Goal: Task Accomplishment & Management: Complete application form

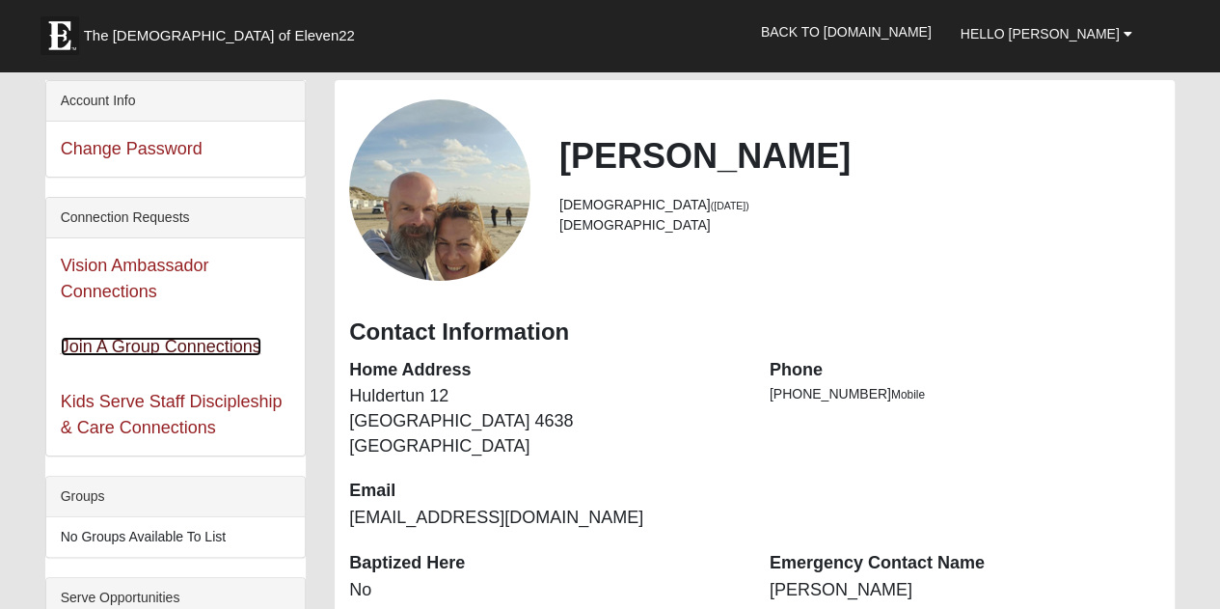
click at [125, 349] on link "Join A Group Connections" at bounding box center [161, 346] width 201 height 19
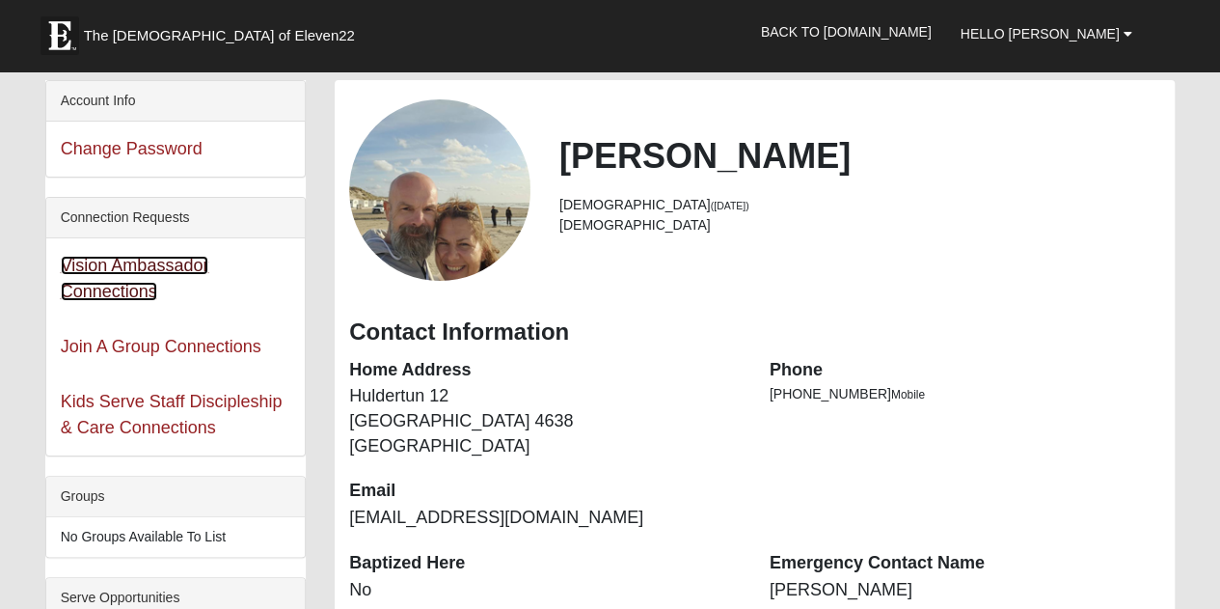
click at [106, 288] on link "Vision Ambassador Connections" at bounding box center [135, 278] width 149 height 45
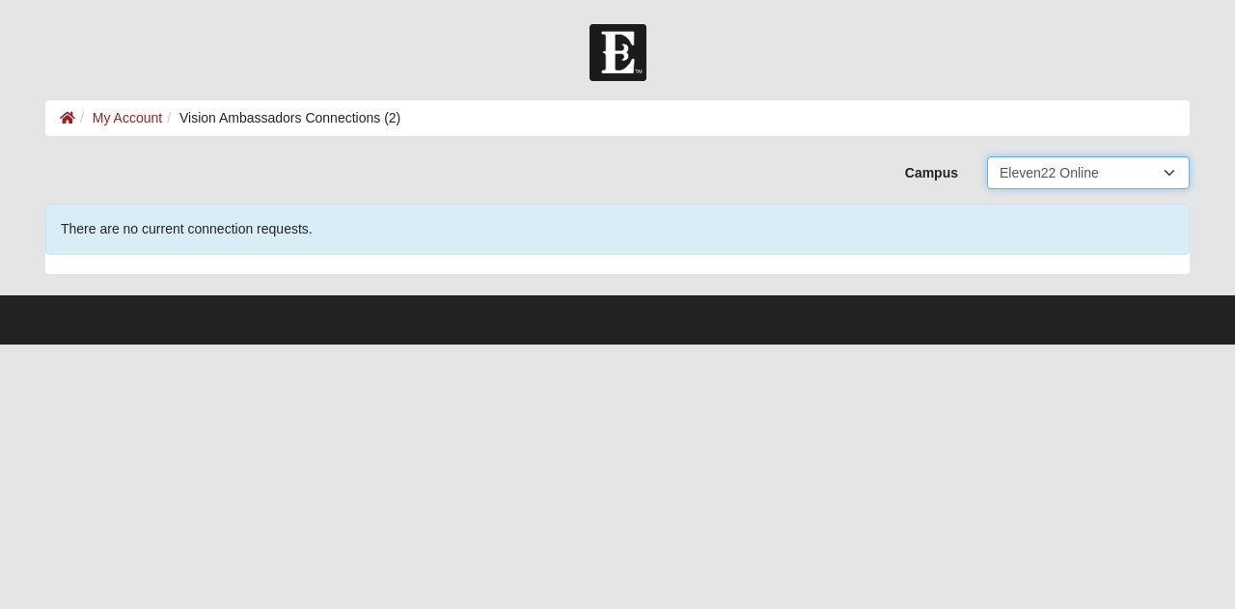
click at [1115, 175] on select "All Arlington Baymeadows College Park Orlando (Coming Soon) Eleven22 Online Fle…" at bounding box center [1088, 172] width 203 height 33
select select
click at [987, 156] on select "All Arlington Baymeadows College Park Orlando (Coming Soon) Eleven22 Online Fle…" at bounding box center [1088, 172] width 203 height 33
click at [1096, 169] on select "All Arlington Baymeadows College Park Orlando (Coming Soon) Eleven22 Online Fle…" at bounding box center [1088, 172] width 203 height 33
select select "14"
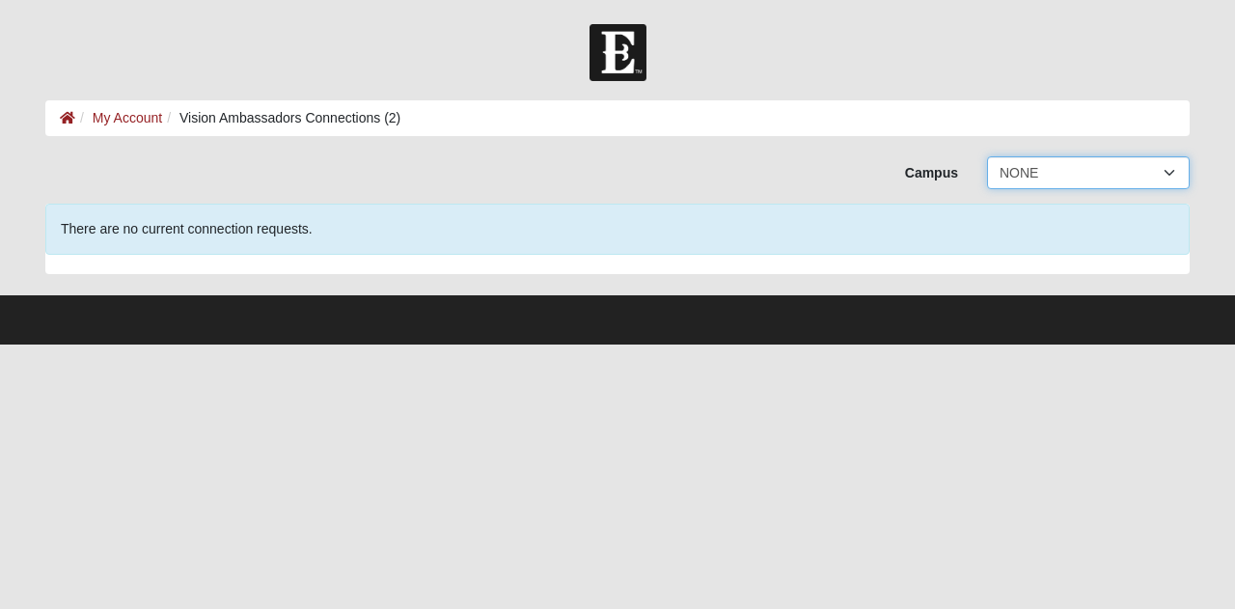
click at [987, 156] on select "All Arlington Baymeadows College Park Orlando (Coming Soon) Eleven22 Online Fle…" at bounding box center [1088, 172] width 203 height 33
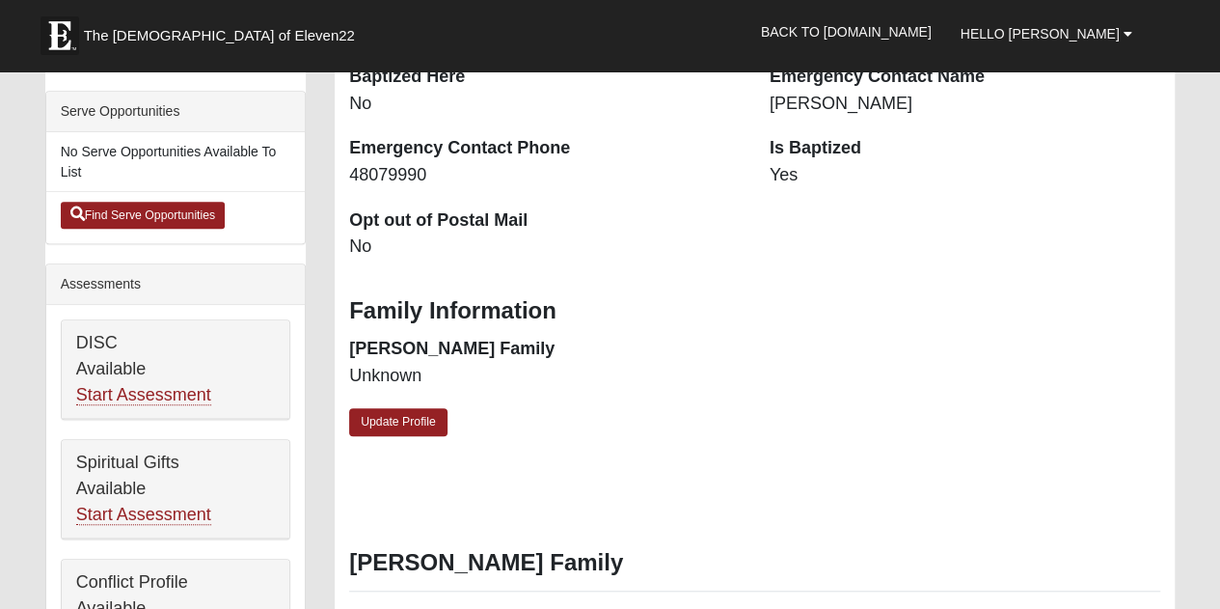
scroll to position [490, 0]
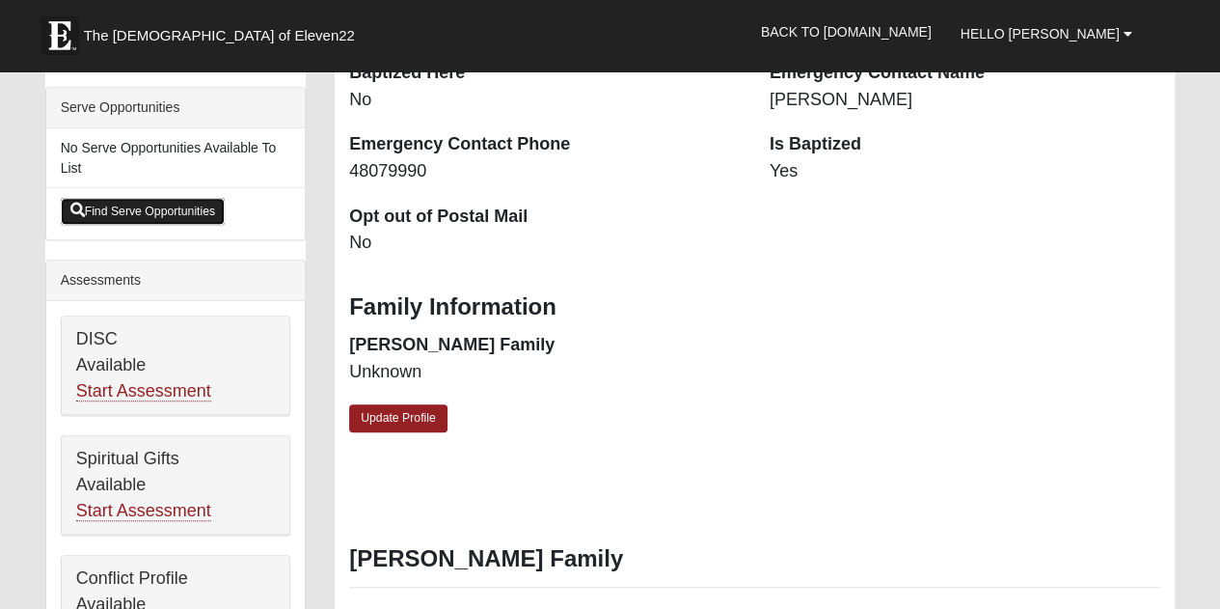
click at [138, 210] on link "Find Serve Opportunities" at bounding box center [143, 211] width 165 height 27
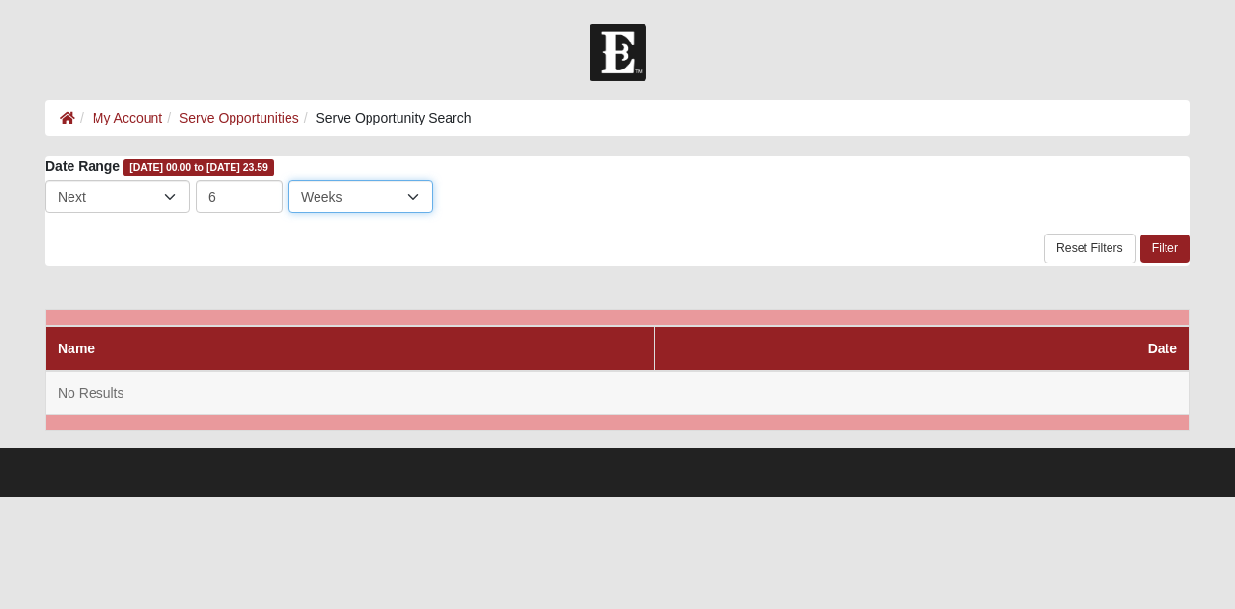
click at [425, 203] on select "Days Weeks Months" at bounding box center [360, 196] width 145 height 33
select select "3"
click at [288, 180] on select "Days Weeks Months" at bounding box center [360, 196] width 145 height 33
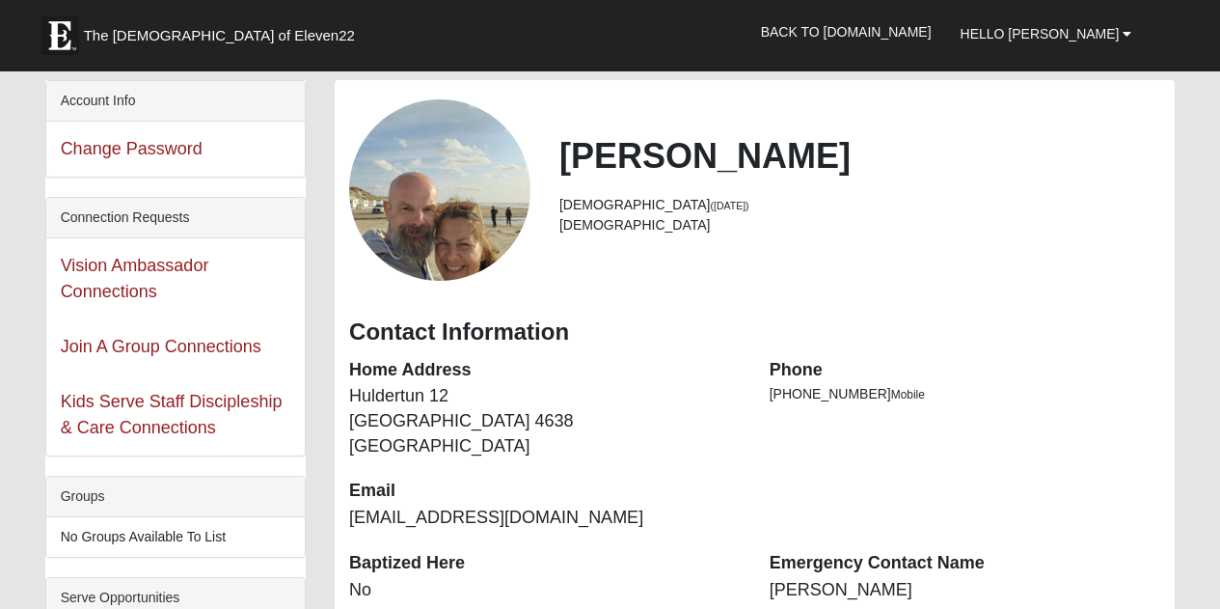
scroll to position [478, 0]
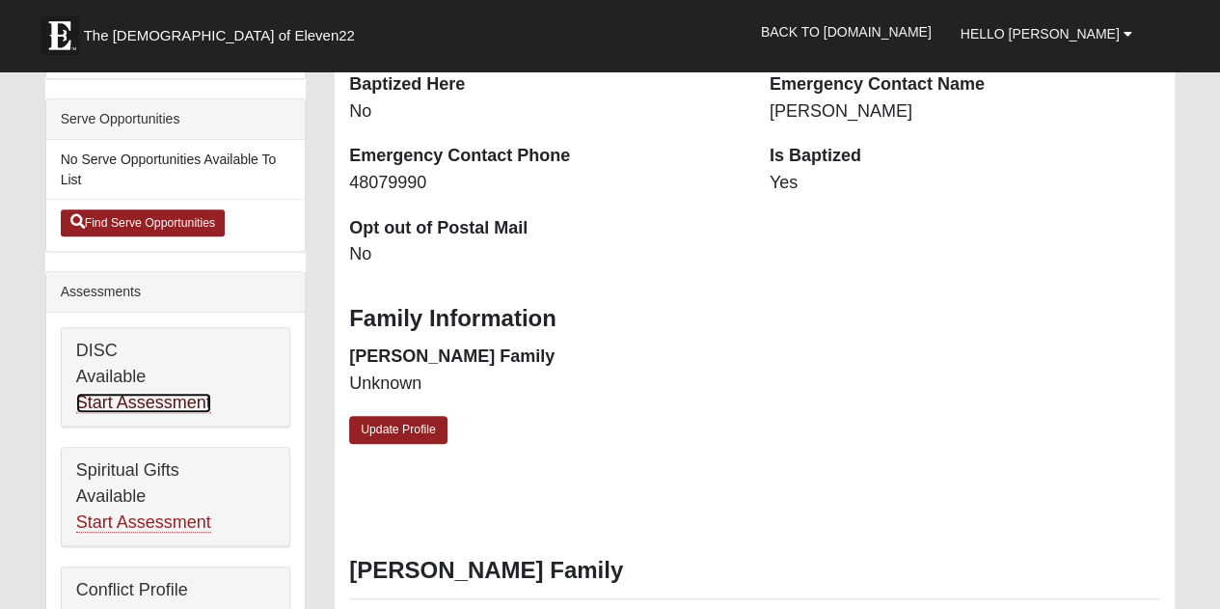
click at [141, 397] on link "Start Assessment" at bounding box center [143, 403] width 135 height 20
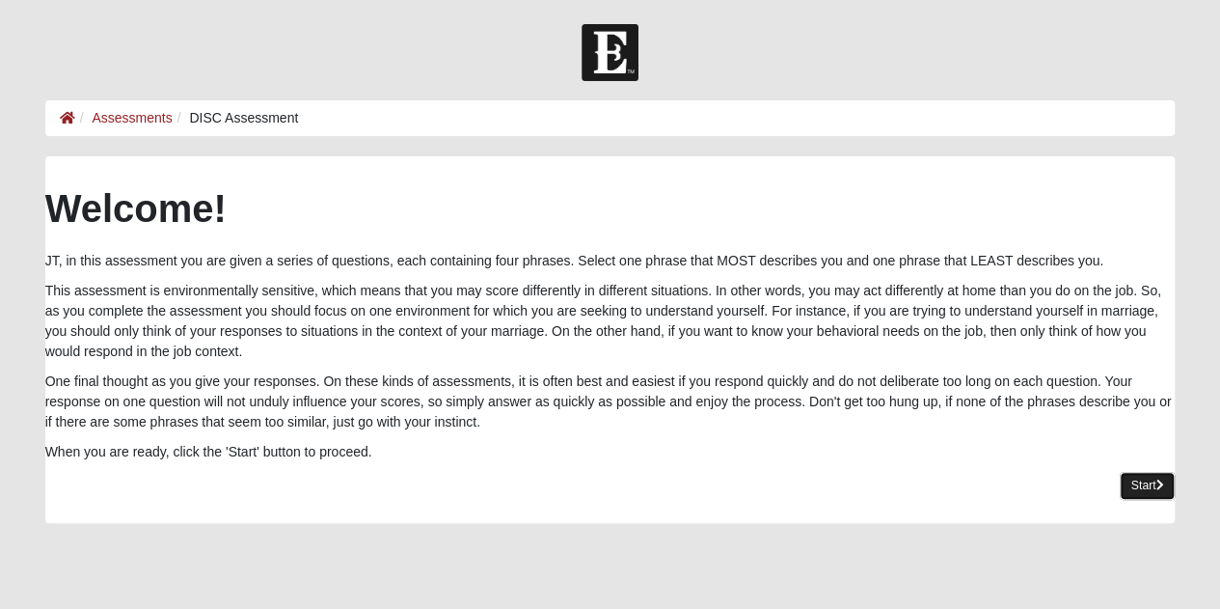
click at [1129, 488] on link "Start" at bounding box center [1148, 486] width 56 height 28
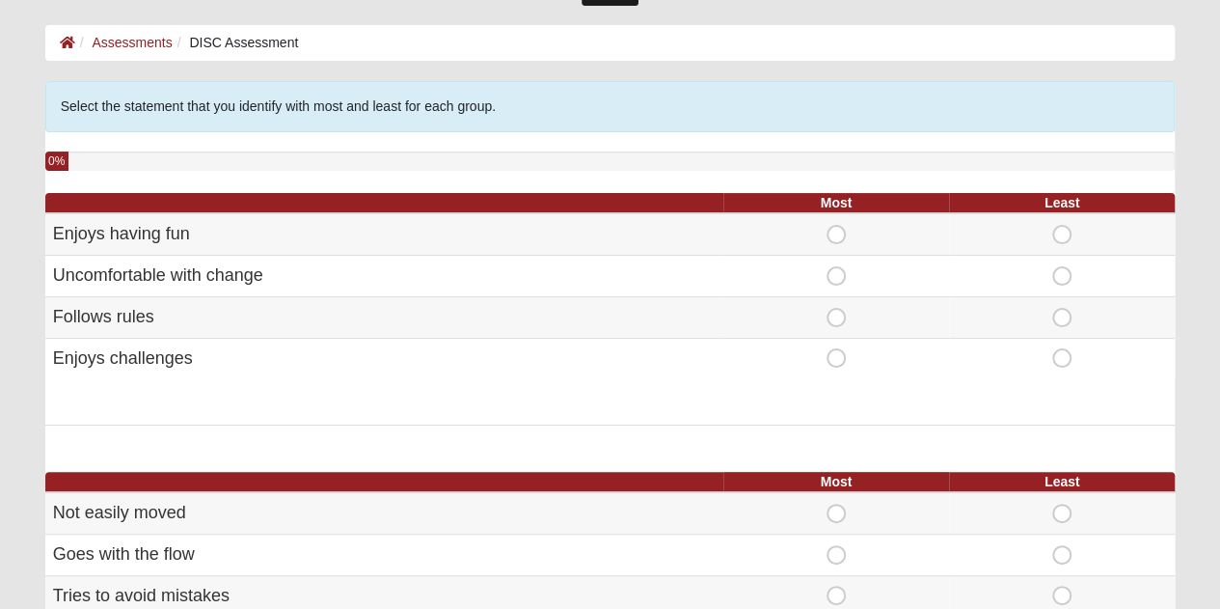
scroll to position [71, 0]
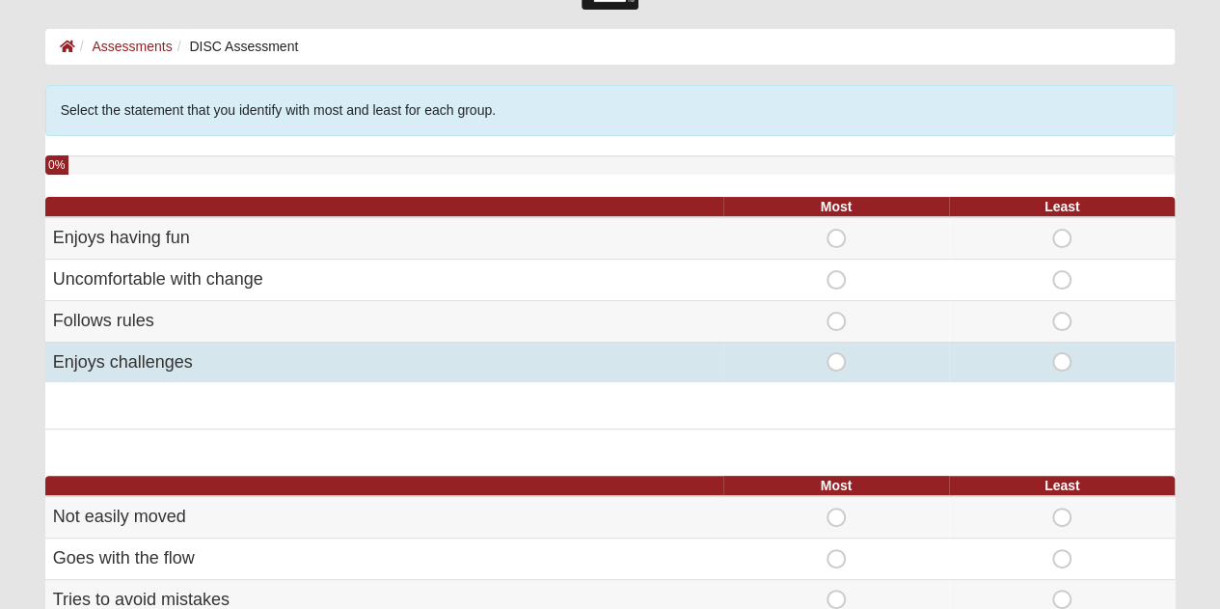
click at [836, 352] on span "Most" at bounding box center [836, 352] width 0 height 0
click at [839, 361] on input "Most" at bounding box center [842, 361] width 13 height 19
radio input "true"
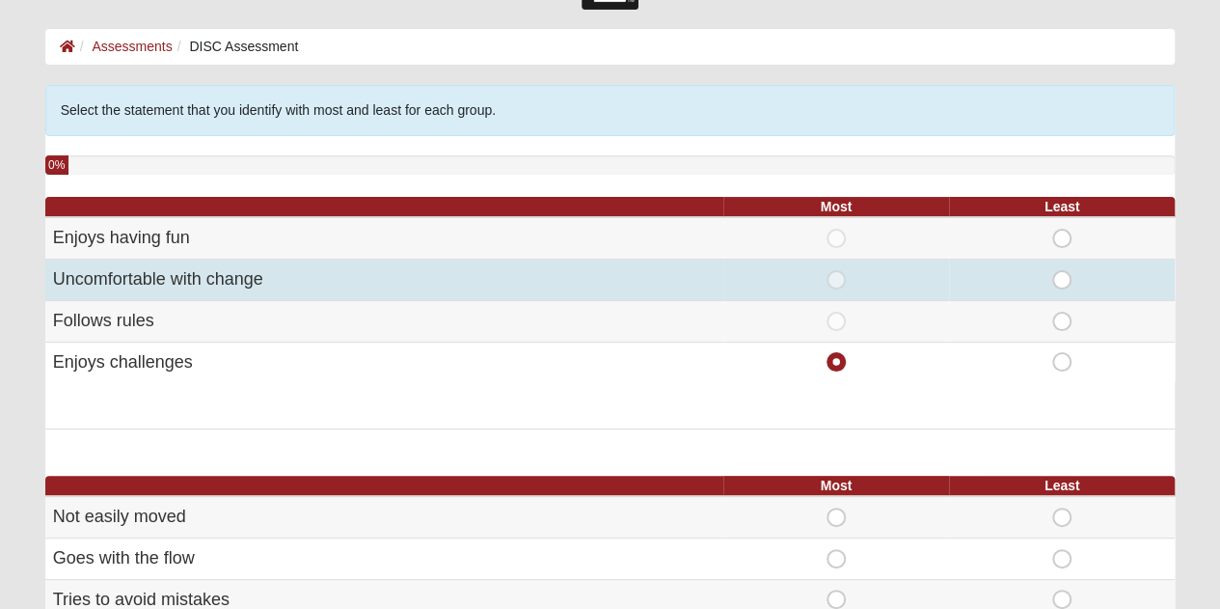
click at [836, 270] on span "Most" at bounding box center [836, 270] width 0 height 0
click at [836, 277] on input "Most" at bounding box center [842, 279] width 13 height 19
radio input "true"
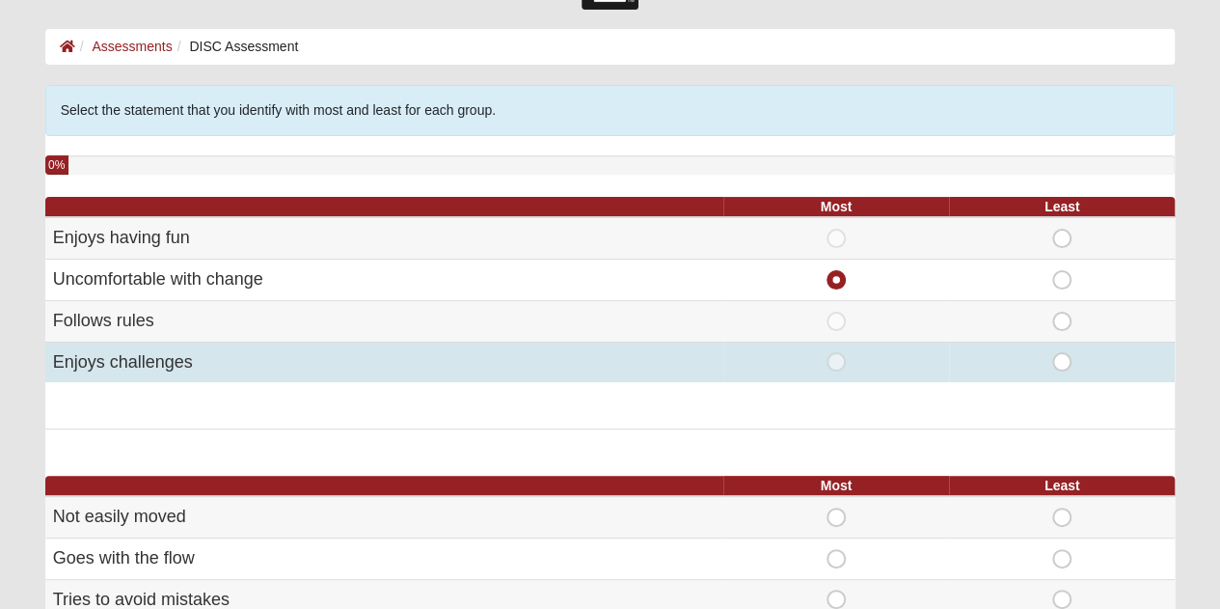
click at [836, 352] on span "Most" at bounding box center [836, 352] width 0 height 0
click at [837, 359] on input "Most" at bounding box center [842, 361] width 13 height 19
radio input "true"
radio input "false"
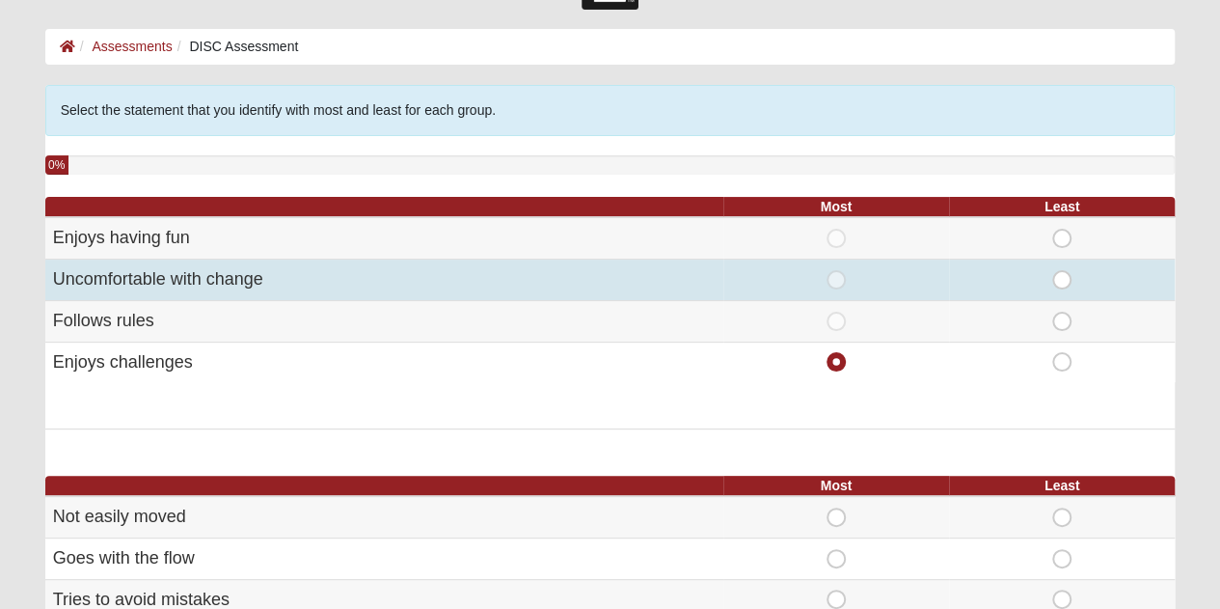
click at [1062, 270] on span "Least" at bounding box center [1062, 270] width 0 height 0
click at [1062, 278] on input "Least" at bounding box center [1068, 279] width 13 height 19
radio input "true"
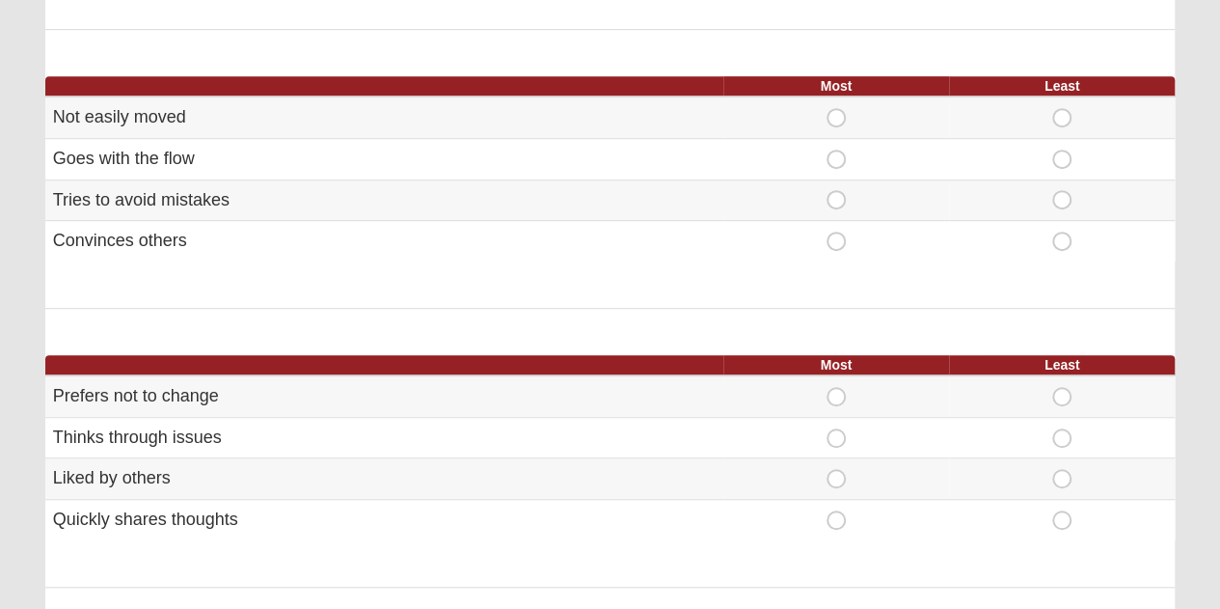
scroll to position [474, 0]
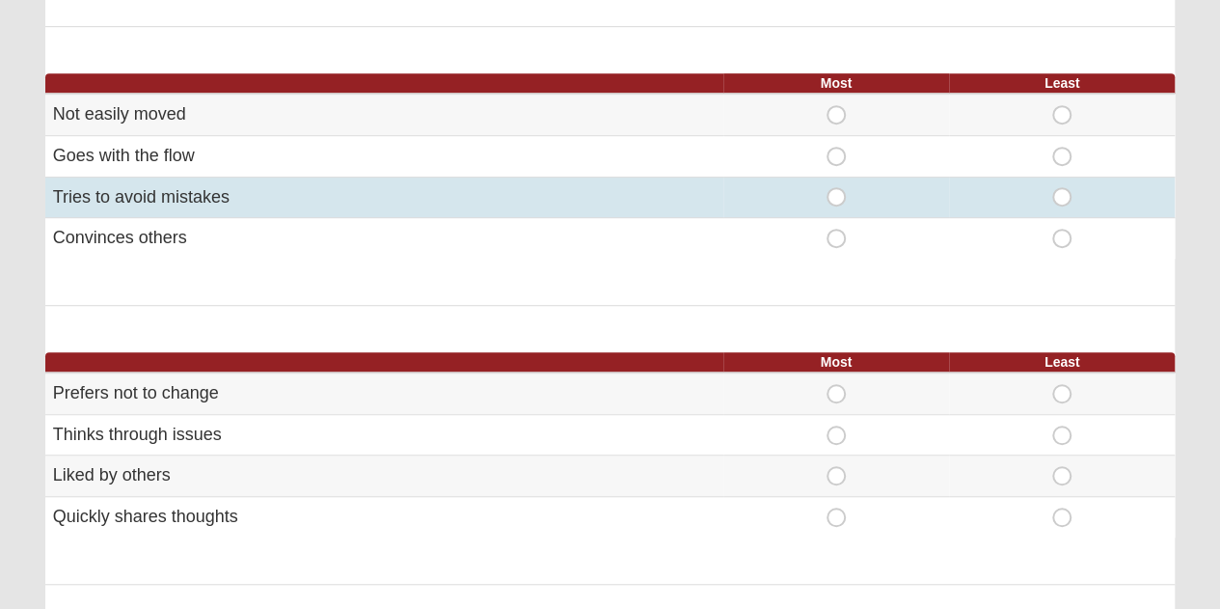
click at [836, 187] on span "Most" at bounding box center [836, 187] width 0 height 0
click at [837, 190] on input "Most" at bounding box center [842, 196] width 13 height 19
radio input "true"
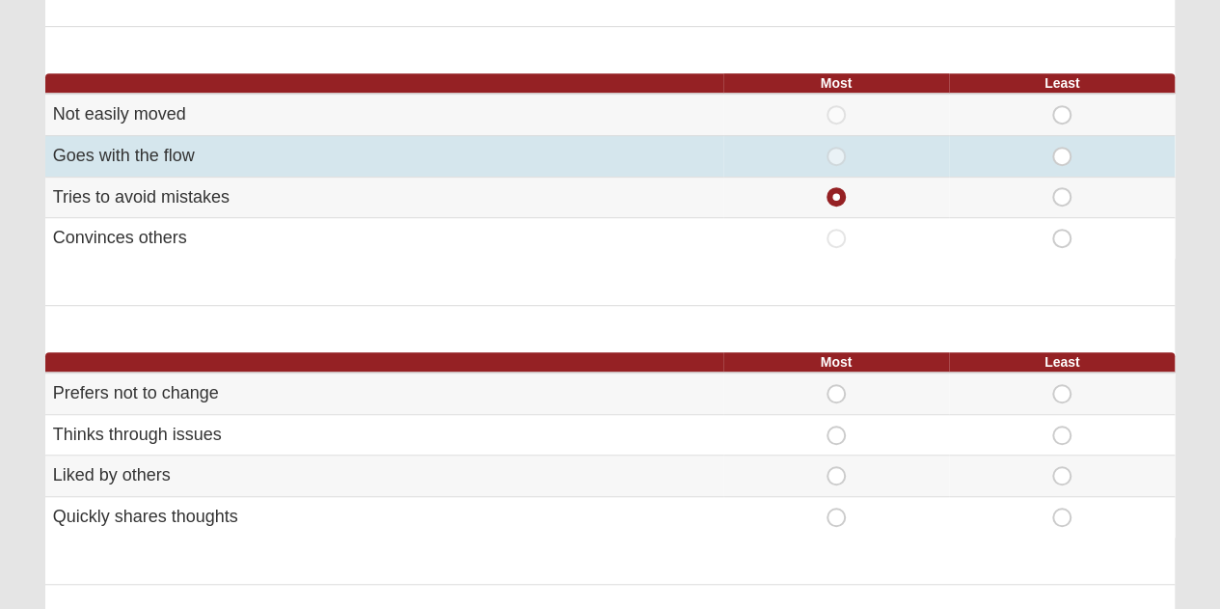
click at [1062, 147] on span "Least" at bounding box center [1062, 147] width 0 height 0
click at [1065, 150] on input "Least" at bounding box center [1068, 156] width 13 height 19
radio input "true"
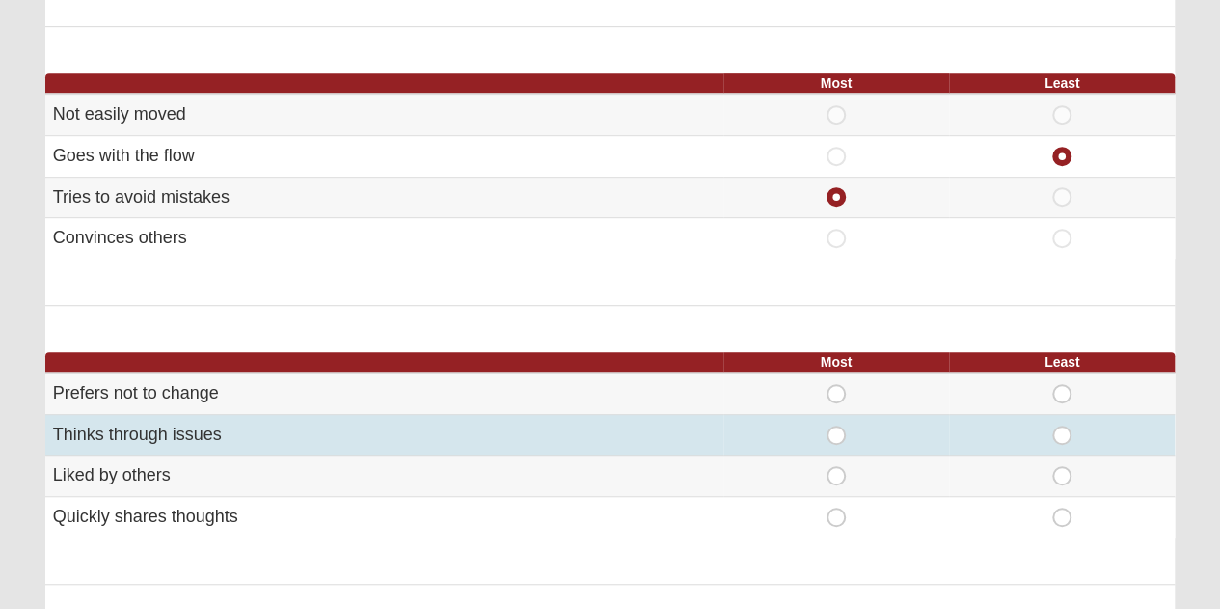
click at [836, 425] on span "Most" at bounding box center [836, 425] width 0 height 0
click at [837, 427] on input "Most" at bounding box center [842, 434] width 13 height 19
radio input "true"
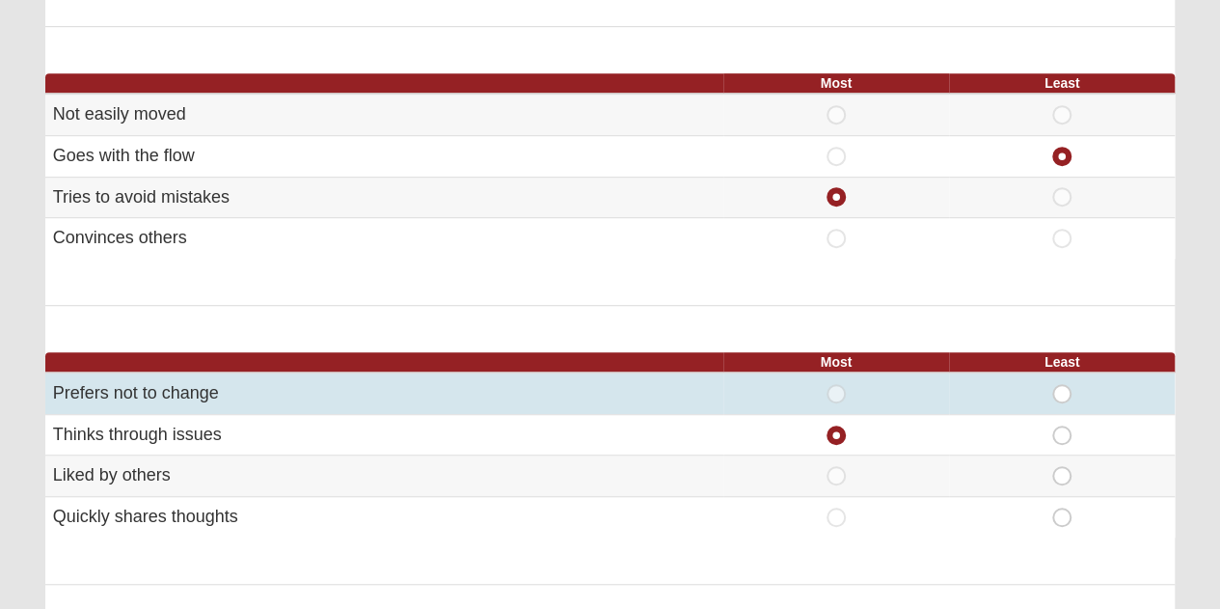
click at [1062, 384] on span "Least" at bounding box center [1062, 384] width 0 height 0
click at [1062, 389] on input "Least" at bounding box center [1068, 393] width 13 height 19
radio input "true"
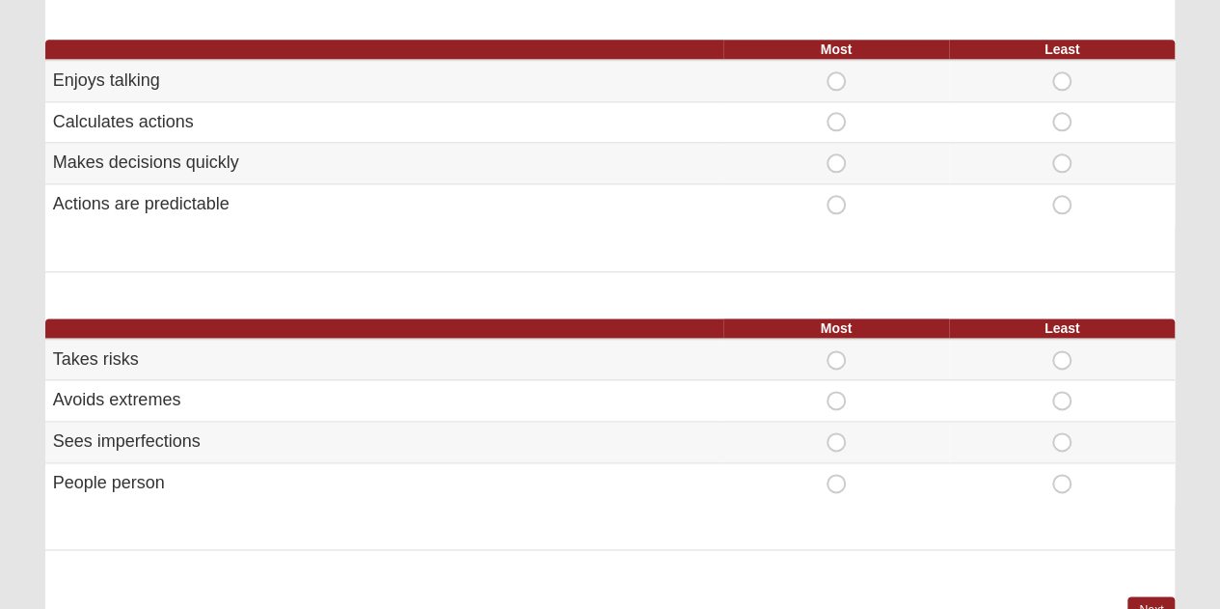
scroll to position [1072, 0]
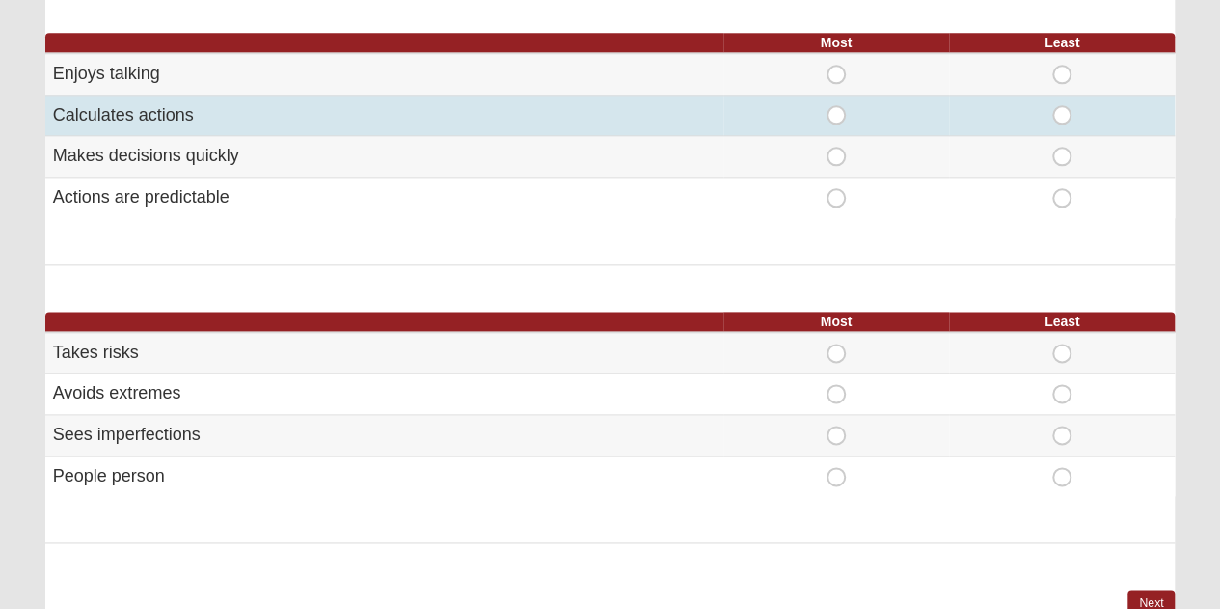
click at [836, 105] on span "Most" at bounding box center [836, 105] width 0 height 0
click at [838, 115] on input "Most" at bounding box center [842, 114] width 13 height 19
radio input "true"
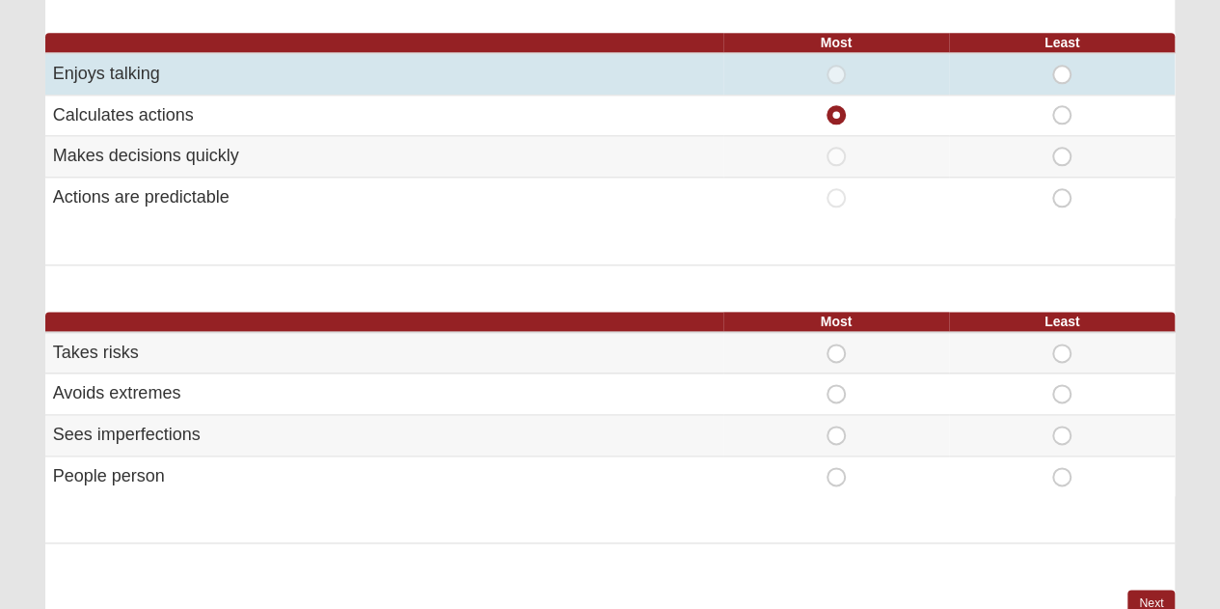
click at [1062, 65] on span "Least" at bounding box center [1062, 65] width 0 height 0
click at [1062, 72] on input "Least" at bounding box center [1068, 74] width 13 height 19
radio input "true"
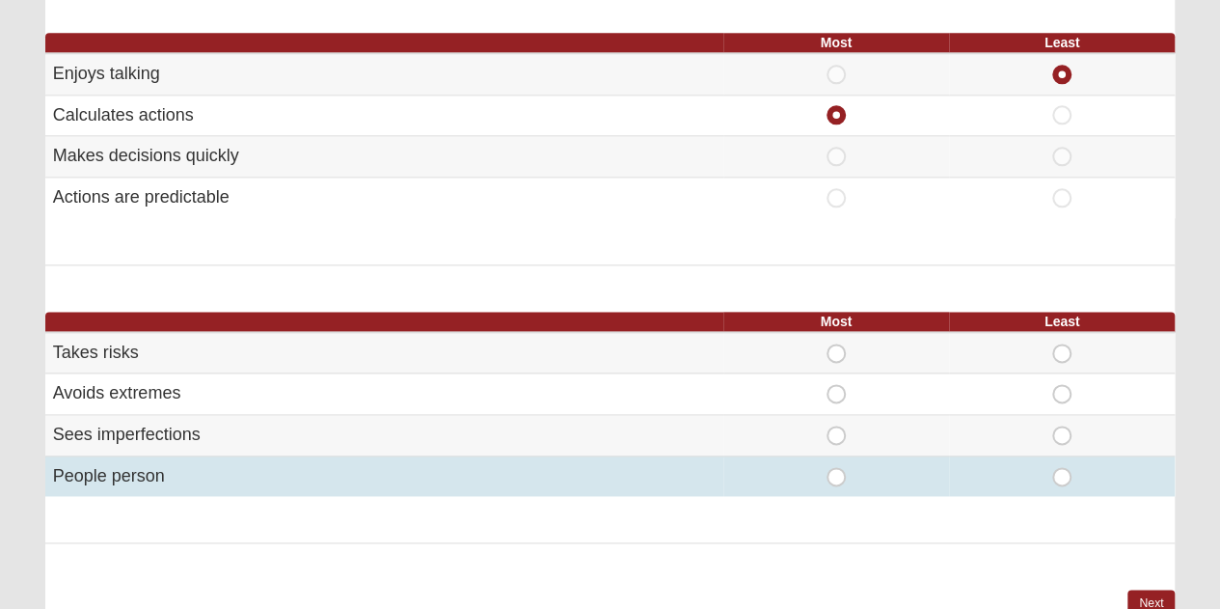
click at [836, 467] on span "Most" at bounding box center [836, 467] width 0 height 0
click at [836, 470] on input "Most" at bounding box center [842, 476] width 13 height 19
radio input "true"
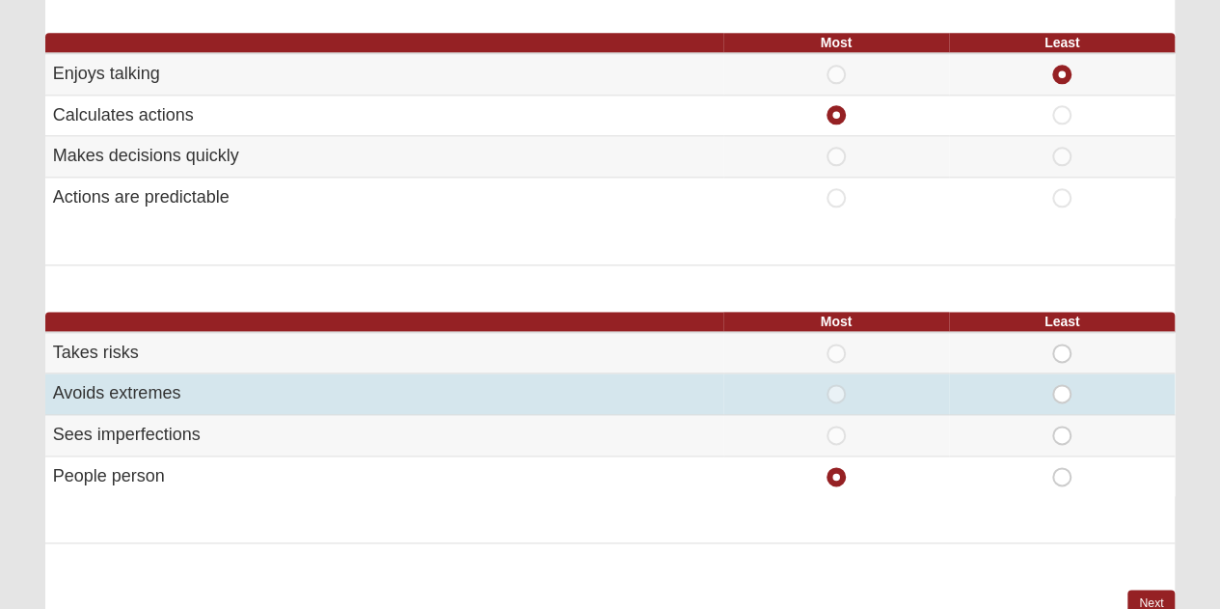
click at [1062, 384] on span "Least" at bounding box center [1062, 384] width 0 height 0
click at [1062, 391] on input "Least" at bounding box center [1068, 393] width 13 height 19
radio input "true"
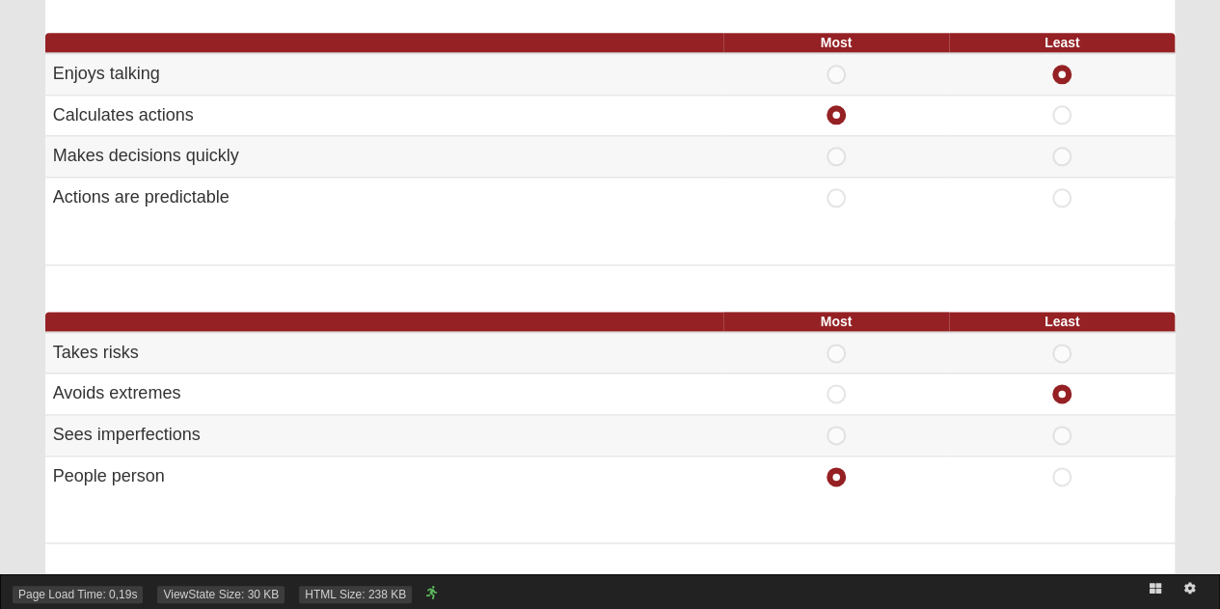
click at [1136, 589] on div "Page Load Time: 0,19s ViewState Size: 30 KB HTML Size: 238 KB" at bounding box center [610, 591] width 1220 height 35
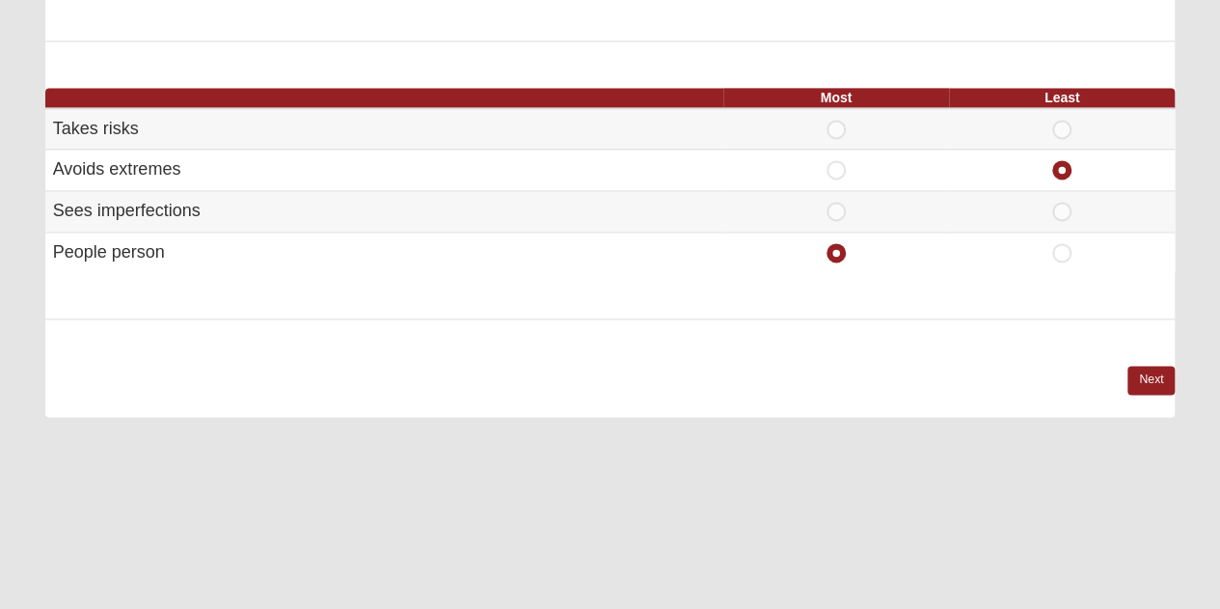
scroll to position [1299, 0]
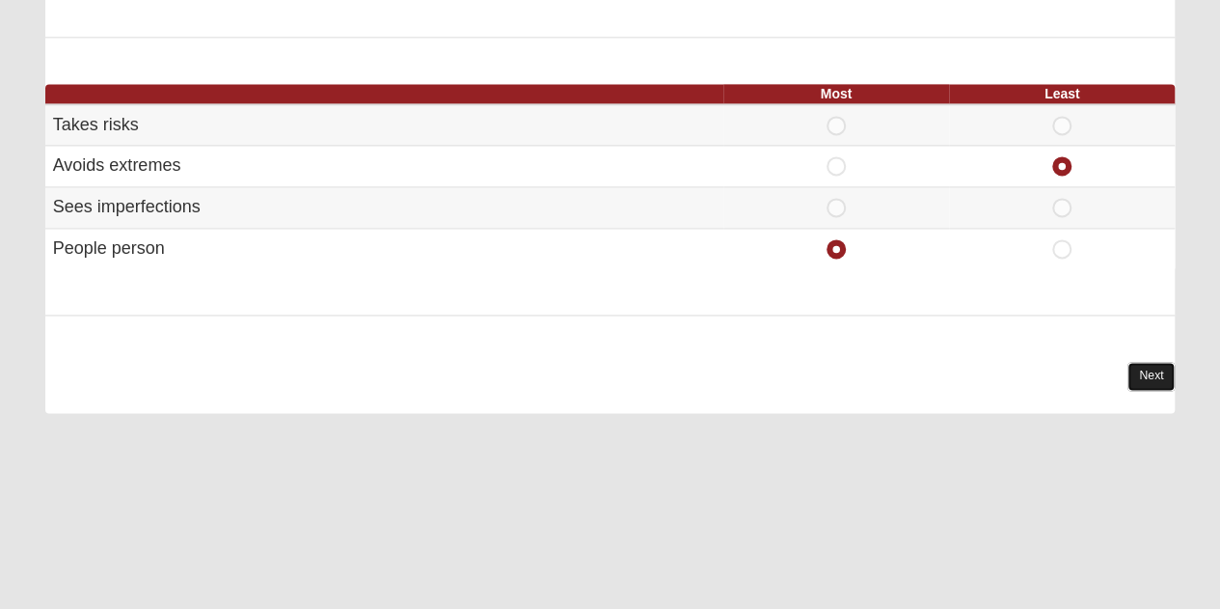
click at [1144, 383] on link "Next" at bounding box center [1151, 376] width 47 height 28
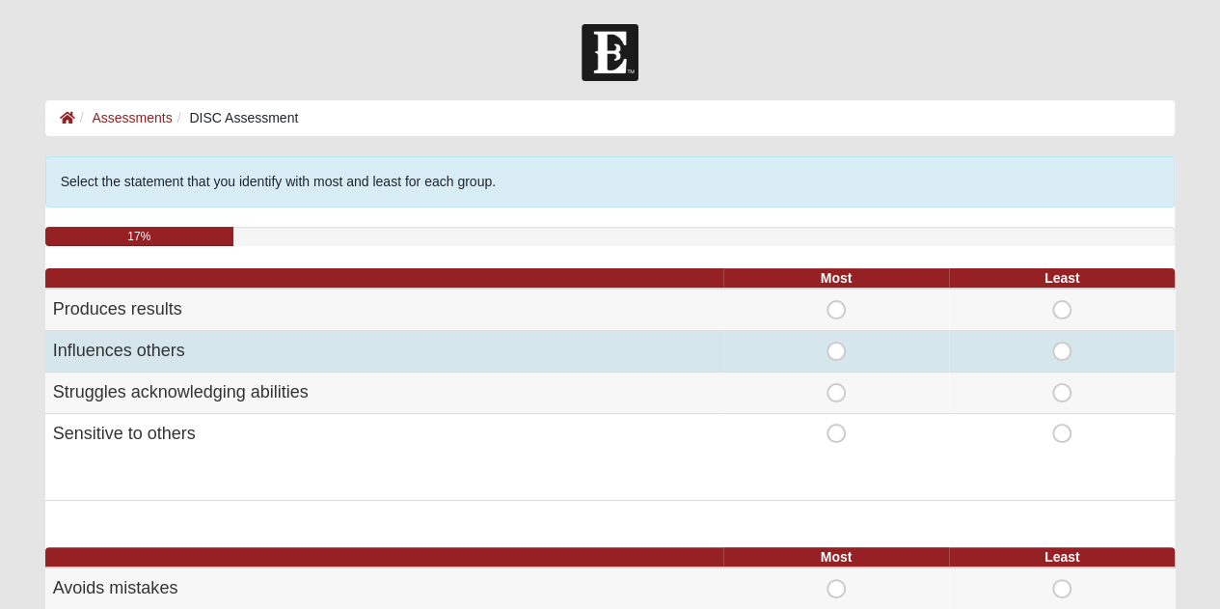
click at [836, 341] on span "Most" at bounding box center [836, 341] width 0 height 0
click at [842, 351] on input "Most" at bounding box center [842, 350] width 13 height 19
radio input "true"
click at [836, 341] on span "Most" at bounding box center [836, 341] width 0 height 0
click at [842, 351] on input "Most" at bounding box center [842, 350] width 13 height 19
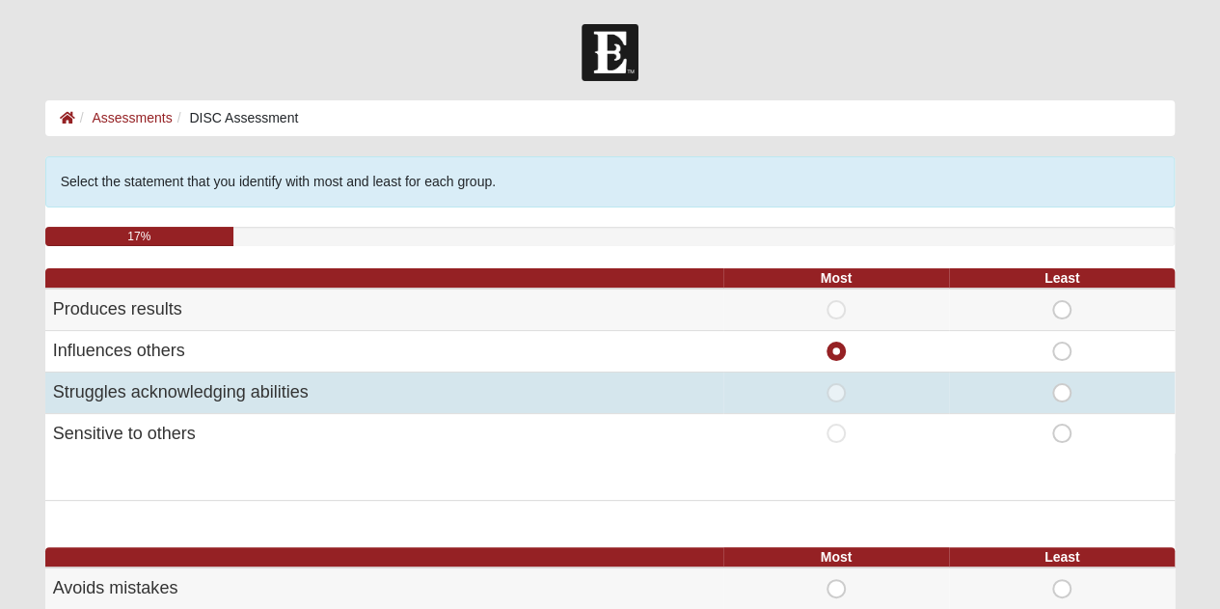
click at [1062, 383] on span "Least" at bounding box center [1062, 383] width 0 height 0
click at [1062, 393] on input "Least" at bounding box center [1068, 392] width 13 height 19
radio input "true"
click at [1062, 383] on span "Least" at bounding box center [1062, 383] width 0 height 0
click at [1062, 393] on input "Least" at bounding box center [1068, 392] width 13 height 19
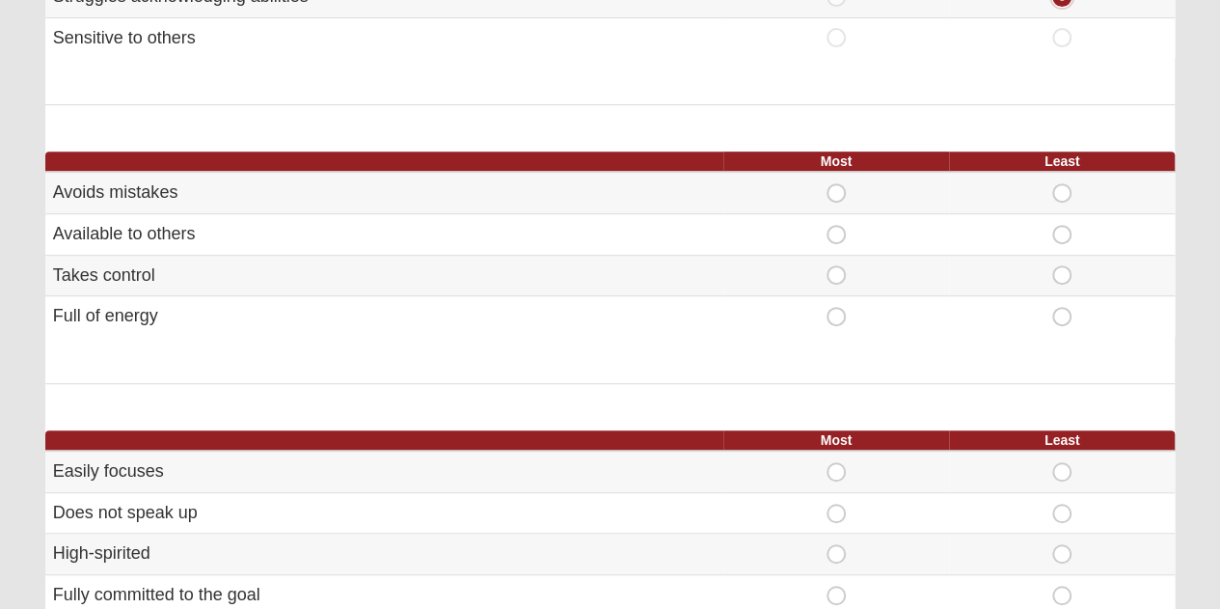
scroll to position [418, 0]
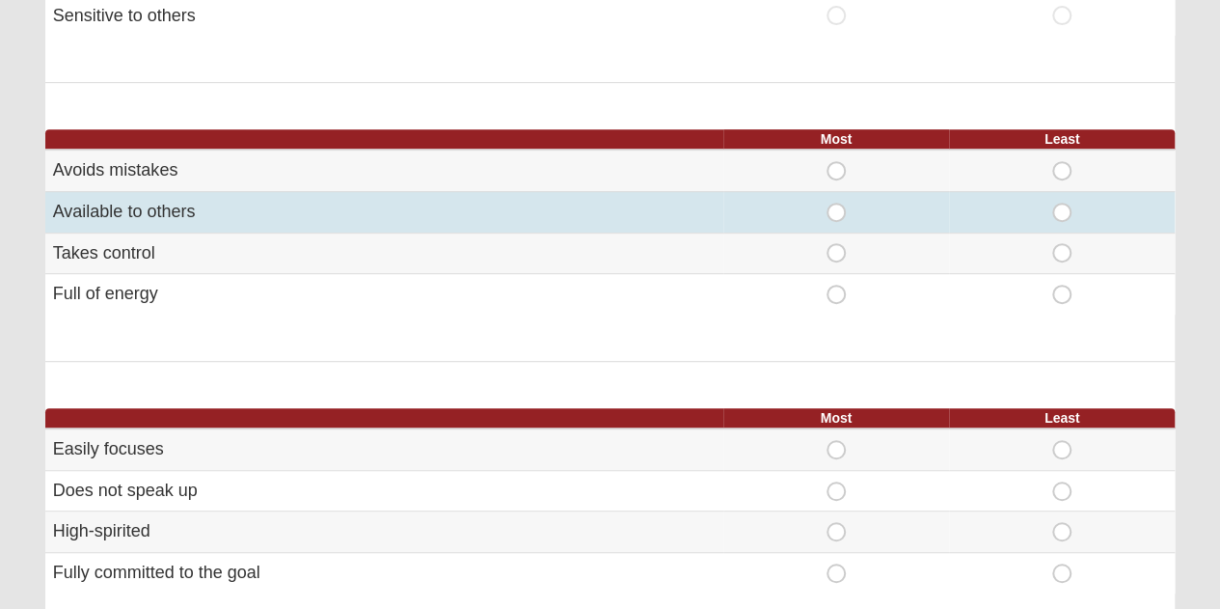
click at [836, 203] on span "Most" at bounding box center [836, 203] width 0 height 0
click at [836, 206] on input "Most" at bounding box center [842, 212] width 13 height 19
radio input "true"
click at [836, 203] on span "Most" at bounding box center [836, 203] width 0 height 0
click at [836, 206] on input "Most" at bounding box center [842, 212] width 13 height 19
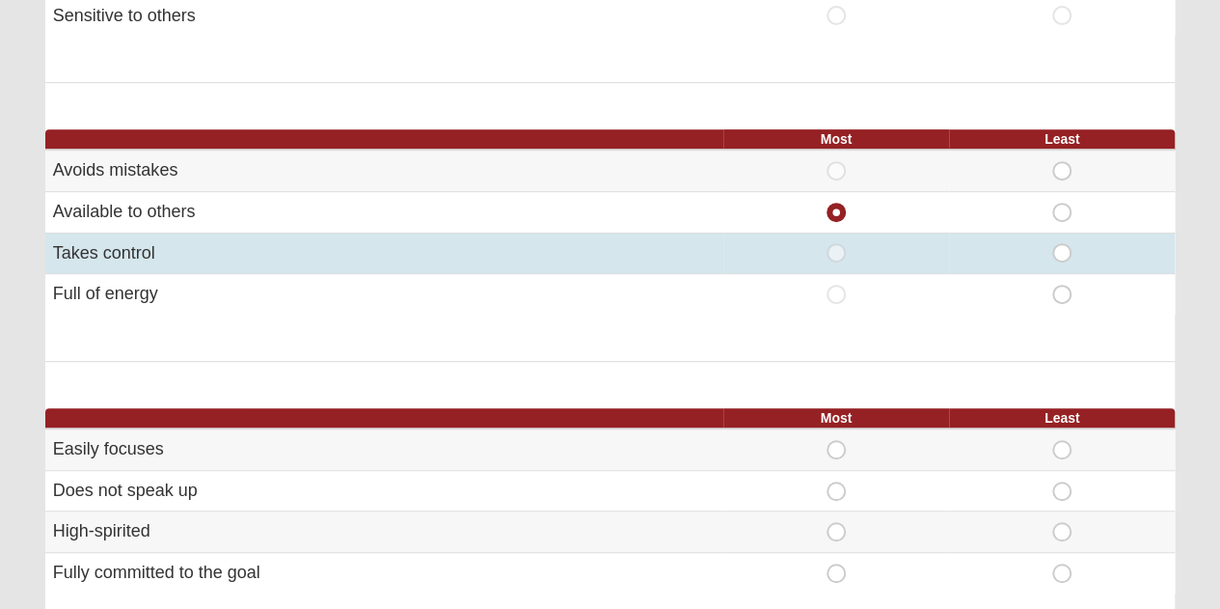
click at [1062, 243] on span "Least" at bounding box center [1062, 243] width 0 height 0
click at [1066, 247] on input "Least" at bounding box center [1068, 252] width 13 height 19
radio input "true"
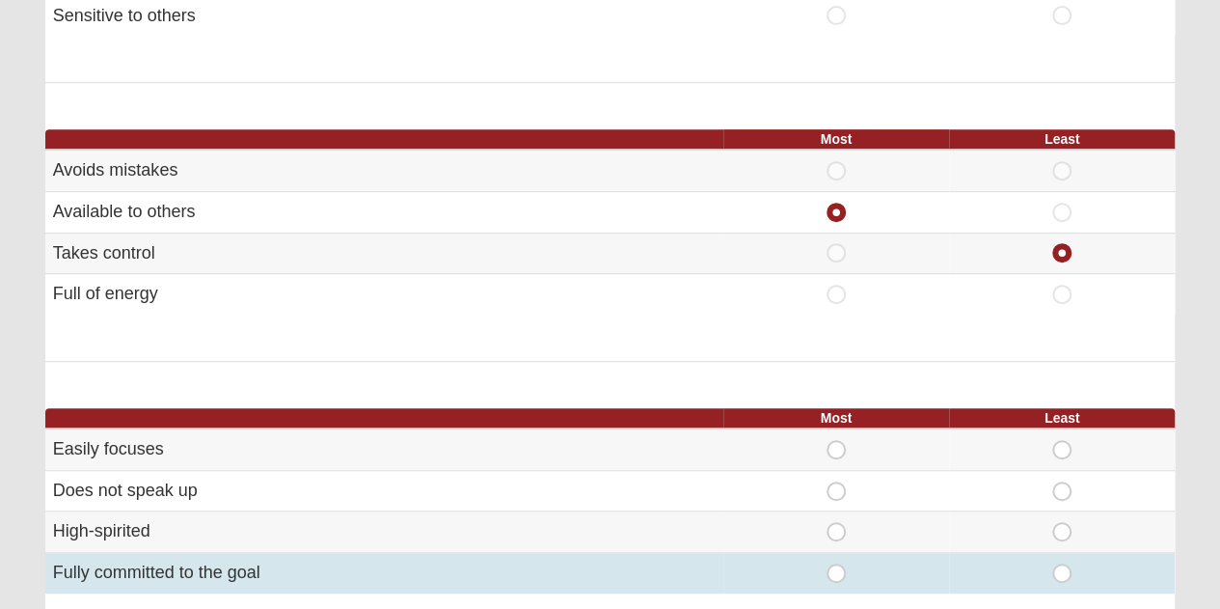
click at [836, 563] on span "Most" at bounding box center [836, 563] width 0 height 0
click at [841, 569] on input "Most" at bounding box center [842, 572] width 13 height 19
radio input "true"
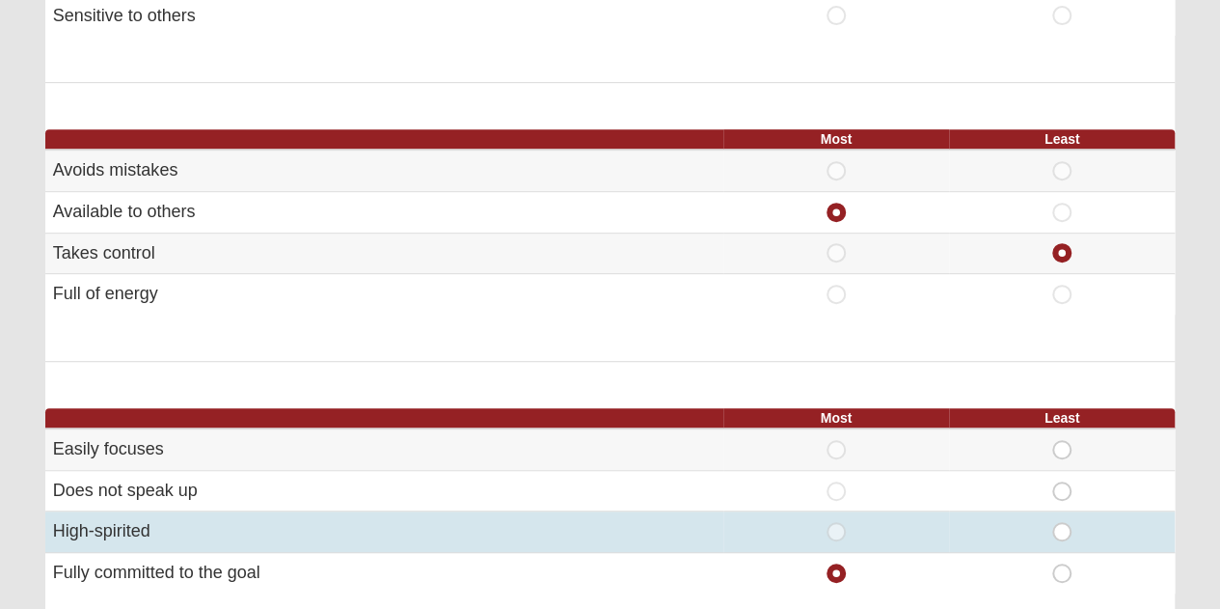
click at [836, 522] on span "Most" at bounding box center [836, 522] width 0 height 0
click at [838, 522] on input "Most" at bounding box center [842, 531] width 13 height 19
radio input "true"
radio input "false"
click at [836, 522] on span "Most" at bounding box center [836, 522] width 0 height 0
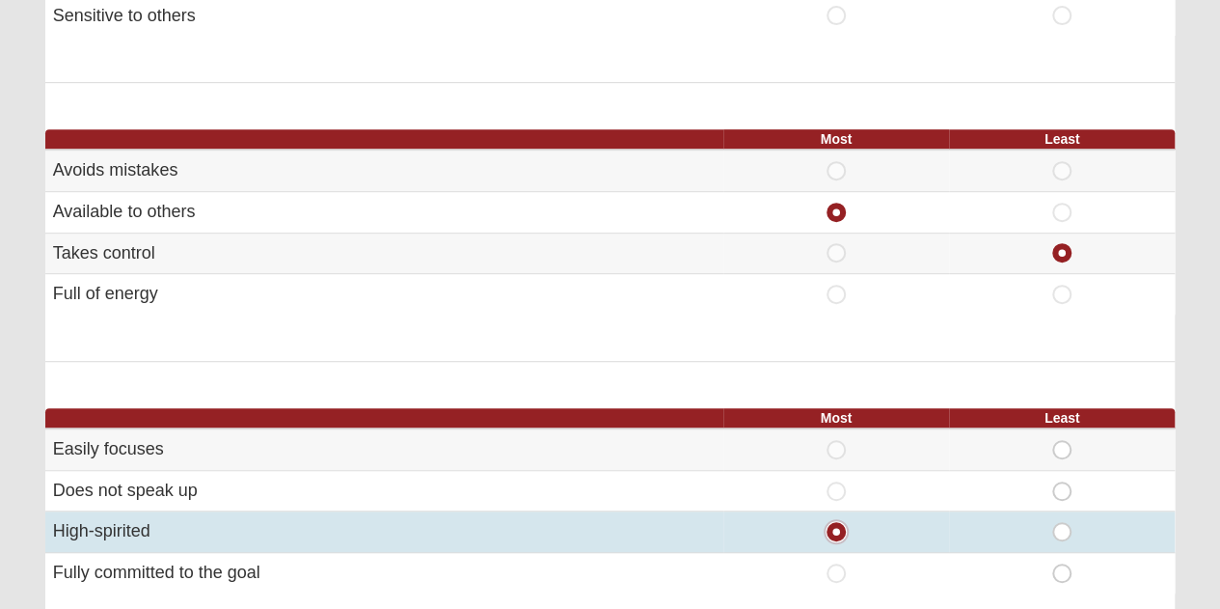
click at [838, 522] on input "Most" at bounding box center [842, 531] width 13 height 19
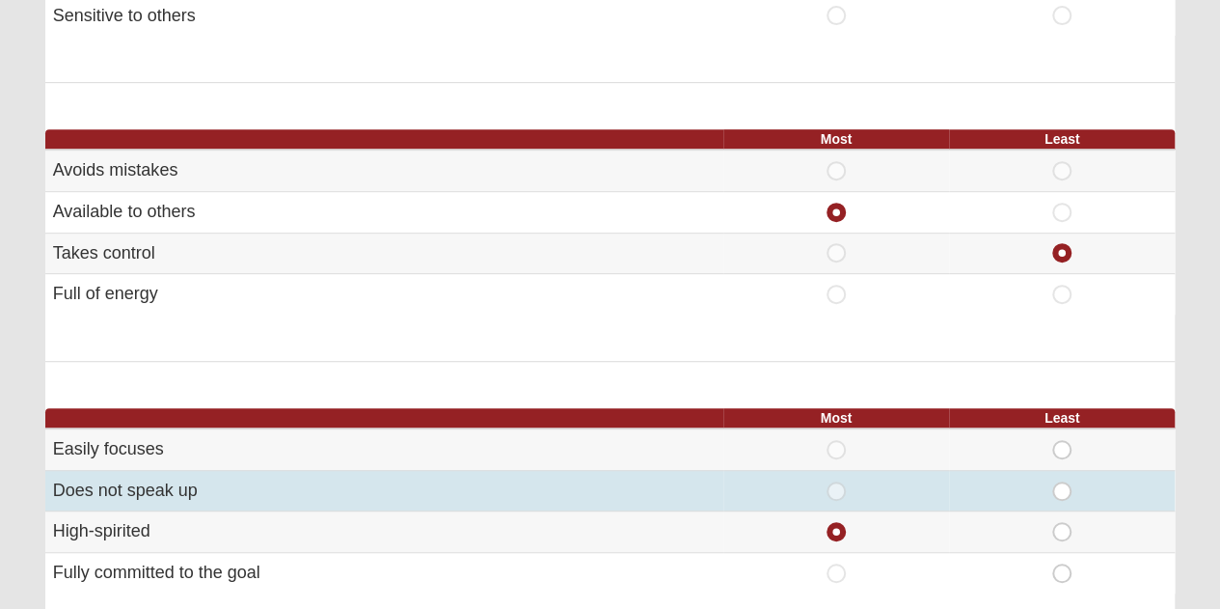
click at [1062, 481] on span "Least" at bounding box center [1062, 481] width 0 height 0
click at [1062, 489] on input "Least" at bounding box center [1068, 490] width 13 height 19
radio input "true"
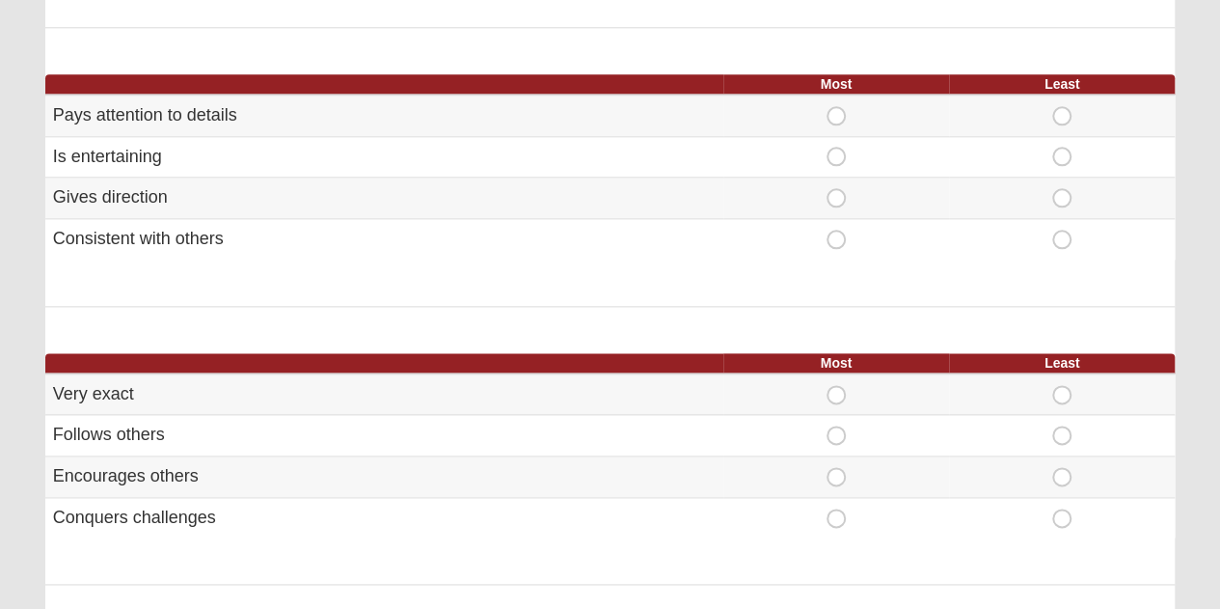
scroll to position [1044, 0]
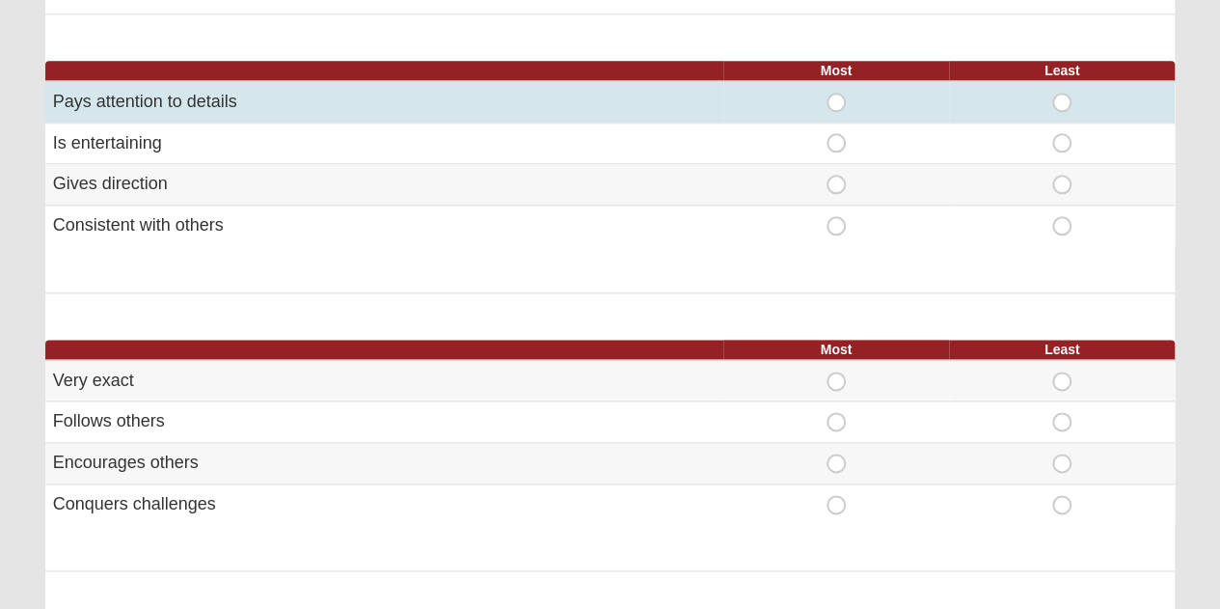
click at [836, 93] on span "Most" at bounding box center [836, 93] width 0 height 0
click at [836, 102] on input "Most" at bounding box center [842, 102] width 13 height 19
radio input "true"
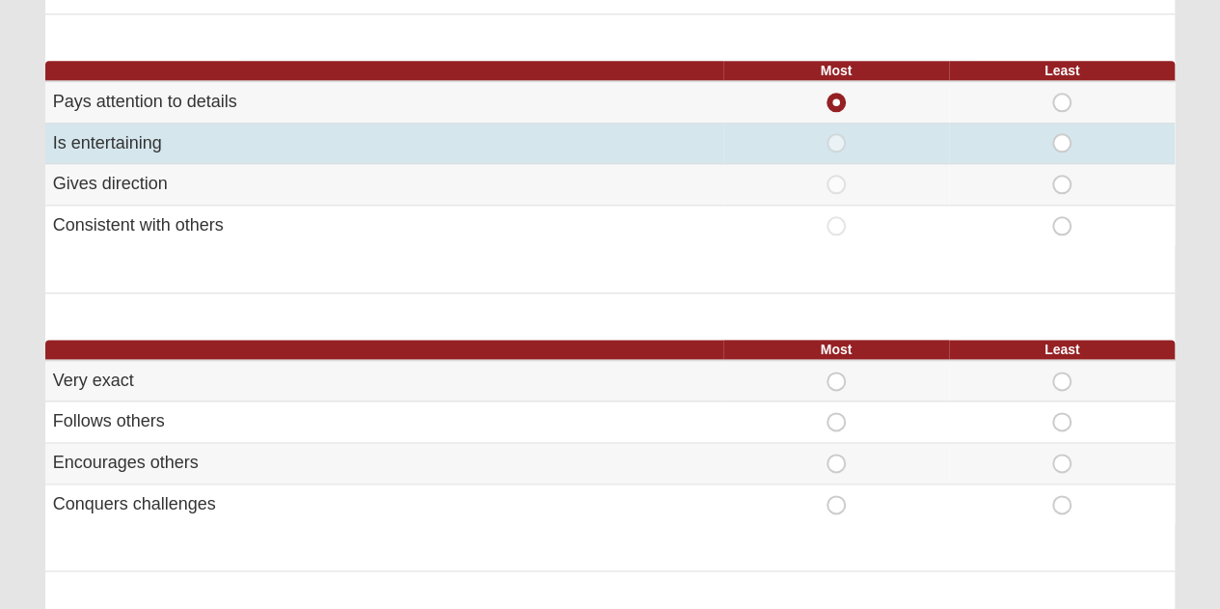
click at [1062, 133] on span "Least" at bounding box center [1062, 133] width 0 height 0
click at [1063, 137] on input "Least" at bounding box center [1068, 142] width 13 height 19
radio input "true"
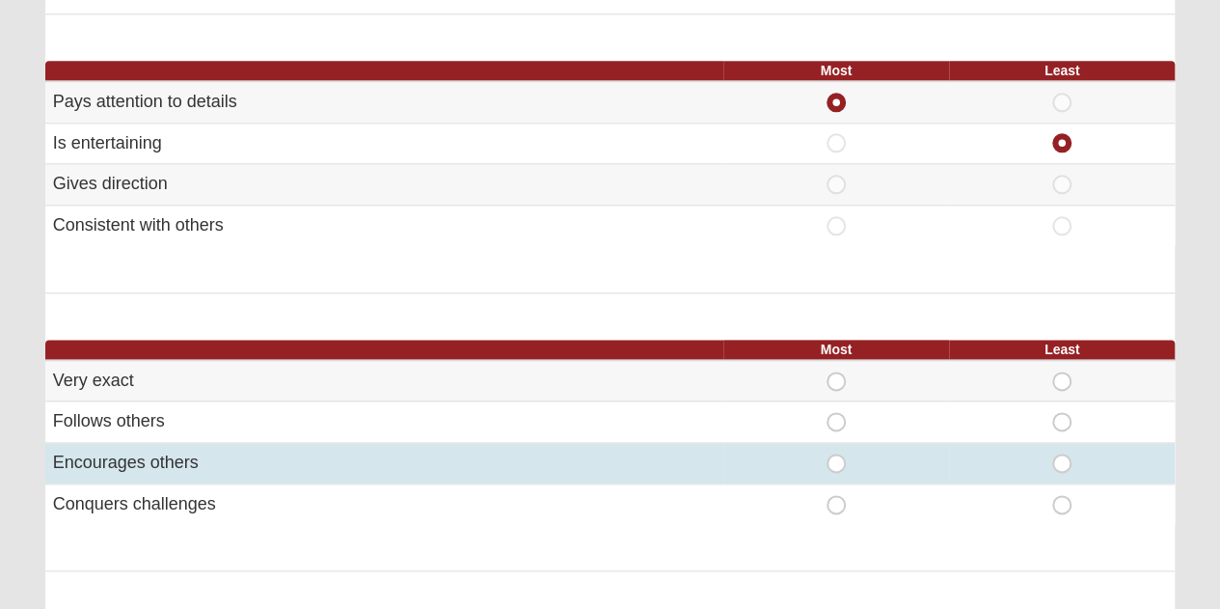
click at [836, 453] on span "Most" at bounding box center [836, 453] width 0 height 0
click at [836, 453] on input "Most" at bounding box center [842, 462] width 13 height 19
radio input "true"
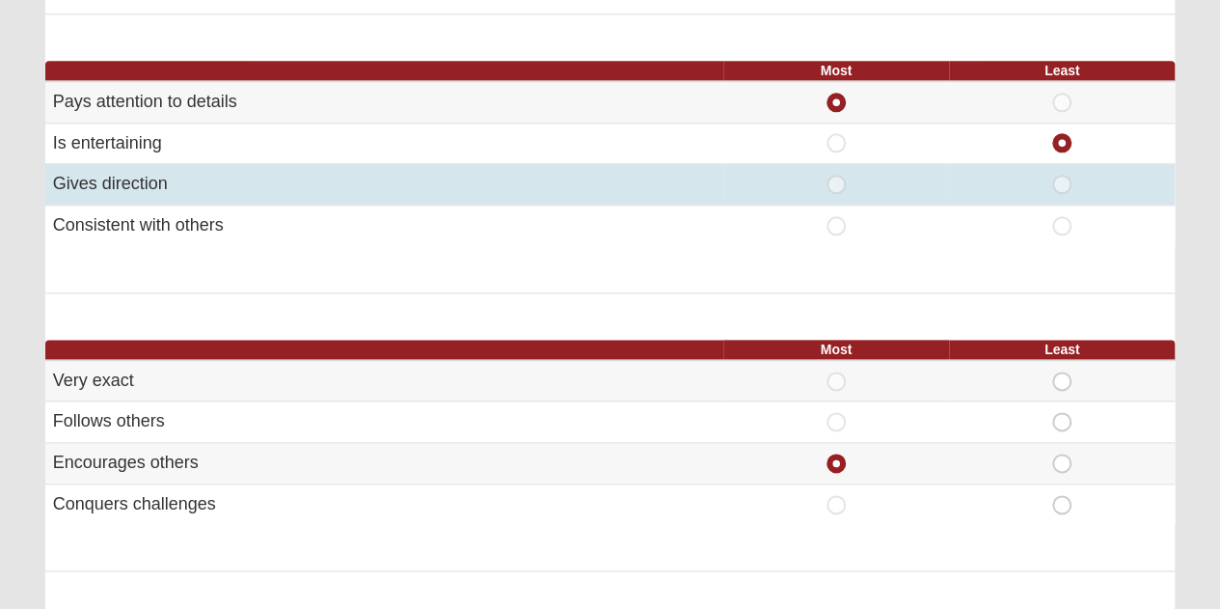
click at [836, 175] on span "Most" at bounding box center [836, 175] width 0 height 0
click at [836, 188] on input "Most" at bounding box center [842, 184] width 13 height 19
radio input "true"
radio input "false"
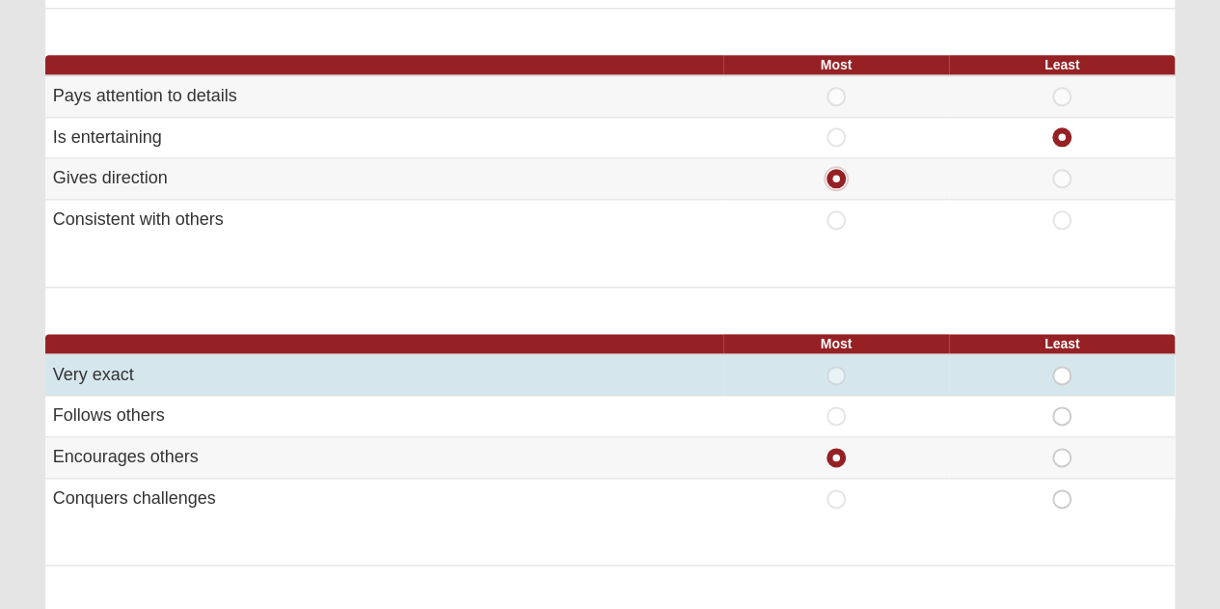
scroll to position [1051, 0]
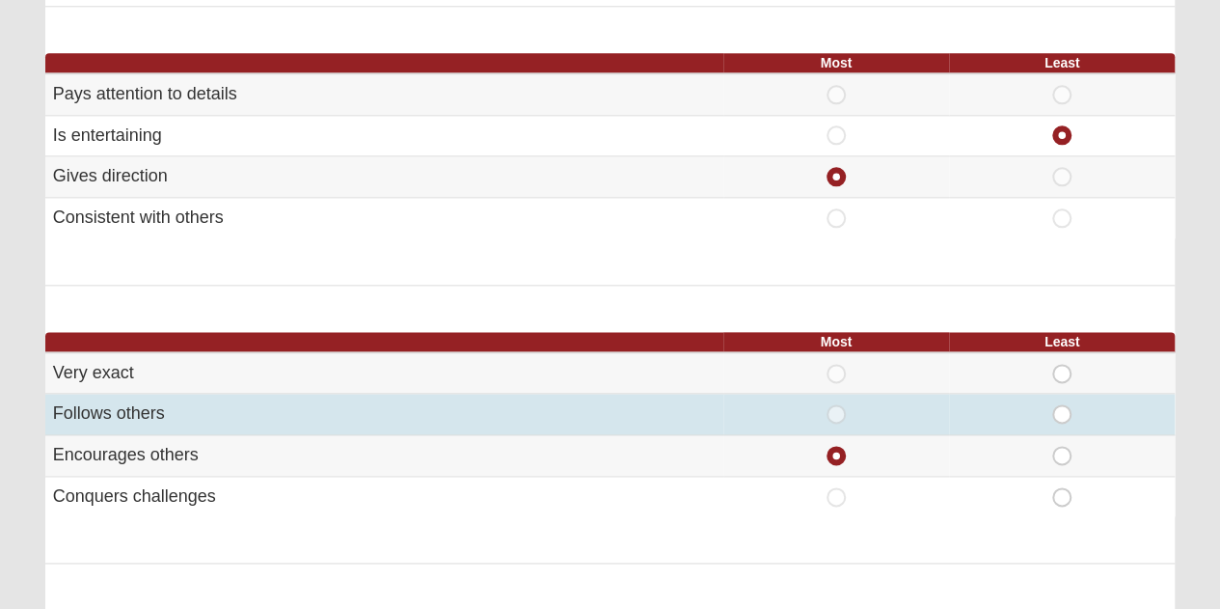
click at [1062, 404] on span "Least" at bounding box center [1062, 404] width 0 height 0
click at [1062, 410] on input "Least" at bounding box center [1068, 413] width 13 height 19
radio input "true"
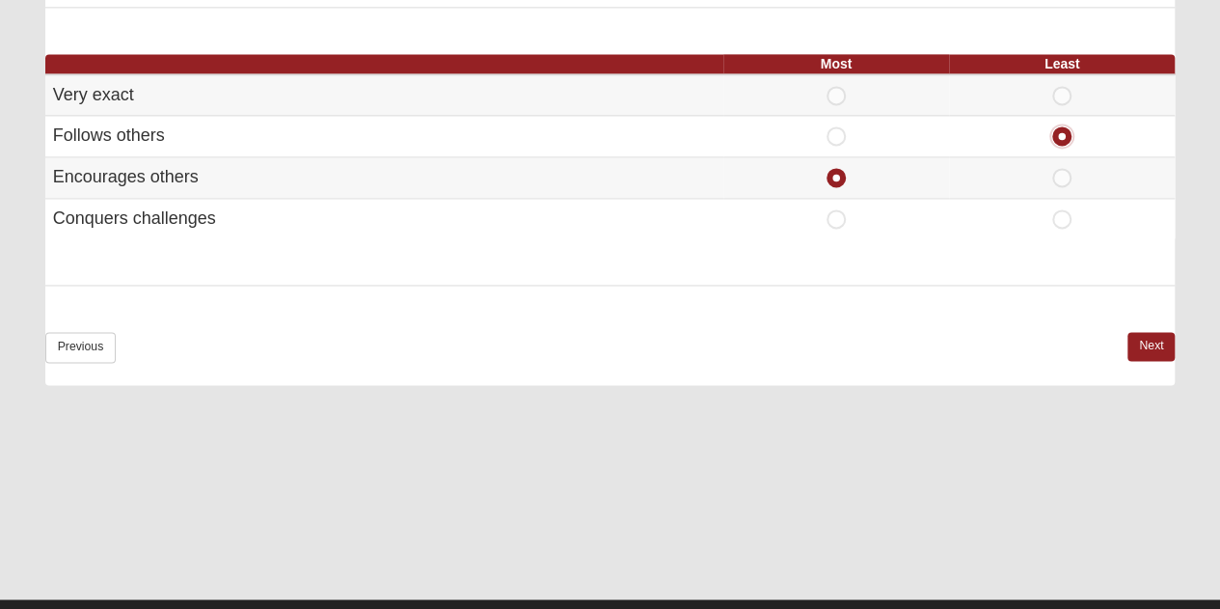
scroll to position [1360, 0]
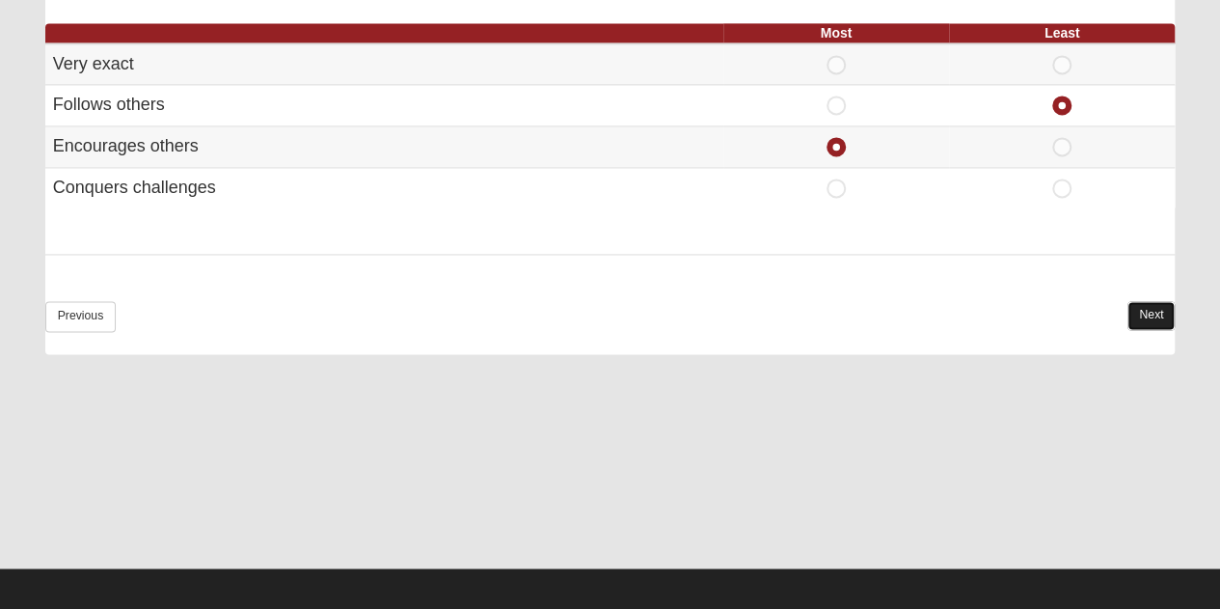
click at [1140, 314] on link "Next" at bounding box center [1151, 315] width 47 height 28
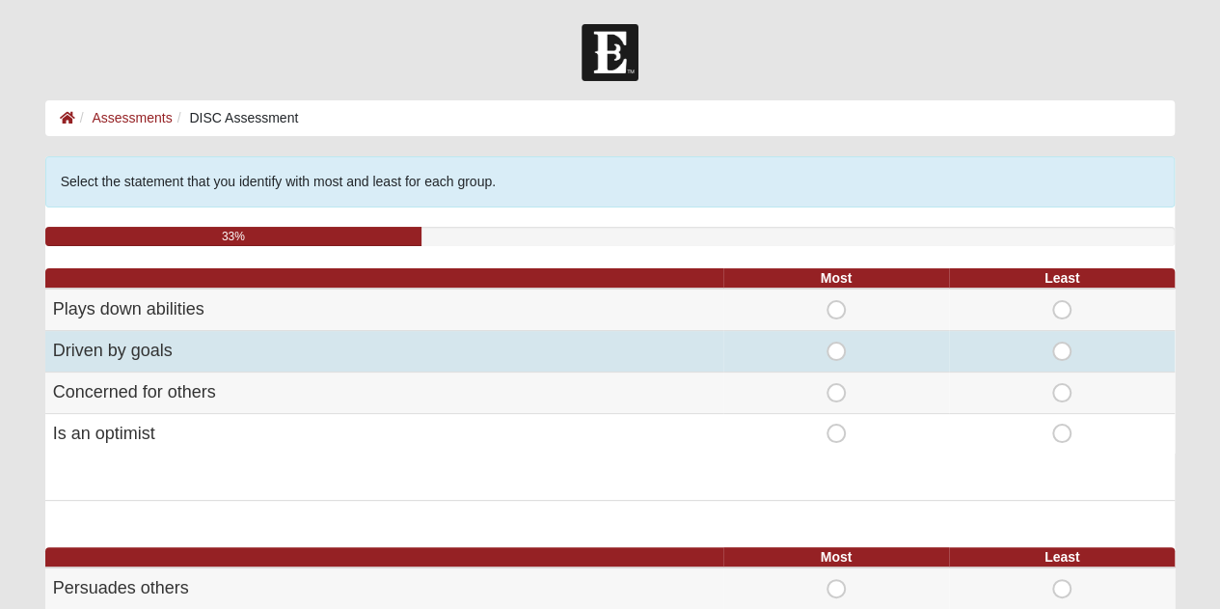
click at [836, 341] on span "Most" at bounding box center [836, 341] width 0 height 0
click at [837, 343] on input "Most" at bounding box center [842, 350] width 13 height 19
radio input "true"
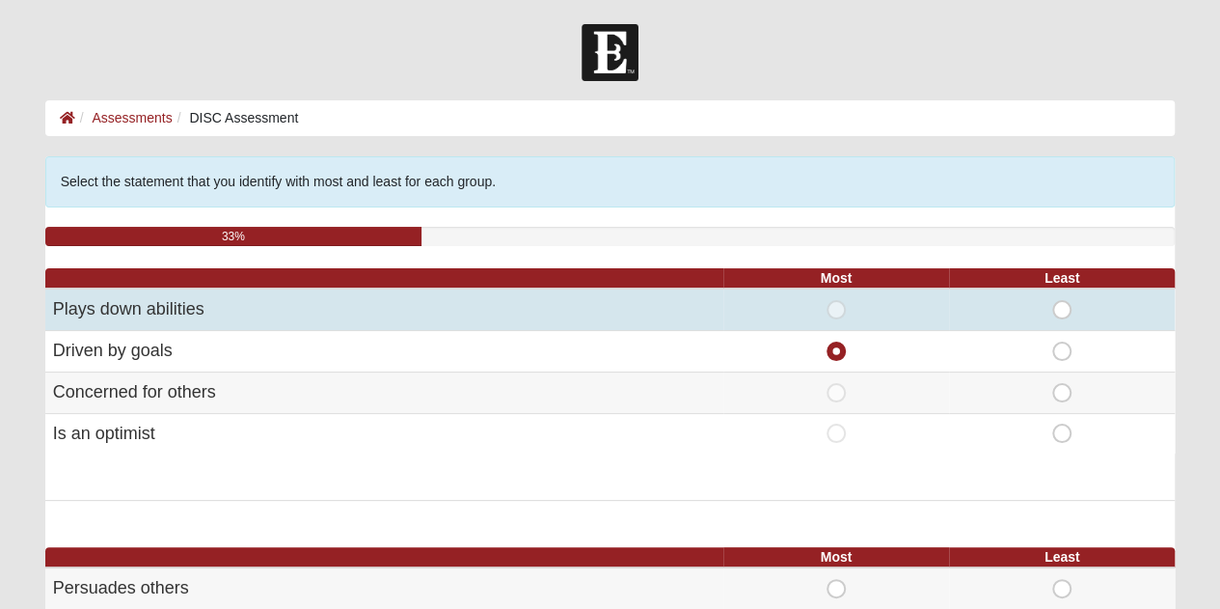
click at [1062, 300] on span "Least" at bounding box center [1062, 300] width 0 height 0
click at [1065, 311] on input "Least" at bounding box center [1068, 309] width 13 height 19
radio input "true"
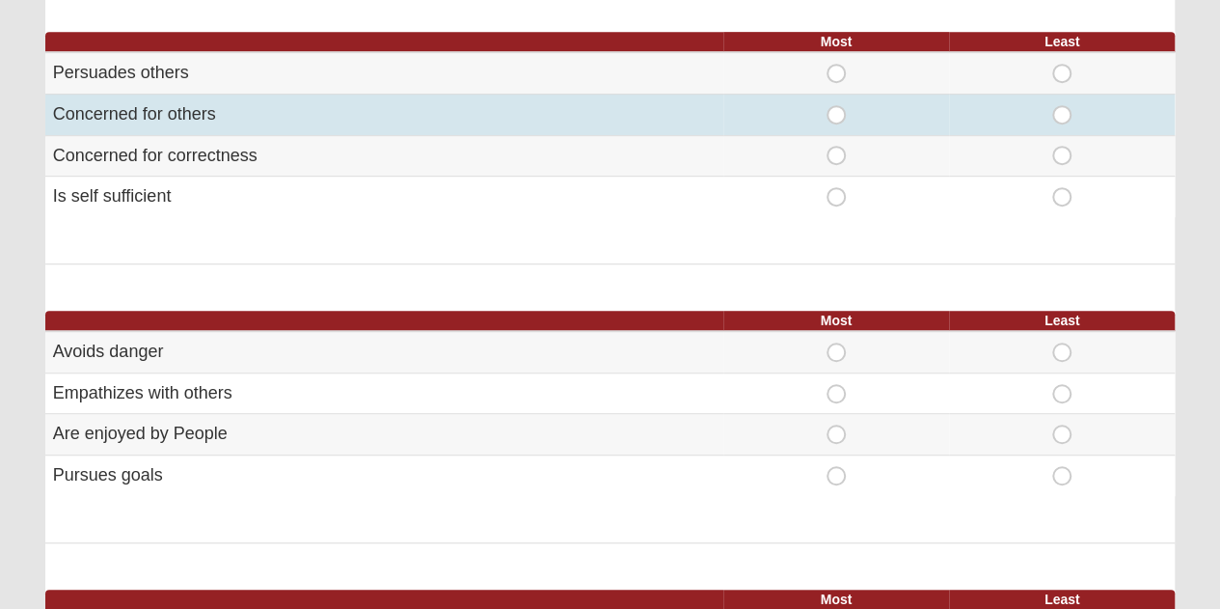
scroll to position [515, 0]
click at [836, 105] on span "Most" at bounding box center [836, 105] width 0 height 0
click at [836, 121] on input "Most" at bounding box center [842, 114] width 13 height 19
radio input "true"
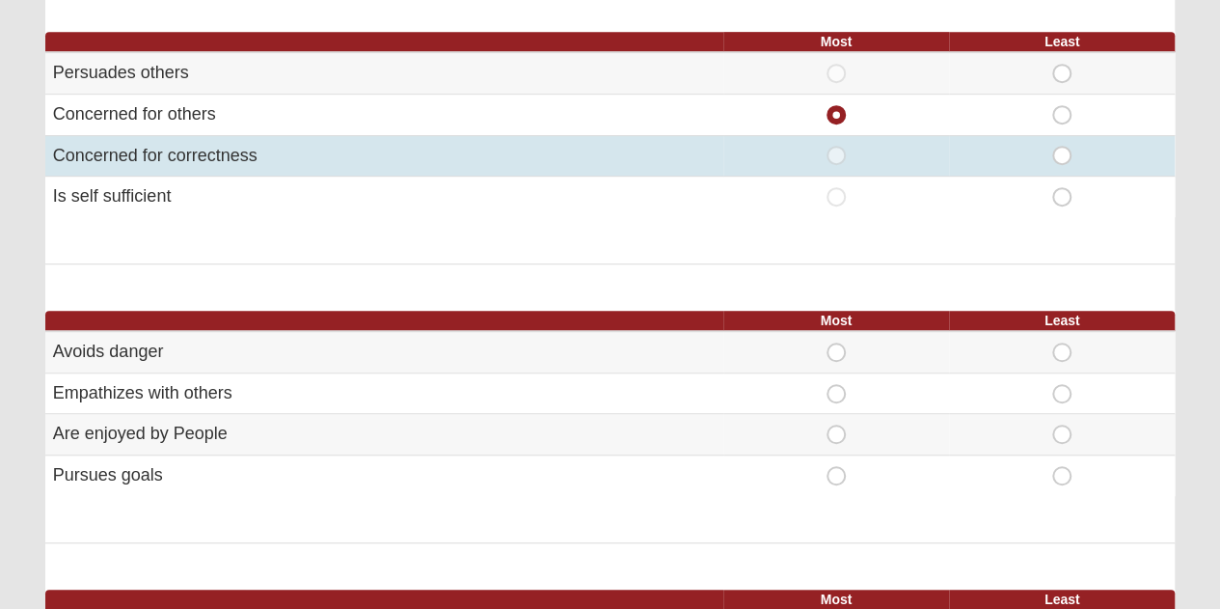
click at [1062, 146] on span "Least" at bounding box center [1062, 146] width 0 height 0
click at [1062, 152] on input "Least" at bounding box center [1068, 155] width 13 height 19
radio input "true"
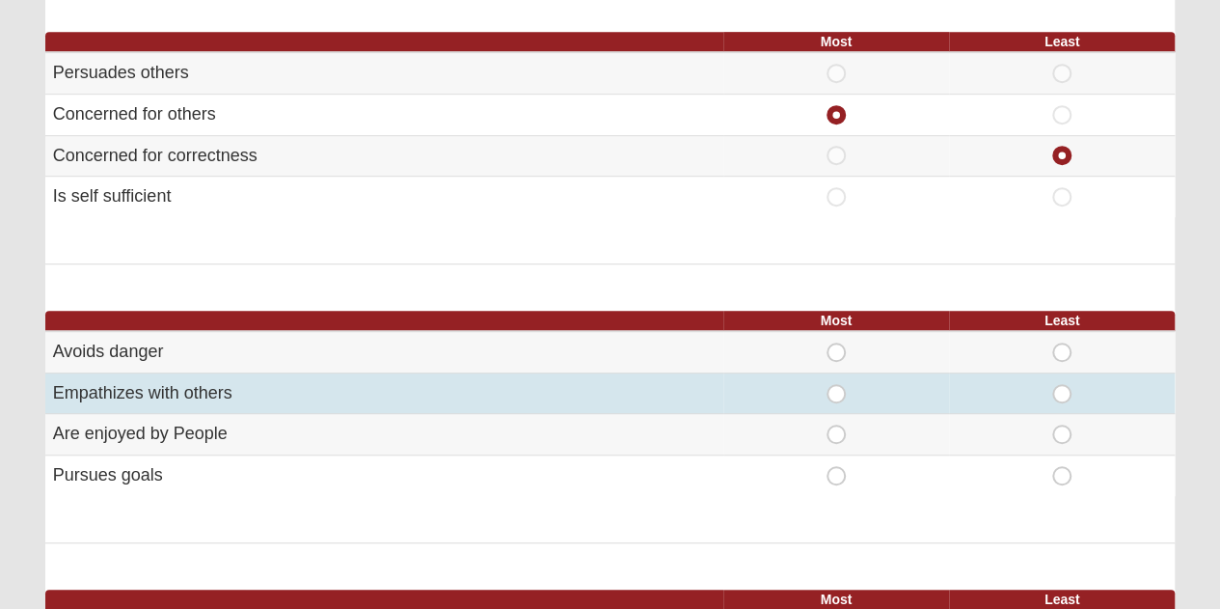
click at [836, 384] on span "Most" at bounding box center [836, 384] width 0 height 0
click at [836, 384] on input "Most" at bounding box center [842, 393] width 13 height 19
radio input "true"
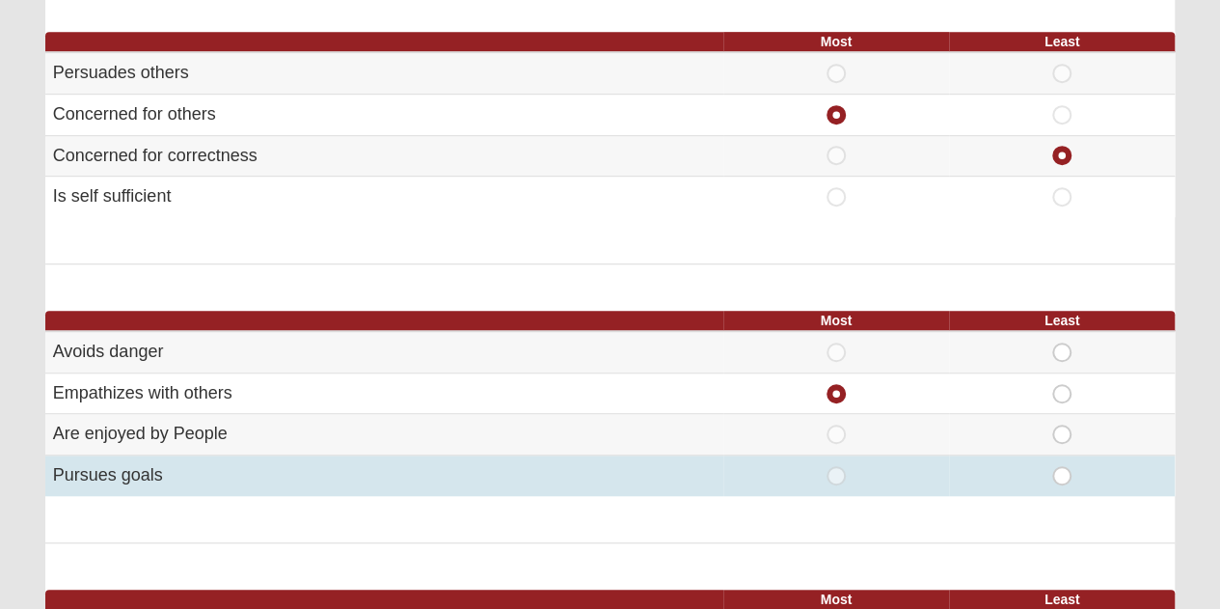
click at [1062, 466] on span "Least" at bounding box center [1062, 466] width 0 height 0
click at [1065, 468] on input "Least" at bounding box center [1068, 475] width 13 height 19
radio input "true"
click at [1062, 466] on span "Least" at bounding box center [1062, 466] width 0 height 0
click at [1063, 468] on input "Least" at bounding box center [1068, 475] width 13 height 19
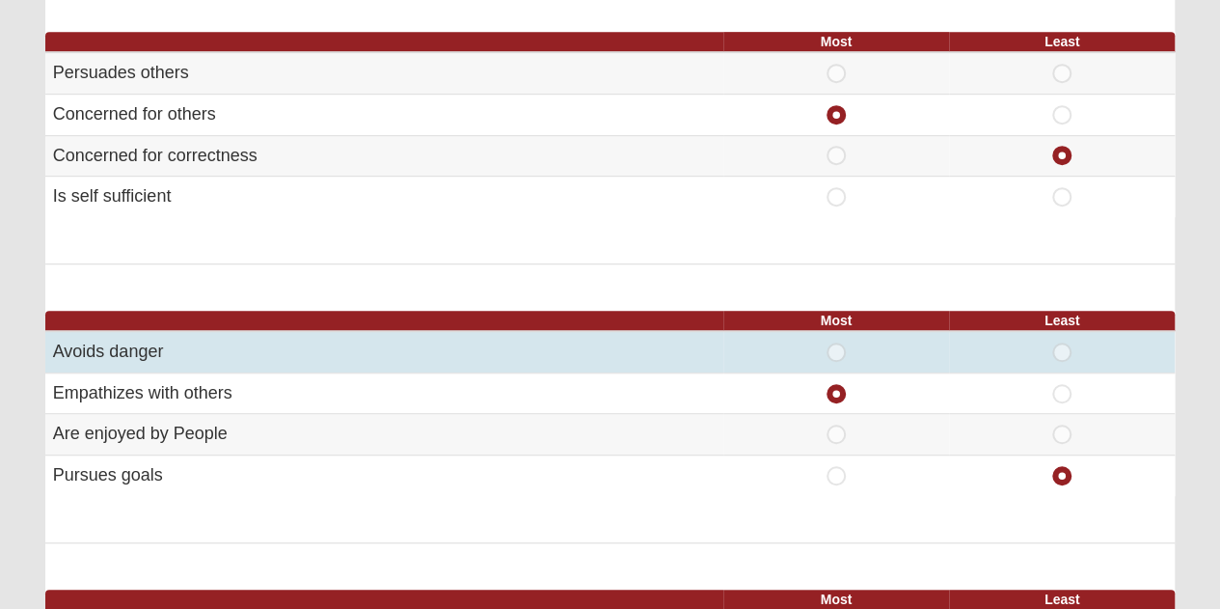
click at [1062, 342] on span "Least" at bounding box center [1062, 342] width 0 height 0
click at [1062, 344] on input "Least" at bounding box center [1068, 351] width 13 height 19
radio input "true"
radio input "false"
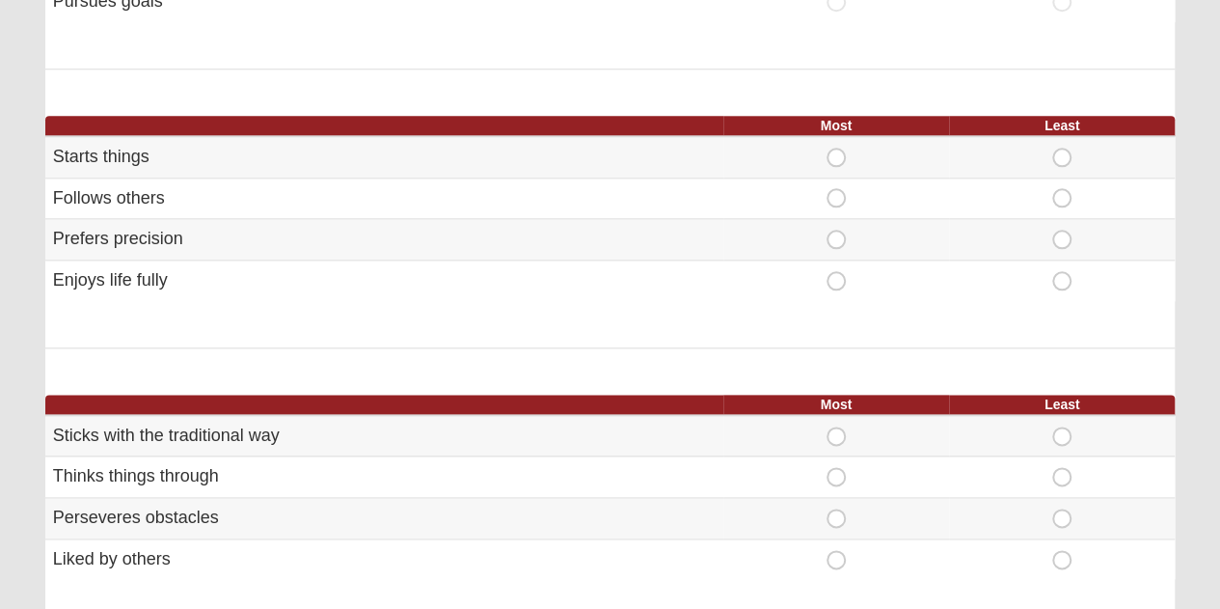
scroll to position [993, 0]
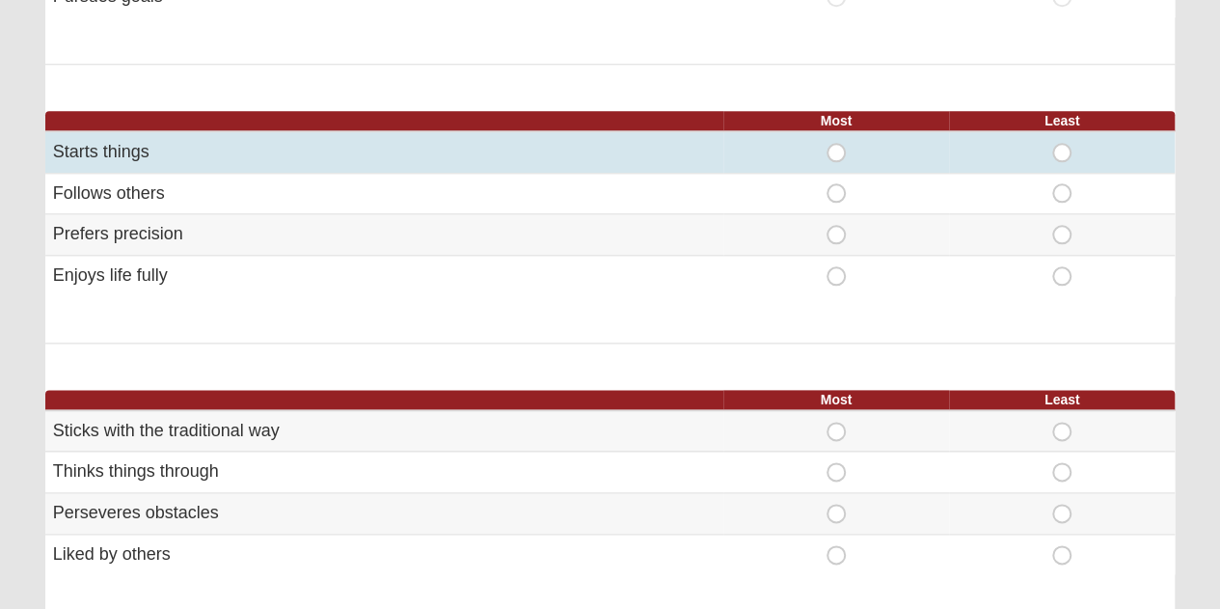
click at [836, 143] on span "Most" at bounding box center [836, 143] width 0 height 0
click at [836, 146] on input "Most" at bounding box center [842, 152] width 13 height 19
radio input "true"
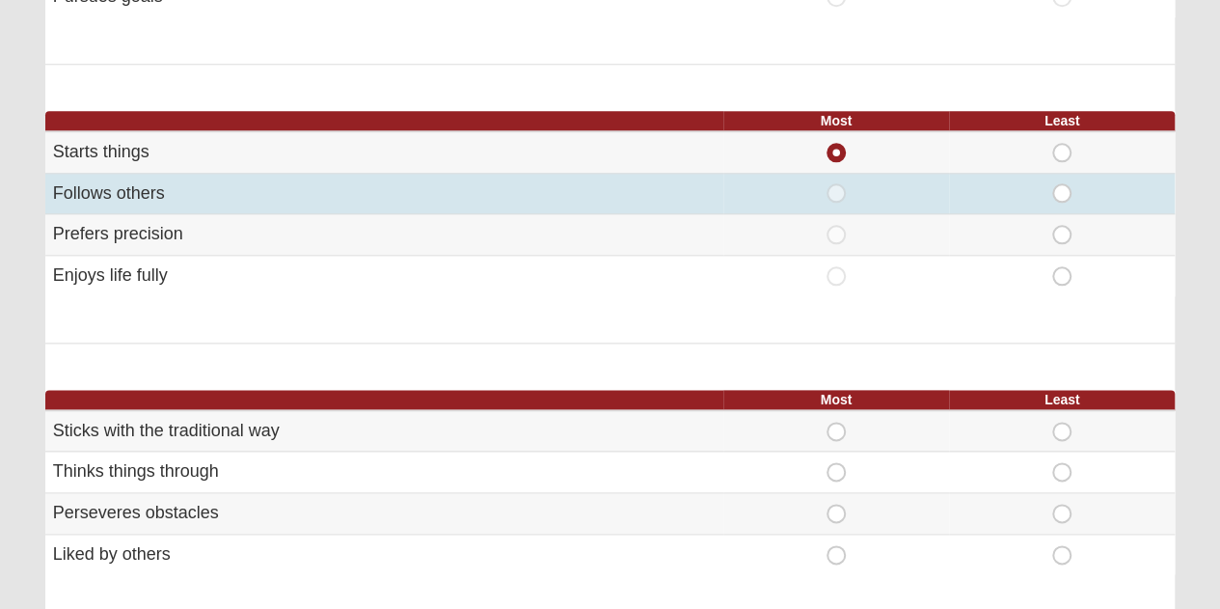
click at [1062, 183] on span "Least" at bounding box center [1062, 183] width 0 height 0
click at [1062, 186] on input "Least" at bounding box center [1068, 192] width 13 height 19
radio input "true"
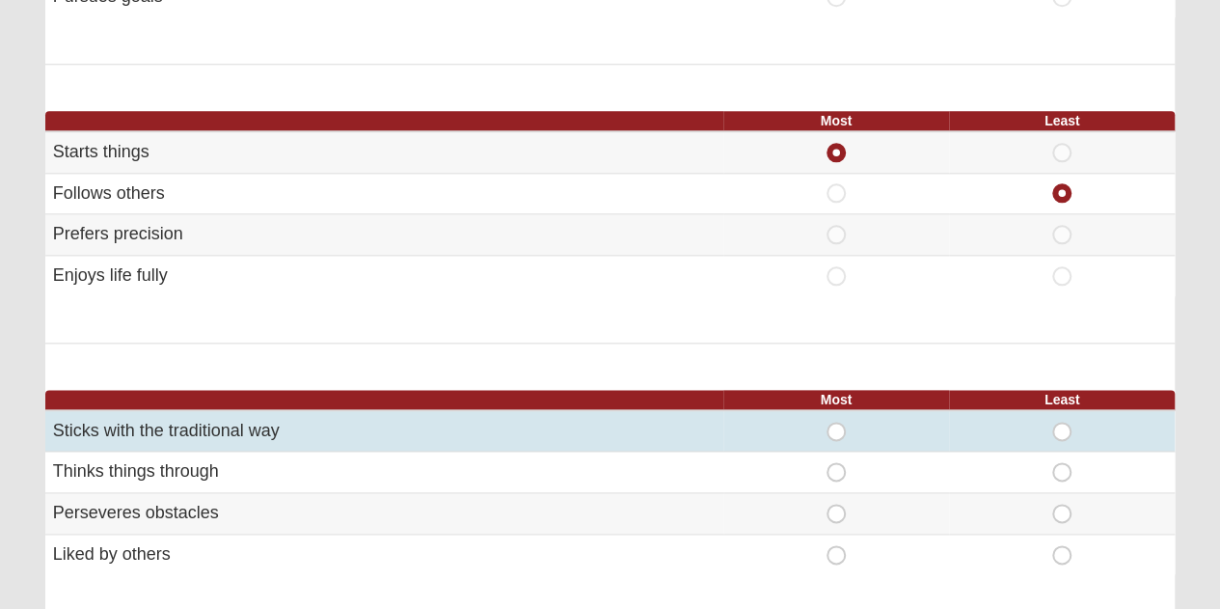
click at [1062, 422] on span "Least" at bounding box center [1062, 422] width 0 height 0
click at [1062, 425] on input "Least" at bounding box center [1068, 431] width 13 height 19
radio input "true"
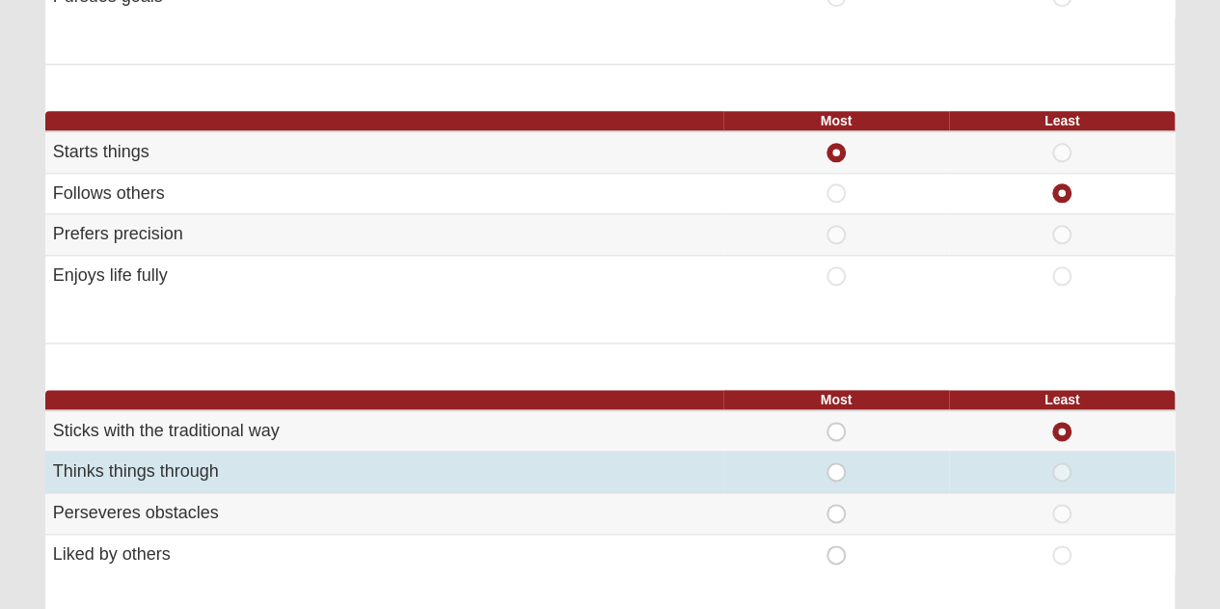
click at [836, 462] on span "Most" at bounding box center [836, 462] width 0 height 0
click at [836, 462] on input "Most" at bounding box center [842, 471] width 13 height 19
radio input "true"
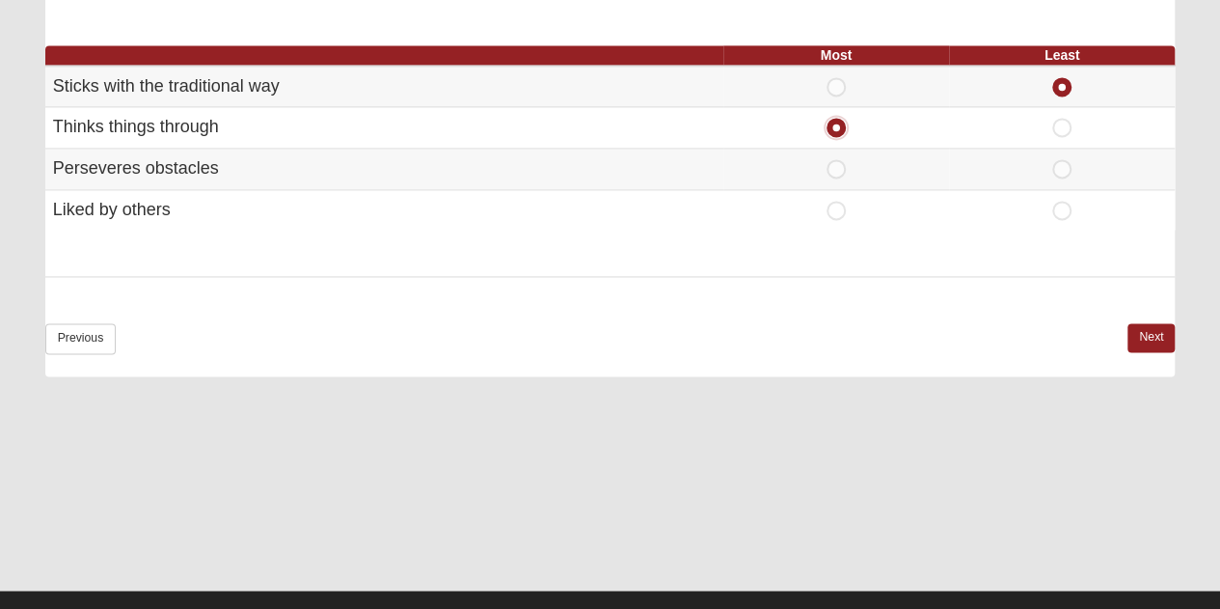
scroll to position [1360, 0]
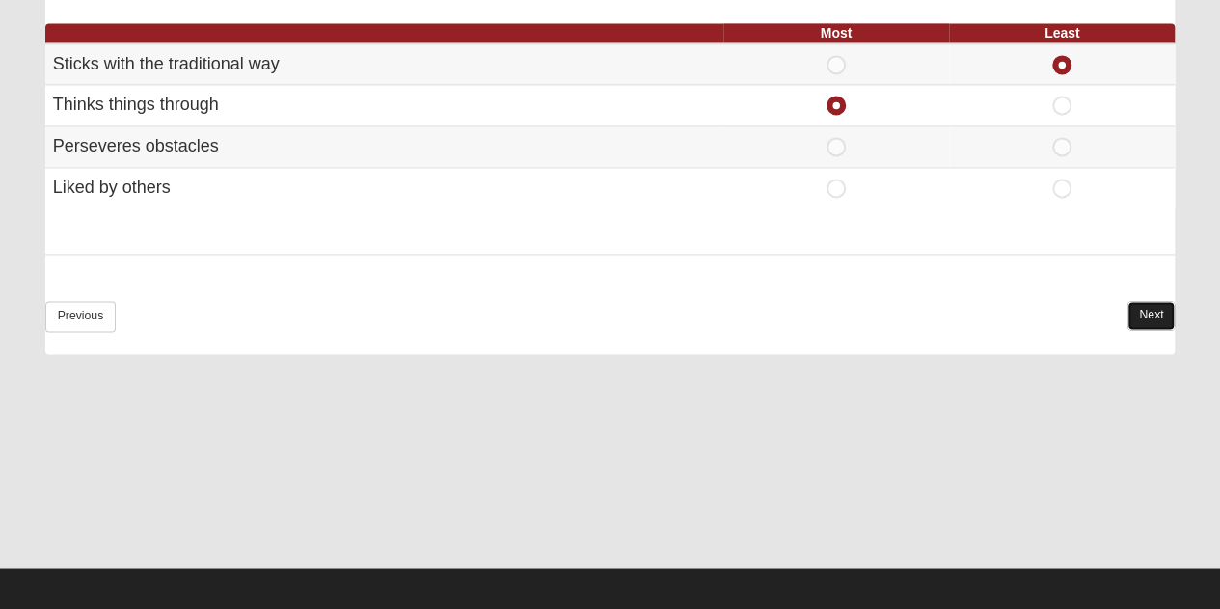
click at [1136, 314] on link "Next" at bounding box center [1151, 315] width 47 height 28
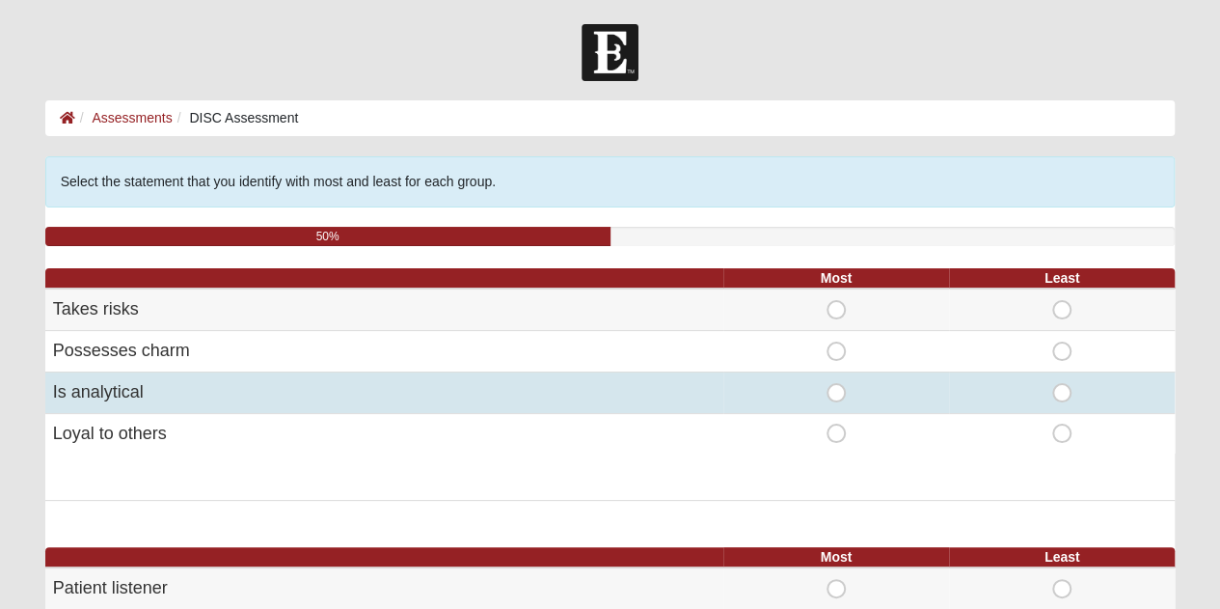
click at [836, 383] on span "Most" at bounding box center [836, 383] width 0 height 0
click at [836, 391] on input "Most" at bounding box center [842, 392] width 13 height 19
radio input "true"
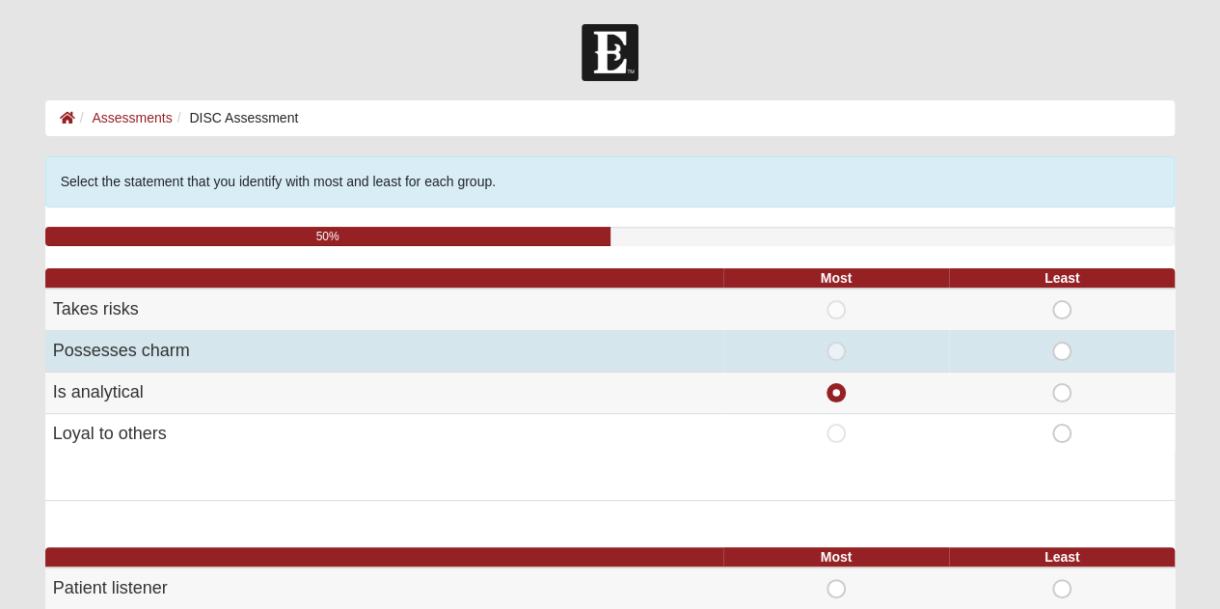
click at [1062, 341] on span "Least" at bounding box center [1062, 341] width 0 height 0
click at [1065, 350] on input "Least" at bounding box center [1068, 350] width 13 height 19
radio input "true"
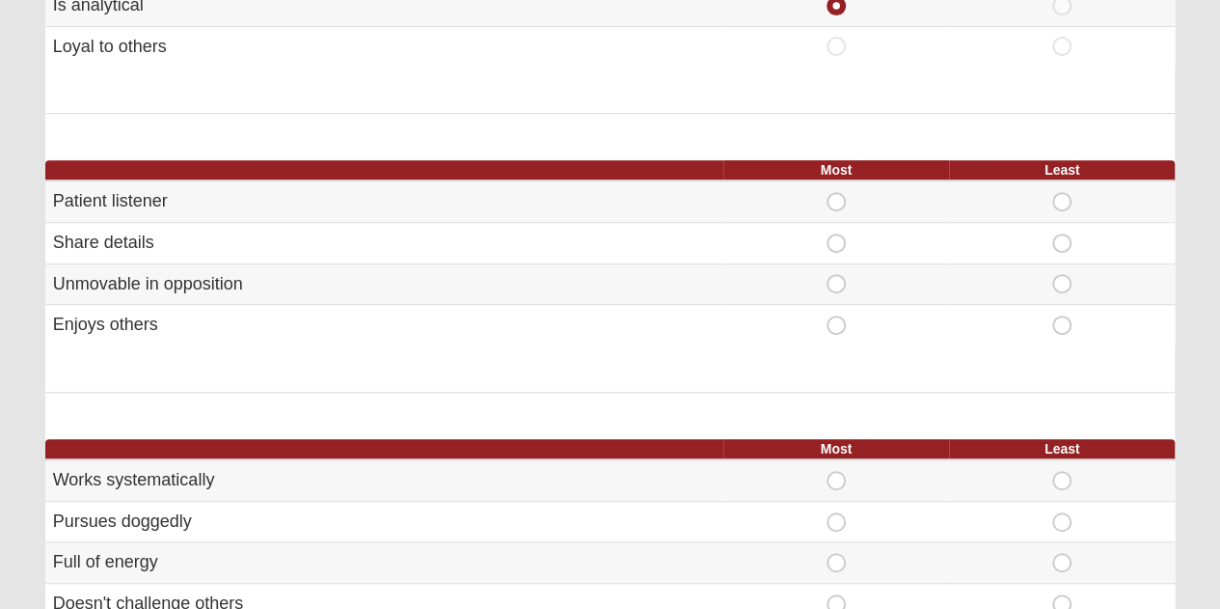
scroll to position [389, 0]
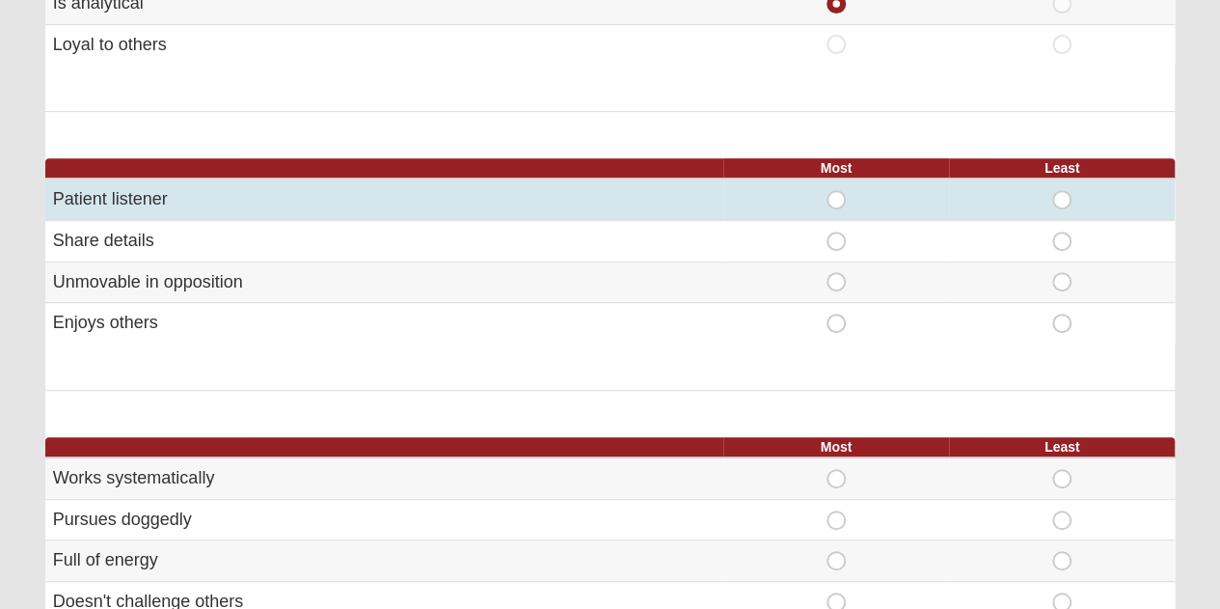
click at [836, 190] on span "Most" at bounding box center [836, 190] width 0 height 0
click at [840, 190] on input "Most" at bounding box center [842, 199] width 13 height 19
radio input "true"
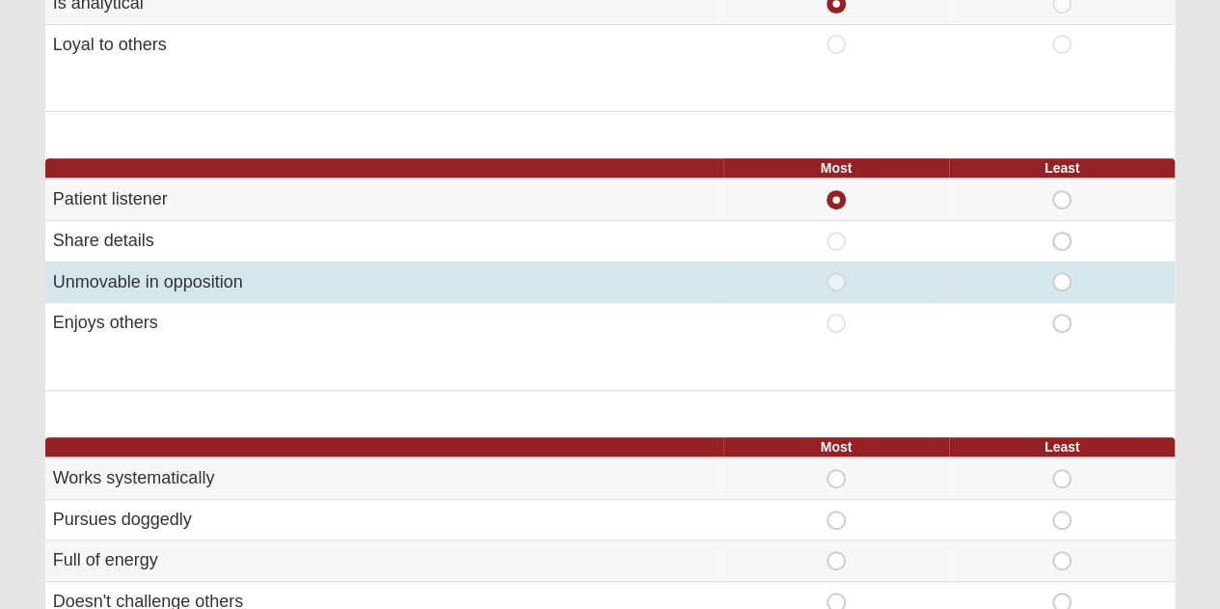
click at [1062, 272] on span "Least" at bounding box center [1062, 272] width 0 height 0
click at [1068, 280] on input "Least" at bounding box center [1068, 281] width 13 height 19
radio input "true"
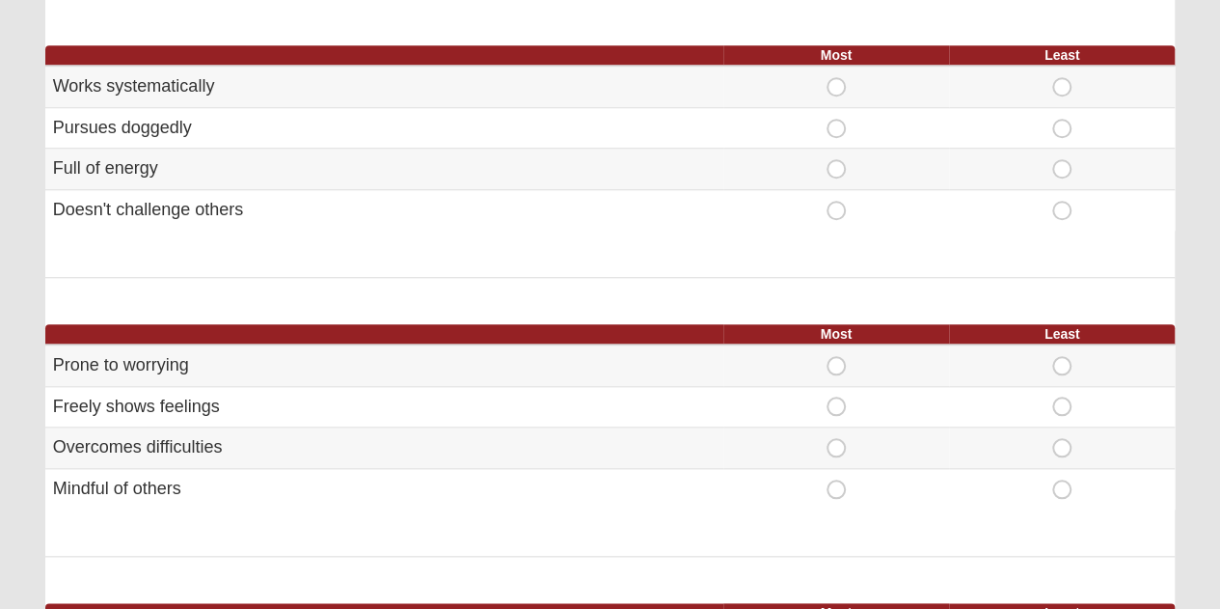
scroll to position [782, 0]
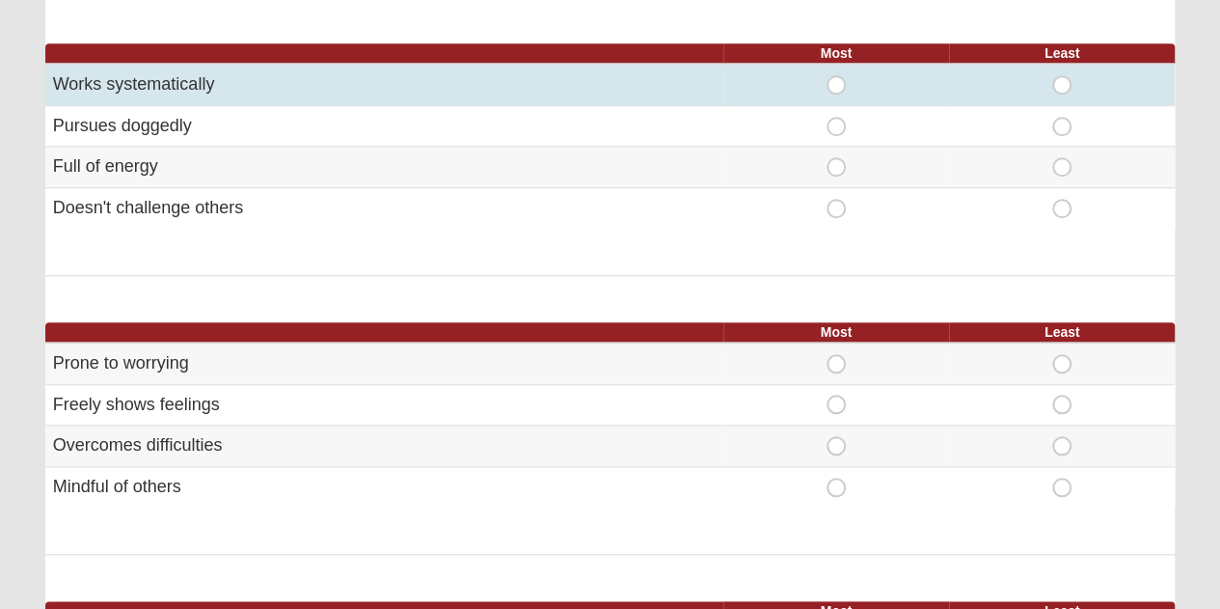
click at [836, 75] on span "Most" at bounding box center [836, 75] width 0 height 0
click at [836, 84] on input "Most" at bounding box center [842, 84] width 13 height 19
radio input "true"
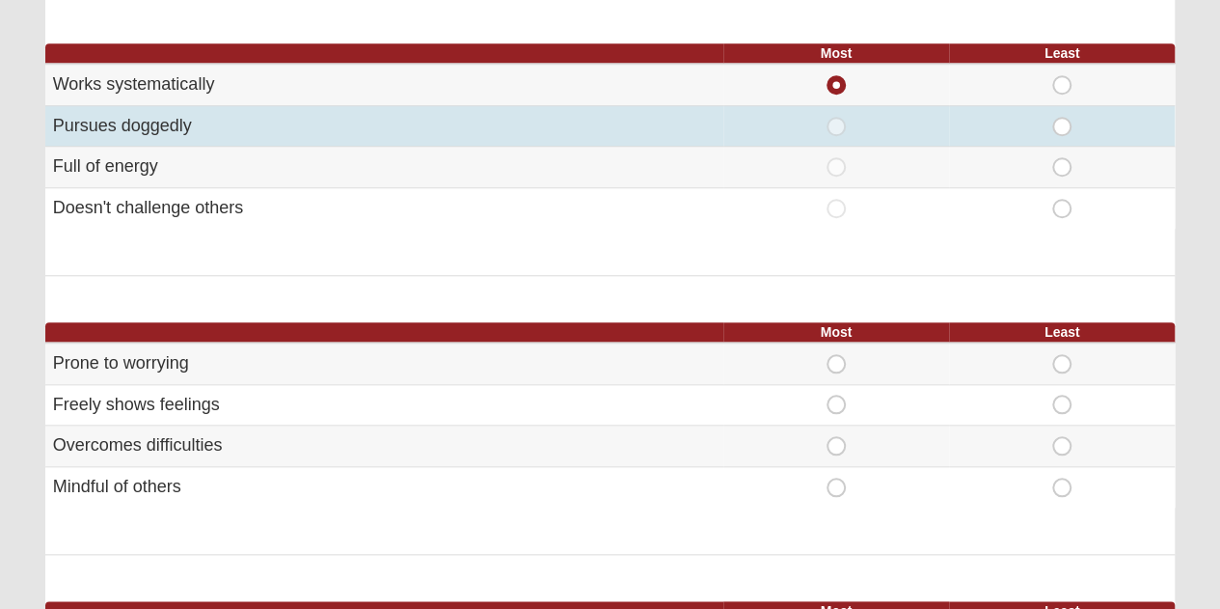
click at [1062, 117] on span "Least" at bounding box center [1062, 117] width 0 height 0
click at [1062, 124] on input "Least" at bounding box center [1068, 126] width 13 height 19
radio input "true"
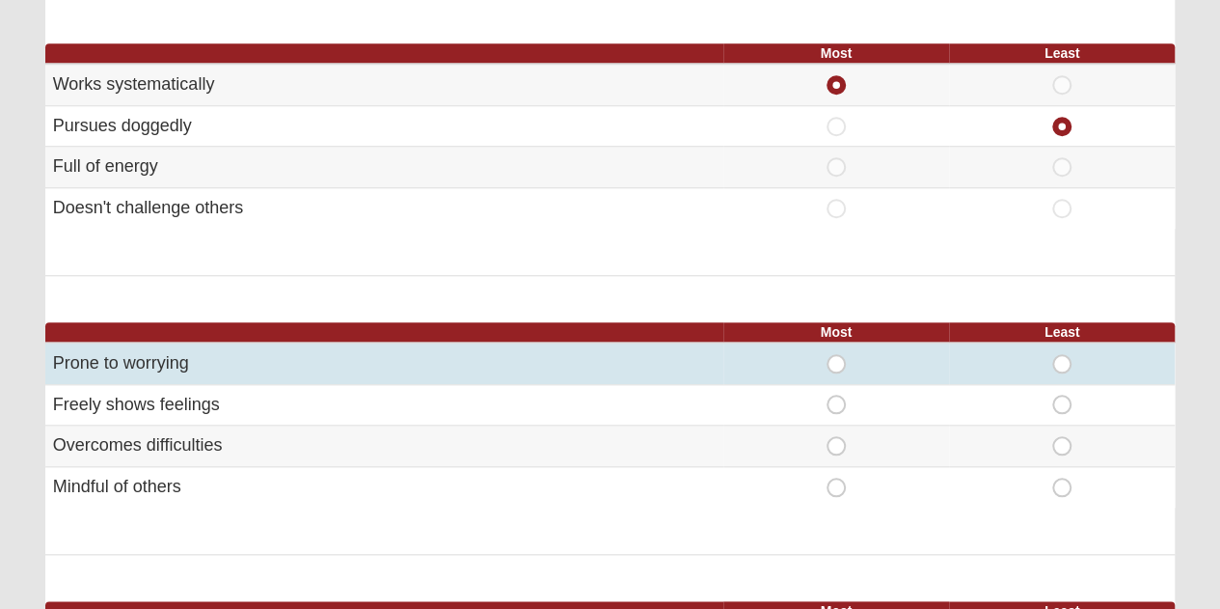
click at [1062, 354] on span "Least" at bounding box center [1062, 354] width 0 height 0
click at [1062, 356] on input "Least" at bounding box center [1068, 363] width 13 height 19
radio input "true"
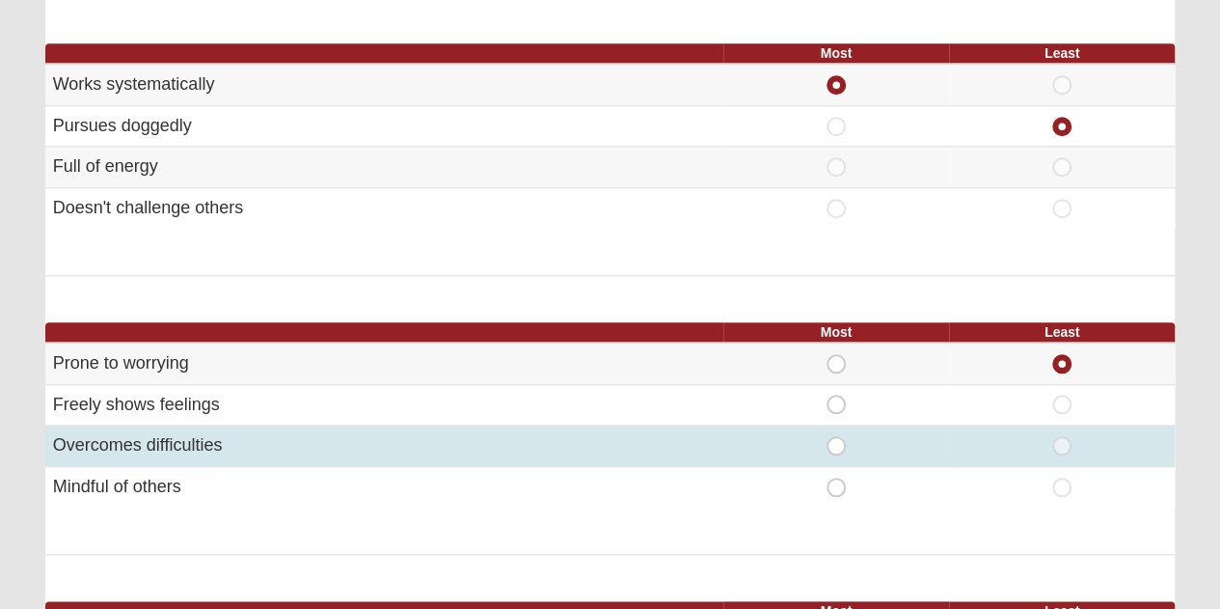
click at [831, 450] on td "Most" at bounding box center [836, 445] width 226 height 41
click at [836, 436] on span "Most" at bounding box center [836, 436] width 0 height 0
click at [836, 436] on input "Most" at bounding box center [842, 445] width 13 height 19
radio input "true"
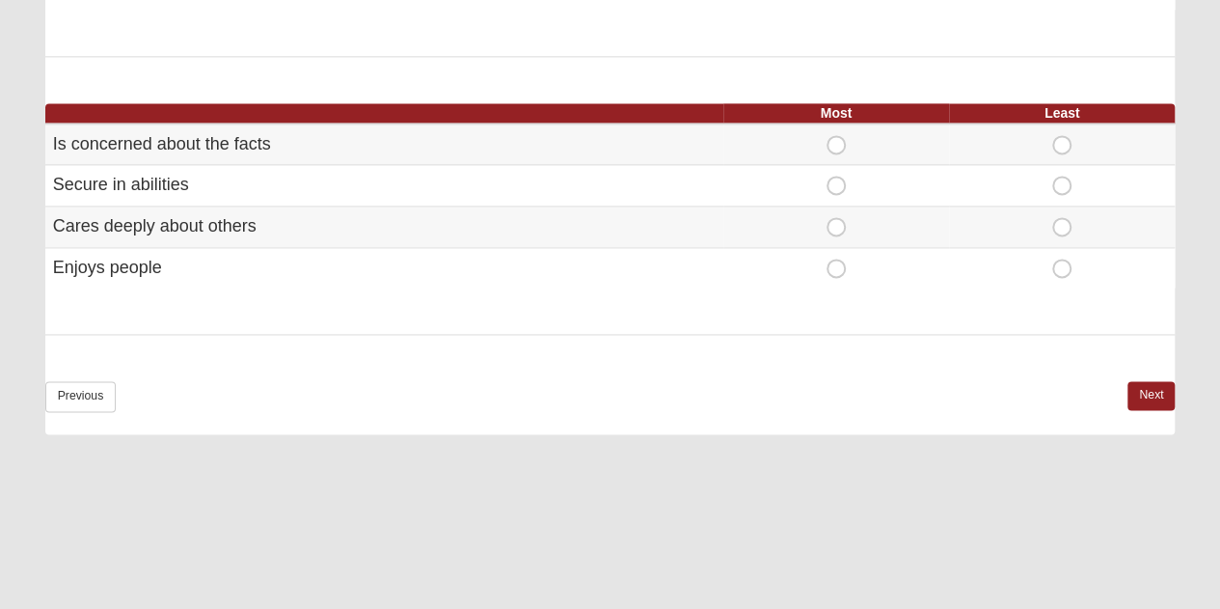
scroll to position [1302, 0]
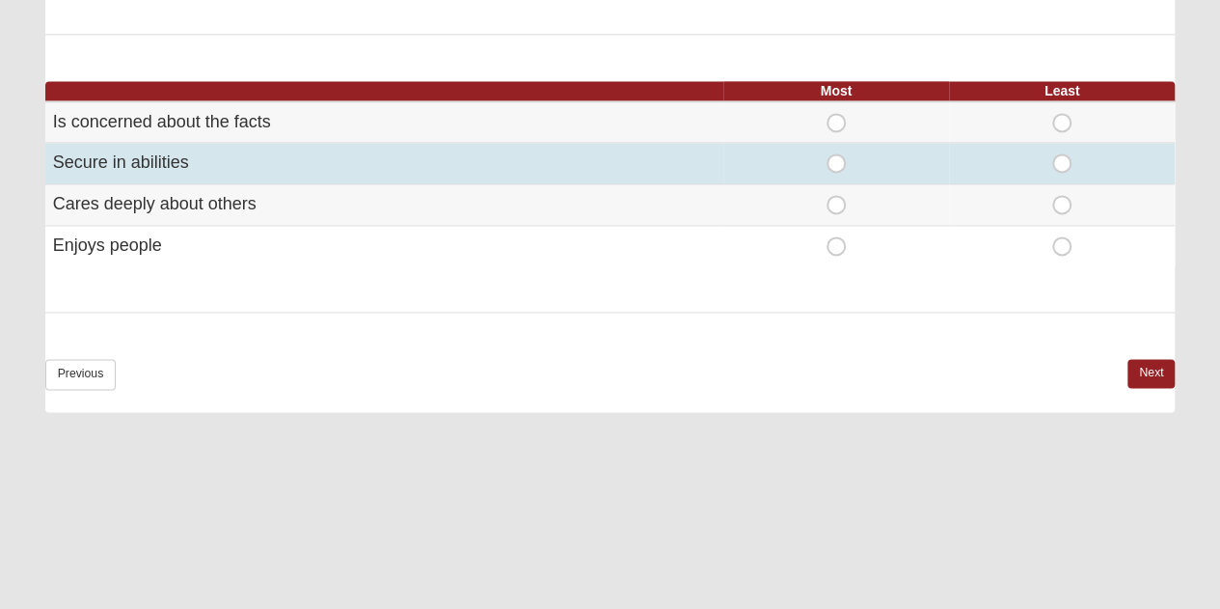
click at [836, 153] on span "Most" at bounding box center [836, 153] width 0 height 0
click at [839, 156] on input "Most" at bounding box center [842, 162] width 13 height 19
radio input "true"
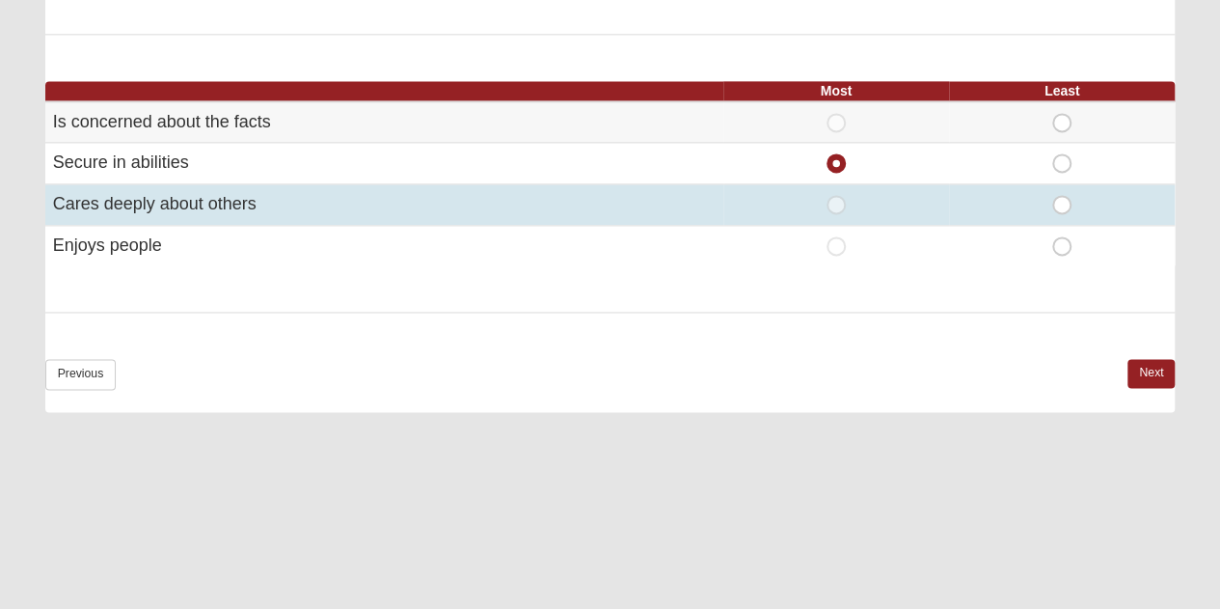
click at [836, 186] on td "Most" at bounding box center [836, 204] width 226 height 41
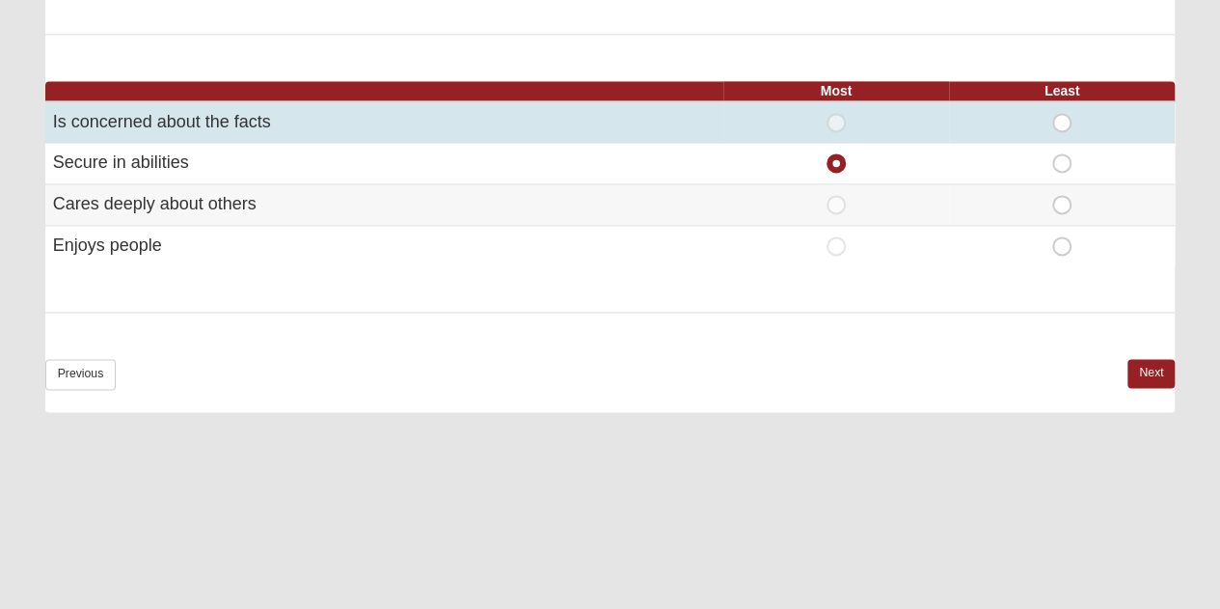
click at [836, 113] on span "Most" at bounding box center [836, 113] width 0 height 0
click at [836, 117] on input "Most" at bounding box center [842, 122] width 13 height 19
radio input "true"
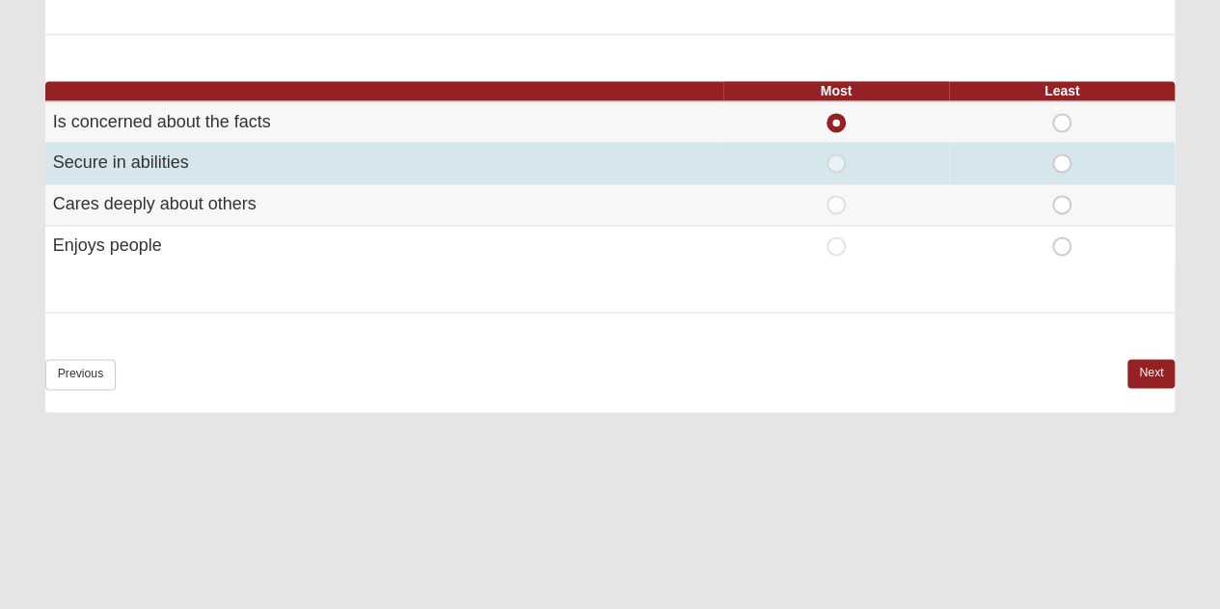
click at [836, 153] on span "Most" at bounding box center [836, 153] width 0 height 0
click at [836, 155] on input "Most" at bounding box center [842, 162] width 13 height 19
radio input "true"
radio input "false"
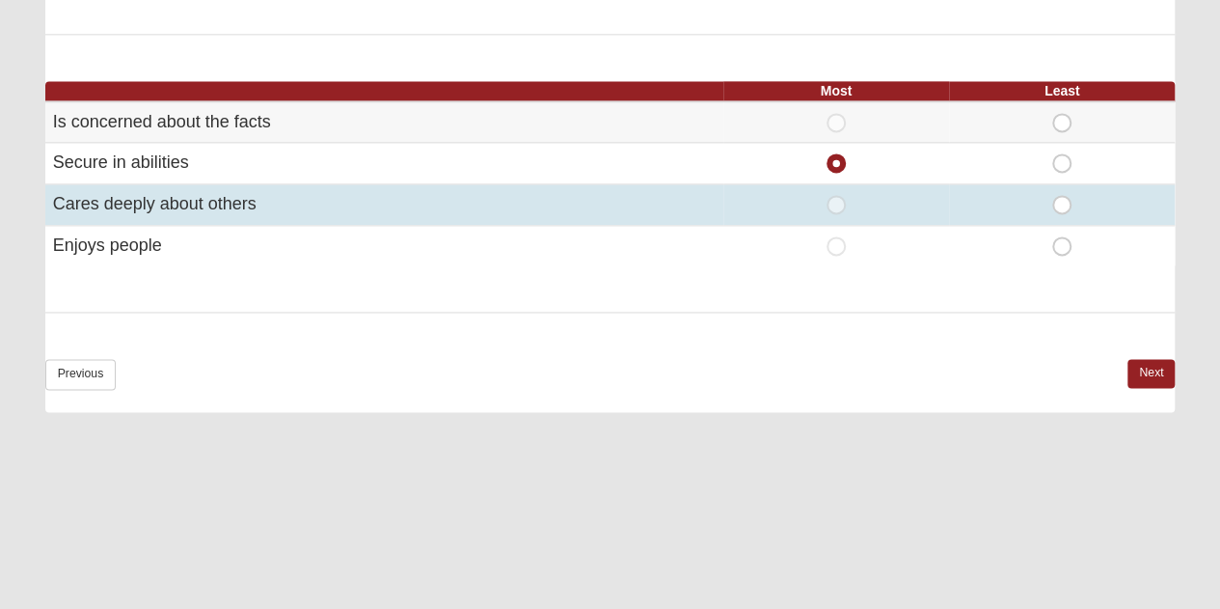
click at [836, 195] on span "Most" at bounding box center [836, 195] width 0 height 0
click at [836, 200] on input "Most" at bounding box center [842, 204] width 13 height 19
radio input "true"
radio input "false"
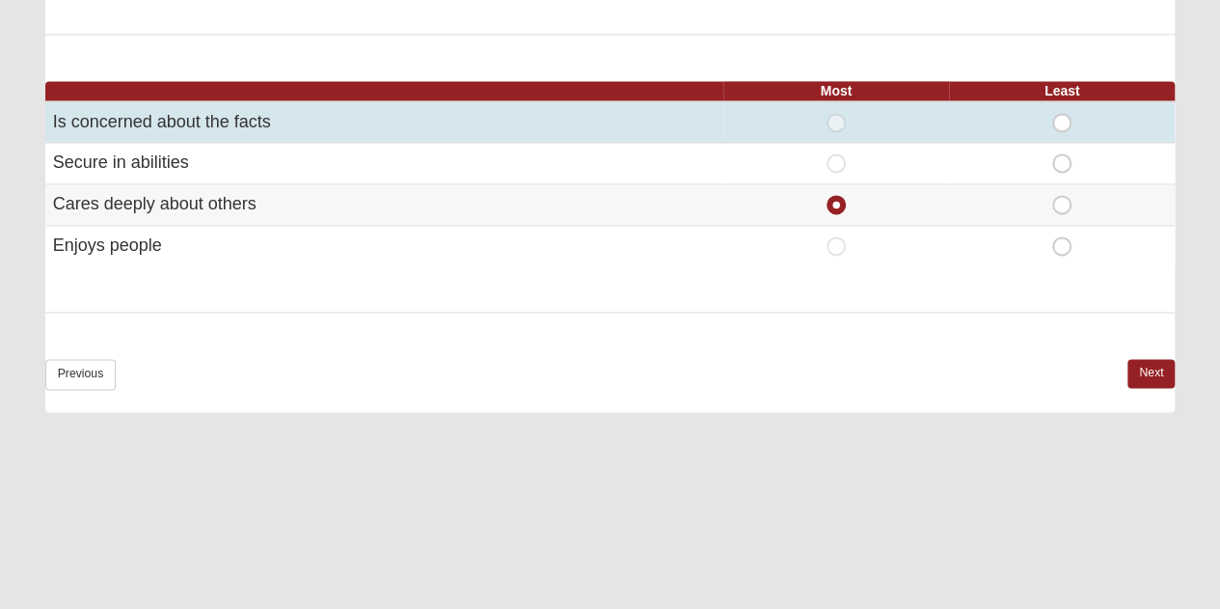
click at [1062, 113] on span "Least" at bounding box center [1062, 113] width 0 height 0
click at [1062, 113] on input "Least" at bounding box center [1068, 122] width 13 height 19
radio input "true"
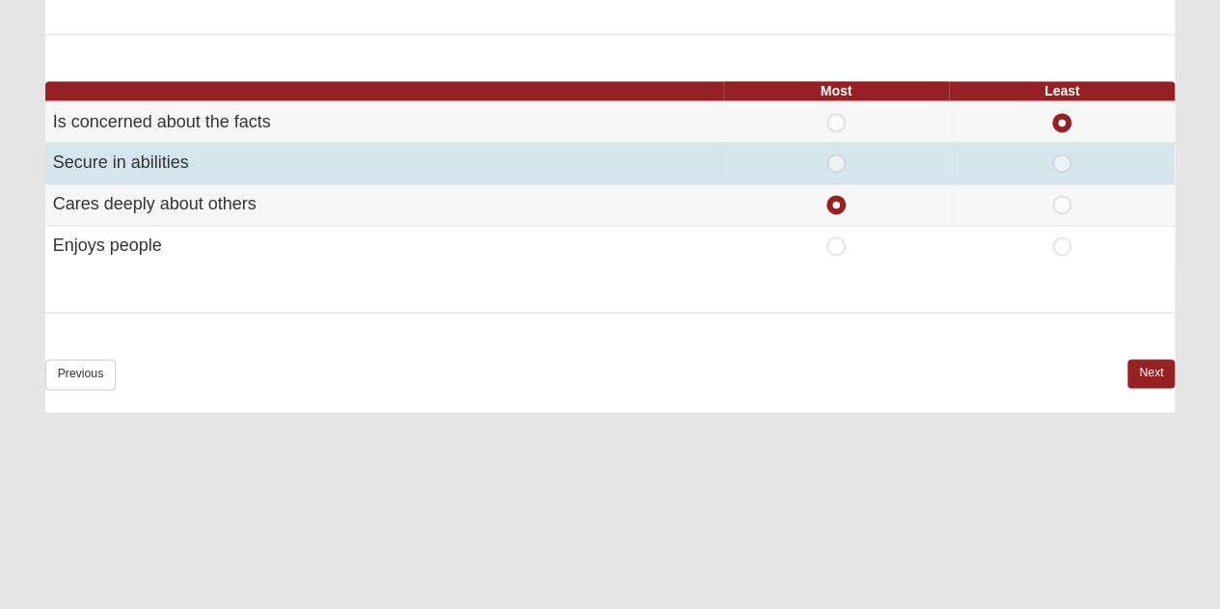
click at [1062, 153] on span "Least" at bounding box center [1062, 153] width 0 height 0
click at [1063, 163] on input "Least" at bounding box center [1068, 162] width 13 height 19
radio input "true"
radio input "false"
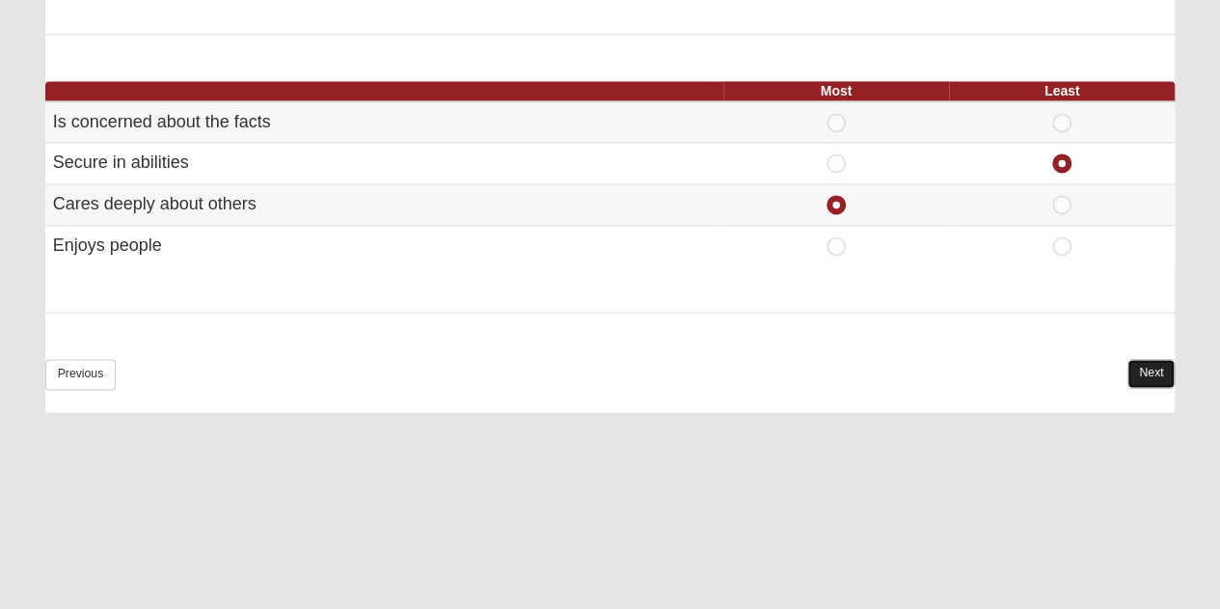
click at [1136, 361] on link "Next" at bounding box center [1151, 373] width 47 height 28
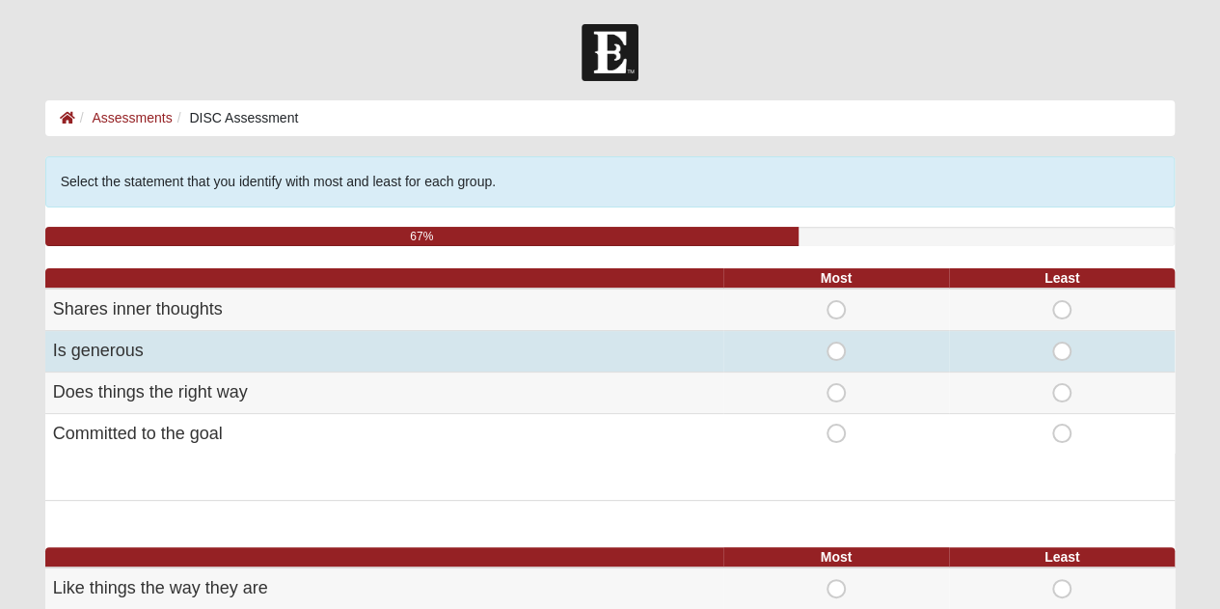
click at [836, 341] on span "Most" at bounding box center [836, 341] width 0 height 0
click at [836, 342] on input "Most" at bounding box center [842, 350] width 13 height 19
radio input "true"
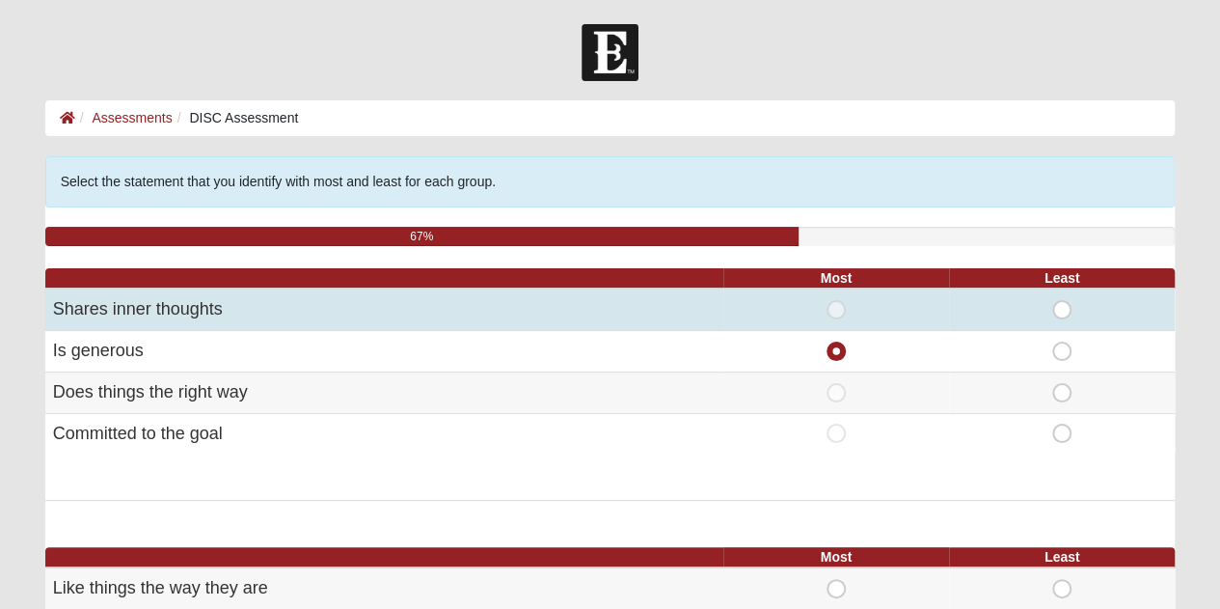
click at [1062, 300] on span "Least" at bounding box center [1062, 300] width 0 height 0
click at [1062, 308] on input "Least" at bounding box center [1068, 309] width 13 height 19
radio input "true"
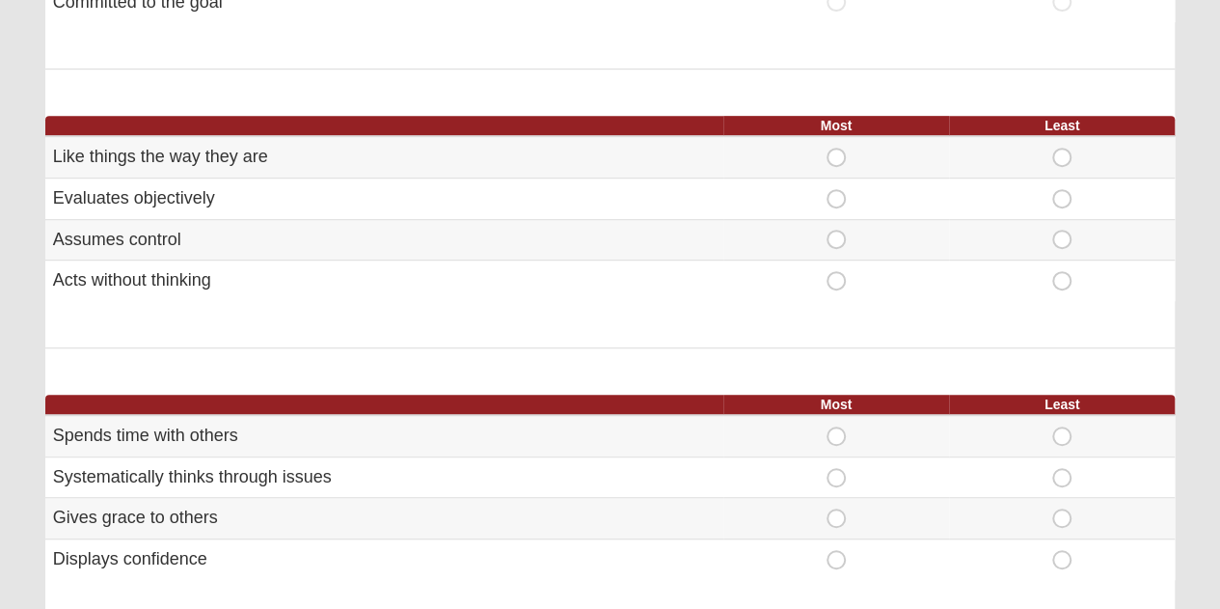
scroll to position [433, 0]
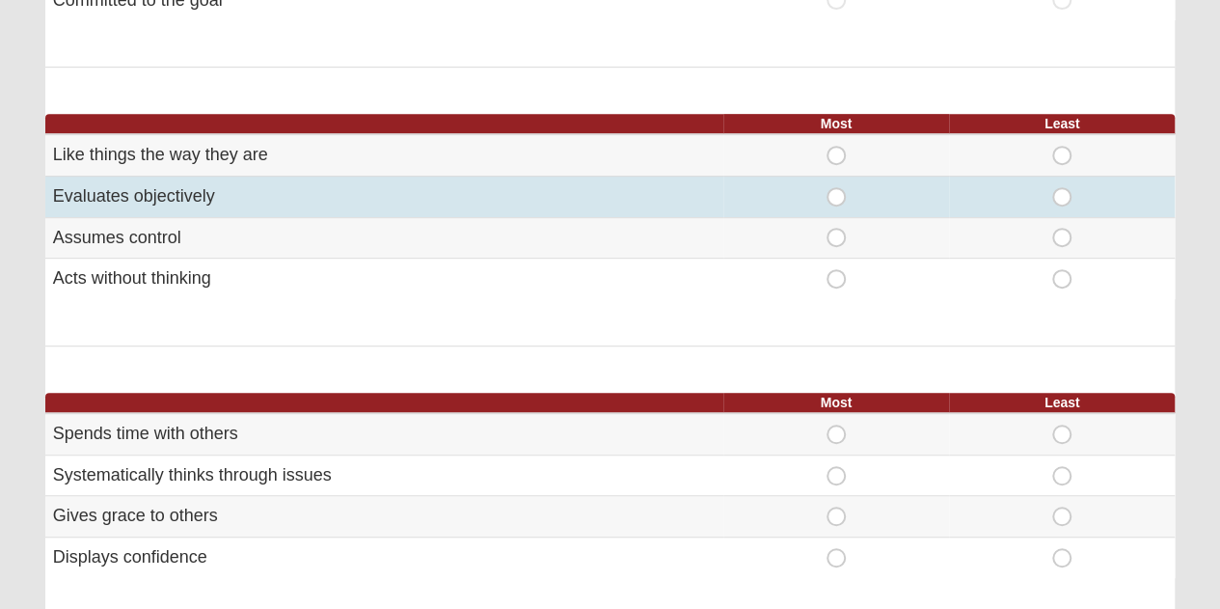
click at [836, 187] on span "Most" at bounding box center [836, 187] width 0 height 0
click at [836, 198] on input "Most" at bounding box center [842, 196] width 13 height 19
radio input "true"
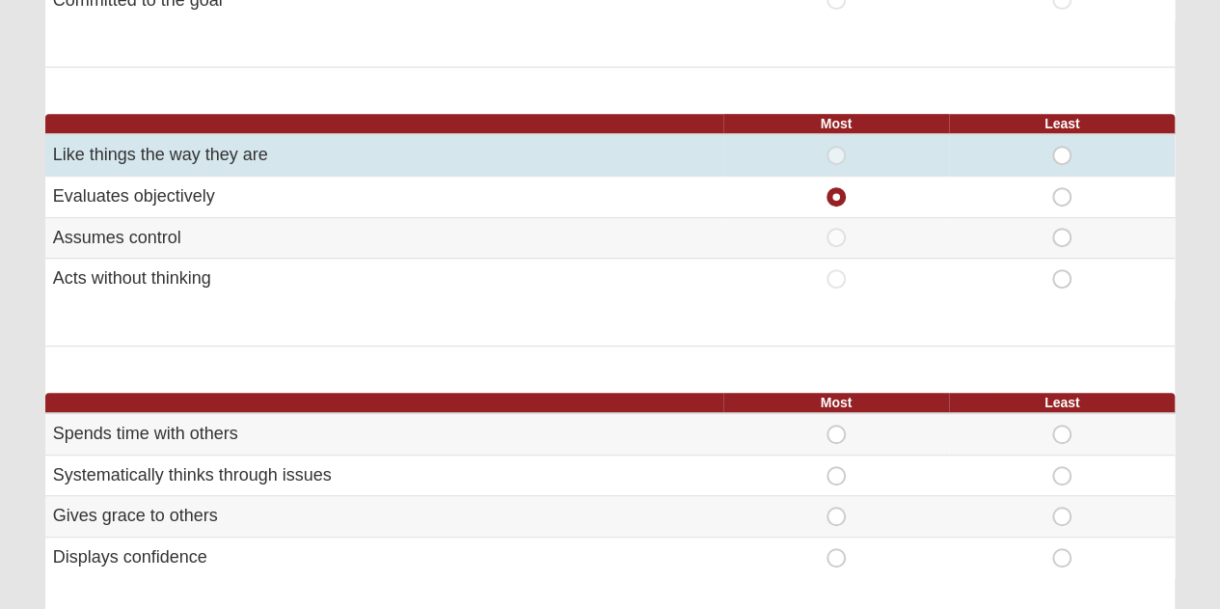
click at [1062, 146] on span "Least" at bounding box center [1062, 146] width 0 height 0
click at [1062, 150] on input "Least" at bounding box center [1068, 155] width 13 height 19
radio input "true"
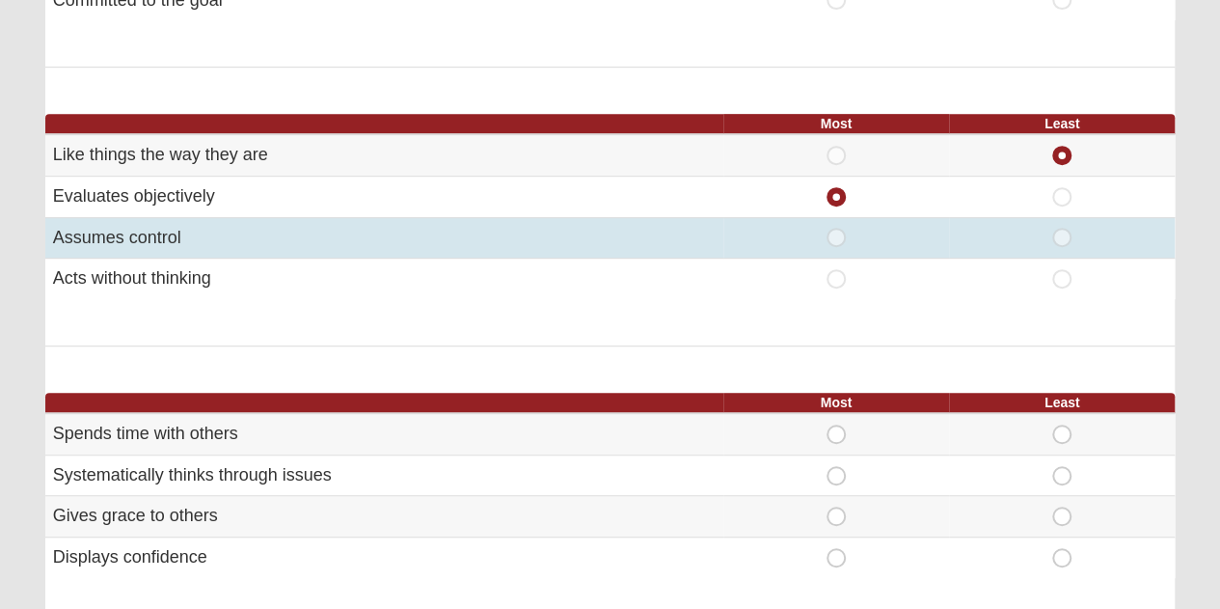
click at [1062, 228] on span "Least" at bounding box center [1062, 228] width 0 height 0
click at [1062, 236] on input "Least" at bounding box center [1068, 237] width 13 height 19
radio input "true"
radio input "false"
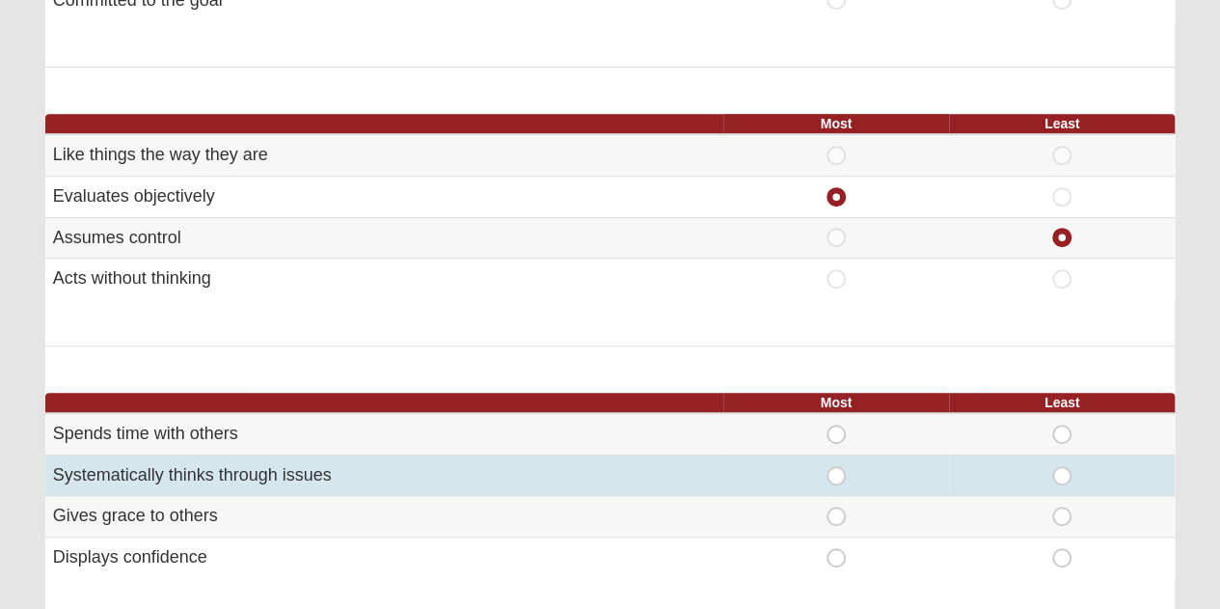
click at [836, 466] on span "Most" at bounding box center [836, 466] width 0 height 0
click at [836, 470] on input "Most" at bounding box center [842, 475] width 13 height 19
radio input "true"
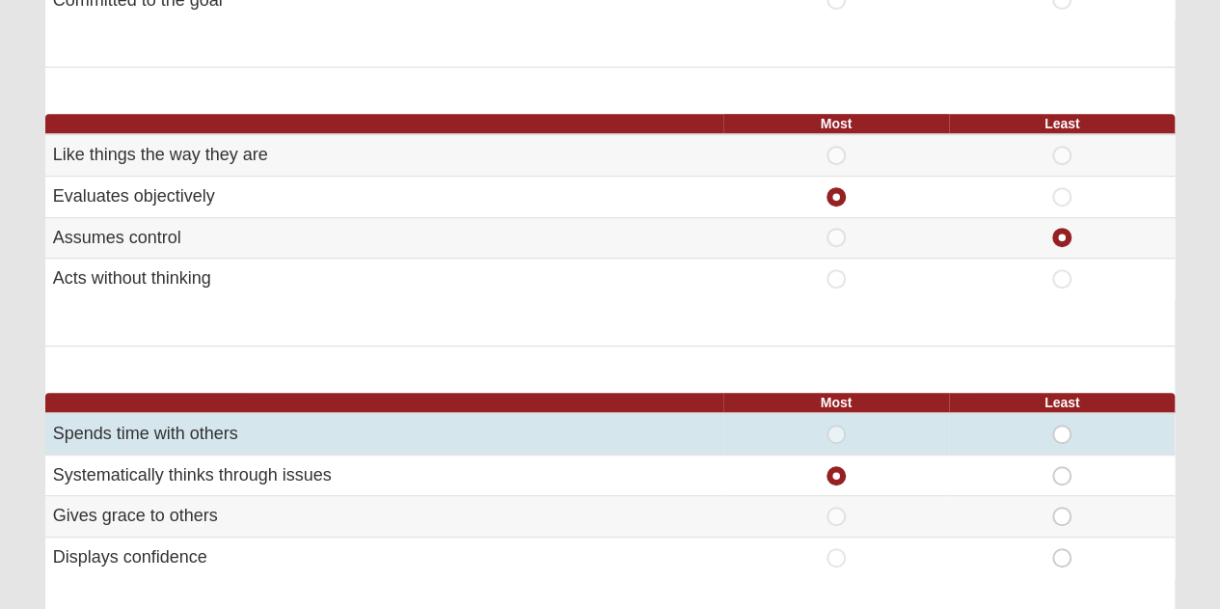
click at [1062, 424] on span "Least" at bounding box center [1062, 424] width 0 height 0
click at [1062, 429] on input "Least" at bounding box center [1068, 433] width 13 height 19
radio input "true"
click at [1062, 424] on span "Least" at bounding box center [1062, 424] width 0 height 0
click at [1062, 429] on input "Least" at bounding box center [1068, 433] width 13 height 19
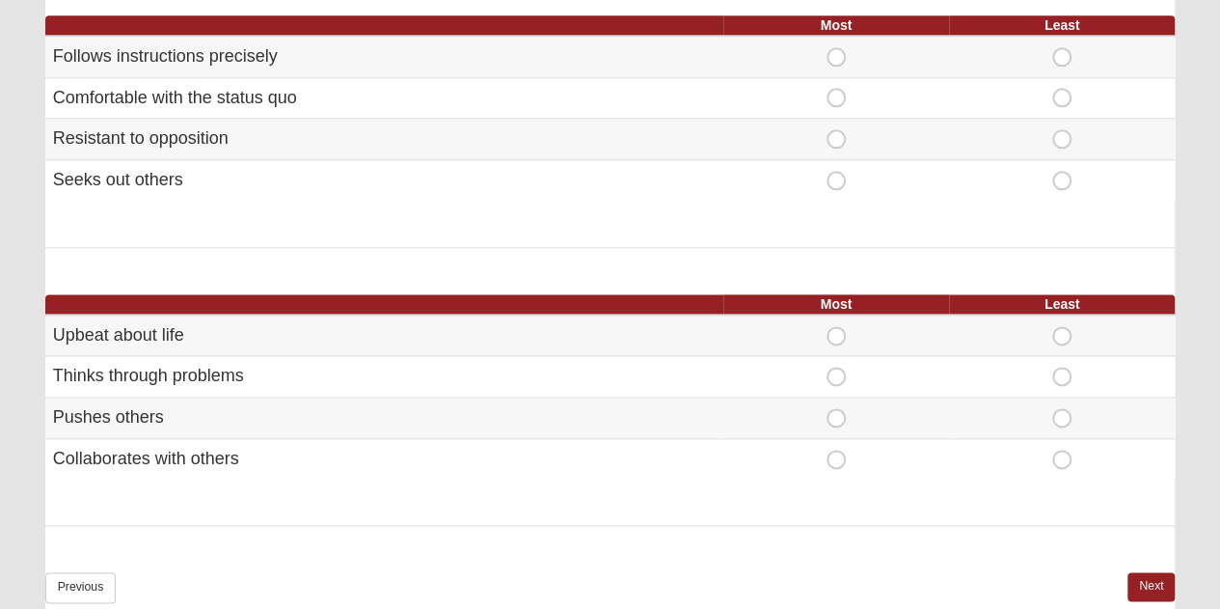
scroll to position [1096, 0]
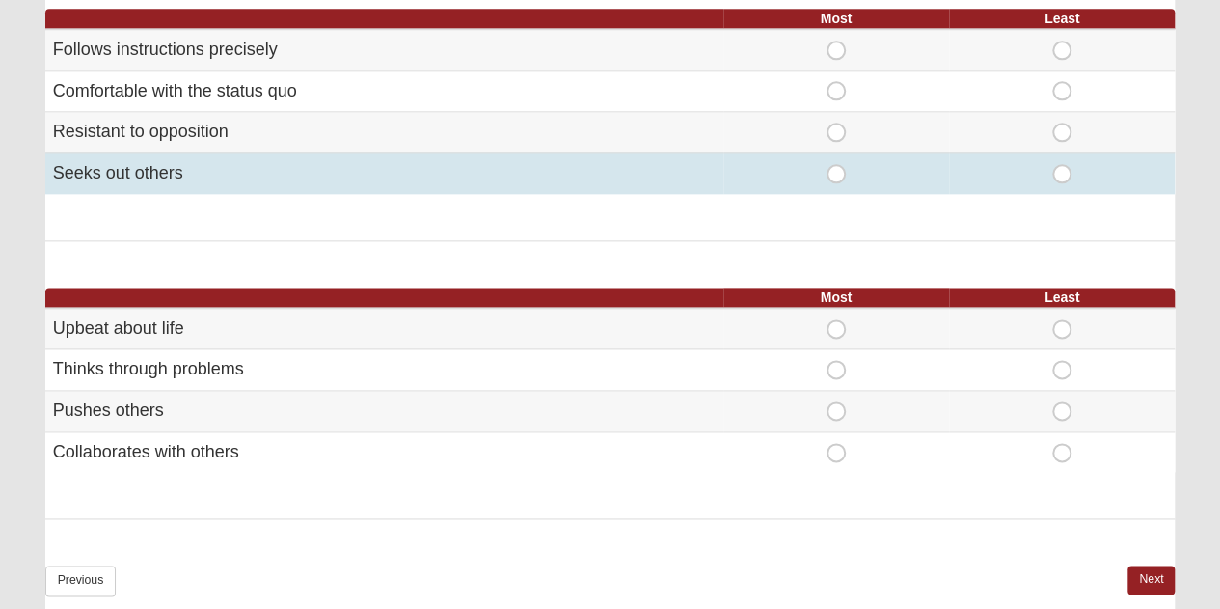
click at [836, 164] on span "Most" at bounding box center [836, 164] width 0 height 0
click at [836, 175] on input "Most" at bounding box center [842, 173] width 13 height 19
radio input "true"
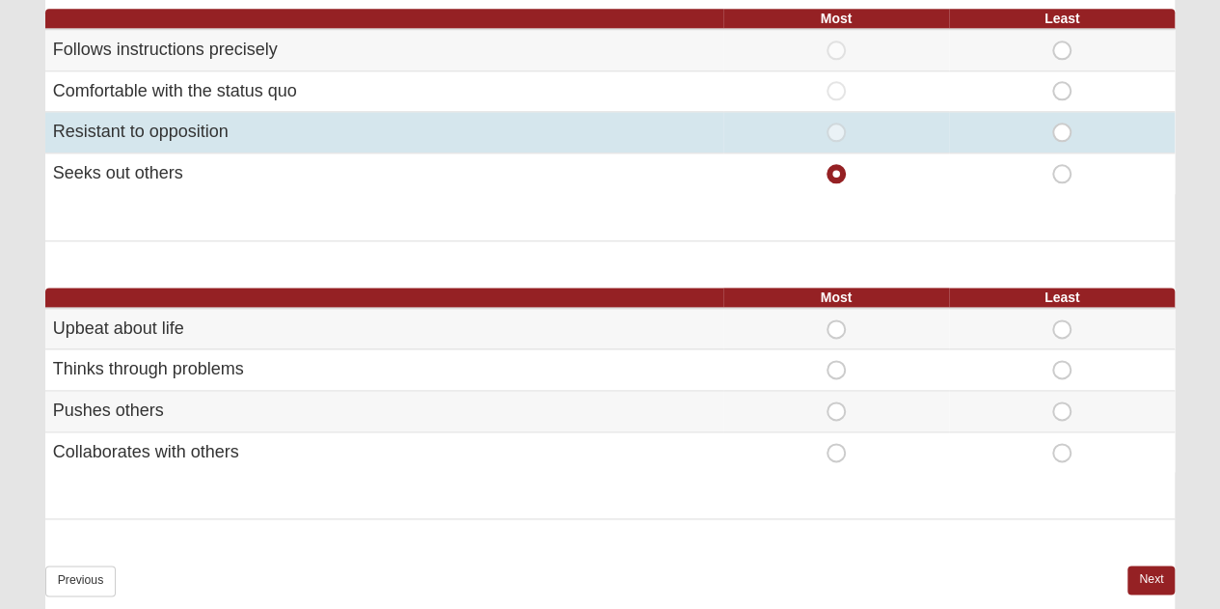
click at [1062, 122] on span "Least" at bounding box center [1062, 122] width 0 height 0
click at [1062, 129] on input "Least" at bounding box center [1068, 131] width 13 height 19
radio input "true"
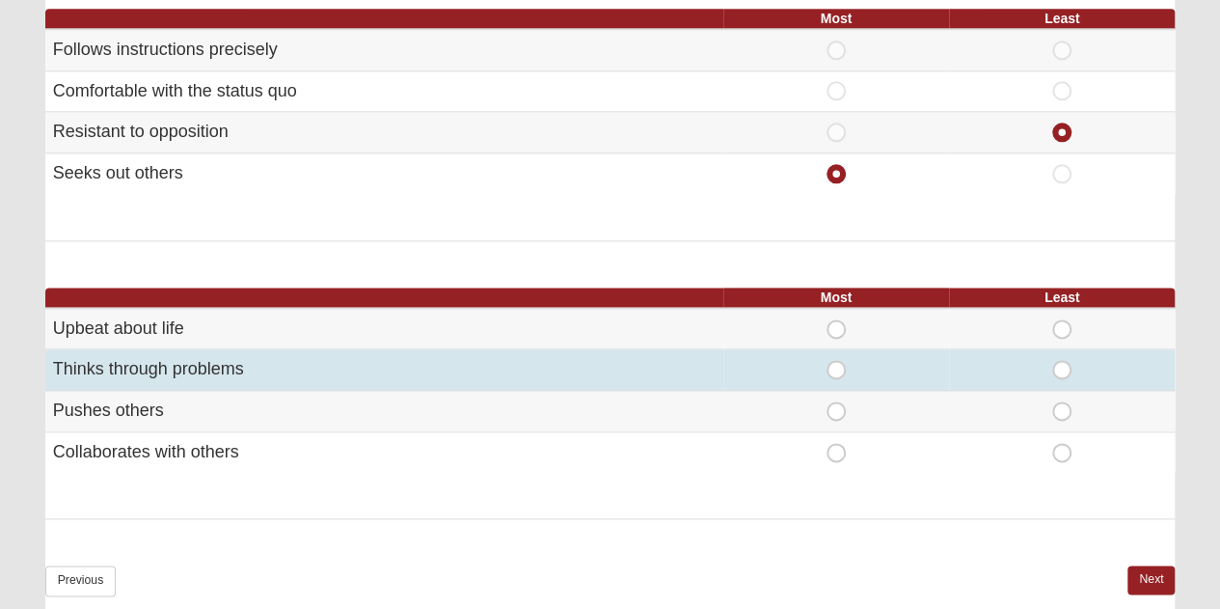
click at [836, 360] on span "Most" at bounding box center [836, 360] width 0 height 0
click at [837, 371] on input "Most" at bounding box center [842, 369] width 13 height 19
radio input "true"
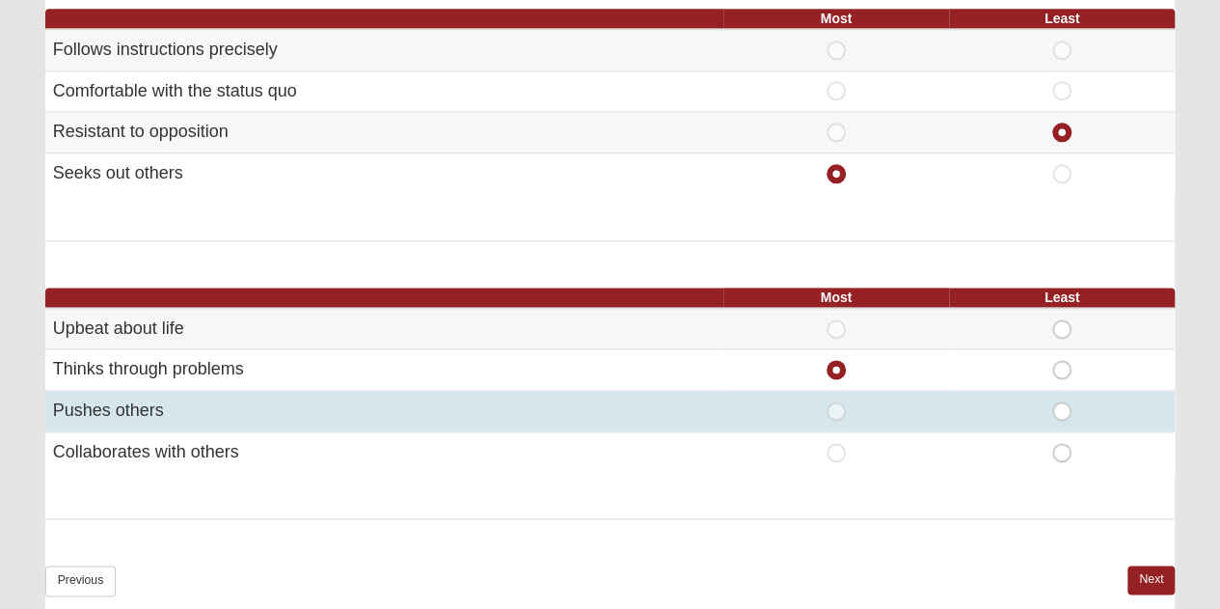
click at [1062, 401] on span "Least" at bounding box center [1062, 401] width 0 height 0
click at [1062, 404] on input "Least" at bounding box center [1068, 410] width 13 height 19
radio input "true"
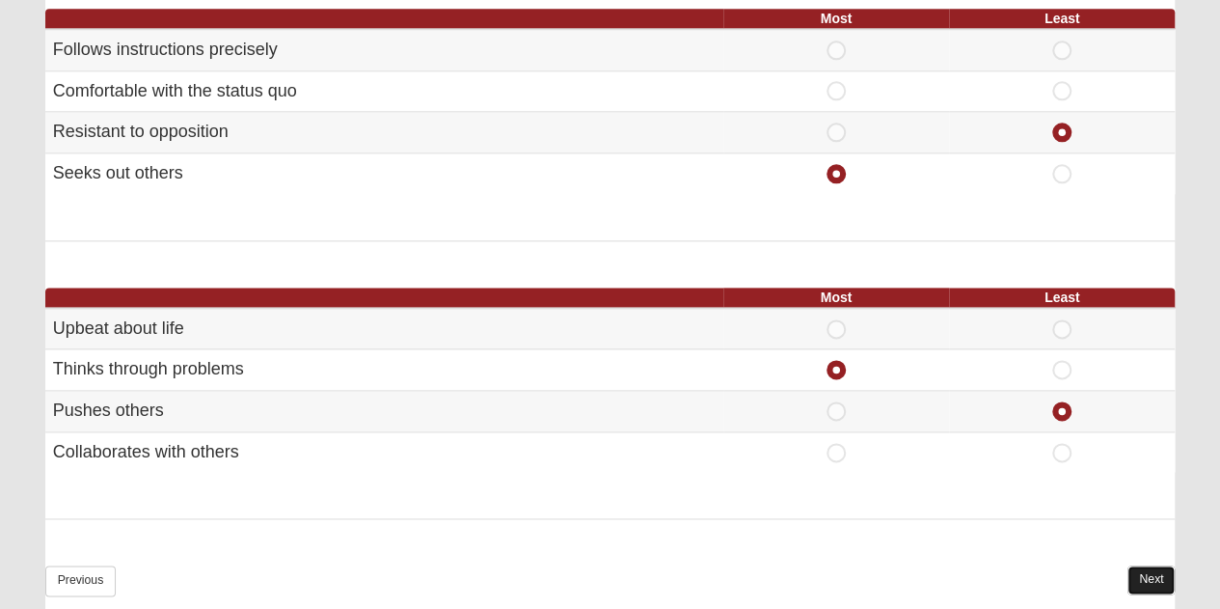
click at [1158, 568] on link "Next" at bounding box center [1151, 579] width 47 height 28
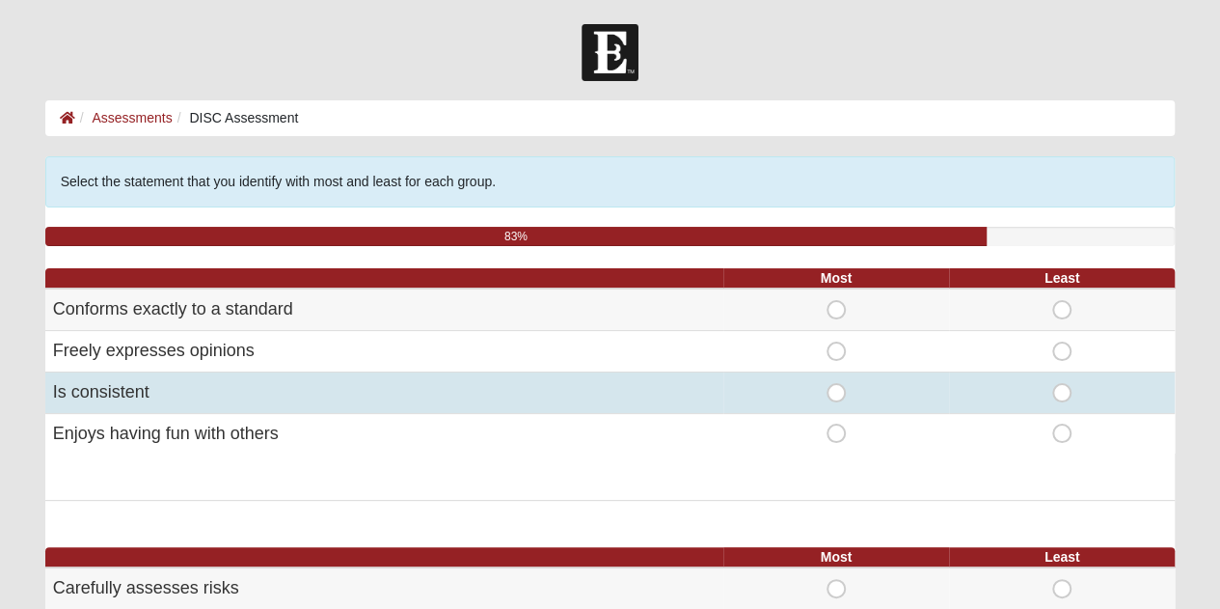
click at [836, 383] on span "Most" at bounding box center [836, 383] width 0 height 0
click at [836, 394] on input "Most" at bounding box center [842, 392] width 13 height 19
radio input "true"
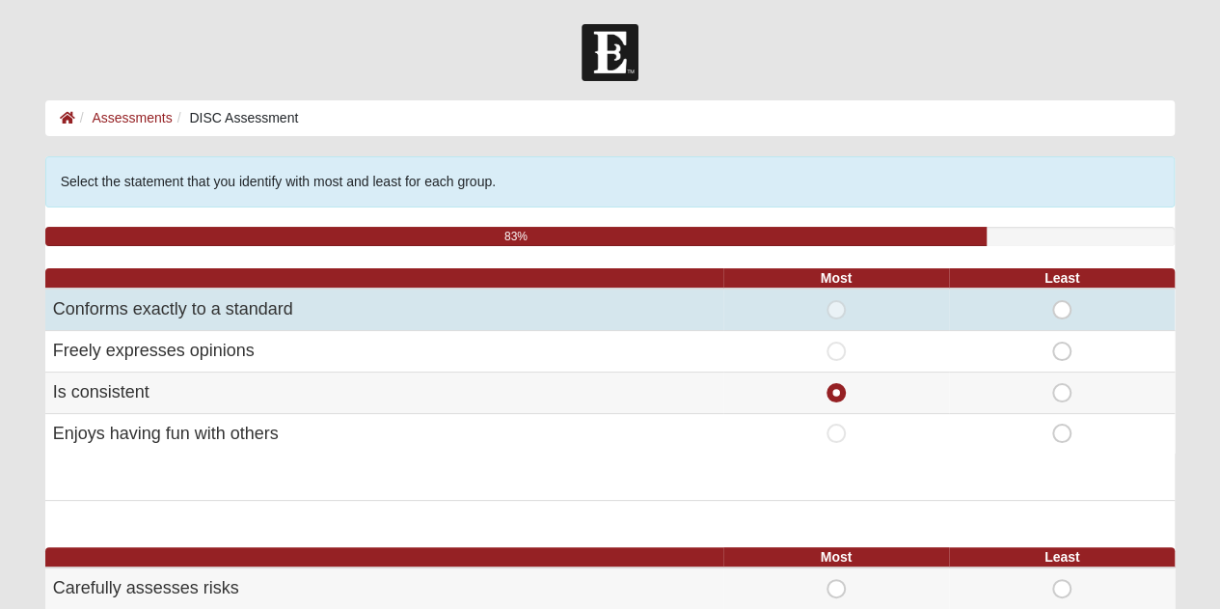
click at [1062, 300] on span "Least" at bounding box center [1062, 300] width 0 height 0
click at [1062, 306] on input "Least" at bounding box center [1068, 309] width 13 height 19
radio input "true"
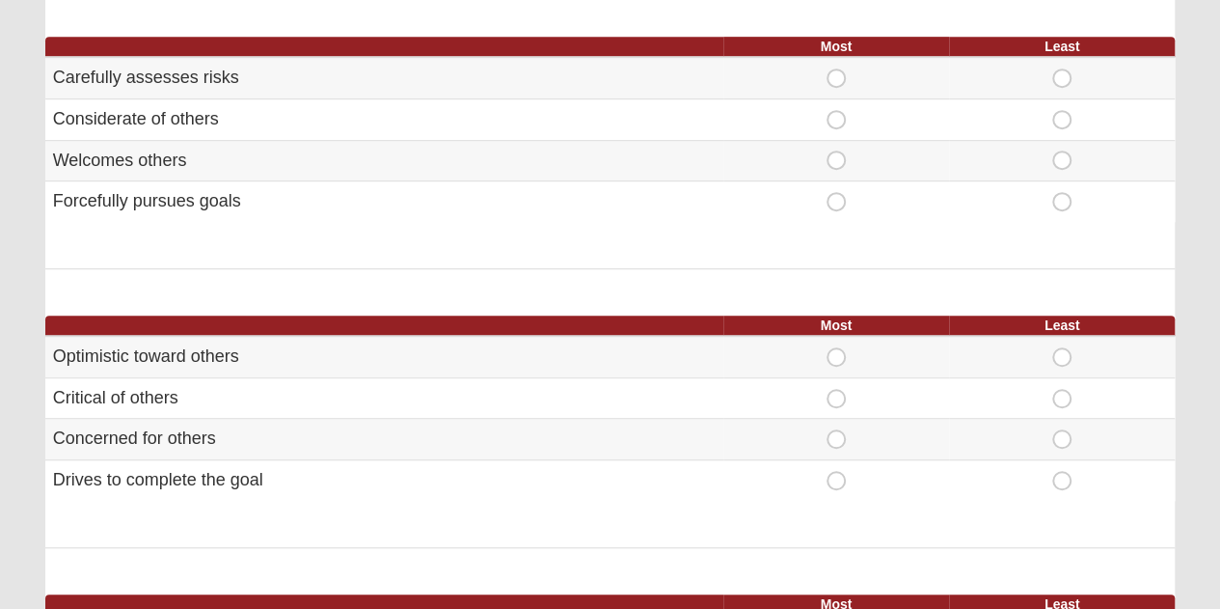
scroll to position [517, 0]
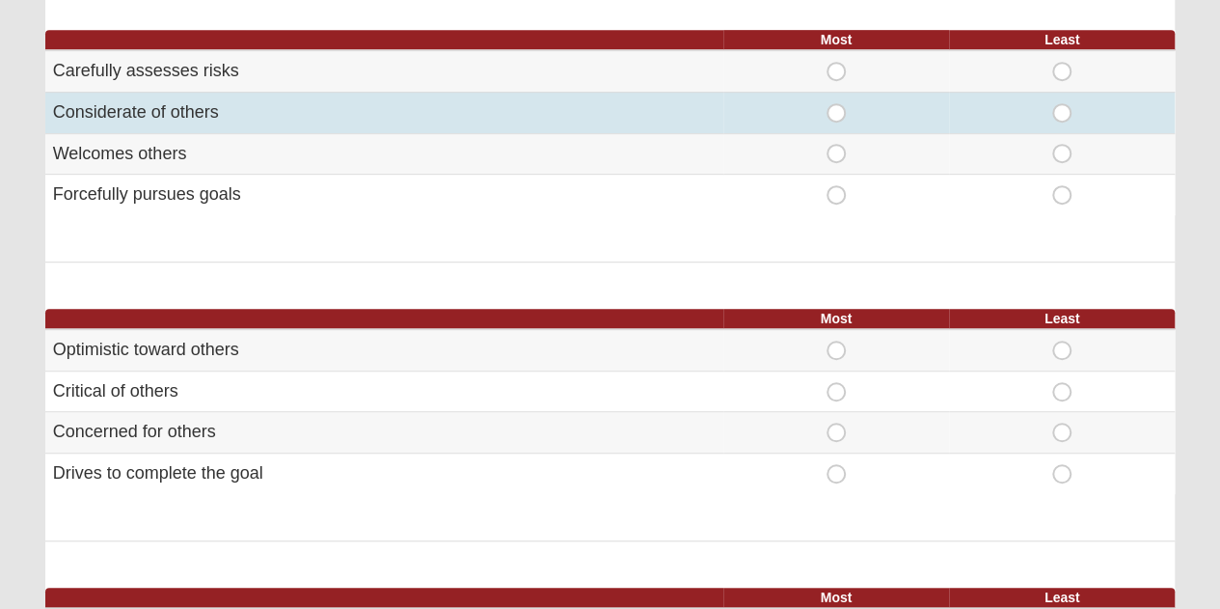
click at [836, 103] on span "Most" at bounding box center [836, 103] width 0 height 0
click at [836, 114] on input "Most" at bounding box center [842, 112] width 13 height 19
radio input "true"
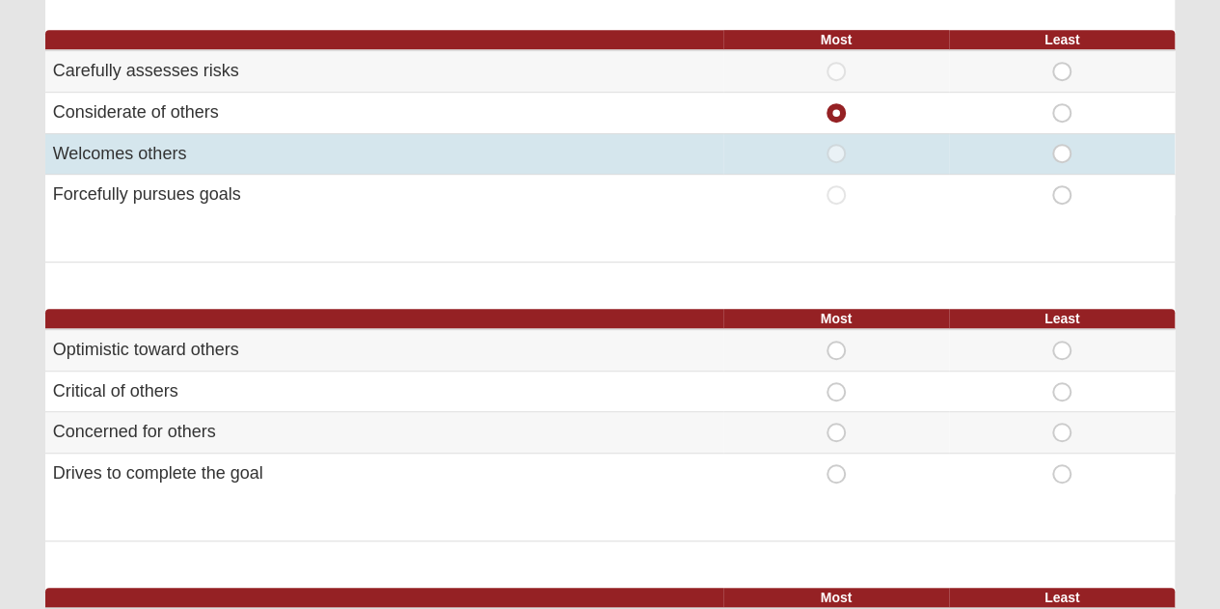
click at [836, 144] on span "Most" at bounding box center [836, 144] width 0 height 0
click at [836, 153] on input "Most" at bounding box center [842, 153] width 13 height 19
radio input "true"
radio input "false"
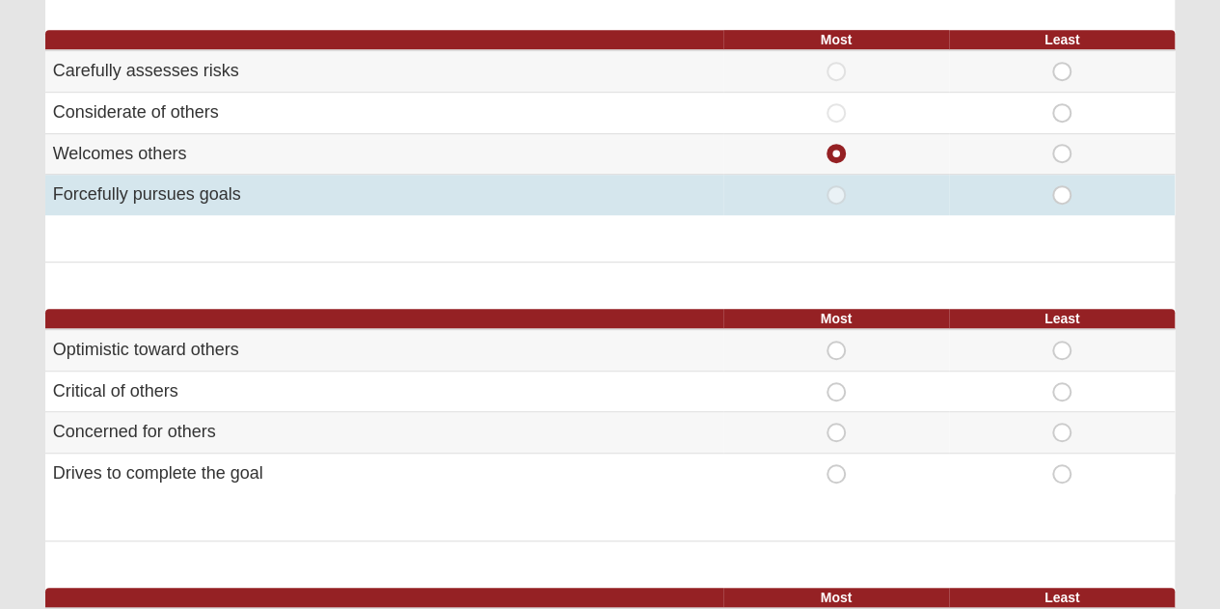
click at [1057, 181] on td "Least" at bounding box center [1062, 195] width 226 height 41
click at [1062, 185] on span "Least" at bounding box center [1062, 185] width 0 height 0
click at [1062, 195] on input "Least" at bounding box center [1068, 194] width 13 height 19
radio input "true"
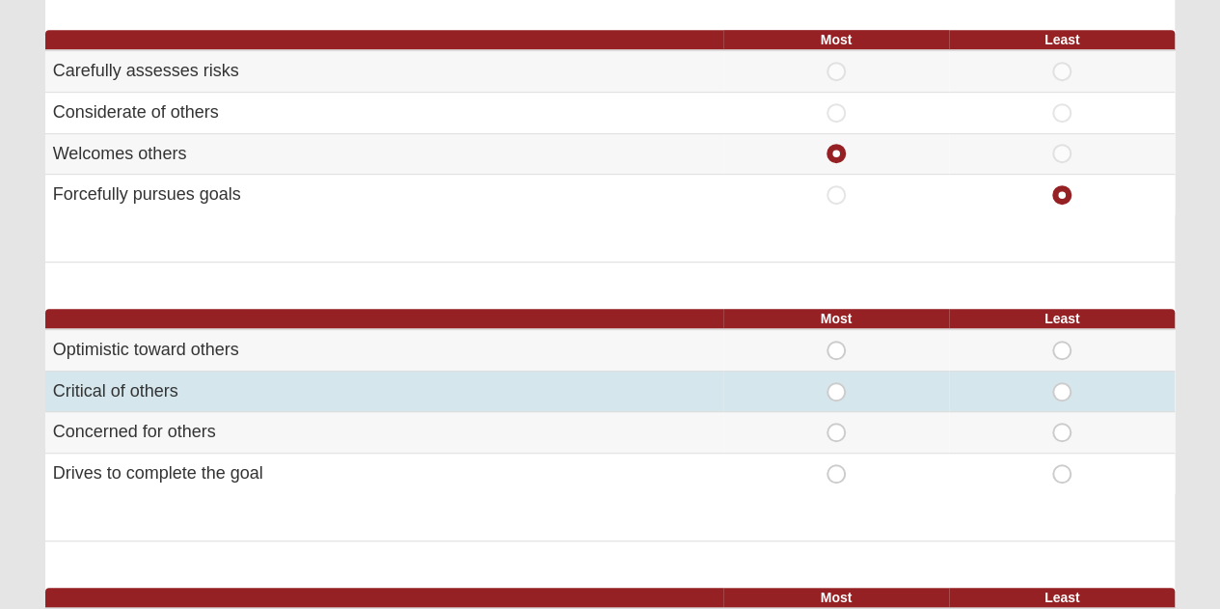
click at [1062, 382] on span "Least" at bounding box center [1062, 382] width 0 height 0
click at [1064, 388] on input "Least" at bounding box center [1068, 391] width 13 height 19
radio input "true"
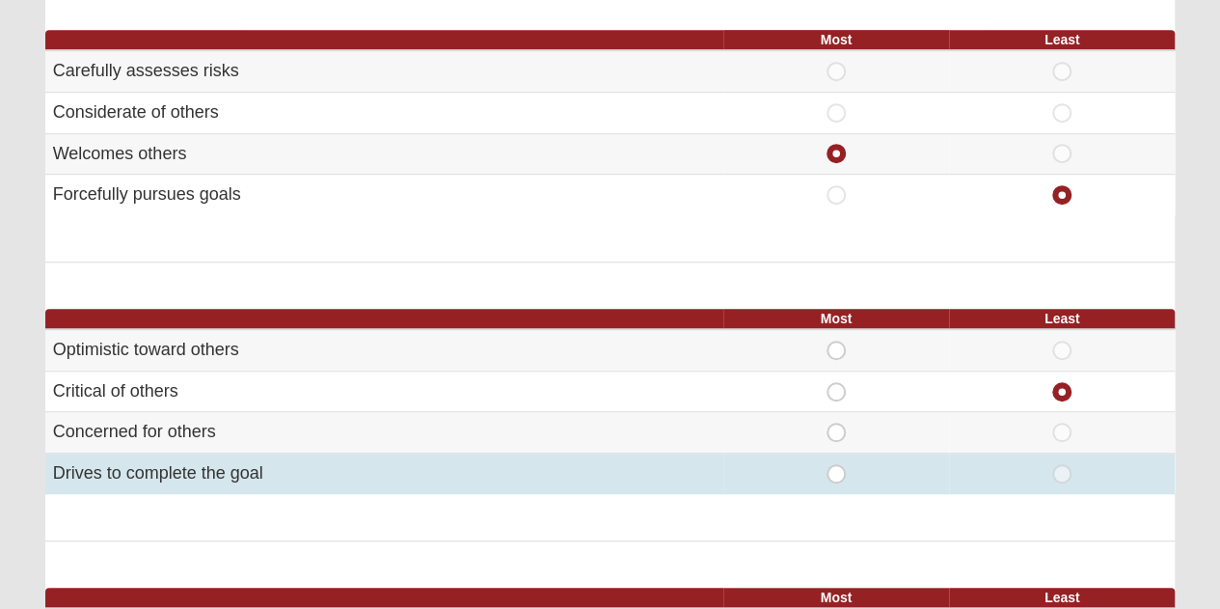
click at [836, 464] on span "Most" at bounding box center [836, 464] width 0 height 0
click at [837, 464] on input "Most" at bounding box center [842, 473] width 13 height 19
radio input "true"
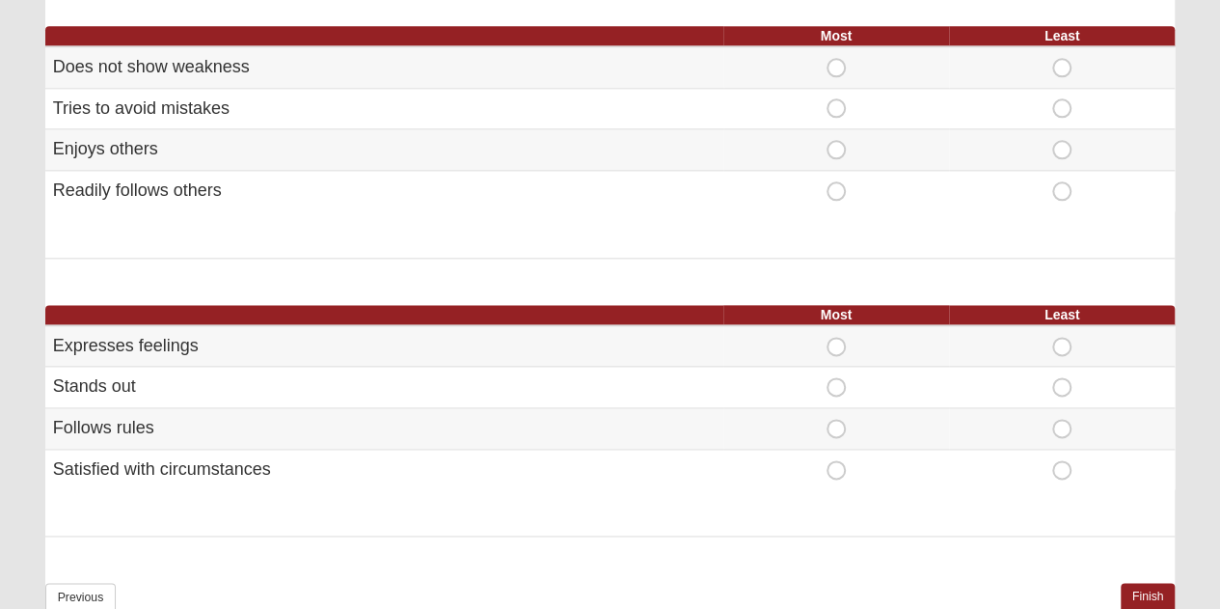
scroll to position [1080, 0]
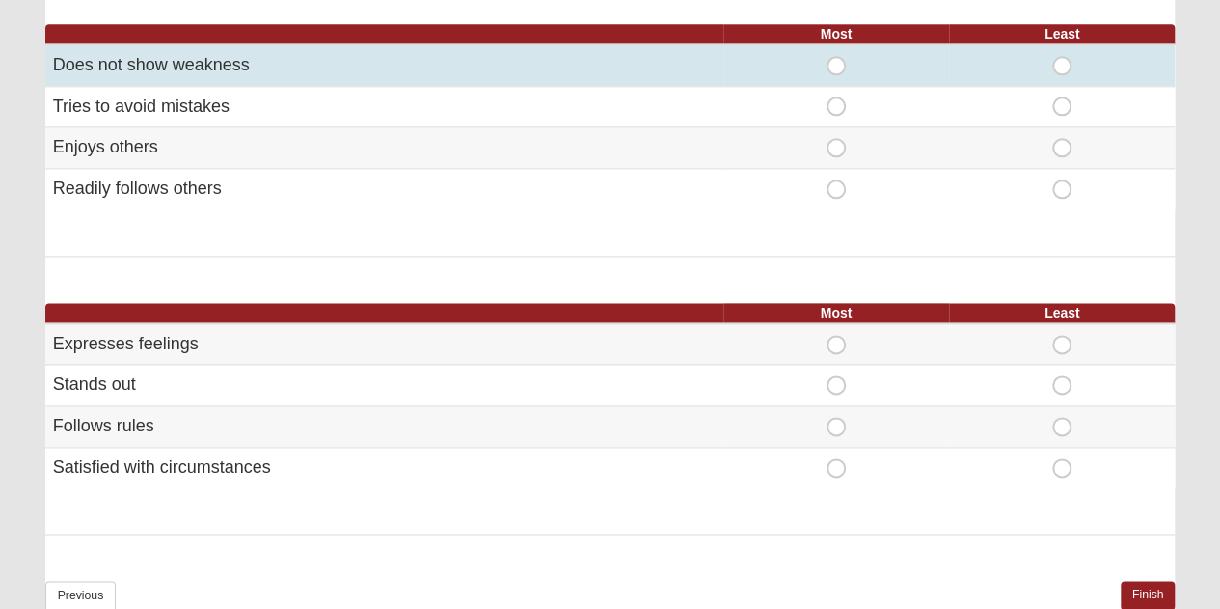
click at [1062, 56] on span "Least" at bounding box center [1062, 56] width 0 height 0
click at [1062, 62] on input "Least" at bounding box center [1068, 65] width 13 height 19
radio input "true"
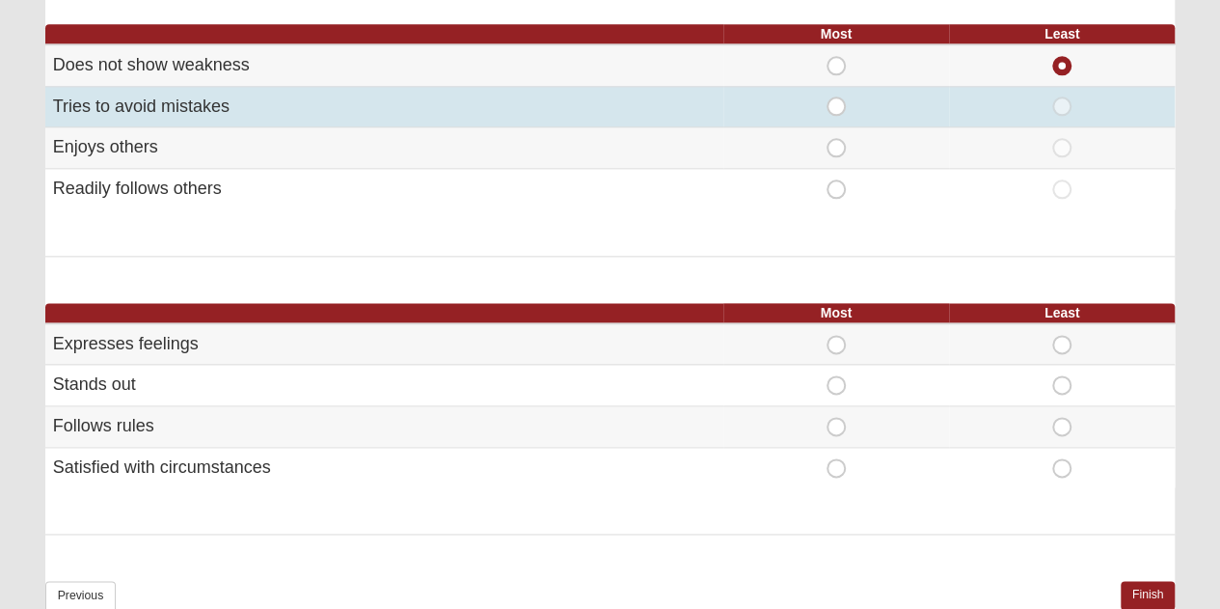
click at [836, 96] on span "Most" at bounding box center [836, 96] width 0 height 0
click at [836, 105] on input "Most" at bounding box center [842, 105] width 13 height 19
radio input "true"
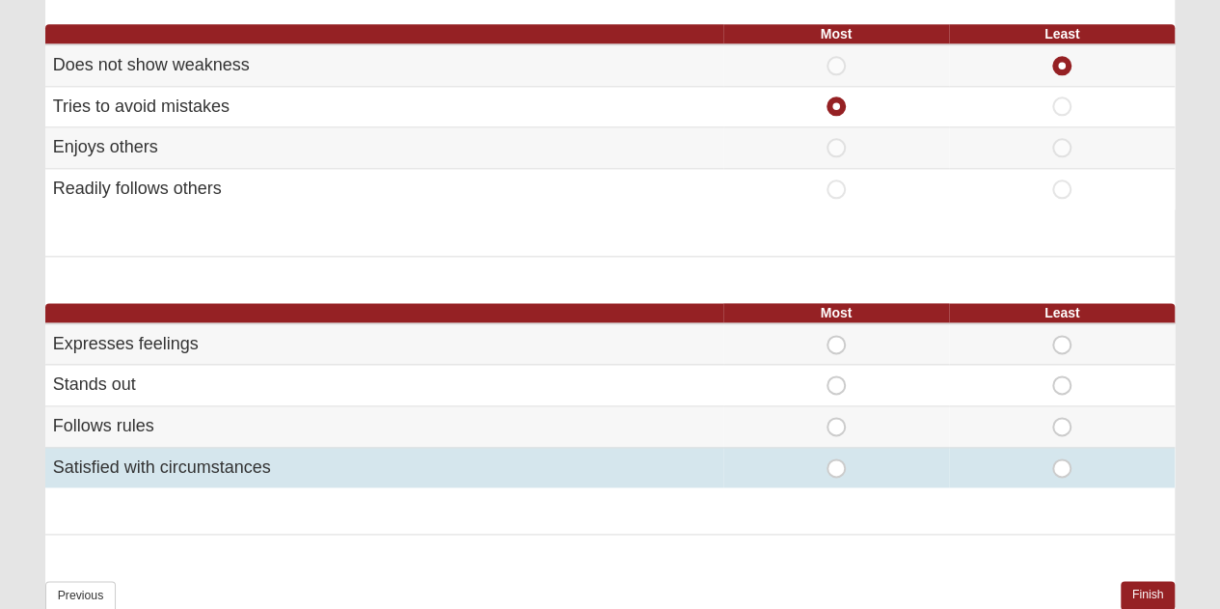
click at [1062, 458] on span "Least" at bounding box center [1062, 458] width 0 height 0
click at [1067, 466] on input "Least" at bounding box center [1068, 467] width 13 height 19
radio input "true"
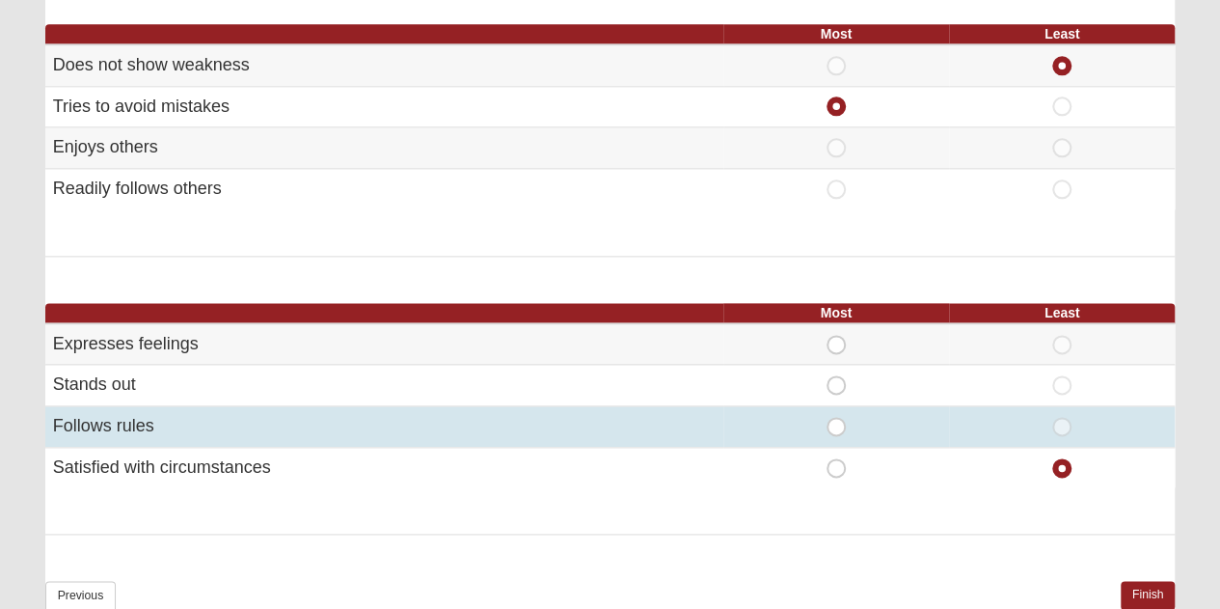
click at [836, 417] on span "Most" at bounding box center [836, 417] width 0 height 0
click at [836, 422] on input "Most" at bounding box center [842, 426] width 13 height 19
radio input "true"
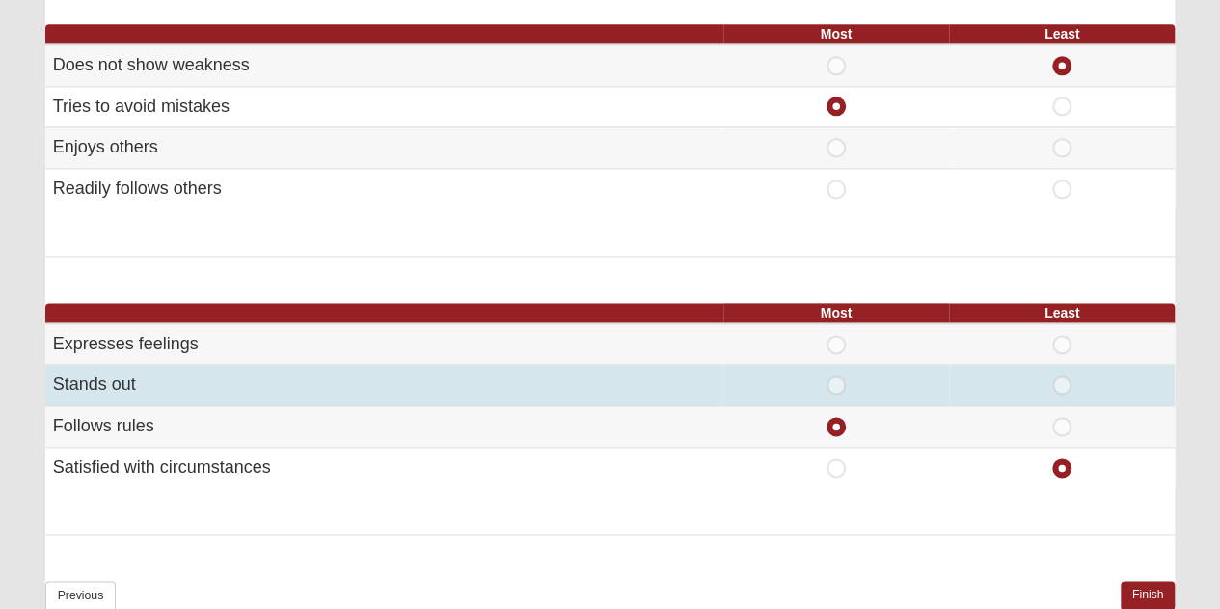
click at [836, 375] on span "Most" at bounding box center [836, 375] width 0 height 0
click at [836, 381] on input "Most" at bounding box center [842, 384] width 13 height 19
radio input "true"
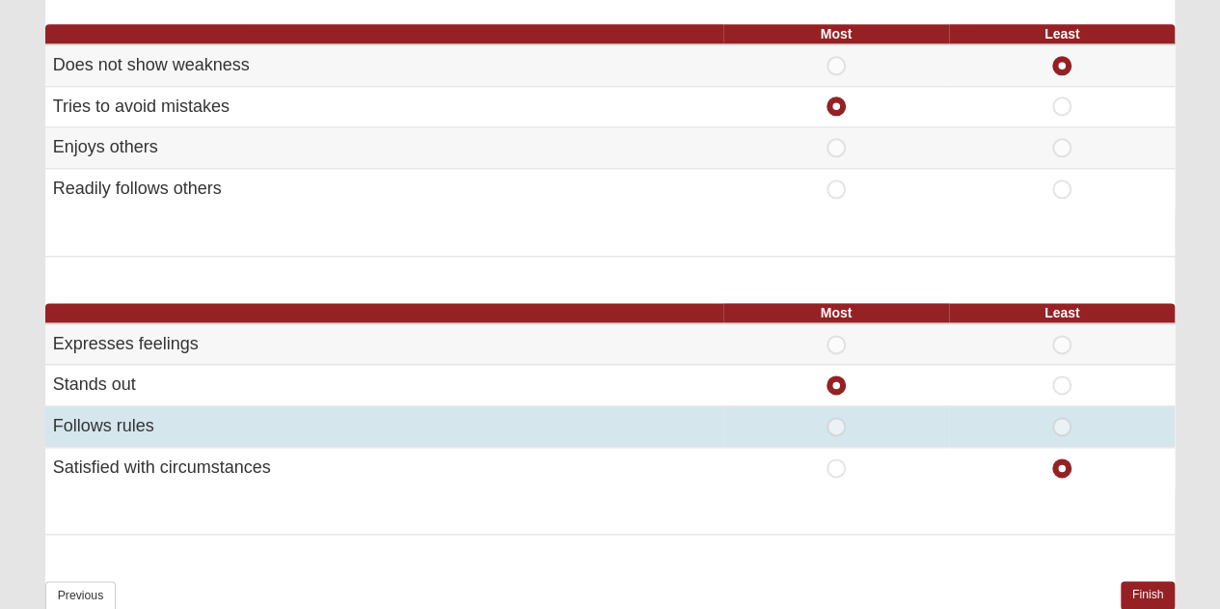
click at [836, 417] on span "Most" at bounding box center [836, 417] width 0 height 0
click at [837, 425] on input "Most" at bounding box center [842, 426] width 13 height 19
radio input "true"
radio input "false"
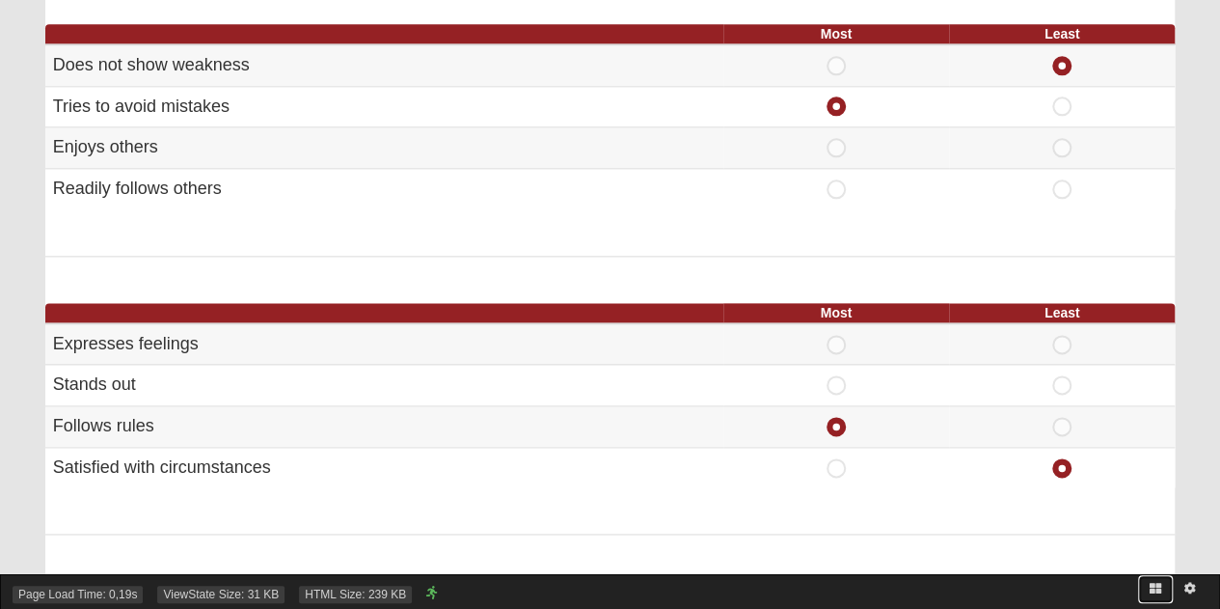
click at [1143, 590] on link at bounding box center [1155, 589] width 35 height 28
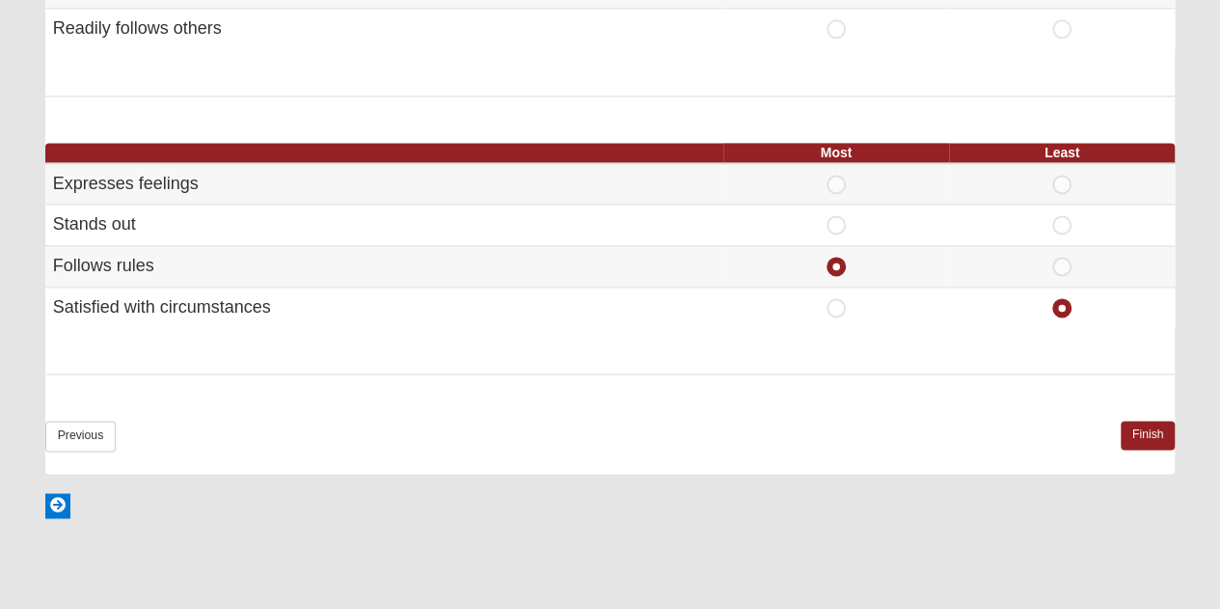
scroll to position [1262, 0]
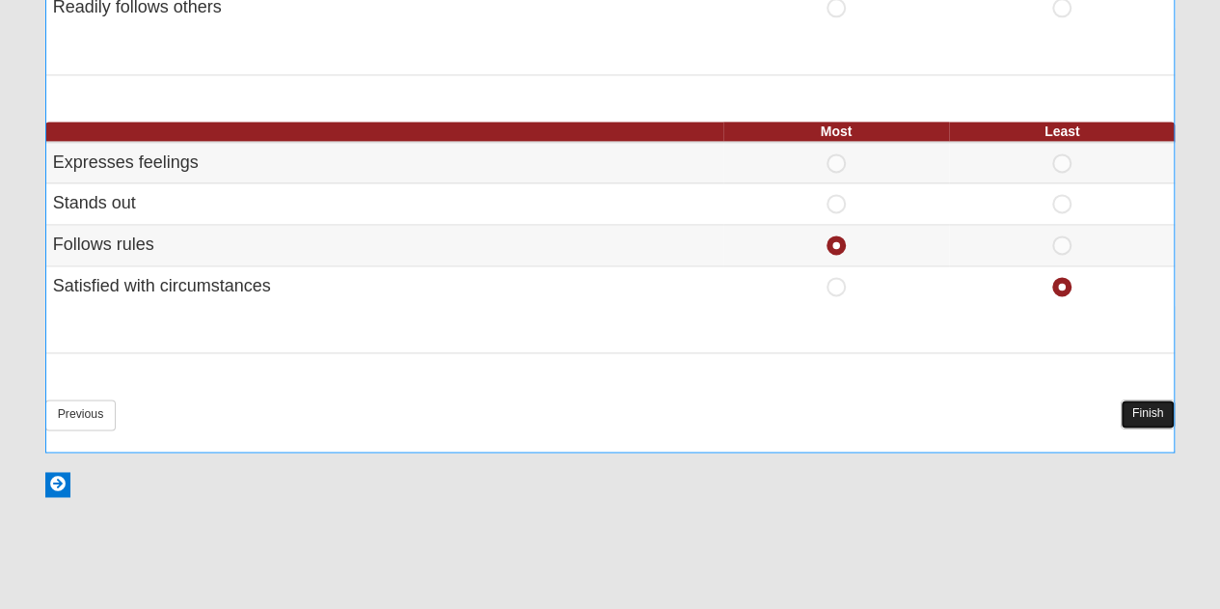
click at [1146, 412] on link "Finish" at bounding box center [1148, 413] width 55 height 28
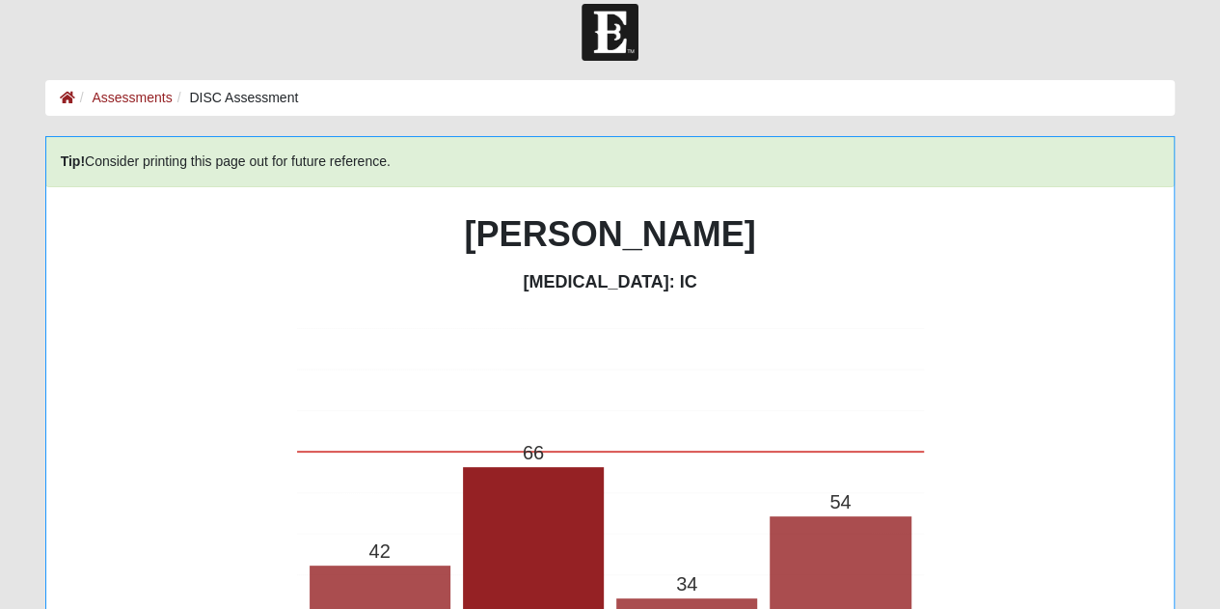
scroll to position [0, 0]
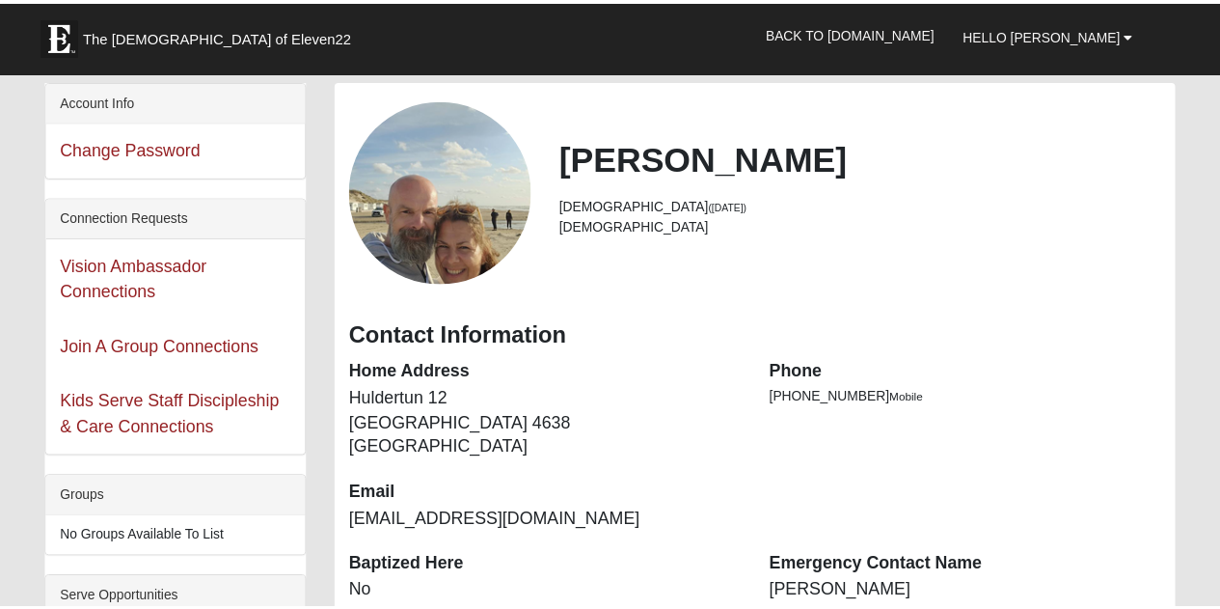
scroll to position [466, 0]
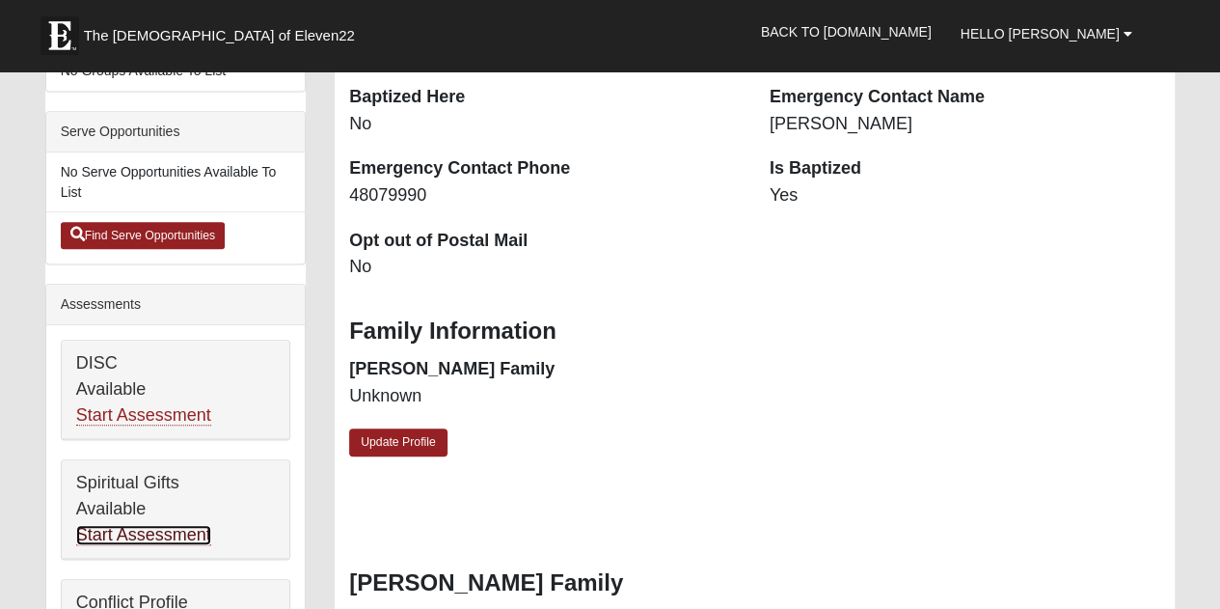
click at [122, 530] on link "Start Assessment" at bounding box center [143, 535] width 135 height 20
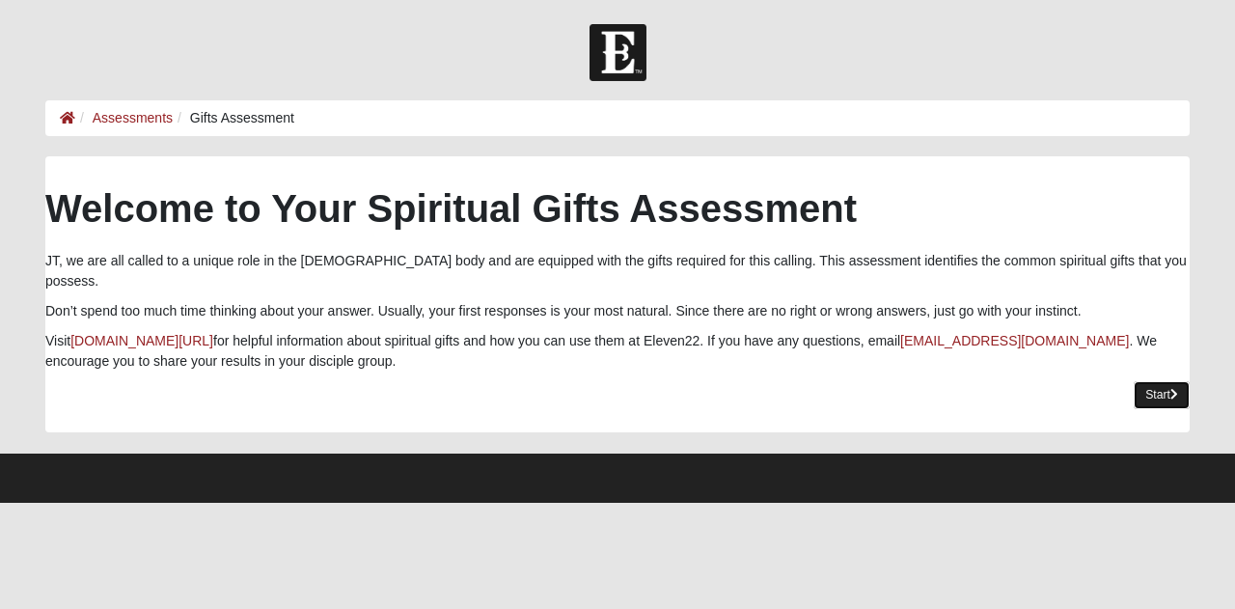
click at [1156, 381] on link "Start" at bounding box center [1161, 395] width 56 height 28
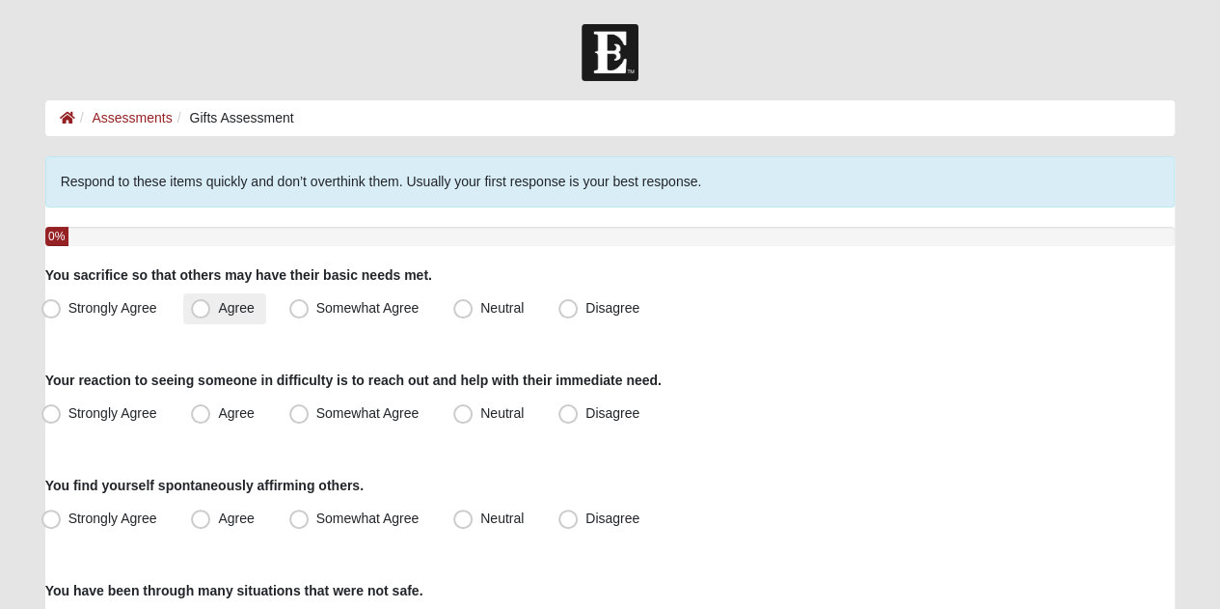
click at [222, 318] on label "Agree" at bounding box center [224, 308] width 82 height 31
click at [211, 314] on input "Agree" at bounding box center [205, 308] width 13 height 13
radio input "true"
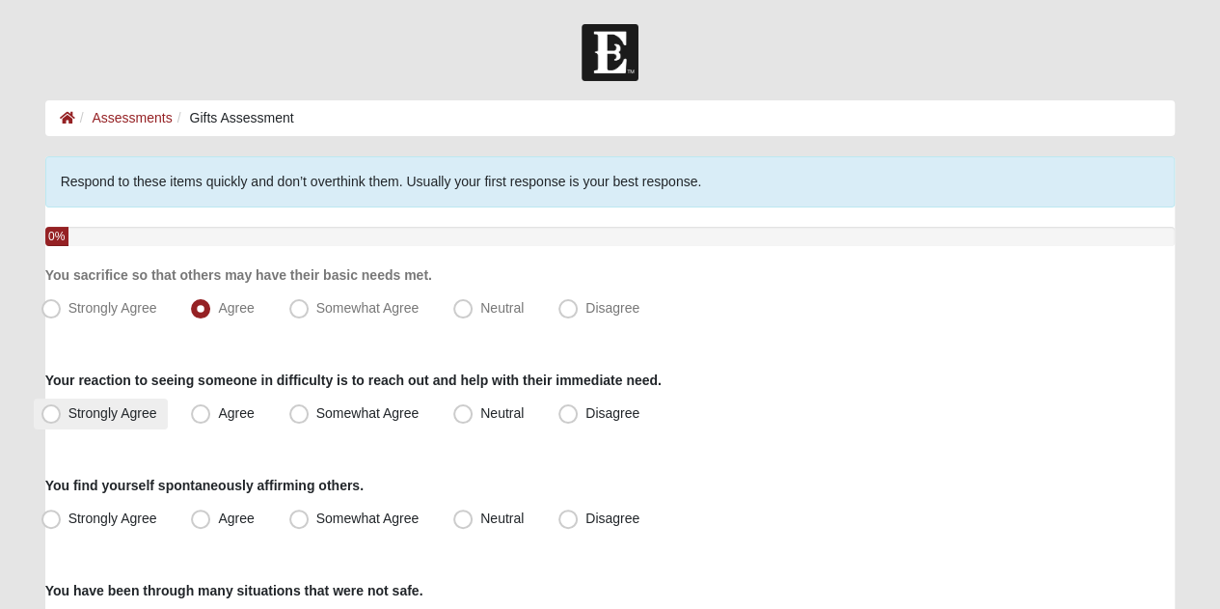
click at [60, 404] on label "Strongly Agree" at bounding box center [101, 413] width 135 height 31
click at [60, 407] on input "Strongly Agree" at bounding box center [55, 413] width 13 height 13
radio input "true"
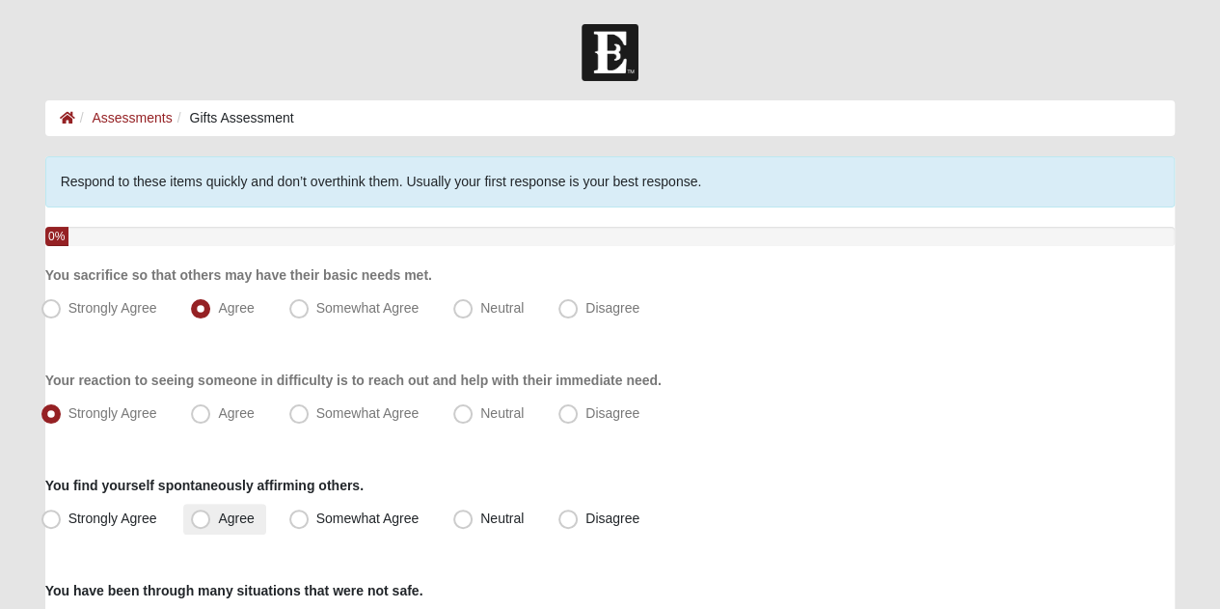
click at [218, 520] on span "Agree" at bounding box center [236, 517] width 36 height 15
click at [199, 520] on input "Agree" at bounding box center [205, 518] width 13 height 13
radio input "true"
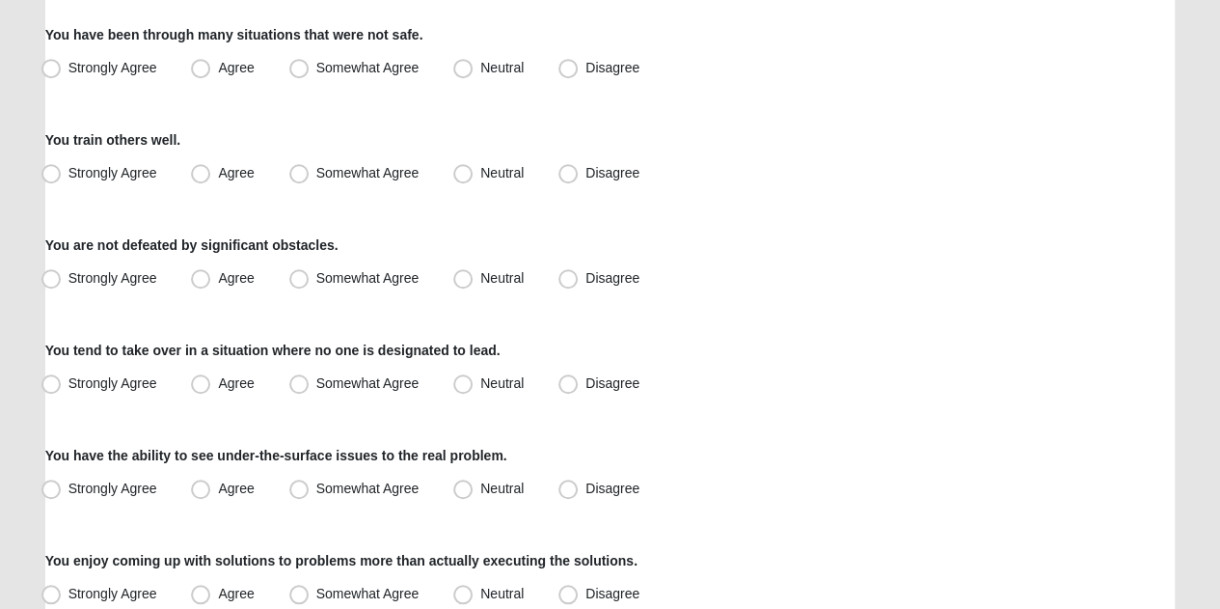
scroll to position [558, 0]
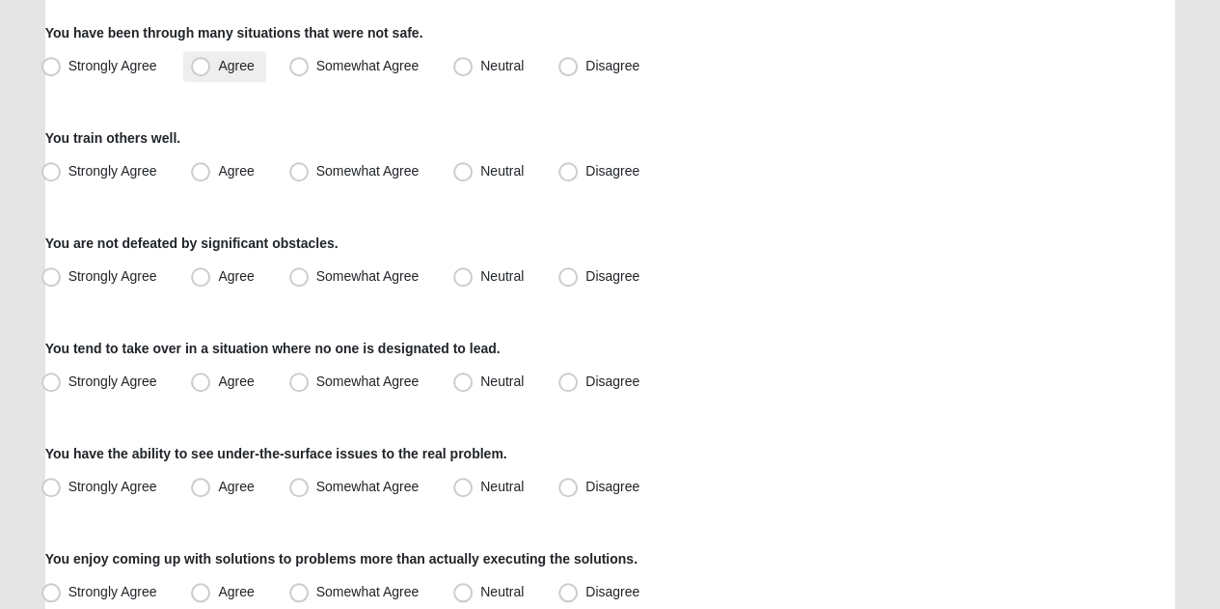
click at [218, 65] on span "Agree" at bounding box center [236, 65] width 36 height 15
click at [204, 65] on input "Agree" at bounding box center [205, 66] width 13 height 13
radio input "true"
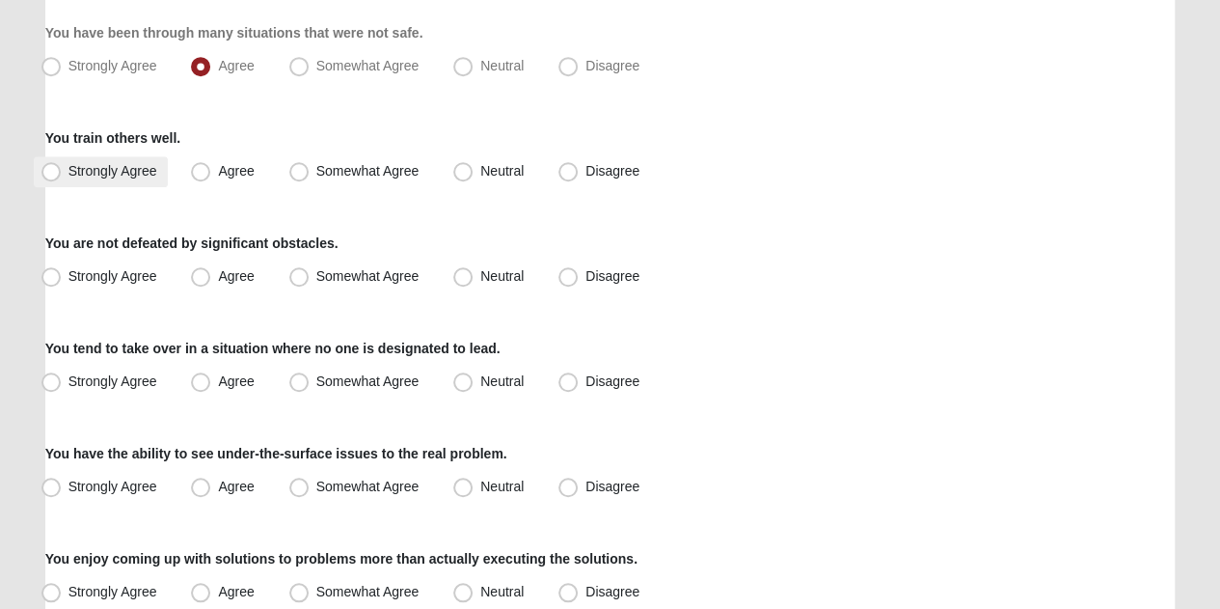
click at [68, 167] on span "Strongly Agree" at bounding box center [112, 170] width 89 height 15
click at [50, 167] on input "Strongly Agree" at bounding box center [55, 171] width 13 height 13
radio input "true"
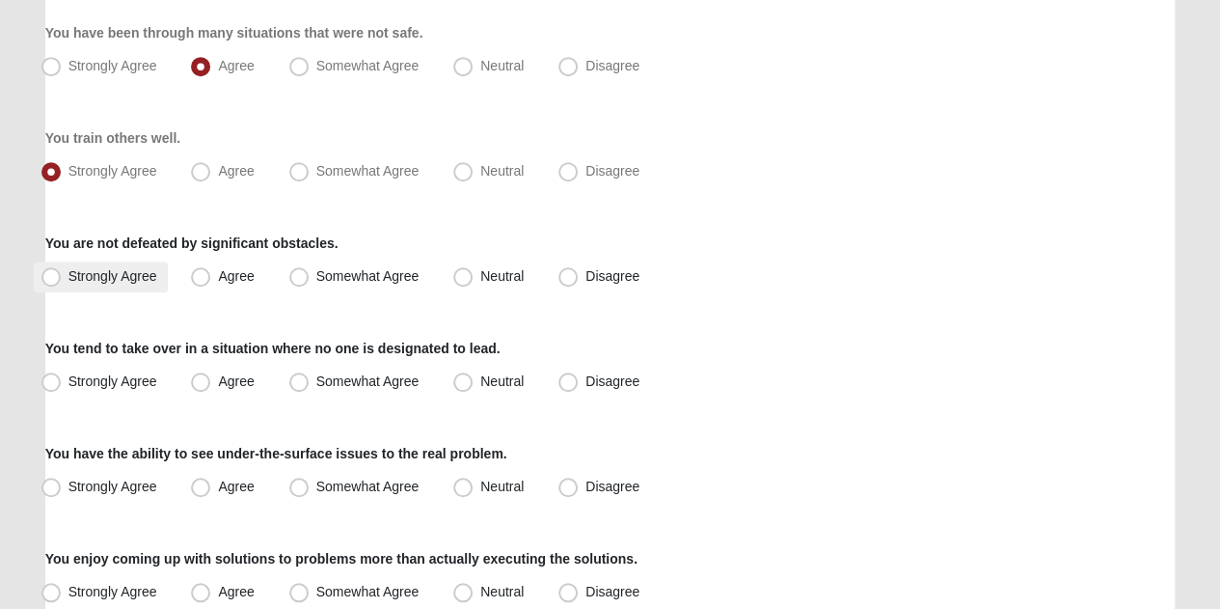
click at [68, 277] on span "Strongly Agree" at bounding box center [112, 275] width 89 height 15
click at [53, 277] on input "Strongly Agree" at bounding box center [55, 276] width 13 height 13
radio input "true"
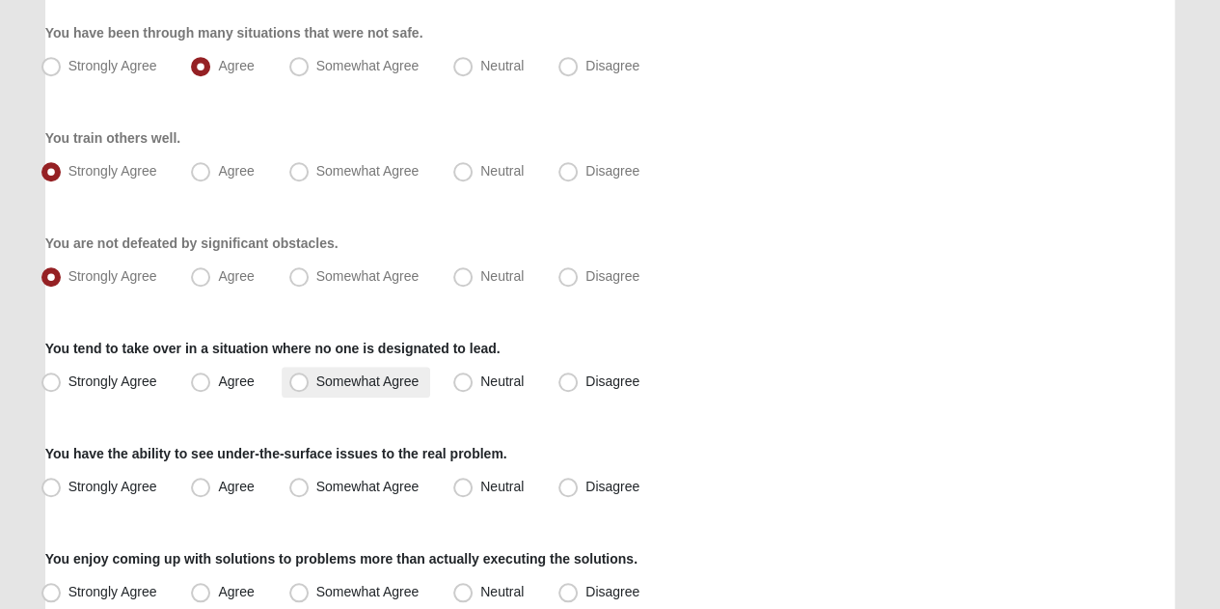
click at [316, 381] on span "Somewhat Agree" at bounding box center [367, 380] width 103 height 15
click at [298, 381] on input "Somewhat Agree" at bounding box center [303, 381] width 13 height 13
radio input "true"
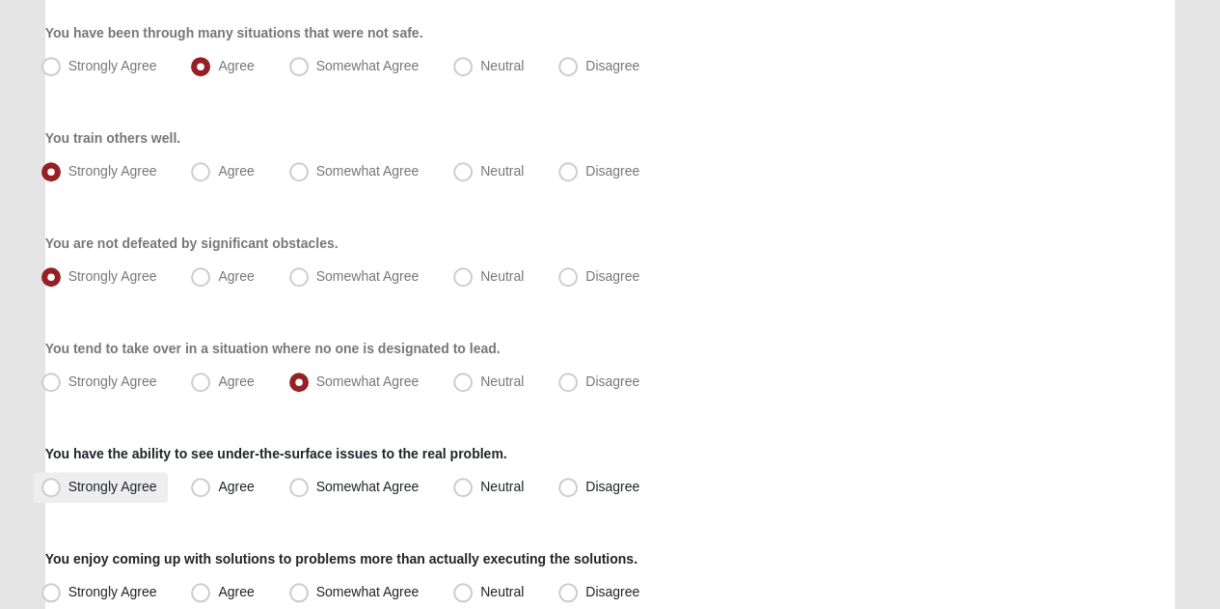
click at [68, 487] on span "Strongly Agree" at bounding box center [112, 485] width 89 height 15
click at [49, 487] on input "Strongly Agree" at bounding box center [55, 486] width 13 height 13
radio input "true"
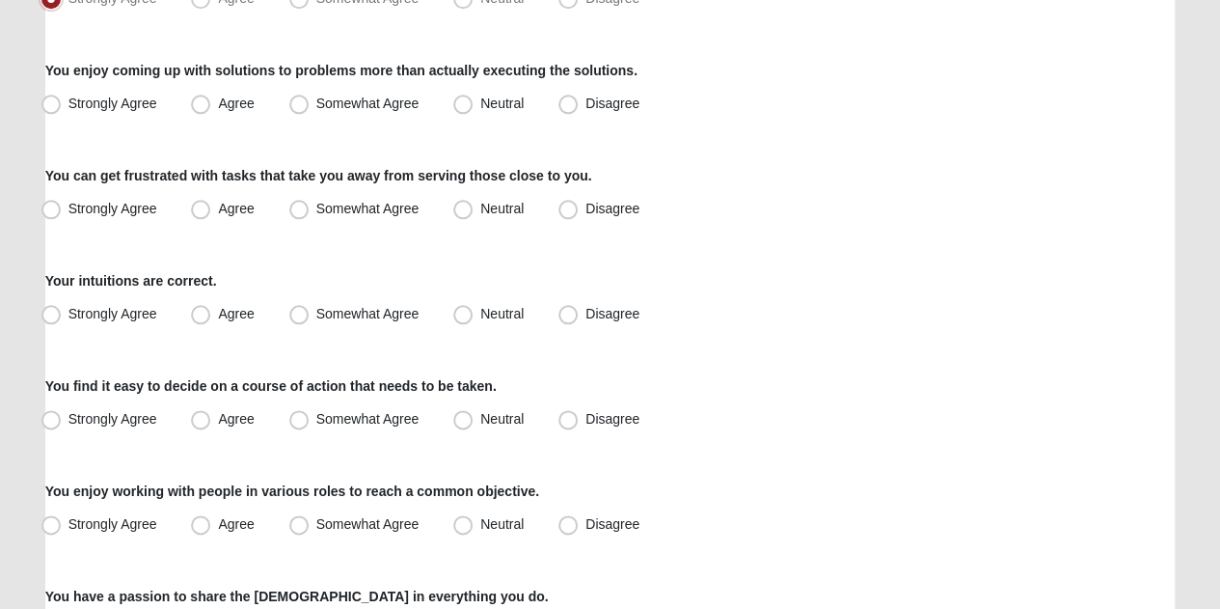
scroll to position [1050, 0]
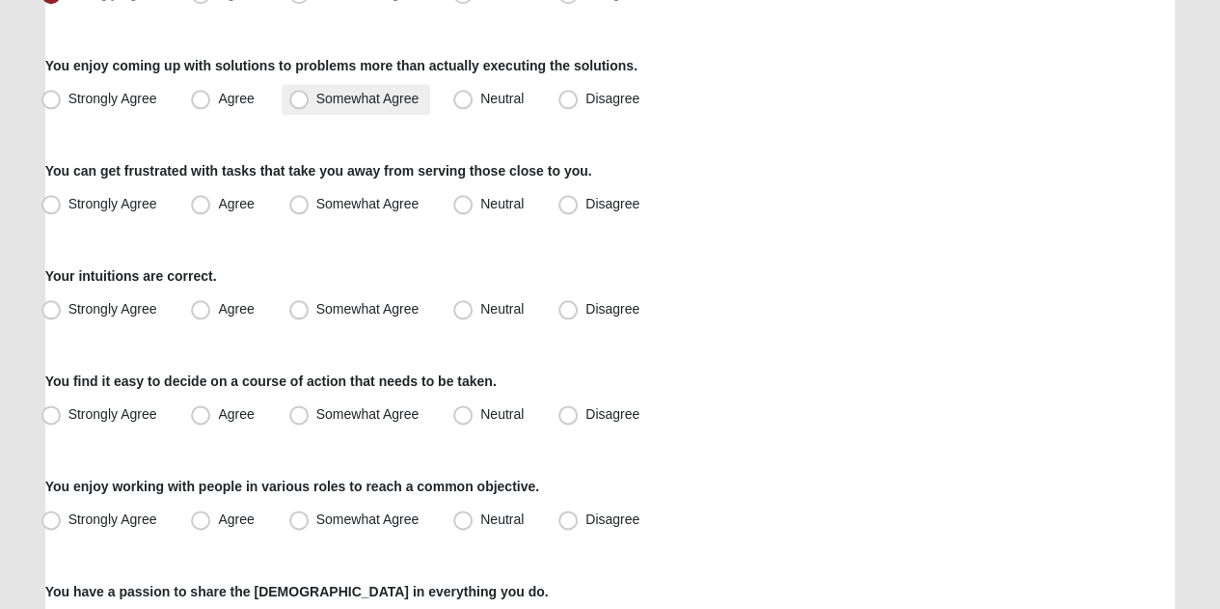
click at [316, 102] on span "Somewhat Agree" at bounding box center [367, 98] width 103 height 15
click at [297, 102] on input "Somewhat Agree" at bounding box center [303, 99] width 13 height 13
radio input "true"
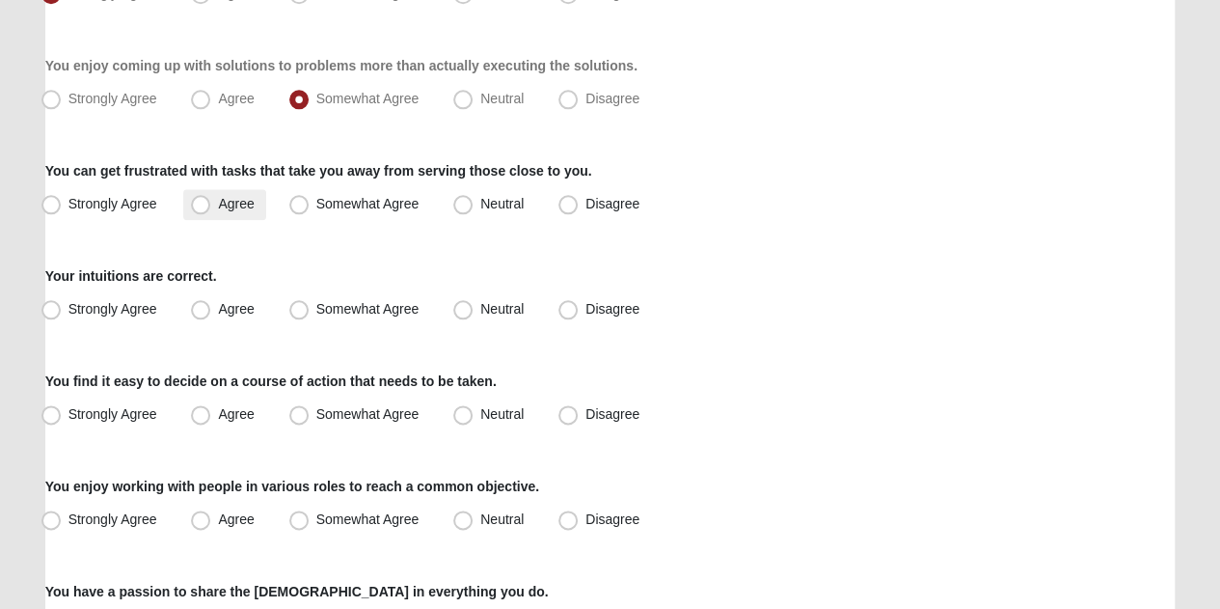
click at [218, 204] on span "Agree" at bounding box center [236, 203] width 36 height 15
click at [199, 204] on input "Agree" at bounding box center [205, 204] width 13 height 13
radio input "true"
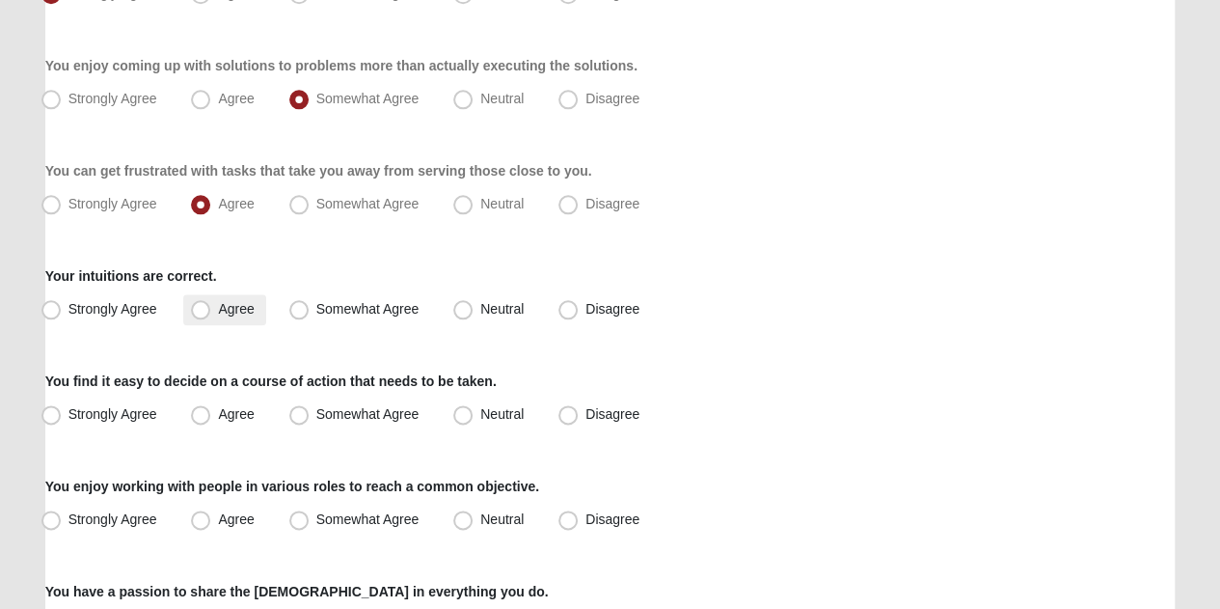
click at [218, 304] on span "Agree" at bounding box center [236, 308] width 36 height 15
click at [204, 304] on input "Agree" at bounding box center [205, 309] width 13 height 13
radio input "true"
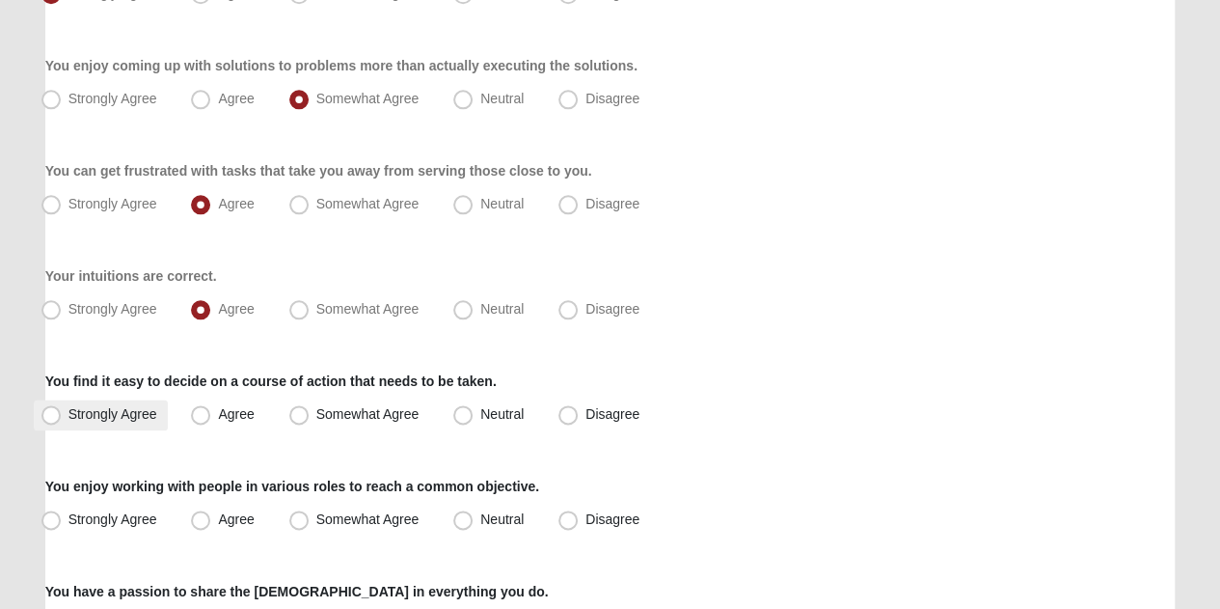
click at [68, 413] on span "Strongly Agree" at bounding box center [112, 413] width 89 height 15
click at [58, 413] on input "Strongly Agree" at bounding box center [55, 414] width 13 height 13
radio input "true"
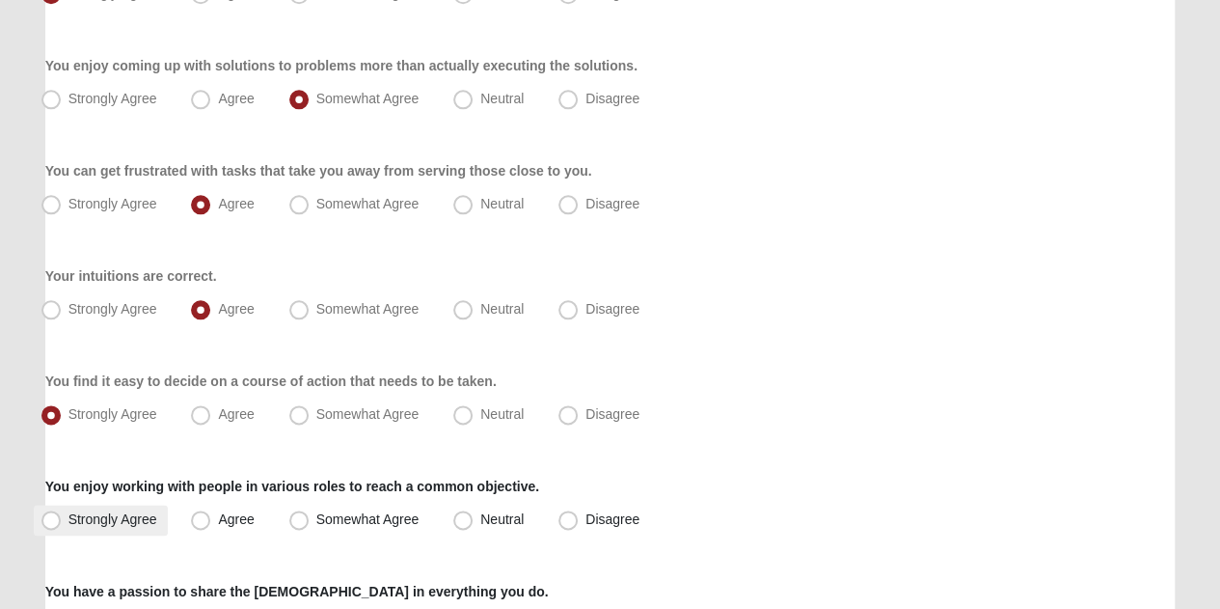
click at [68, 523] on span "Strongly Agree" at bounding box center [112, 518] width 89 height 15
click at [58, 523] on input "Strongly Agree" at bounding box center [55, 519] width 13 height 13
radio input "true"
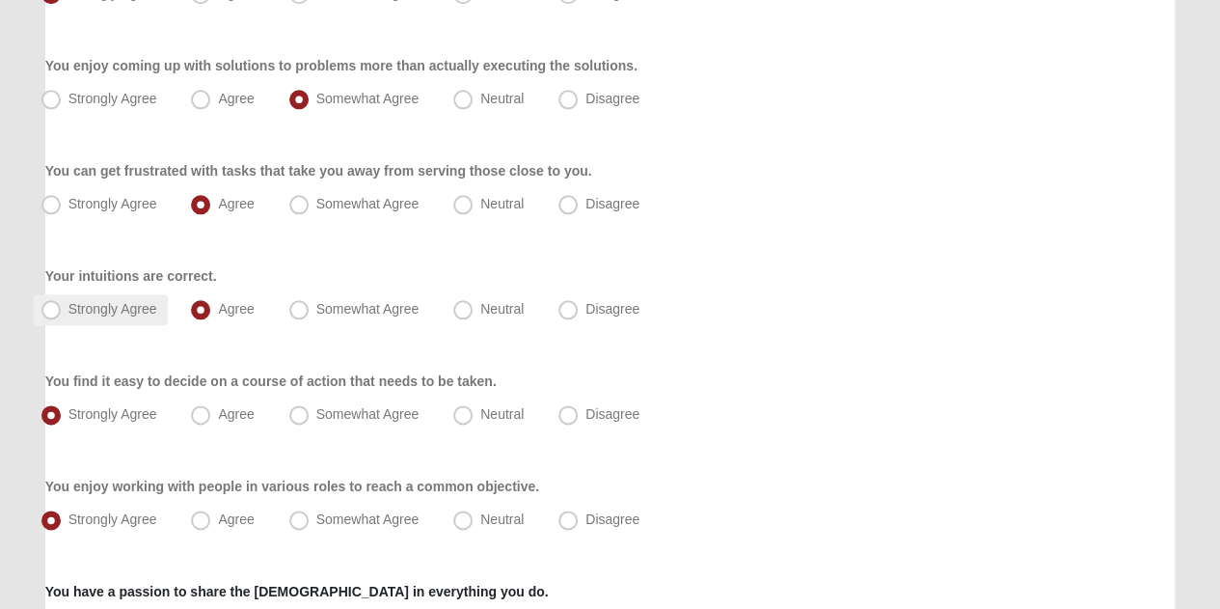
click at [68, 308] on span "Strongly Agree" at bounding box center [112, 308] width 89 height 15
click at [56, 308] on input "Strongly Agree" at bounding box center [55, 309] width 13 height 13
radio input "true"
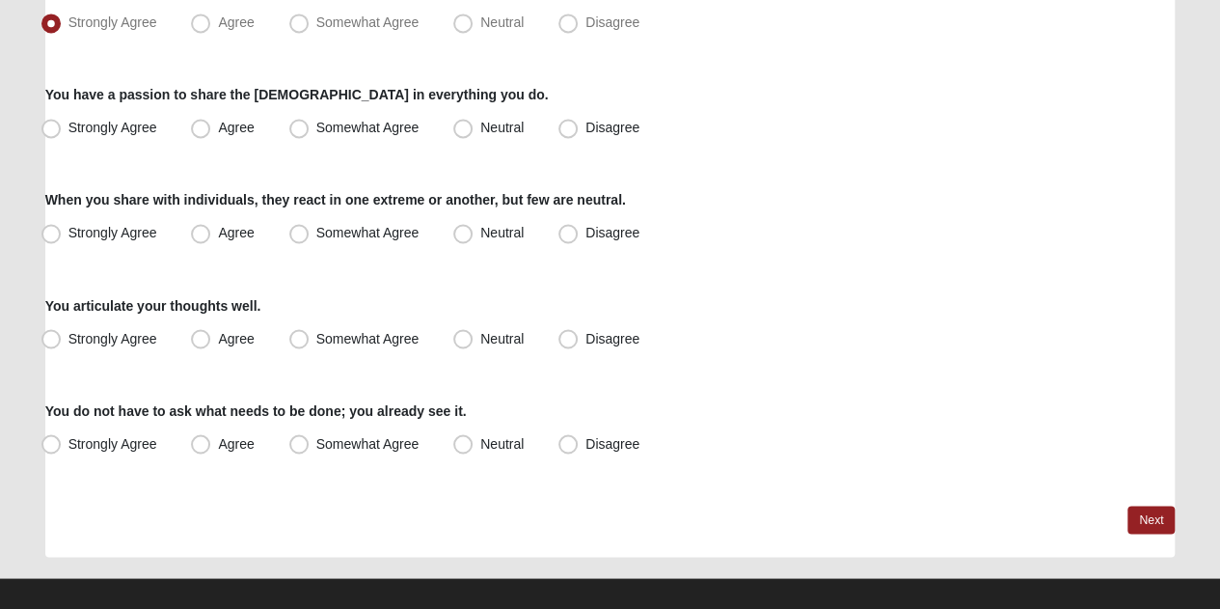
scroll to position [1564, 0]
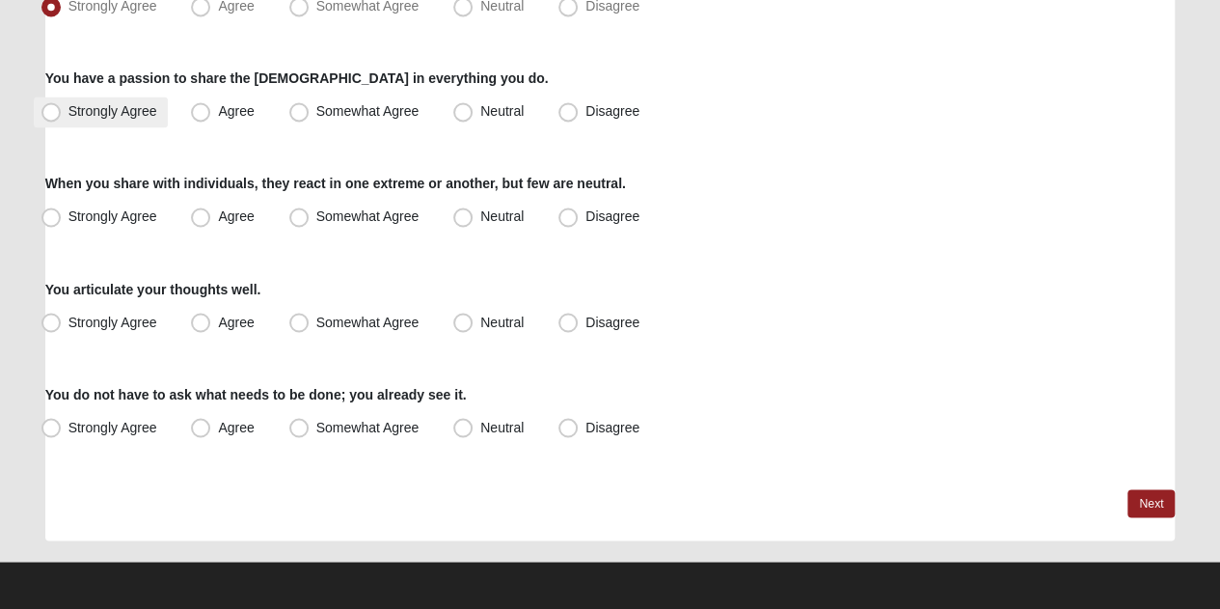
click at [68, 108] on span "Strongly Agree" at bounding box center [112, 110] width 89 height 15
click at [60, 108] on input "Strongly Agree" at bounding box center [55, 111] width 13 height 13
radio input "true"
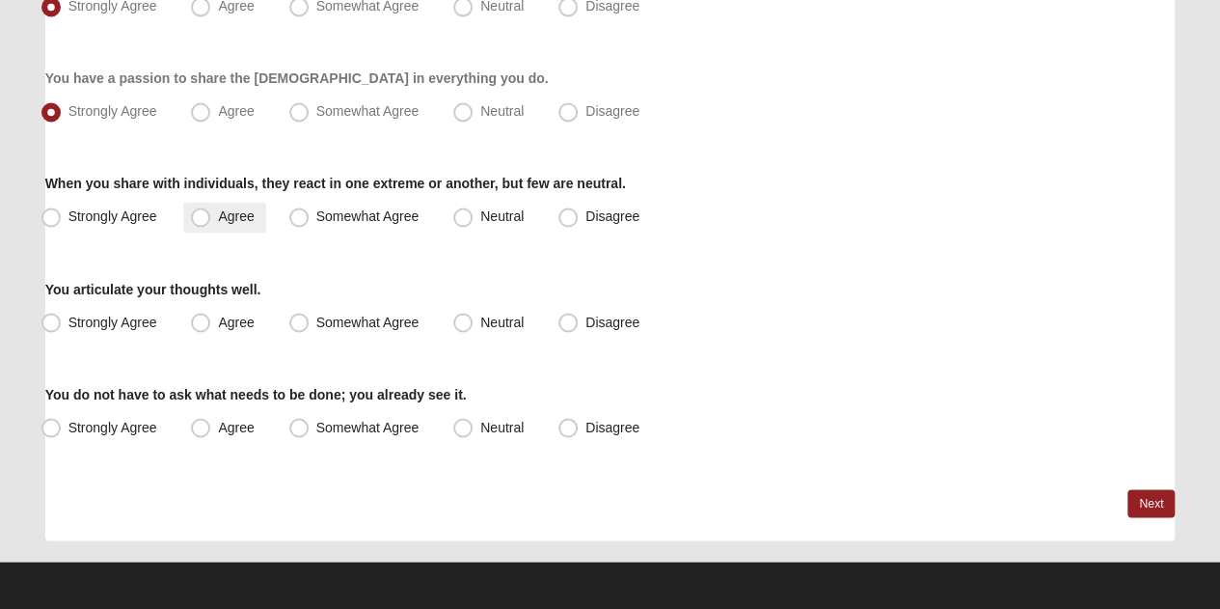
click at [218, 219] on span "Agree" at bounding box center [236, 215] width 36 height 15
click at [204, 219] on input "Agree" at bounding box center [205, 216] width 13 height 13
radio input "true"
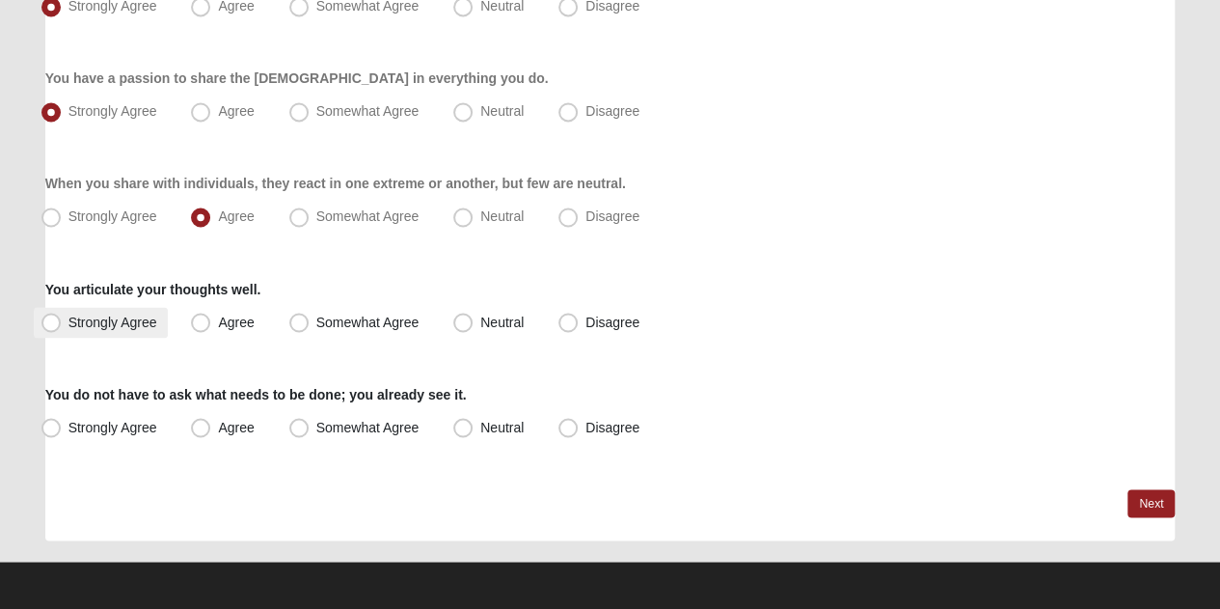
click at [58, 308] on label "Strongly Agree" at bounding box center [101, 322] width 135 height 31
click at [58, 315] on input "Strongly Agree" at bounding box center [55, 321] width 13 height 13
radio input "true"
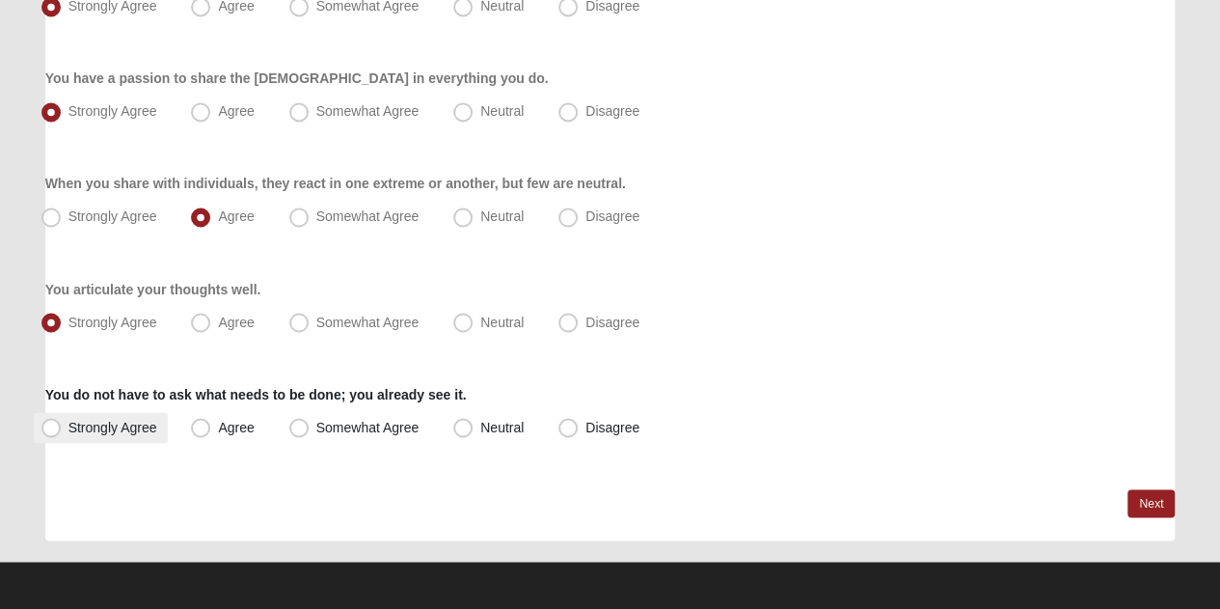
click at [39, 427] on label "Strongly Agree" at bounding box center [101, 427] width 135 height 31
click at [49, 427] on input "Strongly Agree" at bounding box center [55, 427] width 13 height 13
radio input "true"
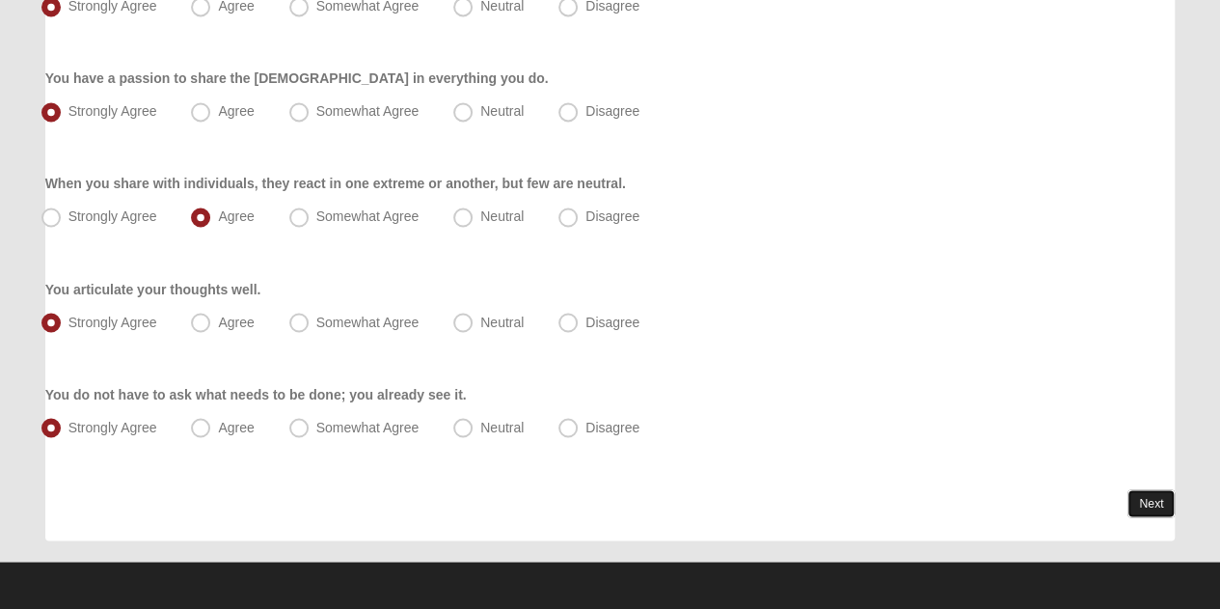
click at [1156, 497] on link "Next" at bounding box center [1151, 503] width 47 height 28
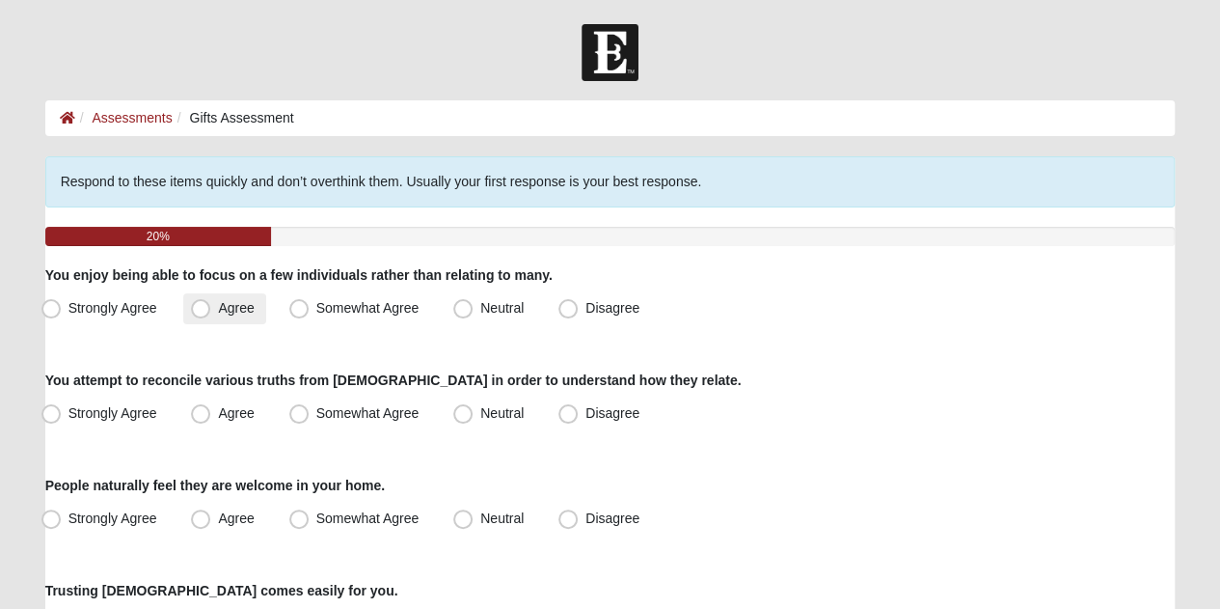
click at [218, 311] on span "Agree" at bounding box center [236, 307] width 36 height 15
click at [199, 311] on input "Agree" at bounding box center [205, 308] width 13 height 13
radio input "true"
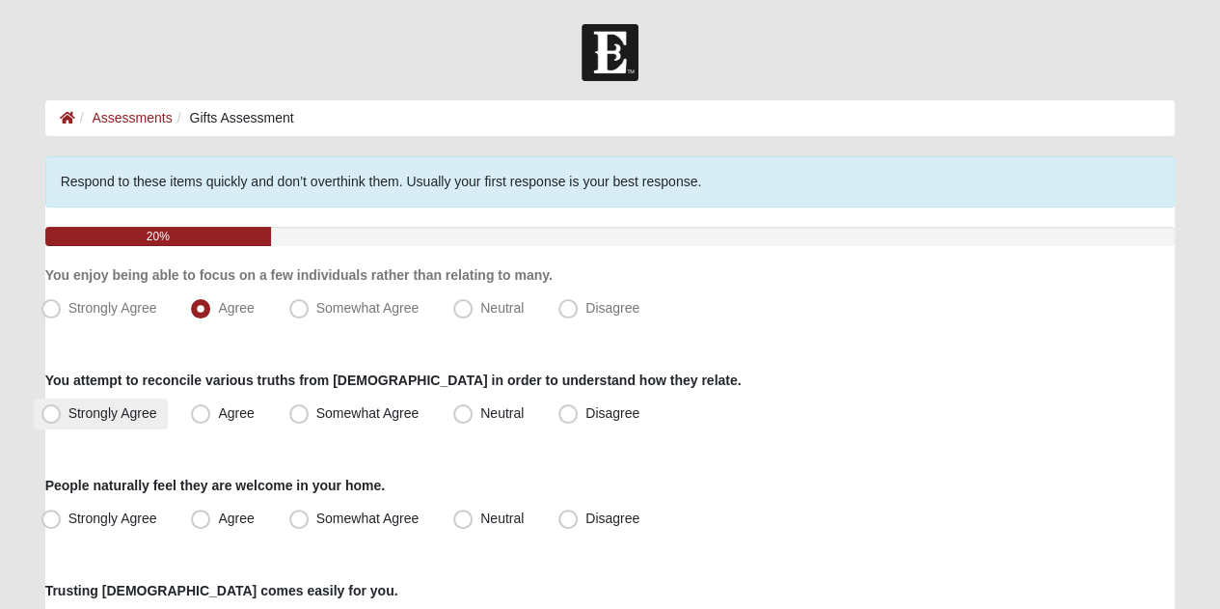
click at [68, 415] on span "Strongly Agree" at bounding box center [112, 412] width 89 height 15
click at [49, 415] on input "Strongly Agree" at bounding box center [55, 413] width 13 height 13
radio input "true"
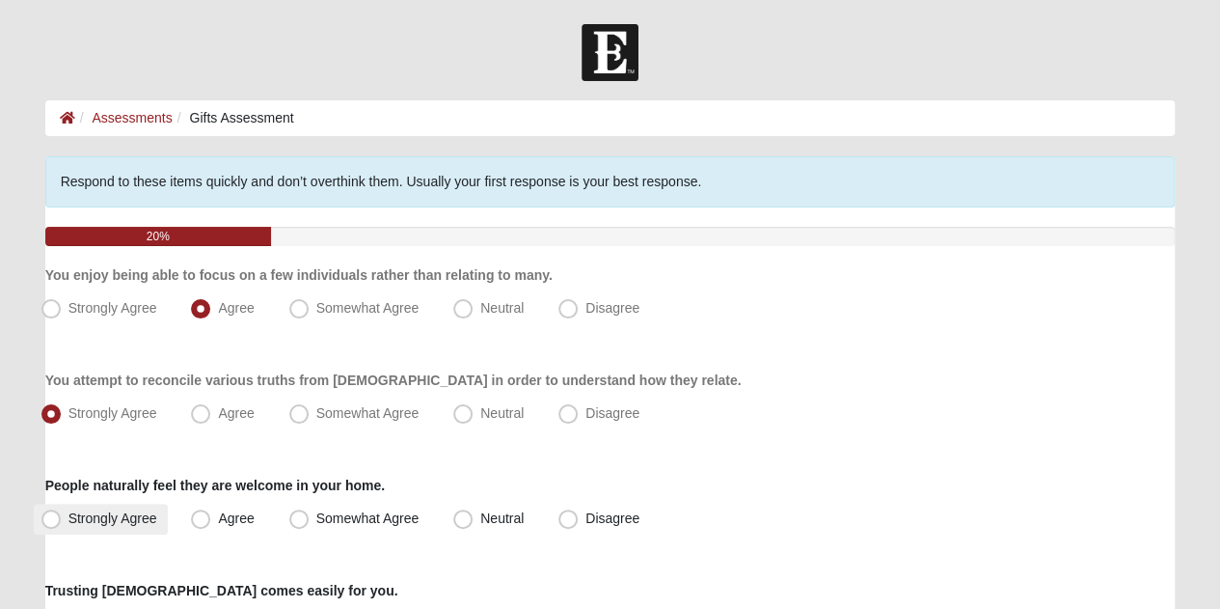
click at [68, 516] on span "Strongly Agree" at bounding box center [112, 517] width 89 height 15
click at [56, 516] on input "Strongly Agree" at bounding box center [55, 518] width 13 height 13
radio input "true"
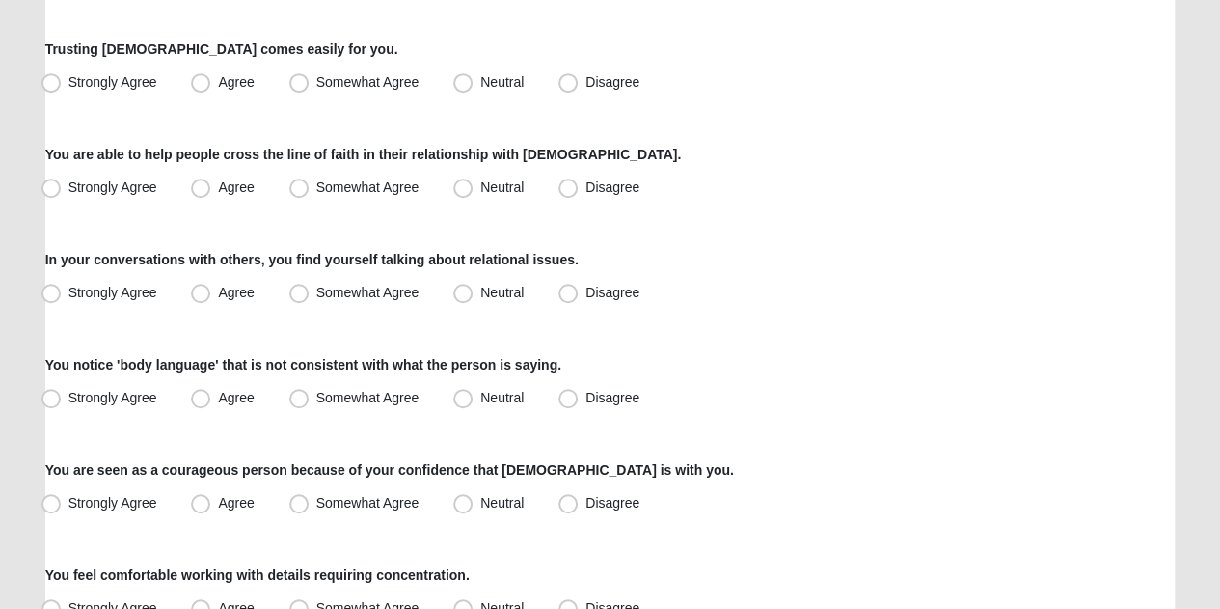
scroll to position [549, 0]
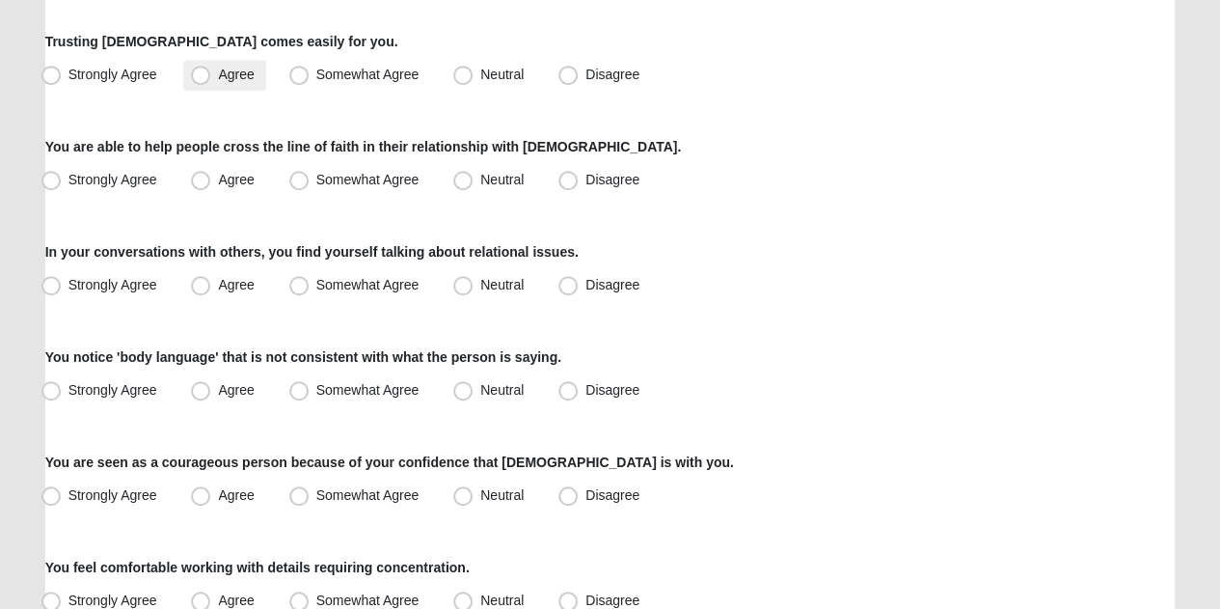
click at [218, 81] on span "Agree" at bounding box center [236, 74] width 36 height 15
click at [204, 81] on input "Agree" at bounding box center [205, 74] width 13 height 13
radio input "true"
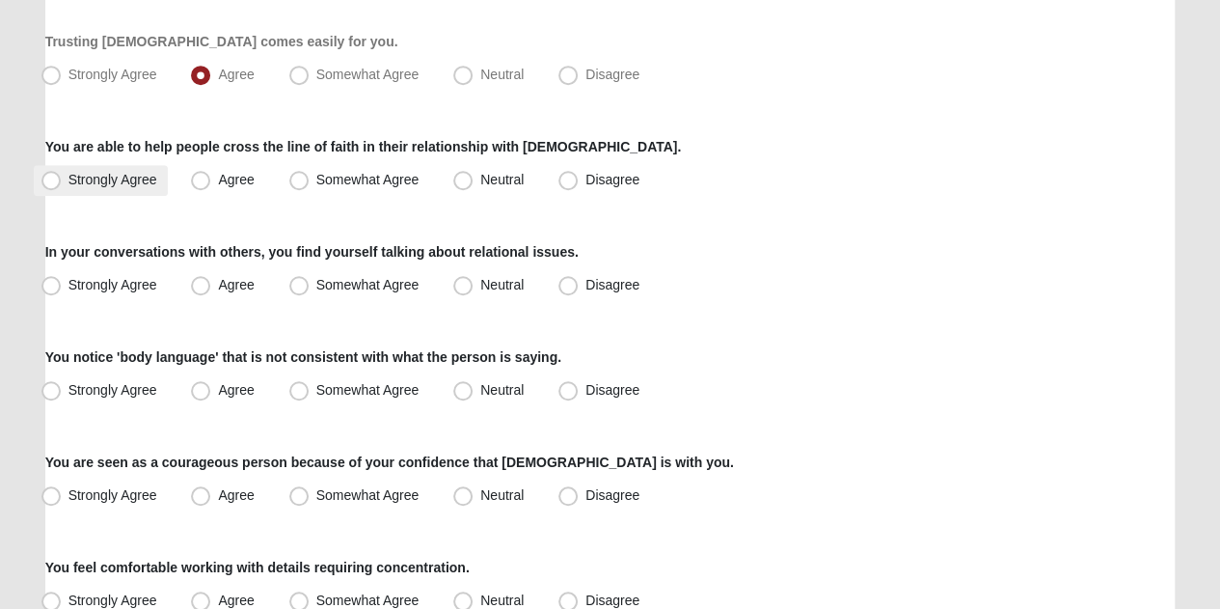
click at [68, 184] on span "Strongly Agree" at bounding box center [112, 179] width 89 height 15
click at [49, 184] on input "Strongly Agree" at bounding box center [55, 180] width 13 height 13
radio input "true"
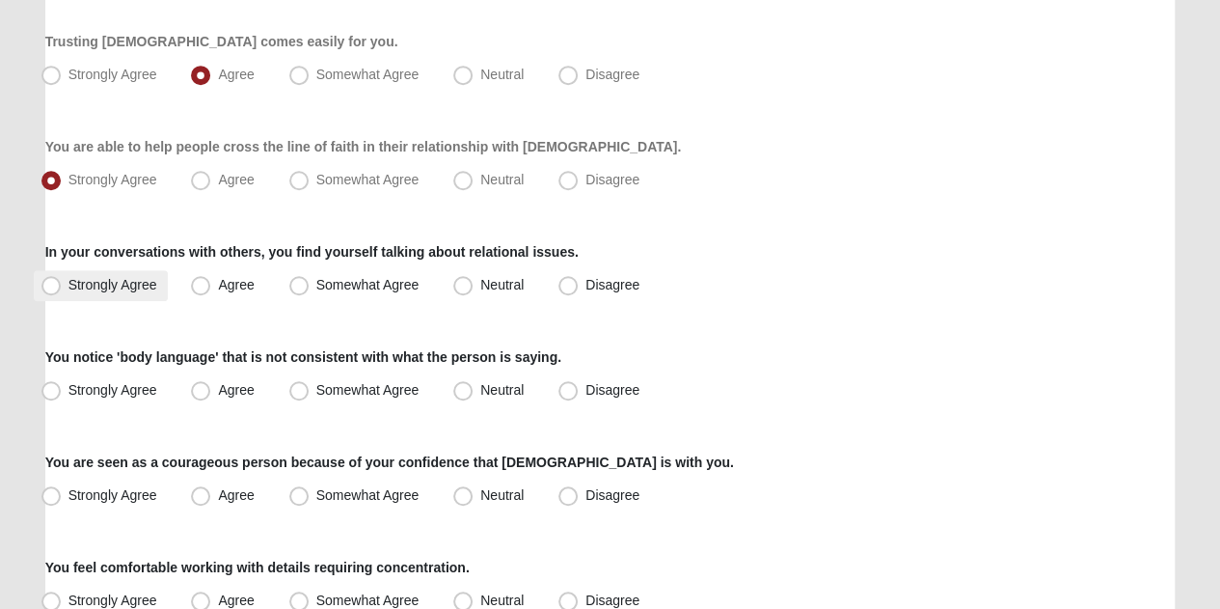
click at [68, 285] on span "Strongly Agree" at bounding box center [112, 284] width 89 height 15
click at [49, 285] on input "Strongly Agree" at bounding box center [55, 285] width 13 height 13
radio input "true"
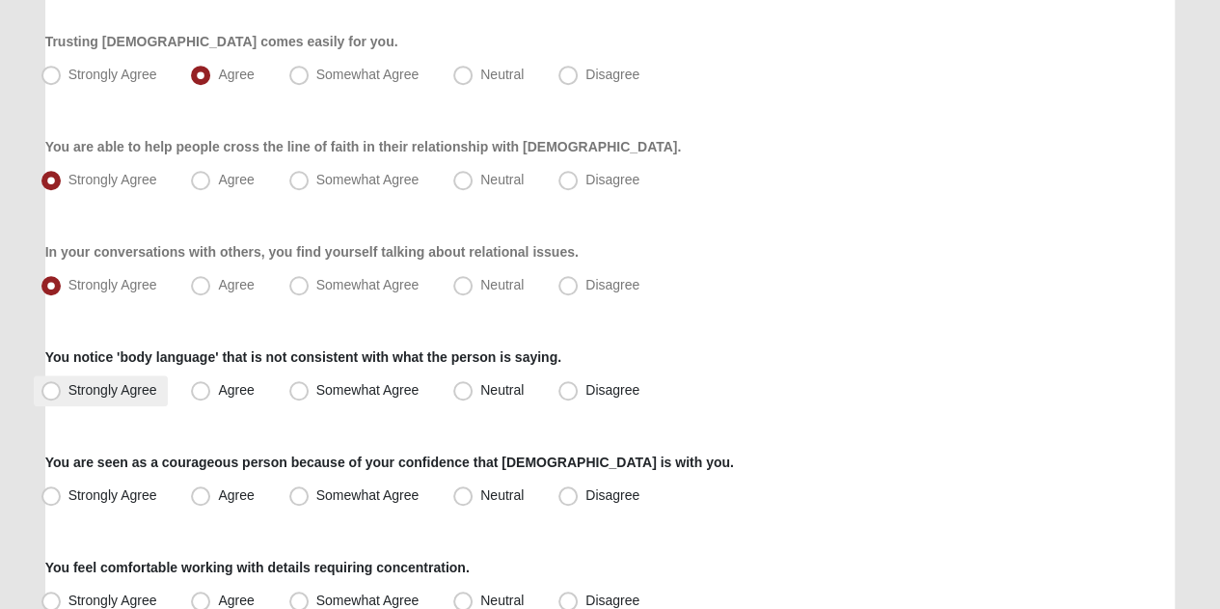
click at [68, 383] on span "Strongly Agree" at bounding box center [112, 389] width 89 height 15
click at [51, 384] on input "Strongly Agree" at bounding box center [55, 390] width 13 height 13
radio input "true"
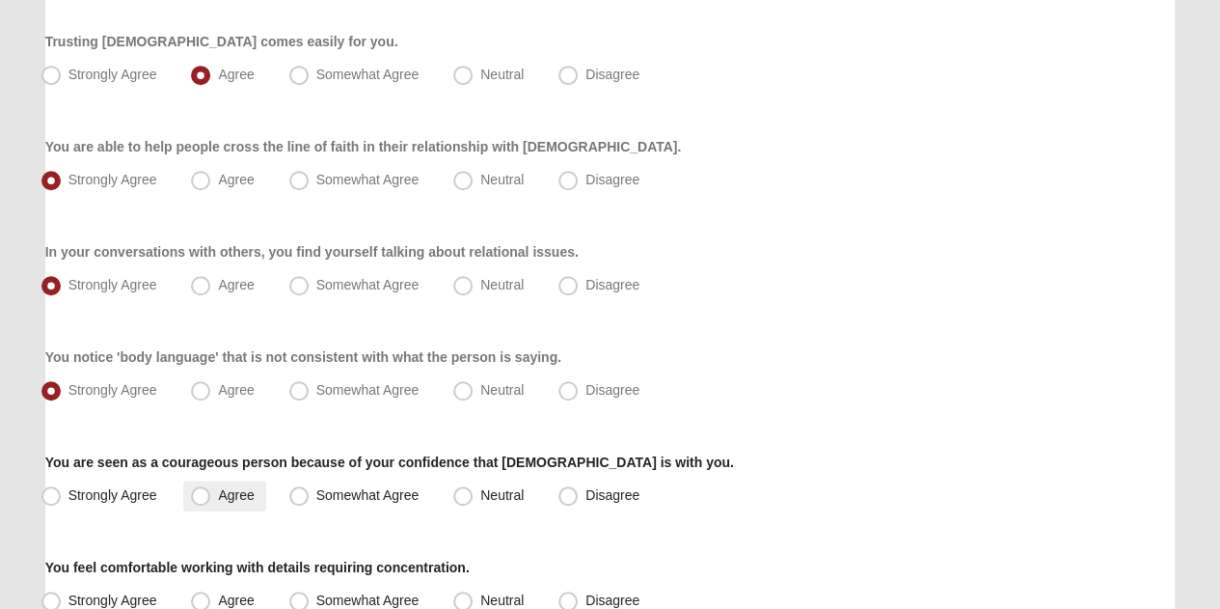
click at [218, 499] on span "Agree" at bounding box center [236, 494] width 36 height 15
click at [199, 499] on input "Agree" at bounding box center [205, 495] width 13 height 13
radio input "true"
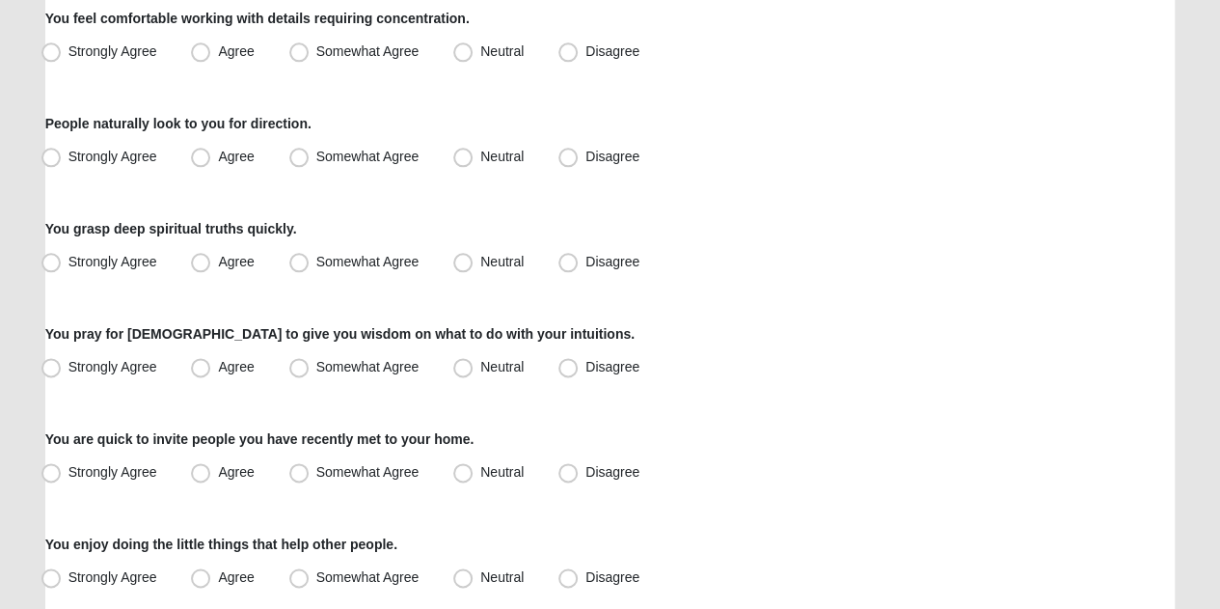
scroll to position [1085, 0]
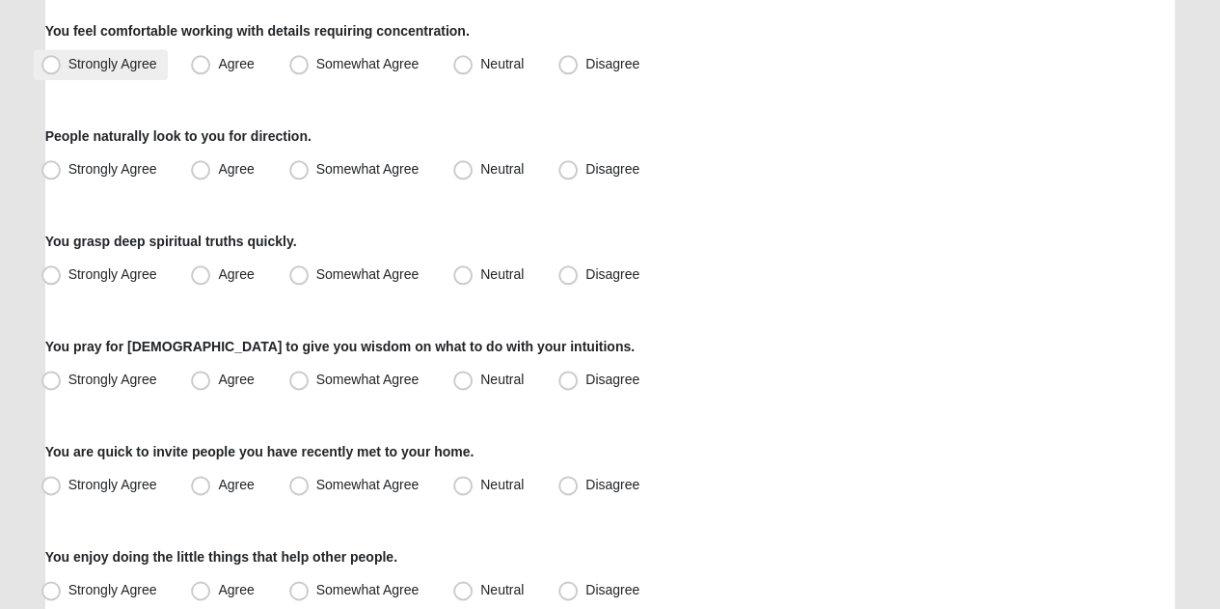
click at [68, 63] on span "Strongly Agree" at bounding box center [112, 63] width 89 height 15
click at [56, 63] on input "Strongly Agree" at bounding box center [55, 64] width 13 height 13
radio input "true"
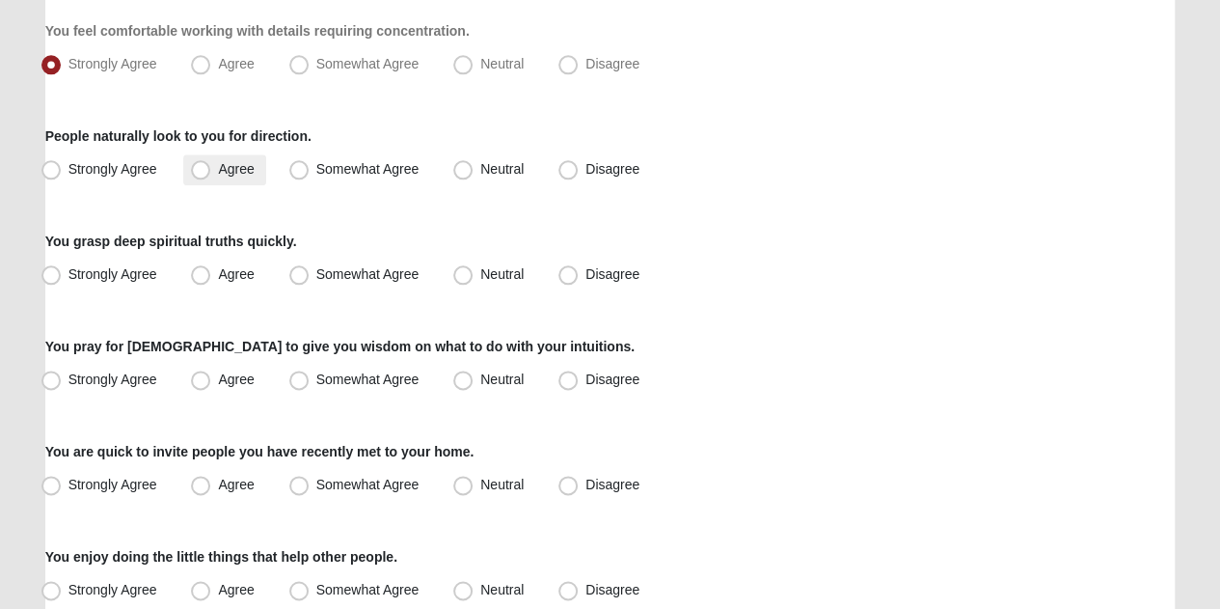
click at [218, 174] on span "Agree" at bounding box center [236, 168] width 36 height 15
click at [203, 174] on input "Agree" at bounding box center [205, 169] width 13 height 13
radio input "true"
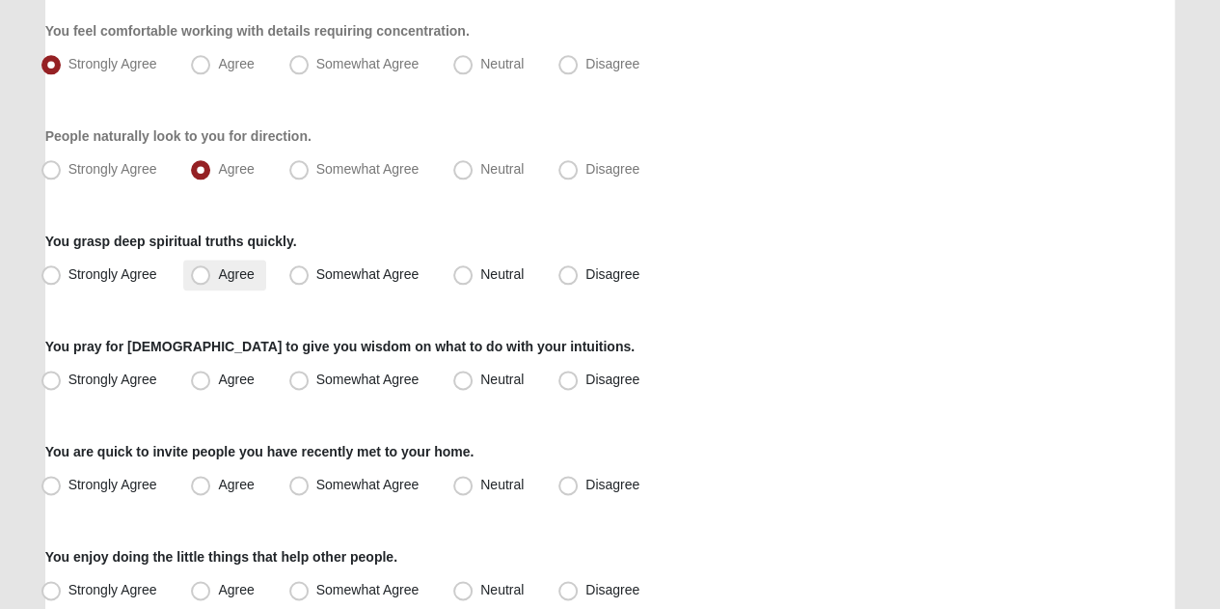
click at [218, 270] on span "Agree" at bounding box center [236, 273] width 36 height 15
click at [204, 270] on input "Agree" at bounding box center [205, 274] width 13 height 13
radio input "true"
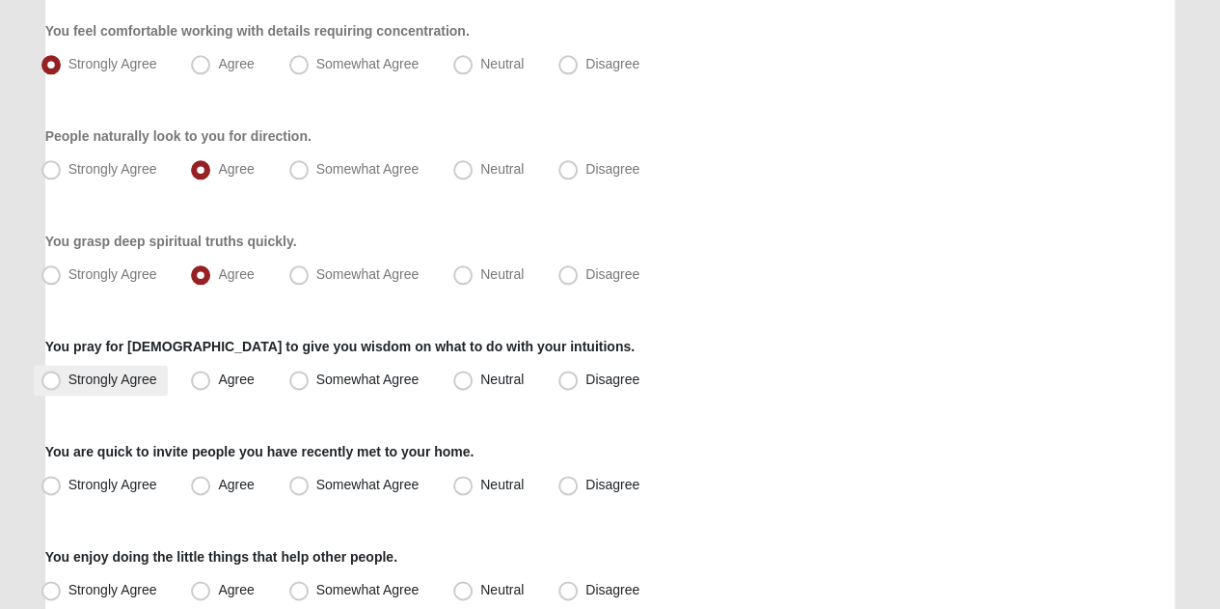
click at [68, 377] on span "Strongly Agree" at bounding box center [112, 378] width 89 height 15
click at [49, 377] on input "Strongly Agree" at bounding box center [55, 379] width 13 height 13
radio input "true"
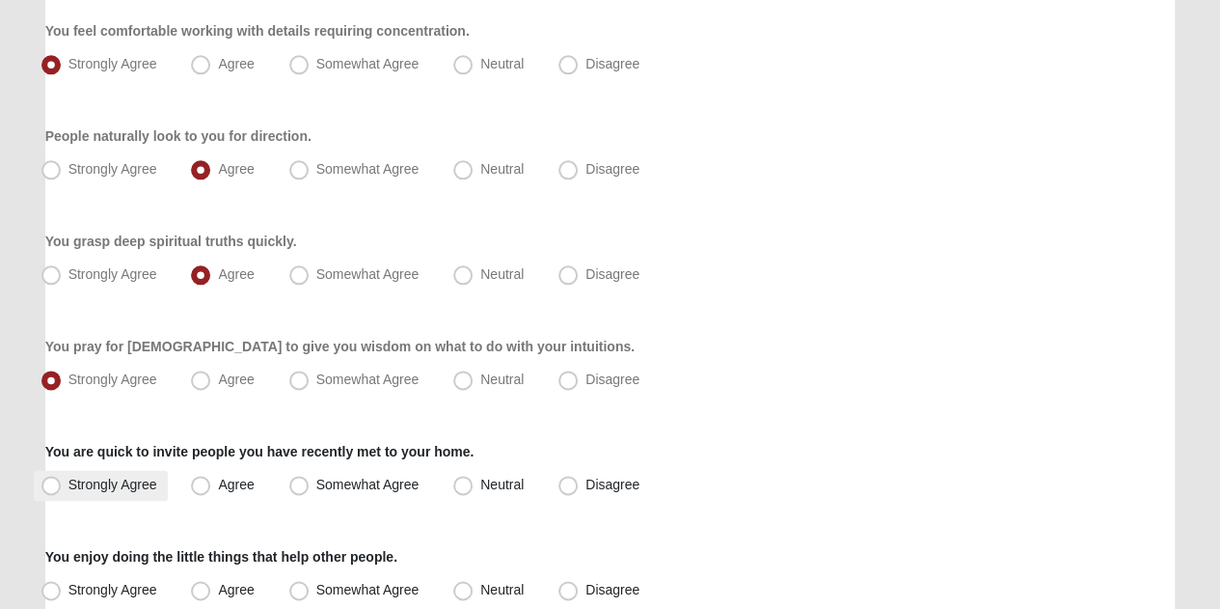
click at [68, 481] on span "Strongly Agree" at bounding box center [112, 483] width 89 height 15
click at [50, 481] on input "Strongly Agree" at bounding box center [55, 484] width 13 height 13
radio input "true"
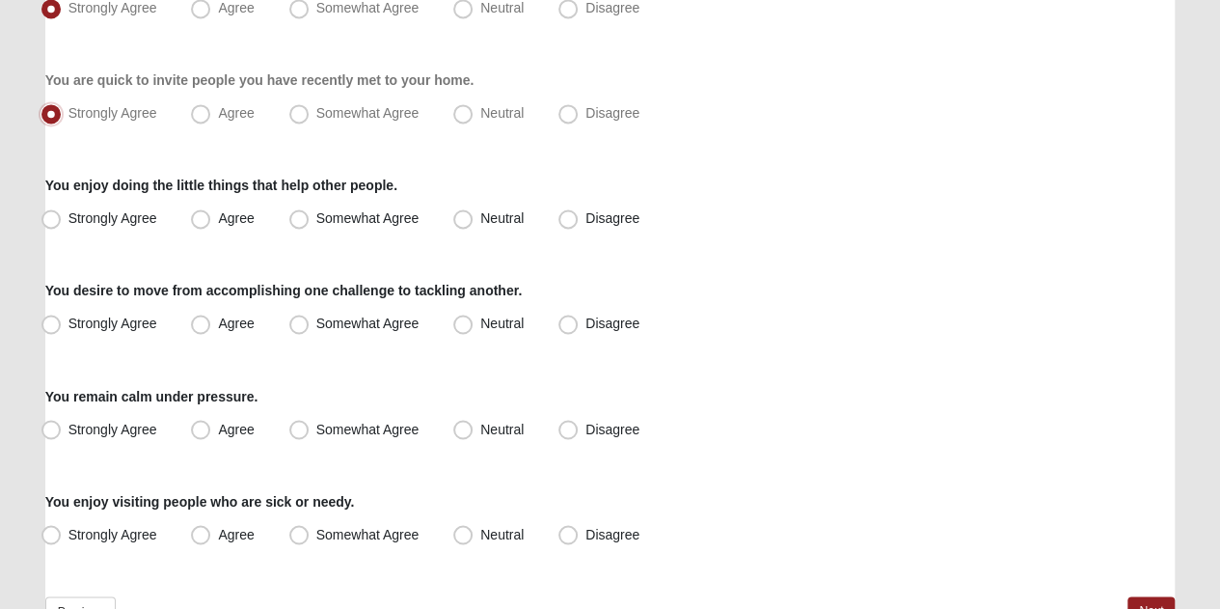
scroll to position [1461, 0]
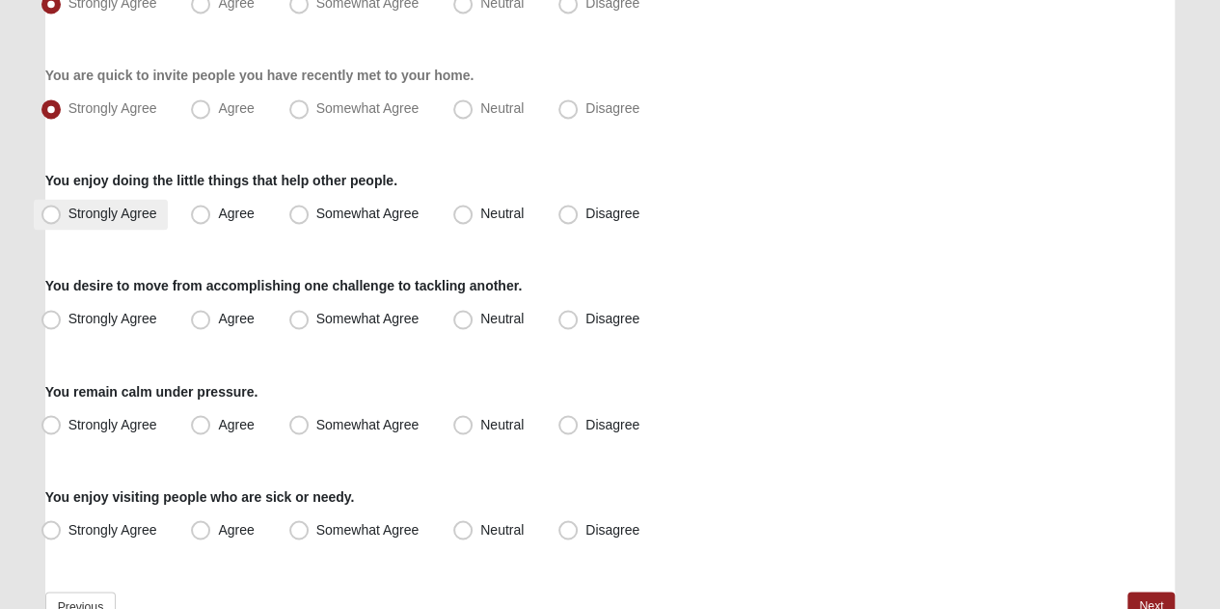
click at [68, 219] on span "Strongly Agree" at bounding box center [112, 212] width 89 height 15
click at [49, 219] on input "Strongly Agree" at bounding box center [55, 213] width 13 height 13
radio input "true"
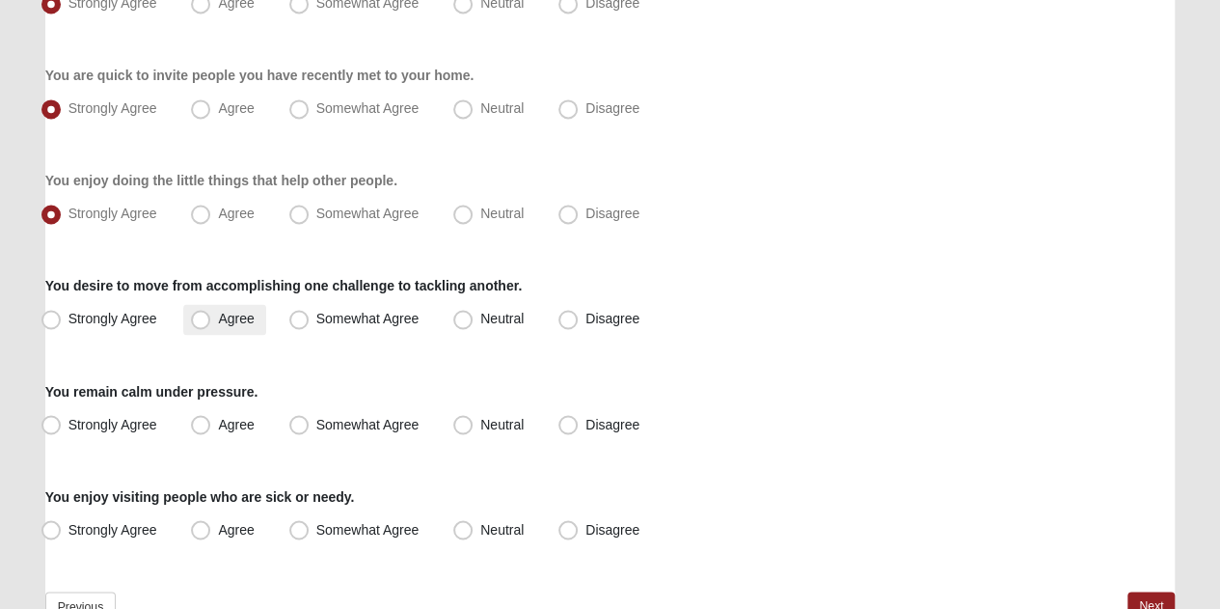
click at [218, 316] on span "Agree" at bounding box center [236, 318] width 36 height 15
click at [199, 316] on input "Agree" at bounding box center [205, 319] width 13 height 13
radio input "true"
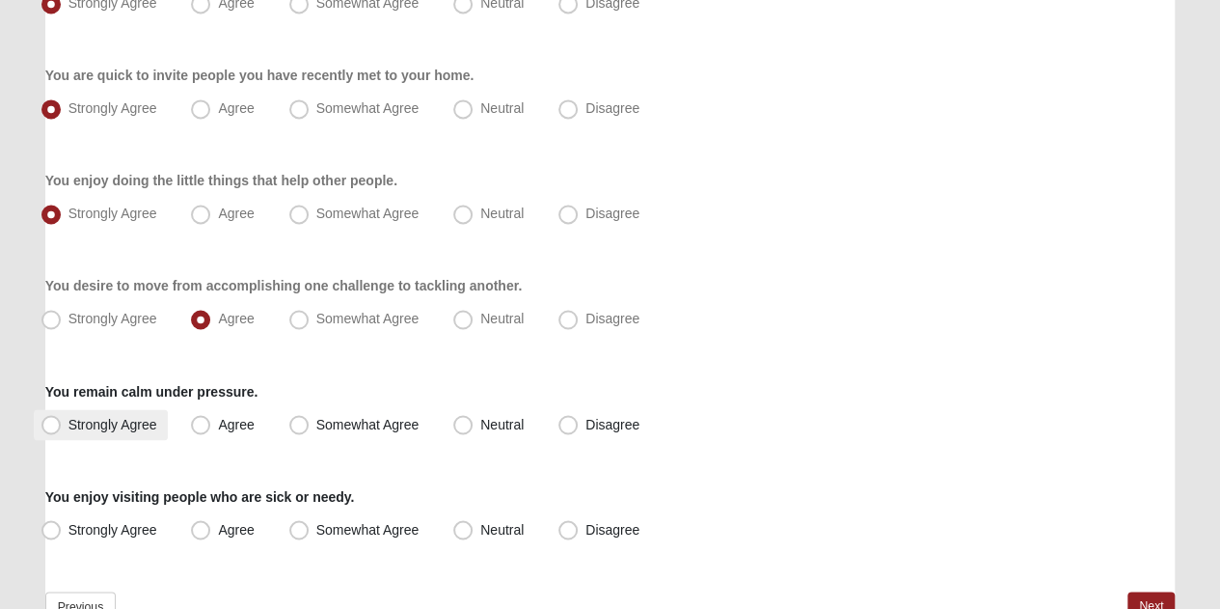
click at [68, 423] on span "Strongly Agree" at bounding box center [112, 423] width 89 height 15
click at [52, 423] on input "Strongly Agree" at bounding box center [55, 424] width 13 height 13
radio input "true"
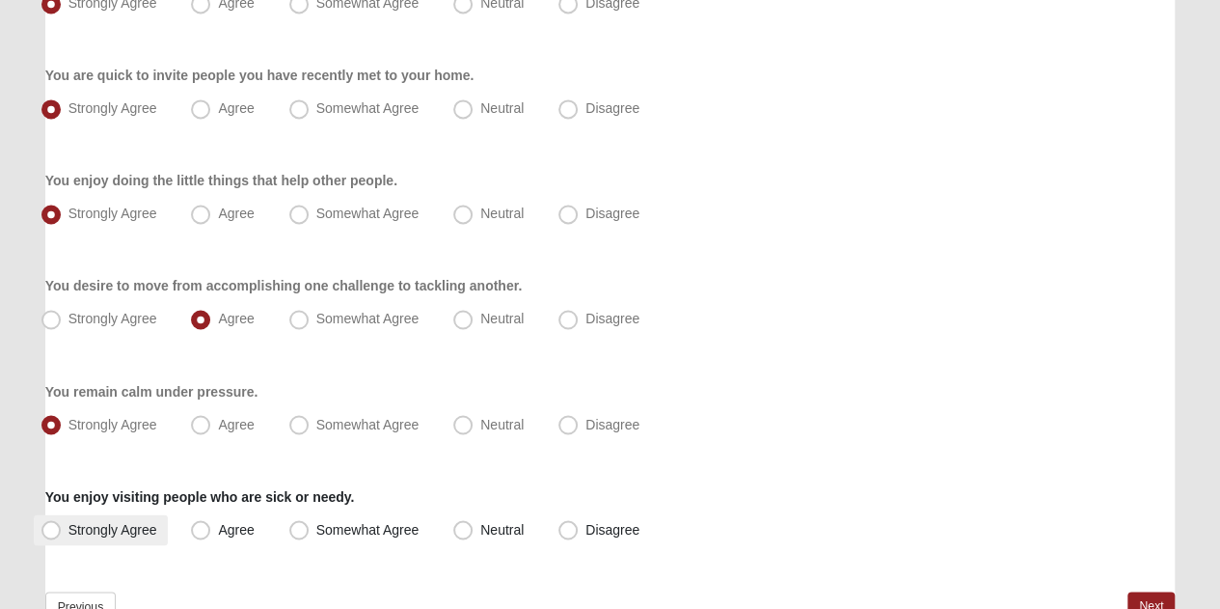
click at [68, 526] on span "Strongly Agree" at bounding box center [112, 528] width 89 height 15
click at [49, 526] on input "Strongly Agree" at bounding box center [55, 529] width 13 height 13
radio input "true"
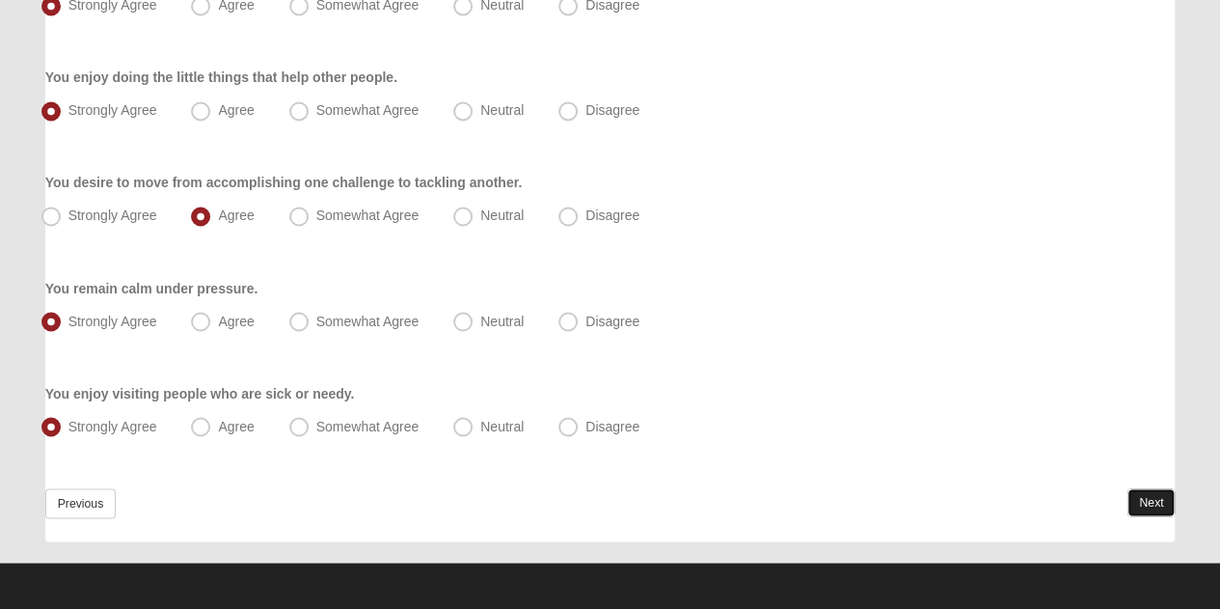
click at [1144, 495] on link "Next" at bounding box center [1151, 502] width 47 height 28
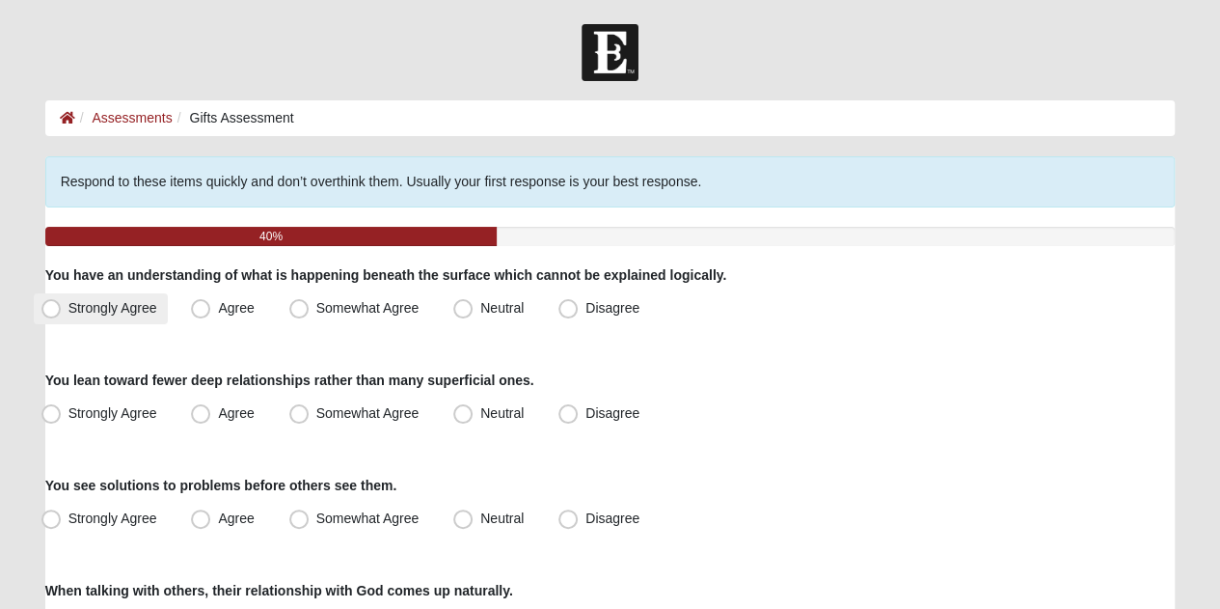
click at [68, 307] on span "Strongly Agree" at bounding box center [112, 307] width 89 height 15
click at [56, 307] on input "Strongly Agree" at bounding box center [55, 308] width 13 height 13
radio input "true"
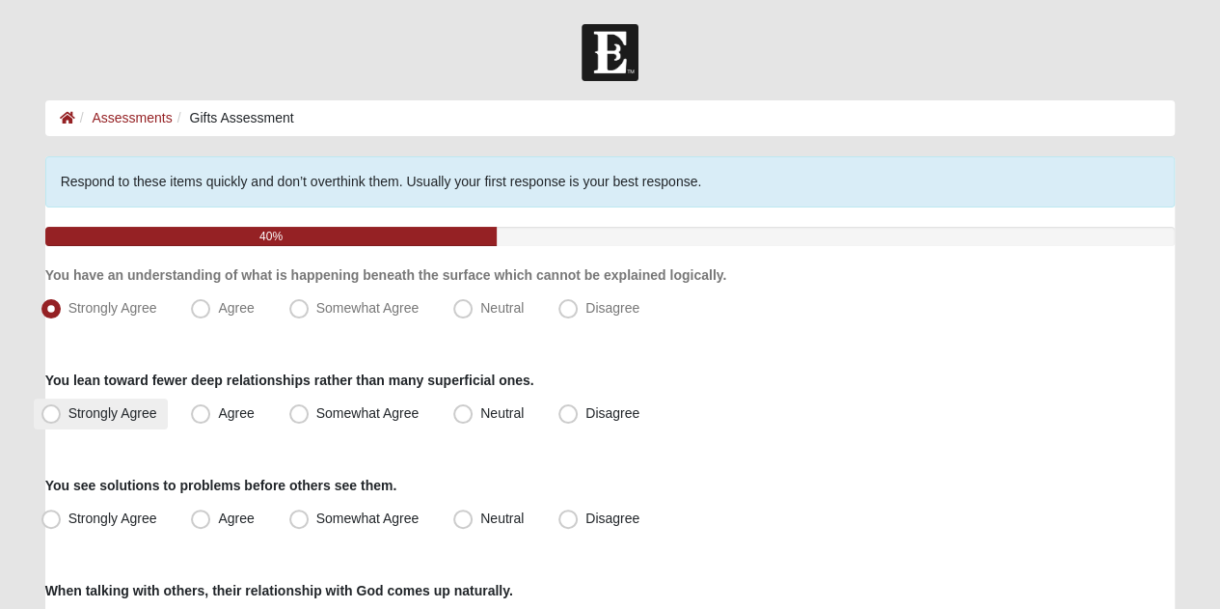
click at [68, 413] on span "Strongly Agree" at bounding box center [112, 412] width 89 height 15
click at [49, 413] on input "Strongly Agree" at bounding box center [55, 413] width 13 height 13
radio input "true"
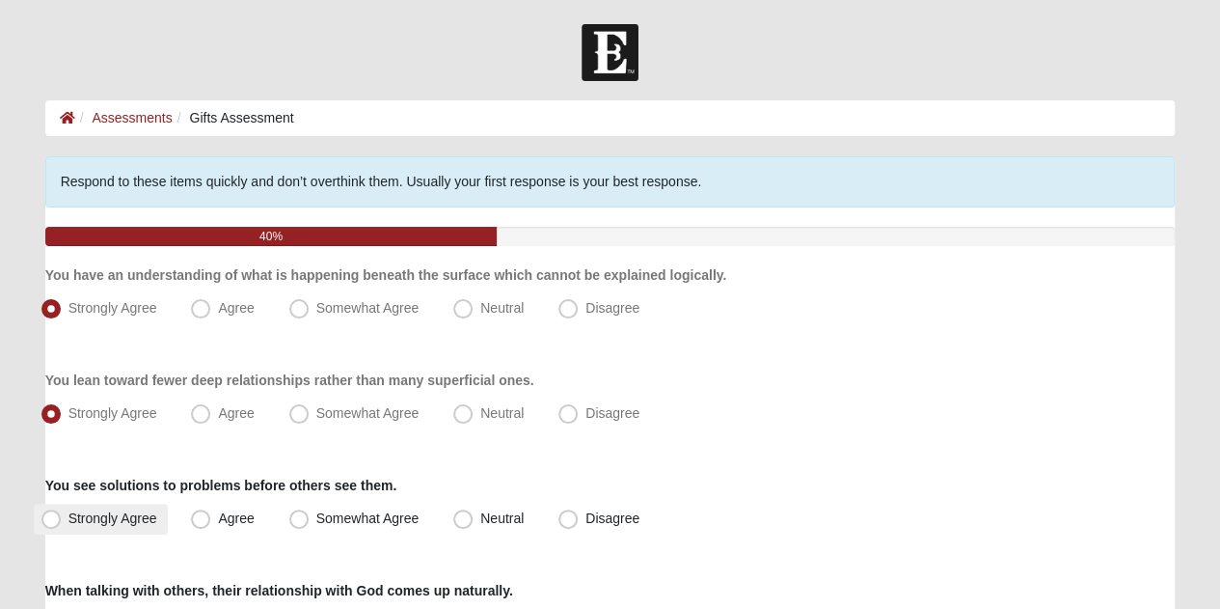
click at [68, 516] on span "Strongly Agree" at bounding box center [112, 517] width 89 height 15
click at [55, 516] on input "Strongly Agree" at bounding box center [55, 518] width 13 height 13
radio input "true"
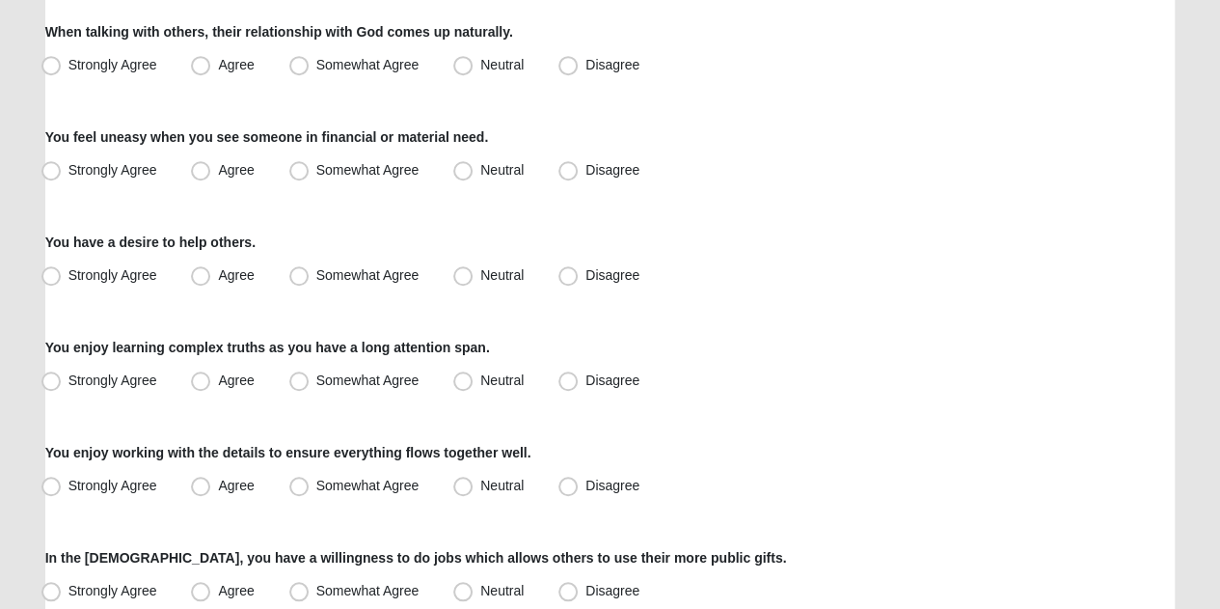
scroll to position [565, 0]
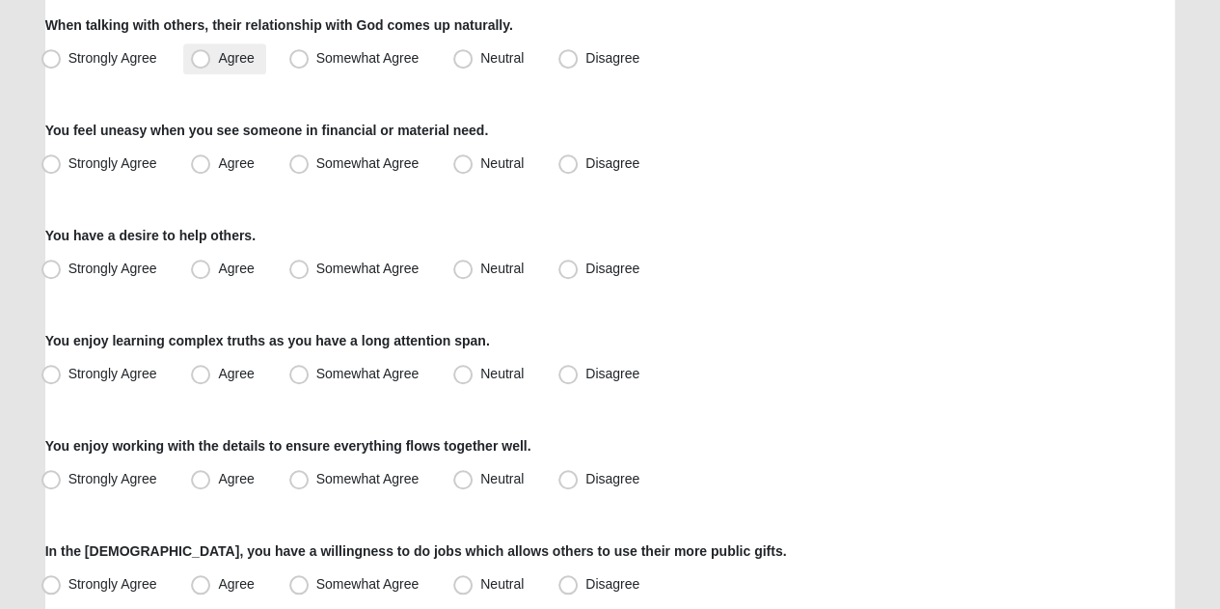
click at [218, 65] on span "Agree" at bounding box center [236, 57] width 36 height 15
click at [200, 65] on input "Agree" at bounding box center [205, 58] width 13 height 13
radio input "true"
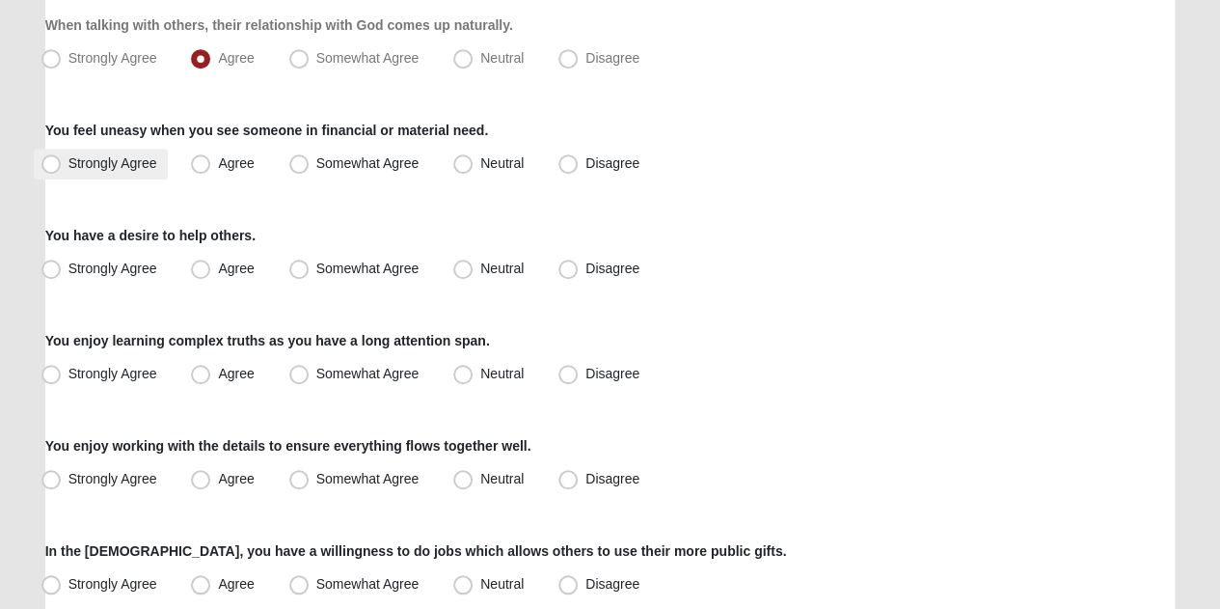
click at [68, 167] on span "Strongly Agree" at bounding box center [112, 162] width 89 height 15
click at [53, 167] on input "Strongly Agree" at bounding box center [55, 163] width 13 height 13
radio input "true"
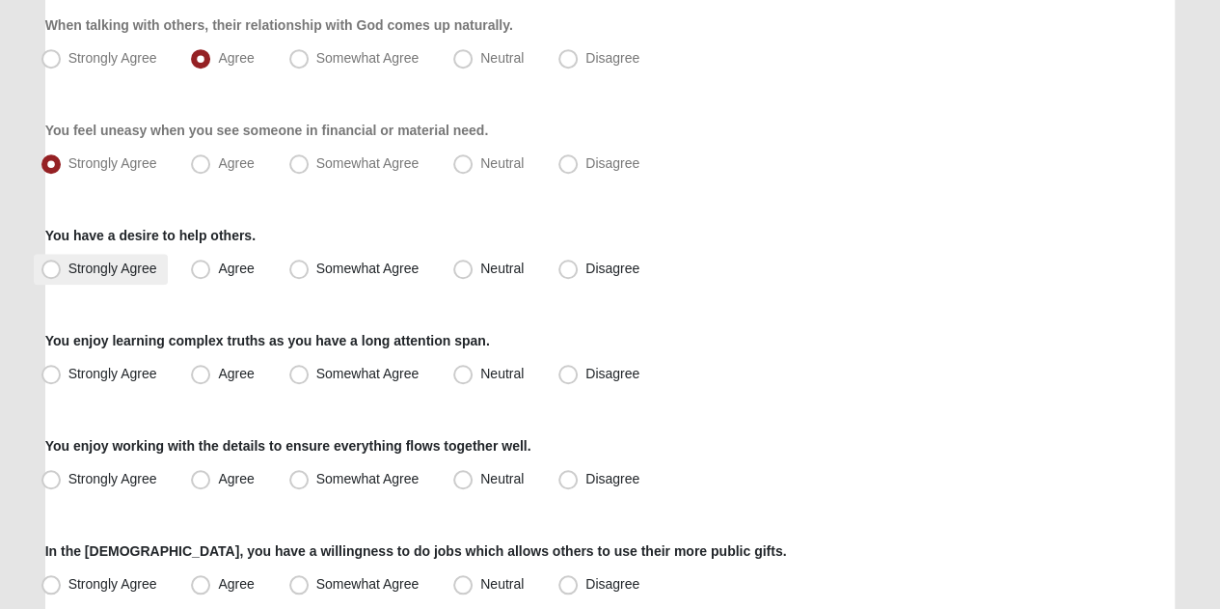
click at [46, 280] on label "Strongly Agree" at bounding box center [101, 269] width 135 height 31
click at [49, 275] on input "Strongly Agree" at bounding box center [55, 268] width 13 height 13
radio input "true"
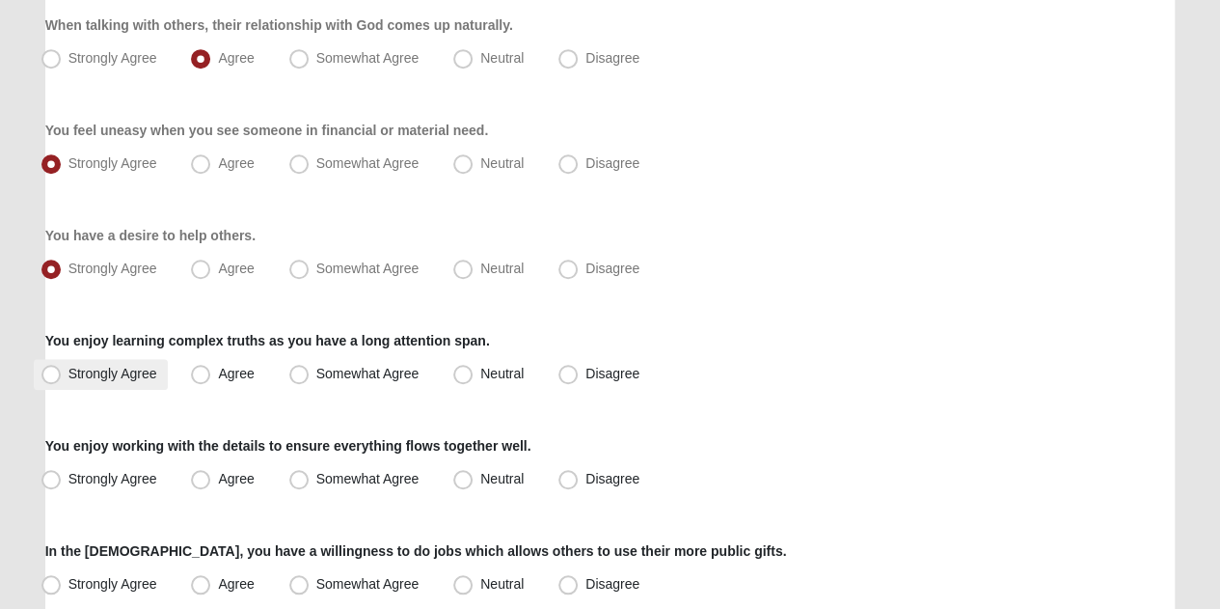
click at [68, 375] on span "Strongly Agree" at bounding box center [112, 373] width 89 height 15
click at [54, 375] on input "Strongly Agree" at bounding box center [55, 373] width 13 height 13
radio input "true"
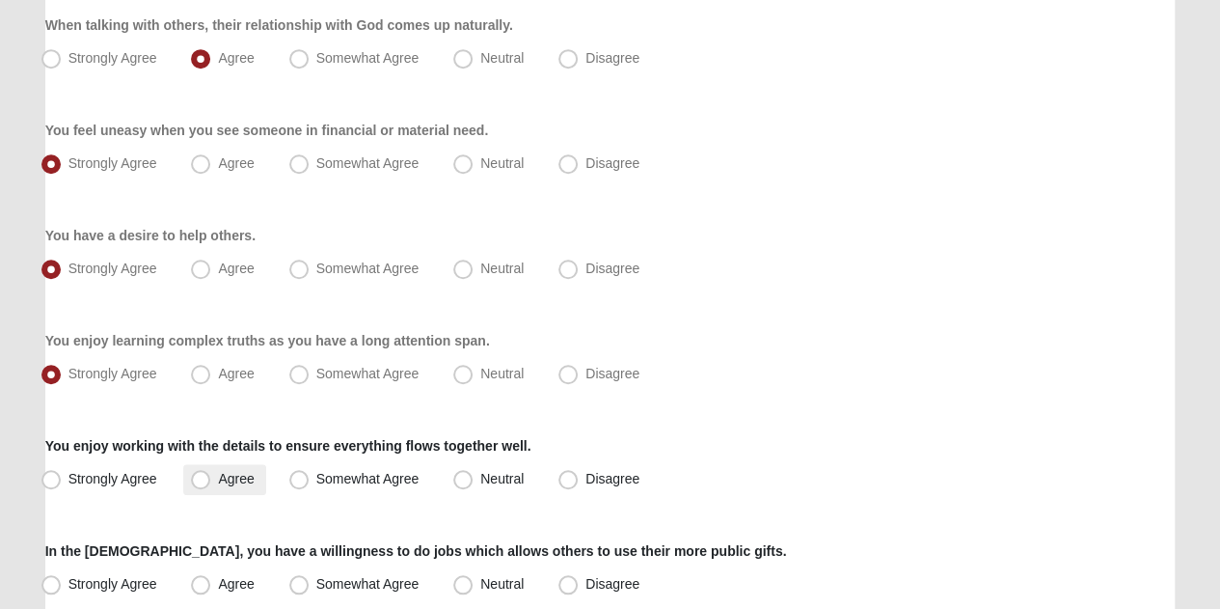
click at [218, 477] on span "Agree" at bounding box center [236, 478] width 36 height 15
click at [199, 477] on input "Agree" at bounding box center [205, 479] width 13 height 13
radio input "true"
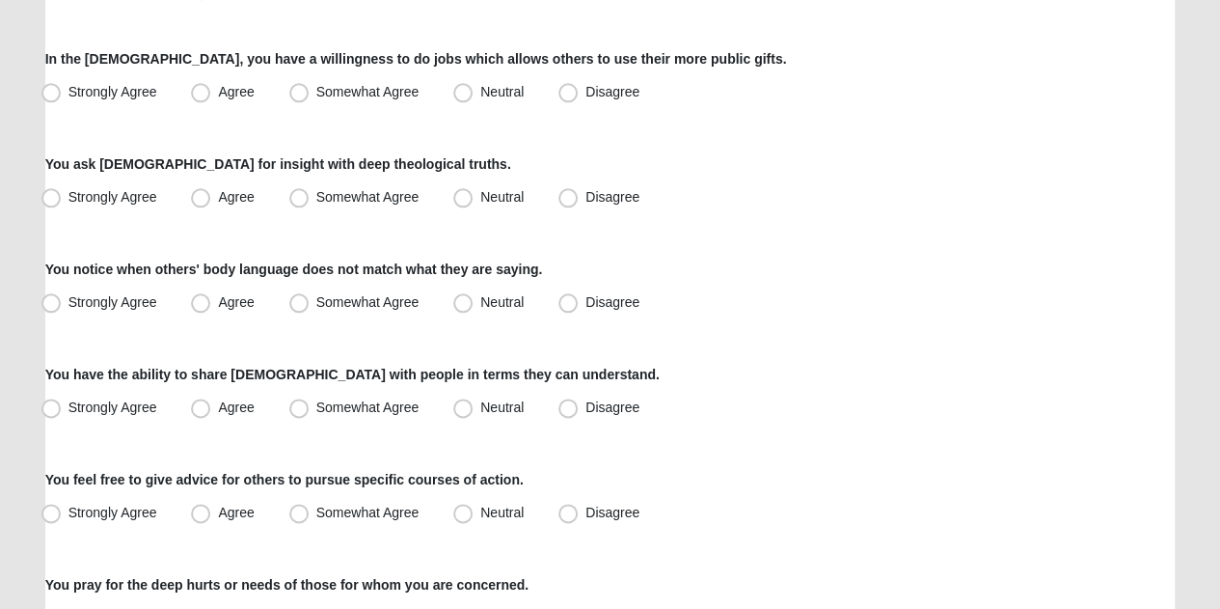
scroll to position [1049, 0]
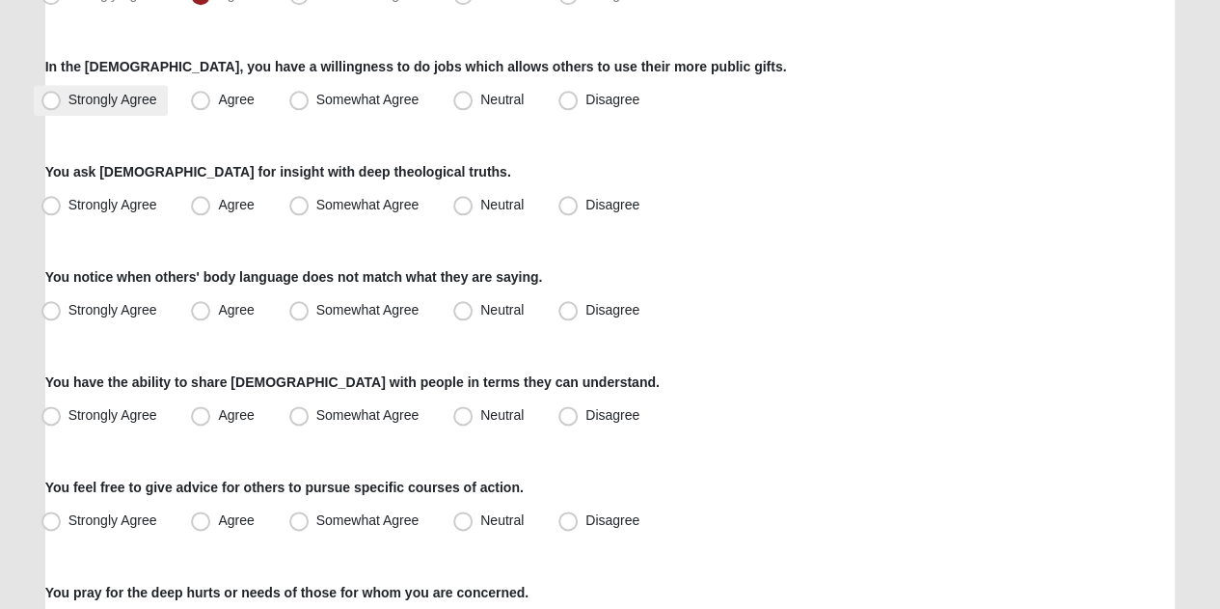
click at [68, 95] on span "Strongly Agree" at bounding box center [112, 99] width 89 height 15
click at [56, 95] on input "Strongly Agree" at bounding box center [55, 100] width 13 height 13
radio input "true"
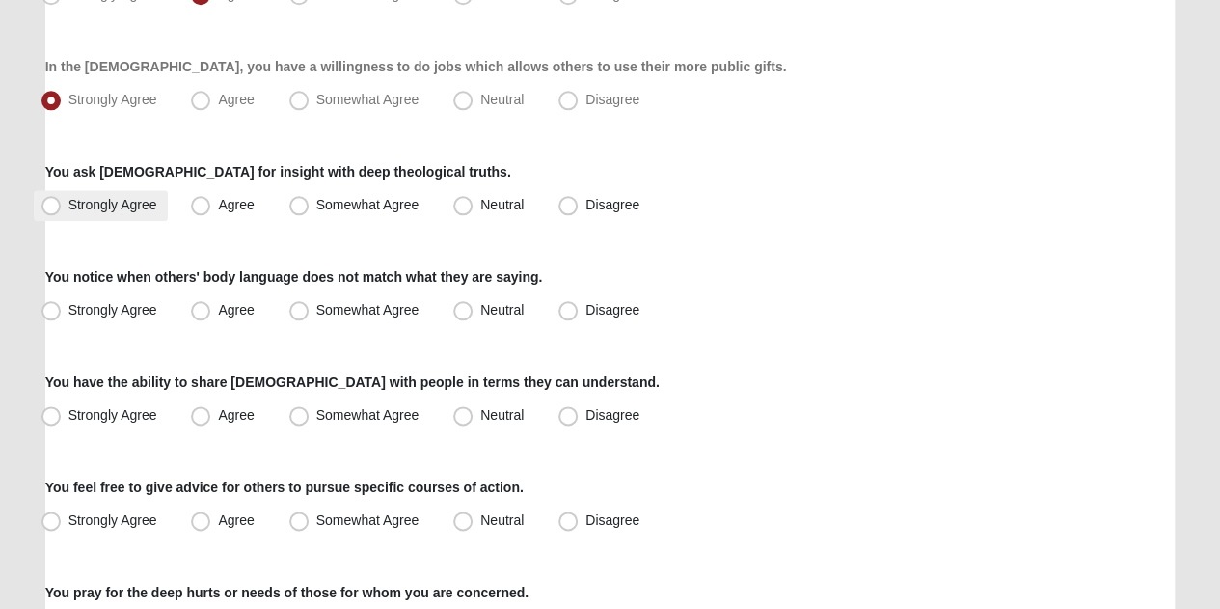
click at [68, 205] on span "Strongly Agree" at bounding box center [112, 204] width 89 height 15
click at [49, 205] on input "Strongly Agree" at bounding box center [55, 205] width 13 height 13
radio input "true"
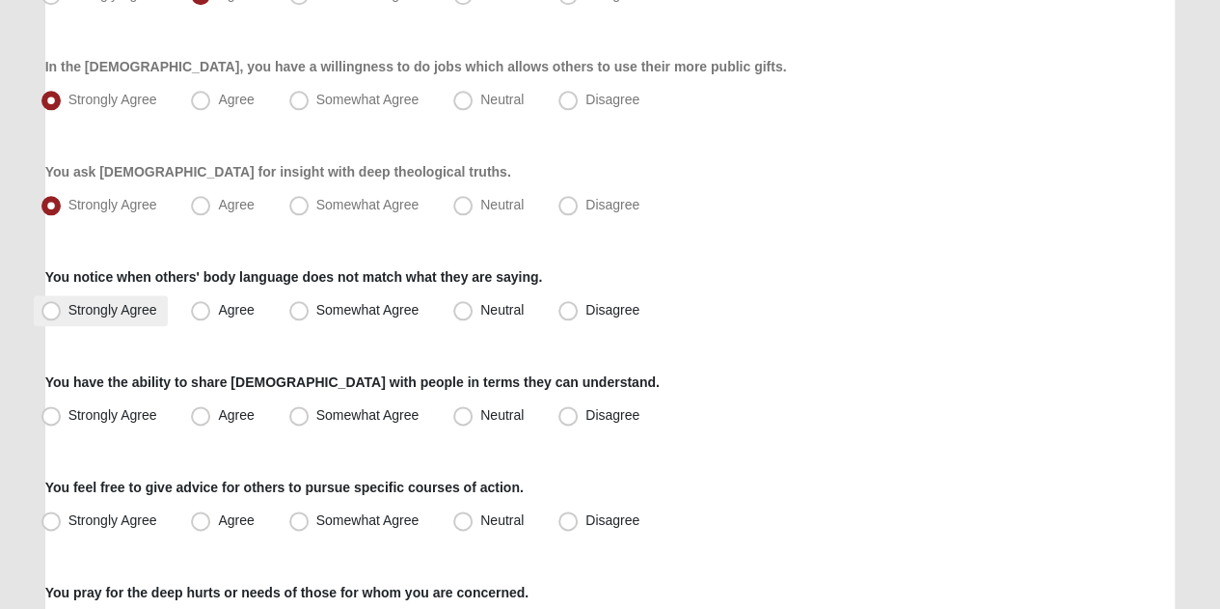
click at [68, 308] on span "Strongly Agree" at bounding box center [112, 309] width 89 height 15
click at [58, 308] on input "Strongly Agree" at bounding box center [55, 310] width 13 height 13
radio input "true"
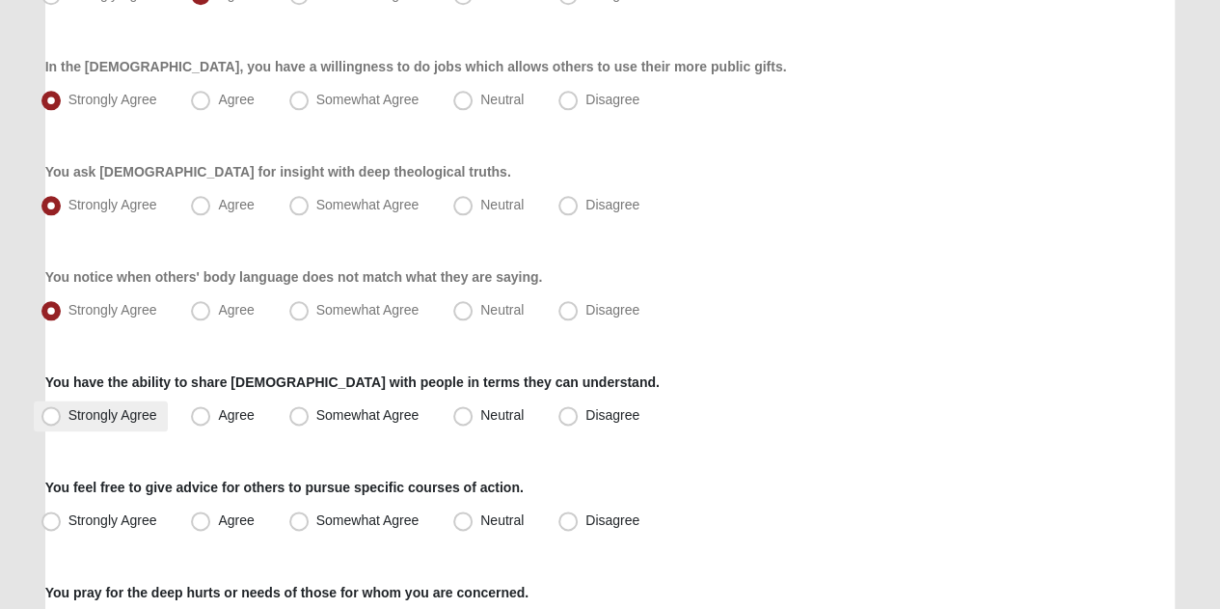
click at [68, 410] on span "Strongly Agree" at bounding box center [112, 414] width 89 height 15
click at [49, 410] on input "Strongly Agree" at bounding box center [55, 415] width 13 height 13
radio input "true"
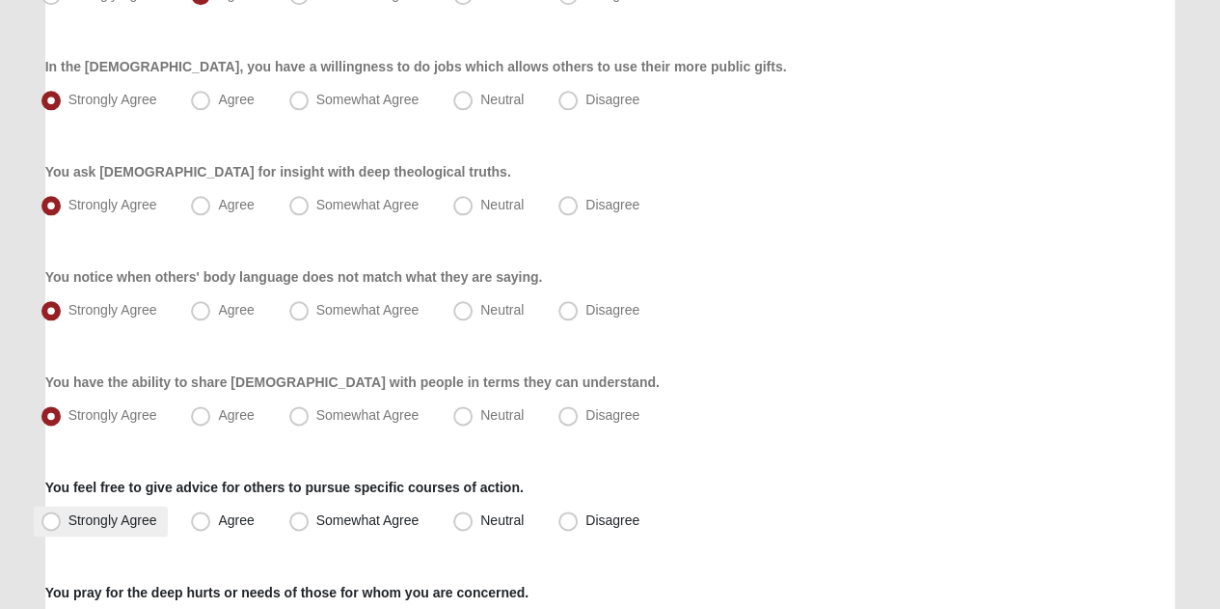
click at [62, 518] on label "Strongly Agree" at bounding box center [101, 520] width 135 height 31
click at [62, 518] on input "Strongly Agree" at bounding box center [55, 520] width 13 height 13
radio input "true"
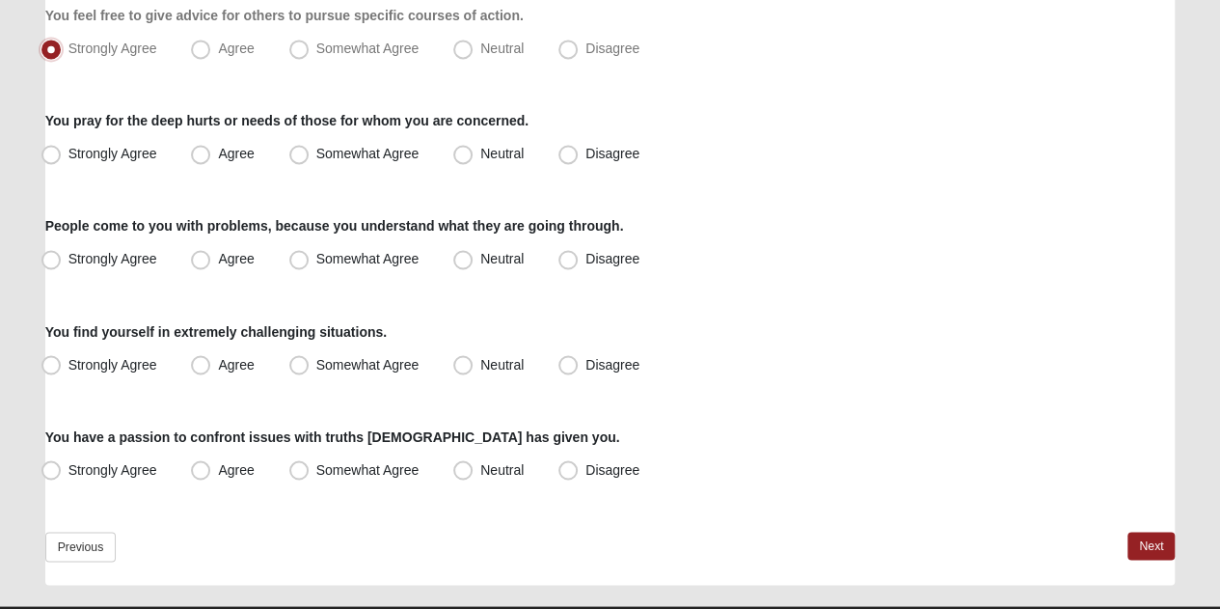
scroll to position [1564, 0]
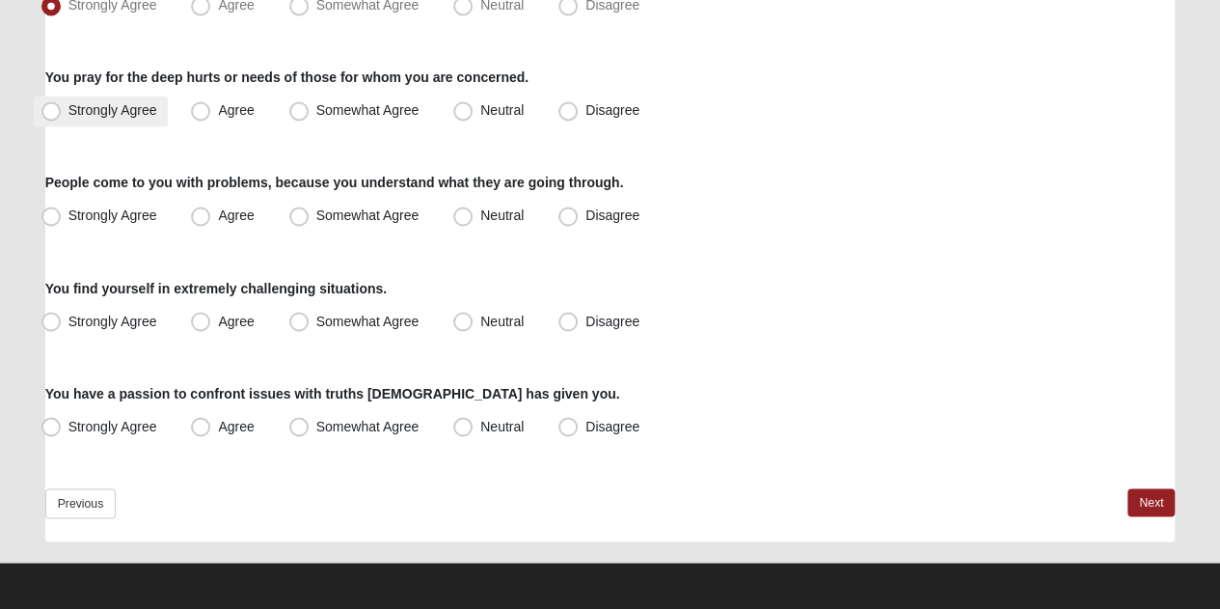
click at [68, 113] on span "Strongly Agree" at bounding box center [112, 109] width 89 height 15
click at [50, 113] on input "Strongly Agree" at bounding box center [55, 110] width 13 height 13
radio input "true"
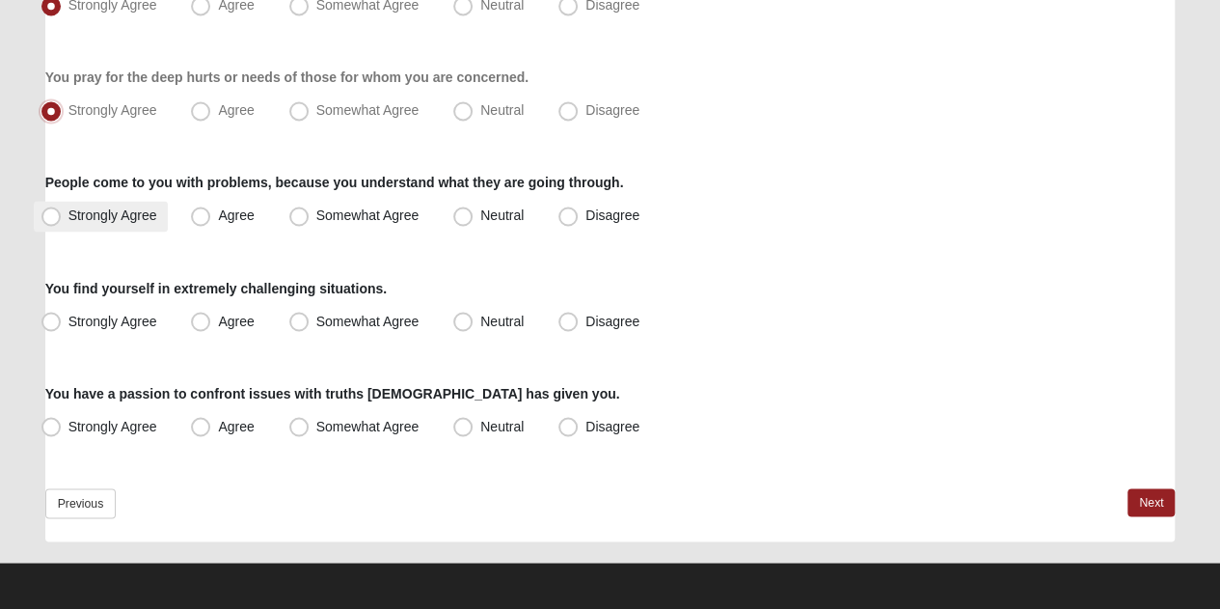
scroll to position [1561, 0]
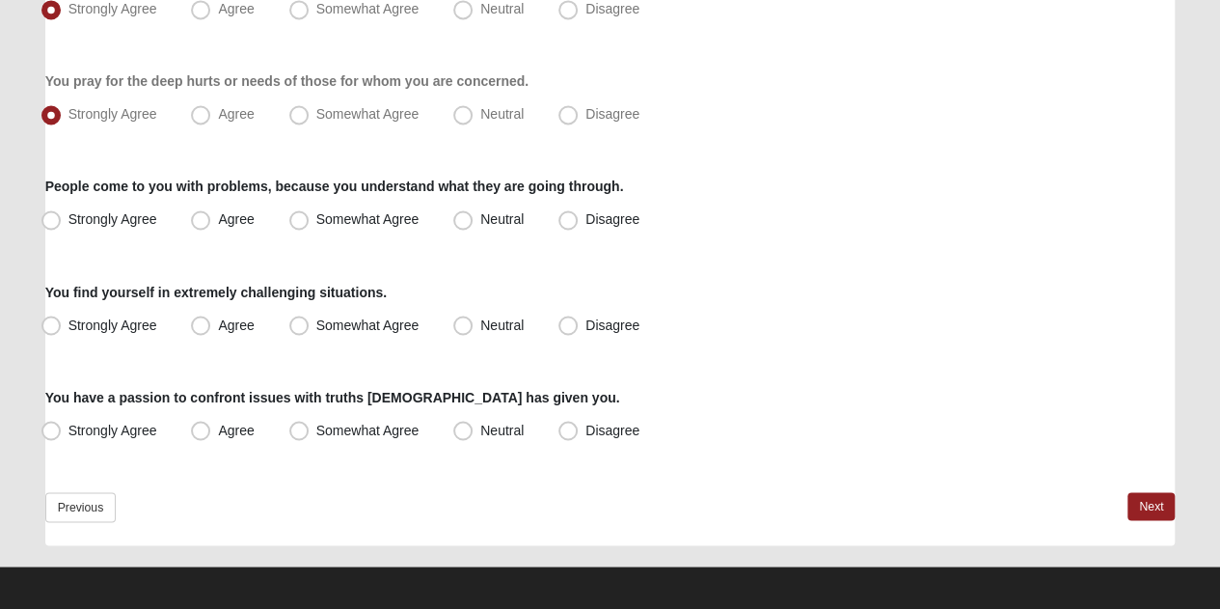
drag, startPoint x: 41, startPoint y: 221, endPoint x: 695, endPoint y: 255, distance: 655.8
click at [68, 214] on span "Strongly Agree" at bounding box center [112, 218] width 89 height 15
click at [49, 214] on input "Strongly Agree" at bounding box center [55, 219] width 13 height 13
radio input "true"
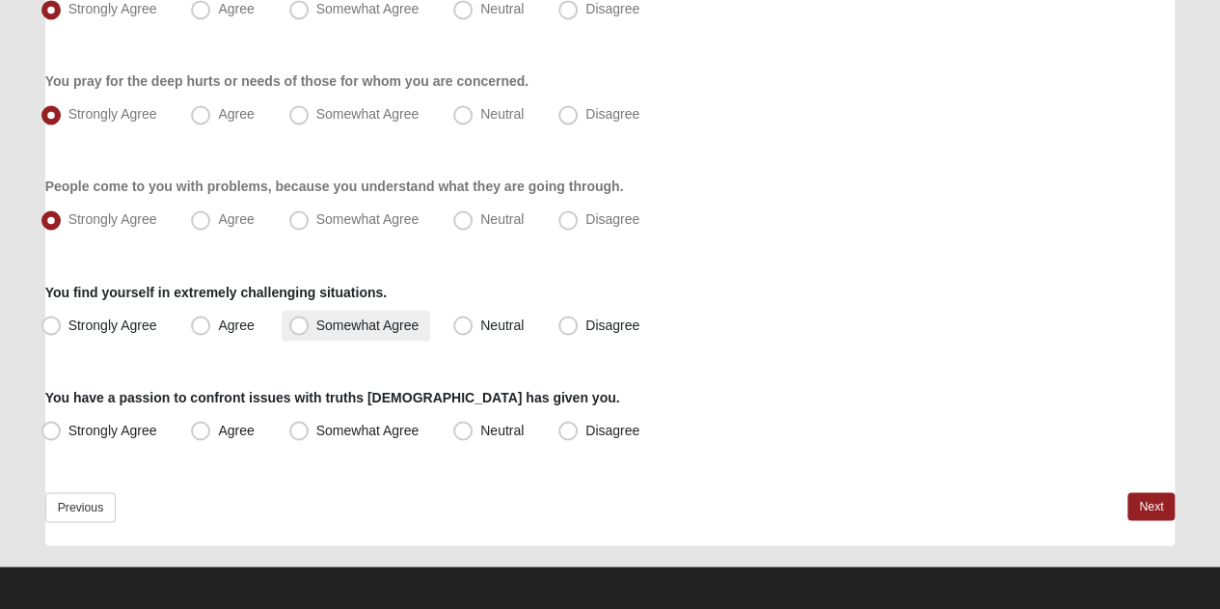
click at [316, 329] on span "Somewhat Agree" at bounding box center [367, 323] width 103 height 15
click at [297, 329] on input "Somewhat Agree" at bounding box center [303, 324] width 13 height 13
radio input "true"
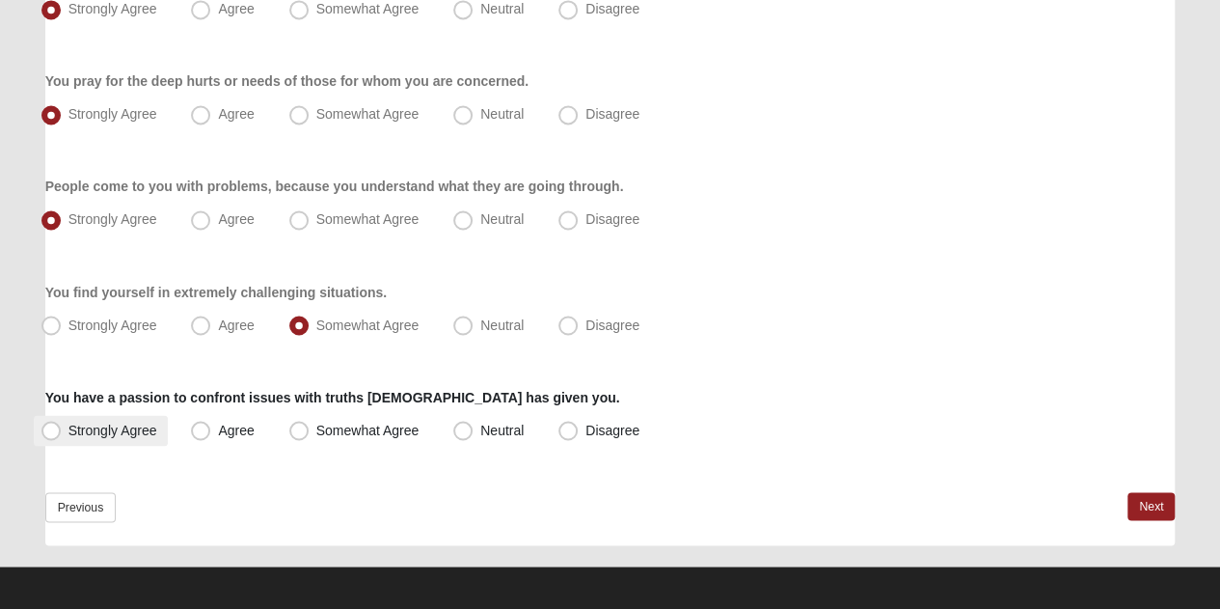
click at [68, 427] on span "Strongly Agree" at bounding box center [112, 429] width 89 height 15
click at [53, 427] on input "Strongly Agree" at bounding box center [55, 429] width 13 height 13
radio input "true"
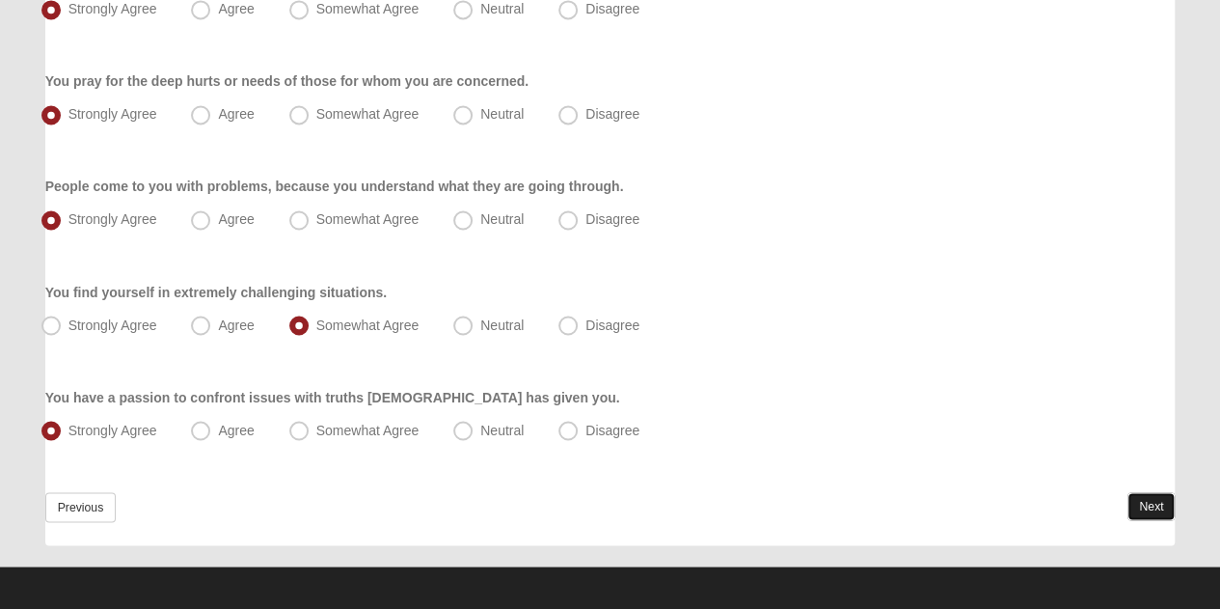
click at [1153, 509] on link "Next" at bounding box center [1151, 506] width 47 height 28
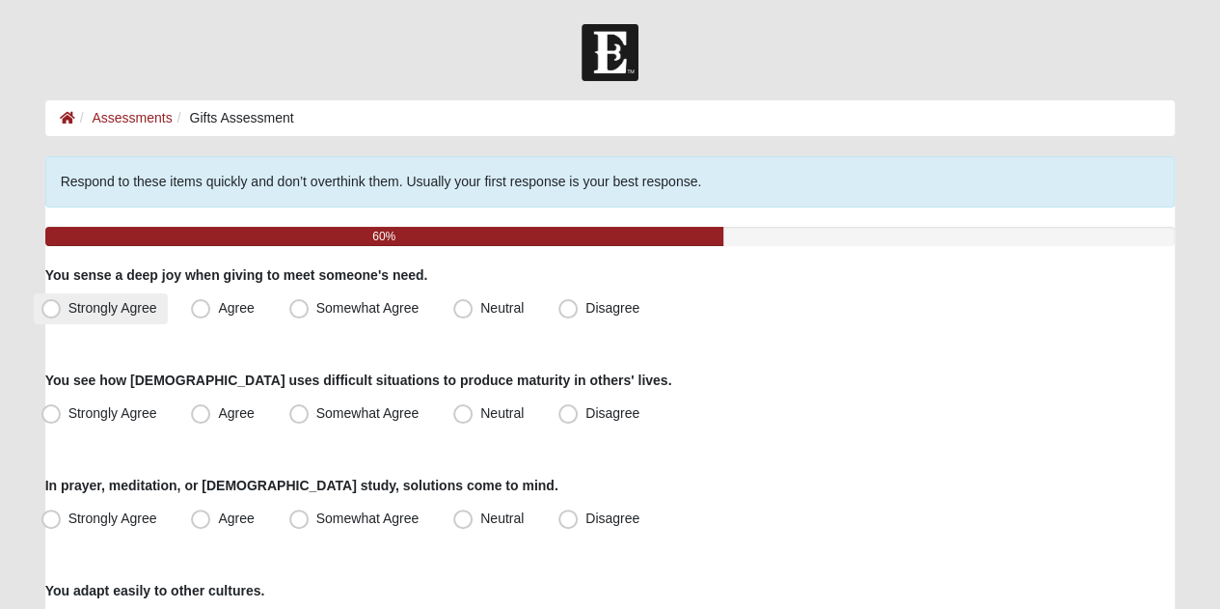
click at [68, 310] on span "Strongly Agree" at bounding box center [112, 307] width 89 height 15
click at [56, 310] on input "Strongly Agree" at bounding box center [55, 308] width 13 height 13
radio input "true"
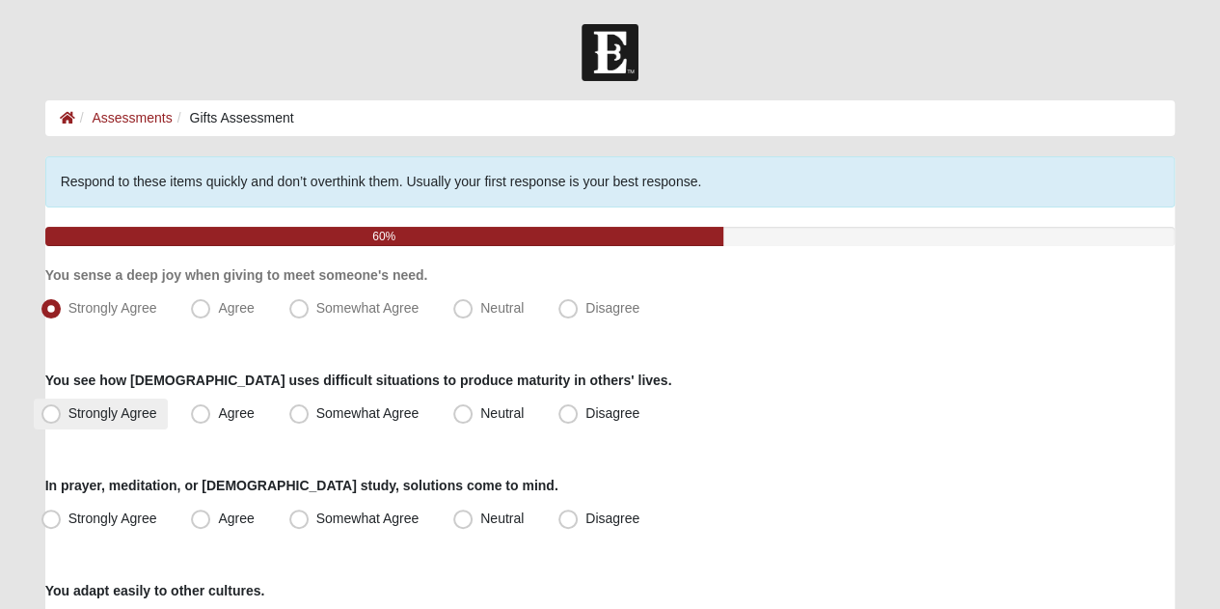
click at [62, 412] on label "Strongly Agree" at bounding box center [101, 413] width 135 height 31
click at [62, 412] on input "Strongly Agree" at bounding box center [55, 413] width 13 height 13
radio input "true"
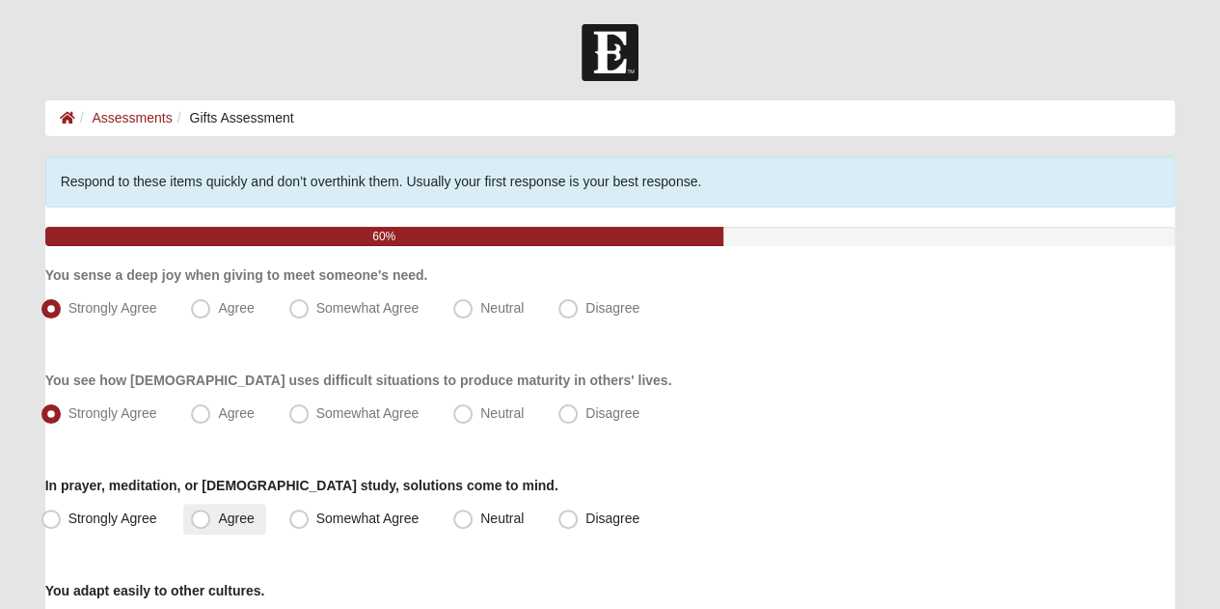
click at [218, 517] on span "Agree" at bounding box center [236, 517] width 36 height 15
click at [200, 517] on input "Agree" at bounding box center [205, 518] width 13 height 13
radio input "true"
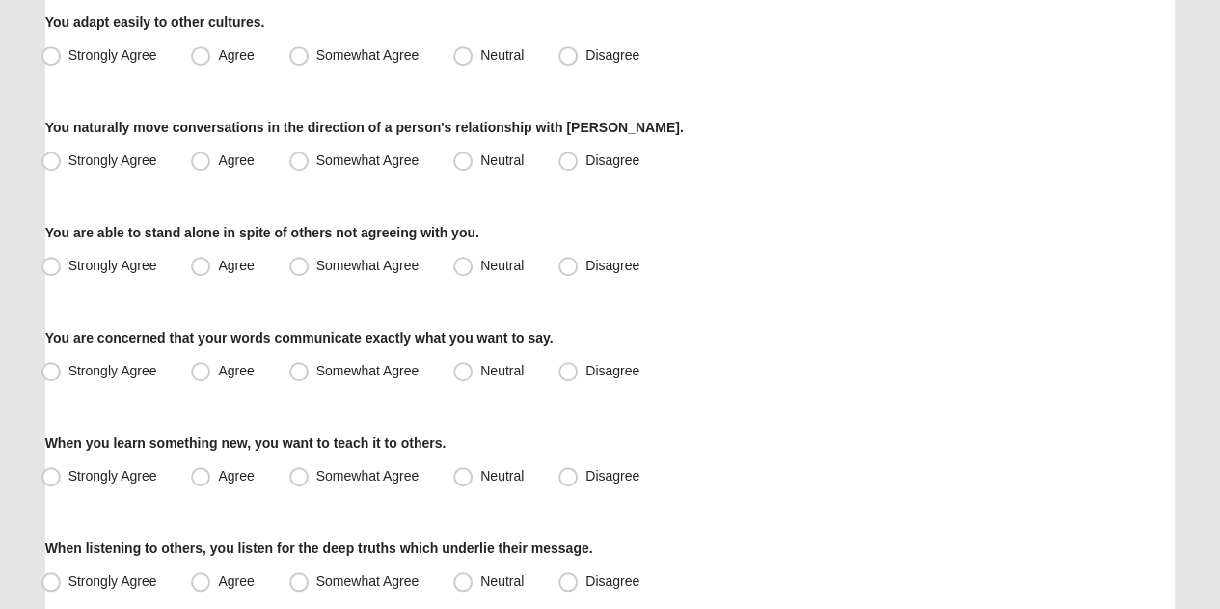
scroll to position [571, 0]
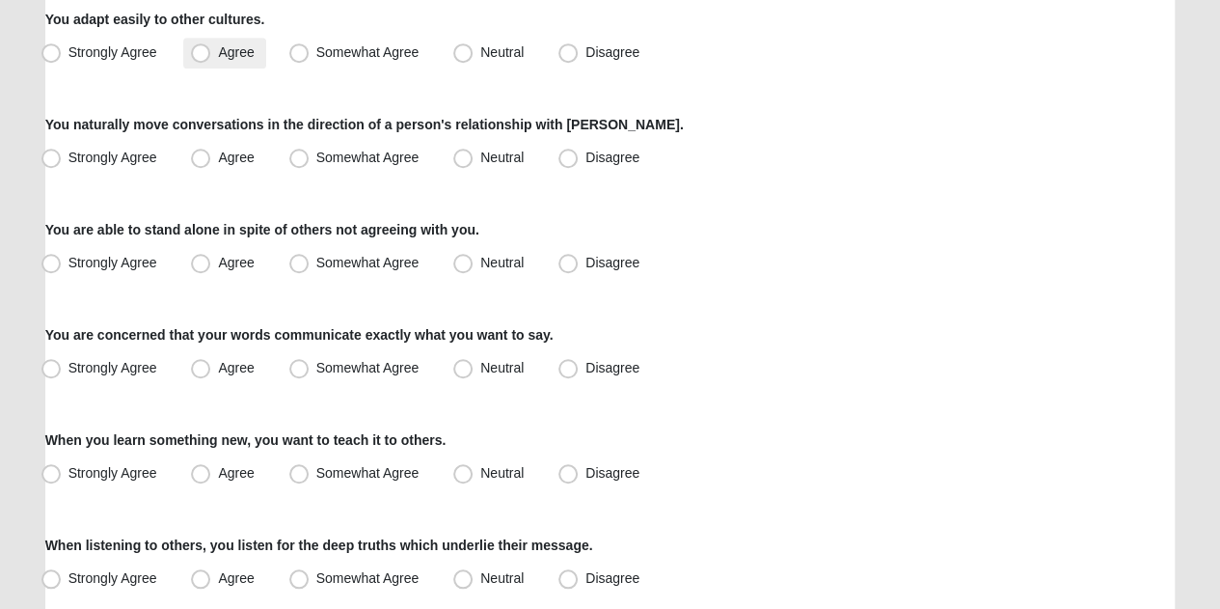
click at [218, 58] on span "Agree" at bounding box center [236, 51] width 36 height 15
click at [207, 58] on input "Agree" at bounding box center [205, 52] width 13 height 13
radio input "true"
click at [218, 154] on span "Agree" at bounding box center [236, 157] width 36 height 15
click at [199, 154] on input "Agree" at bounding box center [205, 157] width 13 height 13
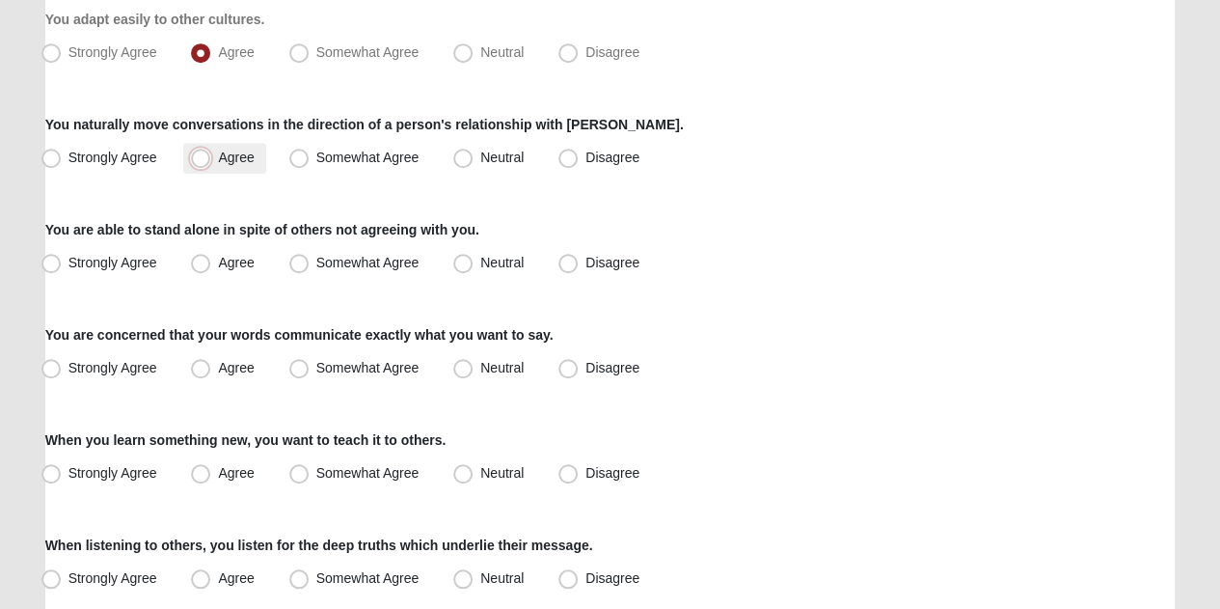
radio input "true"
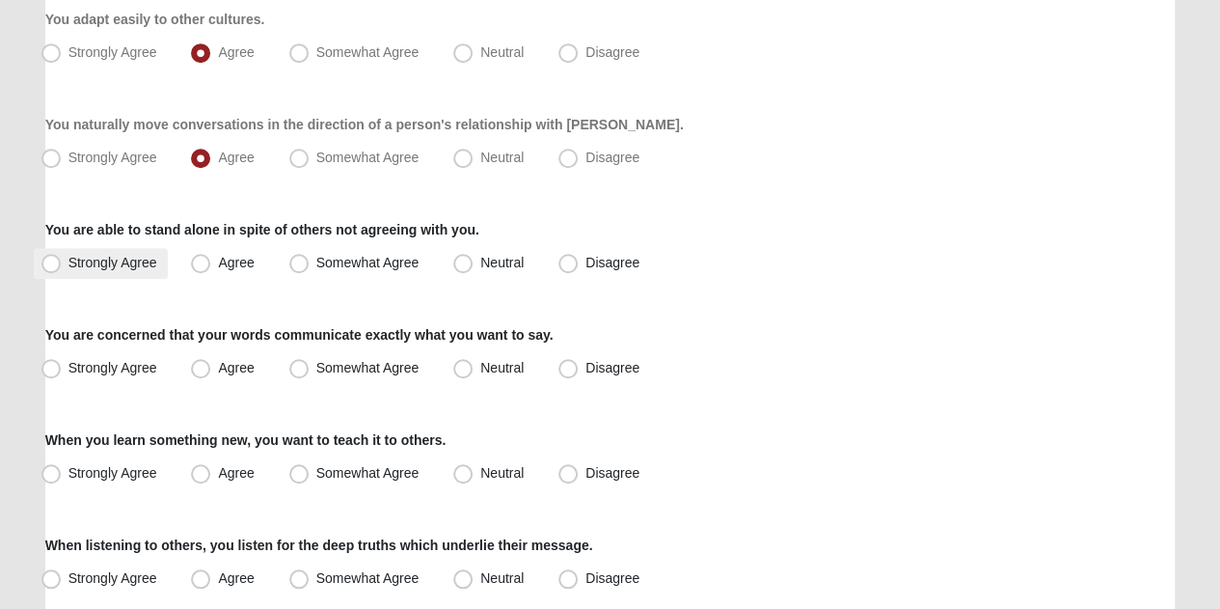
click at [68, 265] on span "Strongly Agree" at bounding box center [112, 262] width 89 height 15
click at [51, 265] on input "Strongly Agree" at bounding box center [55, 263] width 13 height 13
radio input "true"
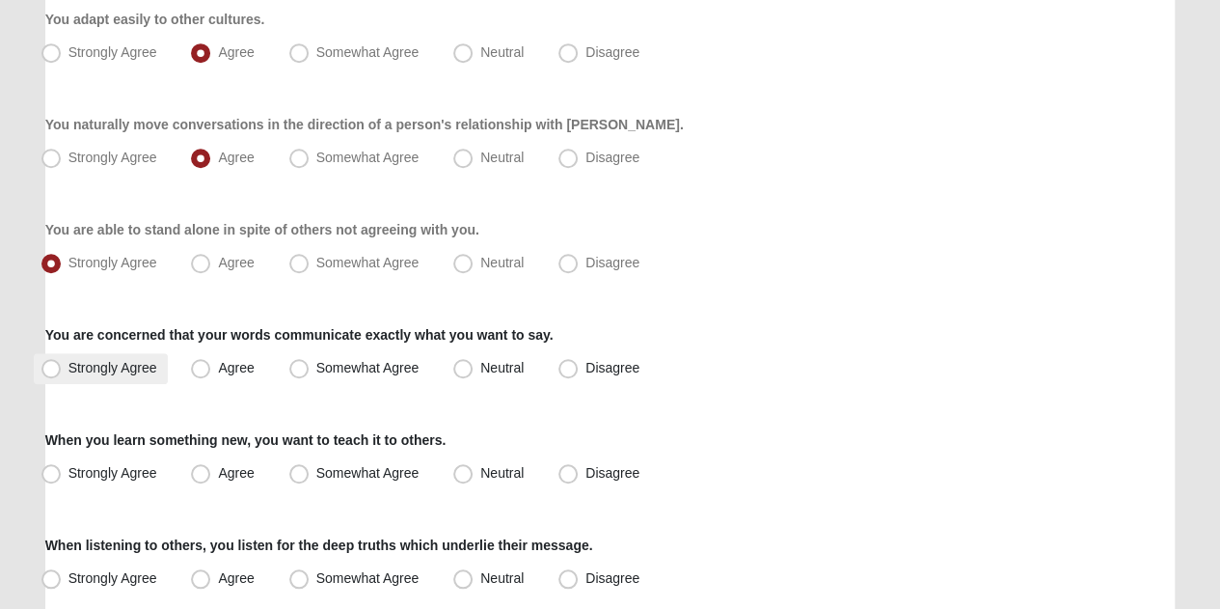
click at [68, 360] on span "Strongly Agree" at bounding box center [112, 367] width 89 height 15
click at [49, 362] on input "Strongly Agree" at bounding box center [55, 368] width 13 height 13
radio input "true"
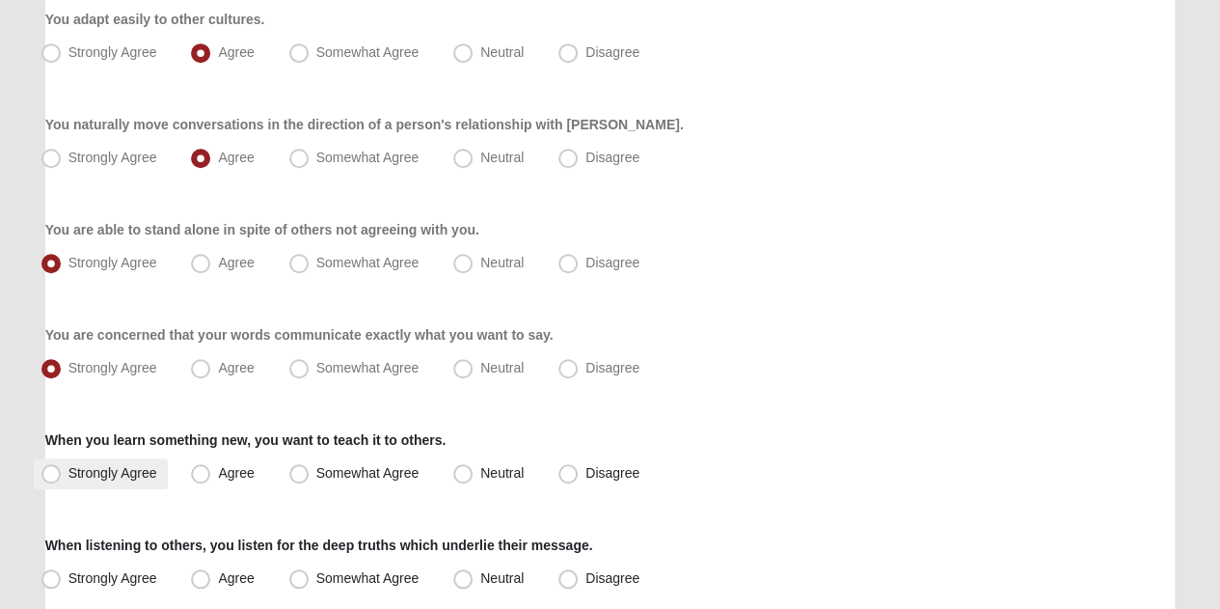
click at [68, 466] on span "Strongly Agree" at bounding box center [112, 472] width 89 height 15
click at [50, 467] on input "Strongly Agree" at bounding box center [55, 473] width 13 height 13
radio input "true"
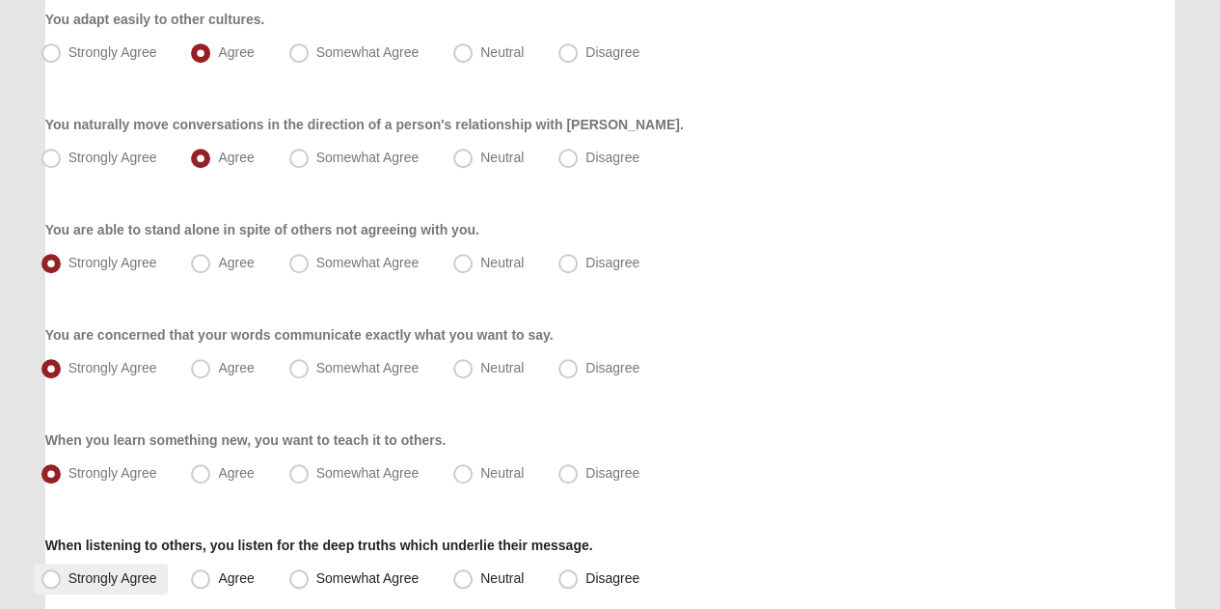
click at [68, 570] on span "Strongly Agree" at bounding box center [112, 577] width 89 height 15
click at [56, 572] on input "Strongly Agree" at bounding box center [55, 578] width 13 height 13
radio input "true"
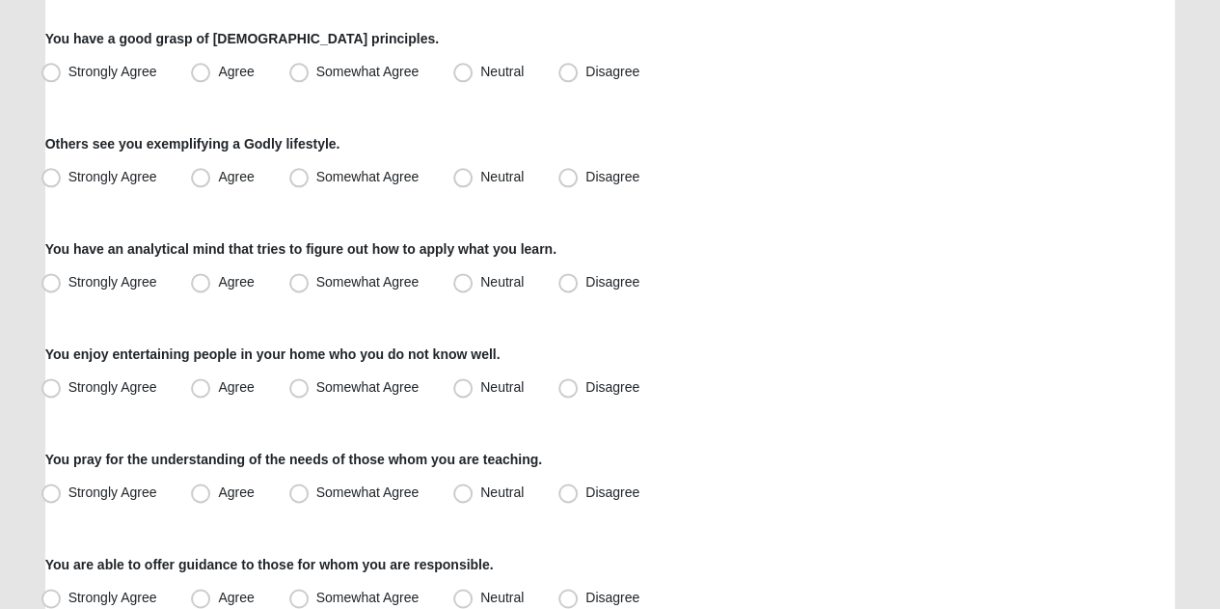
scroll to position [1208, 0]
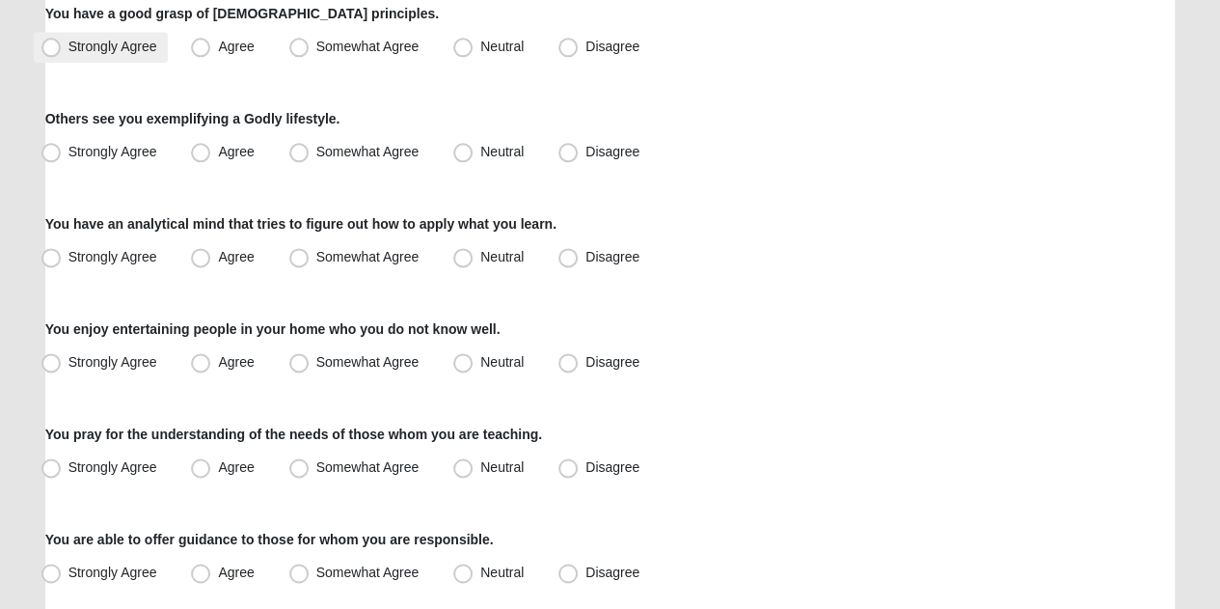
click at [68, 53] on span "Strongly Agree" at bounding box center [112, 46] width 89 height 15
click at [51, 53] on input "Strongly Agree" at bounding box center [55, 47] width 13 height 13
radio input "true"
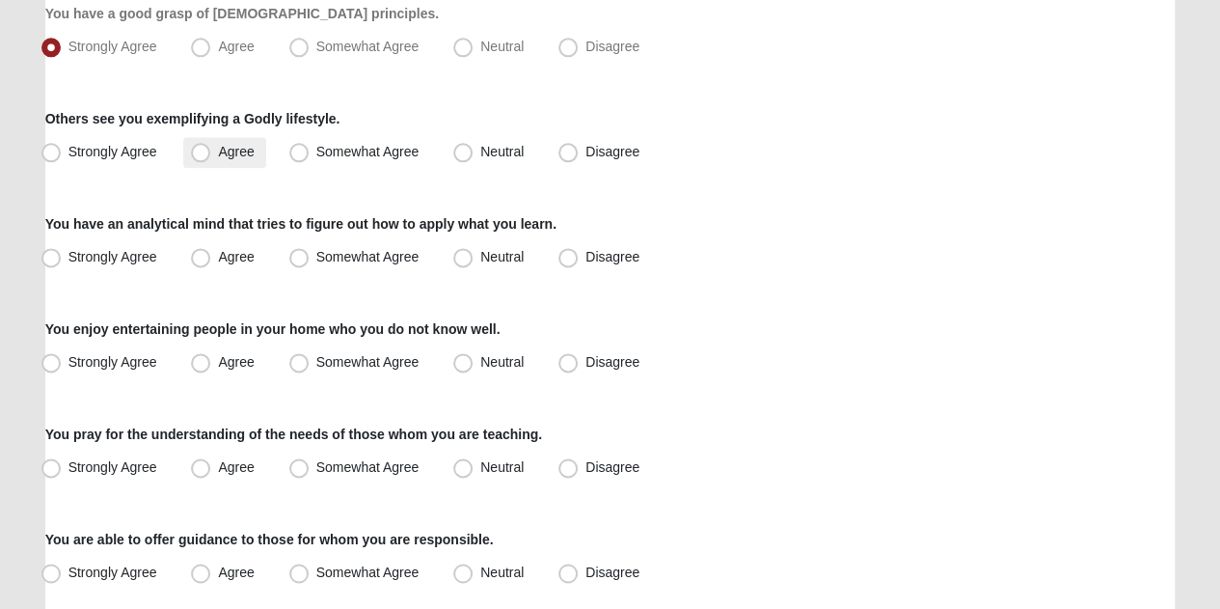
click at [218, 148] on span "Agree" at bounding box center [236, 151] width 36 height 15
click at [204, 148] on input "Agree" at bounding box center [205, 152] width 13 height 13
radio input "true"
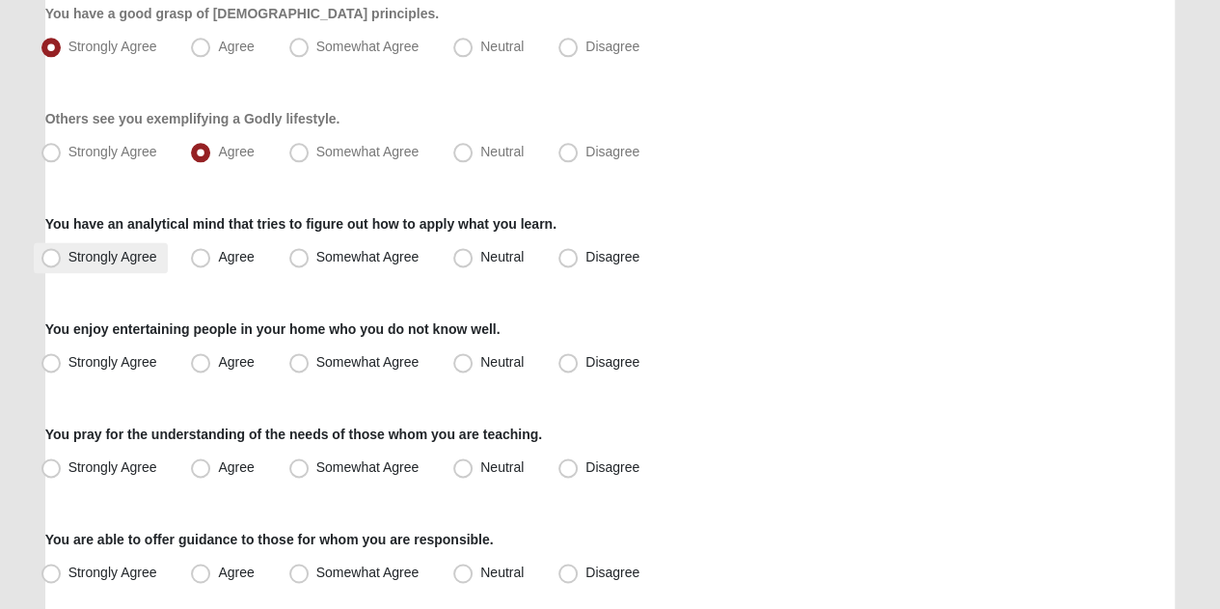
click at [68, 256] on span "Strongly Agree" at bounding box center [112, 256] width 89 height 15
click at [49, 256] on input "Strongly Agree" at bounding box center [55, 257] width 13 height 13
radio input "true"
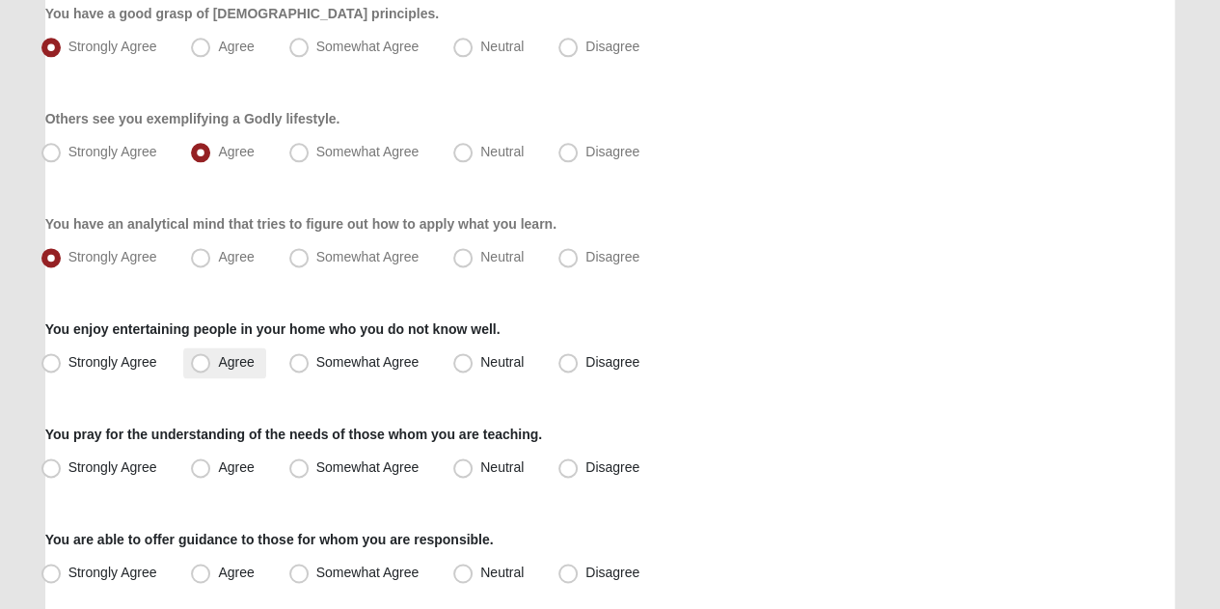
click at [218, 357] on span "Agree" at bounding box center [236, 361] width 36 height 15
click at [204, 357] on input "Agree" at bounding box center [205, 362] width 13 height 13
radio input "true"
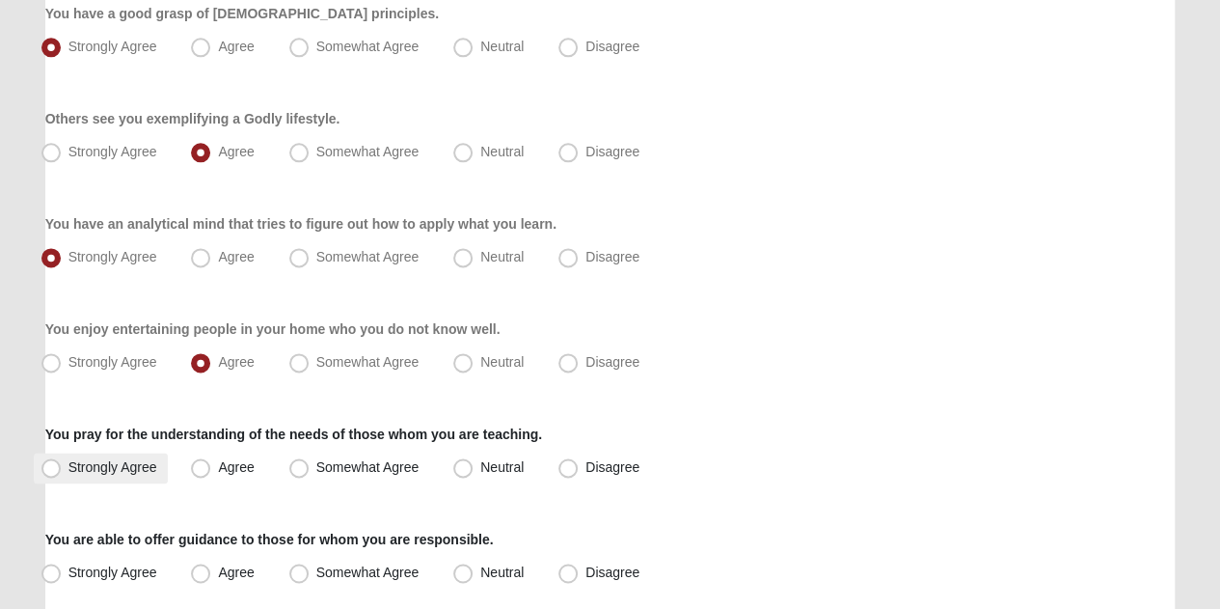
click at [68, 463] on span "Strongly Agree" at bounding box center [112, 466] width 89 height 15
click at [50, 463] on input "Strongly Agree" at bounding box center [55, 467] width 13 height 13
radio input "true"
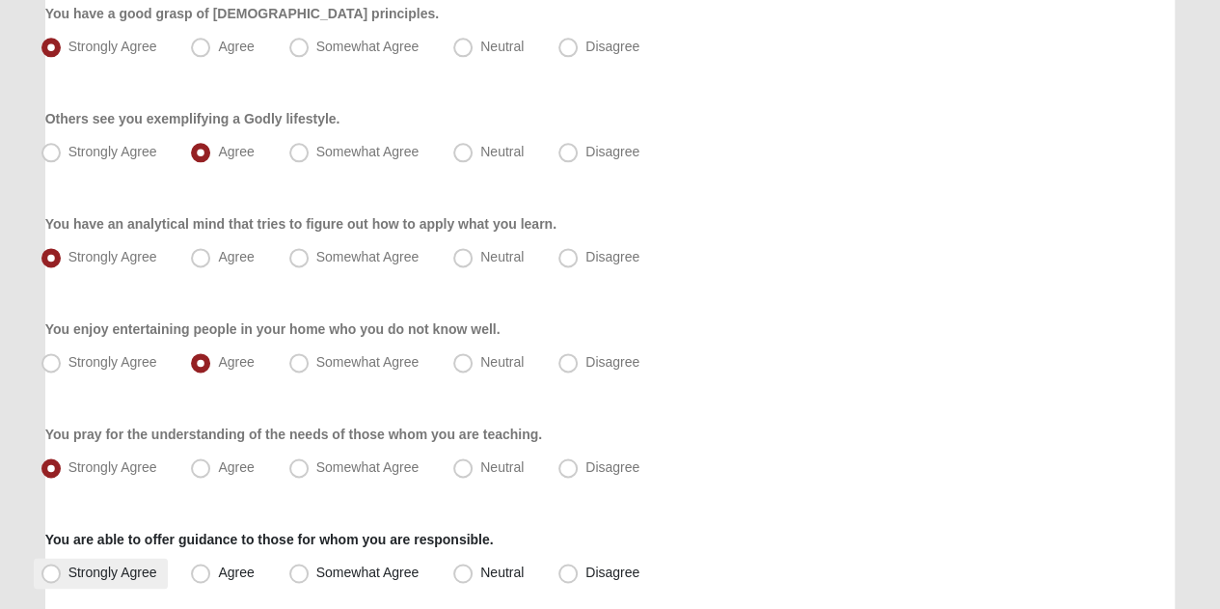
click at [58, 561] on label "Strongly Agree" at bounding box center [101, 573] width 135 height 31
click at [58, 566] on input "Strongly Agree" at bounding box center [55, 572] width 13 height 13
radio input "true"
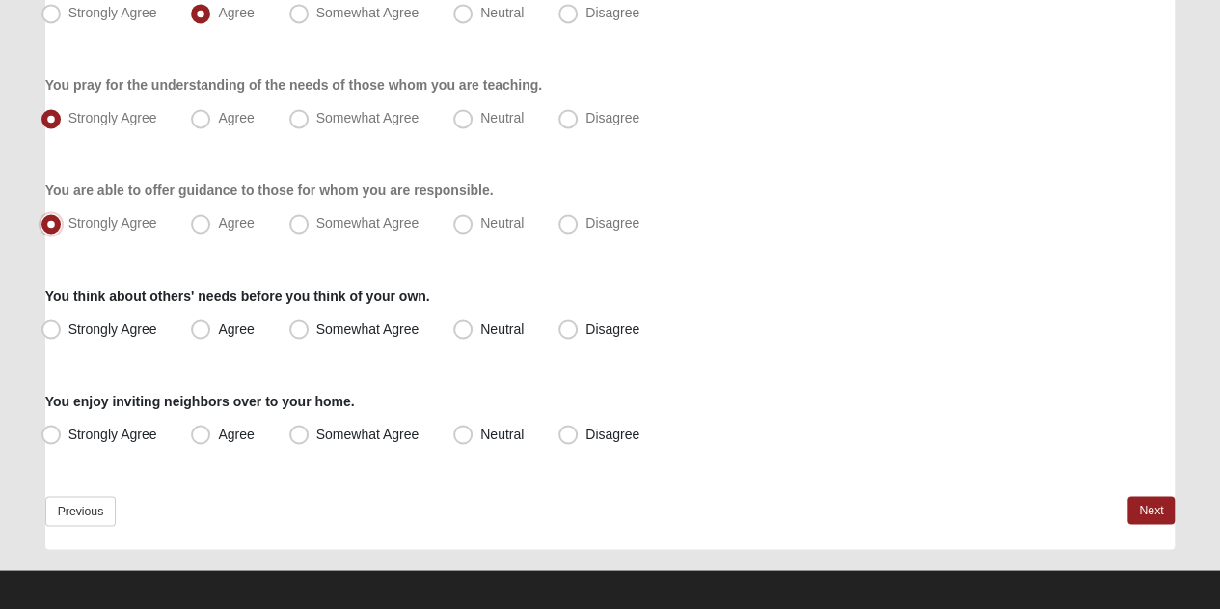
scroll to position [1564, 0]
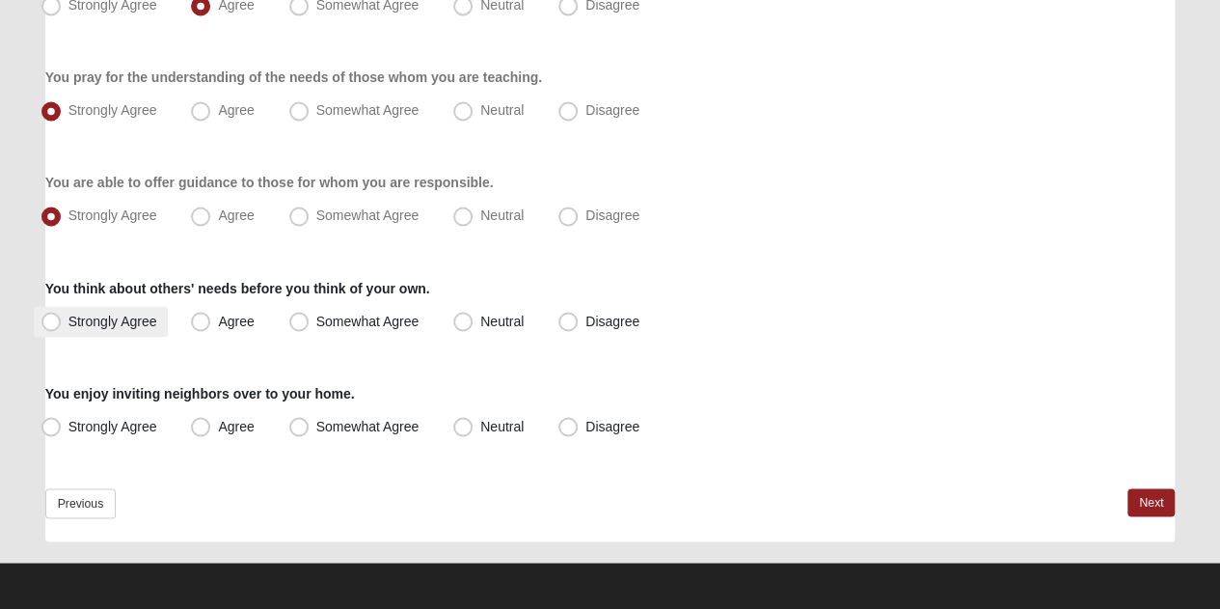
click at [68, 313] on span "Strongly Agree" at bounding box center [112, 320] width 89 height 15
click at [55, 314] on input "Strongly Agree" at bounding box center [55, 320] width 13 height 13
radio input "true"
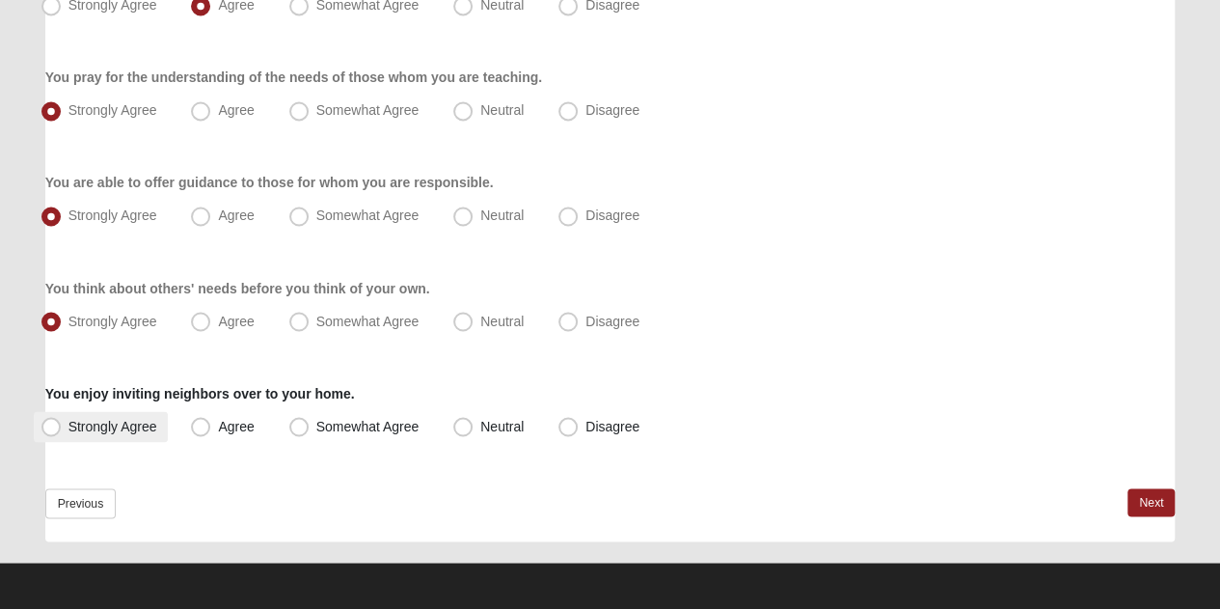
click at [68, 423] on span "Strongly Agree" at bounding box center [112, 425] width 89 height 15
click at [49, 423] on input "Strongly Agree" at bounding box center [55, 426] width 13 height 13
radio input "true"
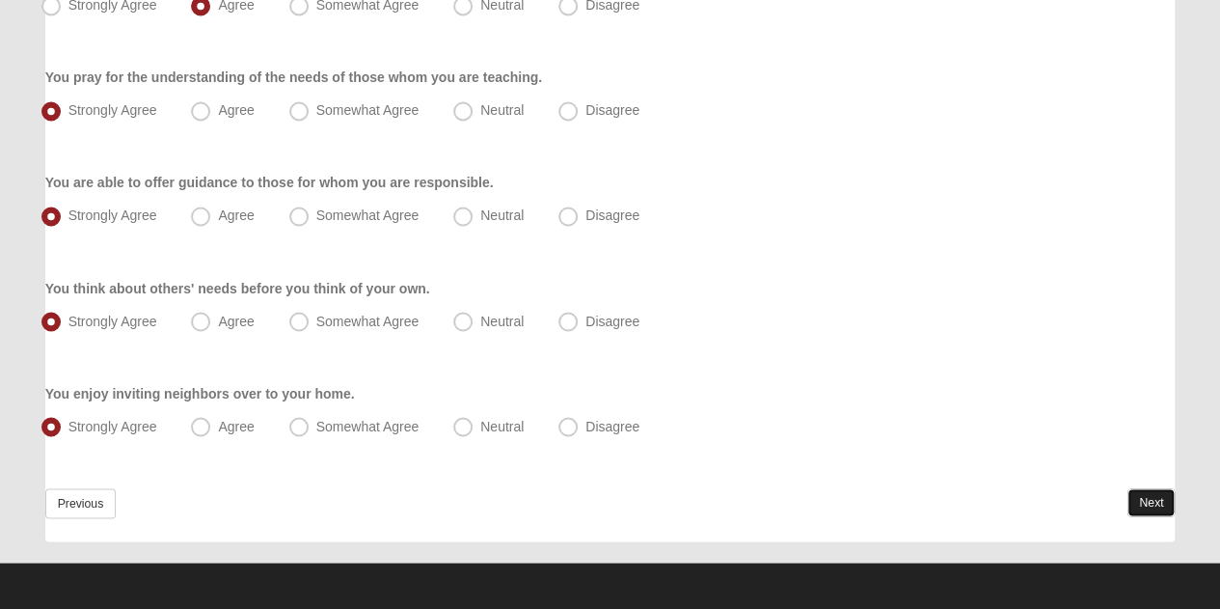
click at [1147, 495] on link "Next" at bounding box center [1151, 502] width 47 height 28
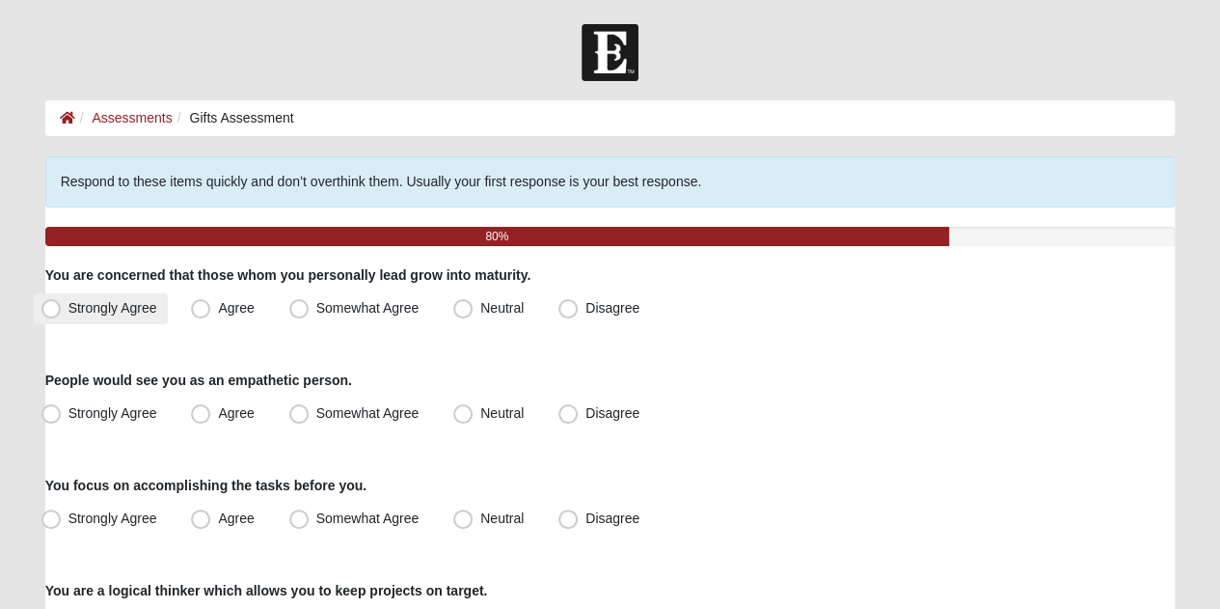
click at [68, 310] on span "Strongly Agree" at bounding box center [112, 307] width 89 height 15
click at [54, 310] on input "Strongly Agree" at bounding box center [55, 308] width 13 height 13
radio input "true"
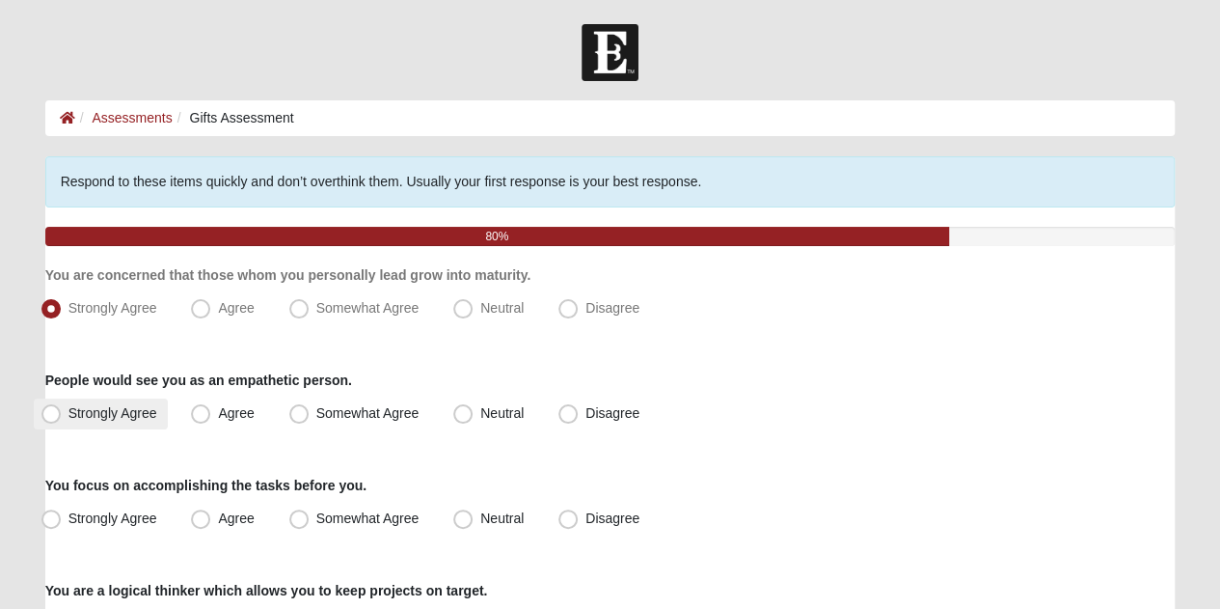
click at [68, 412] on span "Strongly Agree" at bounding box center [112, 412] width 89 height 15
click at [49, 412] on input "Strongly Agree" at bounding box center [55, 413] width 13 height 13
radio input "true"
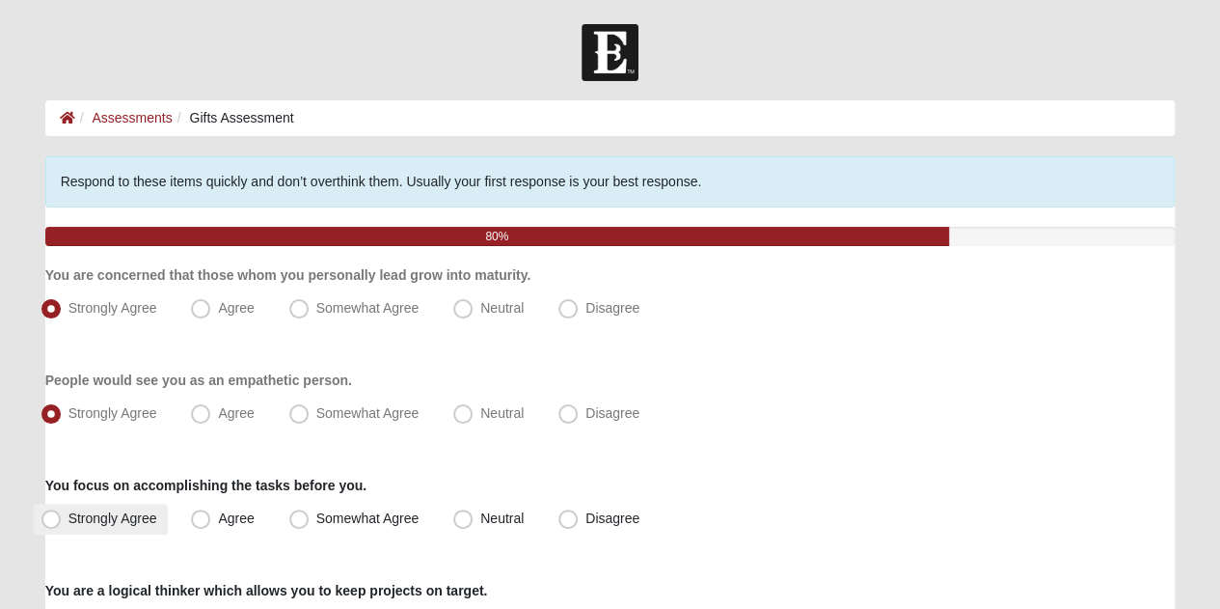
click at [68, 514] on span "Strongly Agree" at bounding box center [112, 517] width 89 height 15
click at [49, 514] on input "Strongly Agree" at bounding box center [55, 518] width 13 height 13
radio input "true"
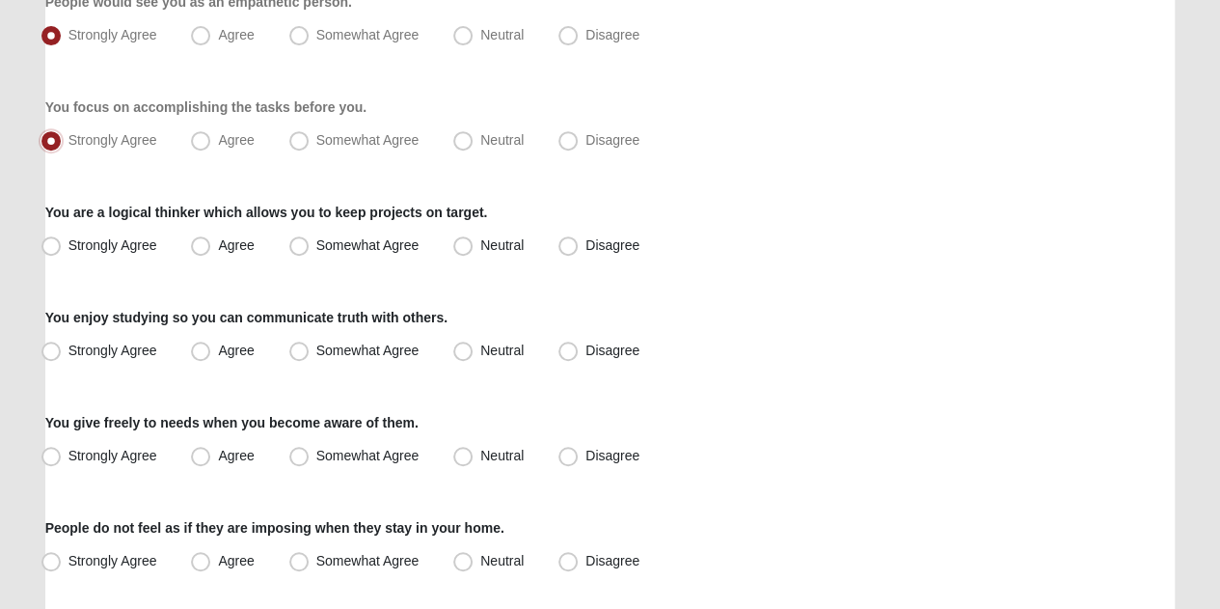
scroll to position [383, 0]
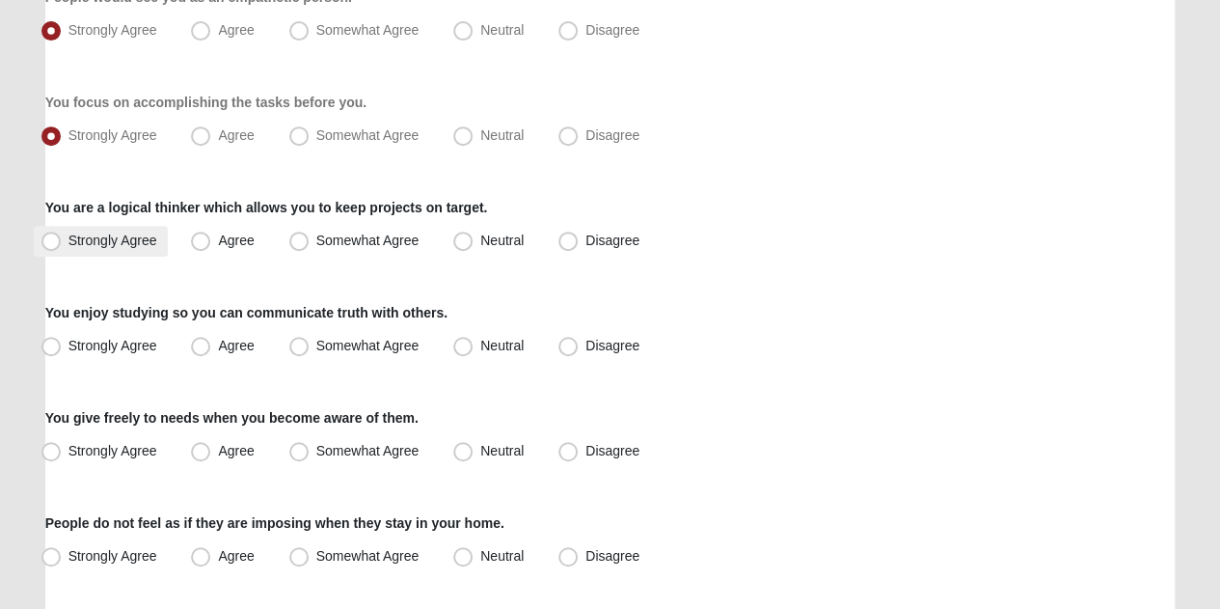
click at [68, 239] on span "Strongly Agree" at bounding box center [112, 239] width 89 height 15
click at [49, 239] on input "Strongly Agree" at bounding box center [55, 240] width 13 height 13
radio input "true"
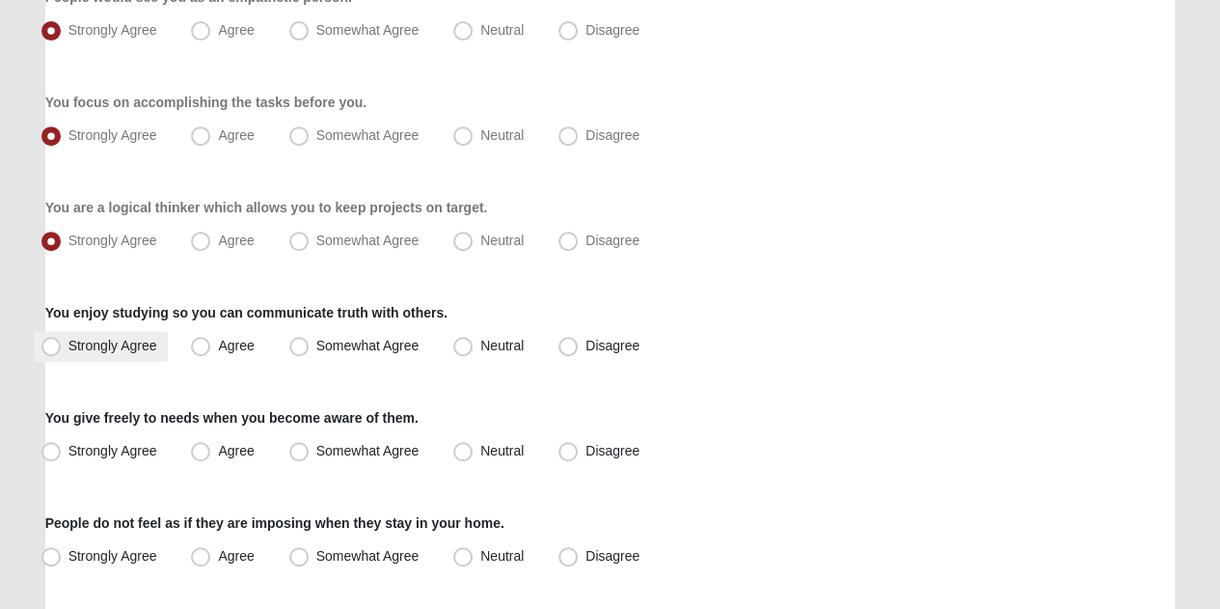
click at [62, 337] on label "Strongly Agree" at bounding box center [101, 346] width 135 height 31
click at [62, 340] on input "Strongly Agree" at bounding box center [55, 346] width 13 height 13
radio input "true"
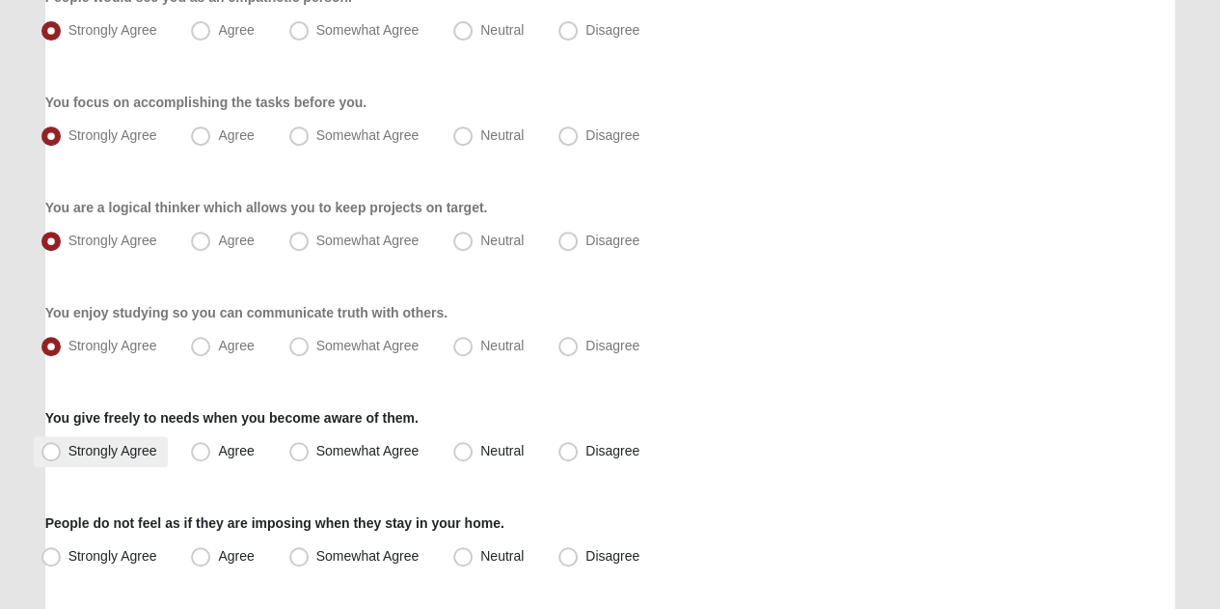
click at [37, 454] on label "Strongly Agree" at bounding box center [101, 451] width 135 height 31
click at [49, 454] on input "Strongly Agree" at bounding box center [55, 451] width 13 height 13
radio input "true"
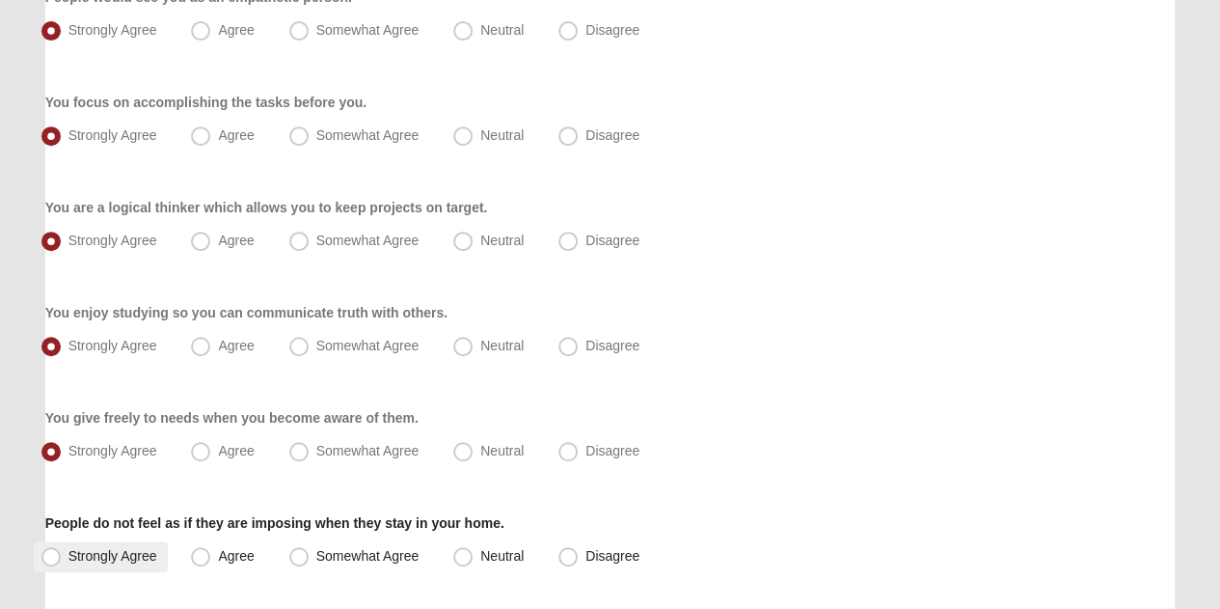
click at [68, 556] on span "Strongly Agree" at bounding box center [112, 555] width 89 height 15
click at [49, 556] on input "Strongly Agree" at bounding box center [55, 556] width 13 height 13
radio input "true"
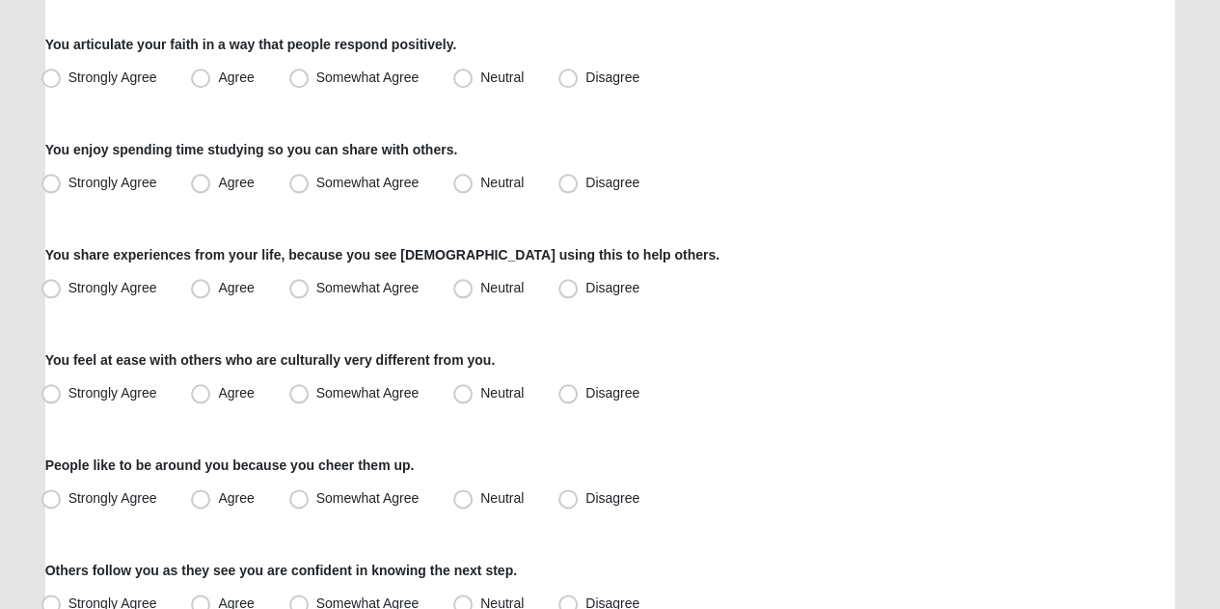
scroll to position [970, 0]
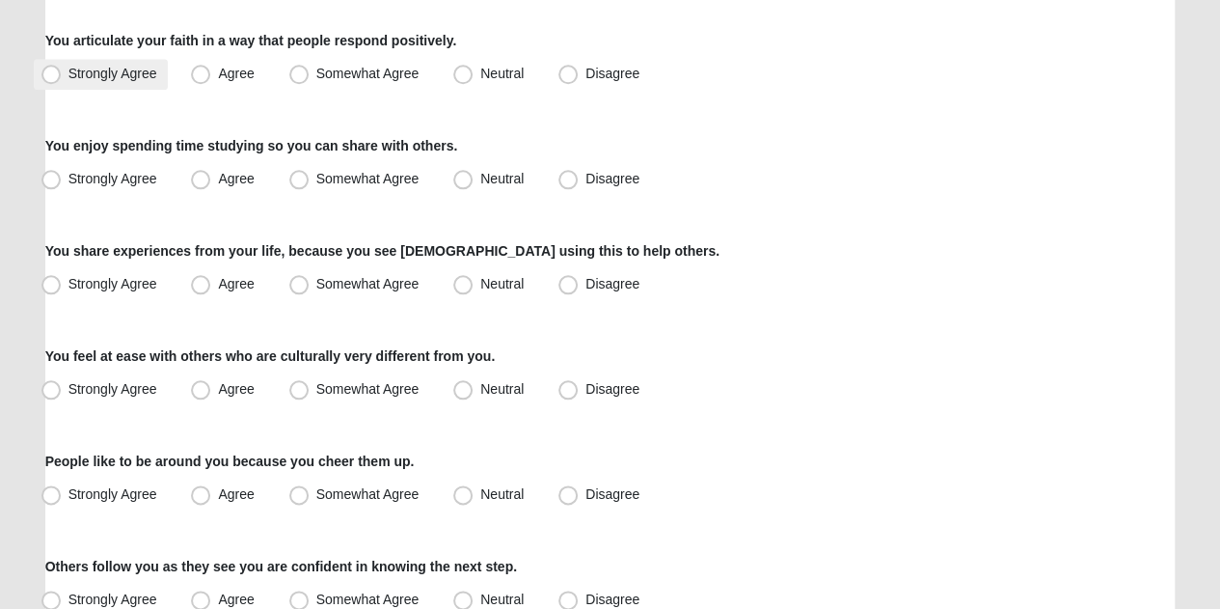
click at [68, 78] on span "Strongly Agree" at bounding box center [112, 73] width 89 height 15
click at [49, 78] on input "Strongly Agree" at bounding box center [55, 74] width 13 height 13
radio input "true"
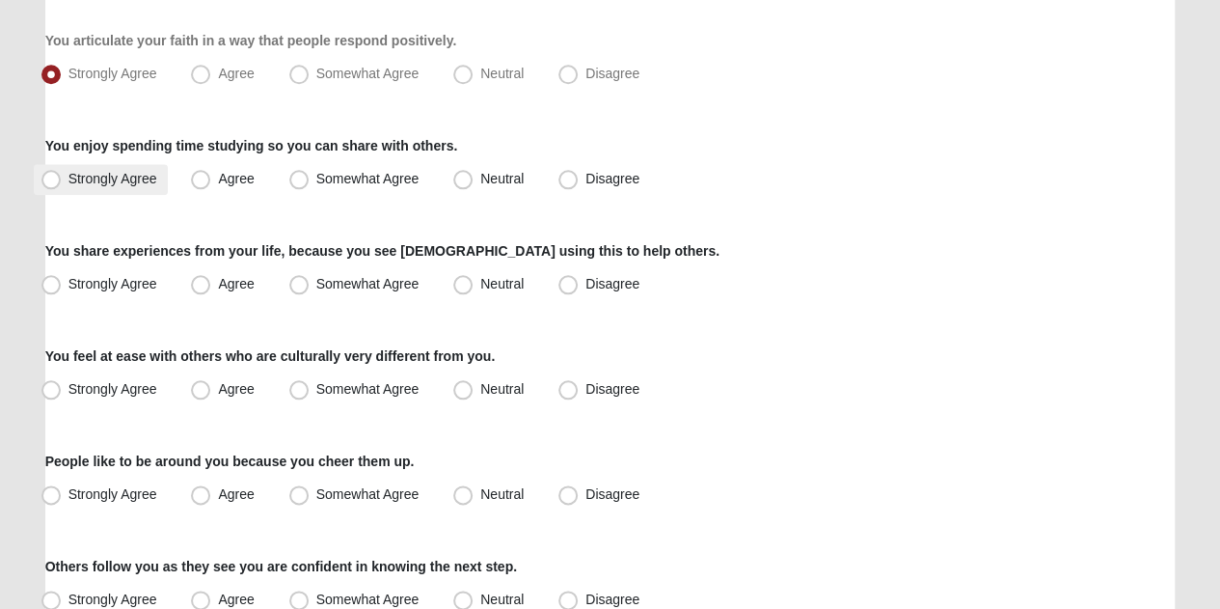
click at [68, 172] on span "Strongly Agree" at bounding box center [112, 178] width 89 height 15
click at [49, 173] on input "Strongly Agree" at bounding box center [55, 179] width 13 height 13
radio input "true"
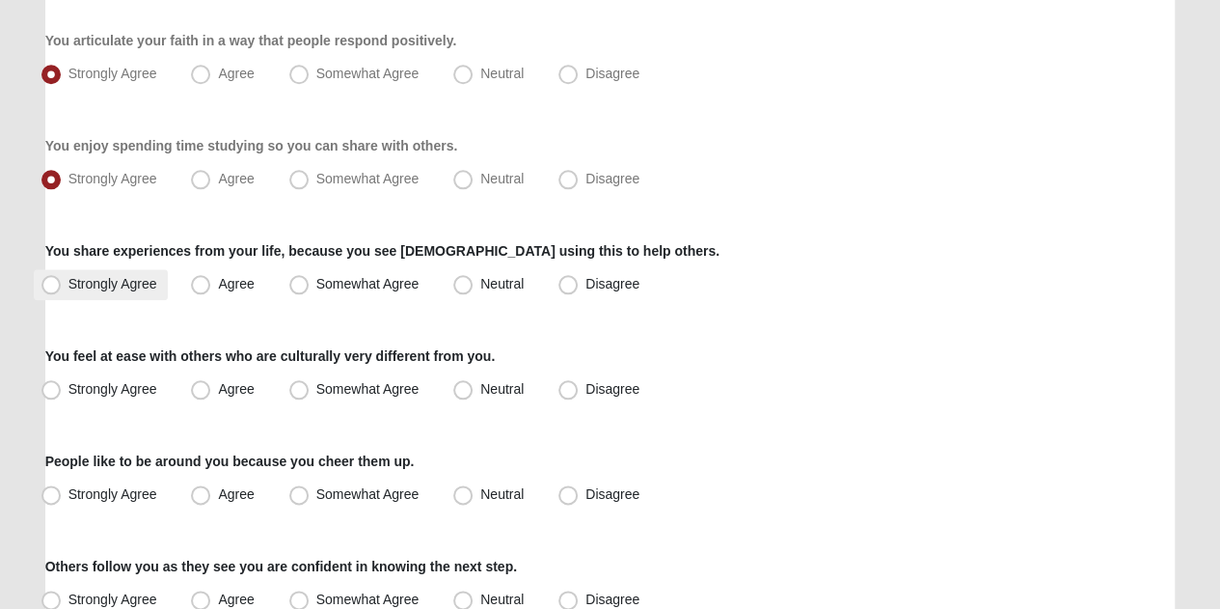
click at [60, 273] on label "Strongly Agree" at bounding box center [101, 284] width 135 height 31
click at [60, 278] on input "Strongly Agree" at bounding box center [55, 284] width 13 height 13
radio input "true"
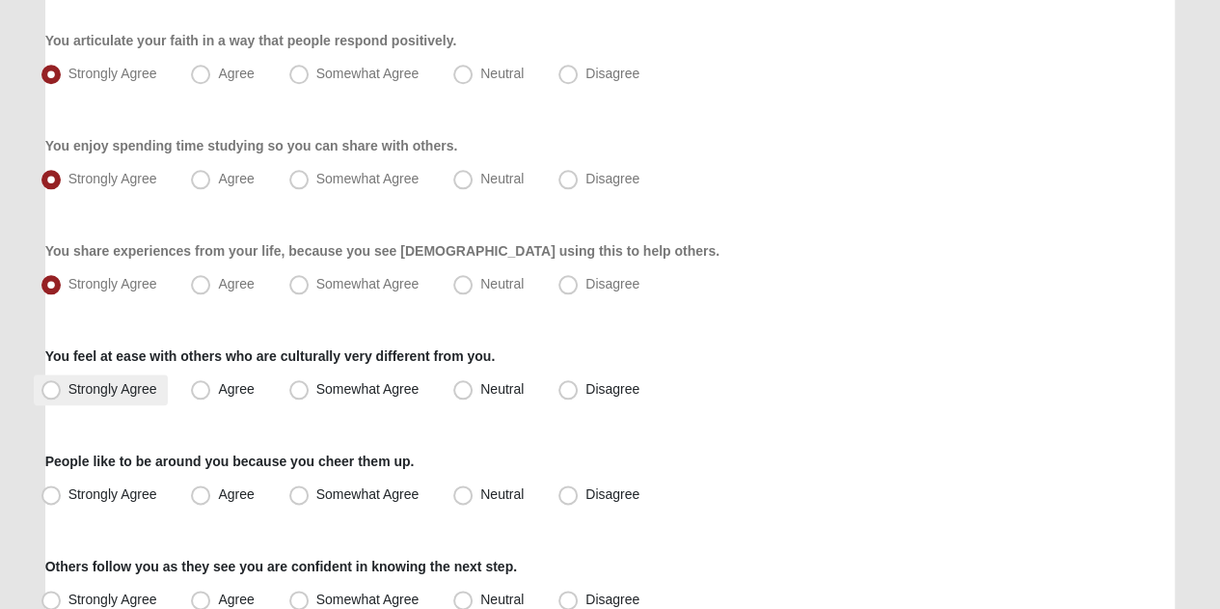
click at [68, 395] on span "Strongly Agree" at bounding box center [112, 388] width 89 height 15
click at [53, 395] on input "Strongly Agree" at bounding box center [55, 389] width 13 height 13
radio input "true"
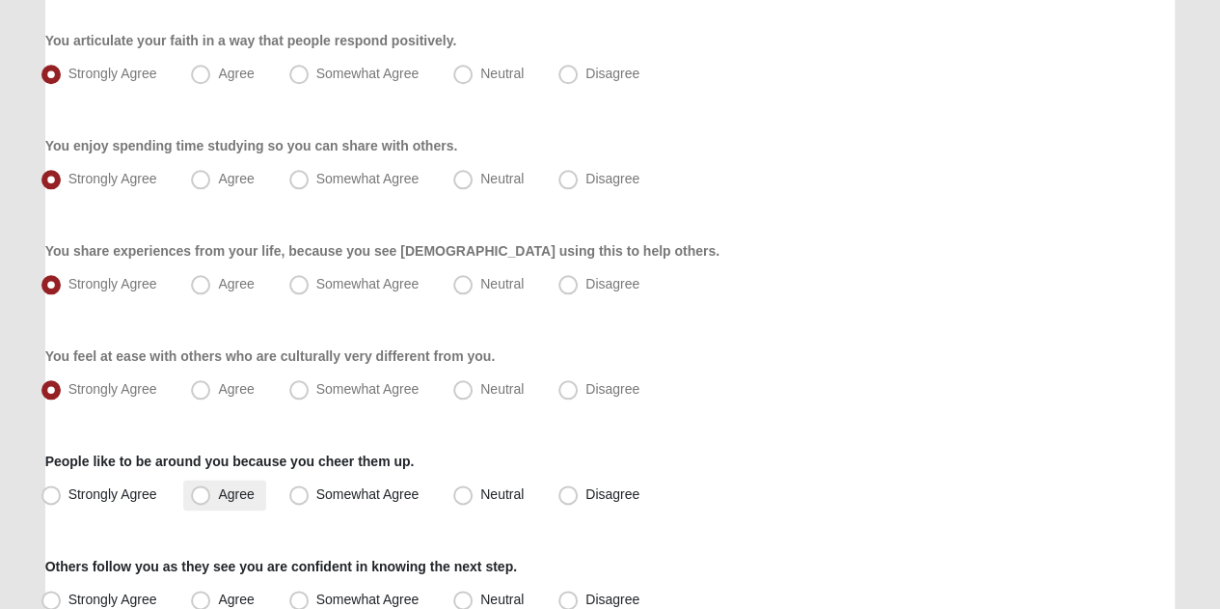
click at [218, 496] on span "Agree" at bounding box center [236, 493] width 36 height 15
click at [199, 496] on input "Agree" at bounding box center [205, 494] width 13 height 13
radio input "true"
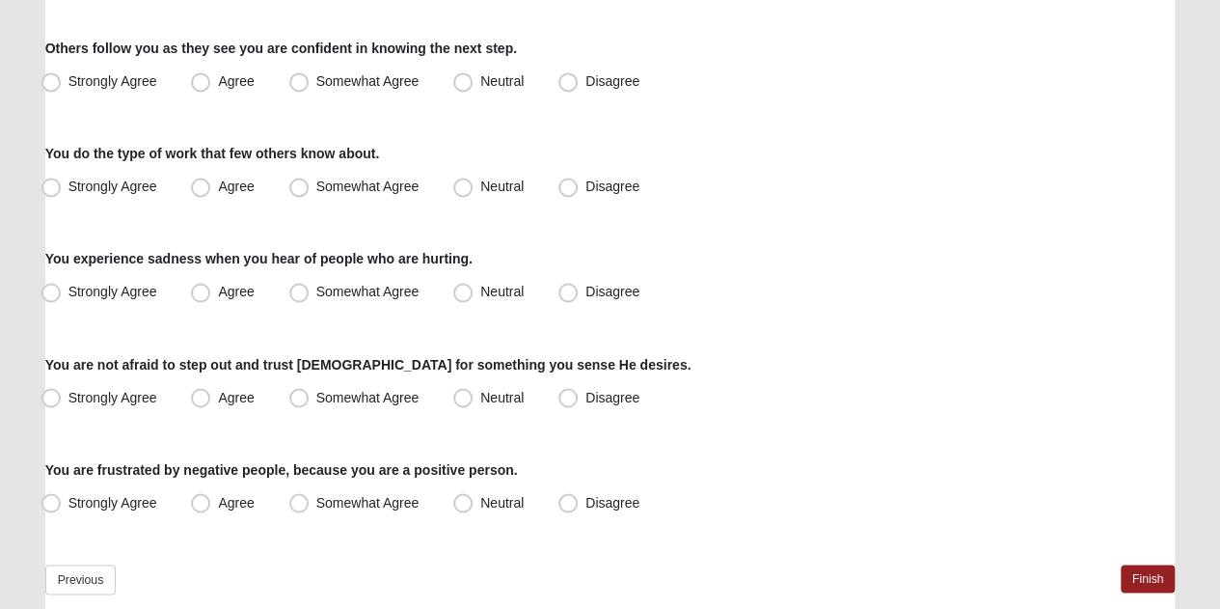
scroll to position [1491, 0]
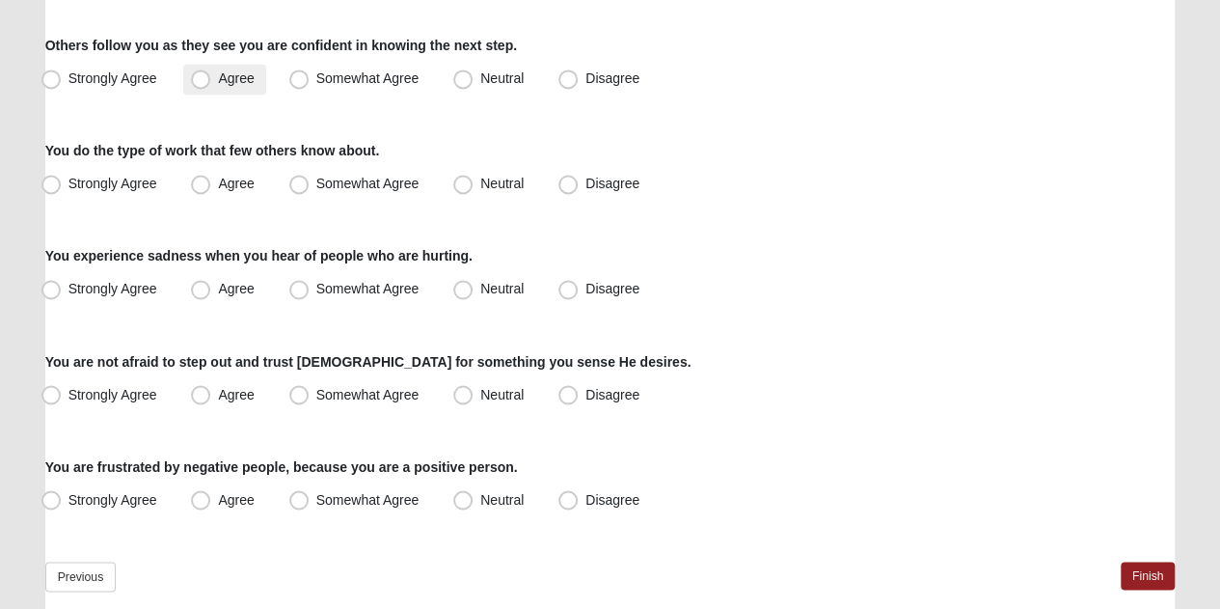
click at [218, 76] on span "Agree" at bounding box center [236, 77] width 36 height 15
click at [199, 76] on input "Agree" at bounding box center [205, 78] width 13 height 13
radio input "true"
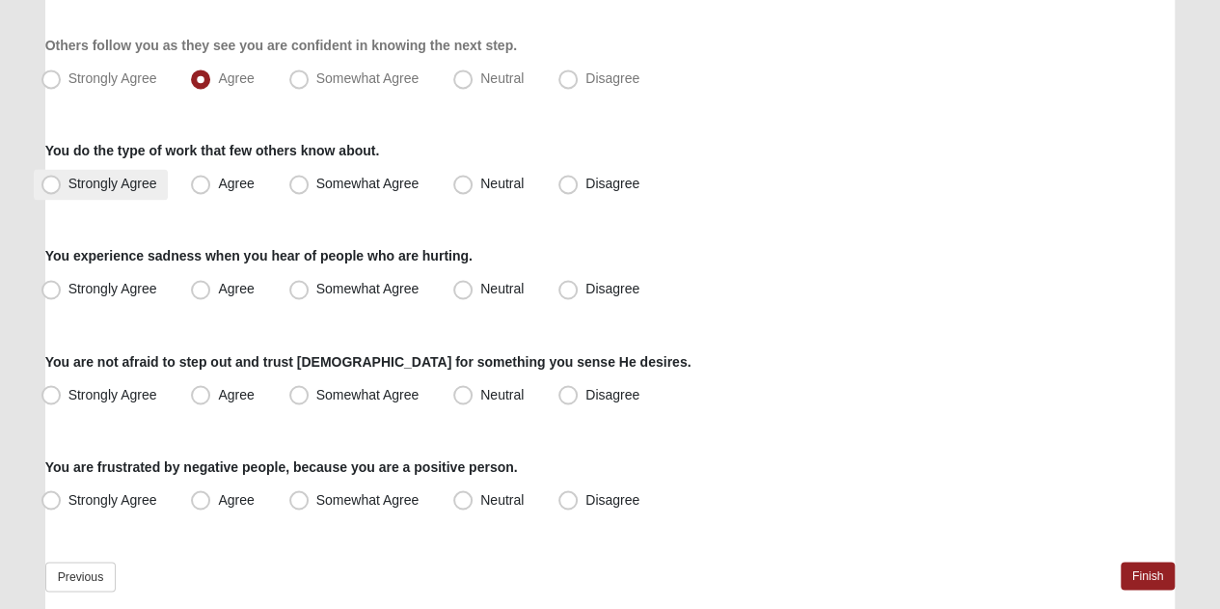
click at [68, 177] on span "Strongly Agree" at bounding box center [112, 183] width 89 height 15
click at [56, 177] on input "Strongly Agree" at bounding box center [55, 183] width 13 height 13
radio input "true"
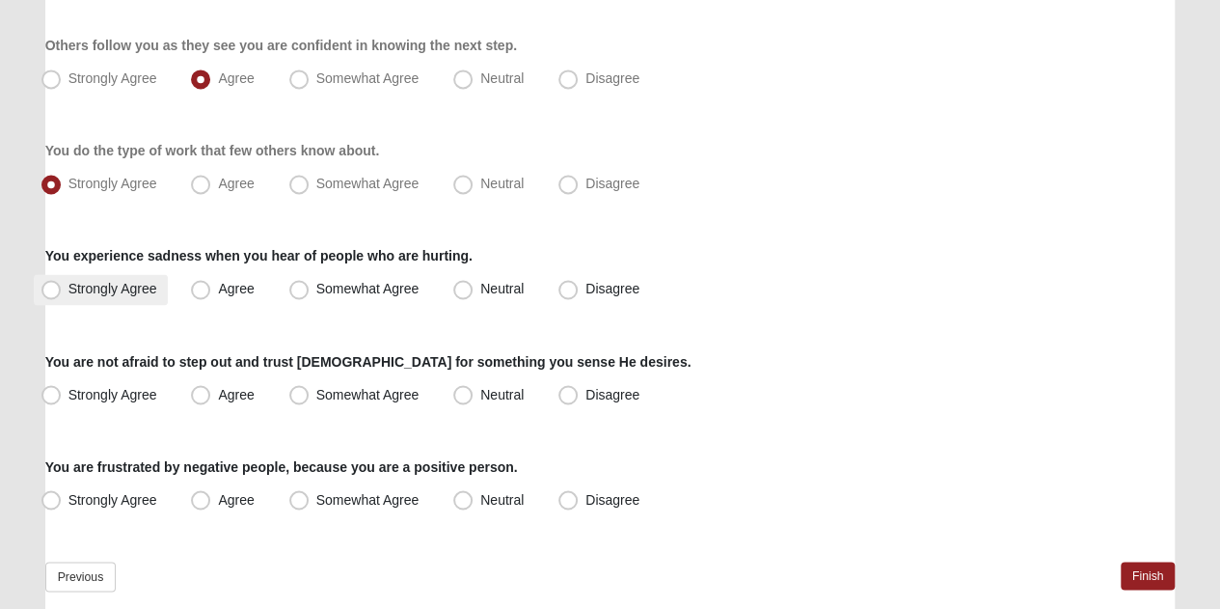
click at [68, 289] on span "Strongly Agree" at bounding box center [112, 288] width 89 height 15
click at [49, 289] on input "Strongly Agree" at bounding box center [55, 289] width 13 height 13
radio input "true"
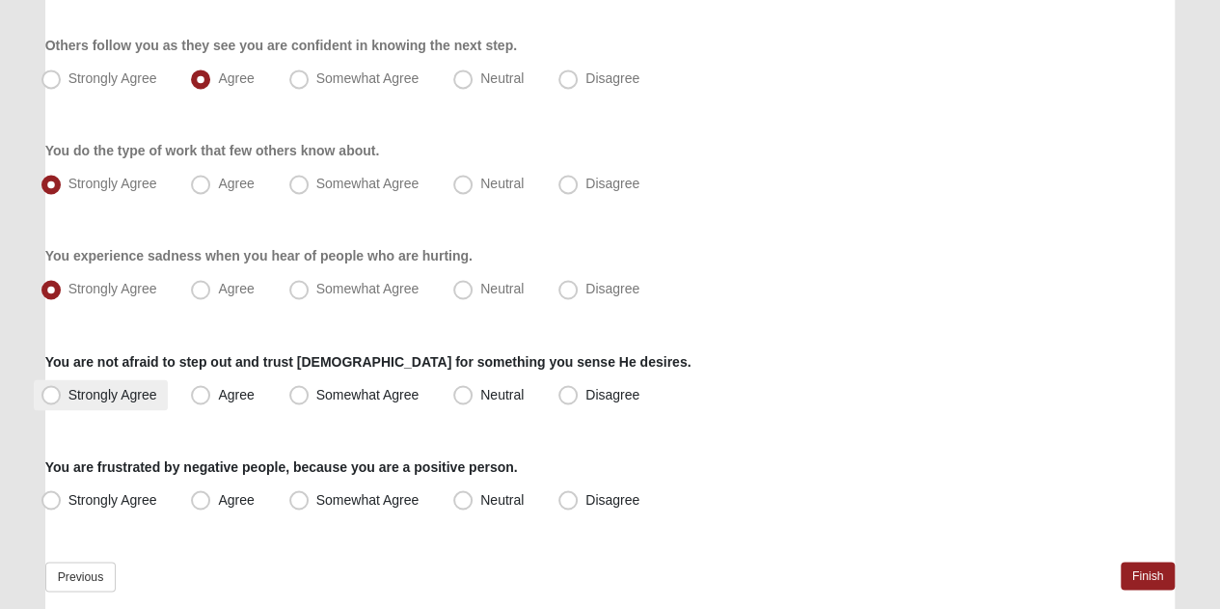
click at [69, 390] on span "Strongly Agree" at bounding box center [112, 393] width 89 height 15
click at [62, 390] on input "Strongly Agree" at bounding box center [55, 394] width 13 height 13
radio input "true"
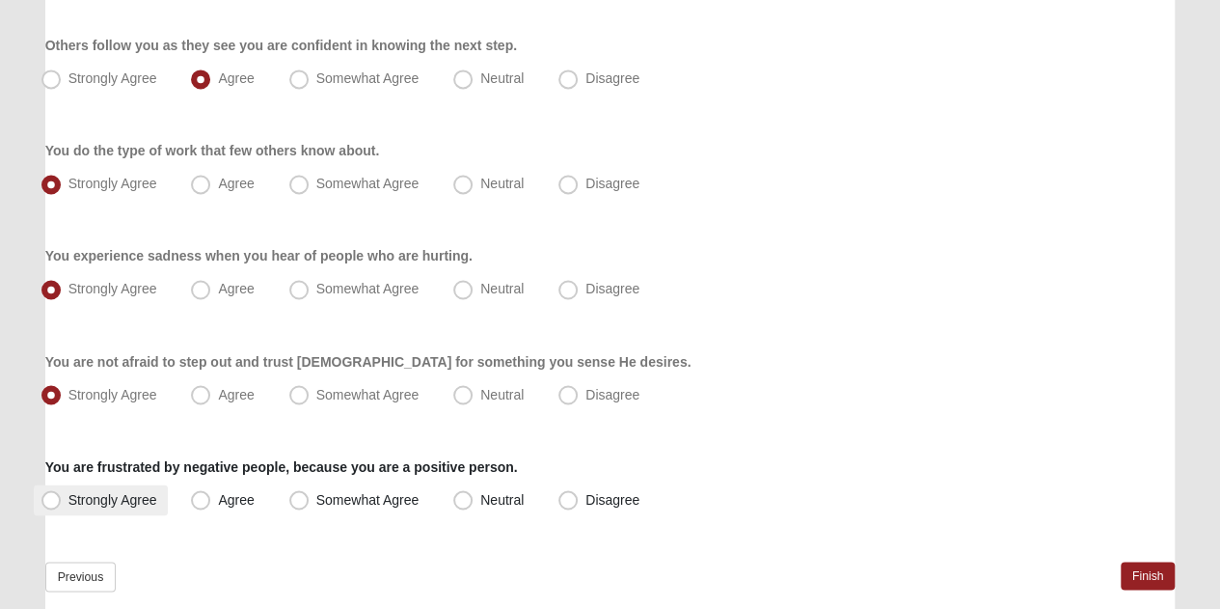
click at [68, 492] on span "Strongly Agree" at bounding box center [112, 498] width 89 height 15
click at [49, 493] on input "Strongly Agree" at bounding box center [55, 499] width 13 height 13
radio input "true"
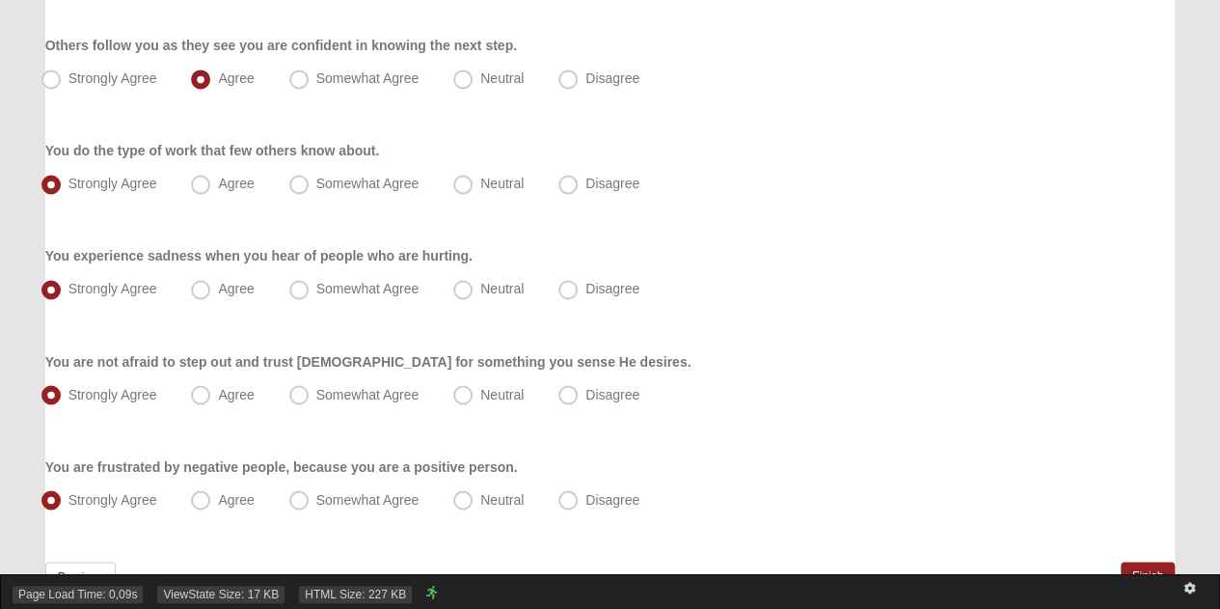
click at [1146, 575] on div "Page Load Time: 0,09s ViewState Size: 17 KB HTML Size: 227 KB" at bounding box center [610, 591] width 1220 height 35
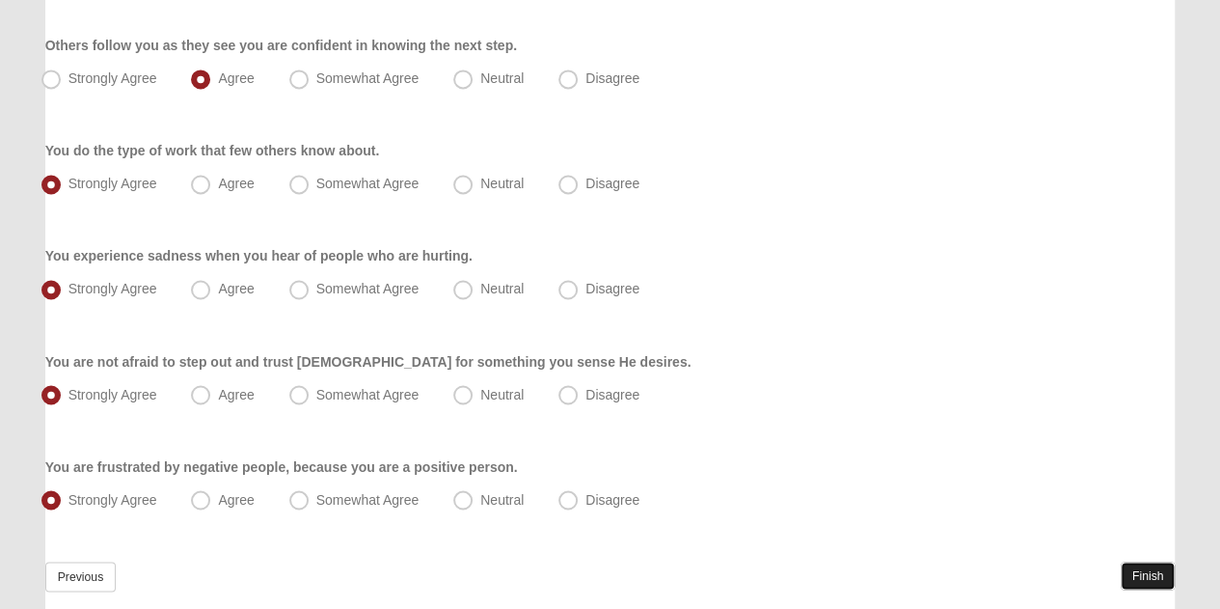
click at [1144, 570] on link "Finish" at bounding box center [1148, 575] width 55 height 28
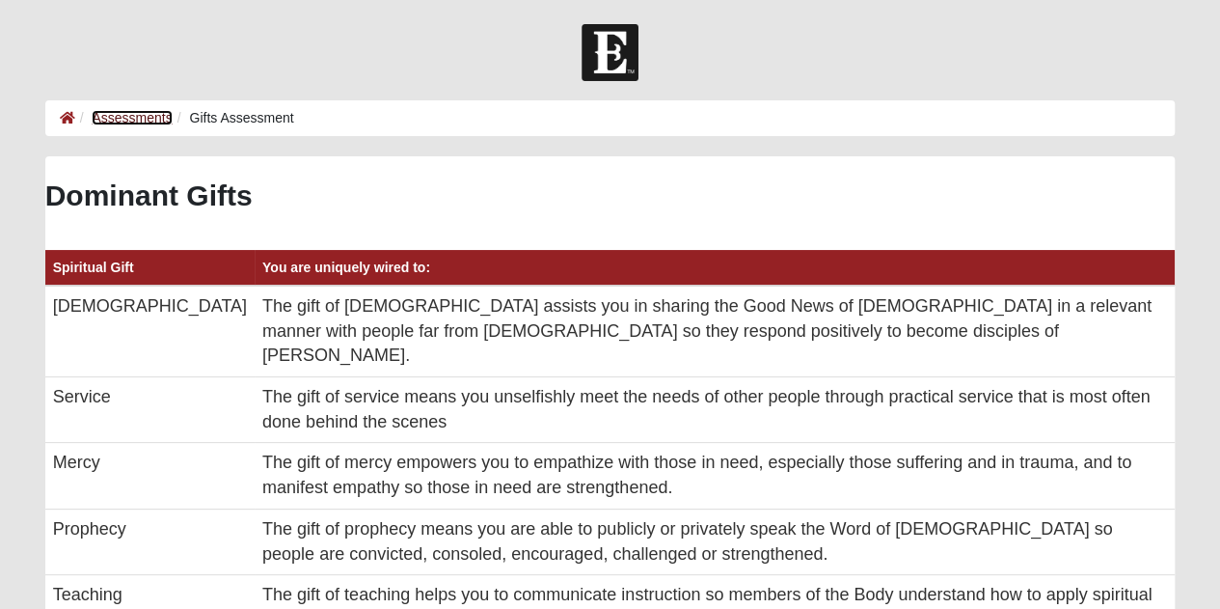
click at [141, 121] on link "Assessments" at bounding box center [132, 117] width 80 height 15
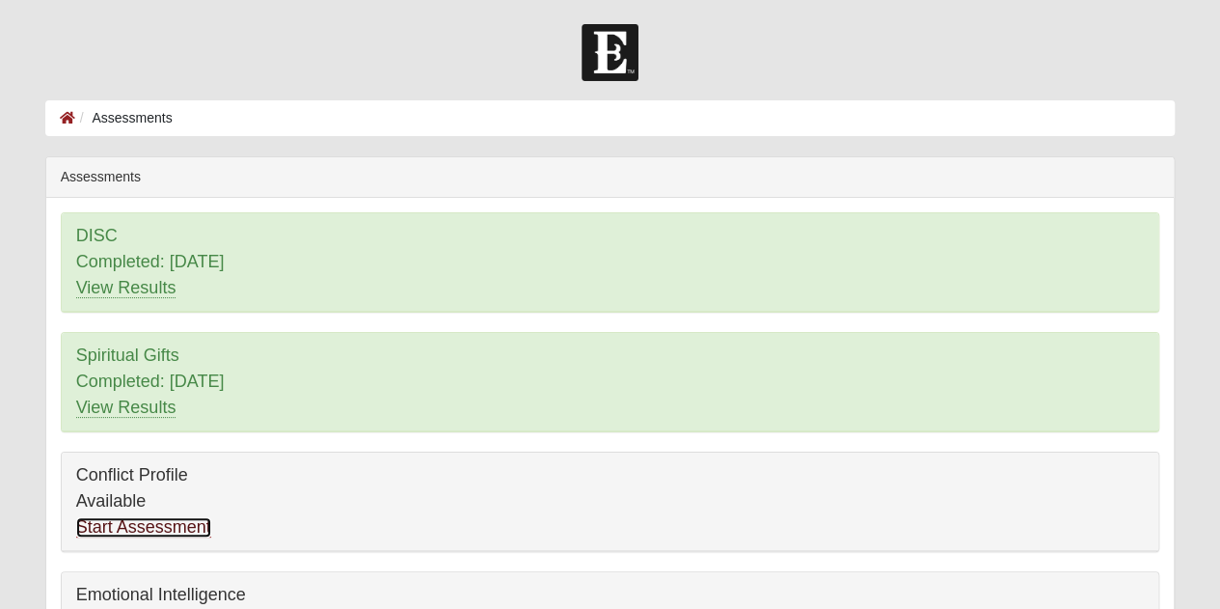
click at [157, 517] on link "Start Assessment" at bounding box center [143, 527] width 135 height 20
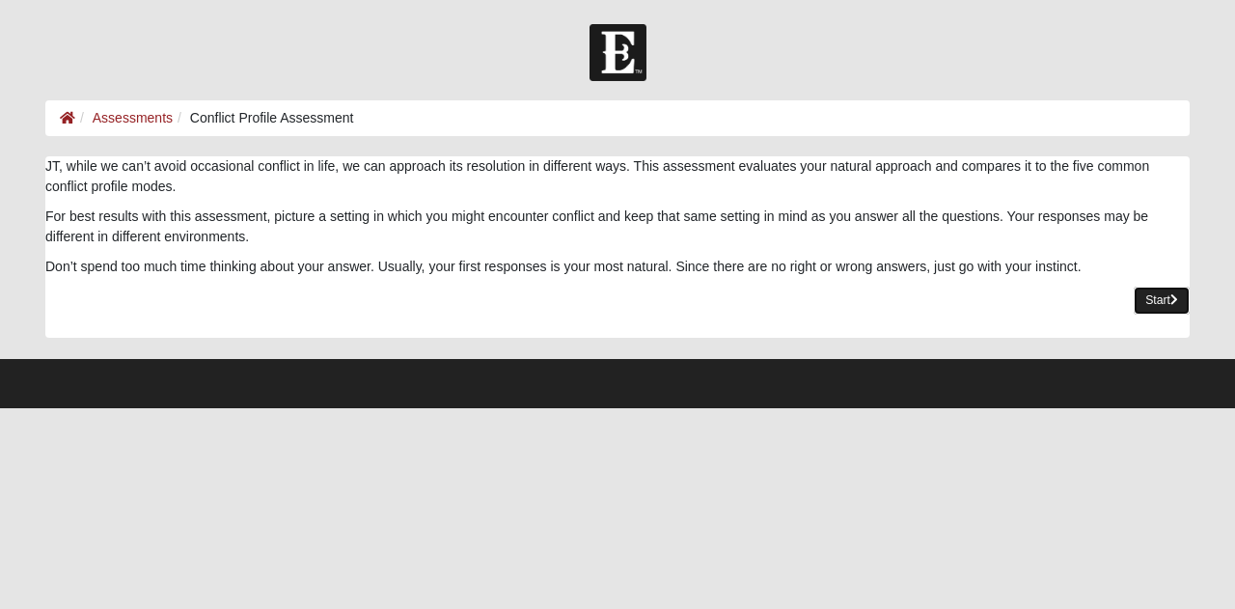
click at [1171, 303] on icon at bounding box center [1174, 300] width 8 height 12
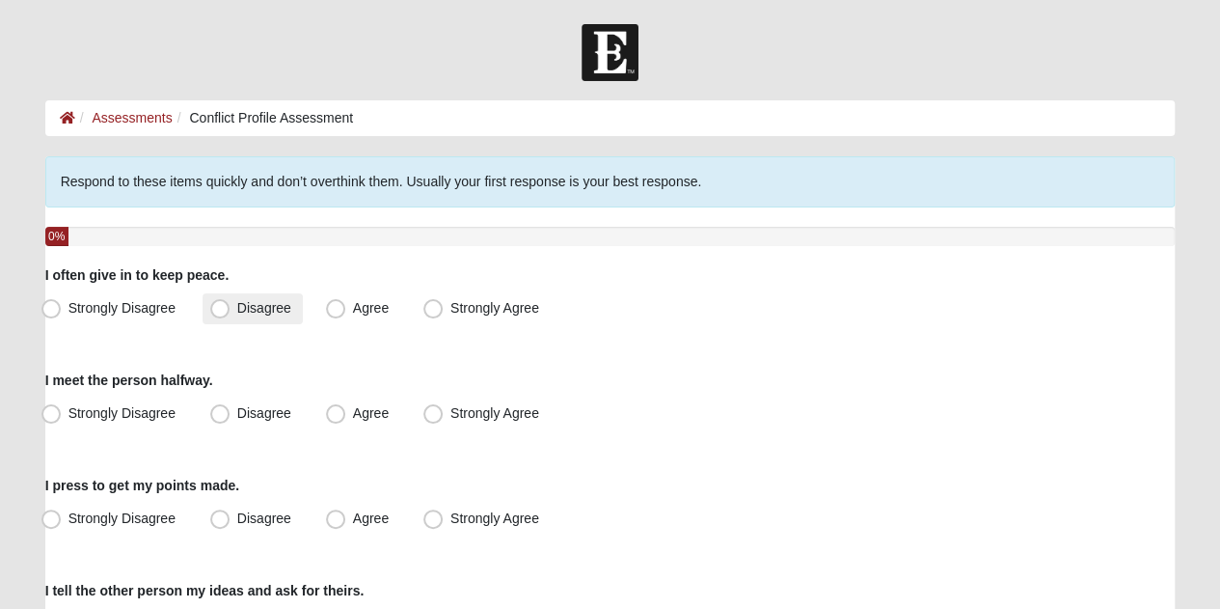
click at [237, 311] on span "Disagree" at bounding box center [264, 307] width 54 height 15
click at [222, 311] on input "Disagree" at bounding box center [224, 308] width 13 height 13
radio input "true"
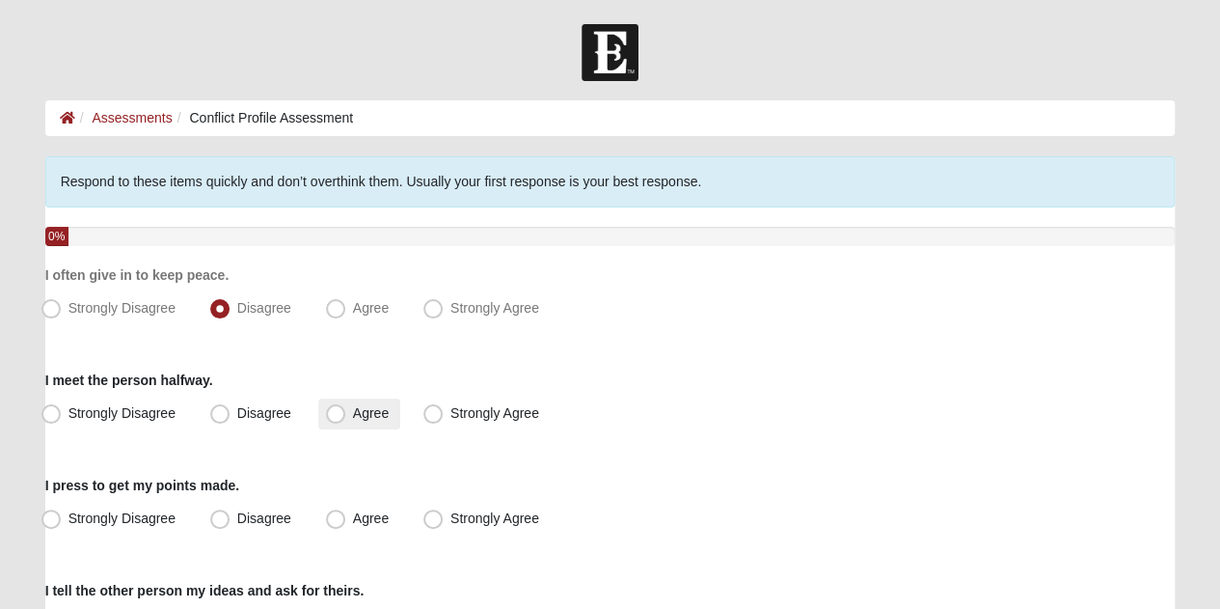
click at [353, 413] on span "Agree" at bounding box center [371, 412] width 36 height 15
click at [334, 413] on input "Agree" at bounding box center [340, 413] width 13 height 13
radio input "true"
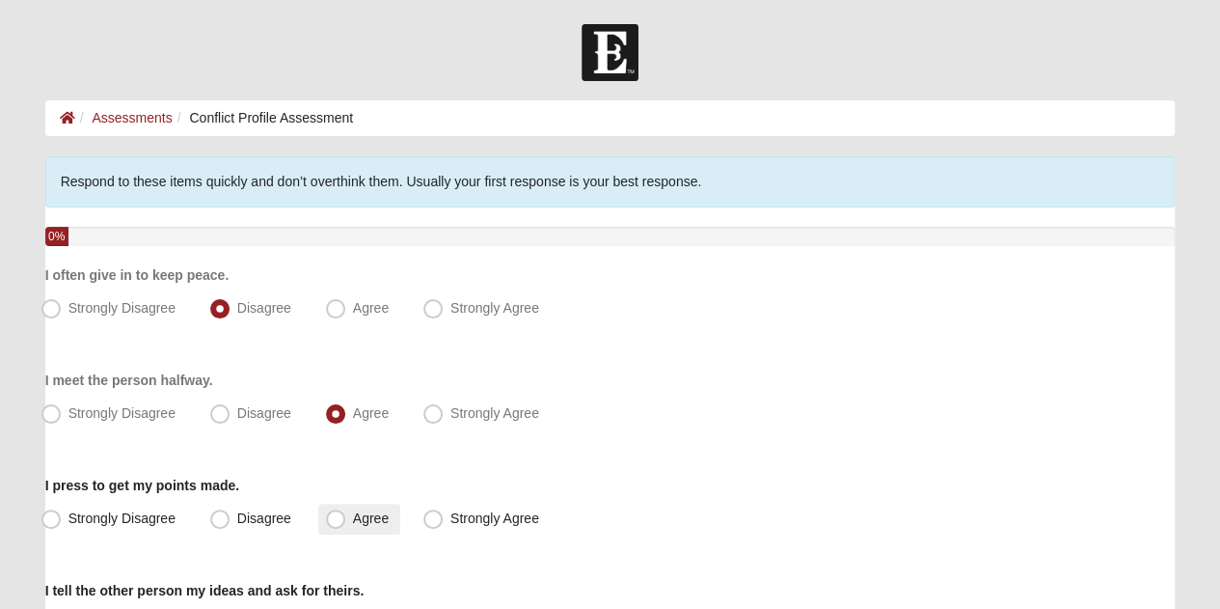
click at [349, 518] on label "Agree" at bounding box center [359, 518] width 82 height 31
click at [346, 518] on input "Agree" at bounding box center [340, 518] width 13 height 13
radio input "true"
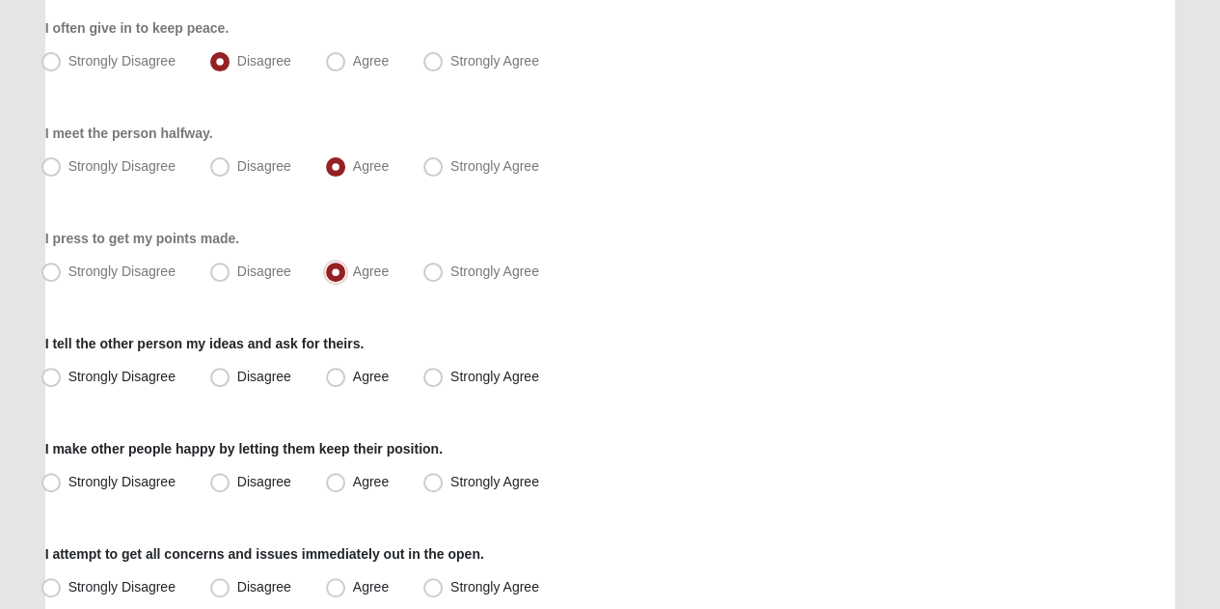
scroll to position [251, 0]
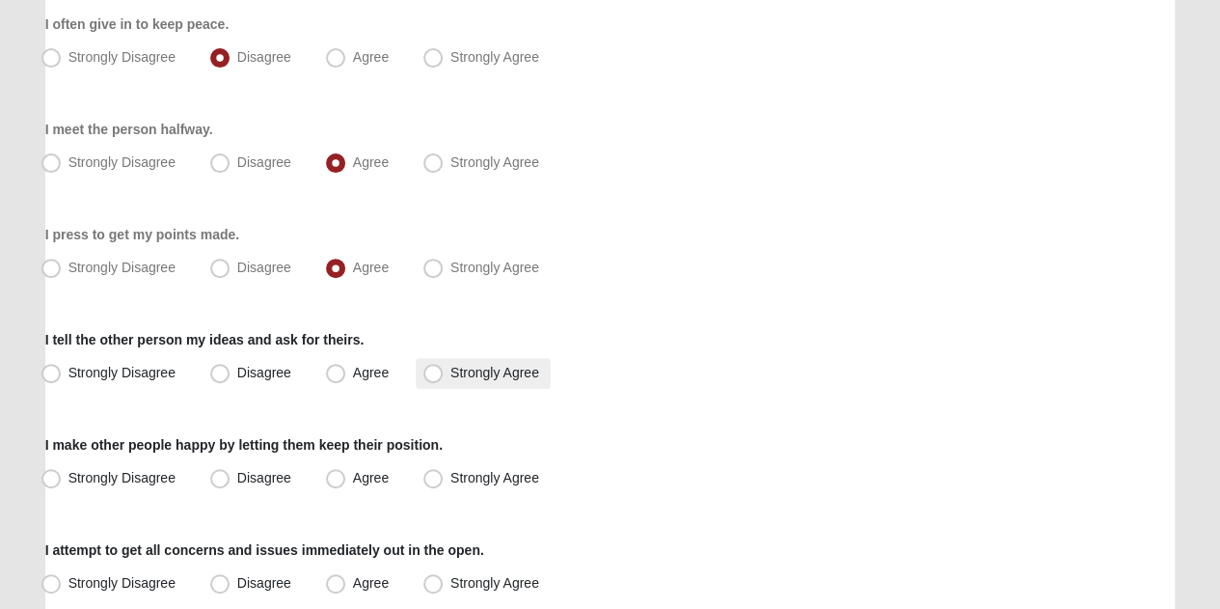
click at [450, 371] on span "Strongly Agree" at bounding box center [494, 372] width 89 height 15
click at [431, 371] on input "Strongly Agree" at bounding box center [437, 373] width 13 height 13
radio input "true"
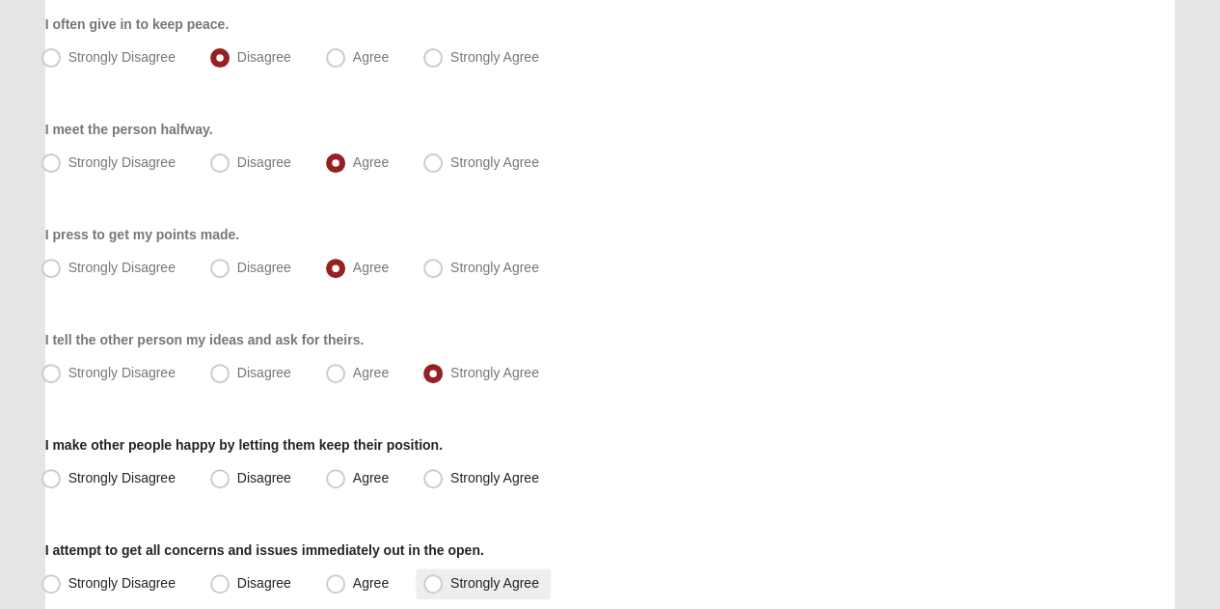
click at [450, 575] on span "Strongly Agree" at bounding box center [494, 582] width 89 height 15
click at [434, 577] on input "Strongly Agree" at bounding box center [437, 583] width 13 height 13
radio input "true"
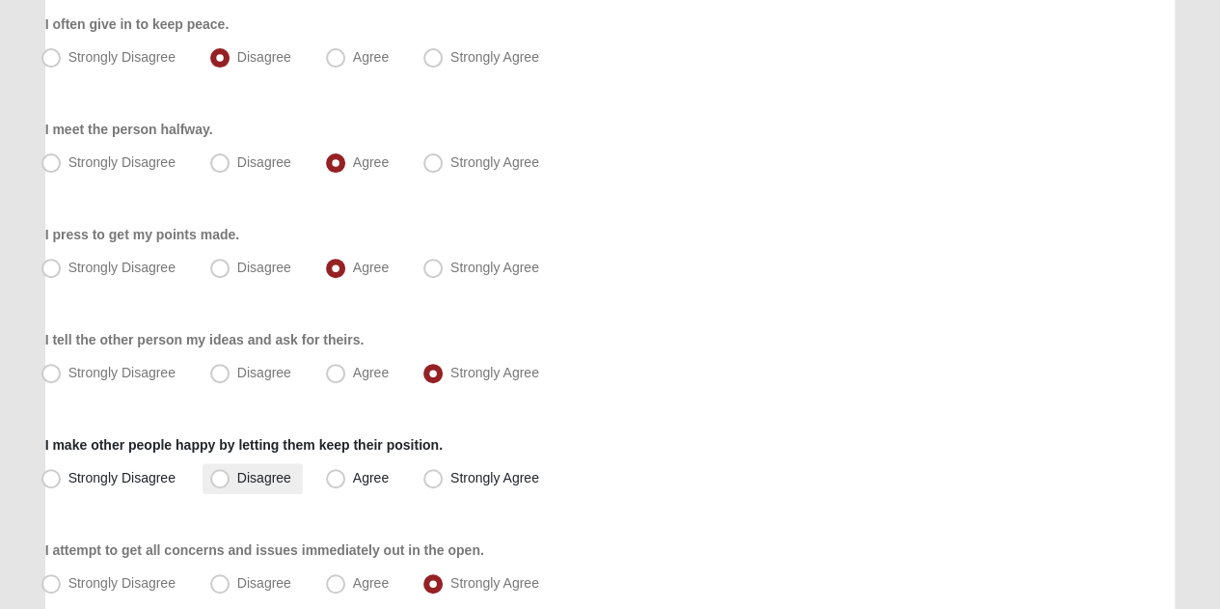
click at [237, 476] on span "Disagree" at bounding box center [264, 477] width 54 height 15
click at [222, 476] on input "Disagree" at bounding box center [224, 478] width 13 height 13
radio input "true"
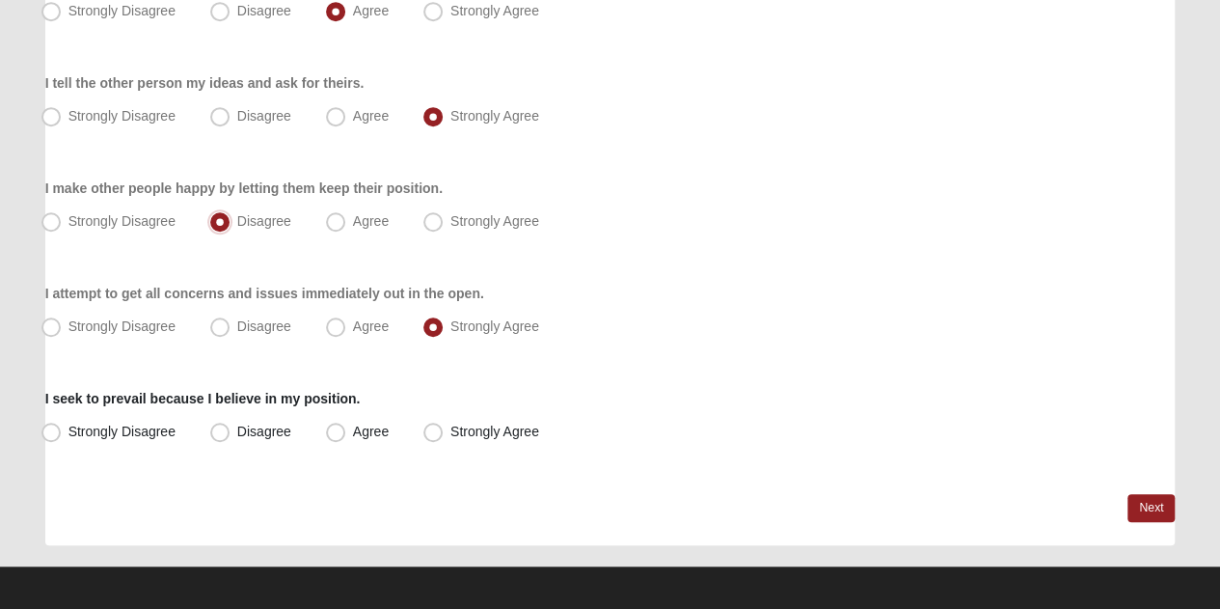
scroll to position [512, 0]
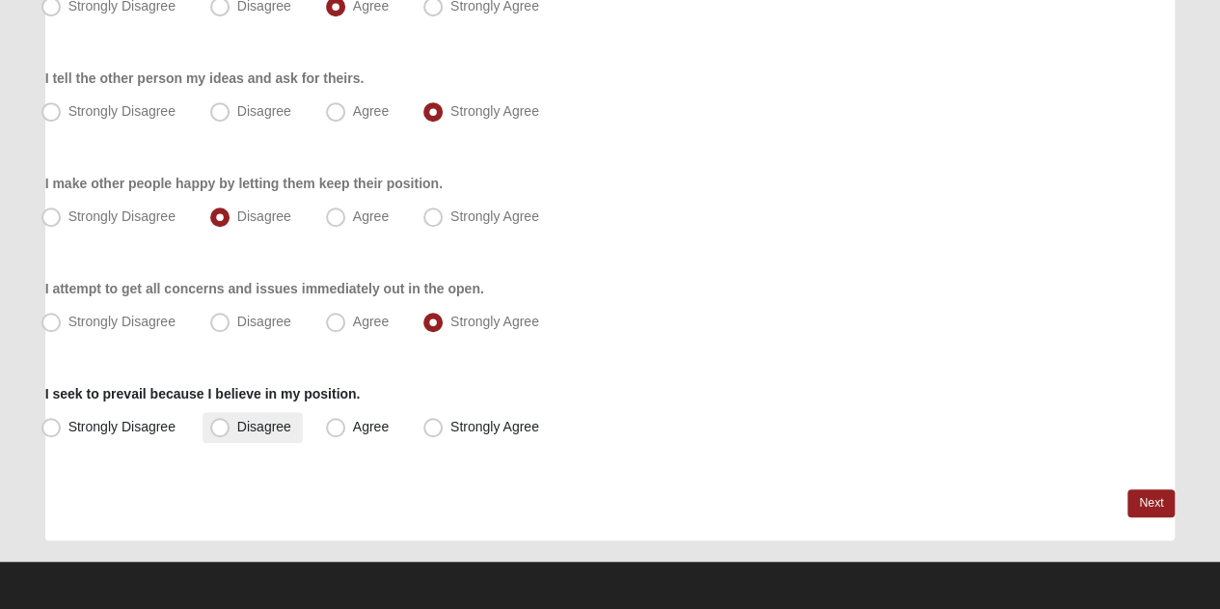
click at [237, 427] on span "Disagree" at bounding box center [264, 426] width 54 height 15
click at [220, 427] on input "Disagree" at bounding box center [224, 427] width 13 height 13
radio input "true"
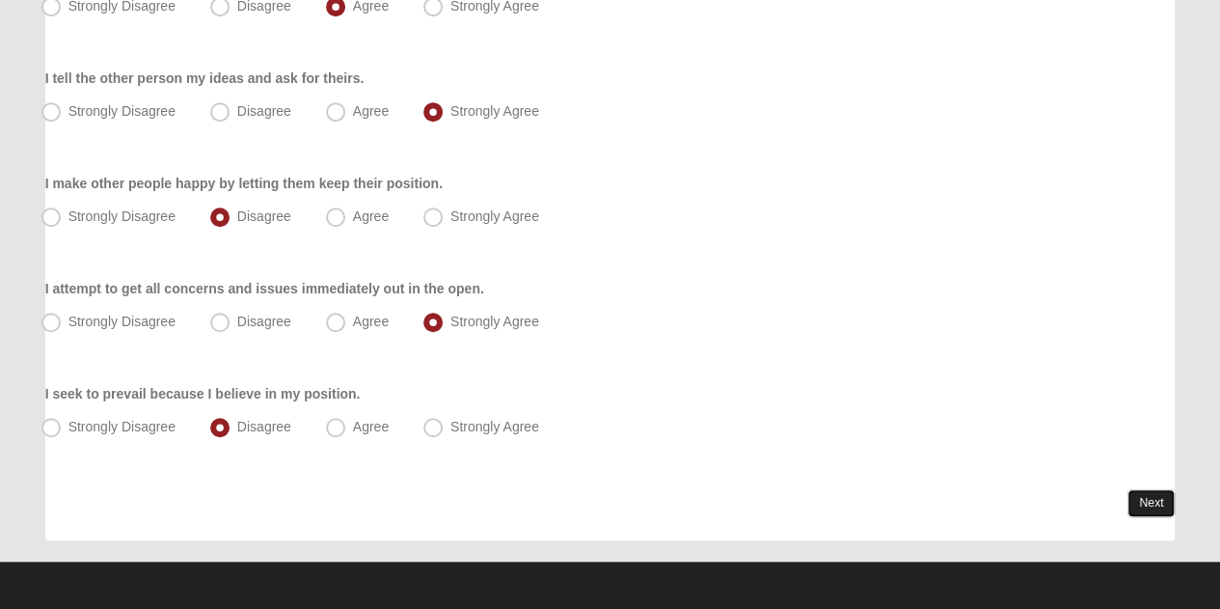
click at [1135, 502] on link "Next" at bounding box center [1151, 503] width 47 height 28
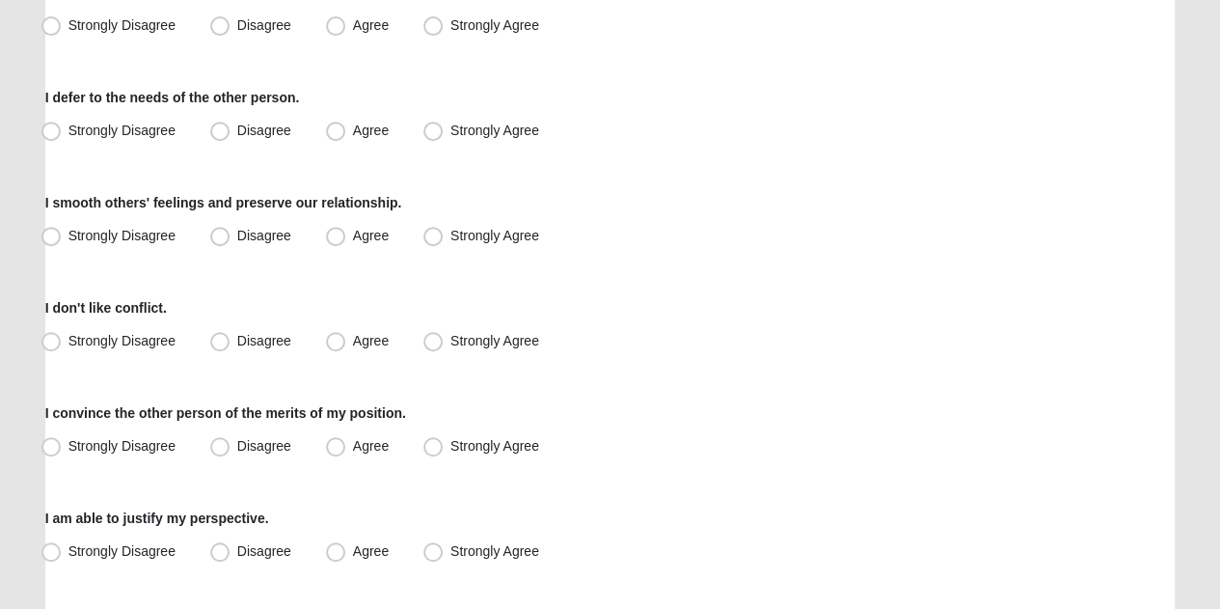
scroll to position [402, 0]
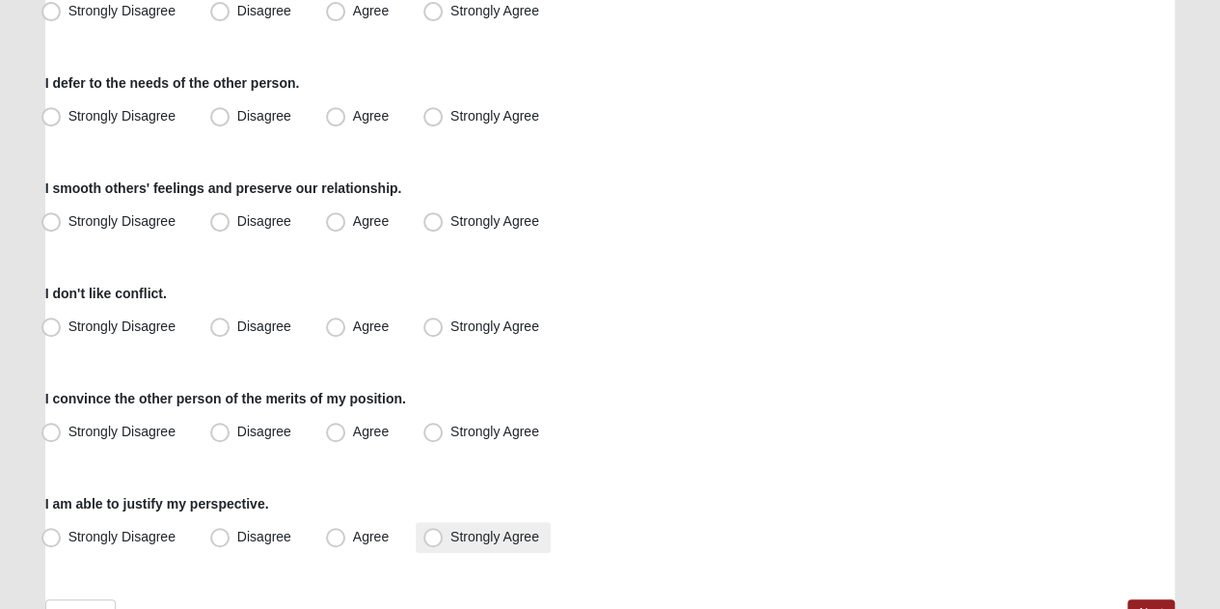
click at [450, 533] on span "Strongly Agree" at bounding box center [494, 536] width 89 height 15
click at [434, 533] on input "Strongly Agree" at bounding box center [437, 536] width 13 height 13
radio input "true"
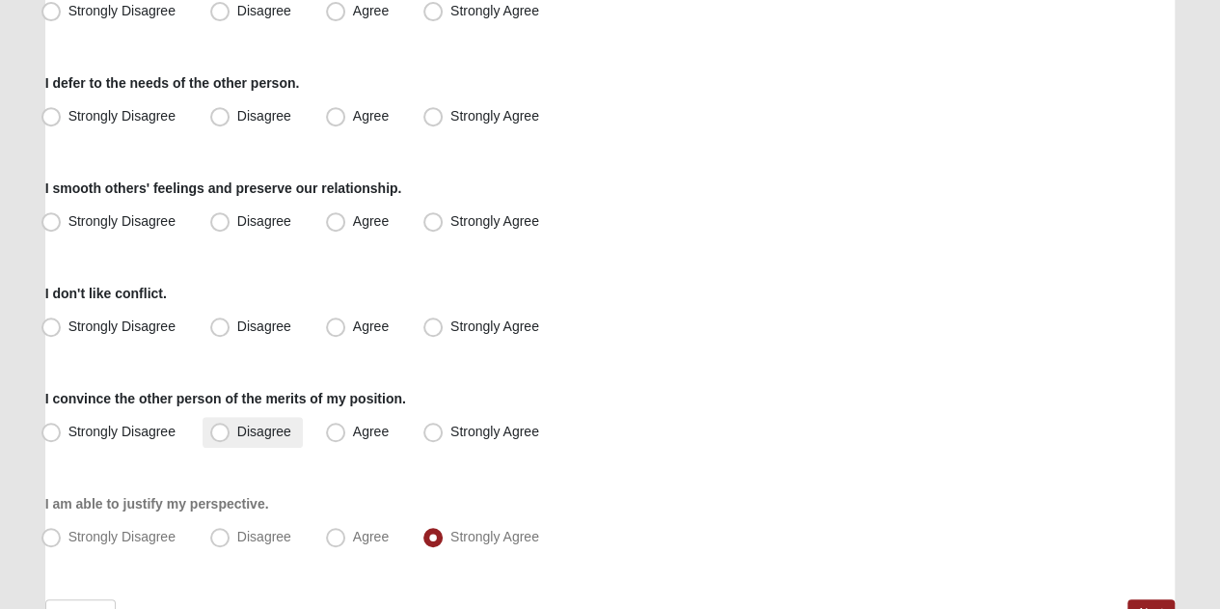
click at [237, 437] on span "Disagree" at bounding box center [264, 430] width 54 height 15
click at [218, 437] on input "Disagree" at bounding box center [224, 431] width 13 height 13
radio input "true"
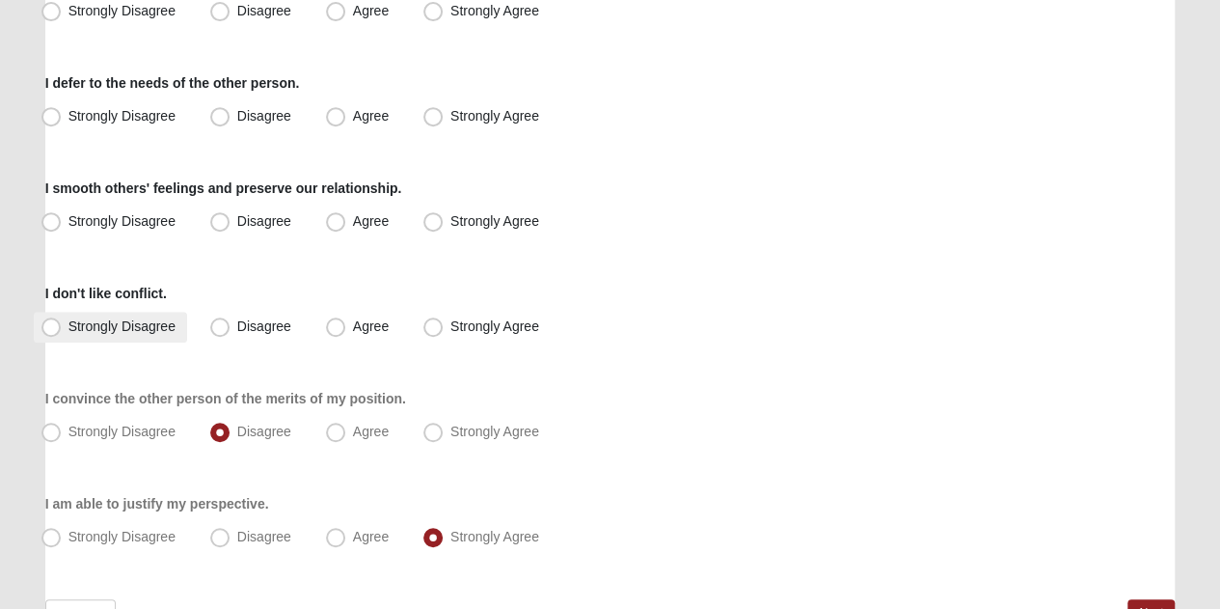
click at [68, 323] on span "Strongly Disagree" at bounding box center [121, 325] width 107 height 15
click at [50, 323] on input "Strongly Disagree" at bounding box center [55, 326] width 13 height 13
radio input "true"
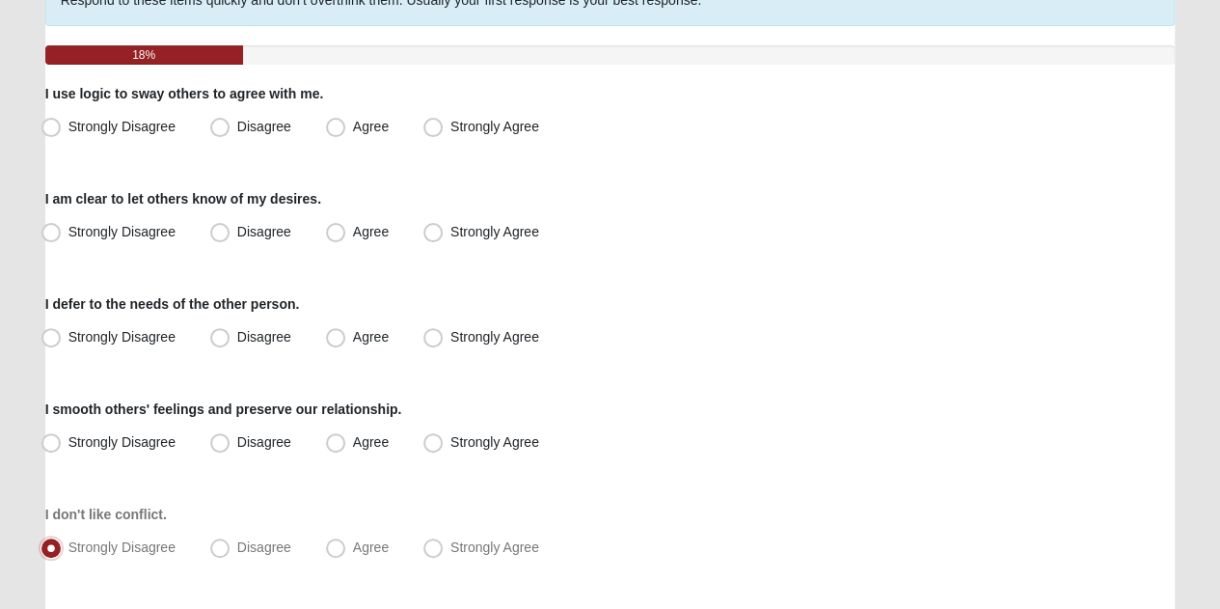
scroll to position [183, 0]
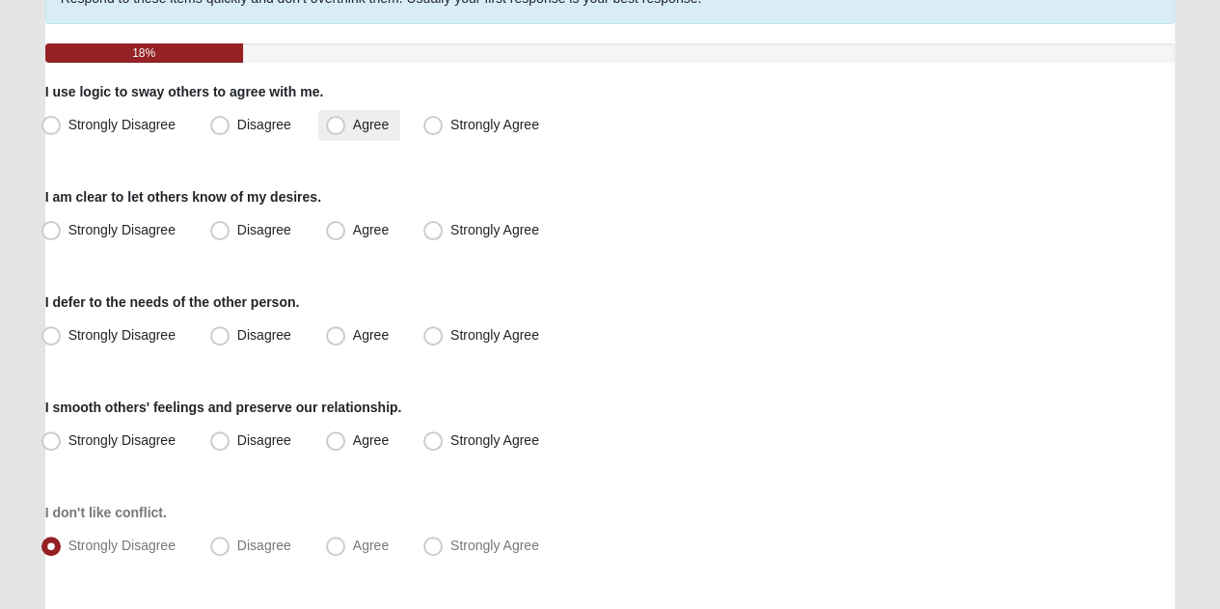
click at [353, 126] on span "Agree" at bounding box center [371, 124] width 36 height 15
click at [334, 126] on input "Agree" at bounding box center [340, 125] width 13 height 13
radio input "true"
click at [353, 231] on span "Agree" at bounding box center [371, 229] width 36 height 15
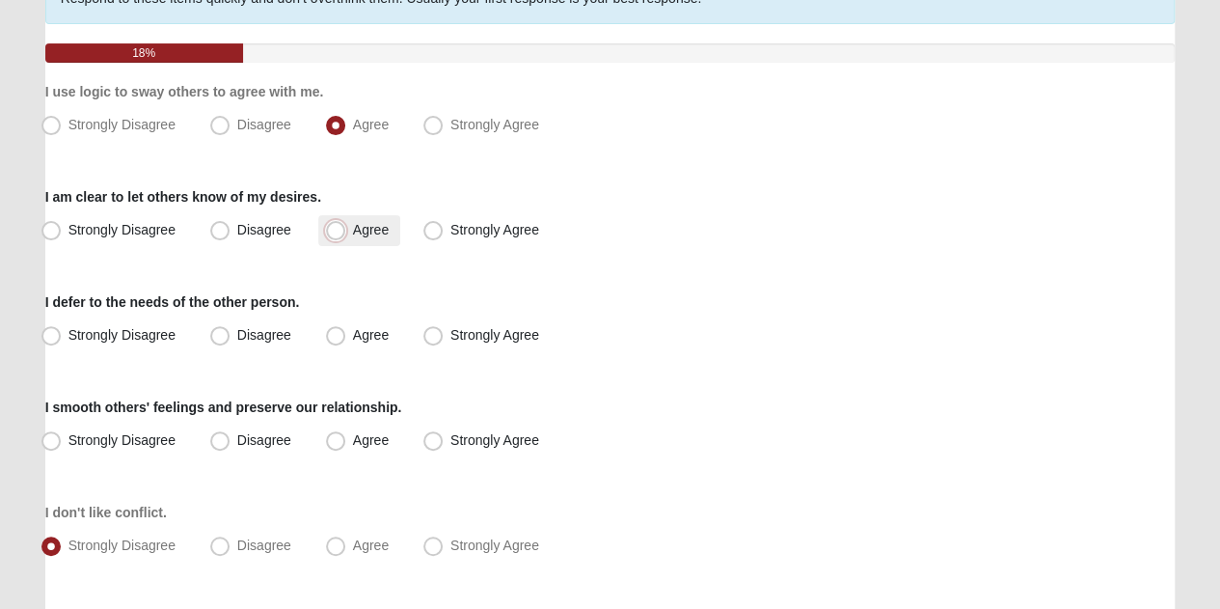
click at [334, 231] on input "Agree" at bounding box center [340, 230] width 13 height 13
radio input "true"
click at [353, 328] on span "Agree" at bounding box center [371, 334] width 36 height 15
click at [334, 329] on input "Agree" at bounding box center [340, 335] width 13 height 13
radio input "true"
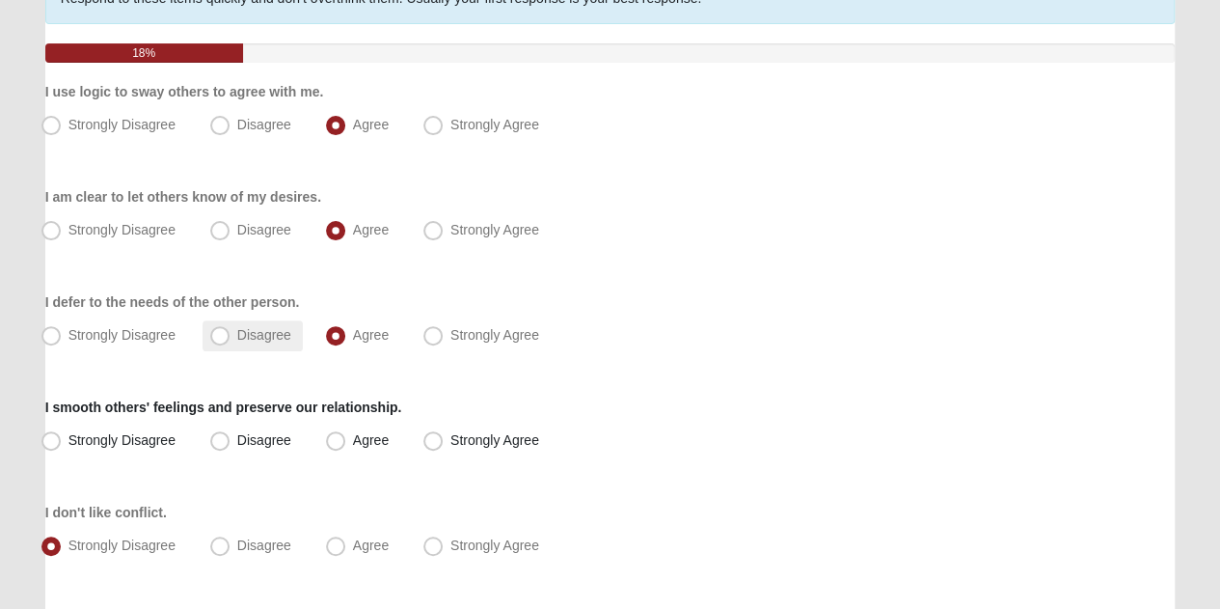
click at [231, 326] on label "Disagree" at bounding box center [253, 335] width 100 height 31
click at [231, 329] on input "Disagree" at bounding box center [224, 335] width 13 height 13
radio input "true"
click at [334, 450] on label "Agree" at bounding box center [359, 440] width 82 height 31
click at [334, 447] on input "Agree" at bounding box center [340, 440] width 13 height 13
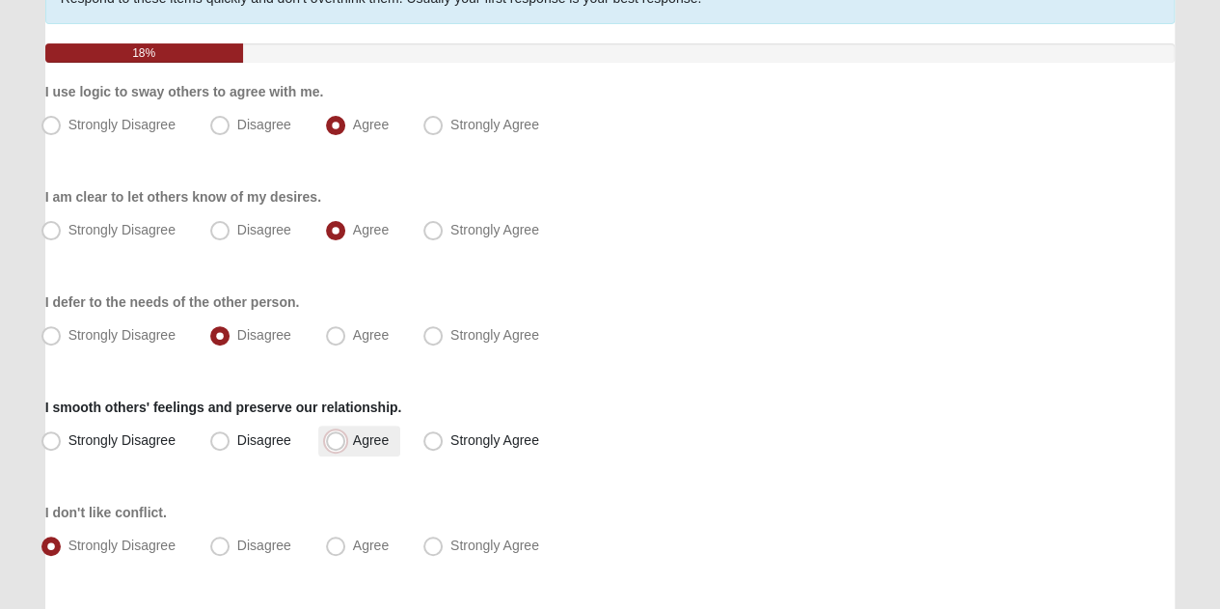
radio input "true"
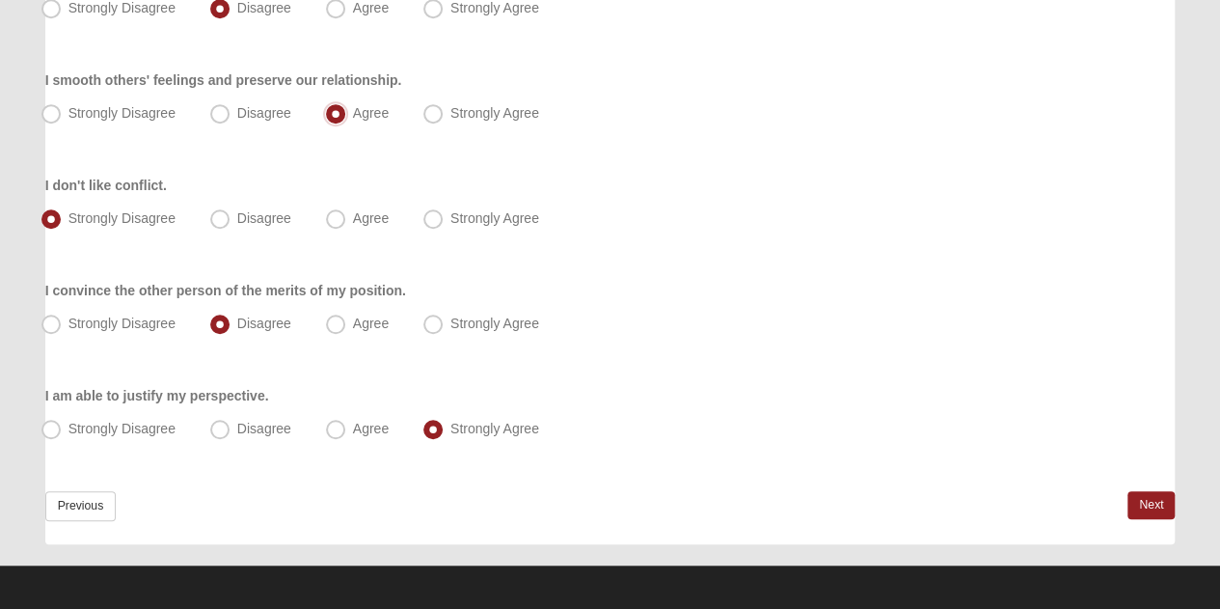
scroll to position [513, 0]
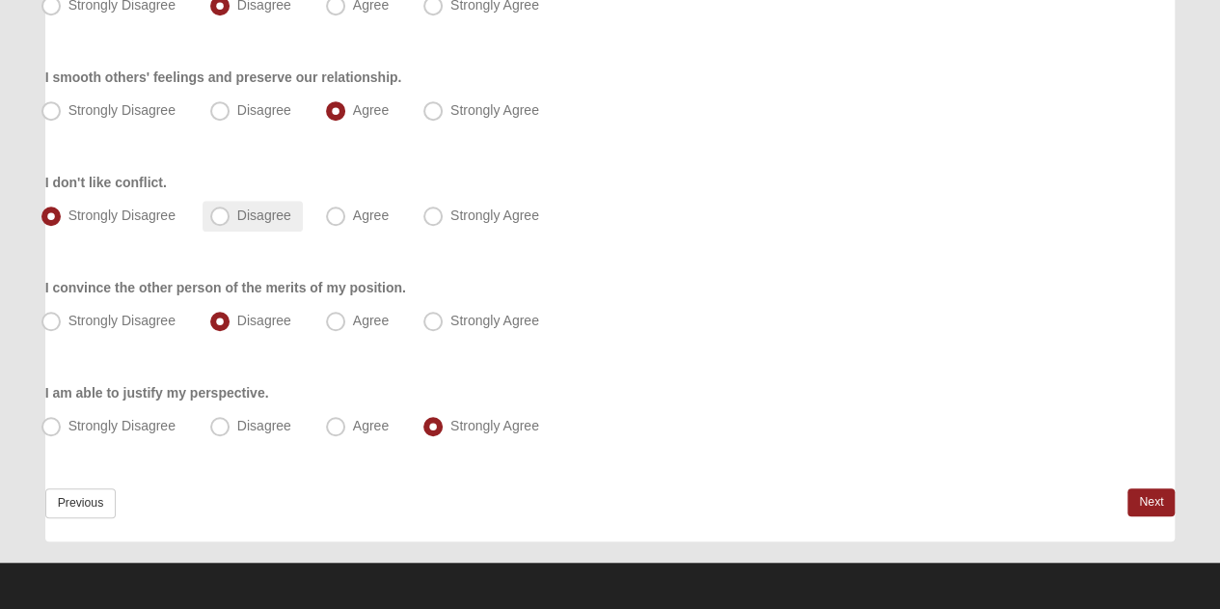
click at [237, 216] on span "Disagree" at bounding box center [264, 214] width 54 height 15
click at [218, 216] on input "Disagree" at bounding box center [224, 215] width 13 height 13
radio input "true"
click at [1148, 497] on link "Next" at bounding box center [1151, 502] width 47 height 28
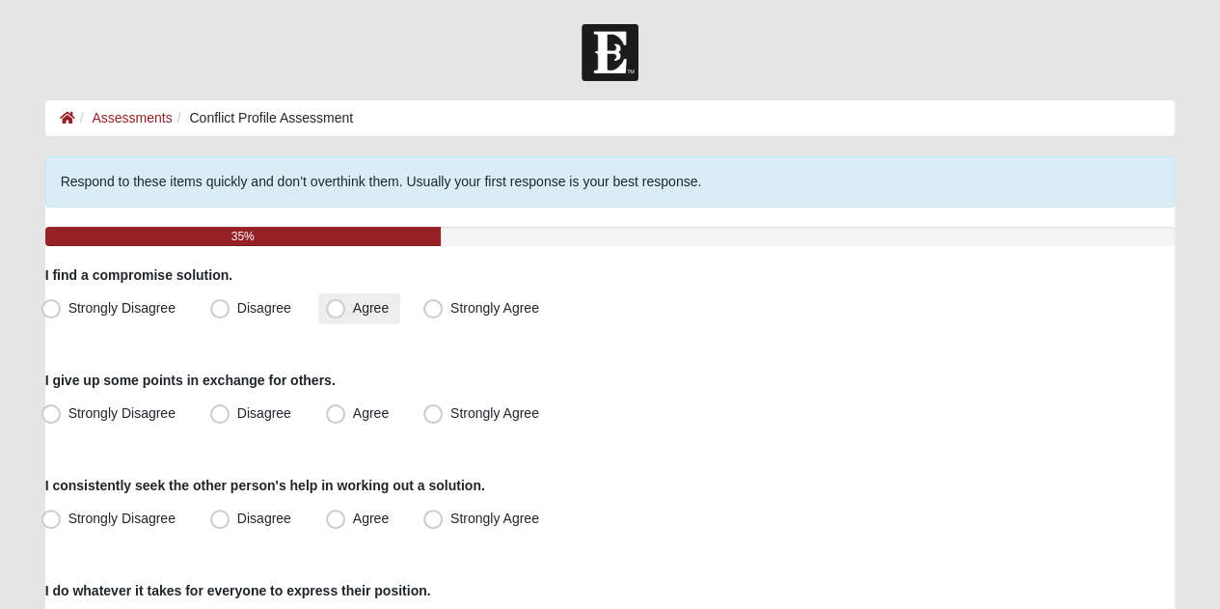
click at [324, 312] on label "Agree" at bounding box center [359, 308] width 82 height 31
click at [334, 312] on input "Agree" at bounding box center [340, 308] width 13 height 13
radio input "true"
click at [353, 421] on span "Agree" at bounding box center [371, 412] width 36 height 15
click at [336, 420] on input "Agree" at bounding box center [340, 413] width 13 height 13
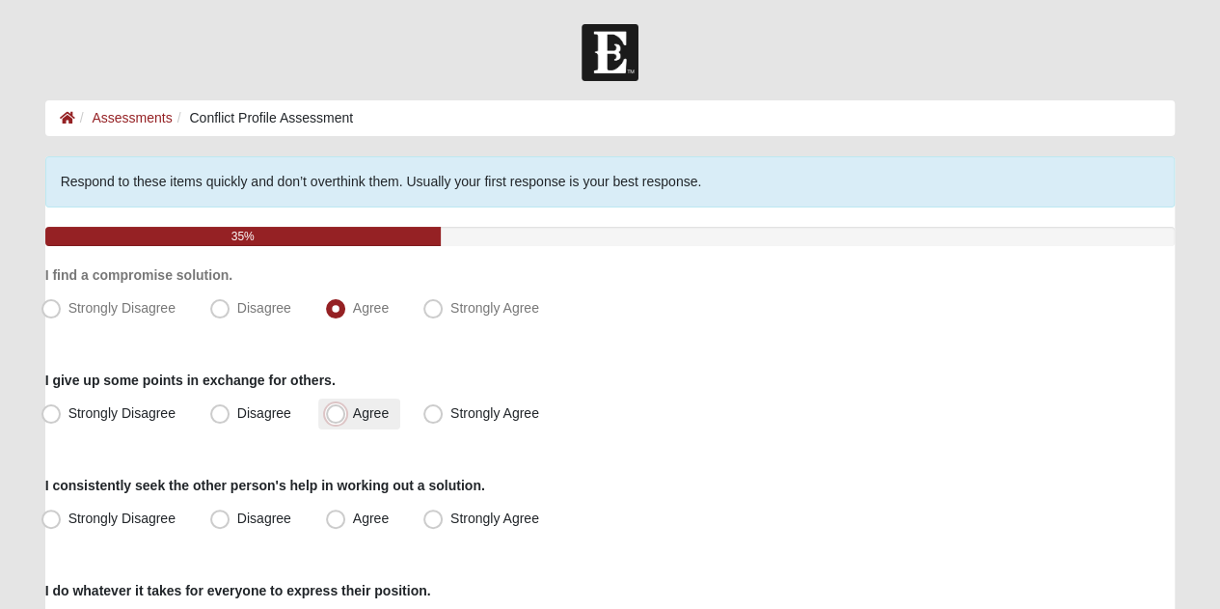
radio input "true"
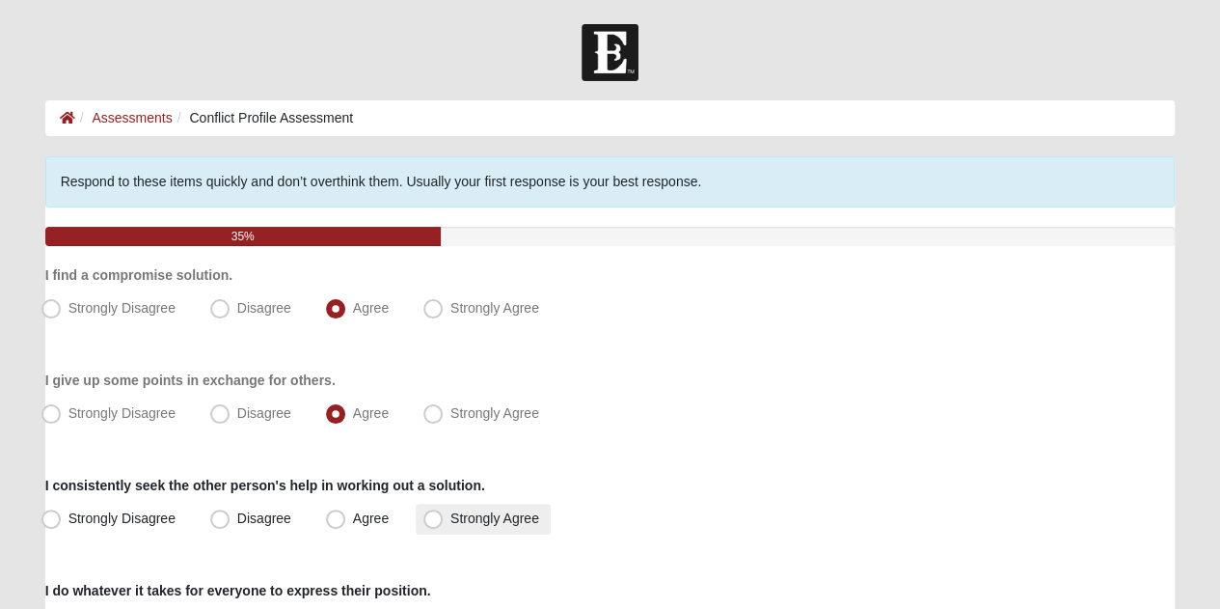
click at [450, 526] on span "Strongly Agree" at bounding box center [494, 517] width 89 height 15
click at [431, 525] on input "Strongly Agree" at bounding box center [437, 518] width 13 height 13
radio input "true"
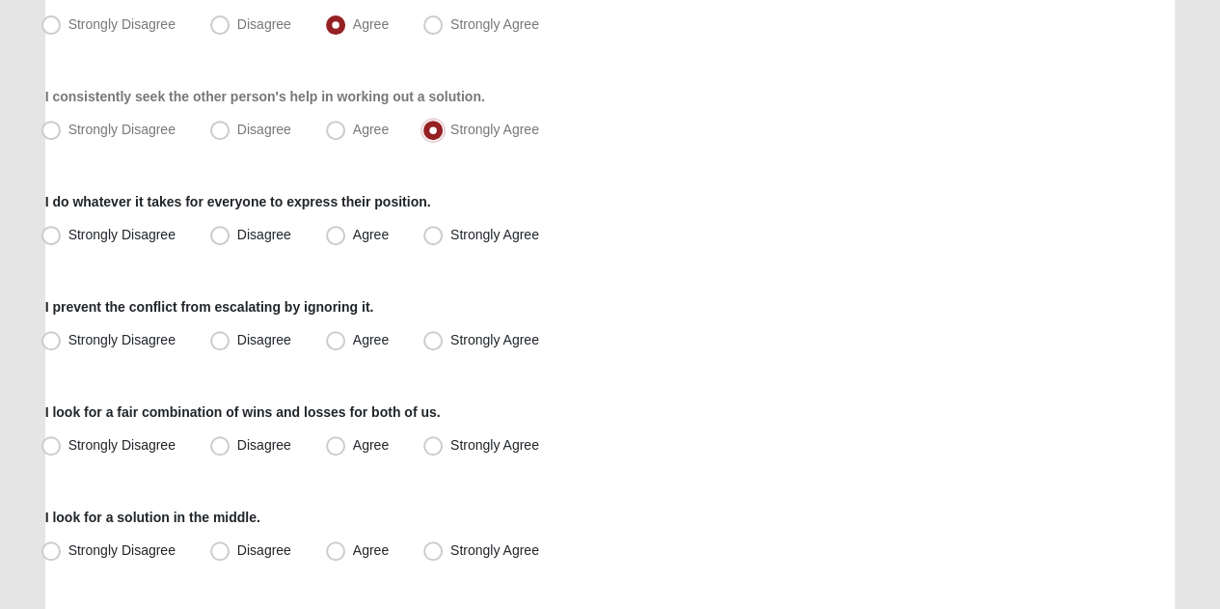
scroll to position [392, 0]
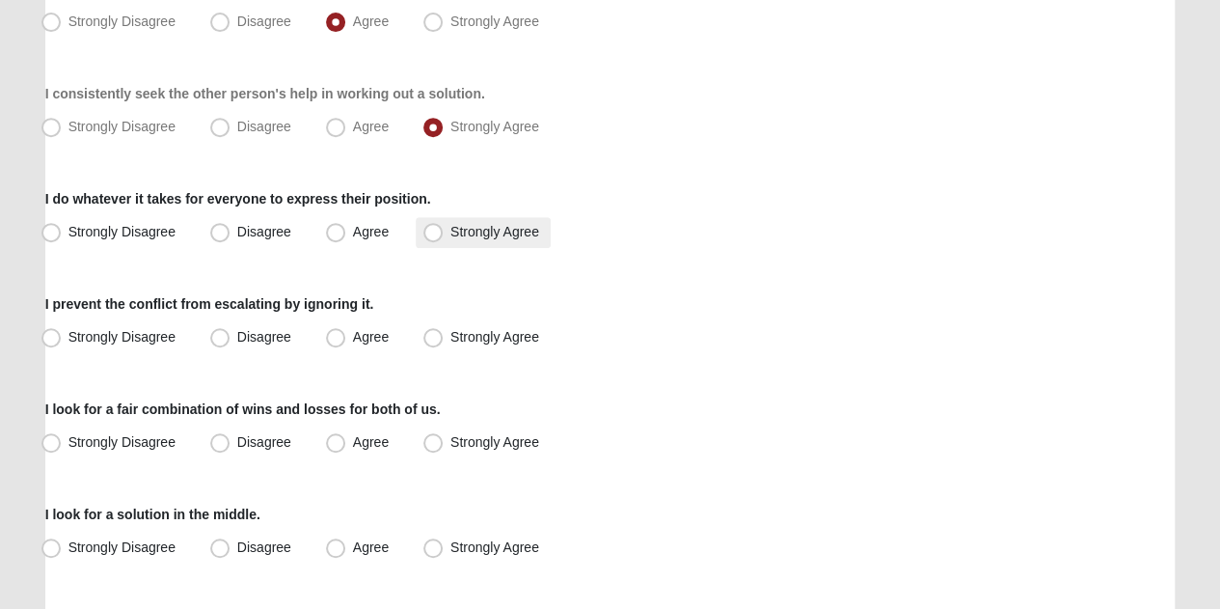
click at [450, 239] on span "Strongly Agree" at bounding box center [494, 231] width 89 height 15
click at [438, 238] on input "Strongly Agree" at bounding box center [437, 232] width 13 height 13
radio input "true"
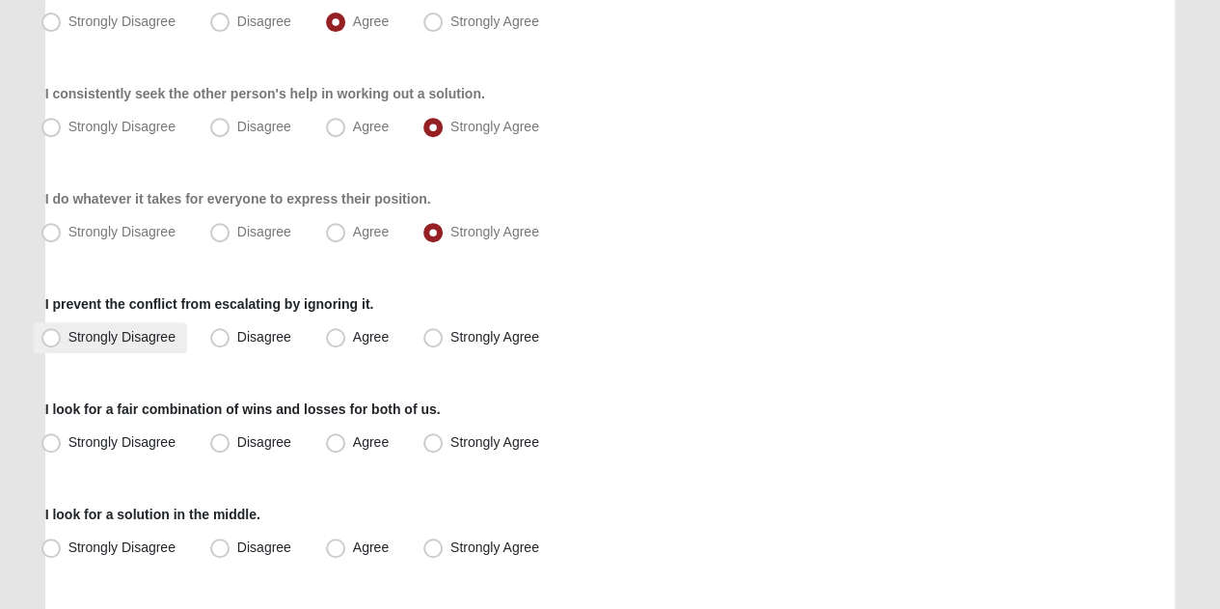
click at [68, 337] on span "Strongly Disagree" at bounding box center [121, 336] width 107 height 15
click at [54, 337] on input "Strongly Disagree" at bounding box center [55, 337] width 13 height 13
radio input "true"
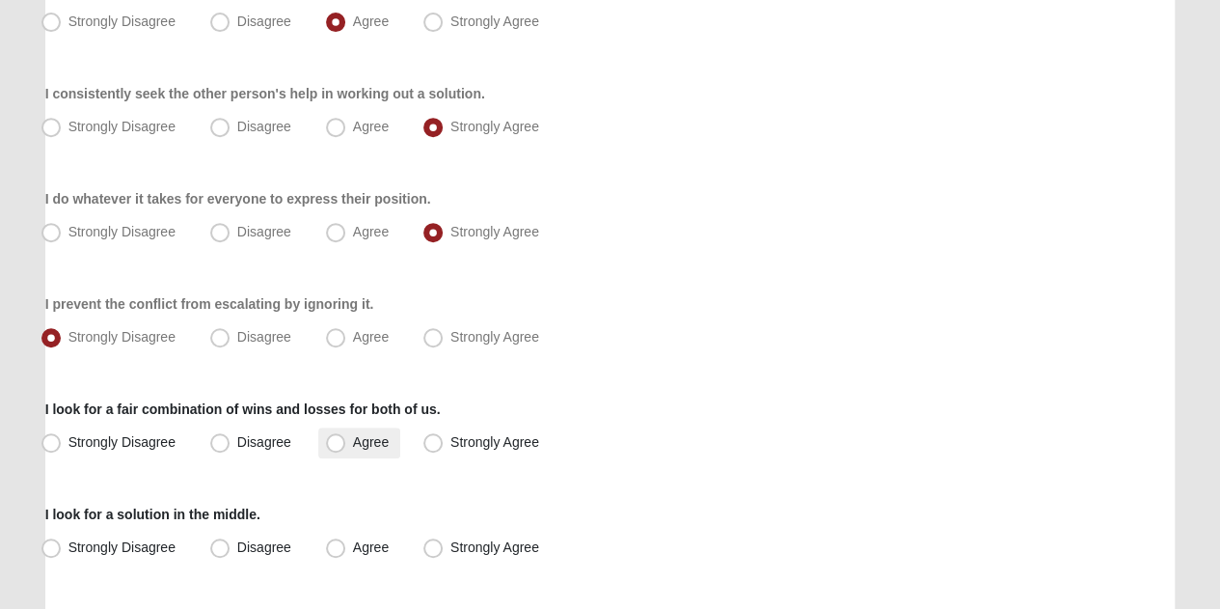
click at [353, 434] on span "Agree" at bounding box center [371, 441] width 36 height 15
click at [336, 436] on input "Agree" at bounding box center [340, 442] width 13 height 13
radio input "true"
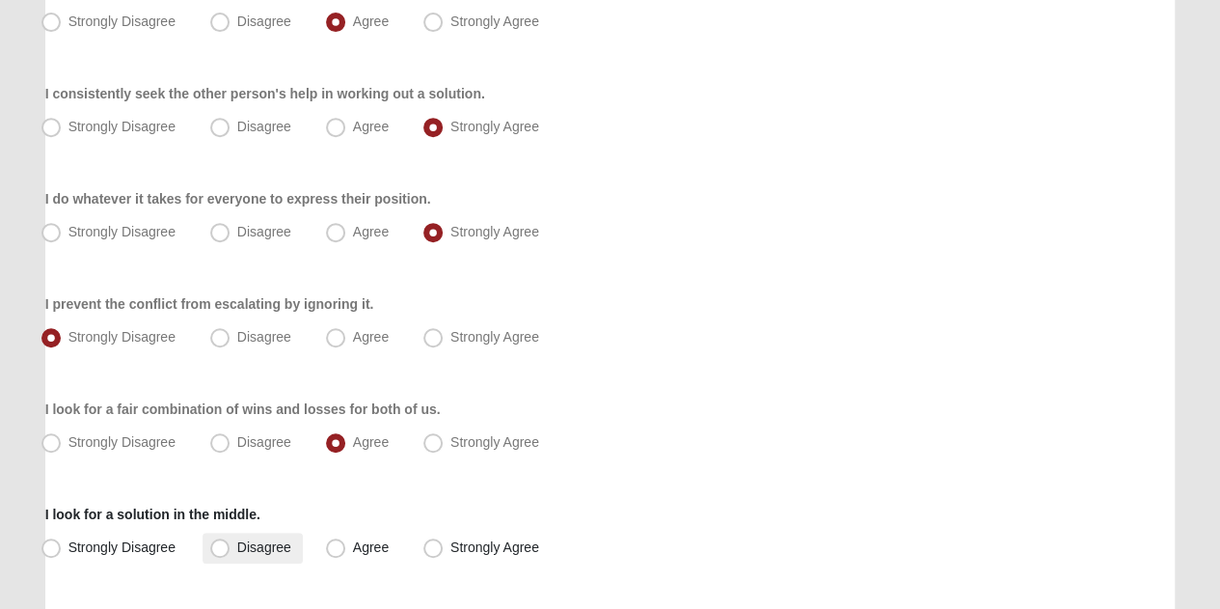
click at [237, 539] on span "Disagree" at bounding box center [264, 546] width 54 height 15
click at [228, 541] on input "Disagree" at bounding box center [224, 547] width 13 height 13
radio input "true"
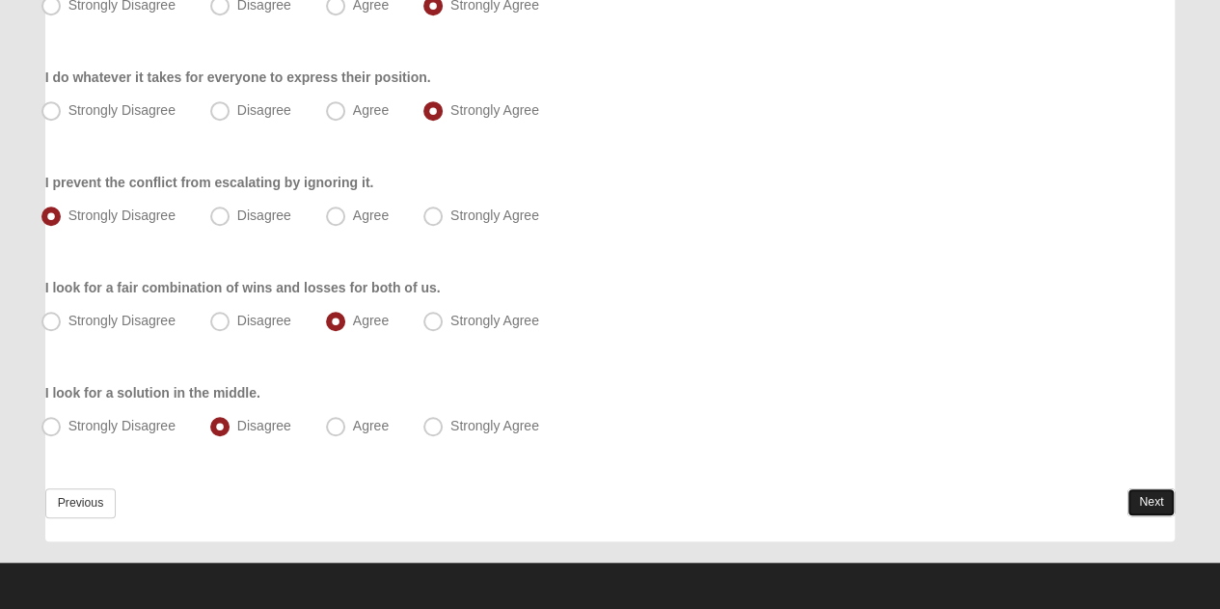
click at [1132, 506] on link "Next" at bounding box center [1151, 502] width 47 height 28
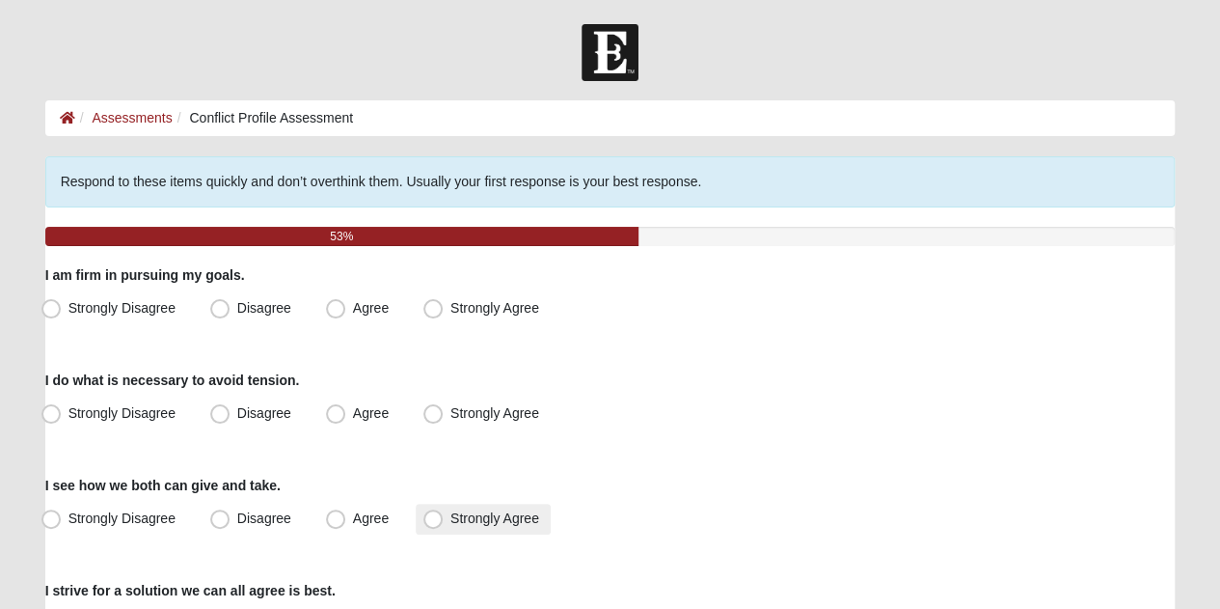
click at [450, 516] on span "Strongly Agree" at bounding box center [494, 517] width 89 height 15
click at [431, 516] on input "Strongly Agree" at bounding box center [437, 518] width 13 height 13
radio input "true"
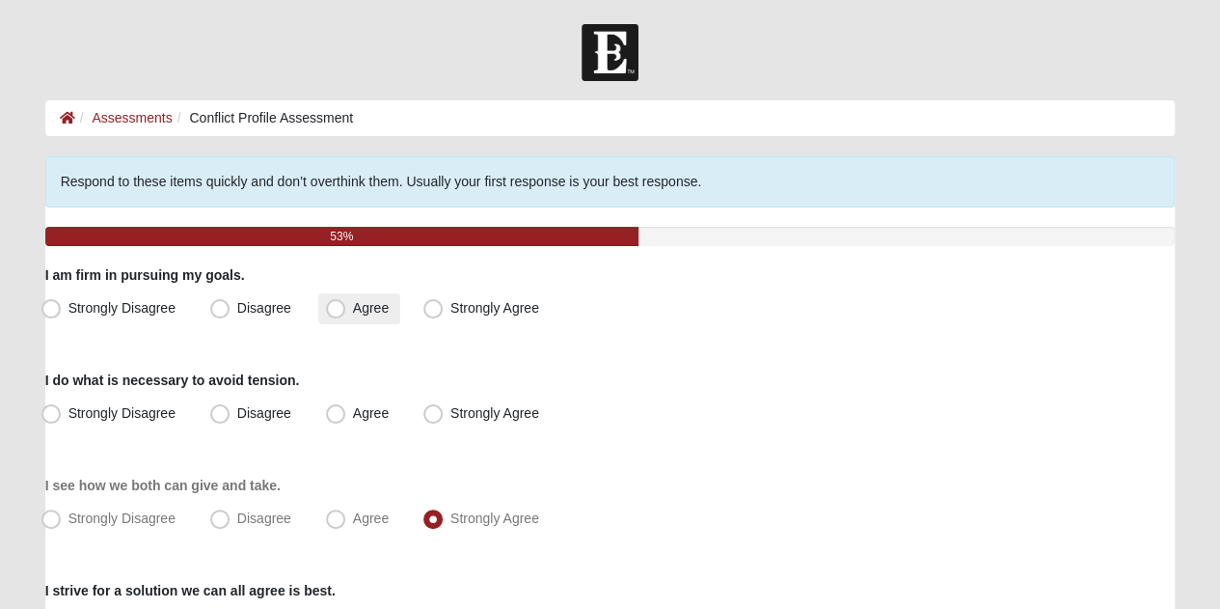
click at [353, 315] on span "Agree" at bounding box center [371, 307] width 36 height 15
click at [334, 314] on input "Agree" at bounding box center [340, 308] width 13 height 13
radio input "true"
click at [353, 415] on span "Agree" at bounding box center [371, 412] width 36 height 15
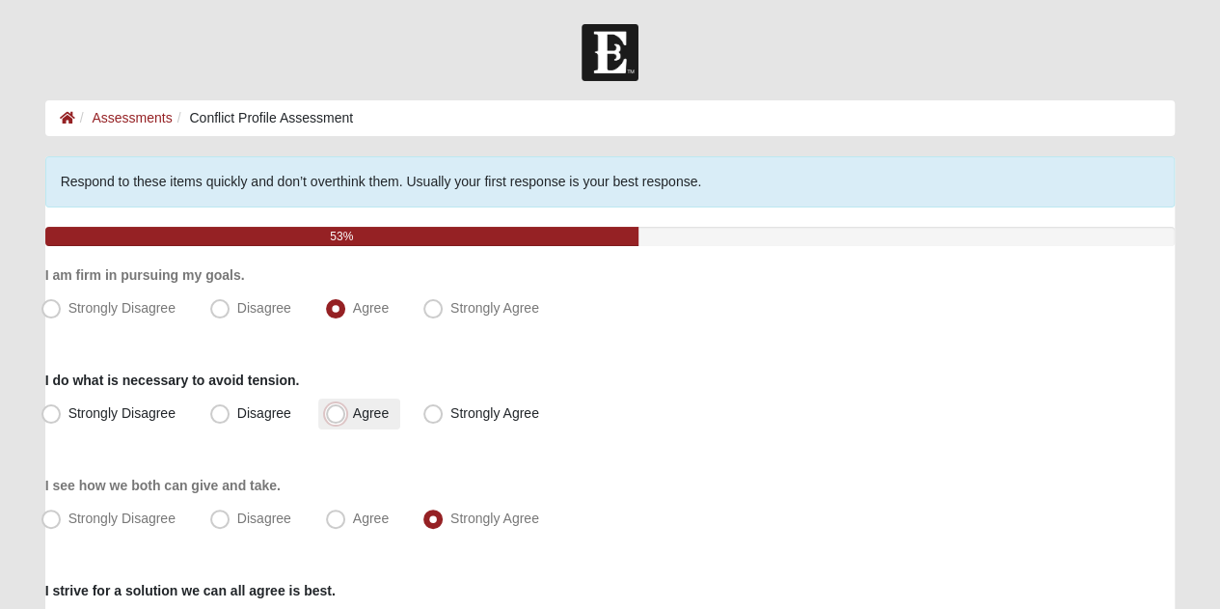
click at [340, 415] on input "Agree" at bounding box center [340, 413] width 13 height 13
radio input "true"
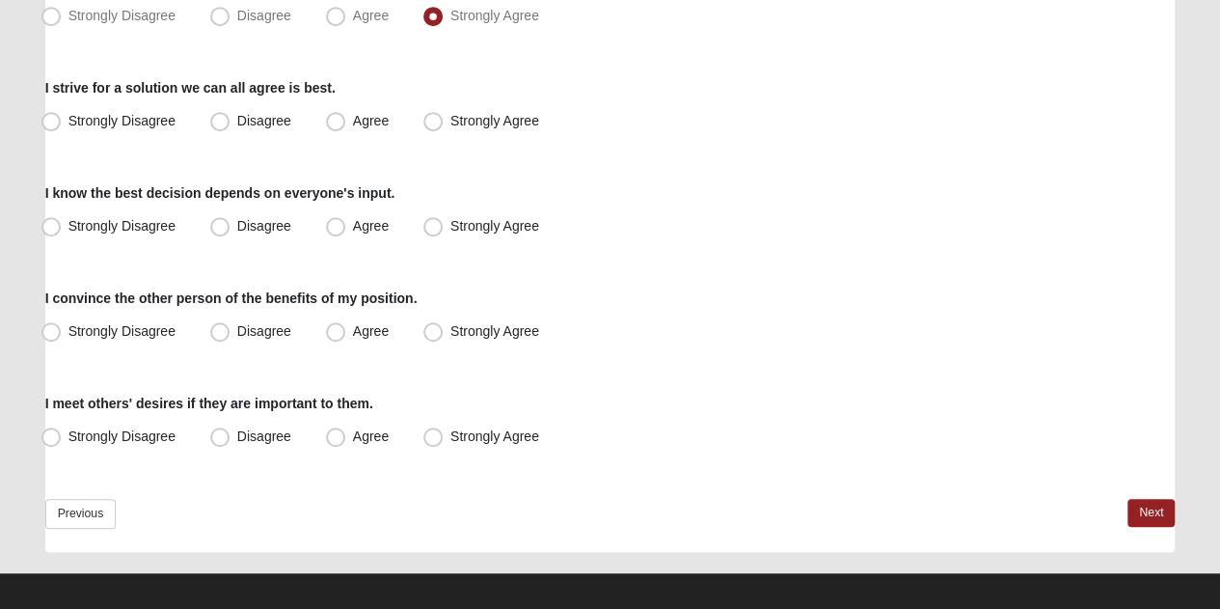
scroll to position [513, 0]
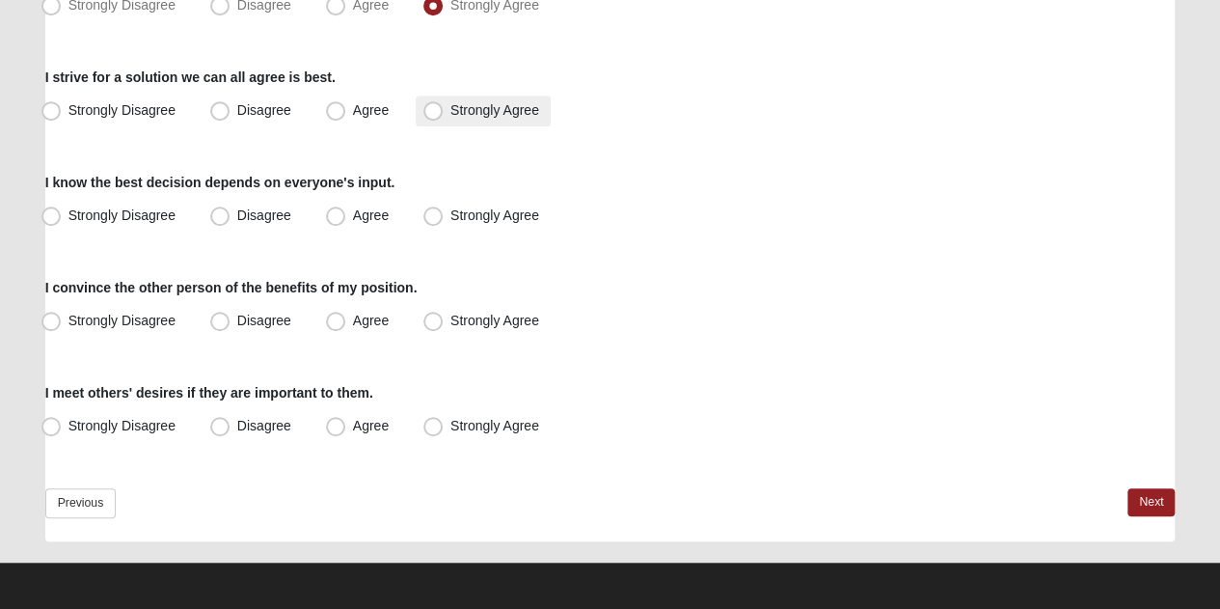
click at [430, 120] on label "Strongly Agree" at bounding box center [483, 110] width 135 height 31
click at [431, 117] on input "Strongly Agree" at bounding box center [437, 110] width 13 height 13
radio input "true"
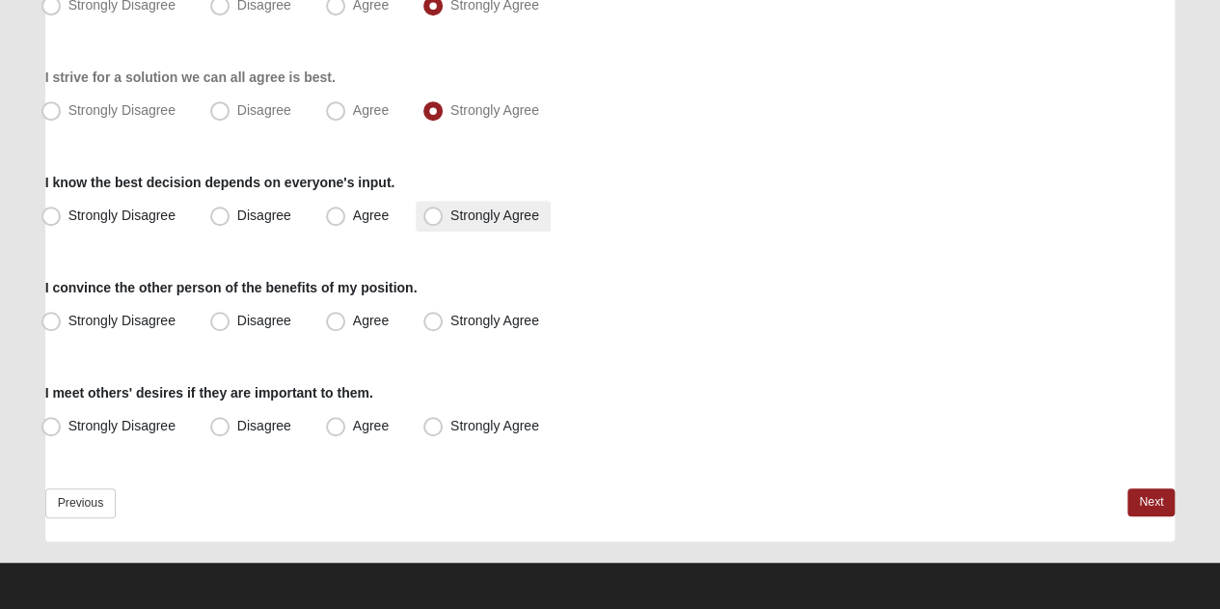
click at [450, 207] on span "Strongly Agree" at bounding box center [494, 214] width 89 height 15
click at [436, 209] on input "Strongly Agree" at bounding box center [437, 215] width 13 height 13
radio input "true"
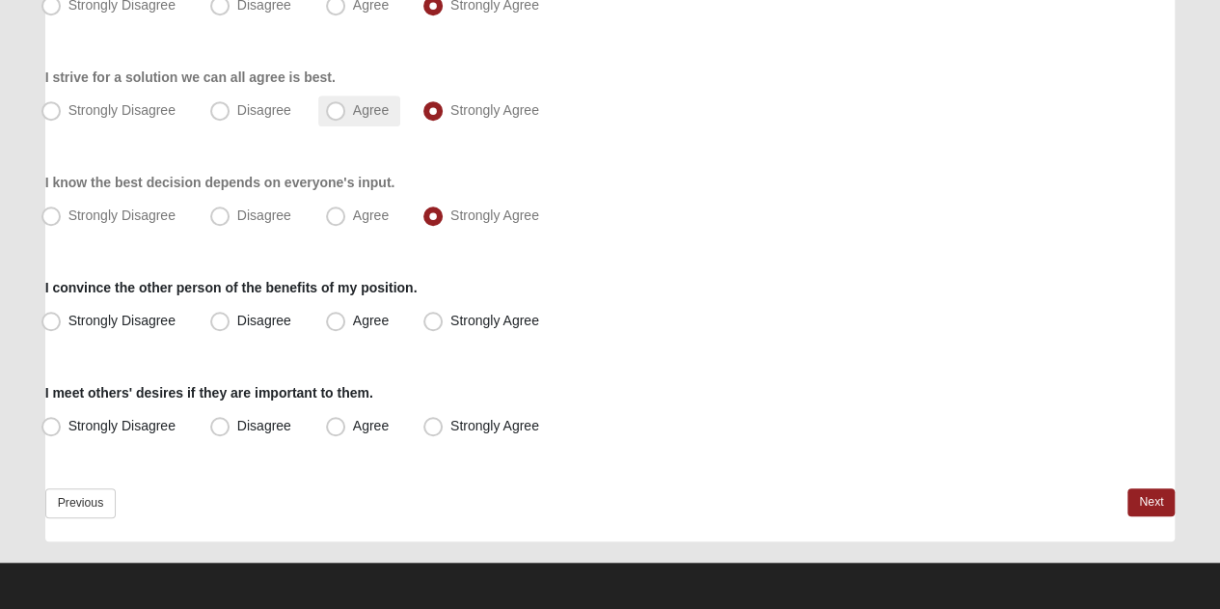
click at [353, 118] on span "Agree" at bounding box center [371, 109] width 36 height 15
click at [334, 117] on input "Agree" at bounding box center [340, 110] width 13 height 13
radio input "true"
click at [237, 321] on span "Disagree" at bounding box center [264, 320] width 54 height 15
click at [223, 321] on input "Disagree" at bounding box center [224, 320] width 13 height 13
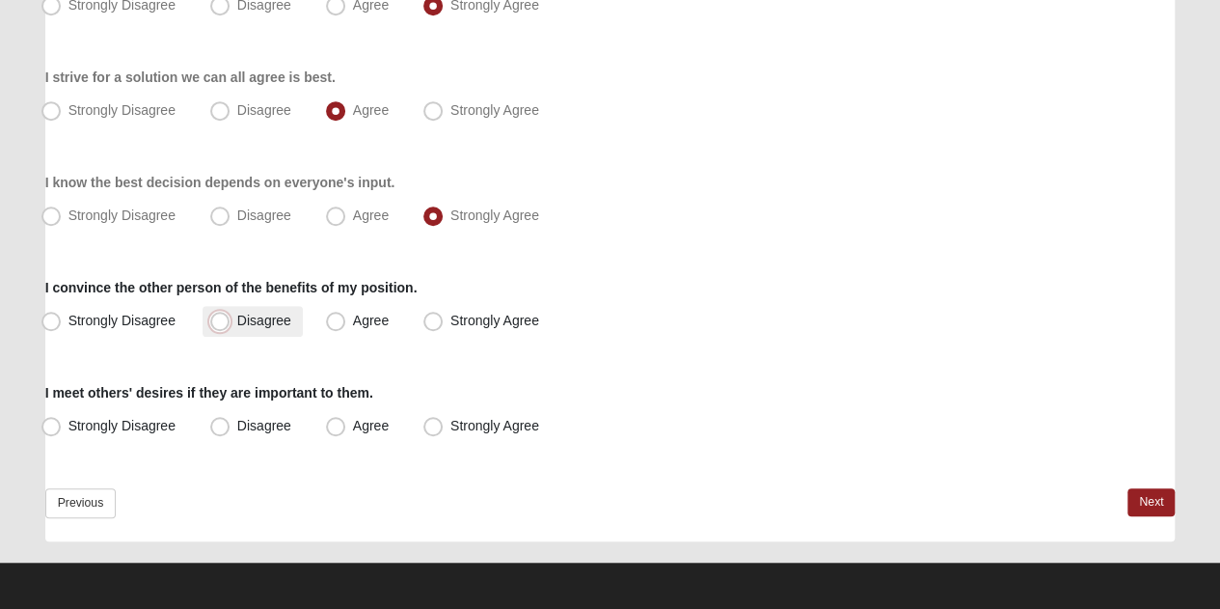
radio input "true"
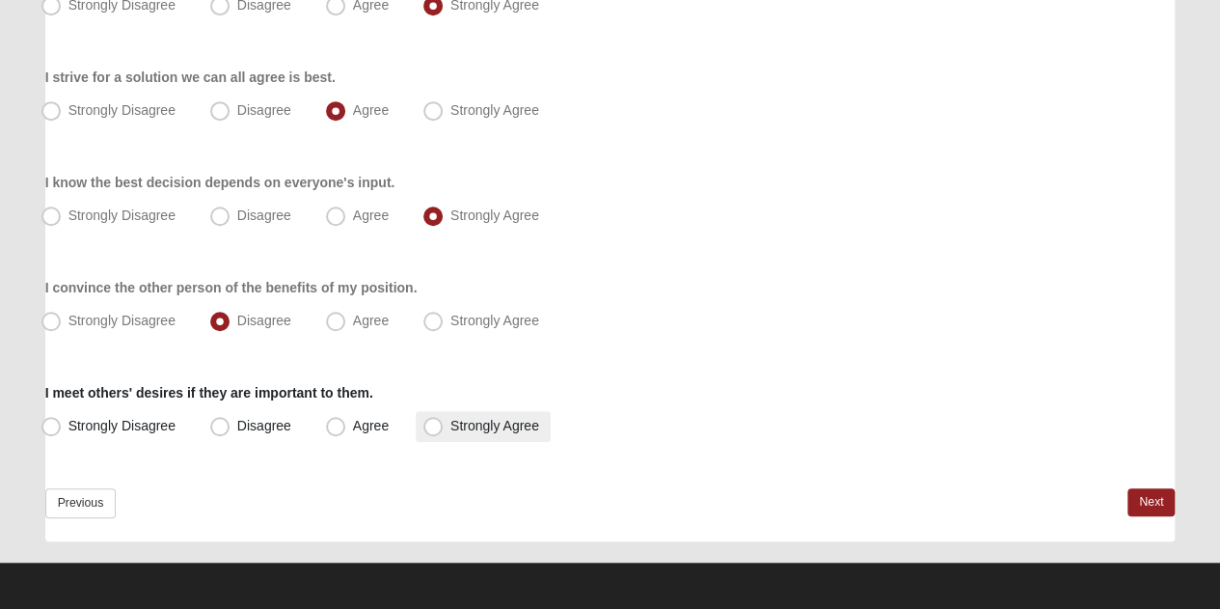
click at [450, 422] on span "Strongly Agree" at bounding box center [494, 425] width 89 height 15
click at [431, 422] on input "Strongly Agree" at bounding box center [437, 426] width 13 height 13
radio input "true"
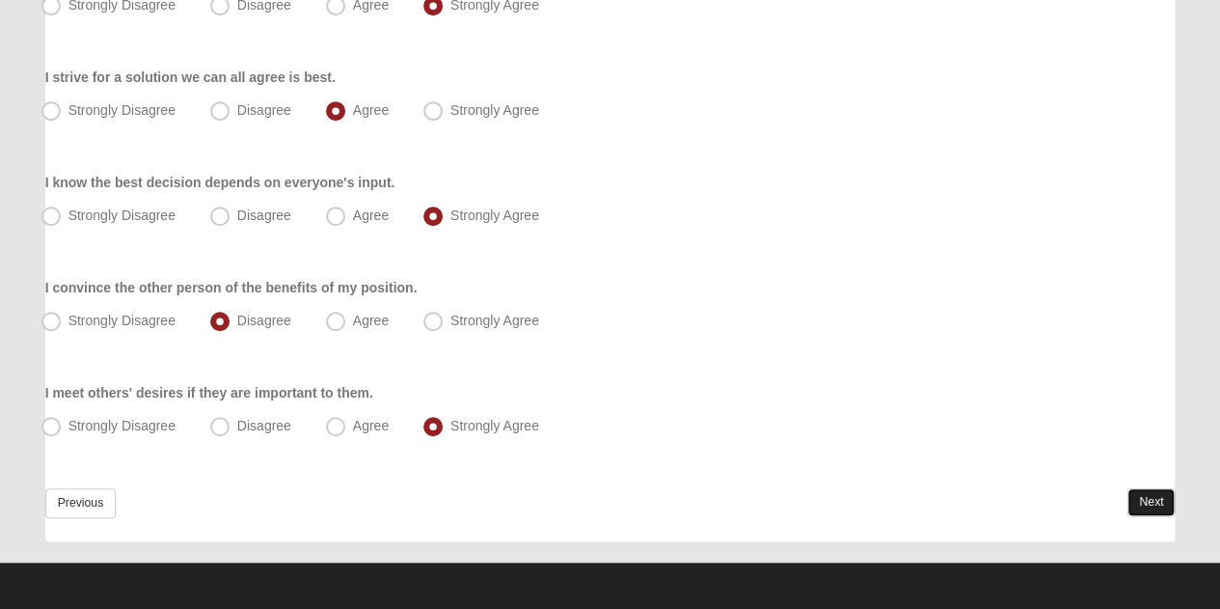
click at [1150, 498] on link "Next" at bounding box center [1151, 502] width 47 height 28
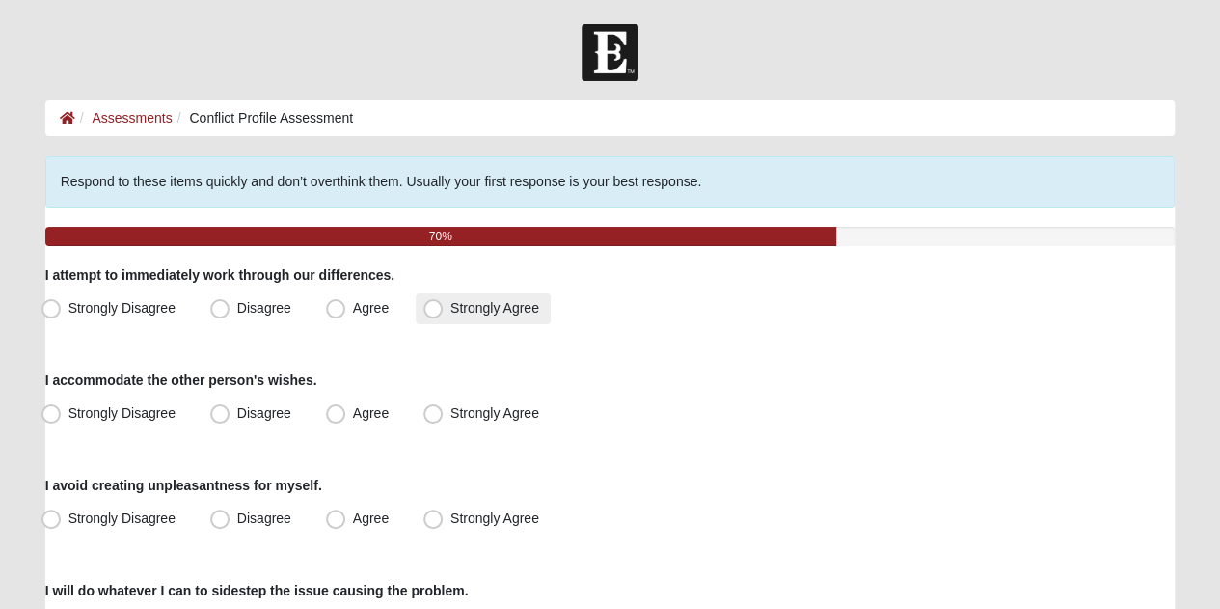
click at [450, 302] on span "Strongly Agree" at bounding box center [494, 307] width 89 height 15
click at [436, 302] on input "Strongly Agree" at bounding box center [437, 308] width 13 height 13
radio input "true"
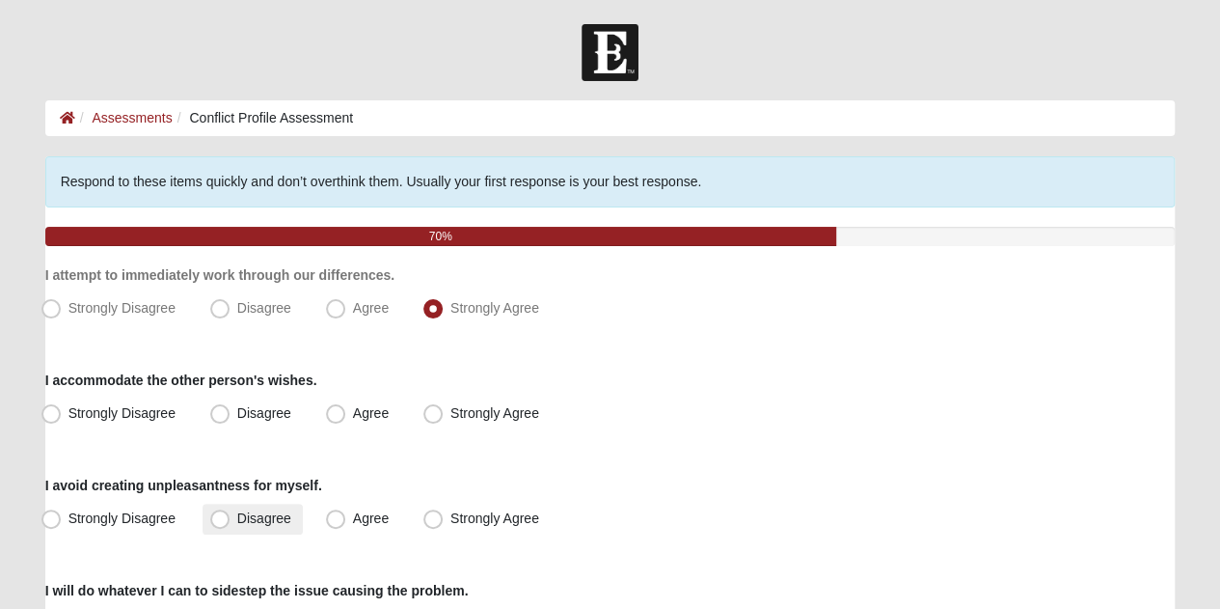
click at [237, 518] on span "Disagree" at bounding box center [264, 517] width 54 height 15
click at [219, 518] on input "Disagree" at bounding box center [224, 518] width 13 height 13
radio input "true"
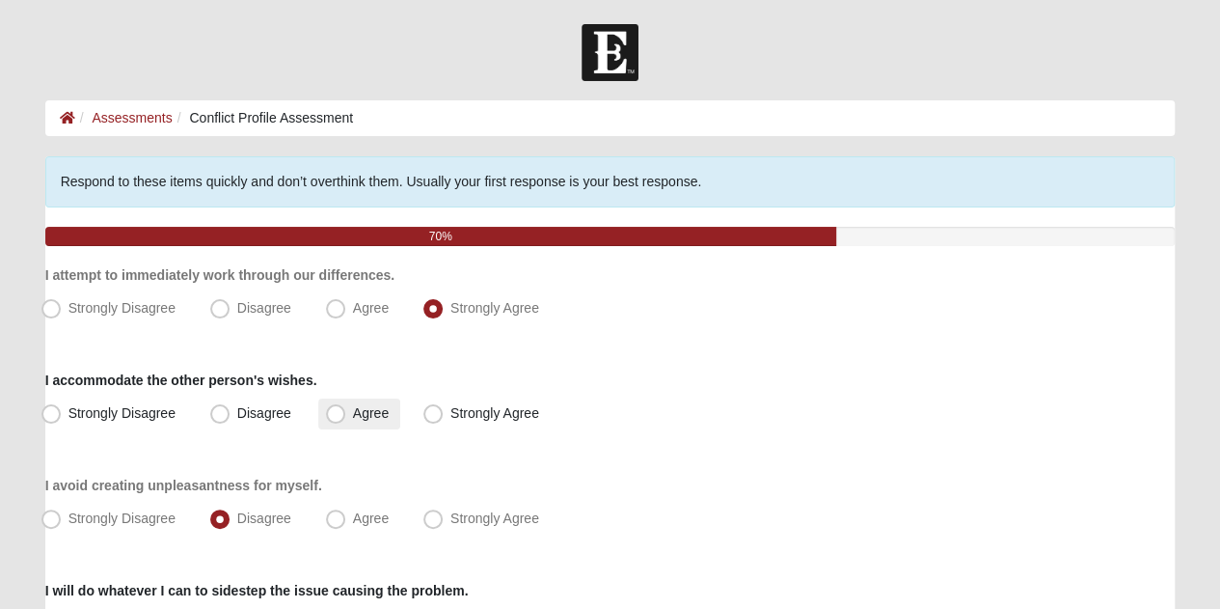
click at [353, 416] on span "Agree" at bounding box center [371, 412] width 36 height 15
click at [338, 416] on input "Agree" at bounding box center [340, 413] width 13 height 13
radio input "true"
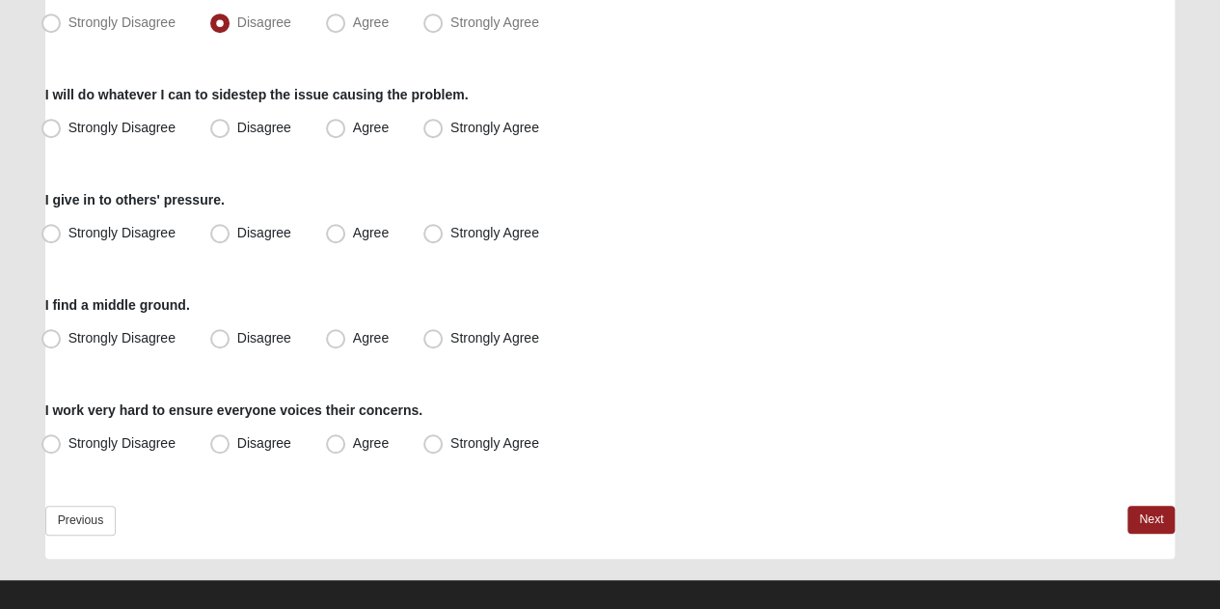
scroll to position [507, 0]
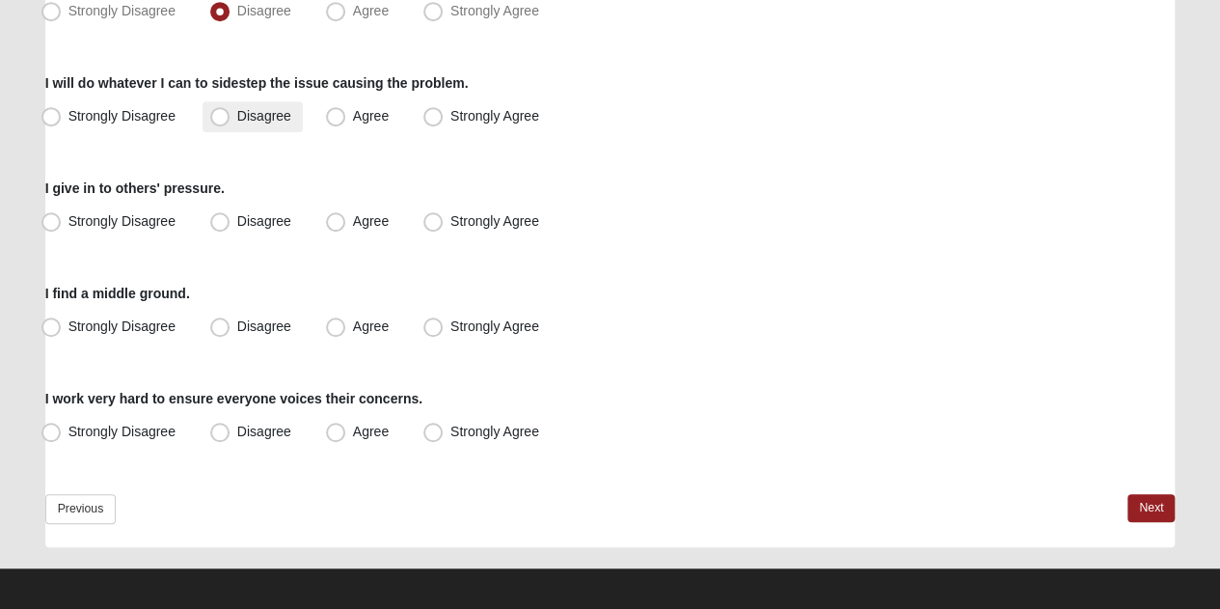
click at [233, 119] on label "Disagree" at bounding box center [253, 116] width 100 height 31
click at [231, 119] on input "Disagree" at bounding box center [224, 116] width 13 height 13
radio input "true"
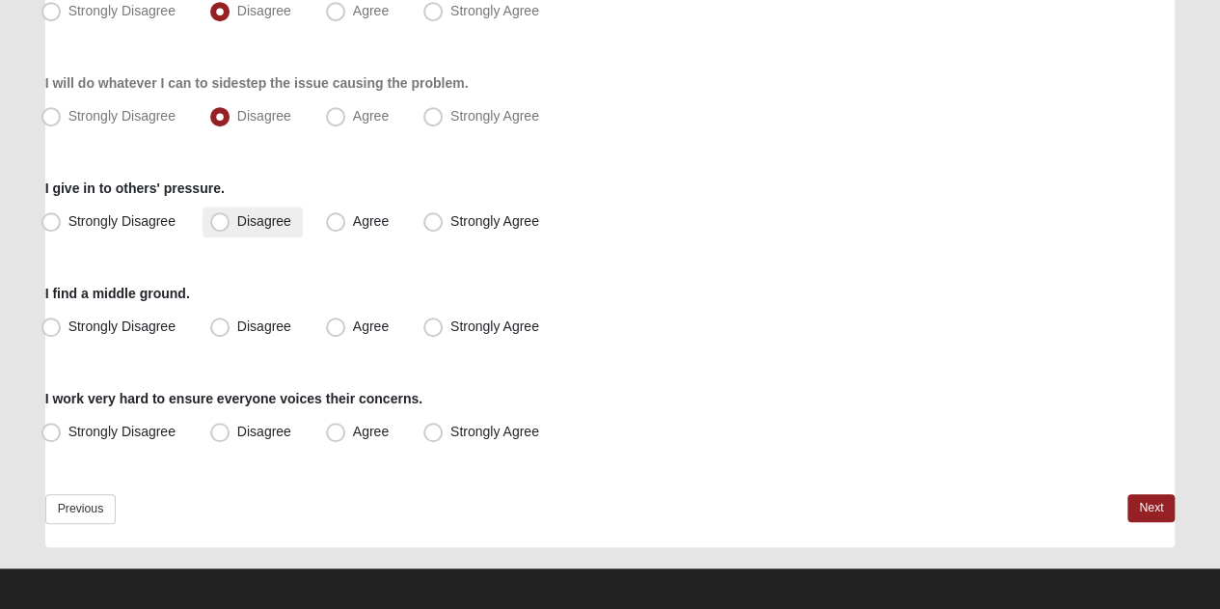
click at [237, 217] on span "Disagree" at bounding box center [264, 220] width 54 height 15
click at [218, 217] on input "Disagree" at bounding box center [224, 221] width 13 height 13
radio input "true"
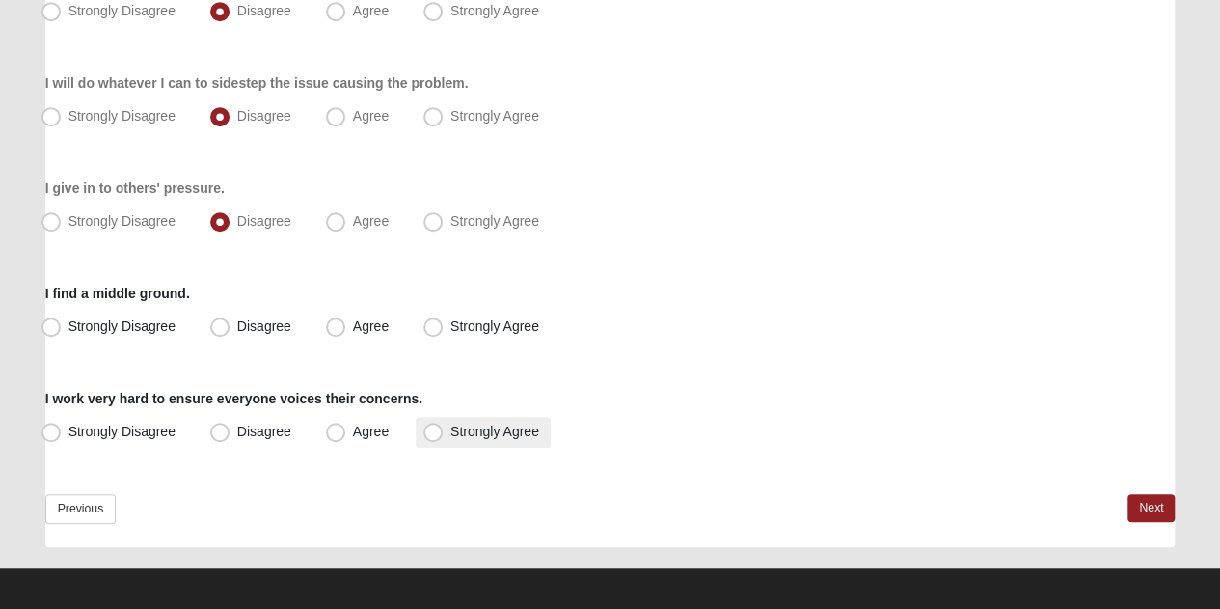
click at [450, 431] on span "Strongly Agree" at bounding box center [494, 430] width 89 height 15
click at [431, 431] on input "Strongly Agree" at bounding box center [437, 431] width 13 height 13
radio input "true"
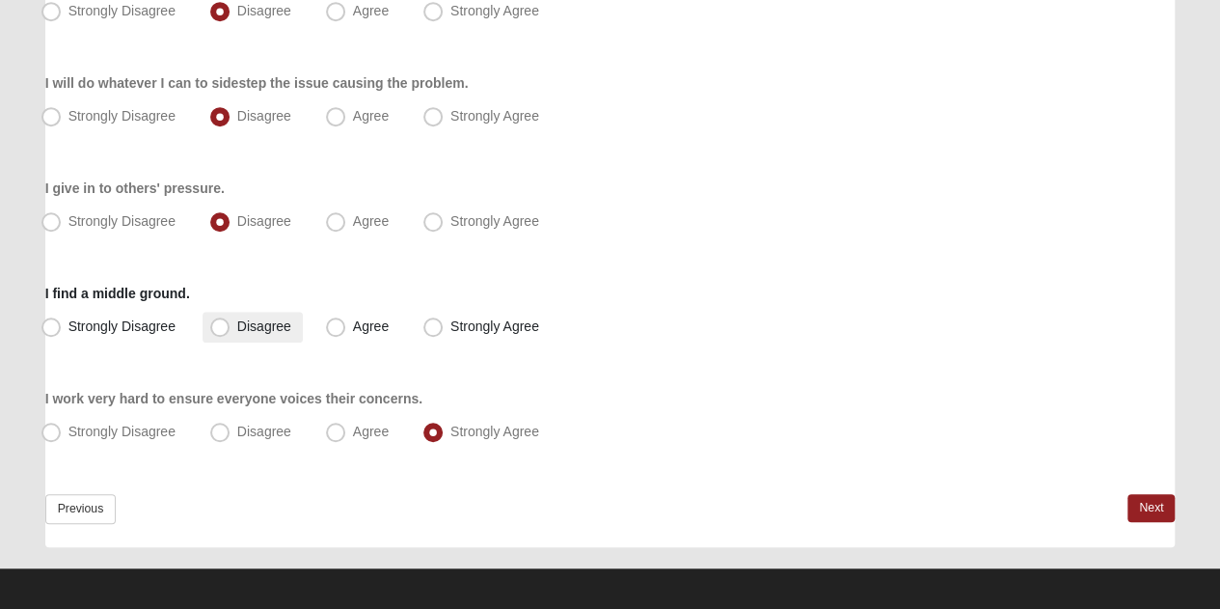
click at [237, 332] on span "Disagree" at bounding box center [264, 325] width 54 height 15
click at [218, 332] on input "Disagree" at bounding box center [224, 326] width 13 height 13
radio input "true"
click at [1154, 501] on link "Next" at bounding box center [1151, 508] width 47 height 28
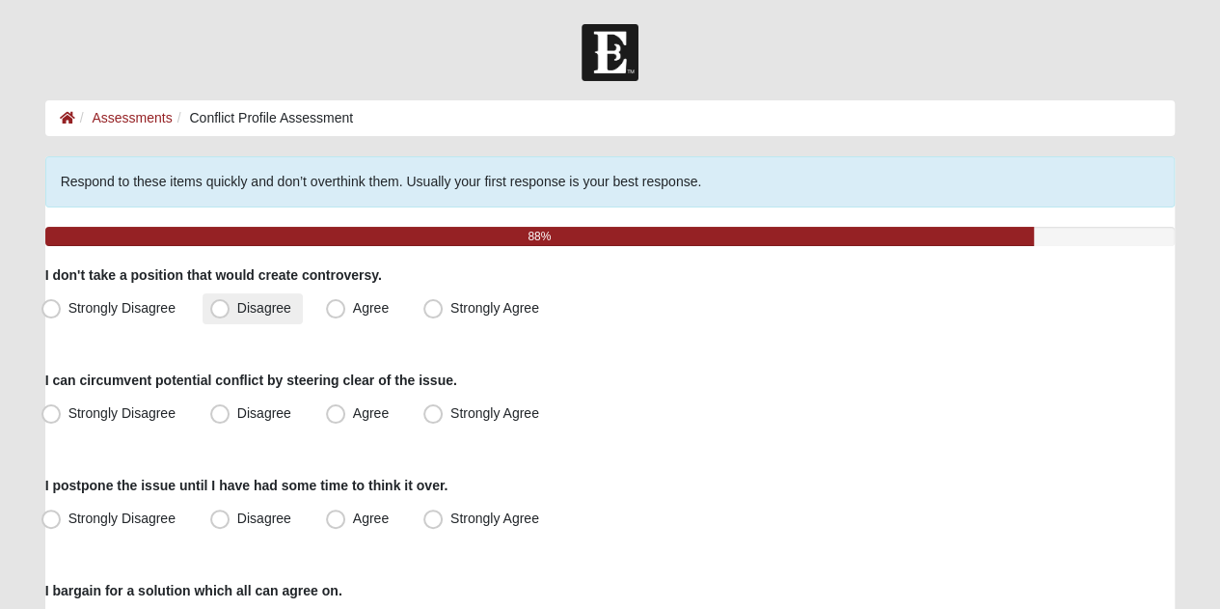
click at [237, 308] on span "Disagree" at bounding box center [264, 307] width 54 height 15
click at [218, 308] on input "Disagree" at bounding box center [224, 308] width 13 height 13
radio input "true"
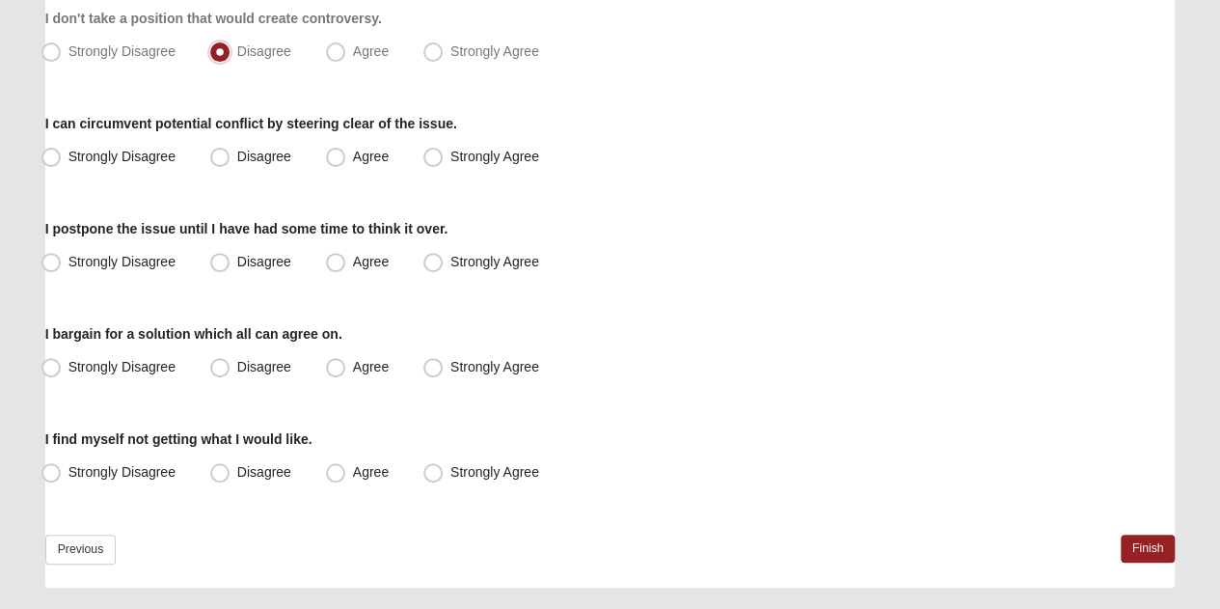
scroll to position [258, 0]
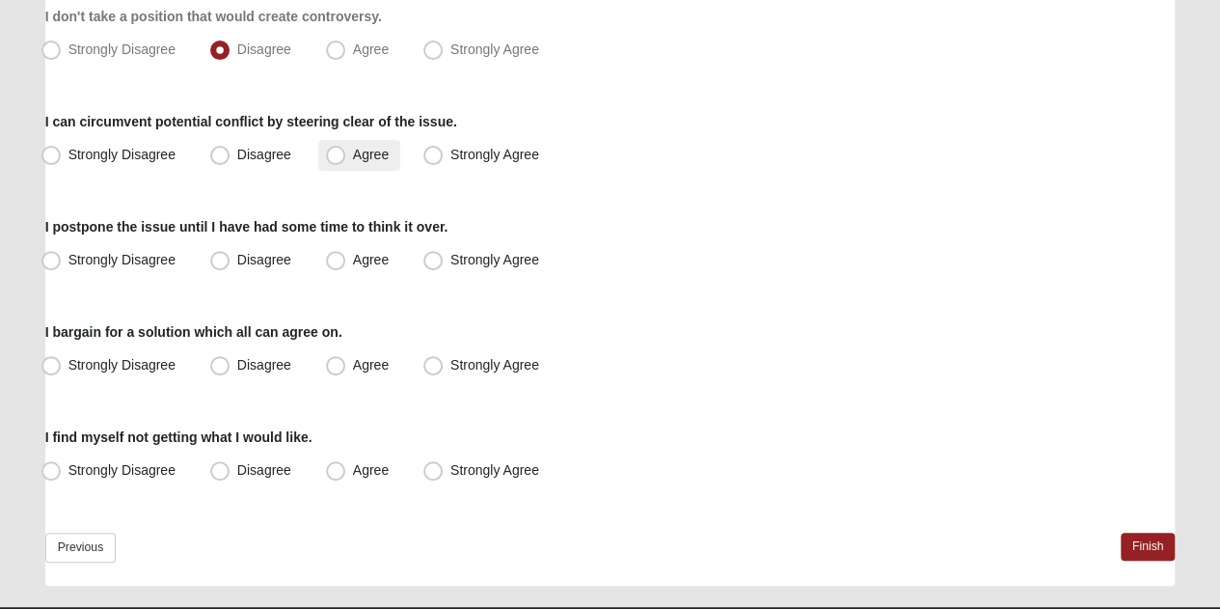
click at [353, 150] on span "Agree" at bounding box center [371, 154] width 36 height 15
click at [334, 150] on input "Agree" at bounding box center [340, 155] width 13 height 13
radio input "true"
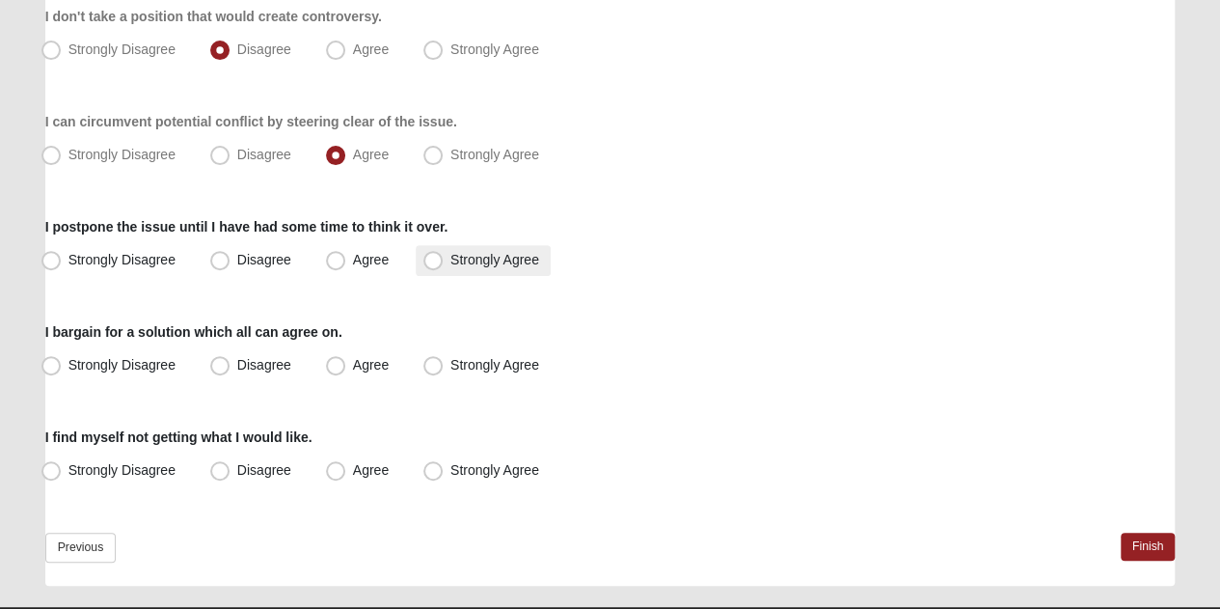
click at [450, 267] on span "Strongly Agree" at bounding box center [494, 259] width 89 height 15
click at [432, 266] on input "Strongly Agree" at bounding box center [437, 260] width 13 height 13
radio input "true"
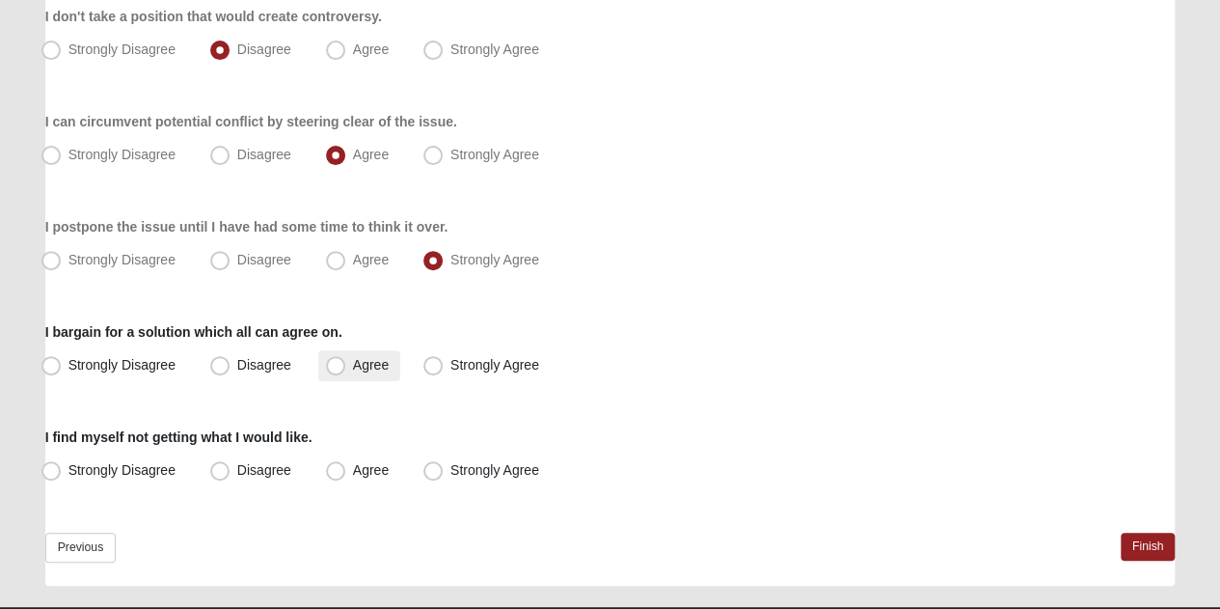
click at [353, 366] on span "Agree" at bounding box center [371, 364] width 36 height 15
click at [340, 366] on input "Agree" at bounding box center [340, 365] width 13 height 13
radio input "true"
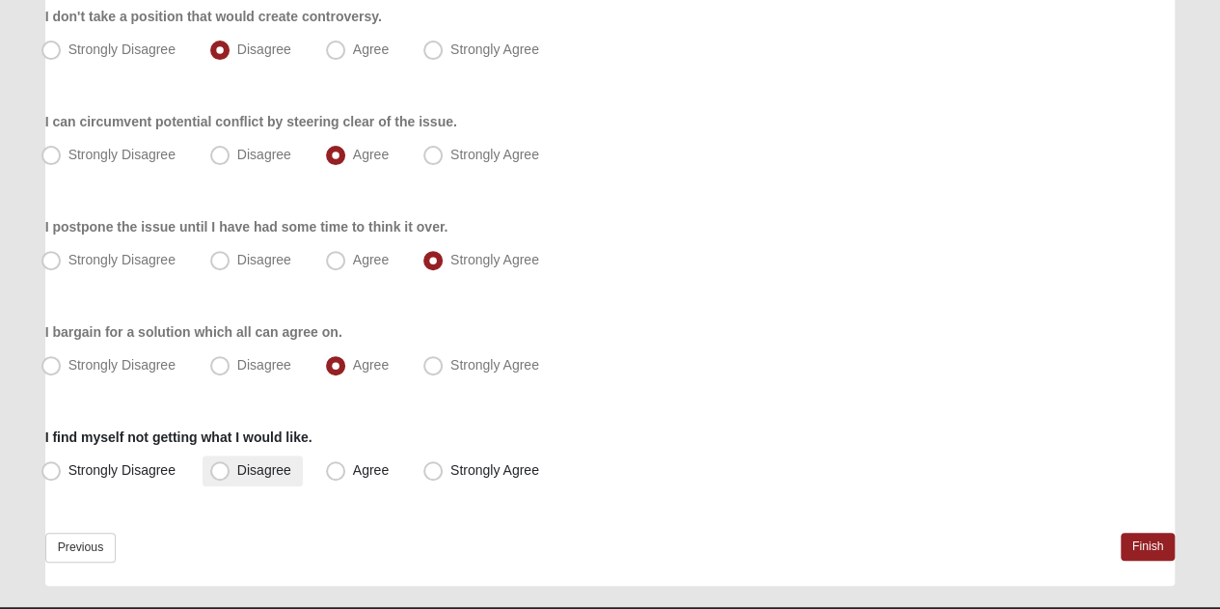
click at [237, 472] on span "Disagree" at bounding box center [264, 469] width 54 height 15
click at [222, 472] on input "Disagree" at bounding box center [224, 470] width 13 height 13
radio input "true"
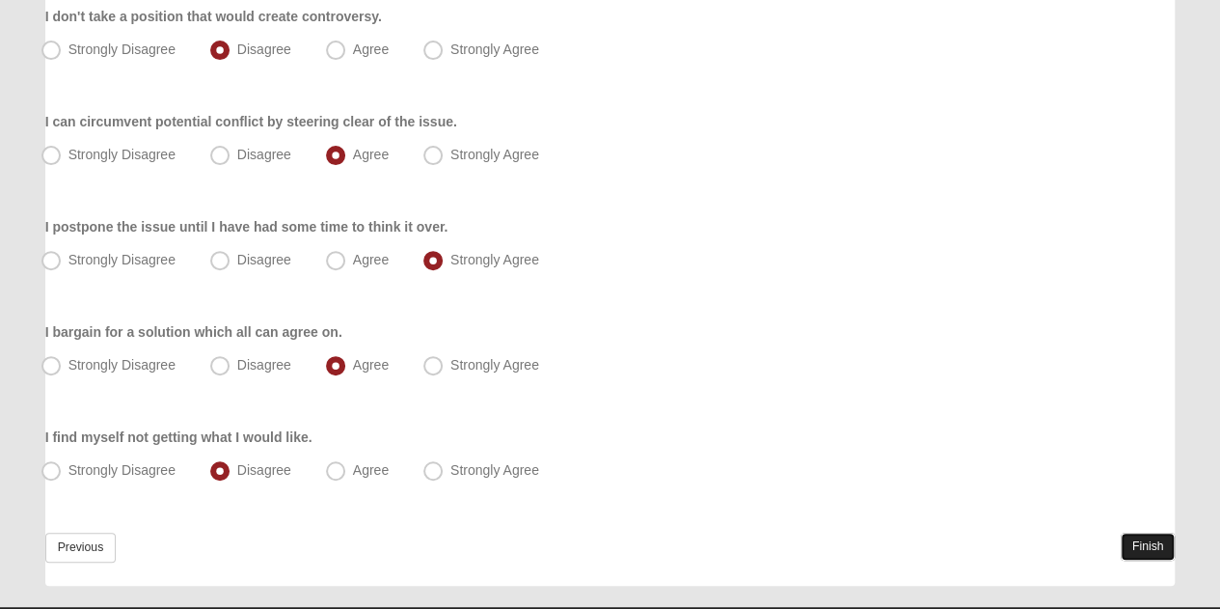
click at [1132, 544] on link "Finish" at bounding box center [1148, 546] width 55 height 28
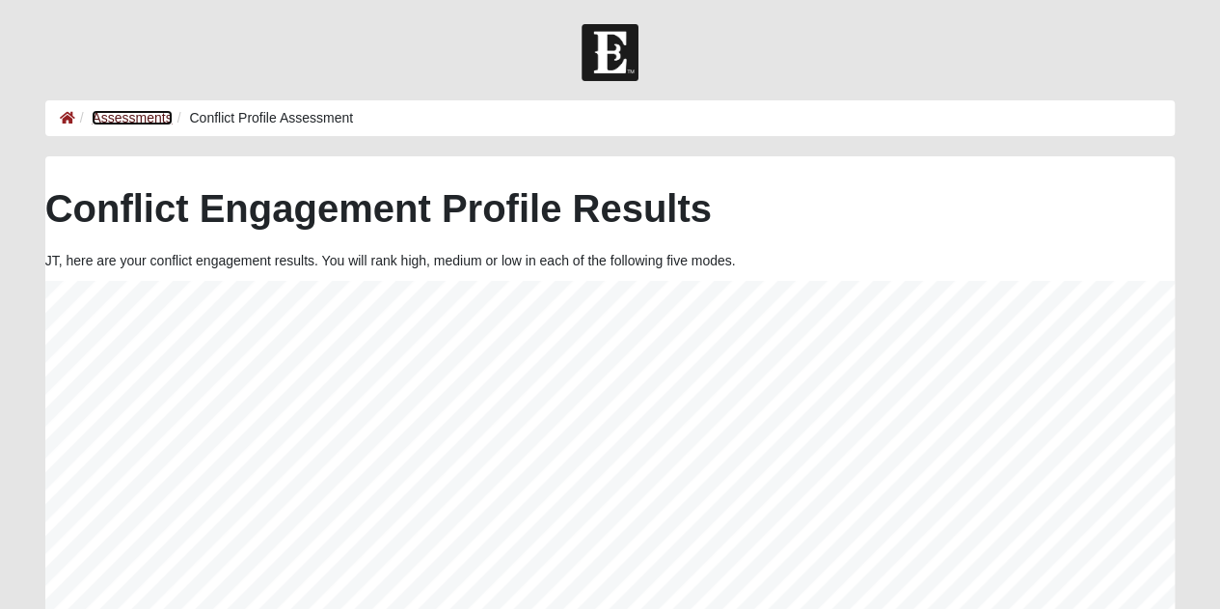
click at [130, 120] on link "Assessments" at bounding box center [132, 117] width 80 height 15
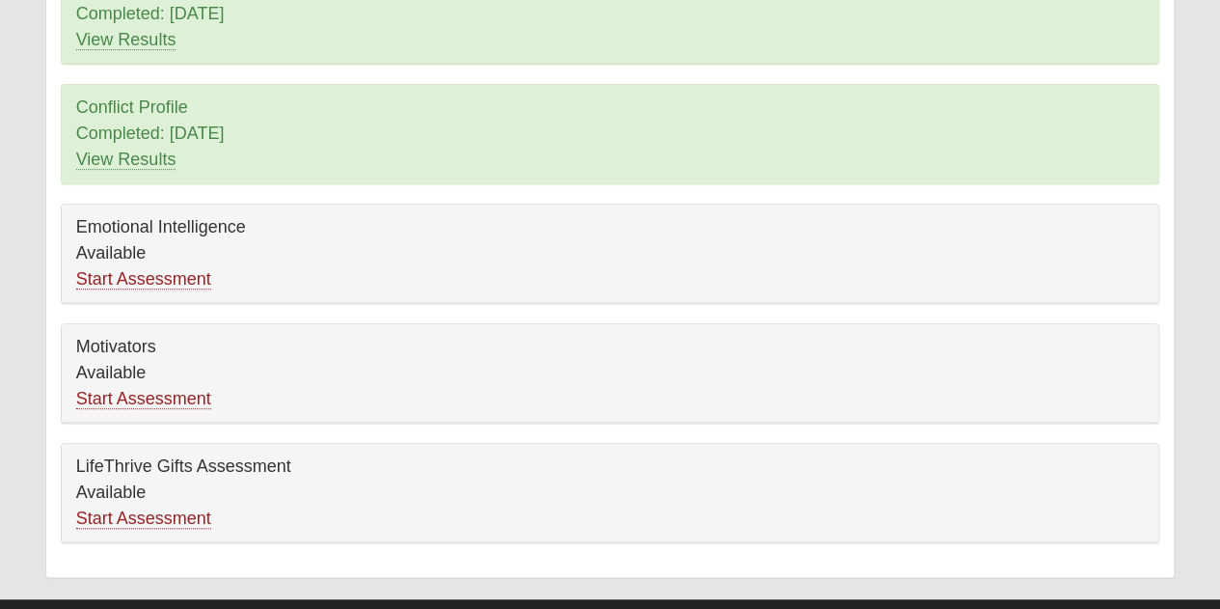
scroll to position [370, 0]
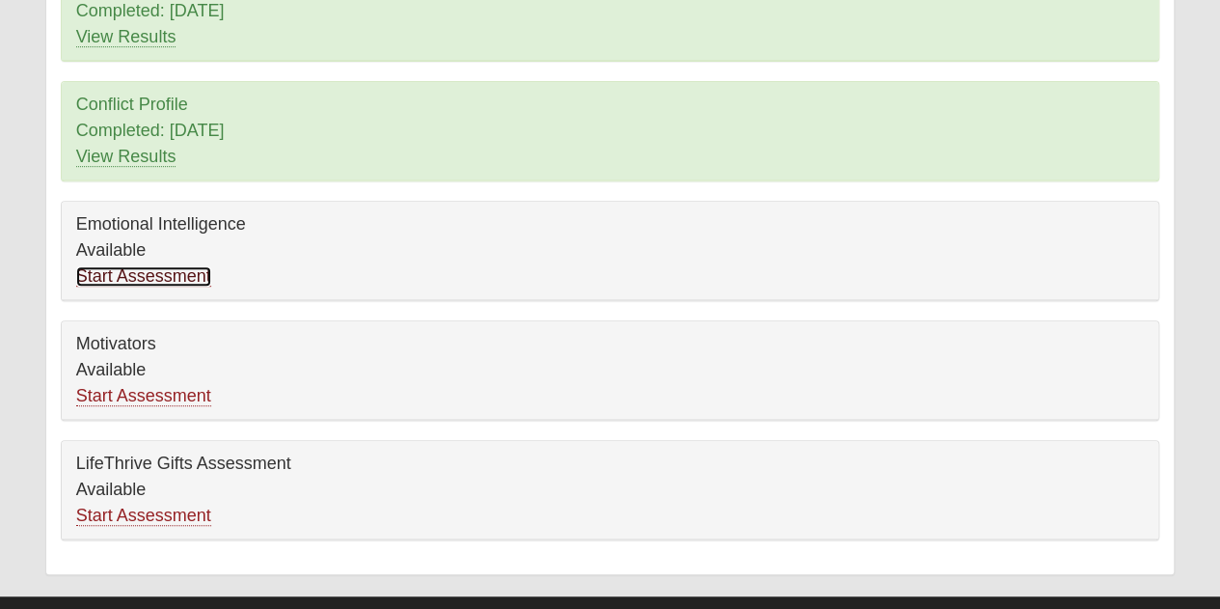
click at [146, 274] on link "Start Assessment" at bounding box center [143, 276] width 135 height 20
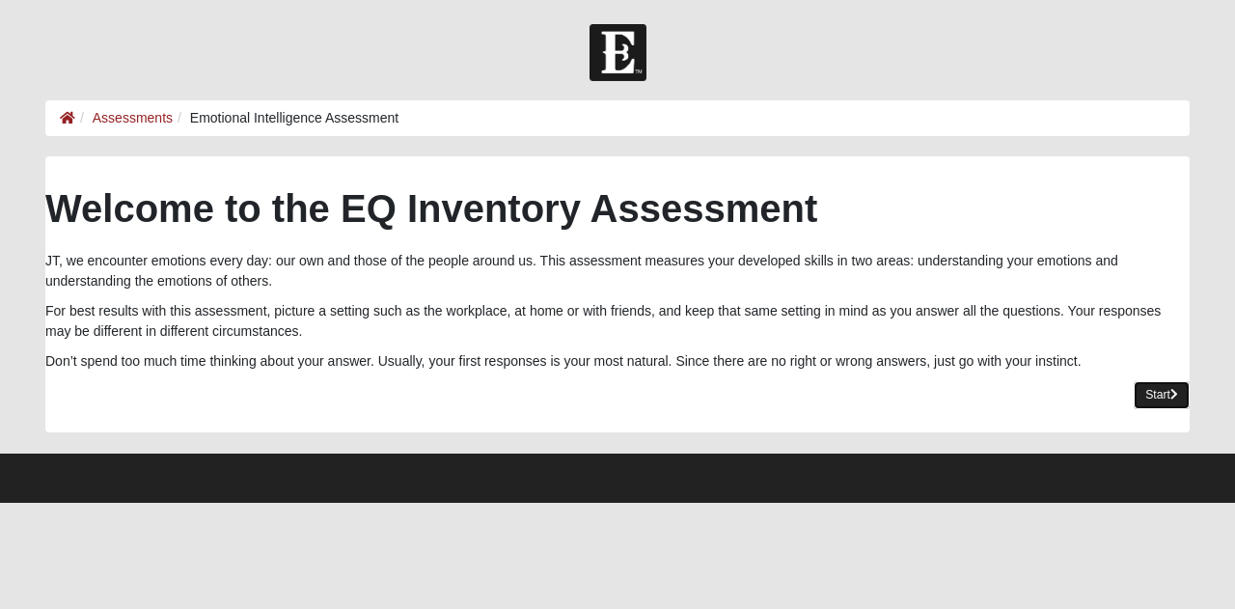
click at [1141, 395] on link "Start" at bounding box center [1161, 395] width 56 height 28
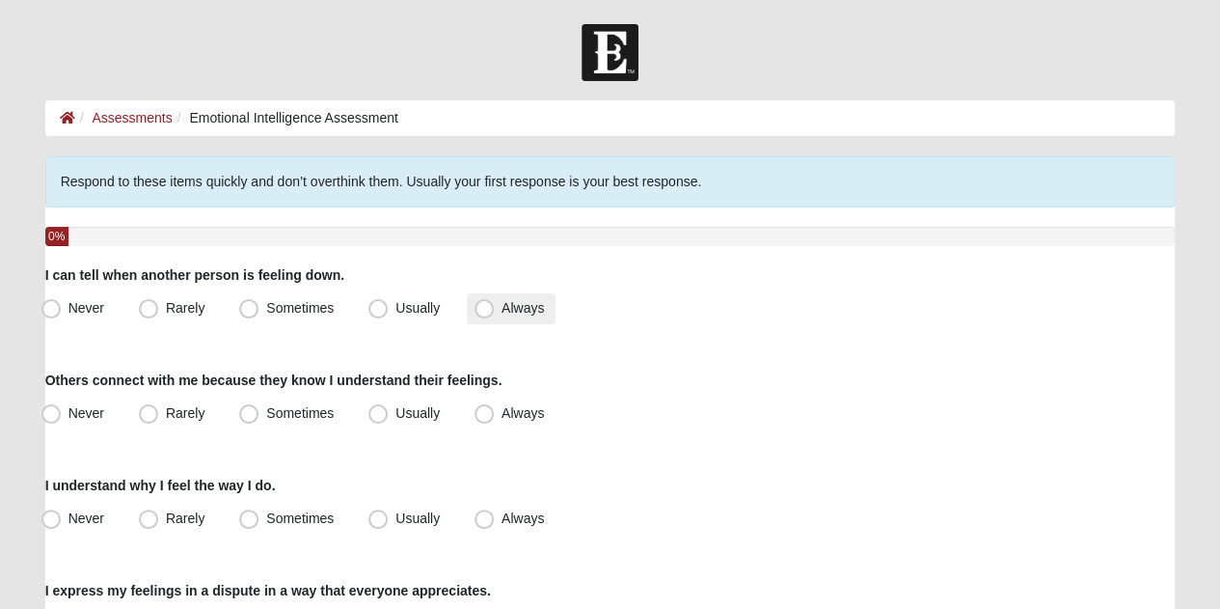
click at [502, 301] on span "Always" at bounding box center [523, 307] width 42 height 15
click at [482, 302] on input "Always" at bounding box center [488, 308] width 13 height 13
radio input "true"
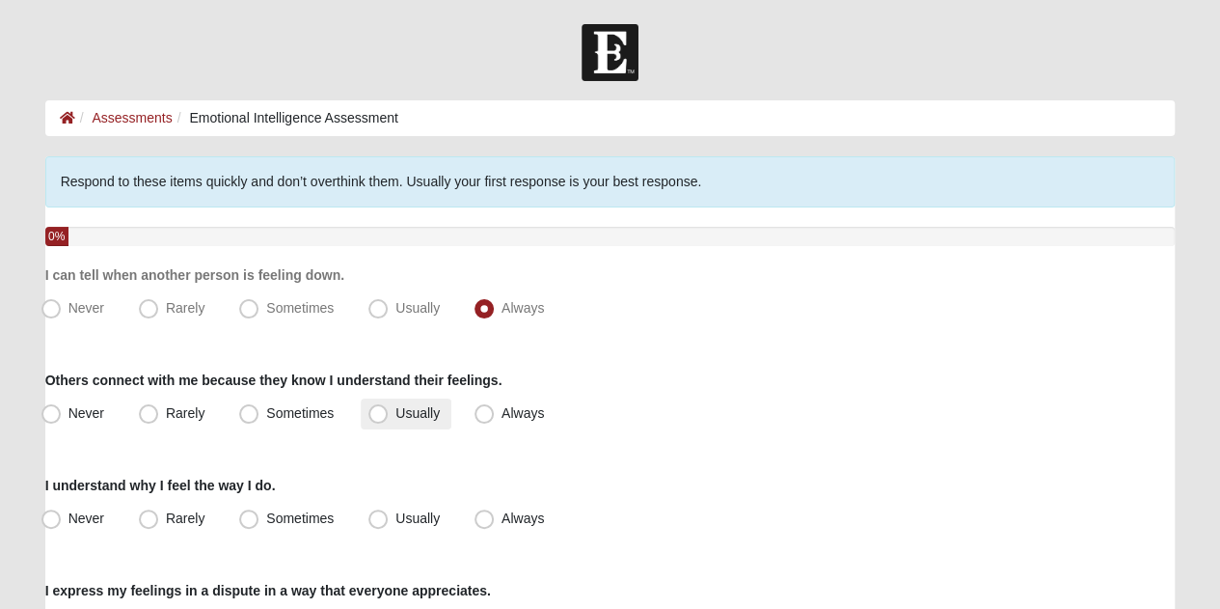
click at [395, 415] on span "Usually" at bounding box center [417, 412] width 44 height 15
click at [379, 415] on input "Usually" at bounding box center [382, 413] width 13 height 13
radio input "true"
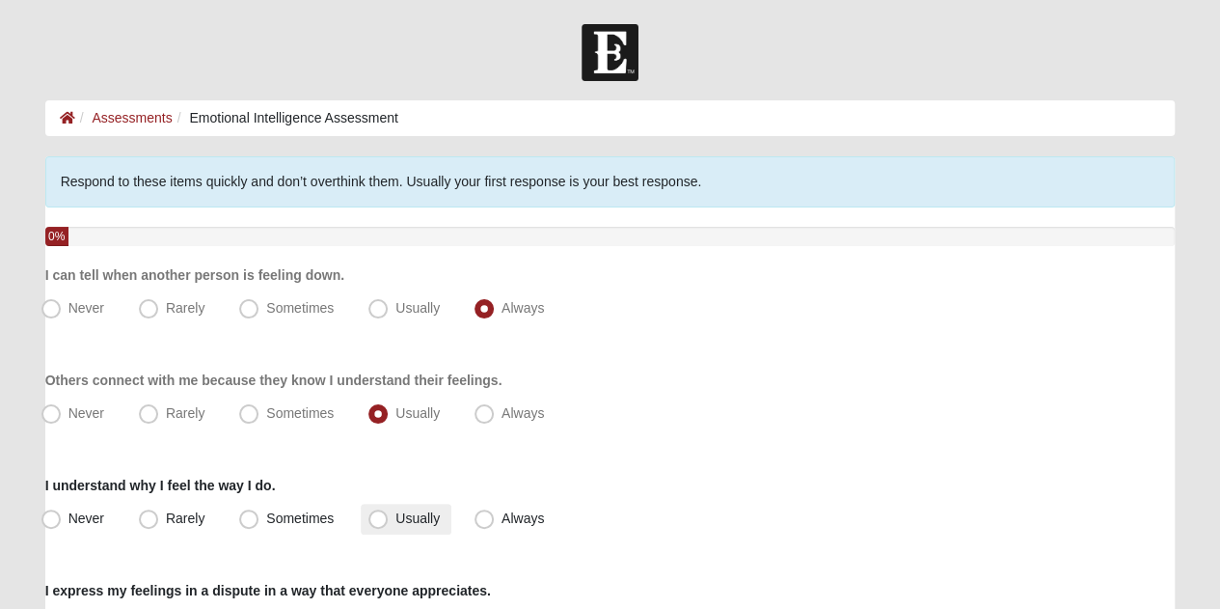
click at [395, 514] on span "Usually" at bounding box center [417, 517] width 44 height 15
click at [376, 514] on input "Usually" at bounding box center [382, 518] width 13 height 13
radio input "true"
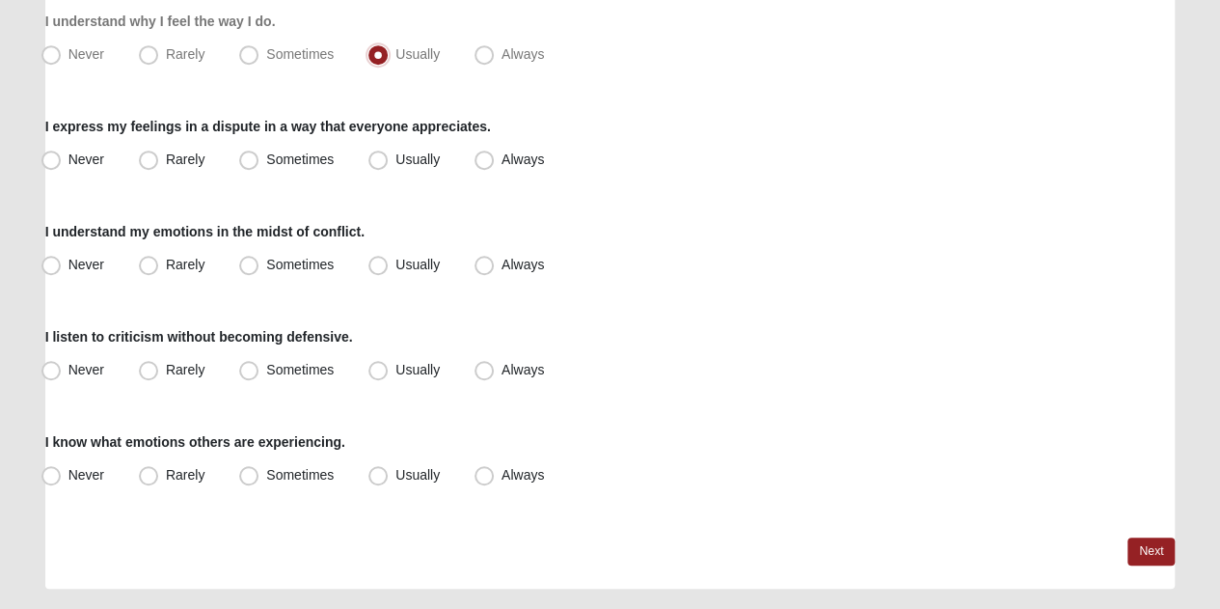
scroll to position [467, 0]
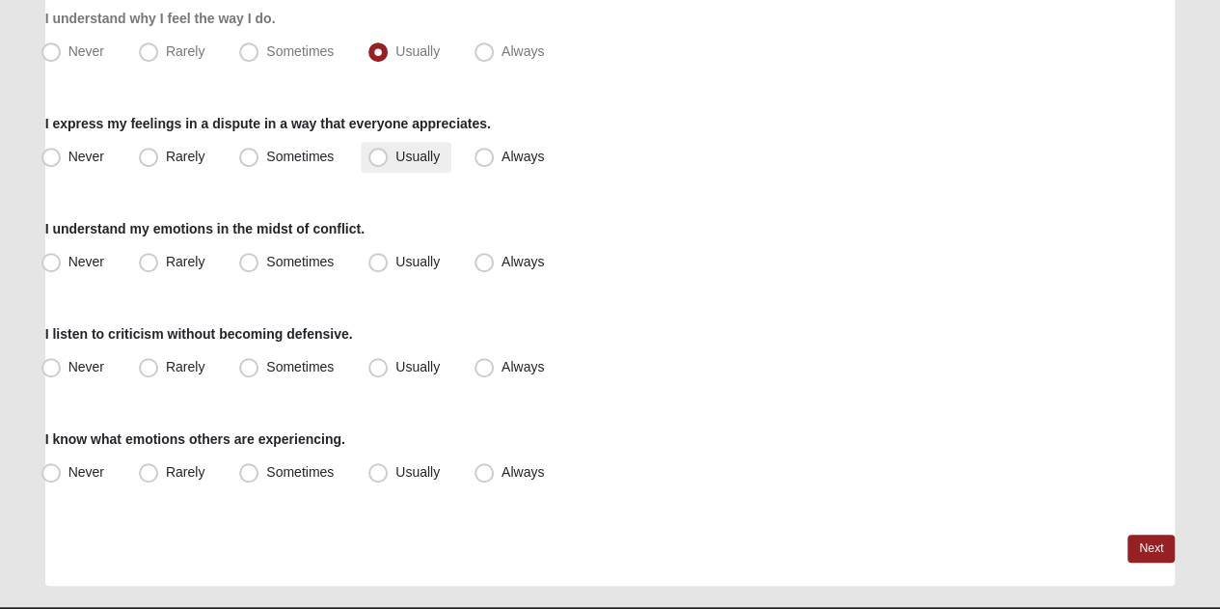
click at [422, 162] on span "Usually" at bounding box center [417, 156] width 44 height 15
click at [389, 162] on input "Usually" at bounding box center [382, 156] width 13 height 13
radio input "true"
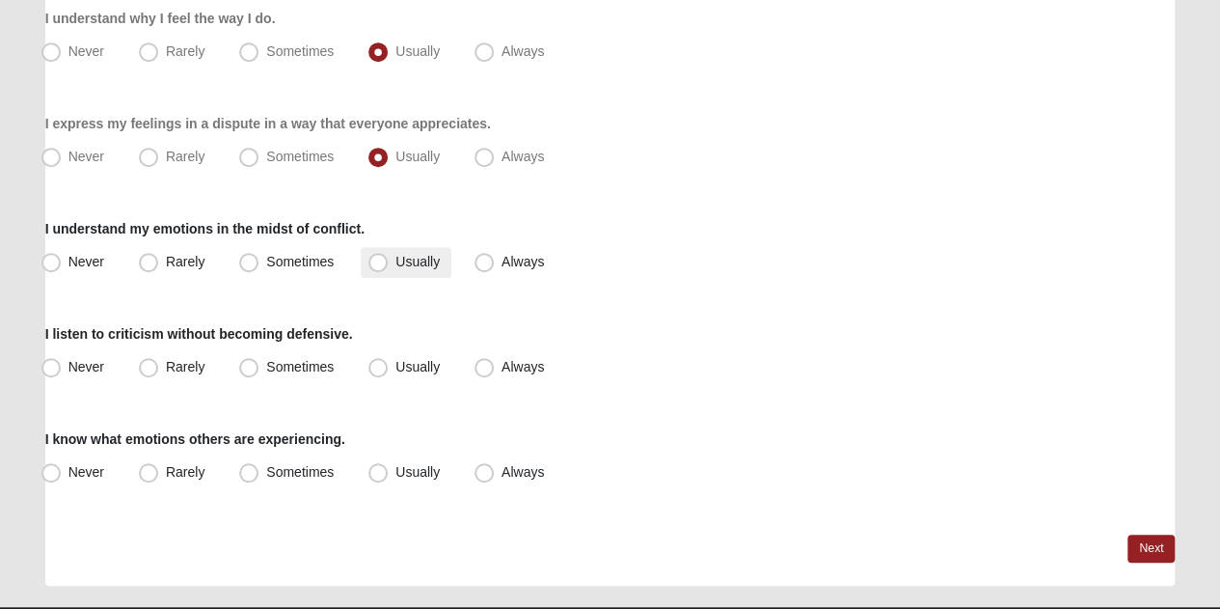
click at [395, 261] on span "Usually" at bounding box center [417, 261] width 44 height 15
click at [378, 261] on input "Usually" at bounding box center [382, 262] width 13 height 13
radio input "true"
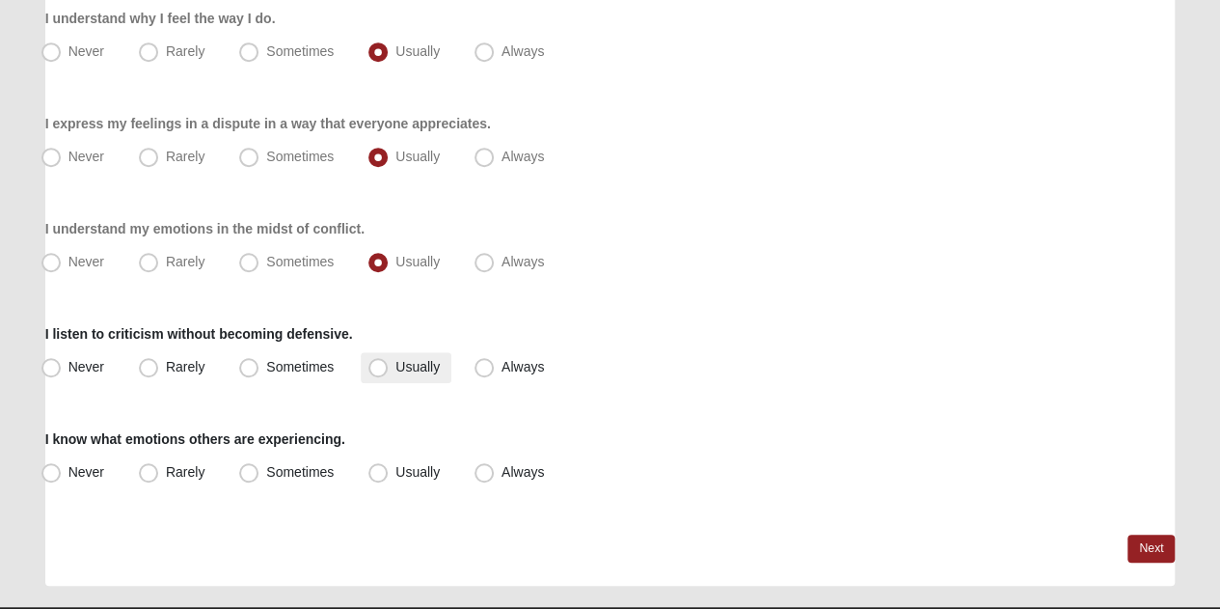
click at [395, 368] on span "Usually" at bounding box center [417, 366] width 44 height 15
click at [376, 368] on input "Usually" at bounding box center [382, 367] width 13 height 13
radio input "true"
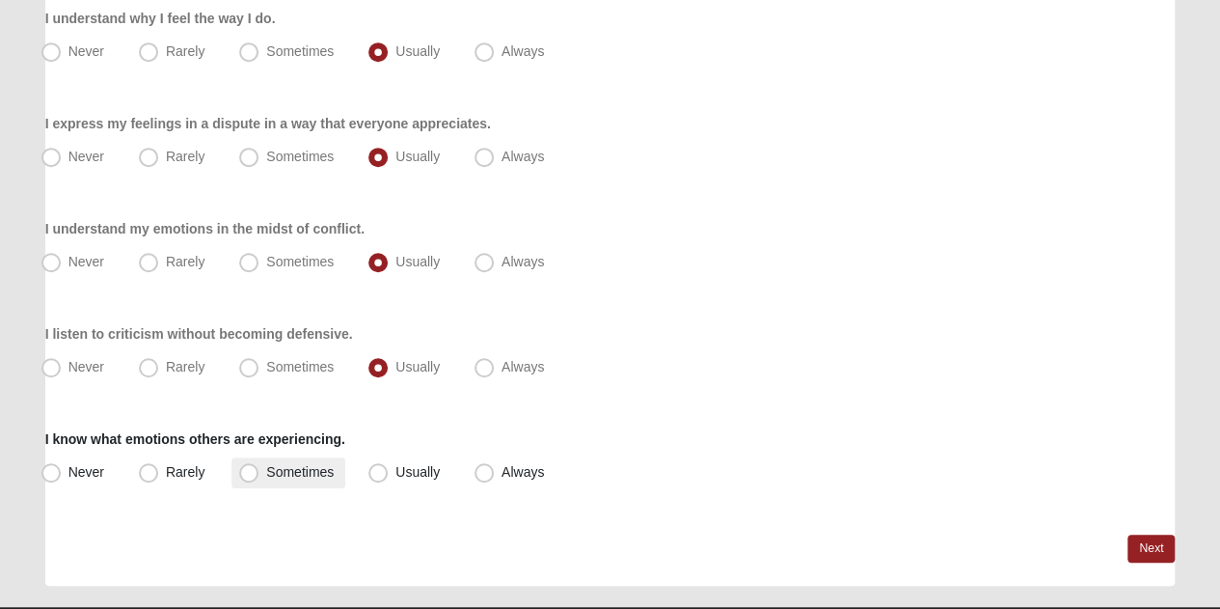
click at [266, 476] on span "Sometimes" at bounding box center [300, 471] width 68 height 15
click at [247, 476] on input "Sometimes" at bounding box center [253, 472] width 13 height 13
radio input "true"
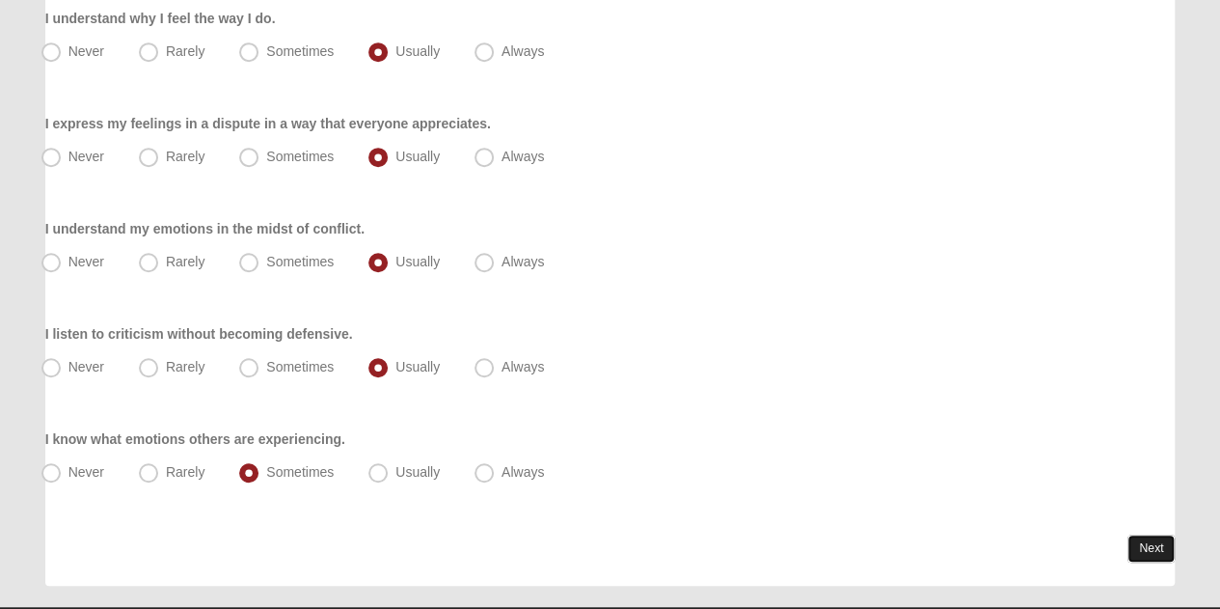
click at [1148, 542] on link "Next" at bounding box center [1151, 548] width 47 height 28
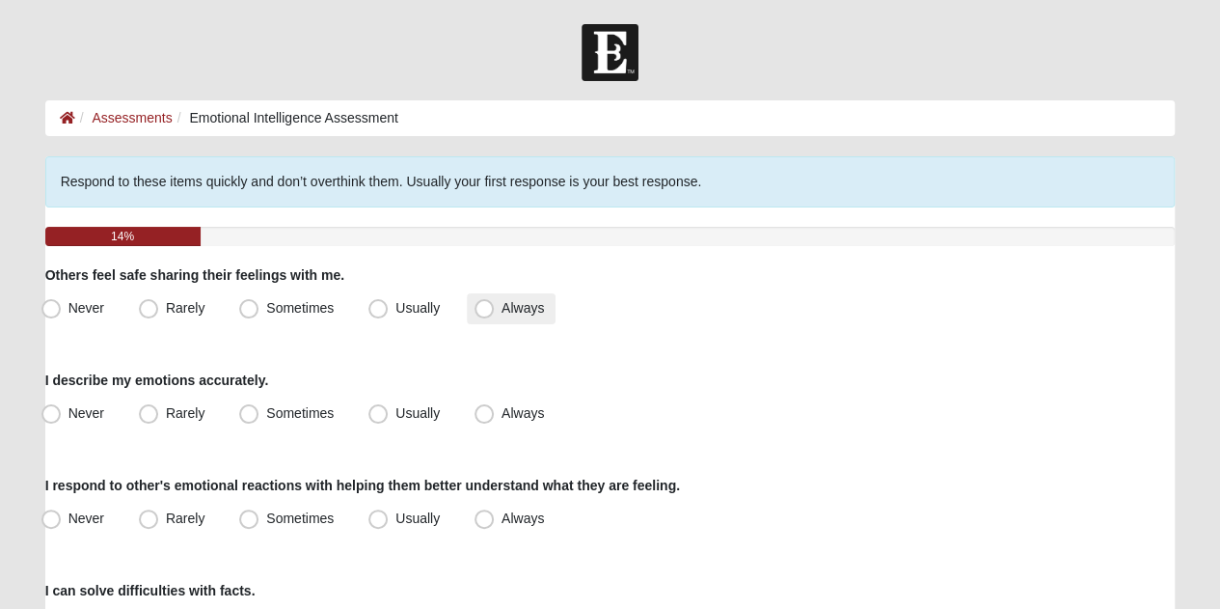
click at [502, 306] on span "Always" at bounding box center [523, 307] width 42 height 15
click at [482, 306] on input "Always" at bounding box center [488, 308] width 13 height 13
radio input "true"
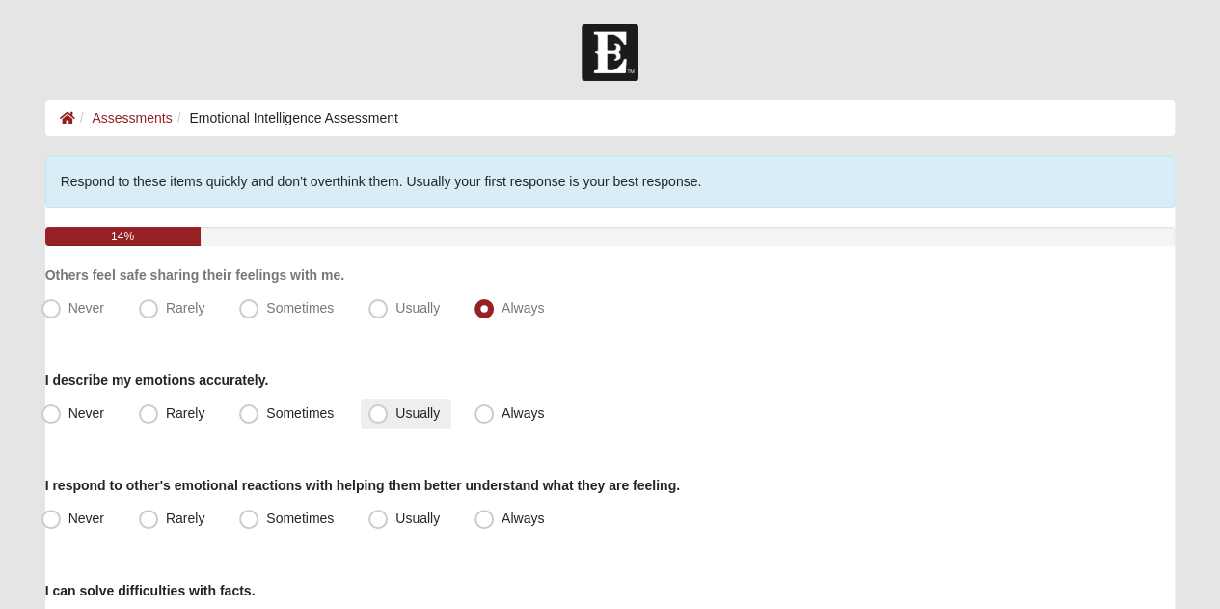
click at [395, 419] on span "Usually" at bounding box center [417, 412] width 44 height 15
click at [376, 419] on input "Usually" at bounding box center [382, 413] width 13 height 13
radio input "true"
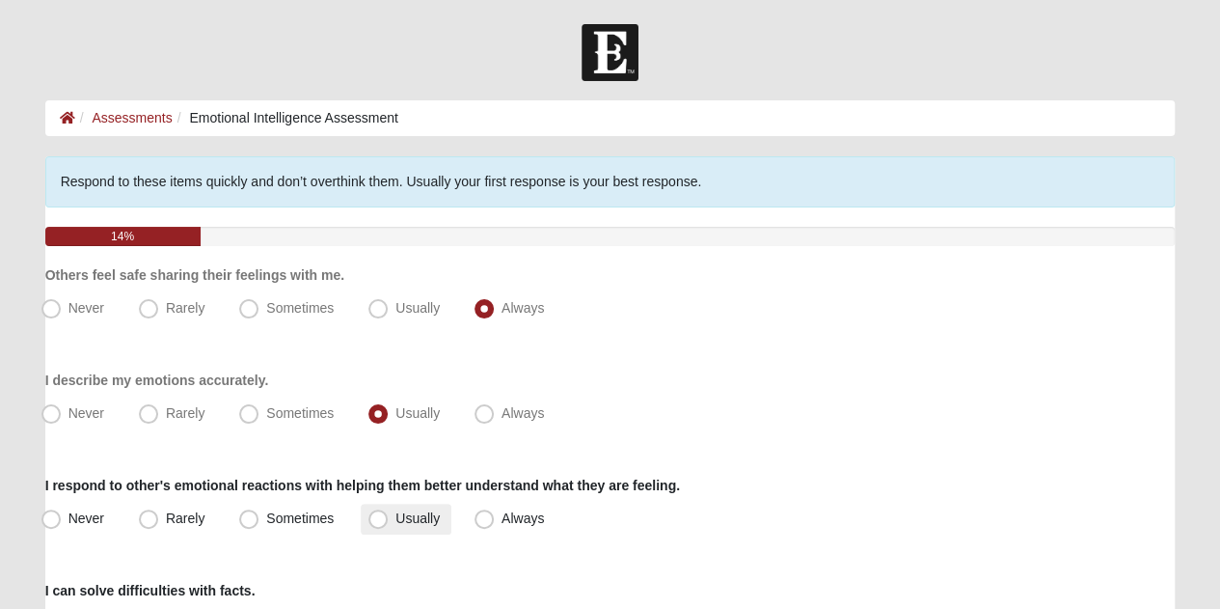
click at [388, 512] on label "Usually" at bounding box center [406, 518] width 91 height 31
click at [388, 512] on input "Usually" at bounding box center [382, 518] width 13 height 13
radio input "true"
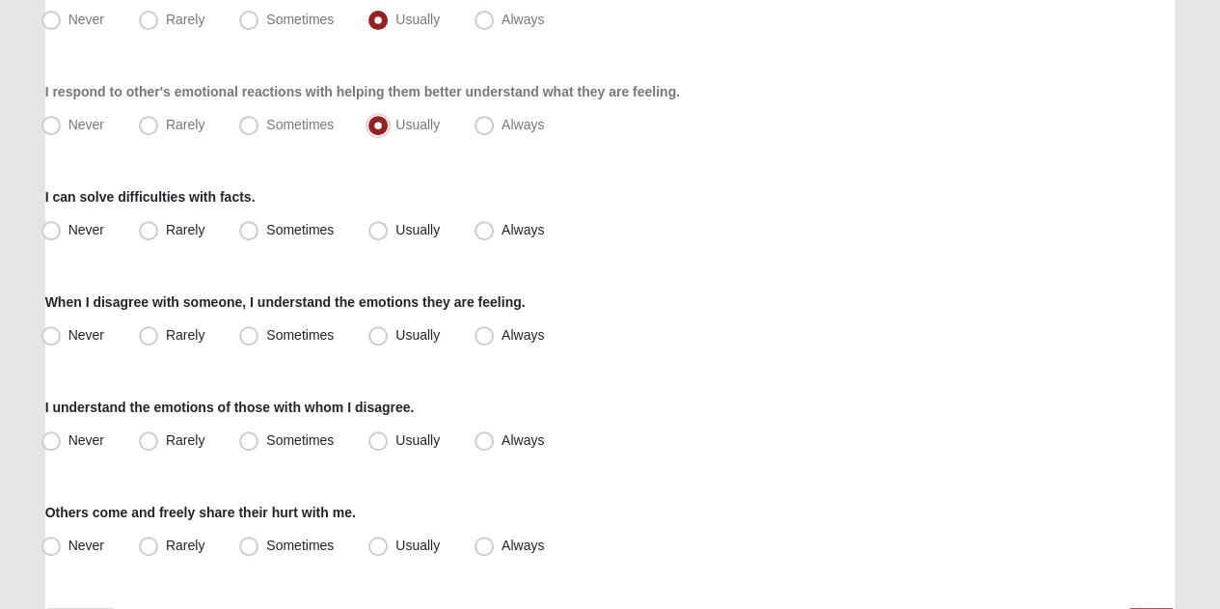
scroll to position [402, 0]
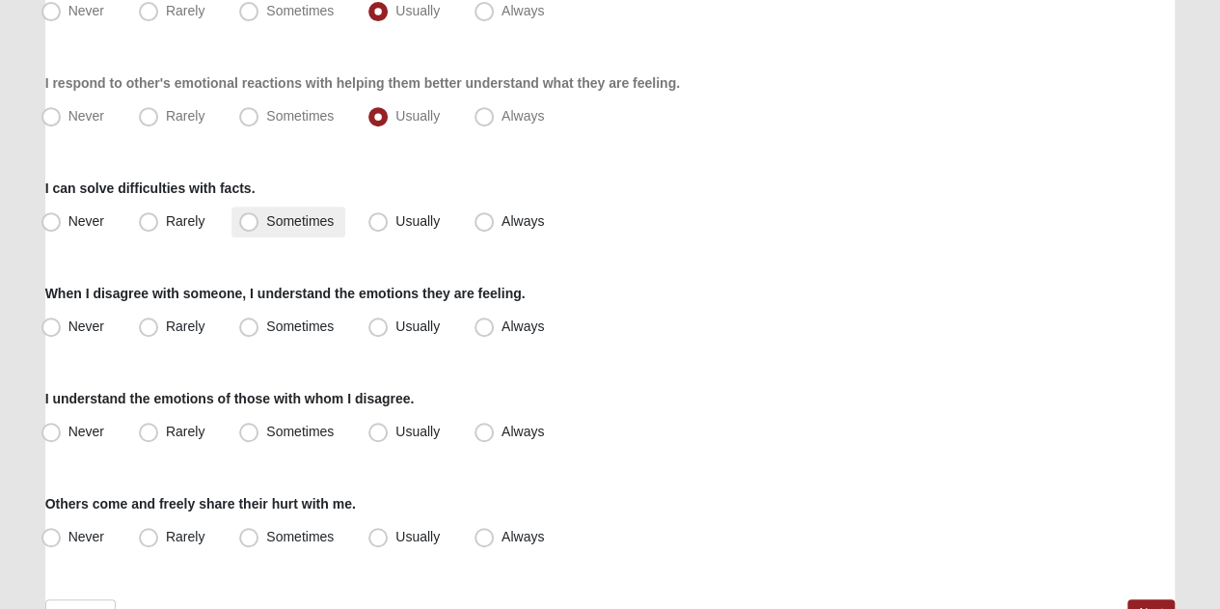
click at [259, 227] on label "Sometimes" at bounding box center [288, 221] width 114 height 31
click at [259, 227] on input "Sometimes" at bounding box center [253, 221] width 13 height 13
radio input "true"
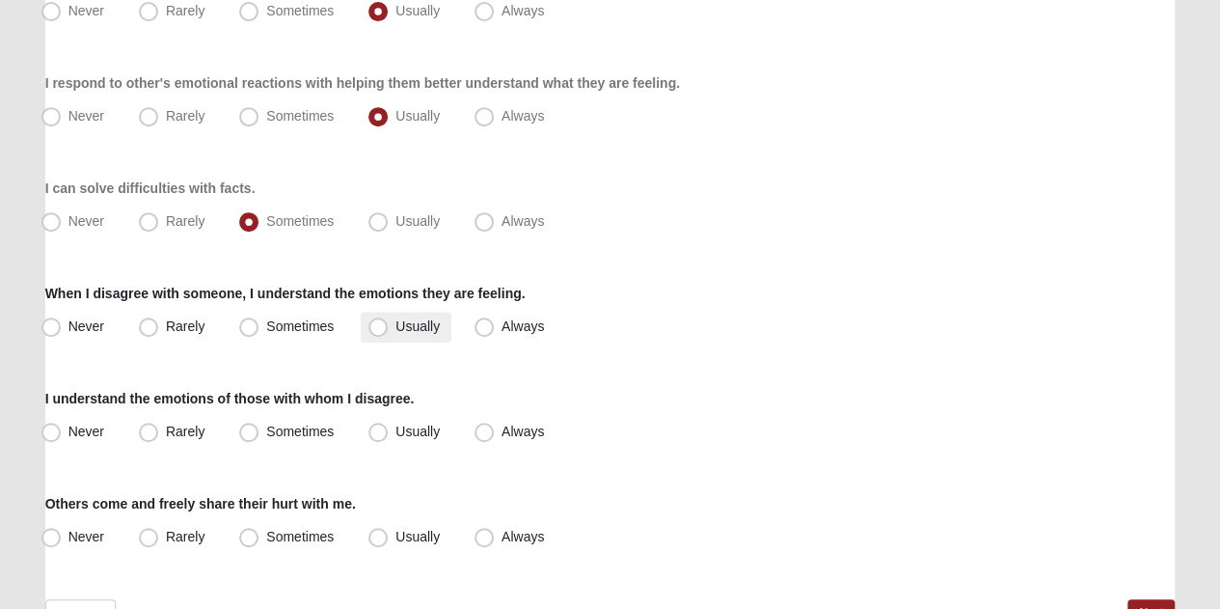
click at [395, 319] on span "Usually" at bounding box center [417, 325] width 44 height 15
click at [376, 320] on input "Usually" at bounding box center [382, 326] width 13 height 13
radio input "true"
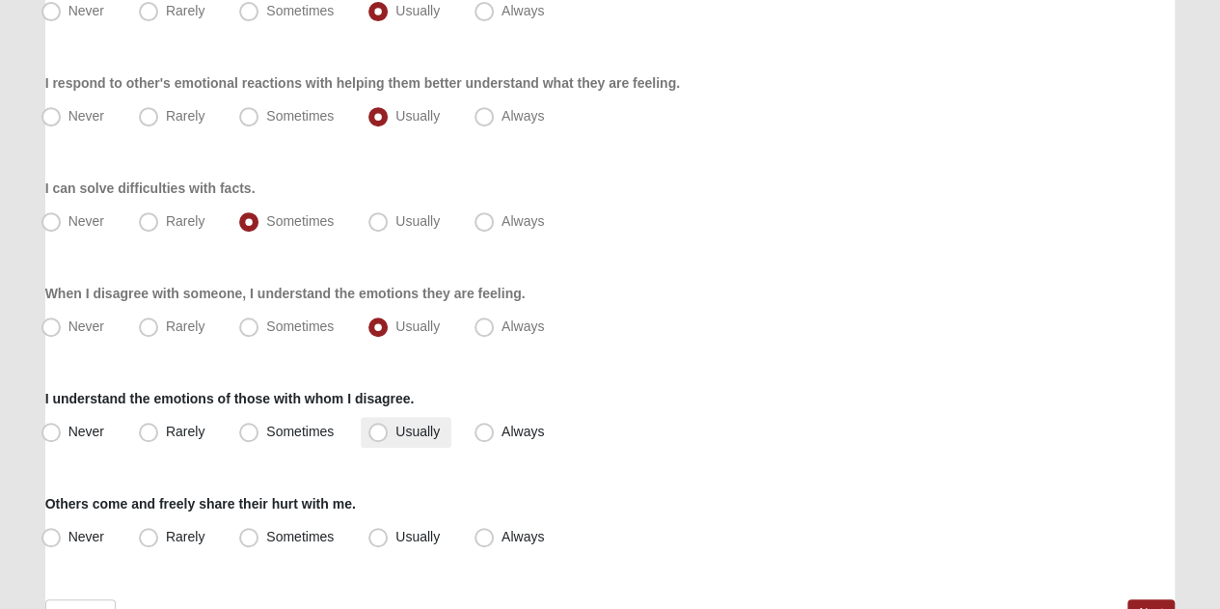
click at [395, 423] on span "Usually" at bounding box center [417, 430] width 44 height 15
click at [379, 425] on input "Usually" at bounding box center [382, 431] width 13 height 13
radio input "true"
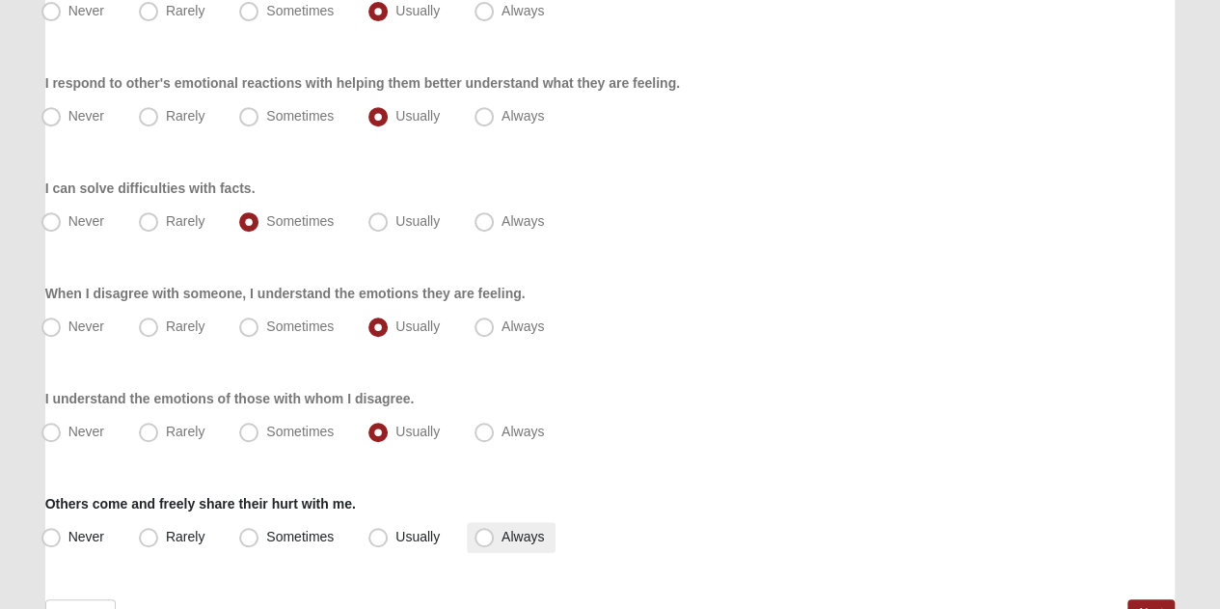
click at [502, 532] on span "Always" at bounding box center [523, 536] width 42 height 15
click at [482, 532] on input "Always" at bounding box center [488, 536] width 13 height 13
radio input "true"
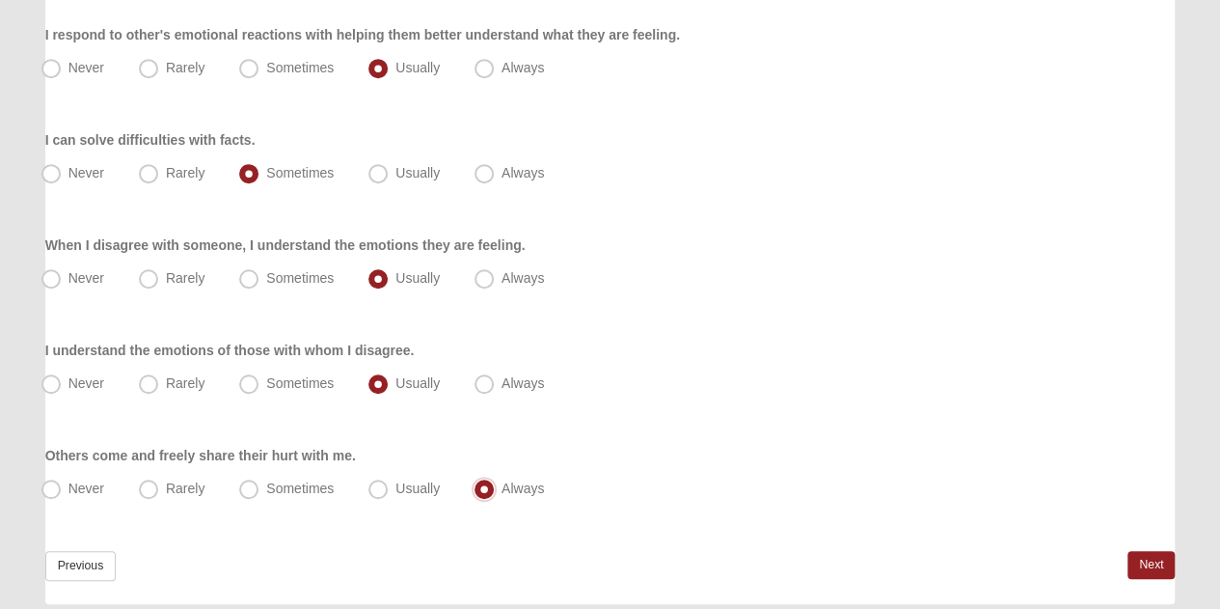
scroll to position [513, 0]
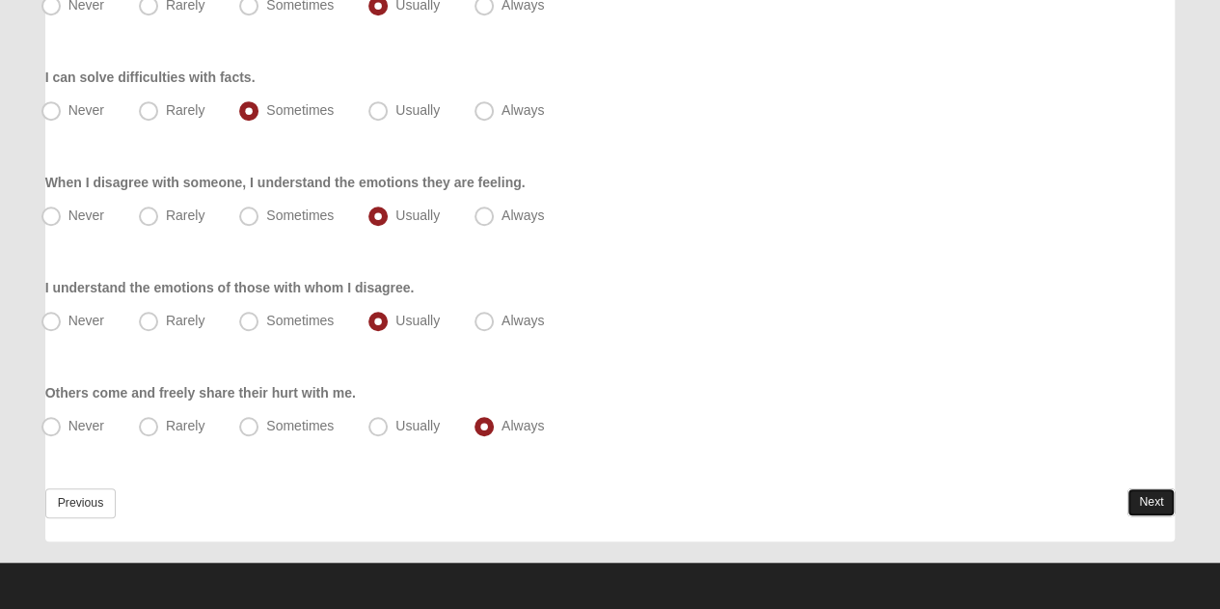
click at [1152, 499] on link "Next" at bounding box center [1151, 502] width 47 height 28
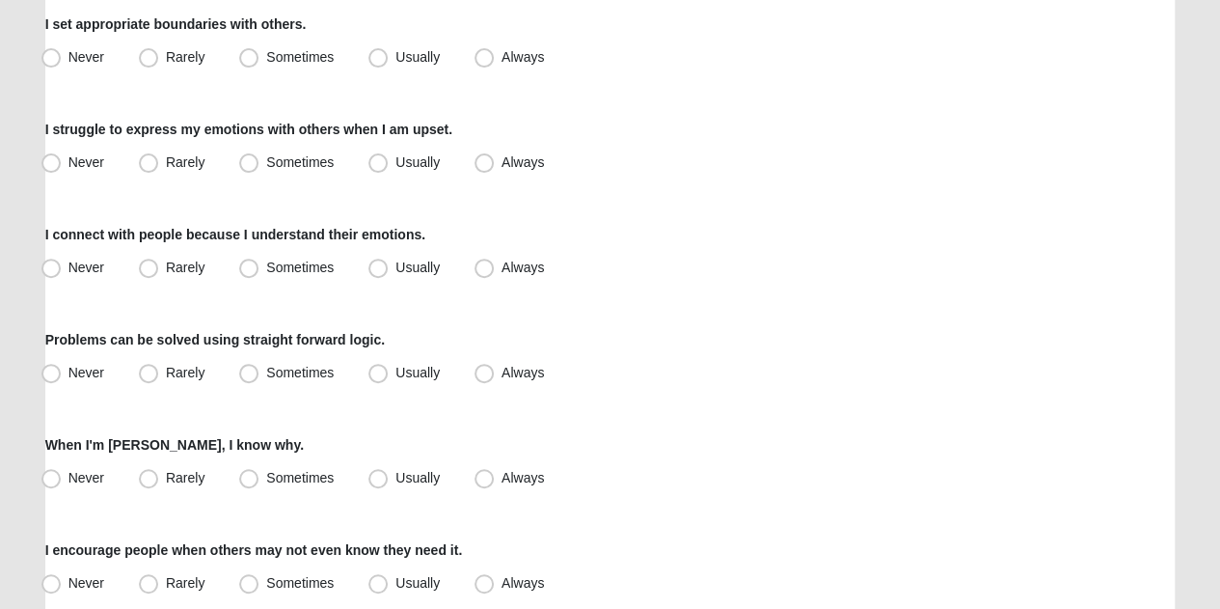
scroll to position [258, 0]
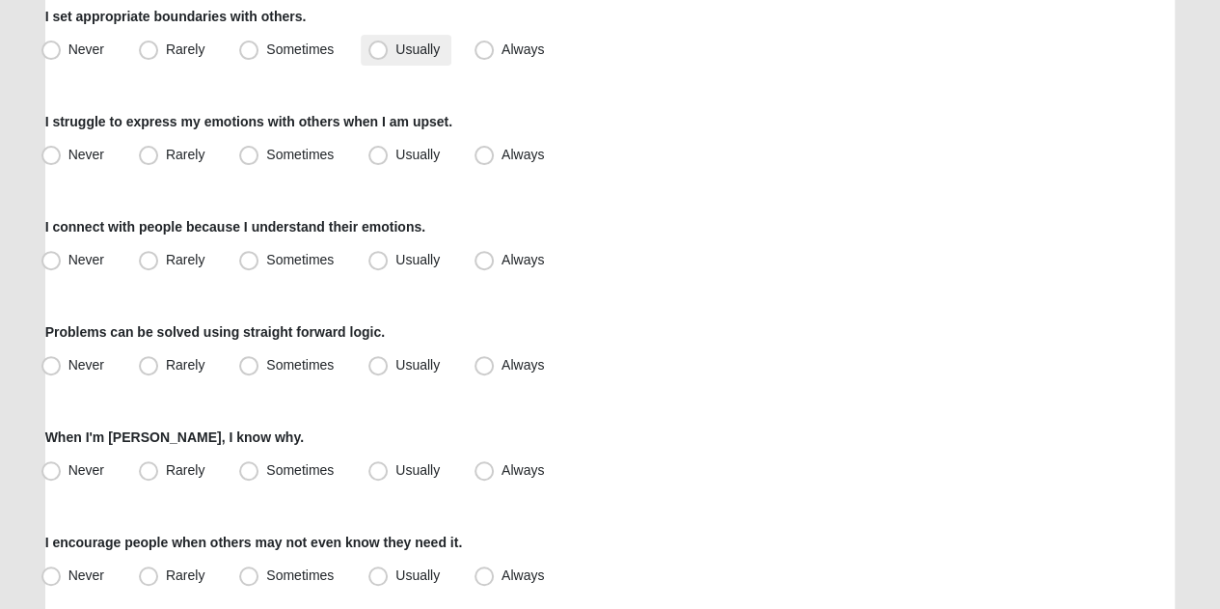
click at [395, 50] on span "Usually" at bounding box center [417, 48] width 44 height 15
click at [376, 50] on input "Usually" at bounding box center [382, 49] width 13 height 13
radio input "true"
click at [160, 148] on label "Rarely" at bounding box center [173, 155] width 85 height 31
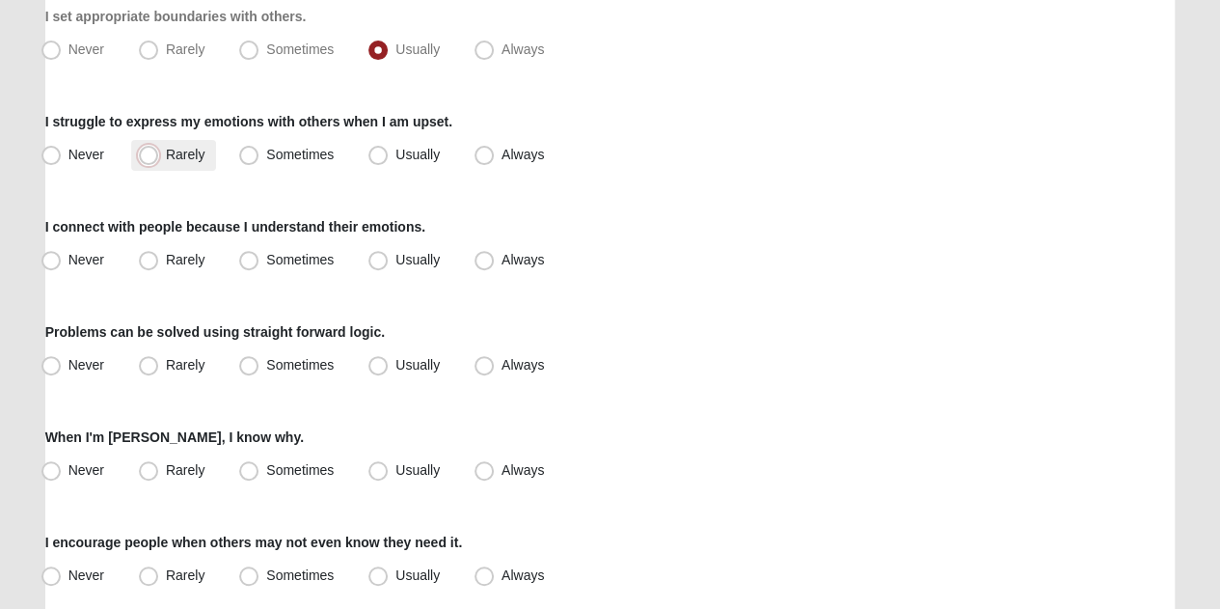
click at [159, 149] on input "Rarely" at bounding box center [153, 155] width 13 height 13
radio input "true"
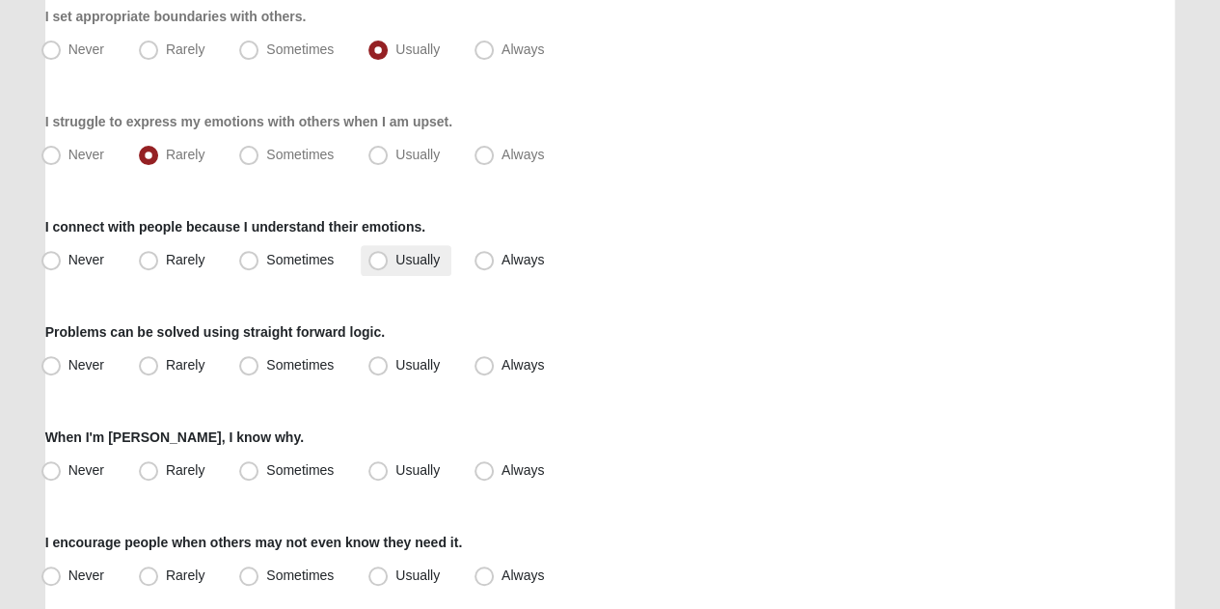
click at [395, 254] on span "Usually" at bounding box center [417, 259] width 44 height 15
click at [385, 254] on input "Usually" at bounding box center [382, 260] width 13 height 13
radio input "true"
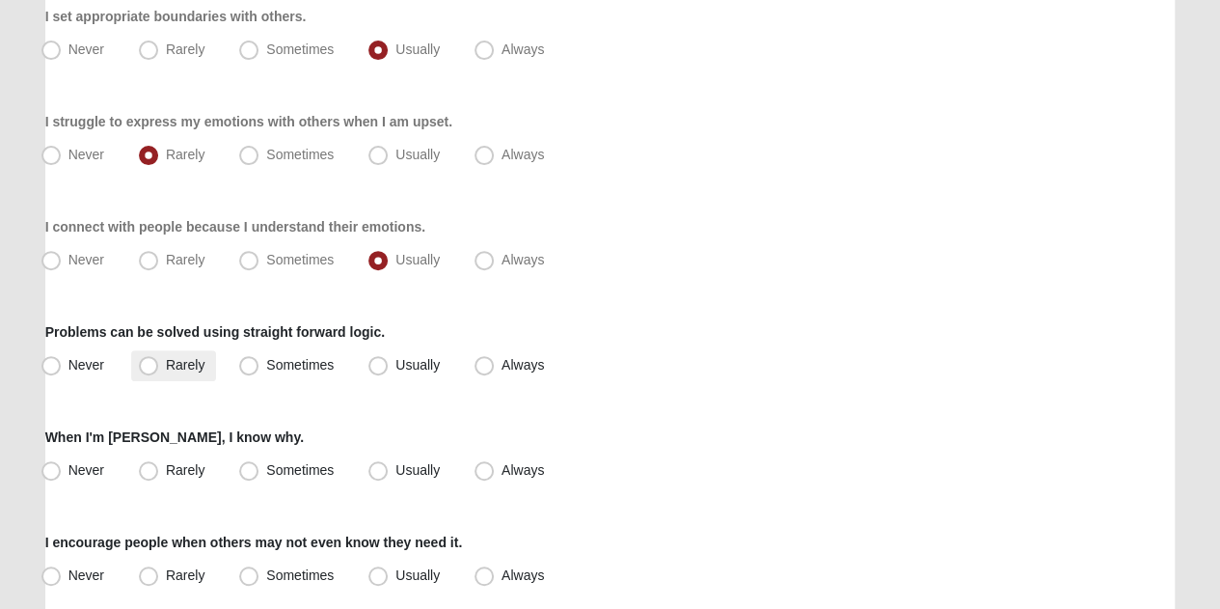
click at [166, 358] on span "Rarely" at bounding box center [185, 364] width 39 height 15
click at [147, 359] on input "Rarely" at bounding box center [153, 365] width 13 height 13
radio input "true"
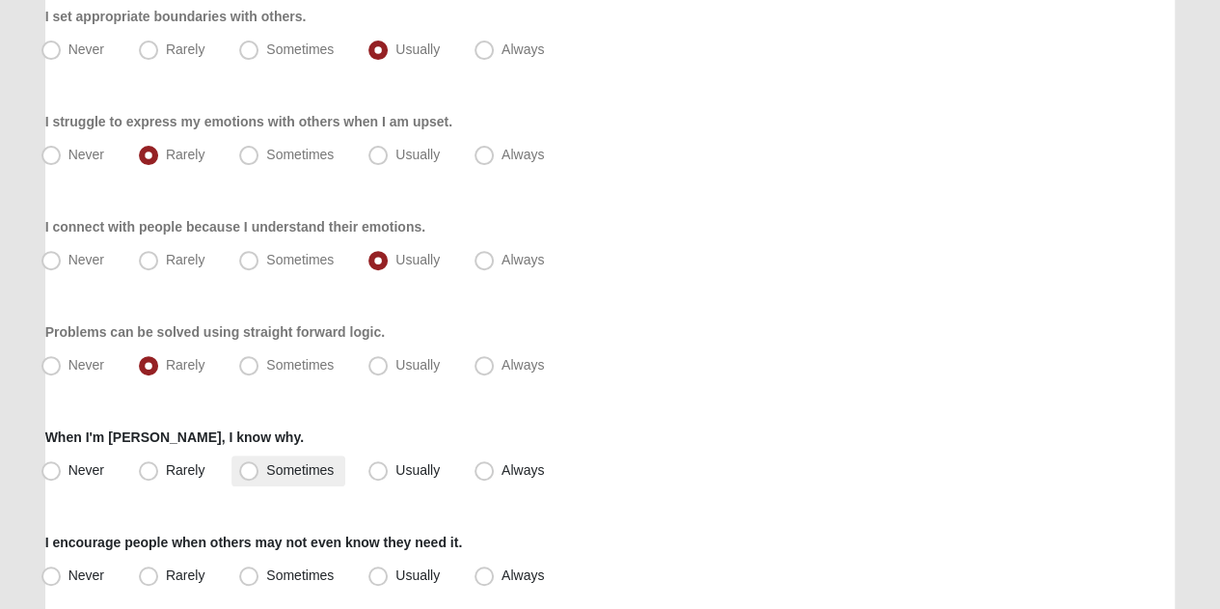
click at [237, 472] on label "Sometimes" at bounding box center [288, 470] width 114 height 31
click at [247, 472] on input "Sometimes" at bounding box center [253, 470] width 13 height 13
radio input "true"
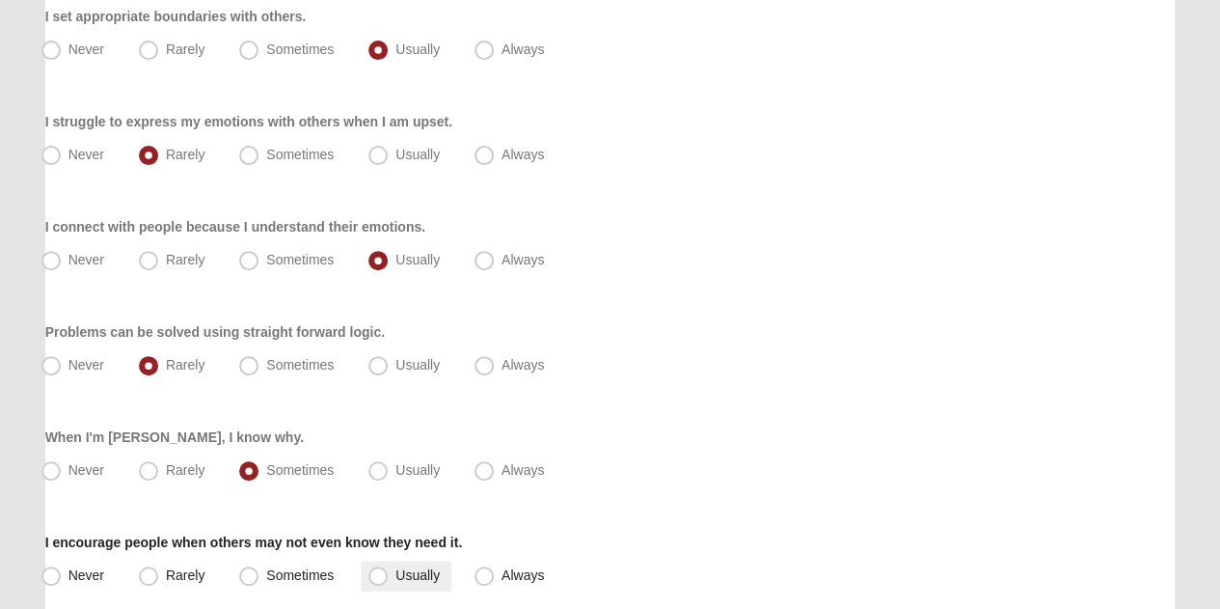
click at [395, 567] on span "Usually" at bounding box center [417, 574] width 44 height 15
click at [376, 569] on input "Usually" at bounding box center [382, 575] width 13 height 13
radio input "true"
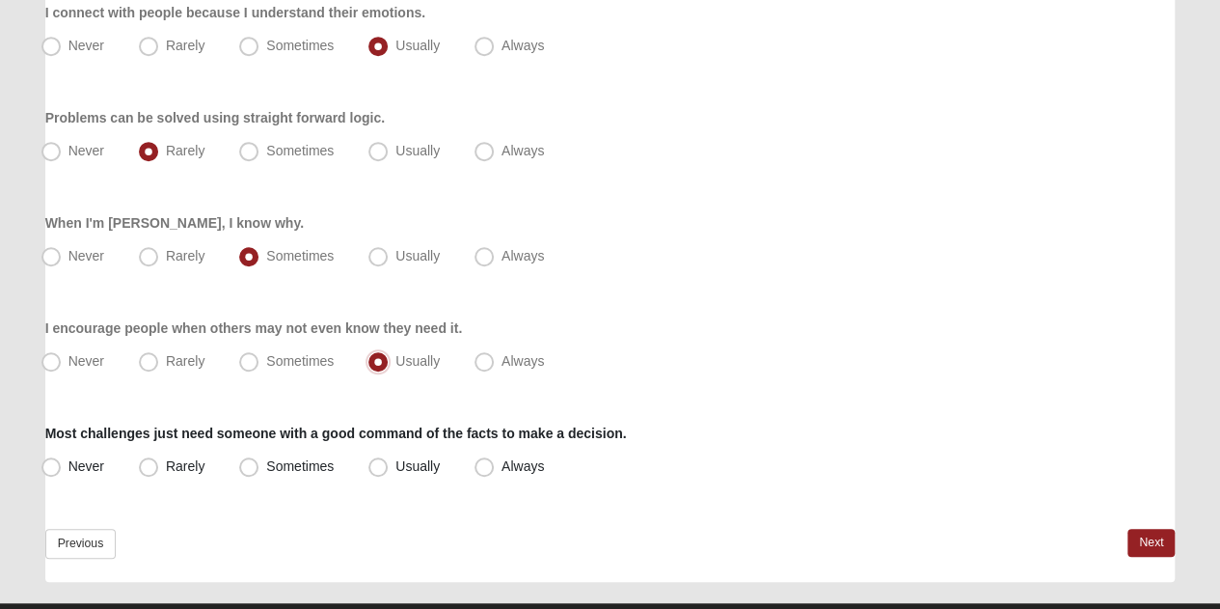
scroll to position [513, 0]
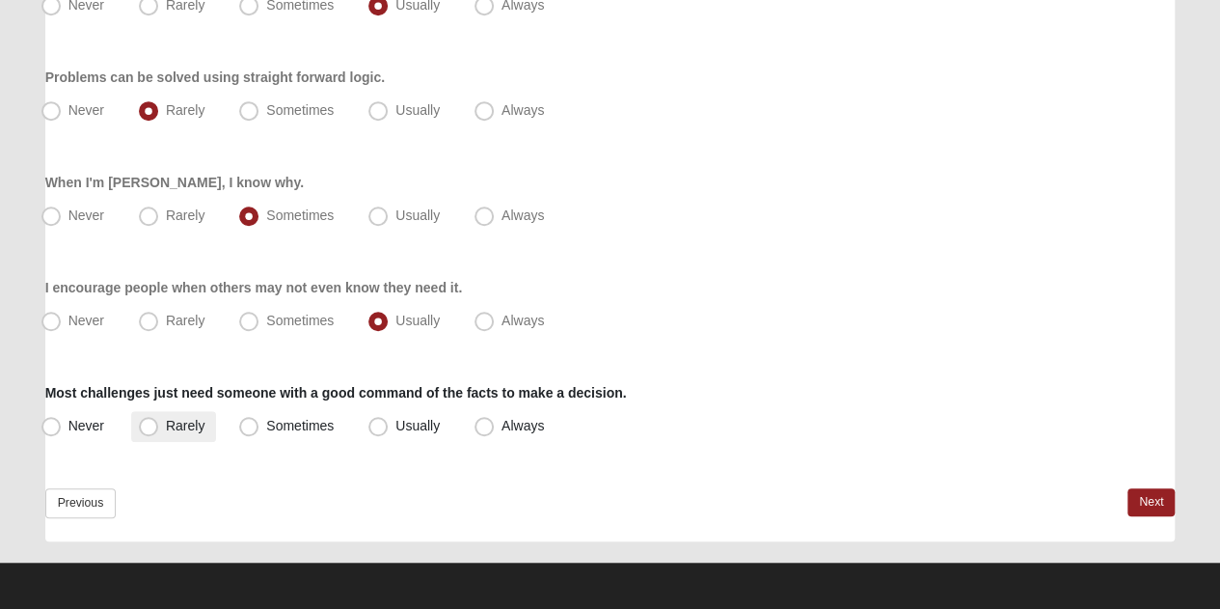
click at [166, 427] on span "Rarely" at bounding box center [185, 425] width 39 height 15
click at [150, 427] on input "Rarely" at bounding box center [153, 426] width 13 height 13
radio input "true"
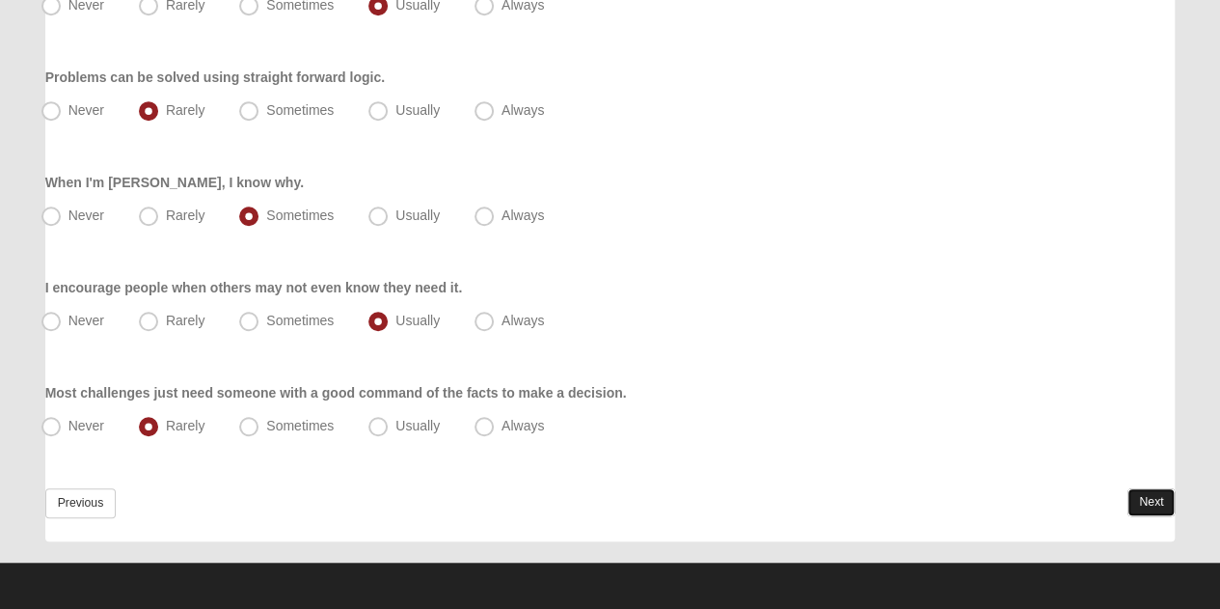
click at [1146, 495] on link "Next" at bounding box center [1151, 502] width 47 height 28
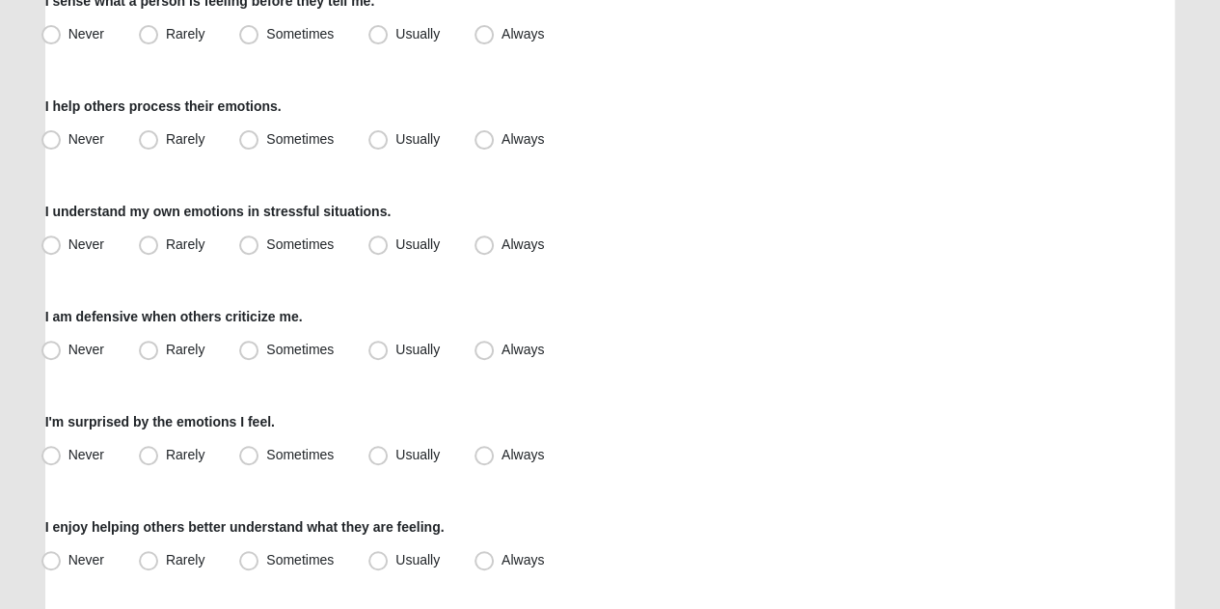
scroll to position [261, 0]
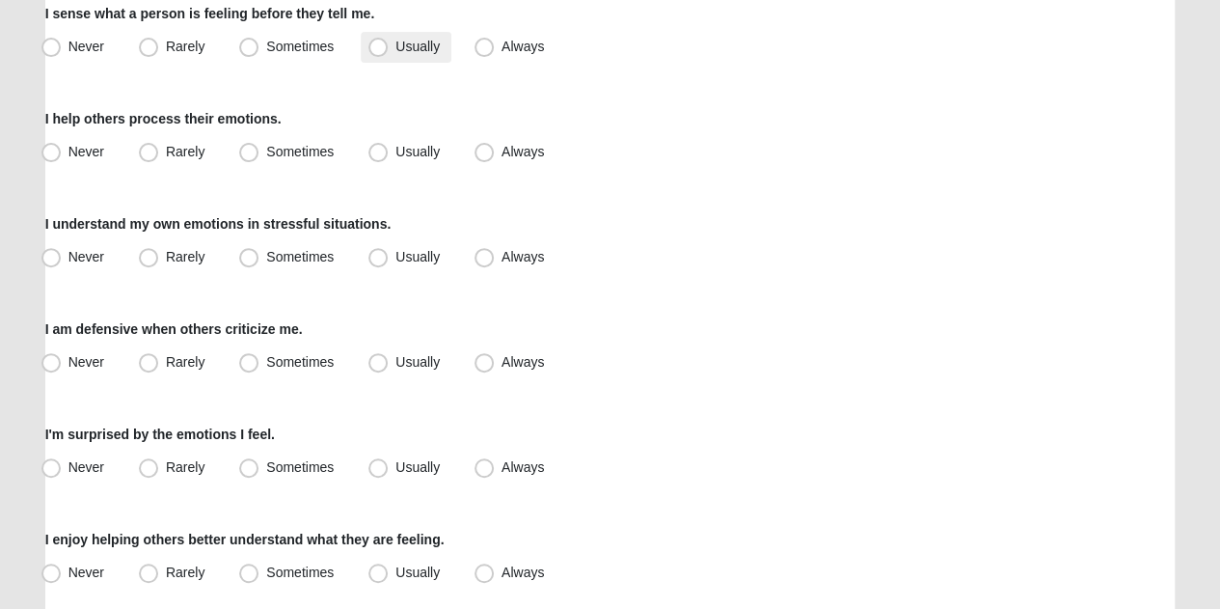
click at [395, 45] on span "Usually" at bounding box center [417, 46] width 44 height 15
click at [382, 45] on input "Usually" at bounding box center [382, 47] width 13 height 13
radio input "true"
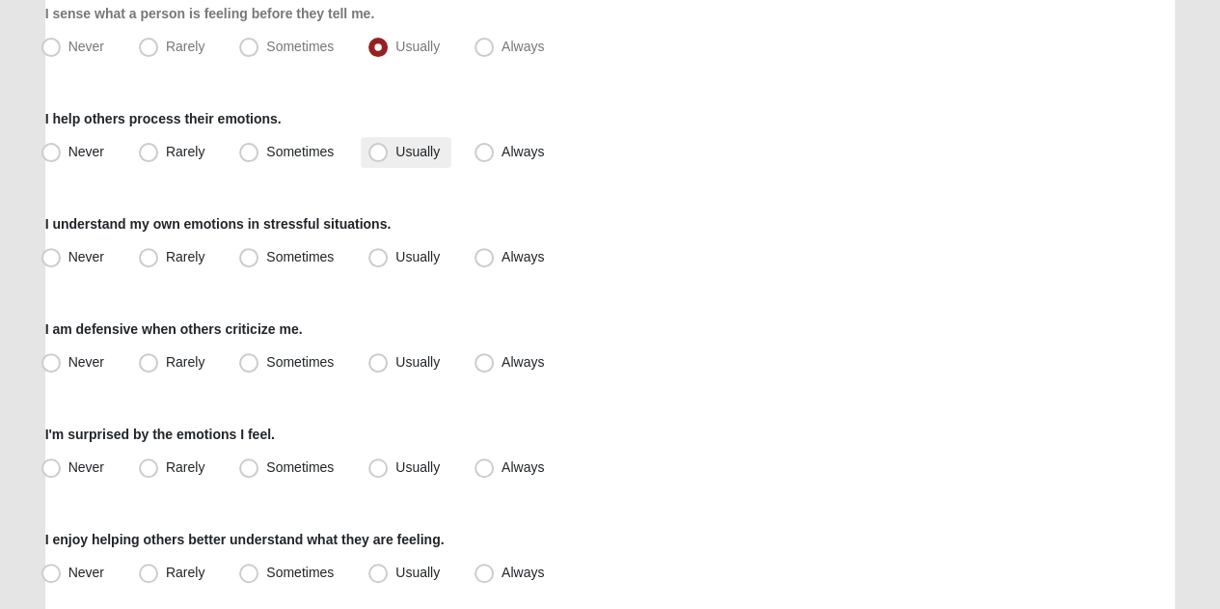
click at [395, 146] on span "Usually" at bounding box center [417, 151] width 44 height 15
click at [378, 146] on input "Usually" at bounding box center [382, 152] width 13 height 13
radio input "true"
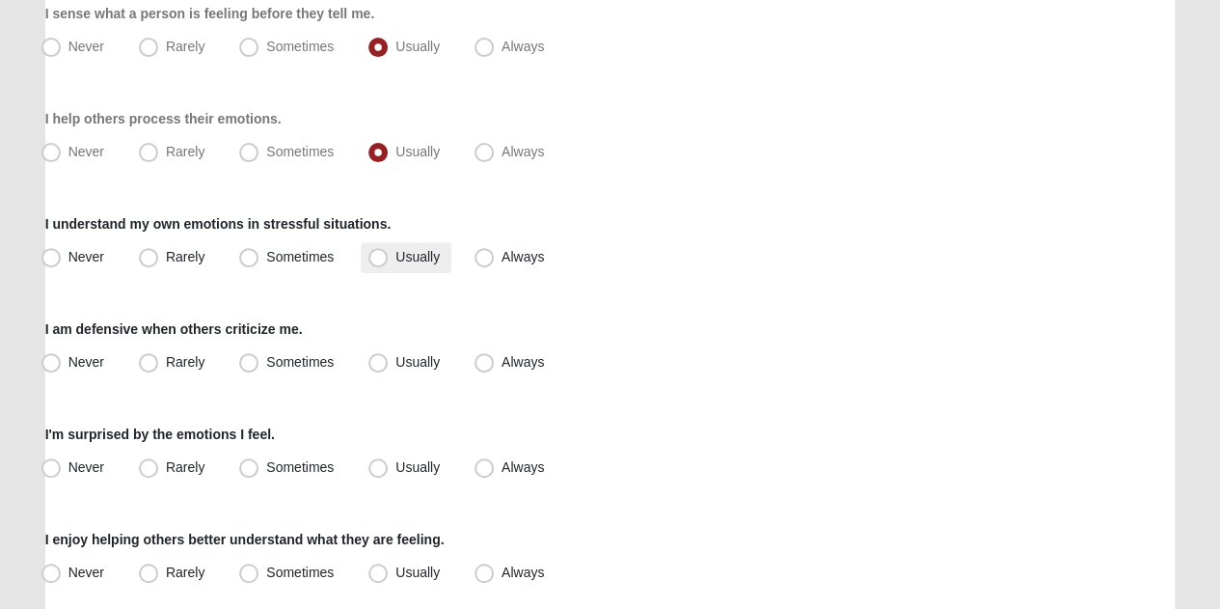
click at [391, 249] on label "Usually" at bounding box center [406, 257] width 91 height 31
click at [389, 251] on input "Usually" at bounding box center [382, 257] width 13 height 13
radio input "true"
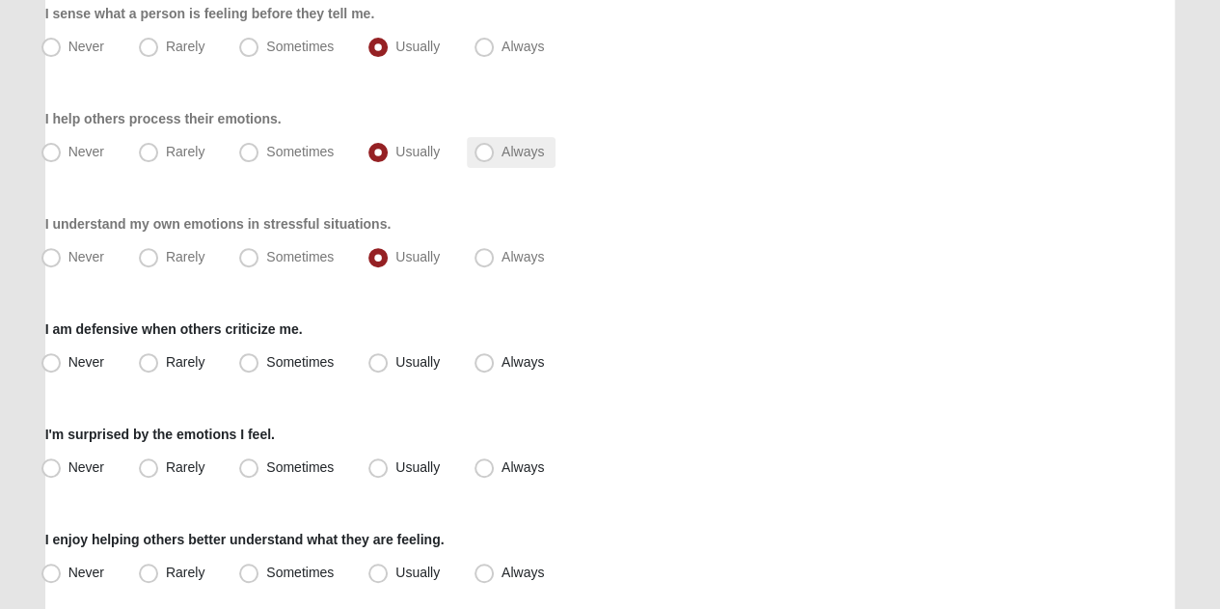
click at [517, 163] on label "Always" at bounding box center [511, 152] width 89 height 31
click at [495, 158] on input "Always" at bounding box center [488, 152] width 13 height 13
radio input "true"
click at [266, 359] on span "Sometimes" at bounding box center [300, 361] width 68 height 15
click at [251, 359] on input "Sometimes" at bounding box center [253, 362] width 13 height 13
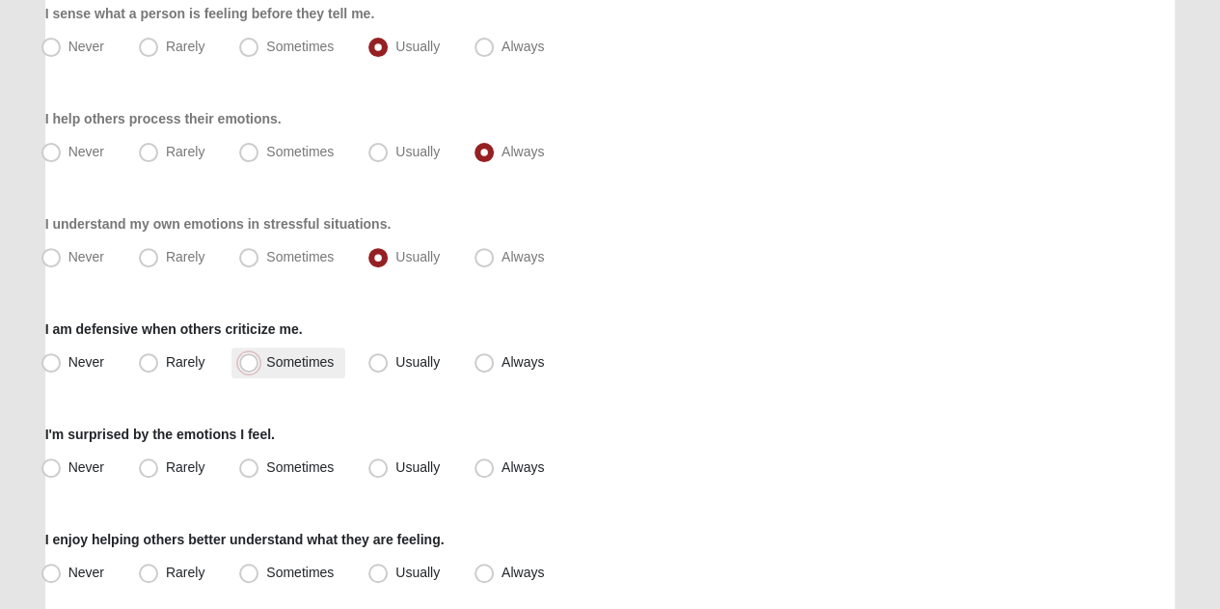
radio input "true"
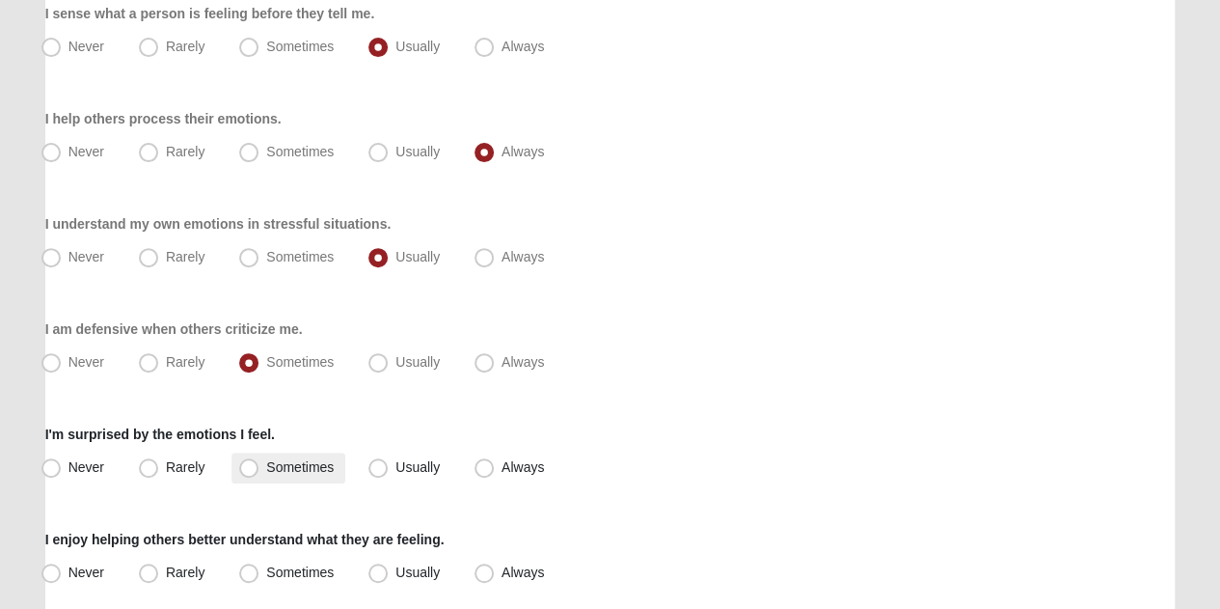
click at [266, 459] on span "Sometimes" at bounding box center [300, 466] width 68 height 15
click at [247, 461] on input "Sometimes" at bounding box center [253, 467] width 13 height 13
radio input "true"
click at [502, 564] on span "Always" at bounding box center [523, 571] width 42 height 15
click at [484, 566] on input "Always" at bounding box center [488, 572] width 13 height 13
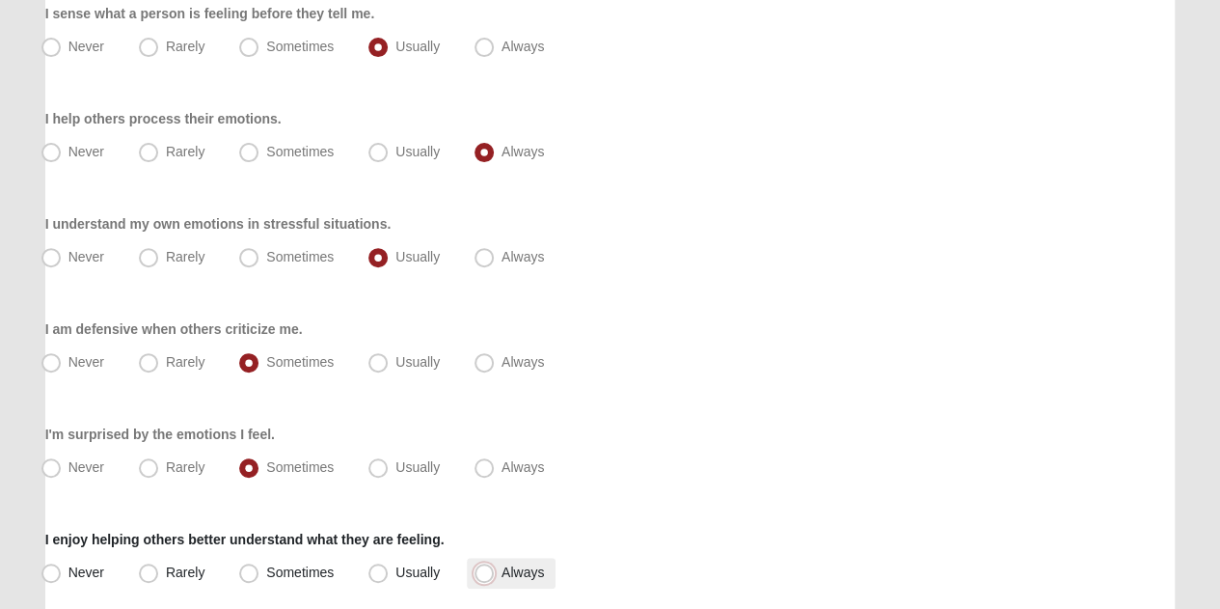
radio input "true"
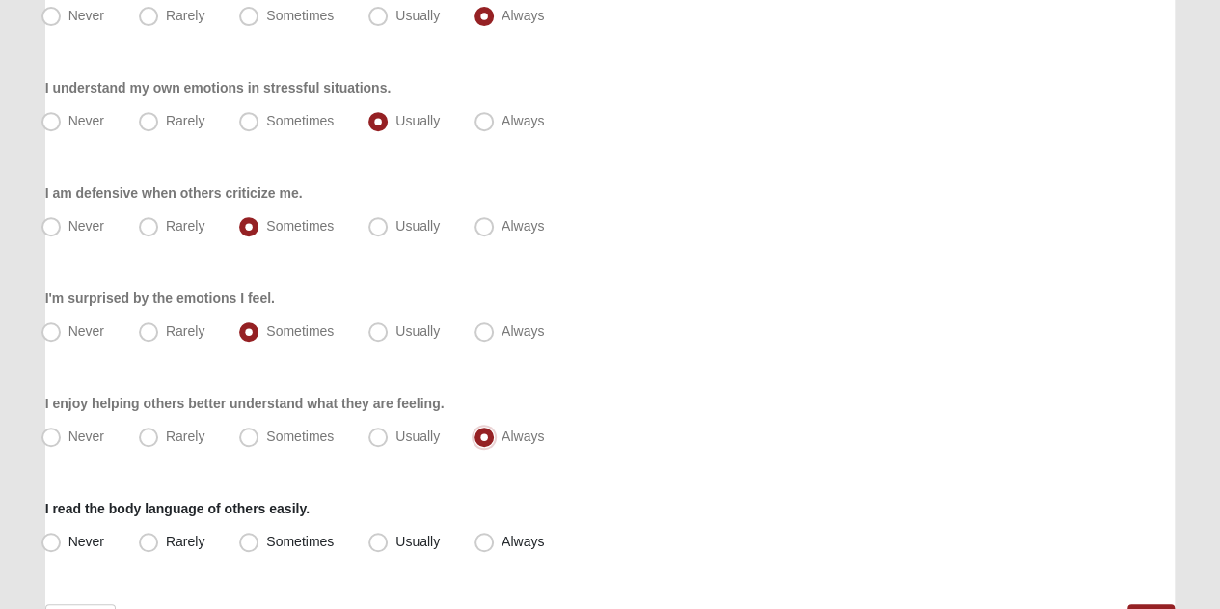
scroll to position [513, 0]
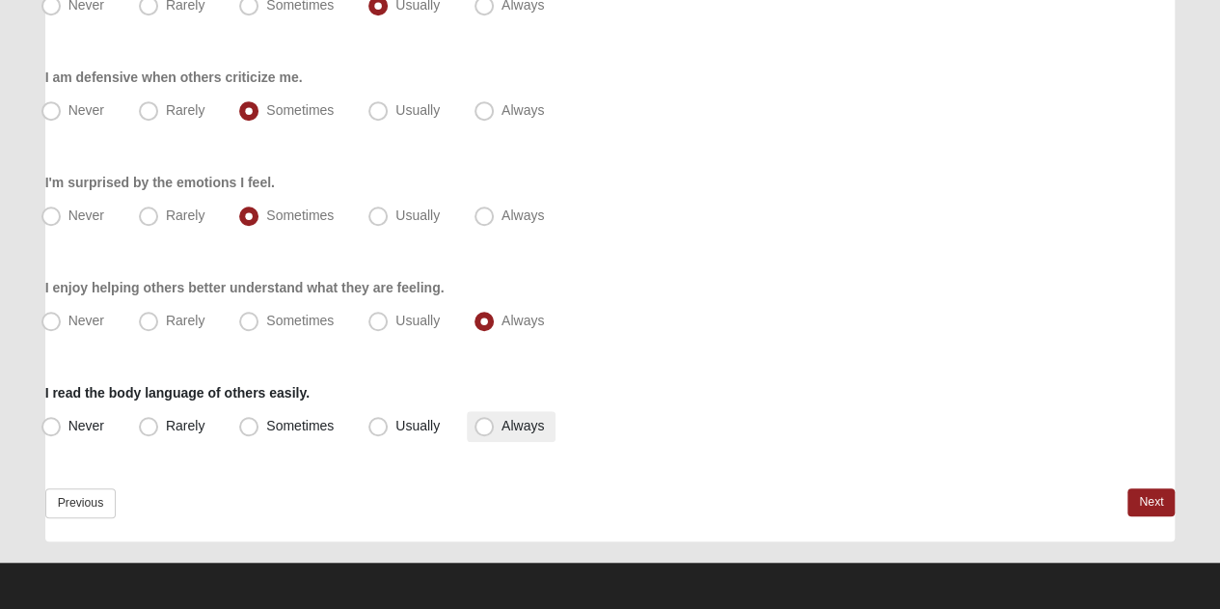
click at [502, 425] on span "Always" at bounding box center [523, 425] width 42 height 15
click at [485, 425] on input "Always" at bounding box center [488, 426] width 13 height 13
radio input "true"
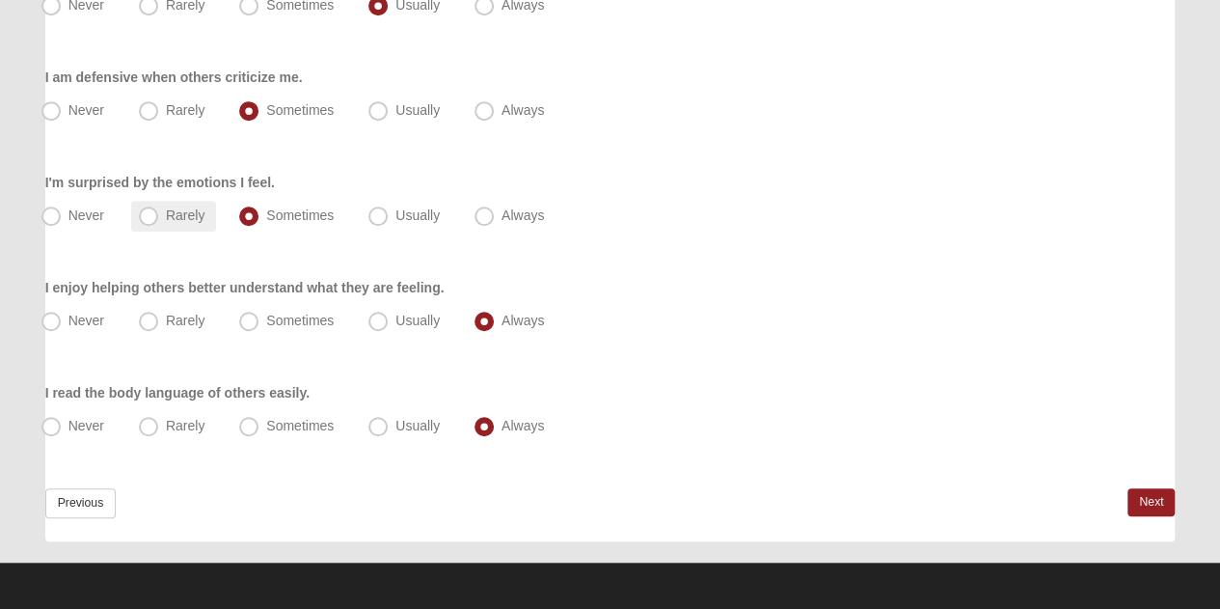
click at [166, 222] on span "Rarely" at bounding box center [185, 214] width 39 height 15
click at [147, 222] on input "Rarely" at bounding box center [153, 215] width 13 height 13
radio input "true"
click at [166, 118] on span "Rarely" at bounding box center [185, 109] width 39 height 15
click at [149, 117] on input "Rarely" at bounding box center [153, 110] width 13 height 13
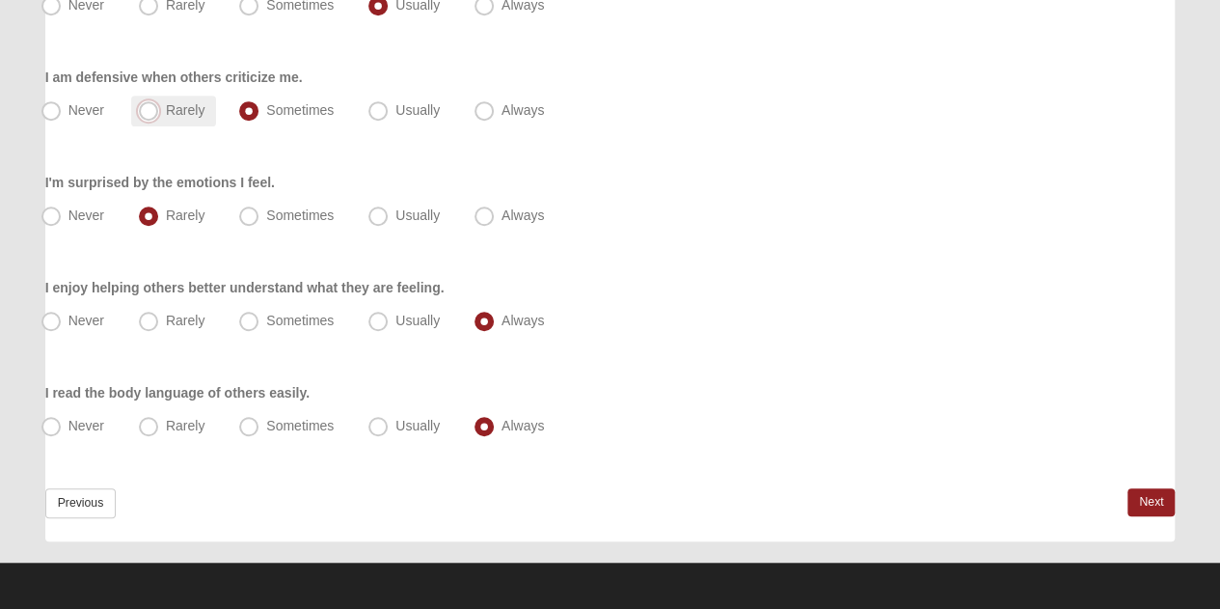
radio input "true"
click at [1153, 489] on link "Next" at bounding box center [1151, 502] width 47 height 28
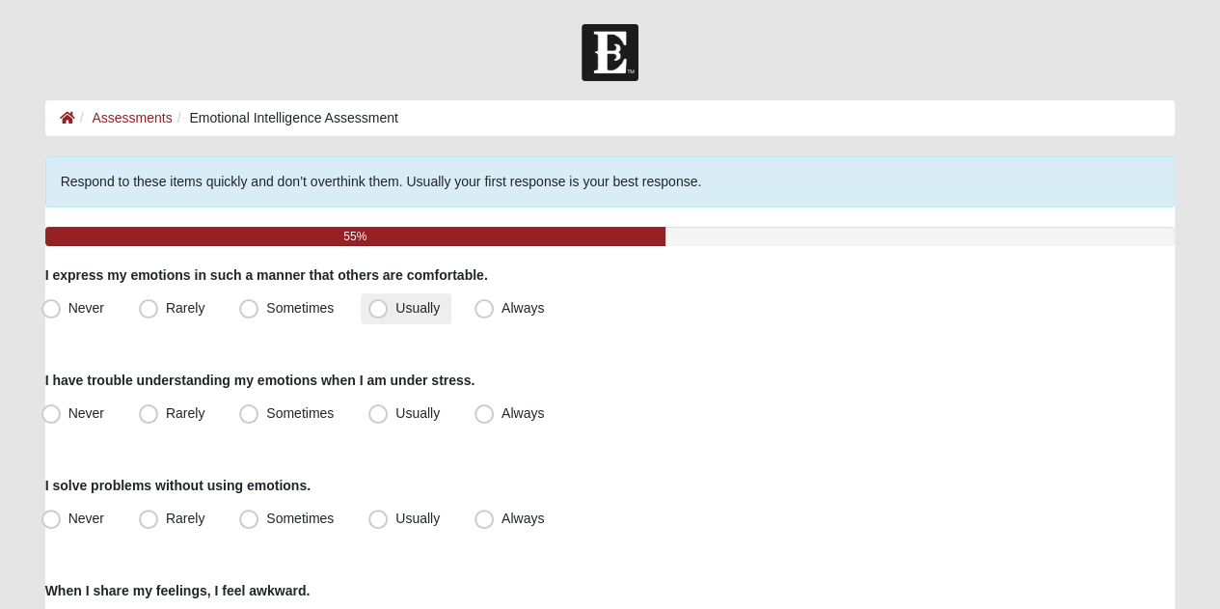
click at [395, 308] on span "Usually" at bounding box center [417, 307] width 44 height 15
click at [380, 308] on input "Usually" at bounding box center [382, 308] width 13 height 13
radio input "true"
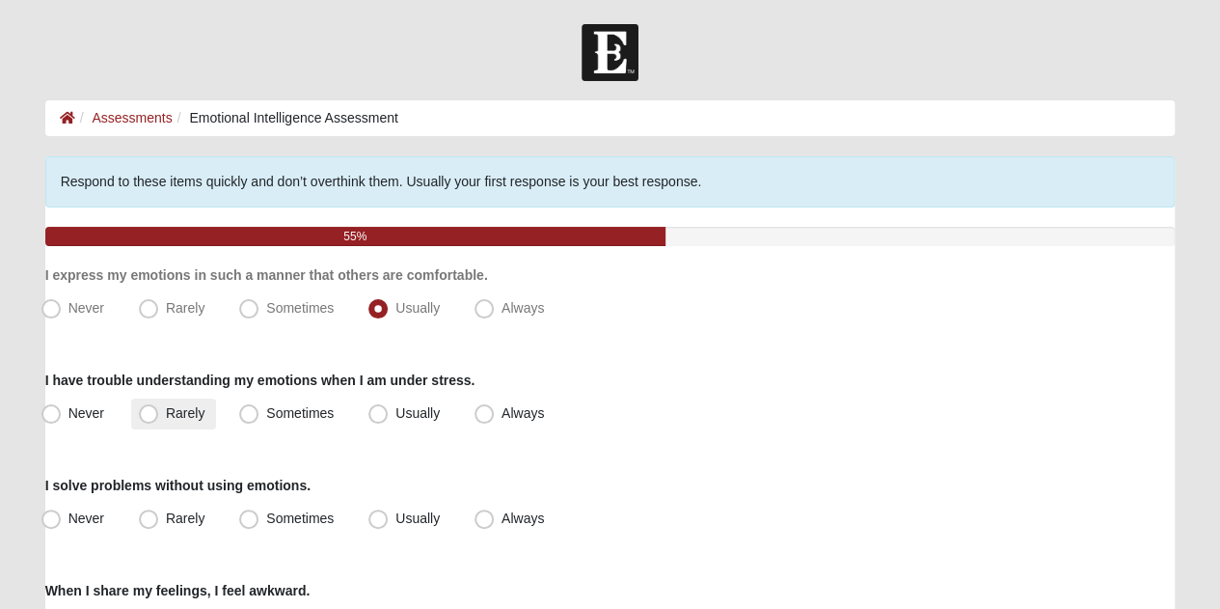
click at [163, 417] on label "Rarely" at bounding box center [173, 413] width 85 height 31
click at [159, 417] on input "Rarely" at bounding box center [153, 413] width 13 height 13
radio input "true"
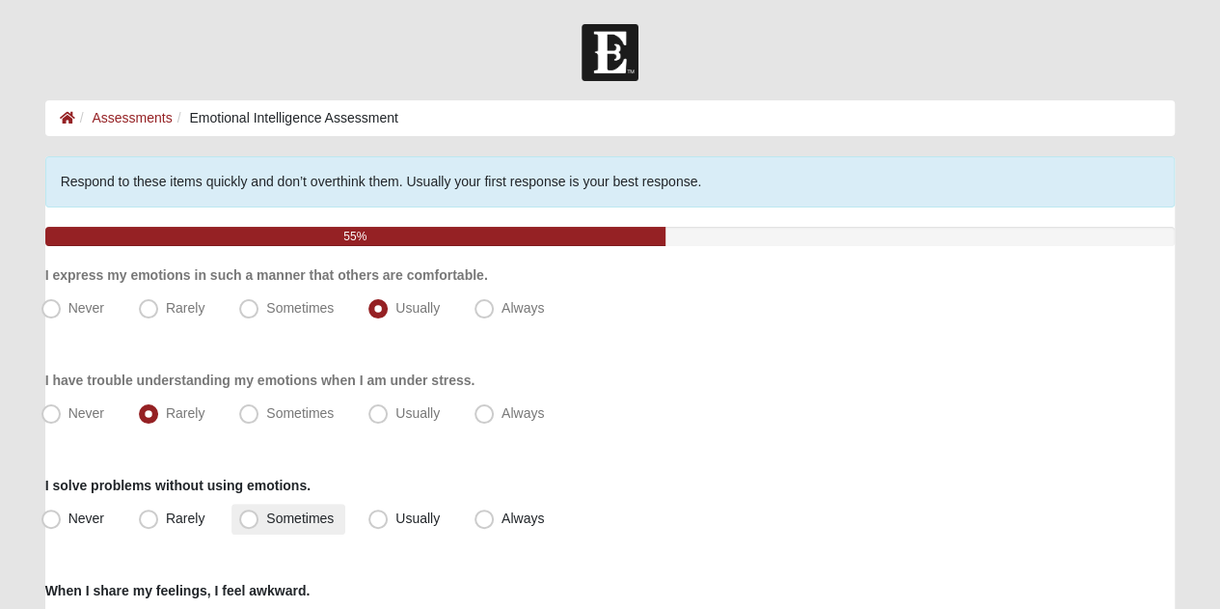
click at [266, 520] on span "Sometimes" at bounding box center [300, 517] width 68 height 15
click at [251, 520] on input "Sometimes" at bounding box center [253, 518] width 13 height 13
radio input "true"
click at [395, 526] on span "Usually" at bounding box center [417, 517] width 44 height 15
click at [376, 525] on input "Usually" at bounding box center [382, 518] width 13 height 13
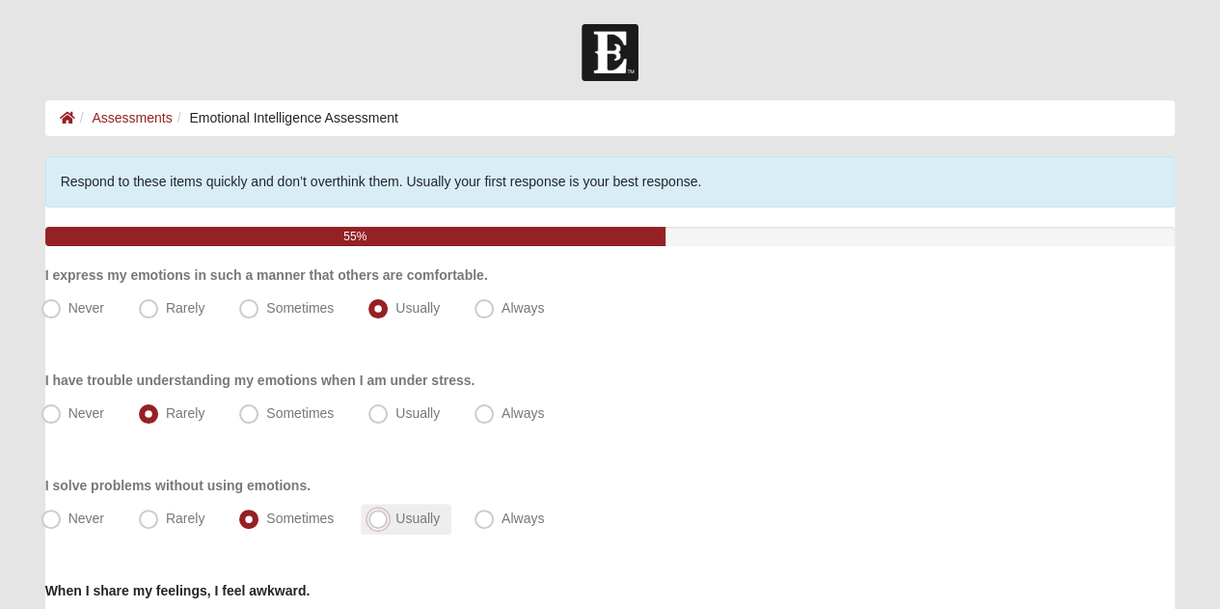
radio input "true"
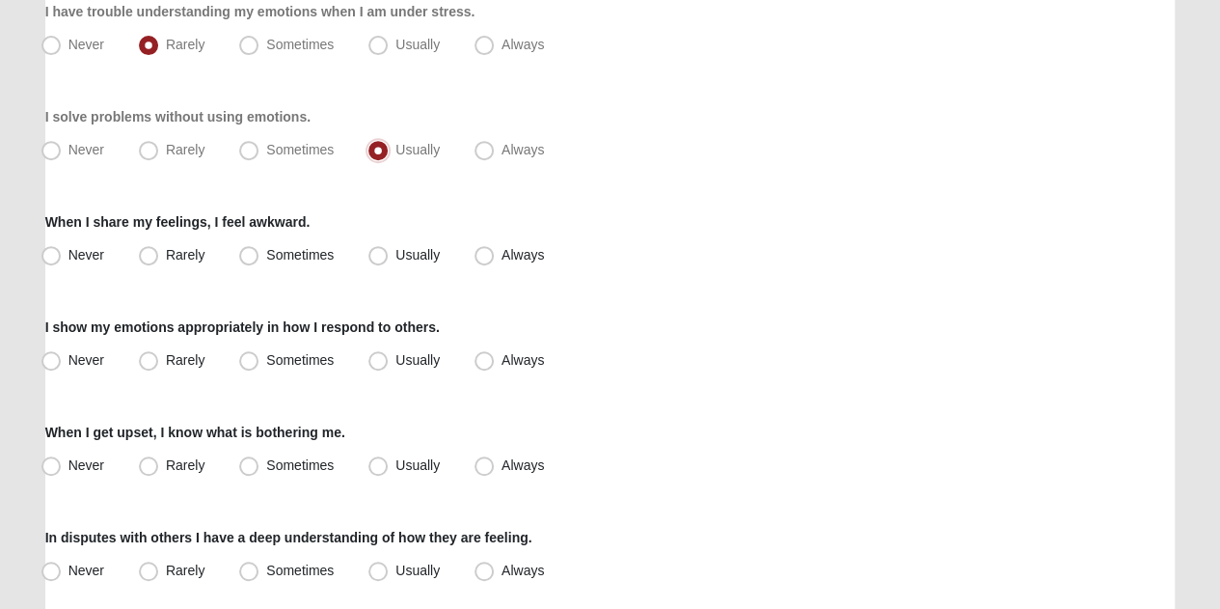
scroll to position [372, 0]
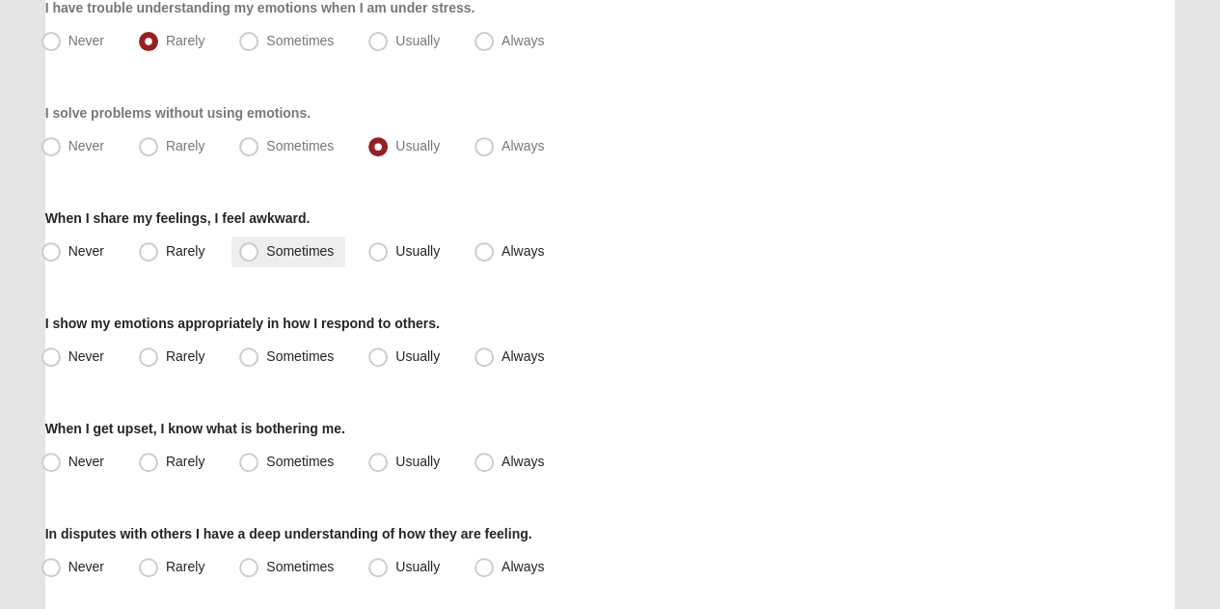
click at [266, 258] on span "Sometimes" at bounding box center [300, 250] width 68 height 15
click at [247, 258] on input "Sometimes" at bounding box center [253, 251] width 13 height 13
radio input "true"
click at [367, 353] on label "Usually" at bounding box center [406, 356] width 91 height 31
click at [376, 353] on input "Usually" at bounding box center [382, 356] width 13 height 13
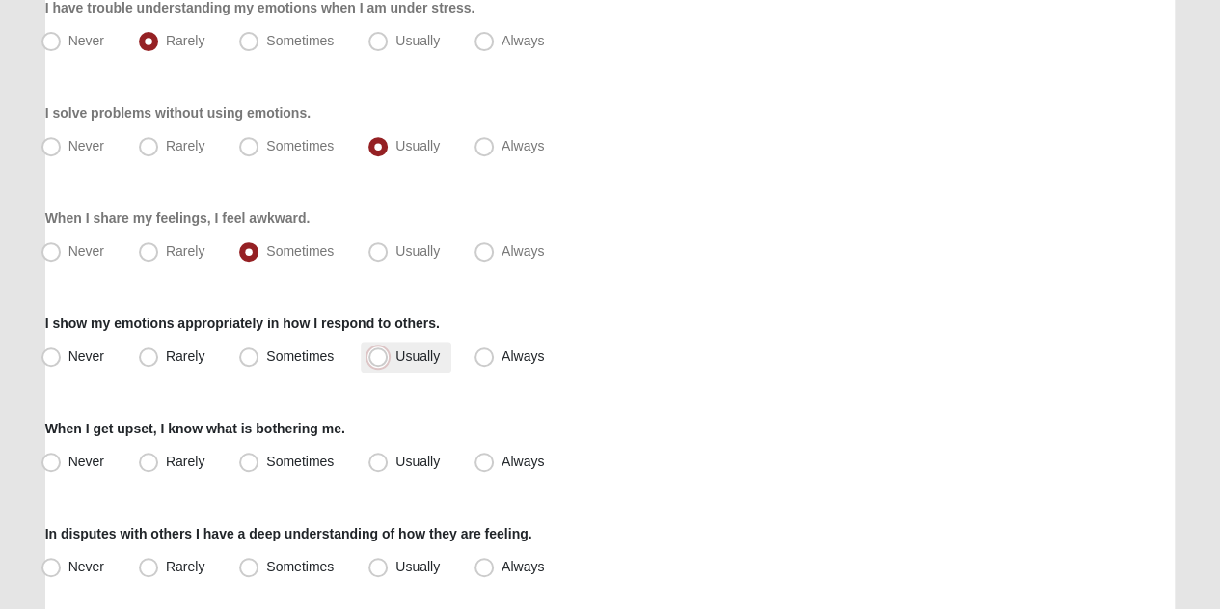
radio input "true"
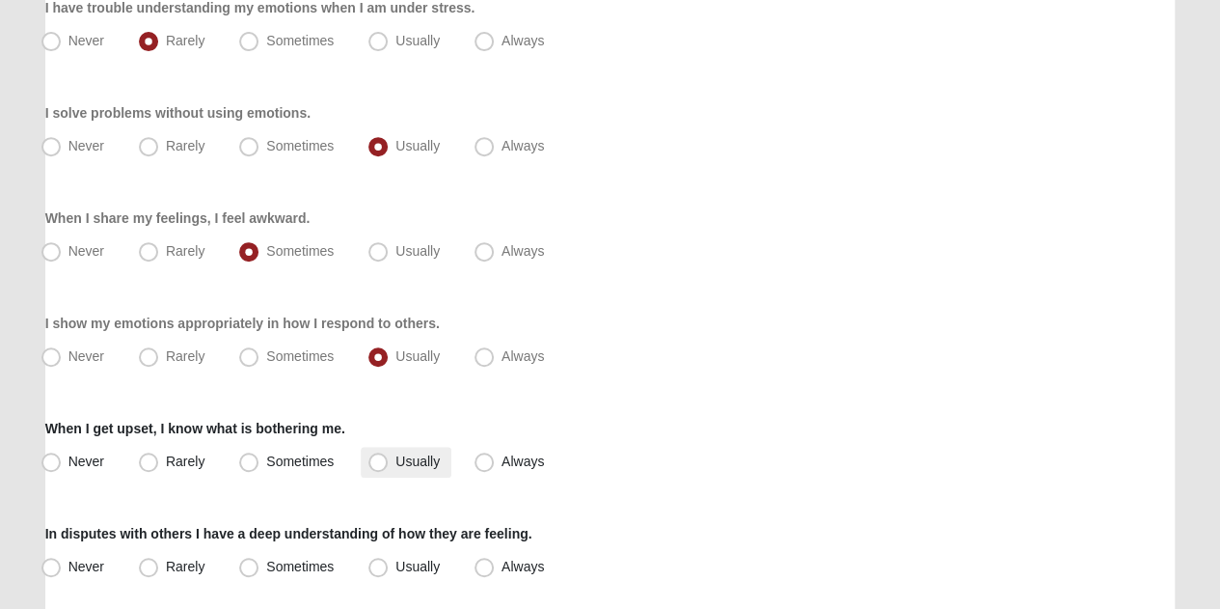
click at [413, 461] on span "Usually" at bounding box center [417, 460] width 44 height 15
click at [389, 461] on input "Usually" at bounding box center [382, 461] width 13 height 13
radio input "true"
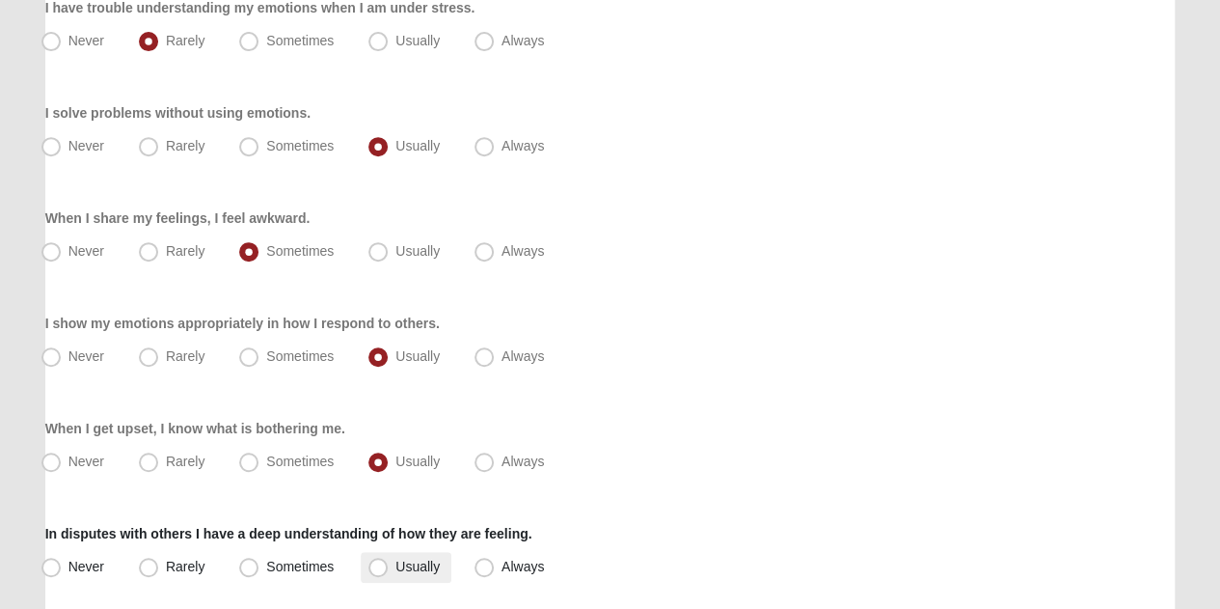
click at [395, 567] on span "Usually" at bounding box center [417, 565] width 44 height 15
click at [376, 567] on input "Usually" at bounding box center [382, 566] width 13 height 13
radio input "true"
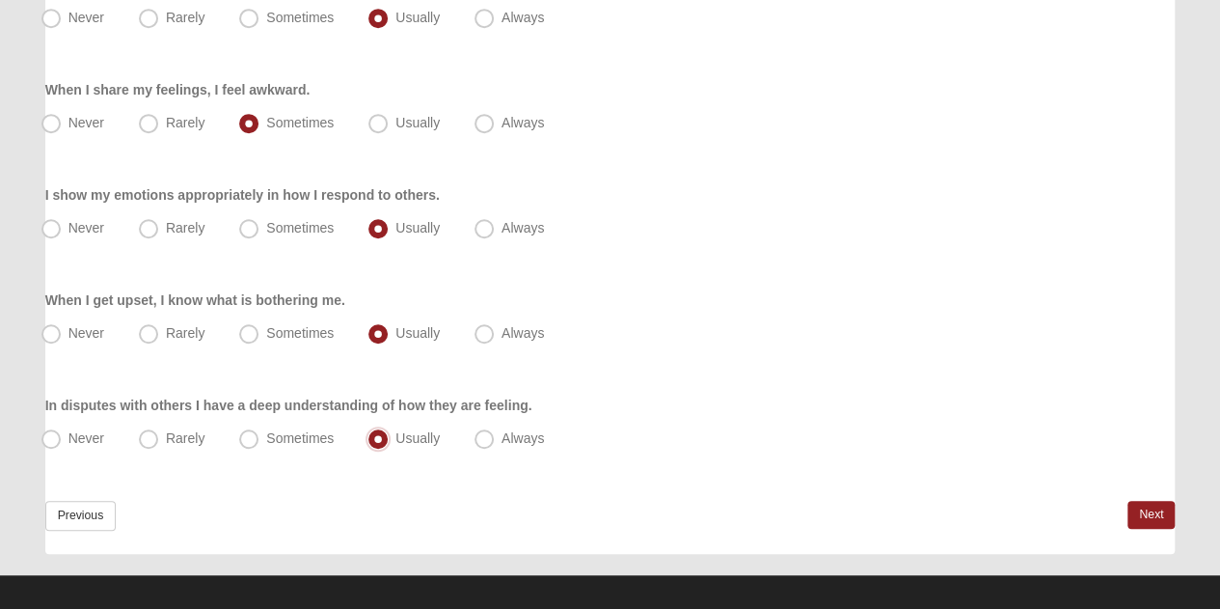
scroll to position [513, 0]
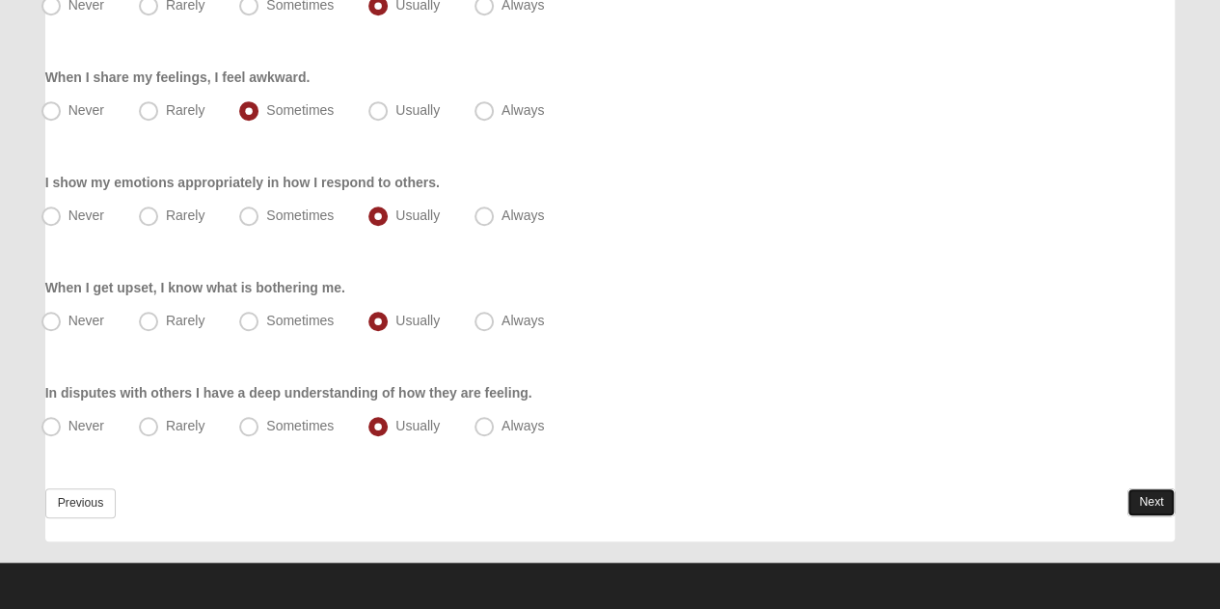
click at [1135, 495] on link "Next" at bounding box center [1151, 502] width 47 height 28
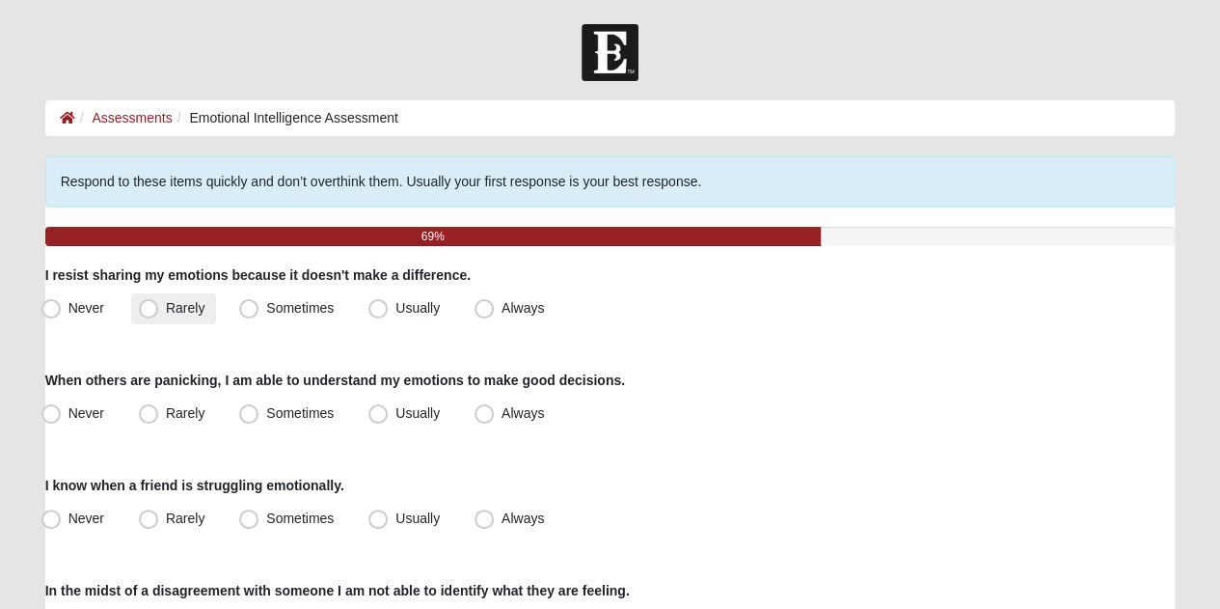
click at [207, 313] on label "Rarely" at bounding box center [173, 308] width 85 height 31
click at [159, 313] on input "Rarely" at bounding box center [153, 308] width 13 height 13
radio input "true"
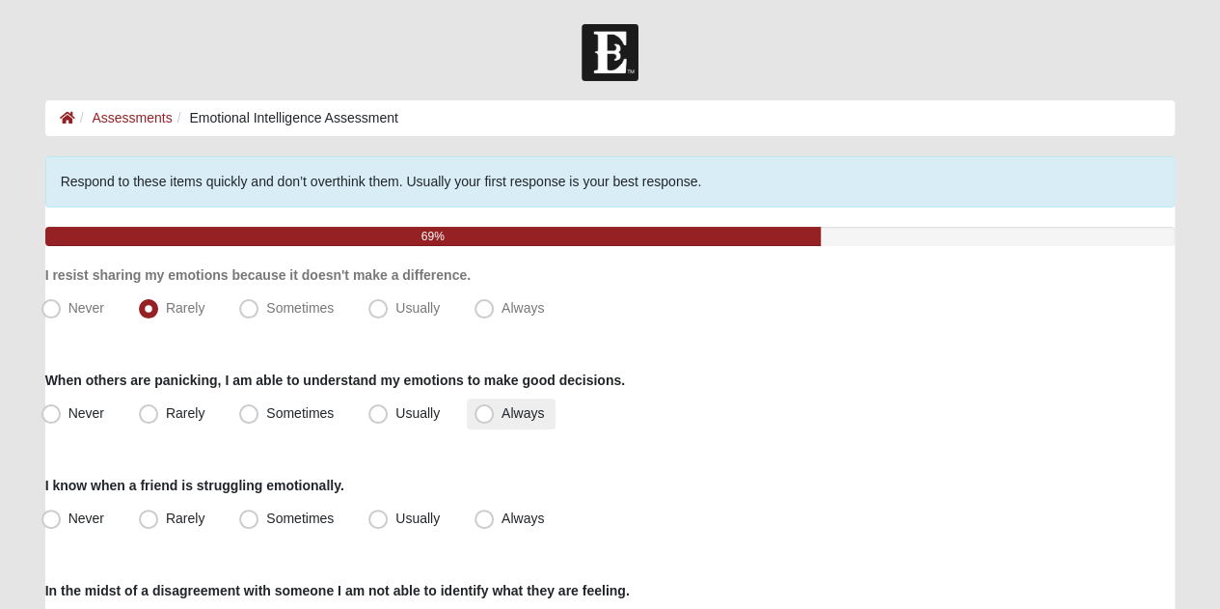
click at [502, 414] on span "Always" at bounding box center [523, 412] width 42 height 15
click at [482, 414] on input "Always" at bounding box center [488, 413] width 13 height 13
radio input "true"
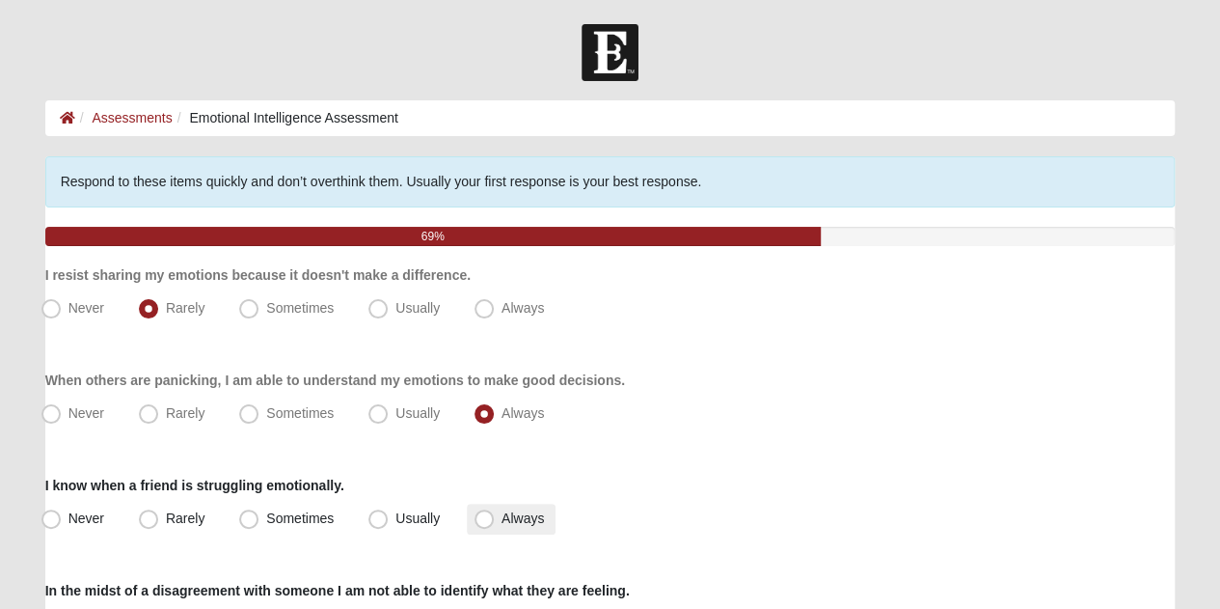
click at [502, 516] on span "Always" at bounding box center [523, 517] width 42 height 15
click at [482, 516] on input "Always" at bounding box center [488, 518] width 13 height 13
radio input "true"
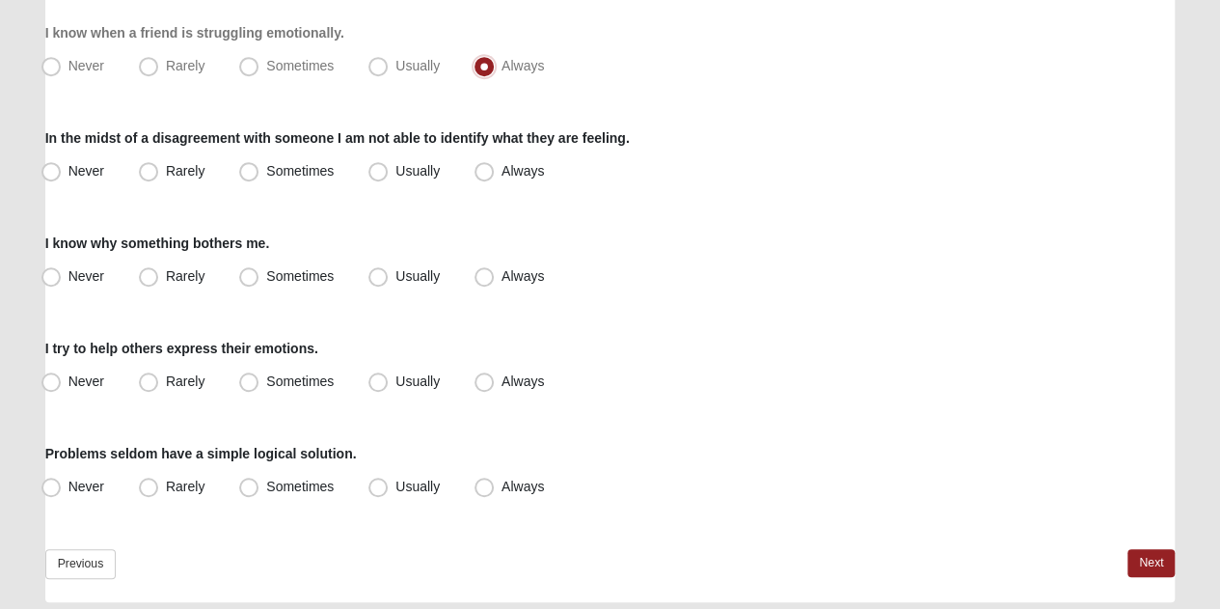
scroll to position [494, 0]
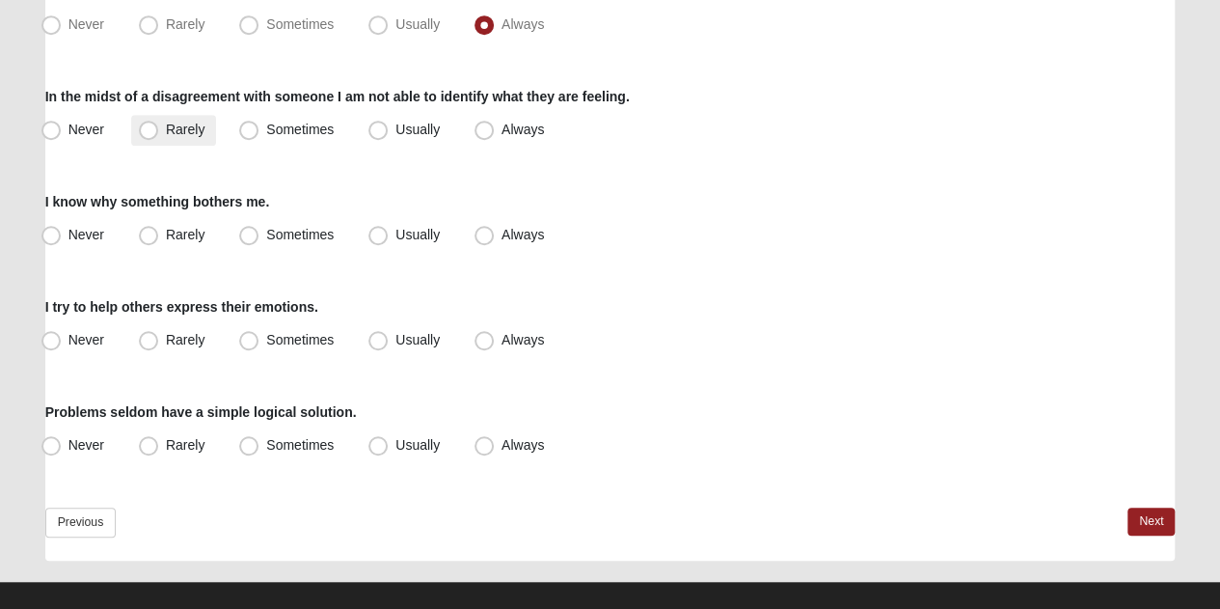
click at [166, 127] on span "Rarely" at bounding box center [185, 129] width 39 height 15
click at [153, 127] on input "Rarely" at bounding box center [153, 129] width 13 height 13
radio input "true"
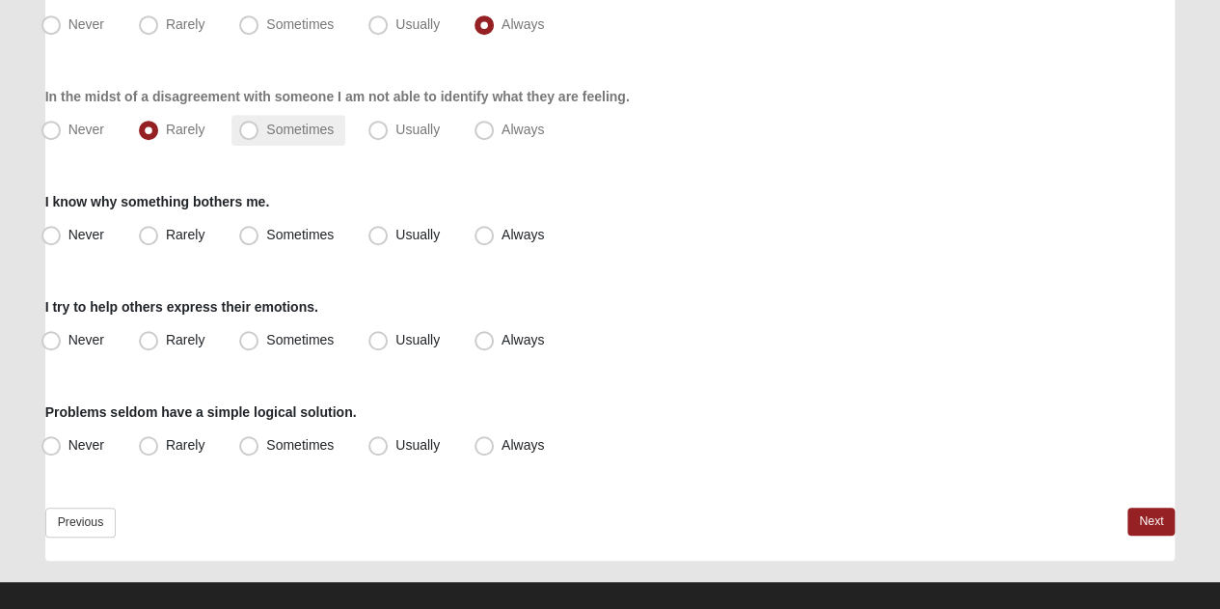
click at [266, 130] on span "Sometimes" at bounding box center [300, 129] width 68 height 15
click at [251, 130] on input "Sometimes" at bounding box center [253, 129] width 13 height 13
radio input "true"
click at [395, 242] on span "Usually" at bounding box center [417, 234] width 44 height 15
click at [376, 241] on input "Usually" at bounding box center [382, 235] width 13 height 13
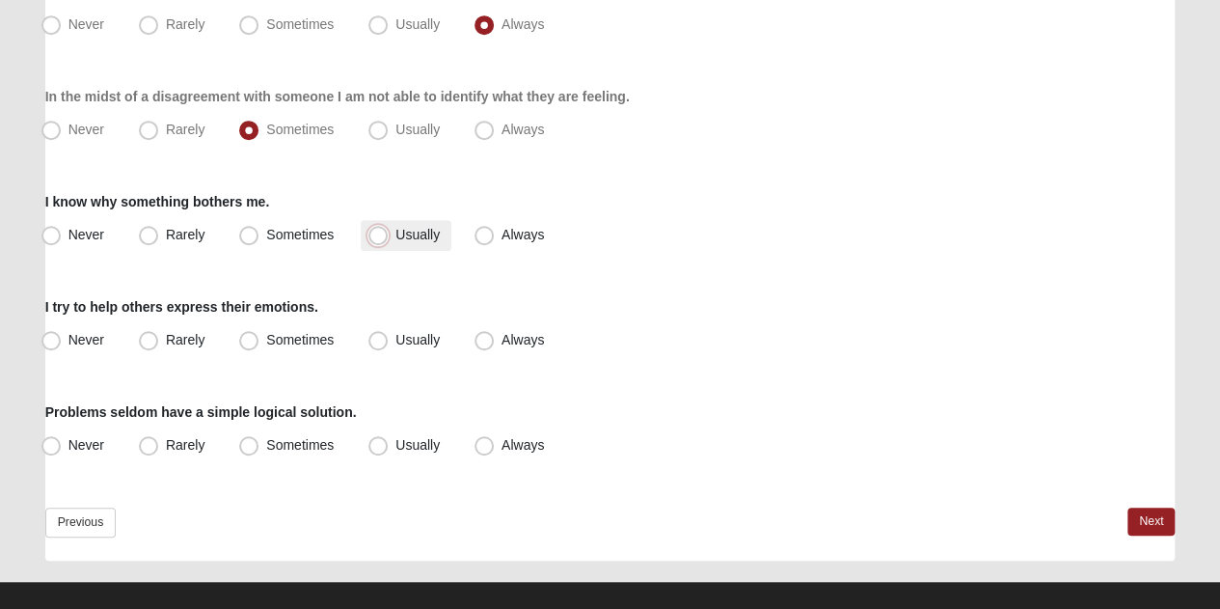
radio input "true"
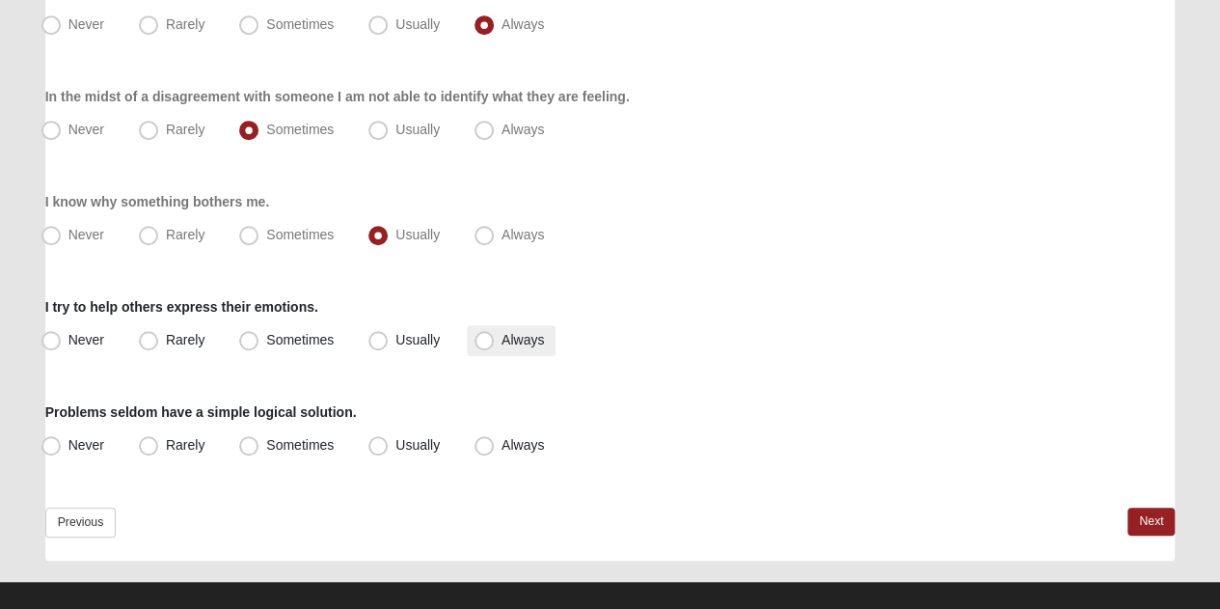
click at [502, 336] on span "Always" at bounding box center [523, 339] width 42 height 15
click at [485, 336] on input "Always" at bounding box center [488, 340] width 13 height 13
radio input "true"
click at [395, 443] on span "Usually" at bounding box center [417, 444] width 44 height 15
click at [376, 443] on input "Usually" at bounding box center [382, 445] width 13 height 13
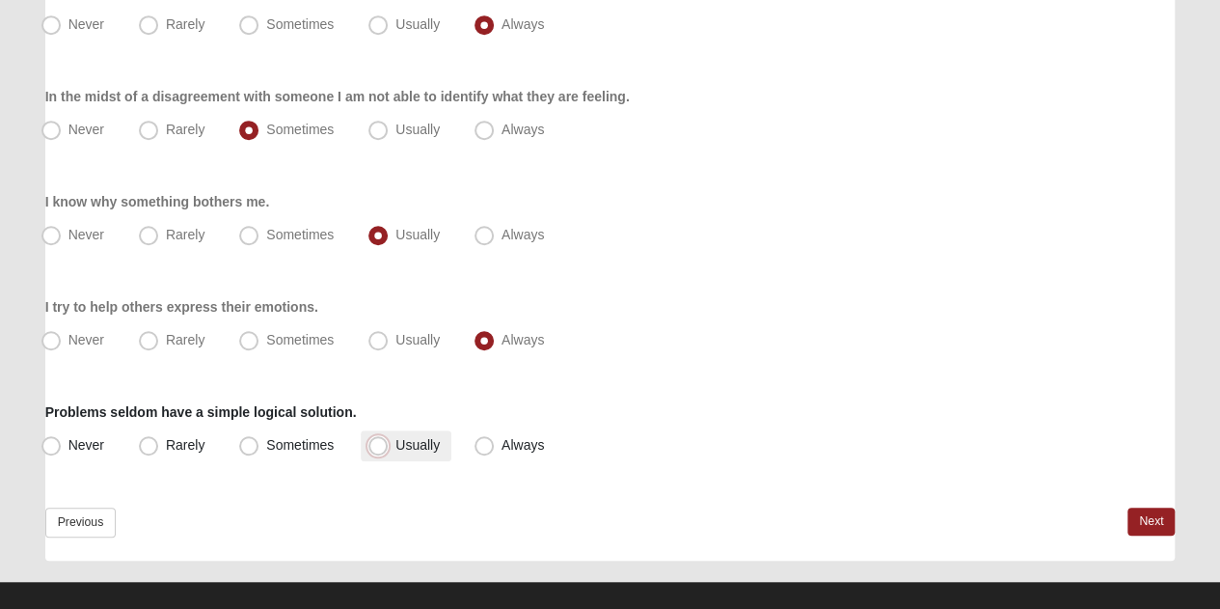
radio input "true"
click at [395, 443] on span "Usually" at bounding box center [417, 444] width 44 height 15
click at [376, 443] on input "Usually" at bounding box center [382, 445] width 13 height 13
click at [1159, 518] on link "Next" at bounding box center [1151, 521] width 47 height 28
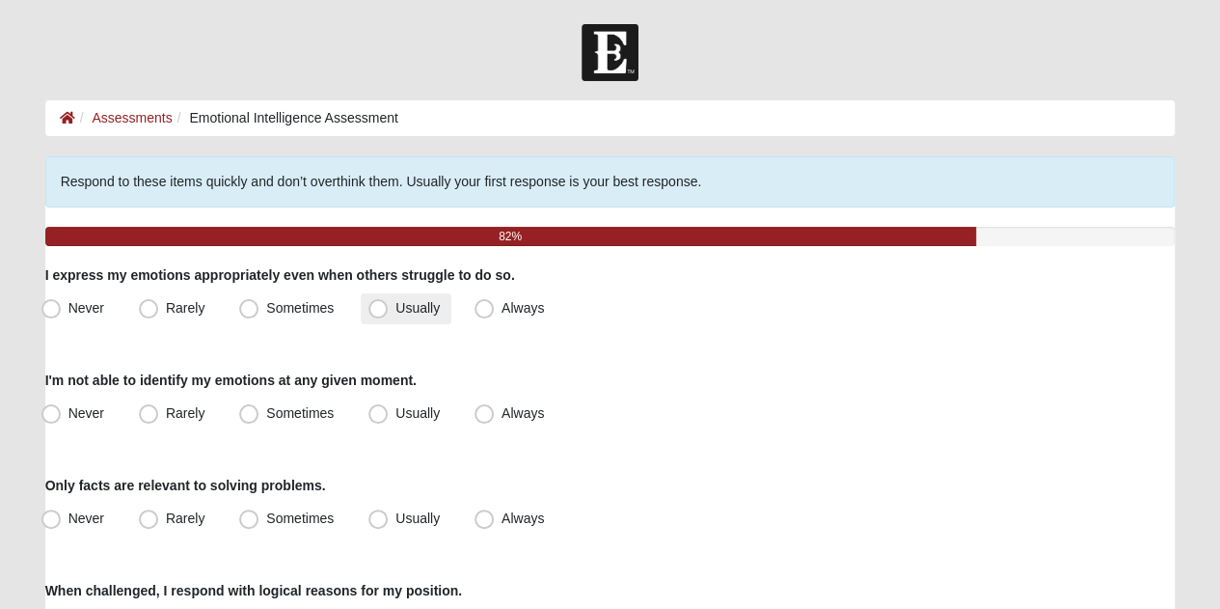
click at [395, 312] on span "Usually" at bounding box center [417, 307] width 44 height 15
click at [382, 312] on input "Usually" at bounding box center [382, 308] width 13 height 13
radio input "true"
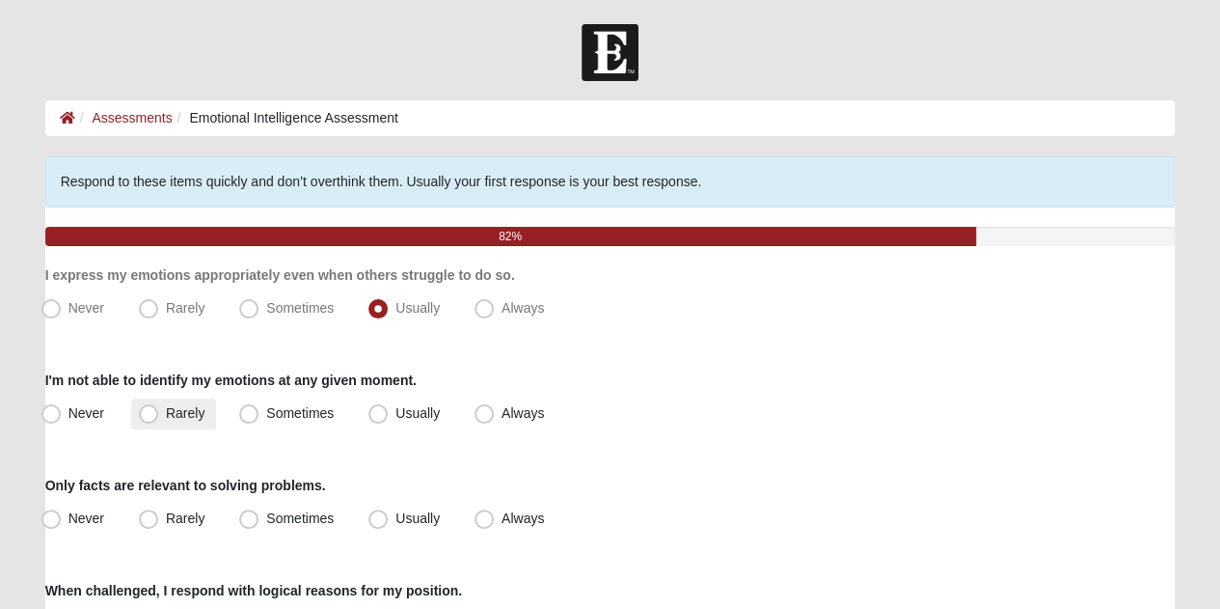
click at [166, 414] on span "Rarely" at bounding box center [185, 412] width 39 height 15
click at [147, 414] on input "Rarely" at bounding box center [153, 413] width 13 height 13
radio input "true"
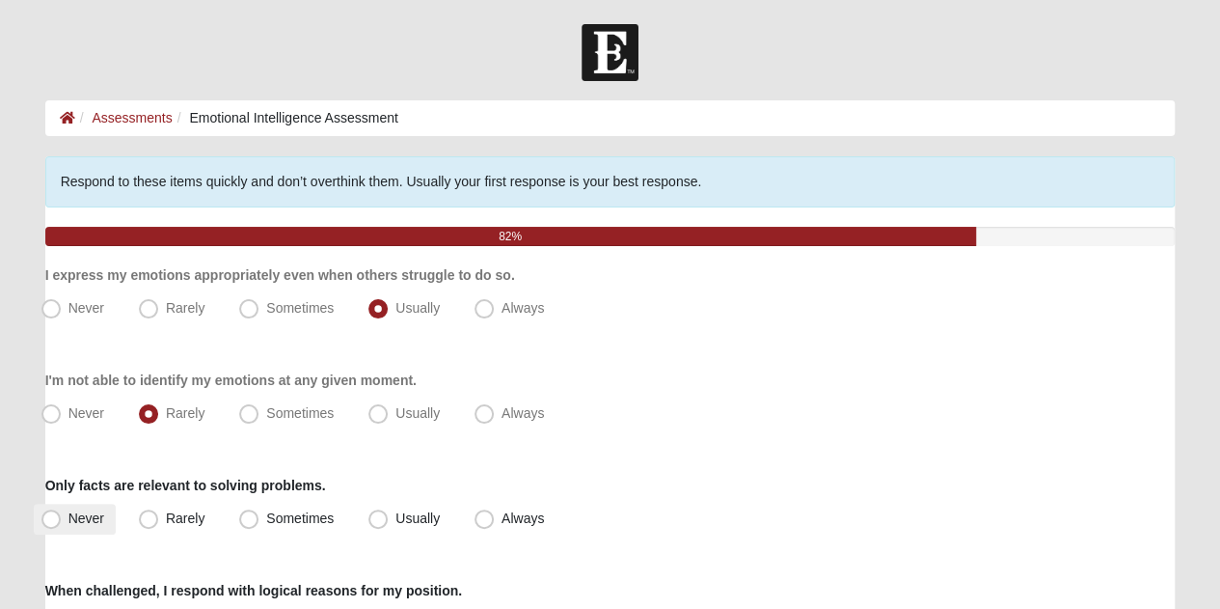
click at [60, 524] on label "Never" at bounding box center [75, 518] width 82 height 31
click at [60, 524] on input "Never" at bounding box center [55, 518] width 13 height 13
radio input "true"
click at [166, 518] on span "Rarely" at bounding box center [185, 517] width 39 height 15
click at [147, 518] on input "Rarely" at bounding box center [153, 518] width 13 height 13
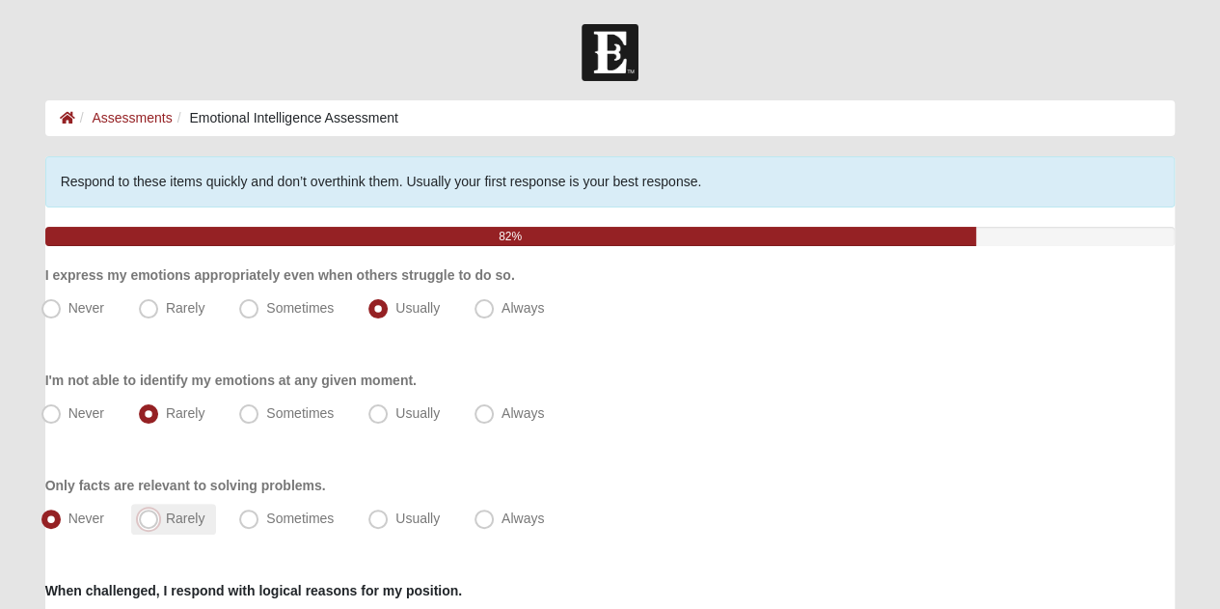
radio input "true"
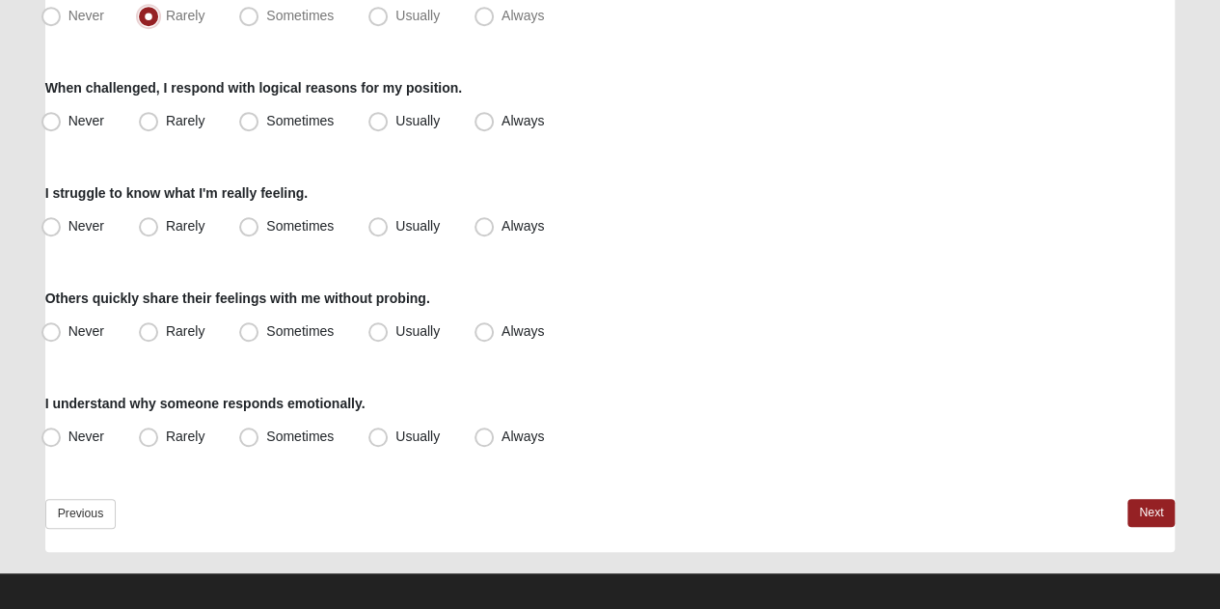
scroll to position [513, 0]
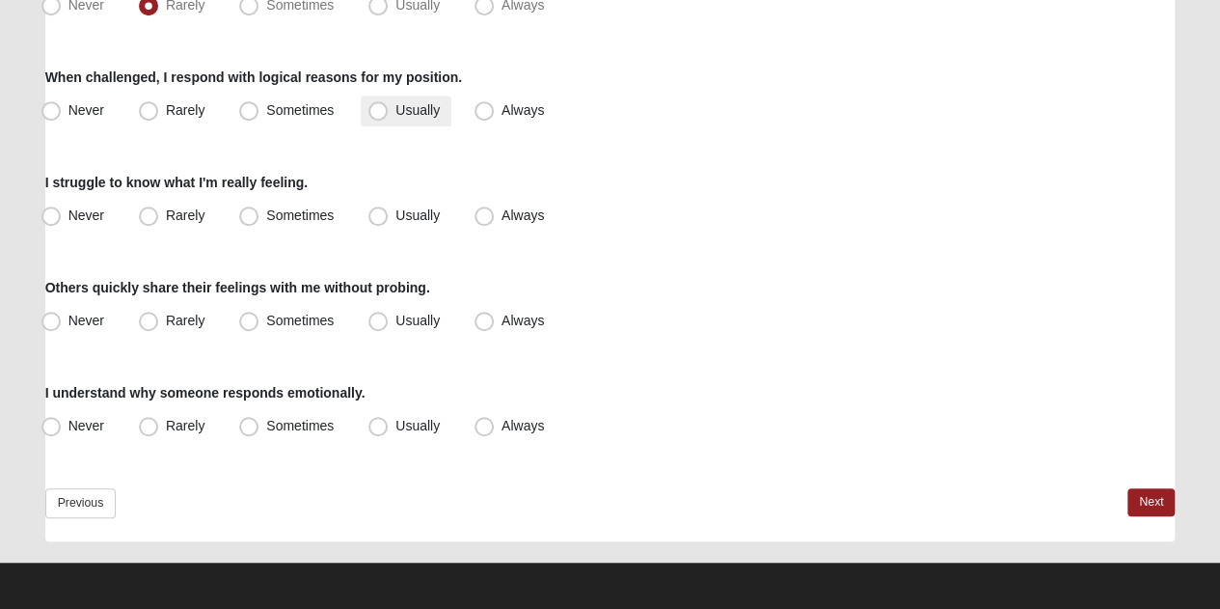
click at [395, 112] on span "Usually" at bounding box center [417, 109] width 44 height 15
click at [376, 112] on input "Usually" at bounding box center [382, 110] width 13 height 13
radio input "true"
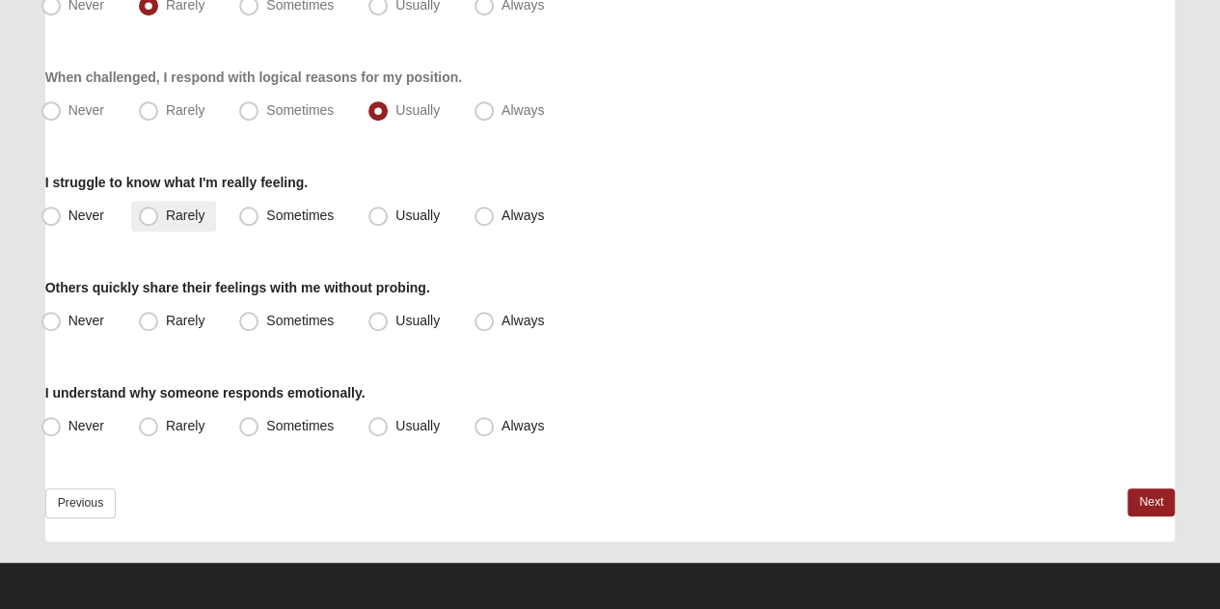
click at [166, 219] on span "Rarely" at bounding box center [185, 214] width 39 height 15
click at [157, 219] on input "Rarely" at bounding box center [153, 215] width 13 height 13
radio input "true"
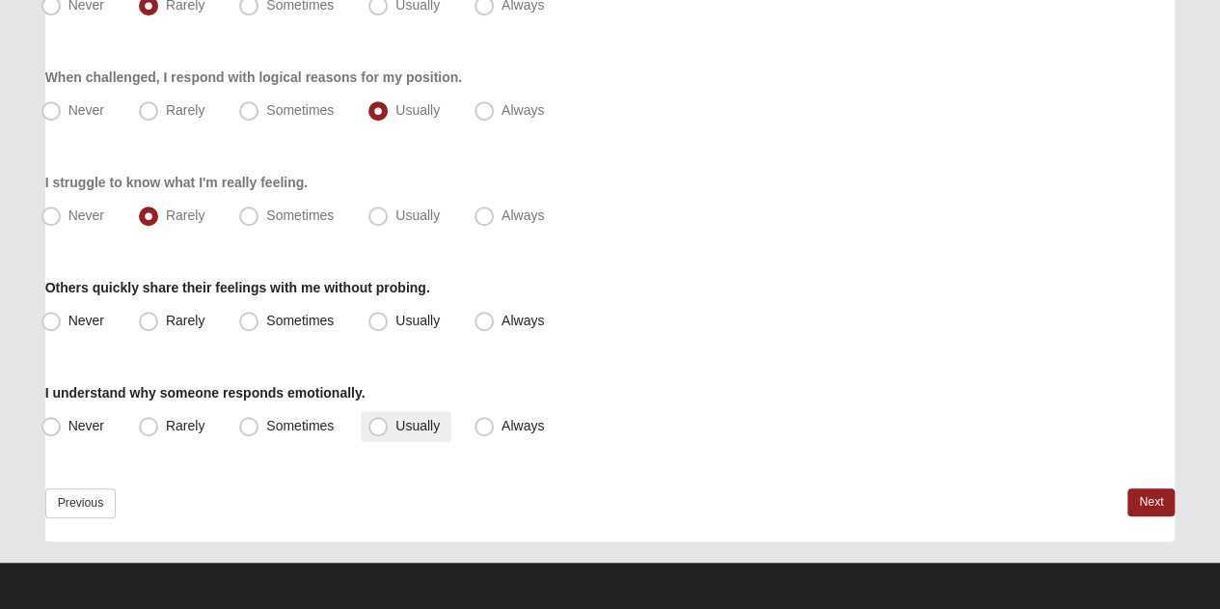
click at [395, 425] on span "Usually" at bounding box center [417, 425] width 44 height 15
click at [381, 425] on input "Usually" at bounding box center [382, 426] width 13 height 13
radio input "true"
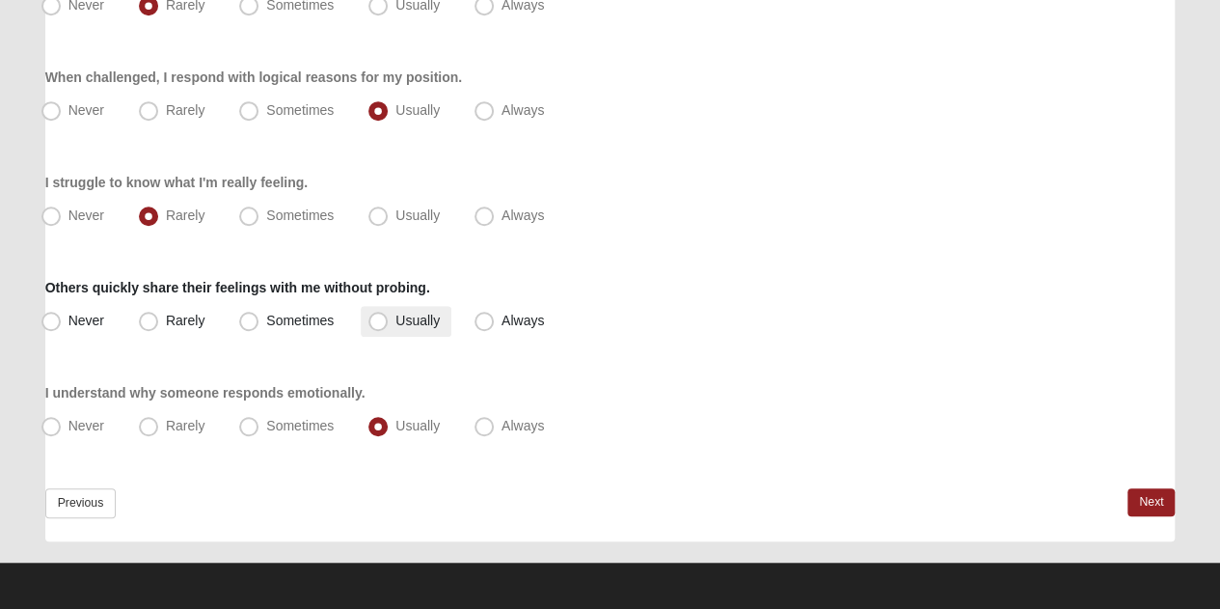
click at [395, 325] on span "Usually" at bounding box center [417, 320] width 44 height 15
click at [376, 325] on input "Usually" at bounding box center [382, 320] width 13 height 13
radio input "true"
click at [1148, 483] on div "Respond to these items quickly and don’t overthink them. Usually your first res…" at bounding box center [610, 92] width 1130 height 898
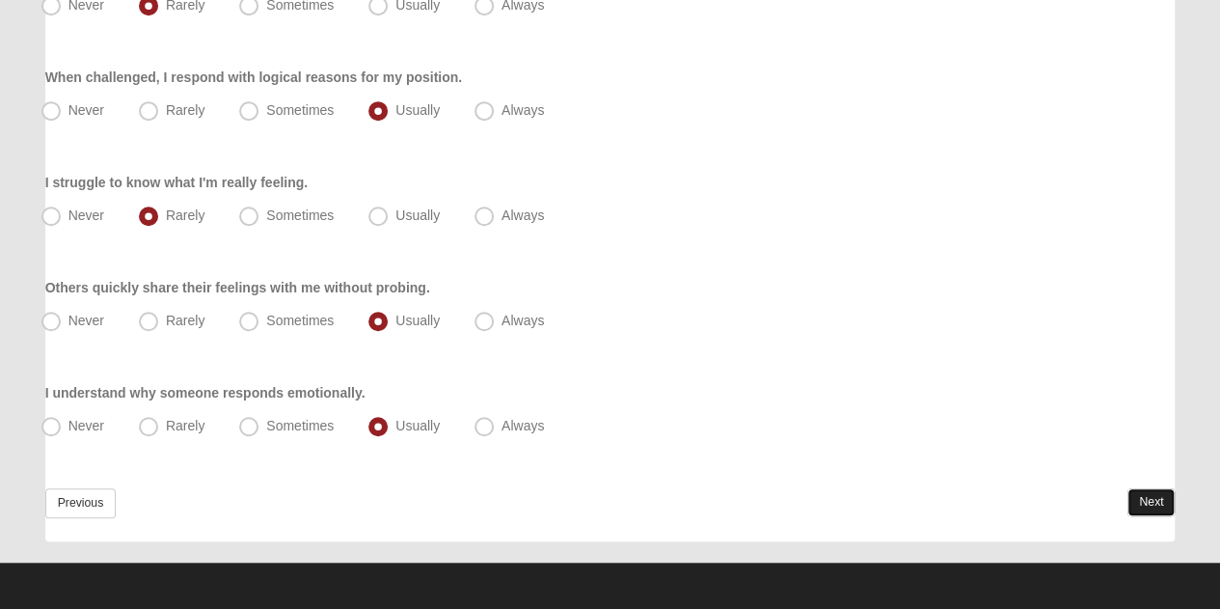
click at [1148, 491] on link "Next" at bounding box center [1151, 502] width 47 height 28
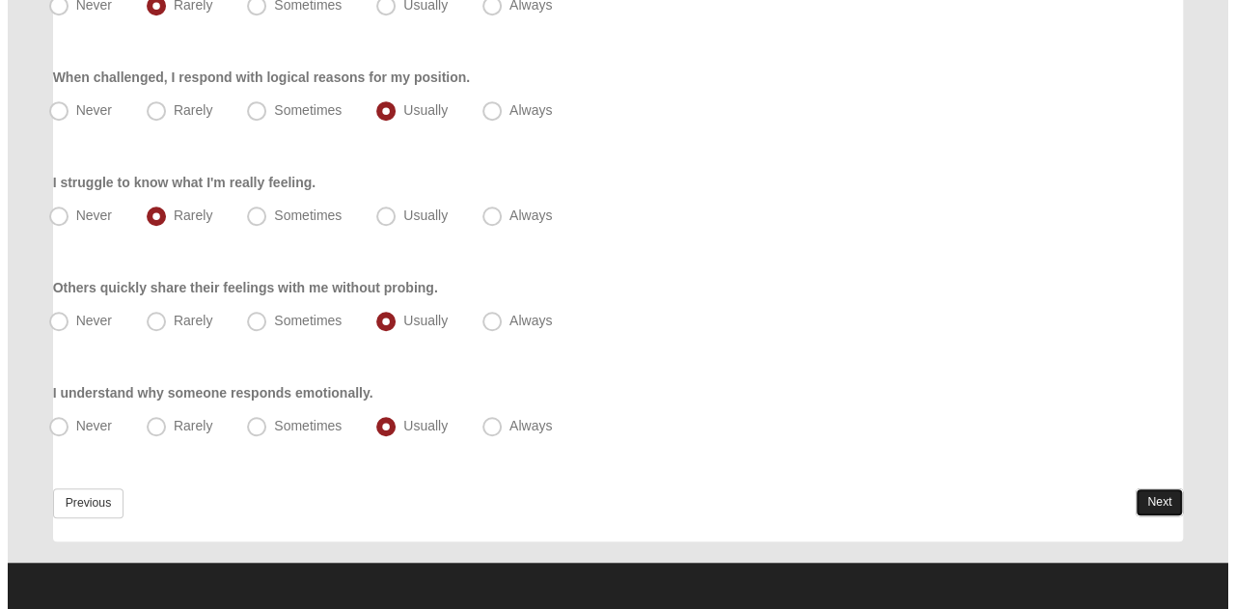
scroll to position [0, 0]
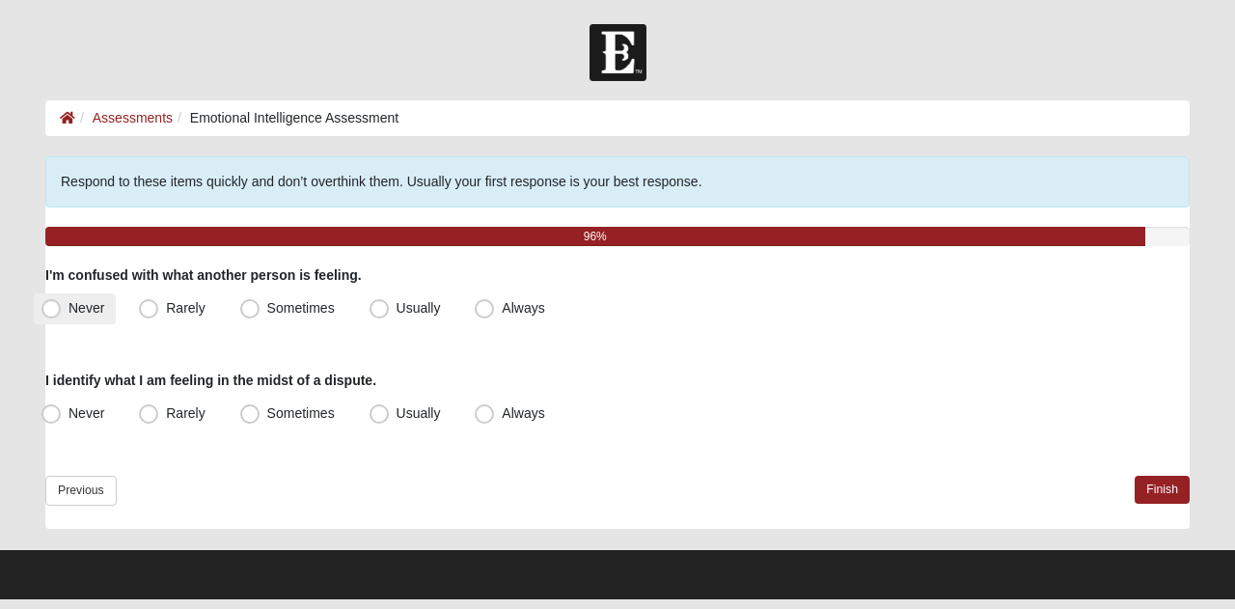
click at [81, 306] on span "Never" at bounding box center [86, 307] width 36 height 15
click at [62, 306] on input "Never" at bounding box center [55, 308] width 13 height 13
radio input "true"
click at [396, 417] on span "Usually" at bounding box center [418, 412] width 44 height 15
click at [377, 417] on input "Usually" at bounding box center [383, 413] width 13 height 13
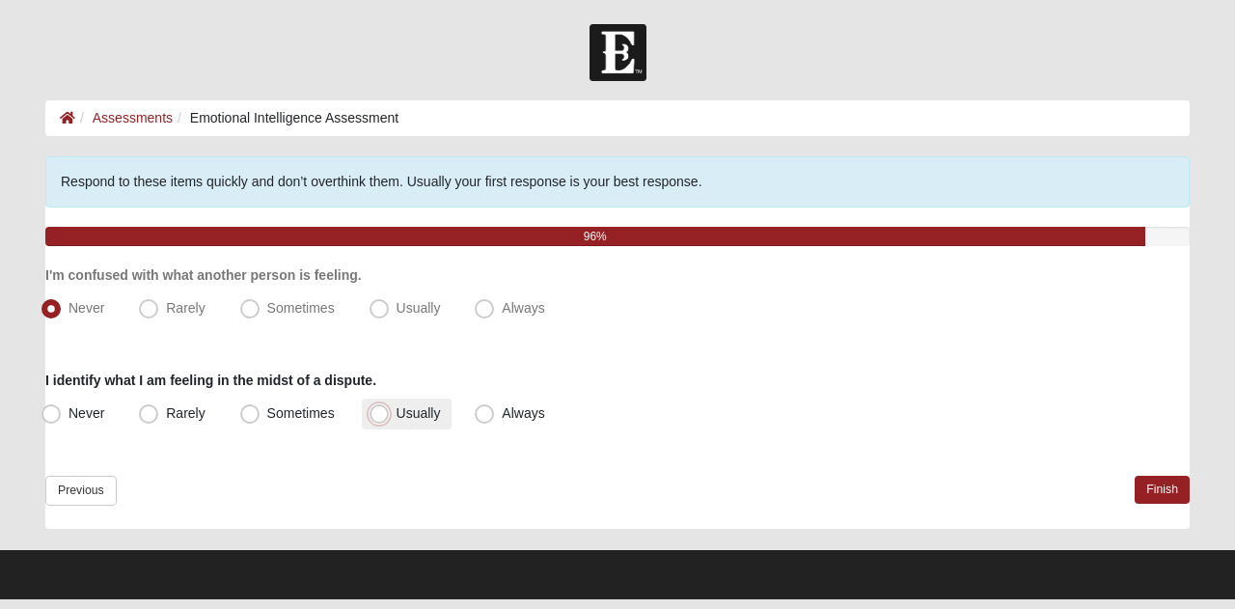
radio input "true"
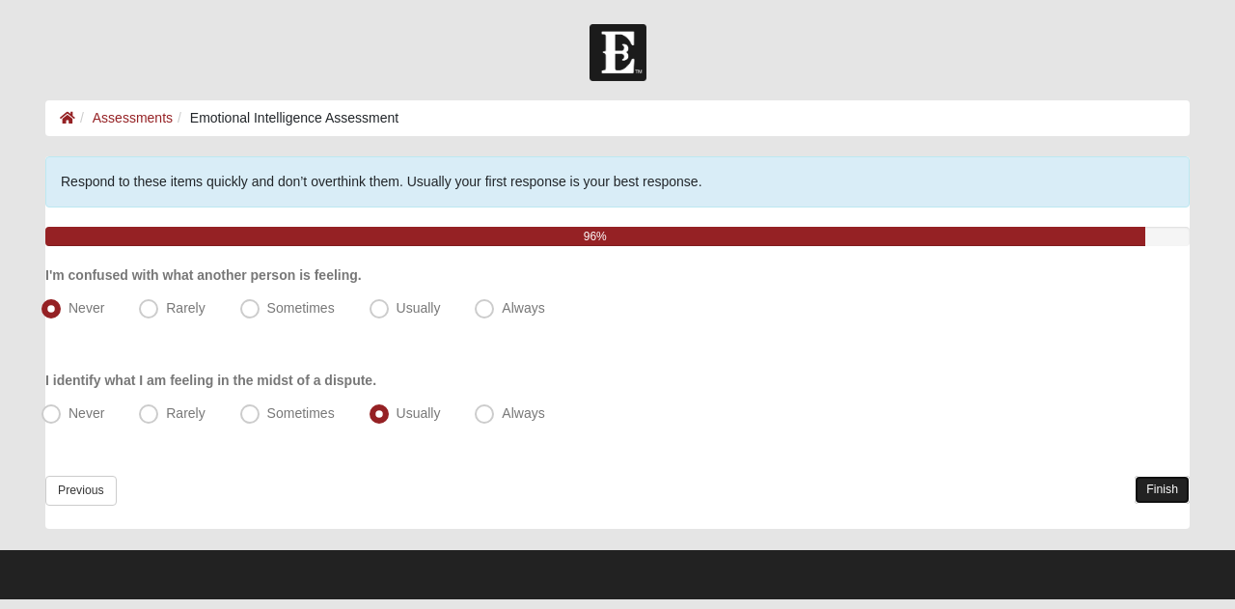
click at [1156, 483] on link "Finish" at bounding box center [1161, 490] width 55 height 28
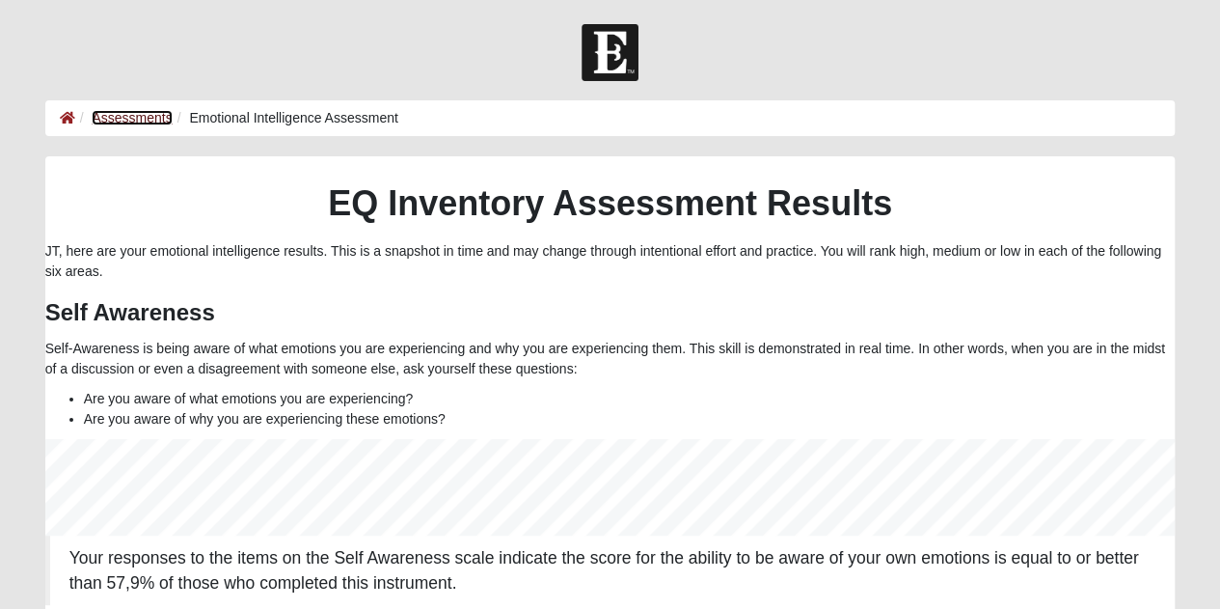
click at [139, 115] on link "Assessments" at bounding box center [132, 117] width 80 height 15
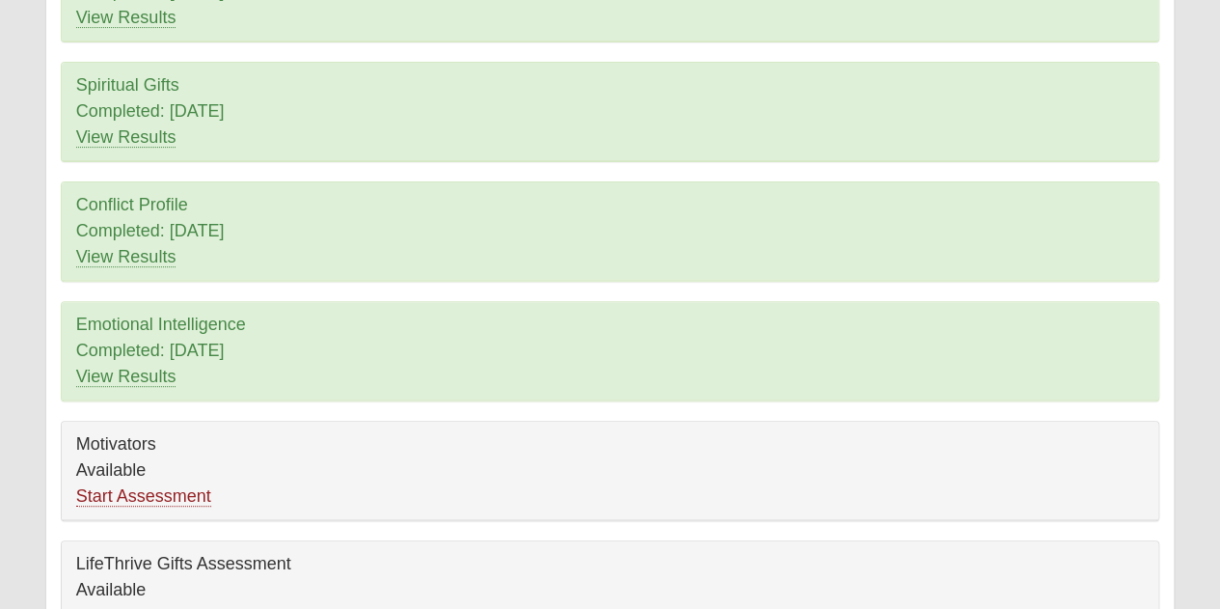
scroll to position [399, 0]
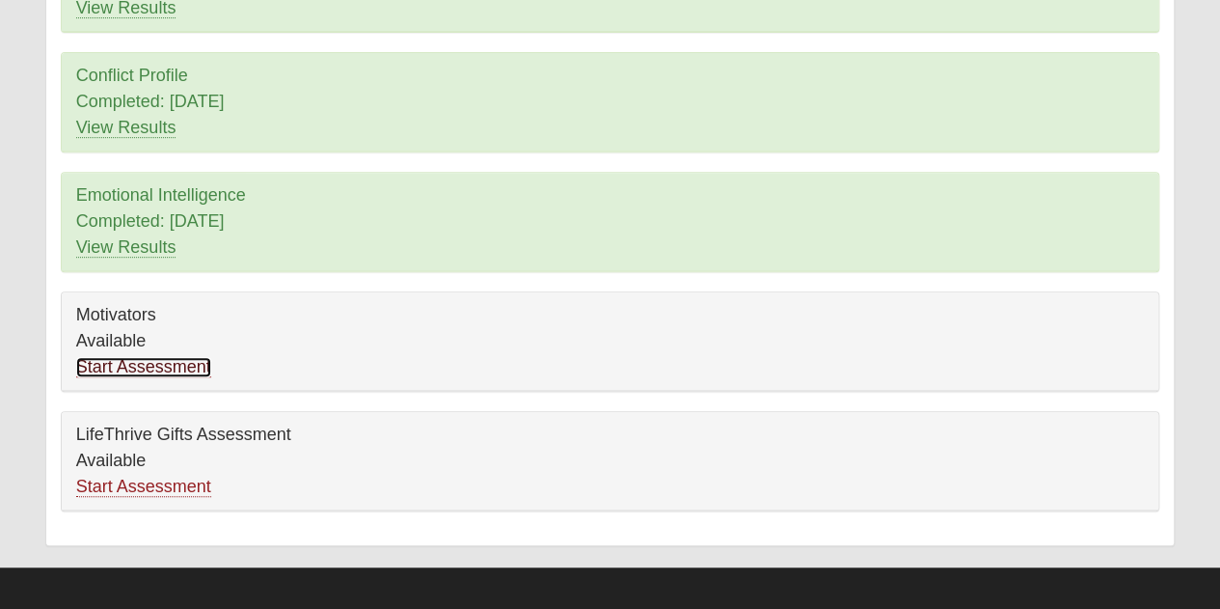
click at [149, 360] on link "Start Assessment" at bounding box center [143, 367] width 135 height 20
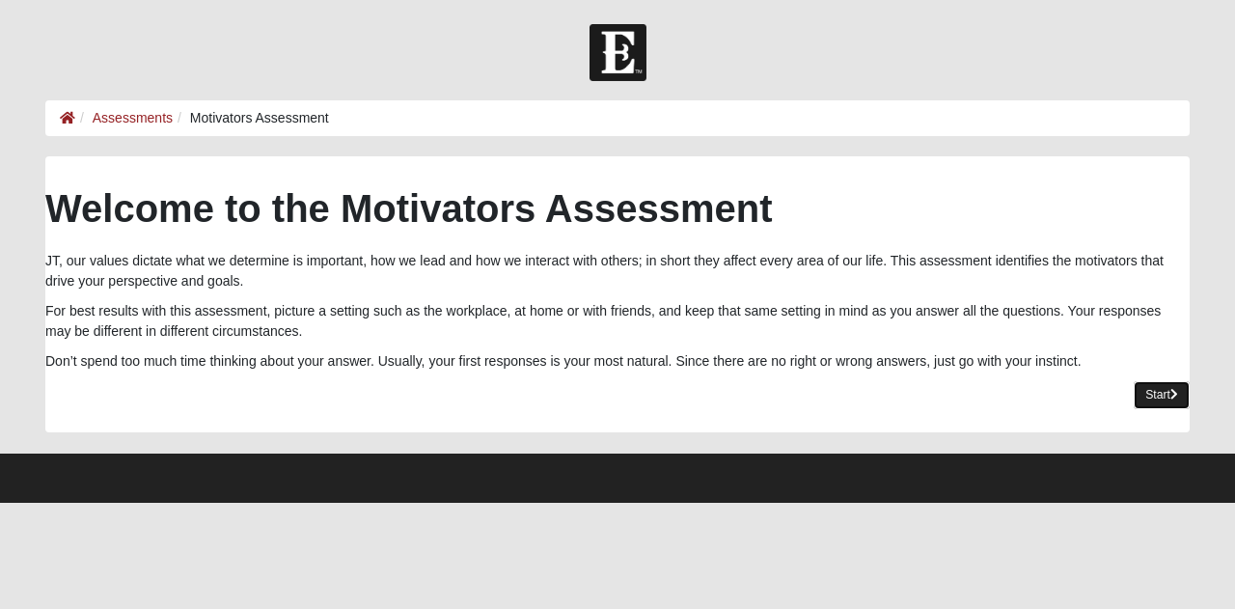
click at [1149, 387] on link "Start" at bounding box center [1161, 395] width 56 height 28
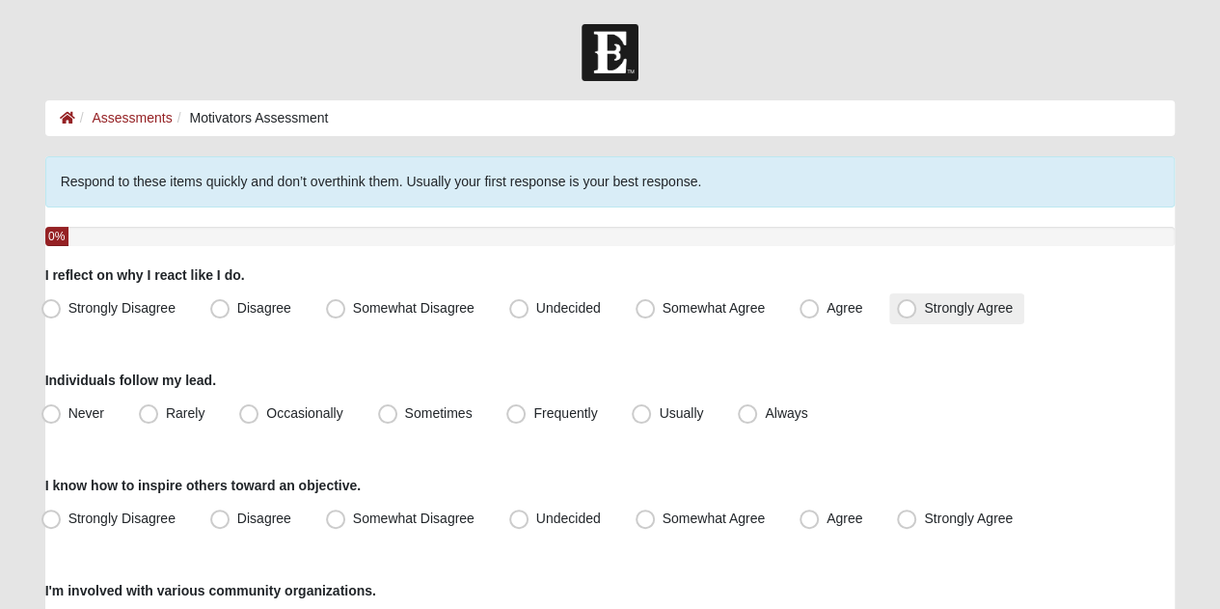
click at [919, 315] on label "Strongly Agree" at bounding box center [956, 308] width 135 height 31
click at [917, 314] on input "Strongly Agree" at bounding box center [911, 308] width 13 height 13
radio input "true"
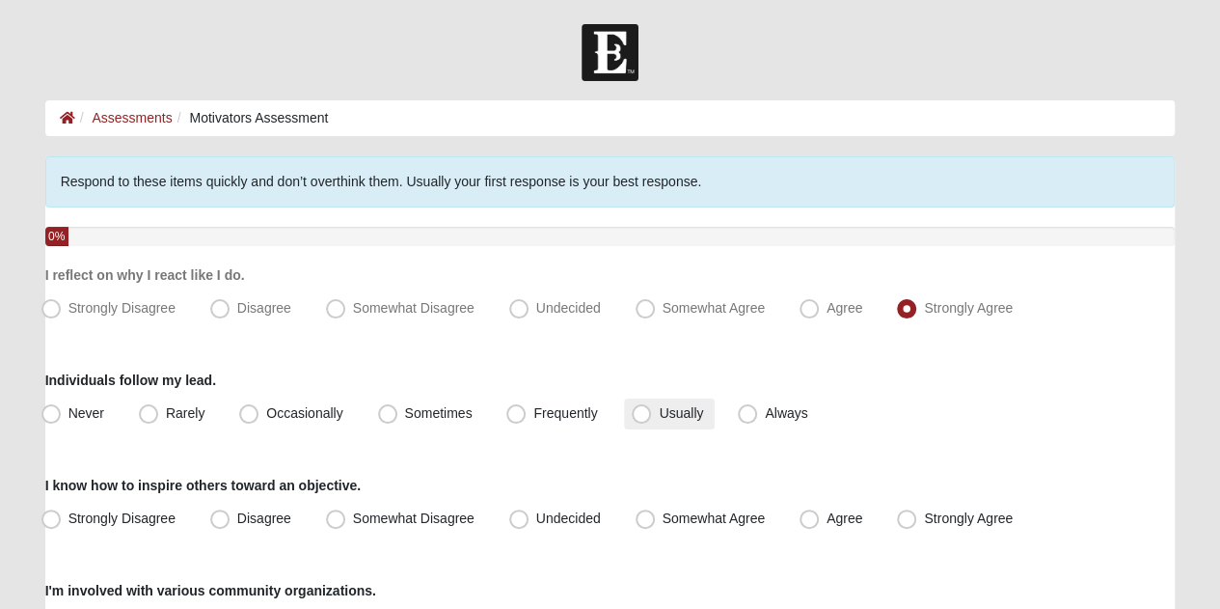
click at [677, 418] on span "Usually" at bounding box center [681, 412] width 44 height 15
click at [652, 418] on input "Usually" at bounding box center [645, 413] width 13 height 13
radio input "true"
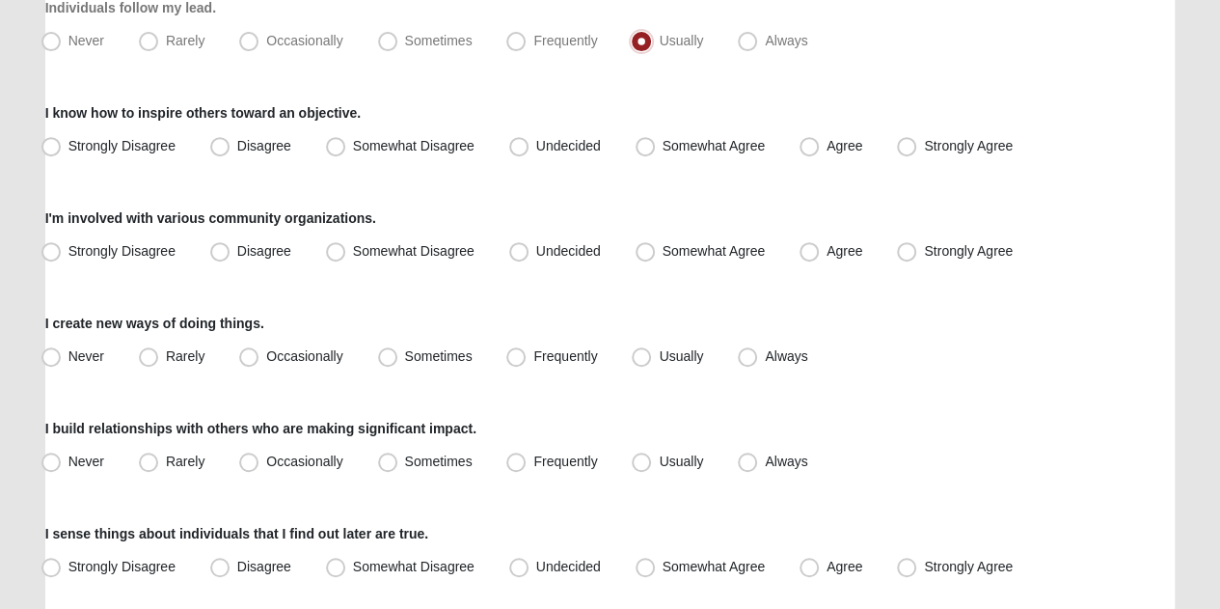
scroll to position [380, 0]
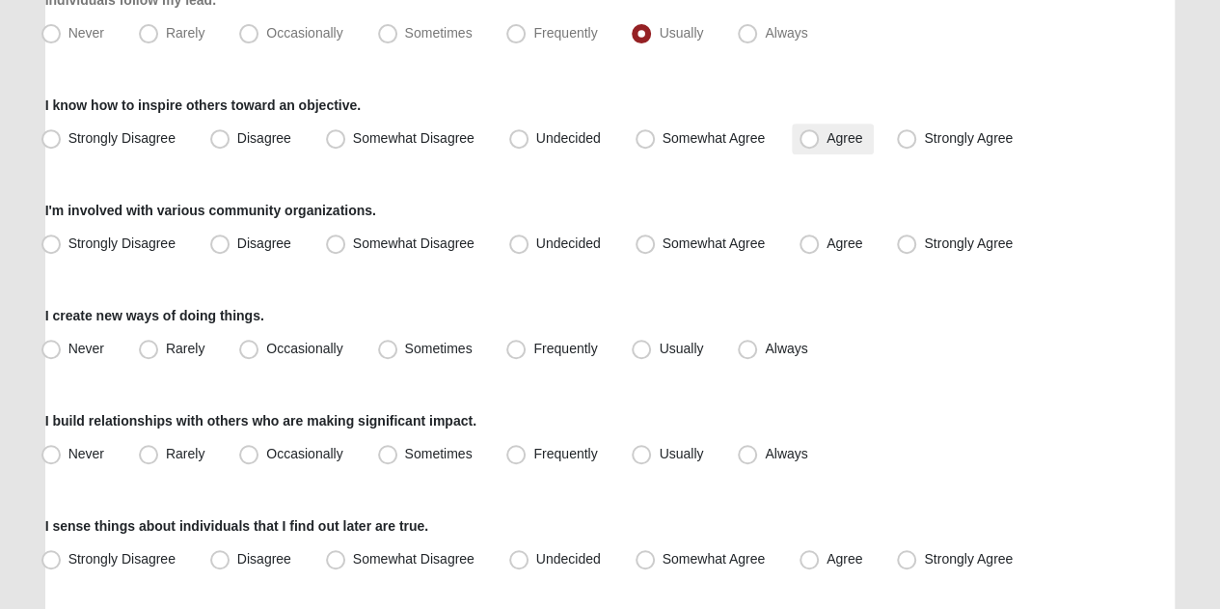
click at [820, 134] on label "Agree" at bounding box center [833, 138] width 82 height 31
click at [820, 134] on input "Agree" at bounding box center [813, 138] width 13 height 13
radio input "true"
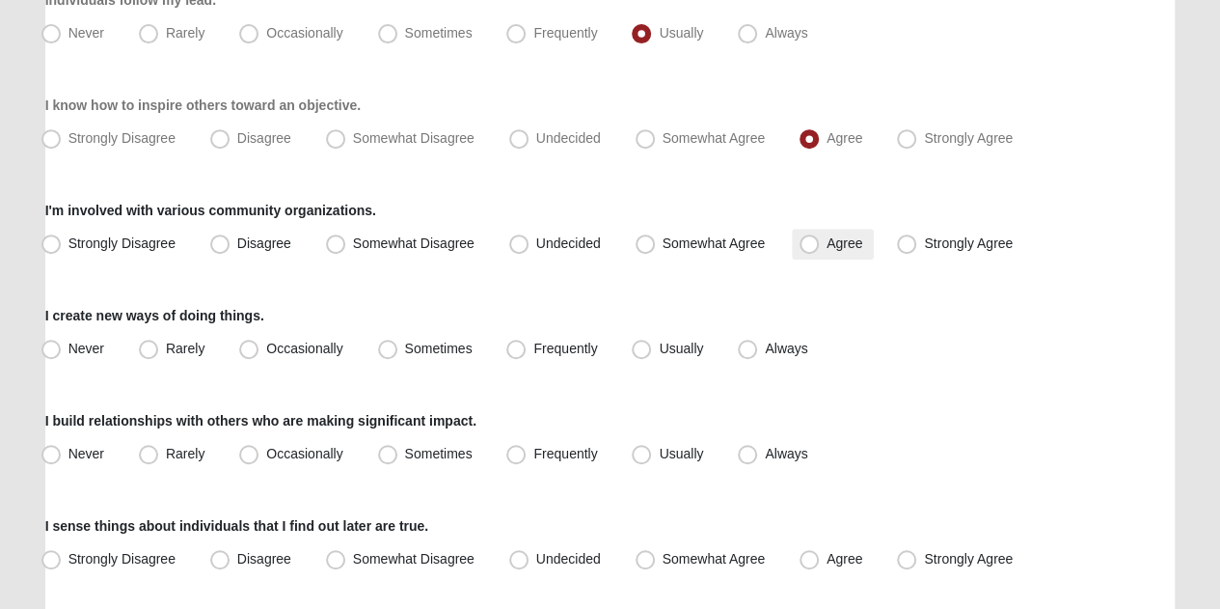
click at [835, 244] on span "Agree" at bounding box center [845, 242] width 36 height 15
click at [820, 244] on input "Agree" at bounding box center [813, 243] width 13 height 13
radio input "true"
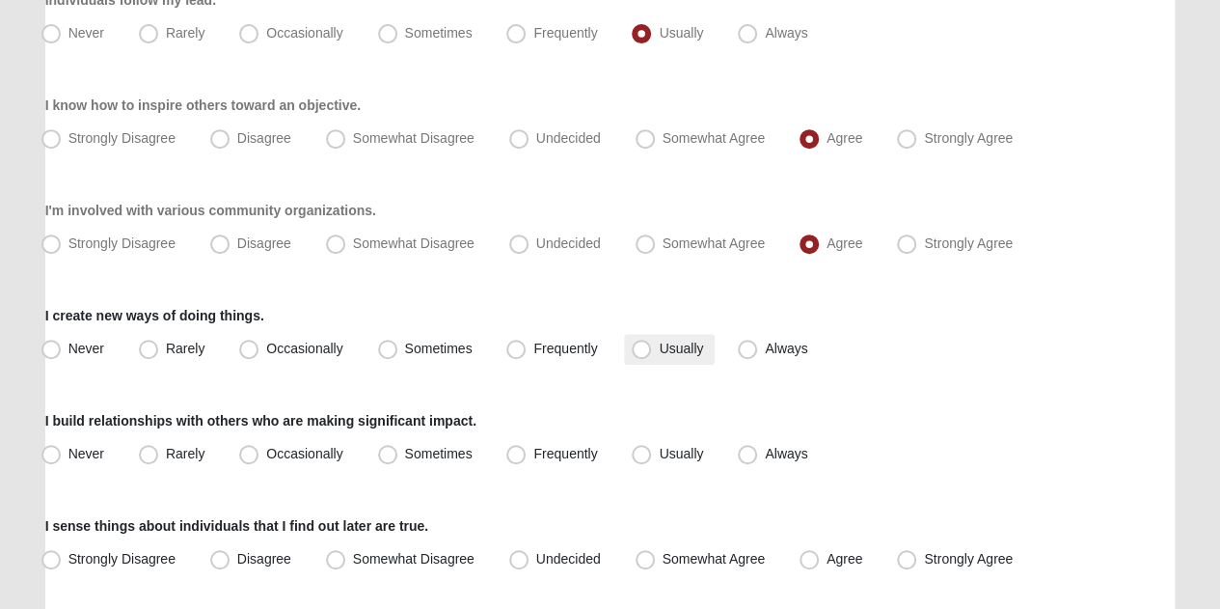
click at [655, 349] on label "Usually" at bounding box center [669, 349] width 91 height 31
click at [652, 349] on input "Usually" at bounding box center [645, 348] width 13 height 13
radio input "true"
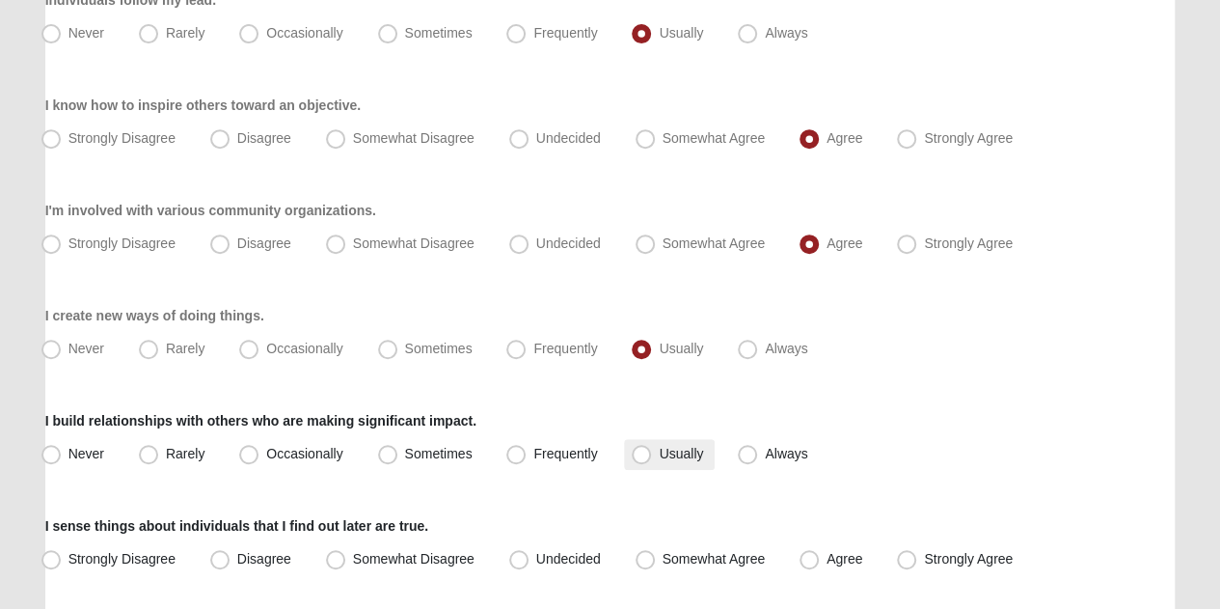
click at [681, 458] on span "Usually" at bounding box center [681, 453] width 44 height 15
click at [652, 458] on input "Usually" at bounding box center [645, 454] width 13 height 13
radio input "true"
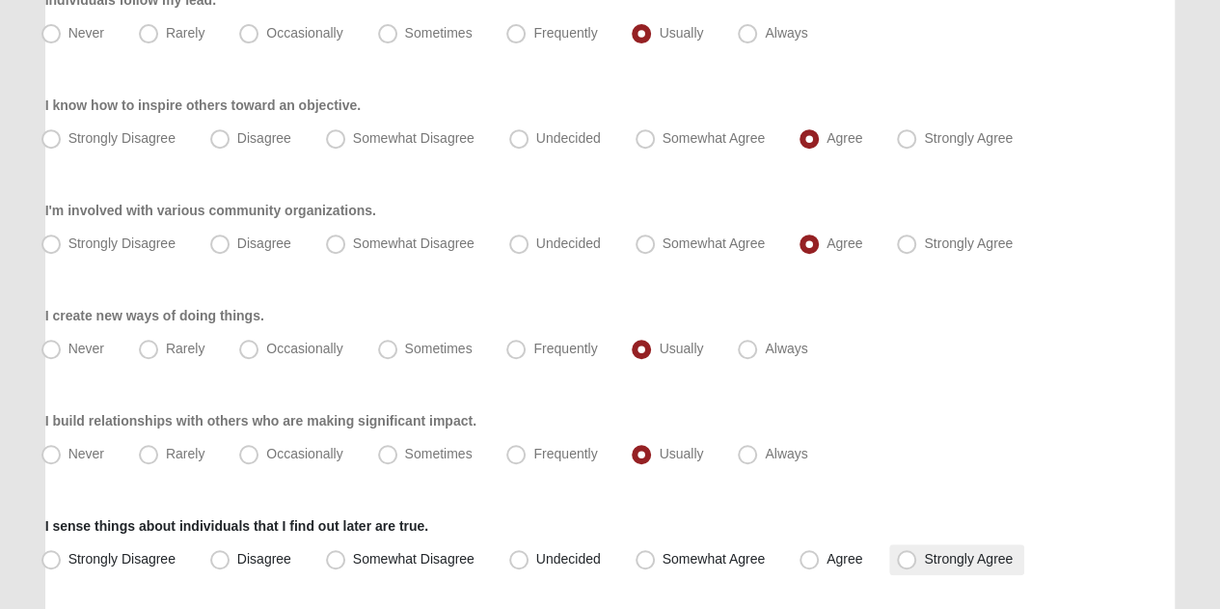
click at [924, 551] on span "Strongly Agree" at bounding box center [968, 558] width 89 height 15
click at [905, 553] on input "Strongly Agree" at bounding box center [911, 559] width 13 height 13
radio input "true"
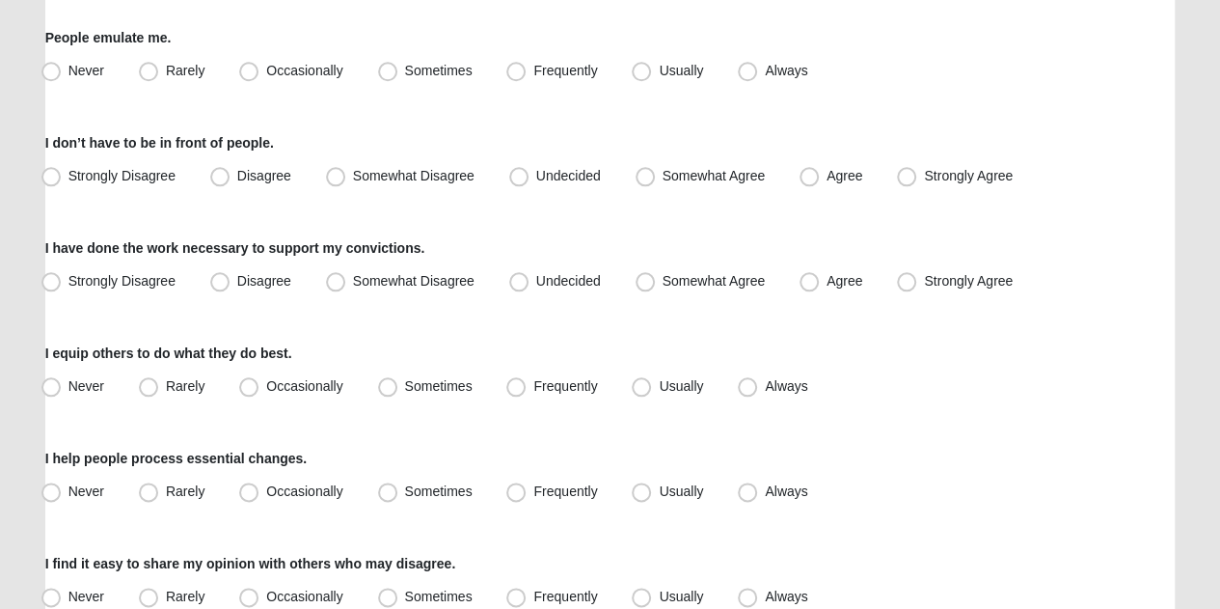
scroll to position [978, 0]
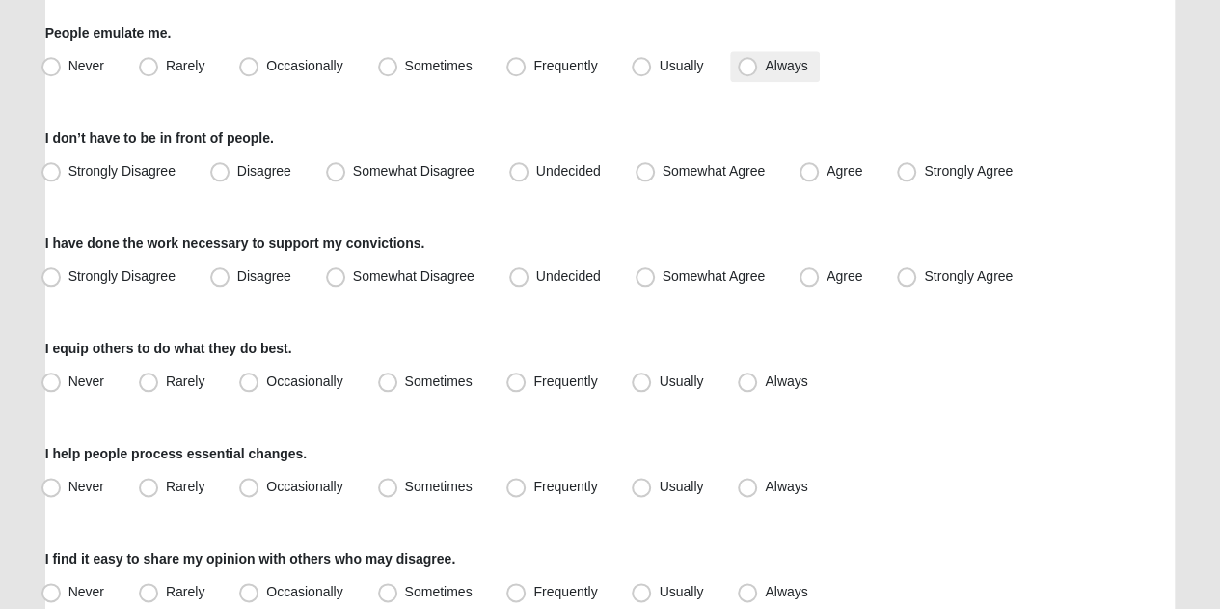
click at [765, 63] on span "Always" at bounding box center [786, 65] width 42 height 15
click at [755, 63] on input "Always" at bounding box center [752, 66] width 13 height 13
radio input "true"
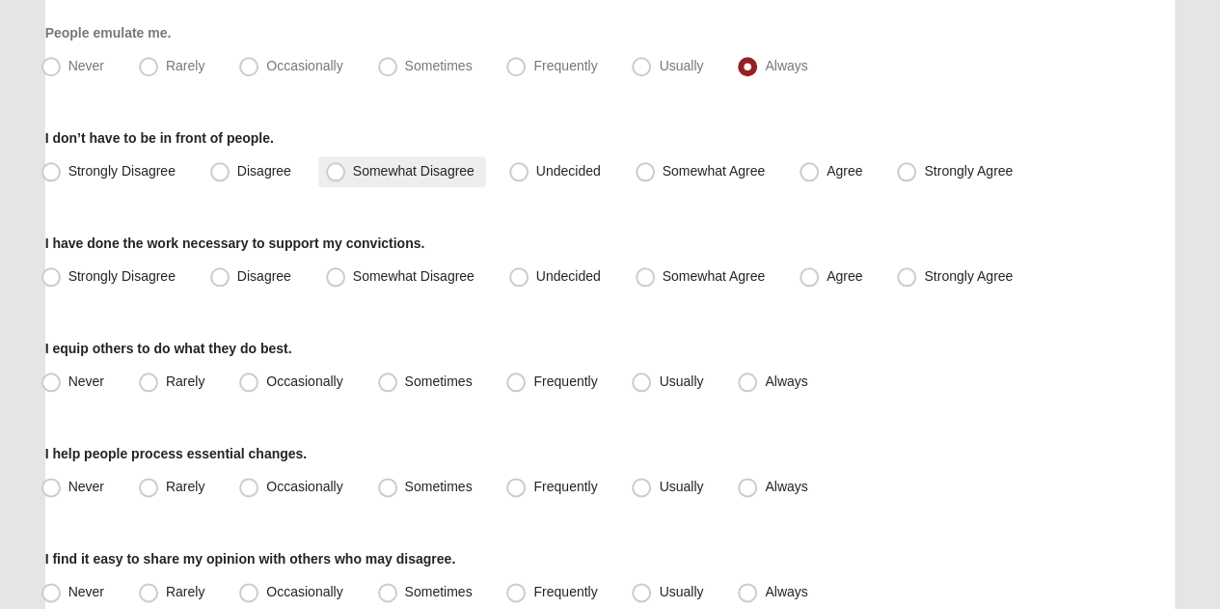
click at [353, 169] on span "Somewhat Disagree" at bounding box center [414, 170] width 122 height 15
click at [334, 169] on input "Somewhat Disagree" at bounding box center [340, 171] width 13 height 13
radio input "true"
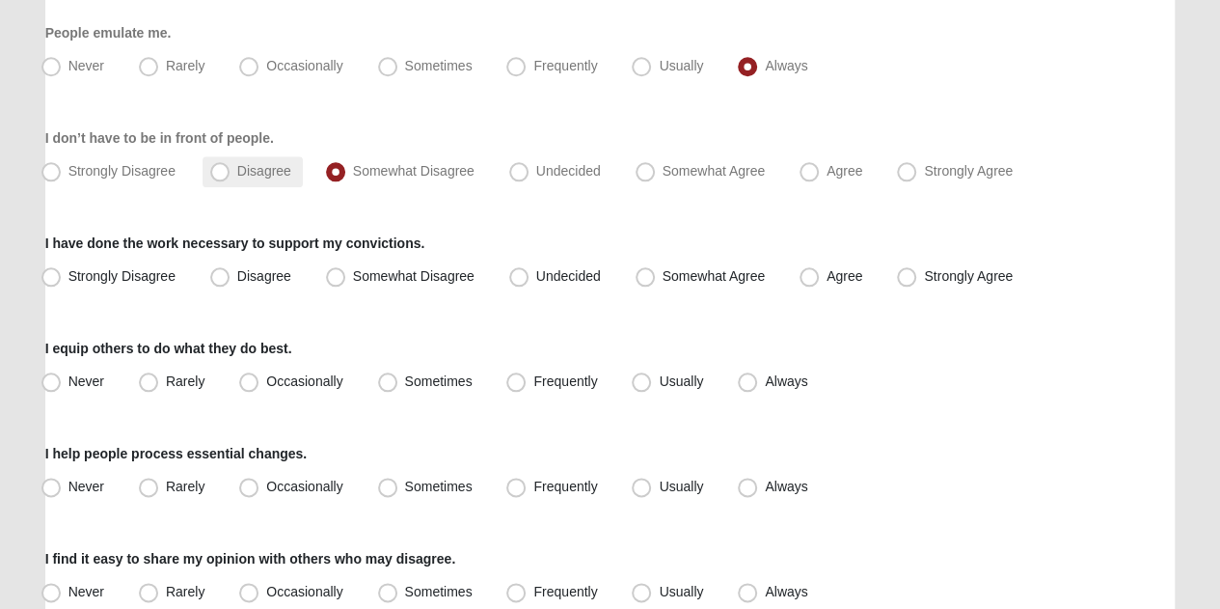
click at [242, 177] on label "Disagree" at bounding box center [253, 171] width 100 height 31
click at [231, 177] on input "Disagree" at bounding box center [224, 171] width 13 height 13
radio input "true"
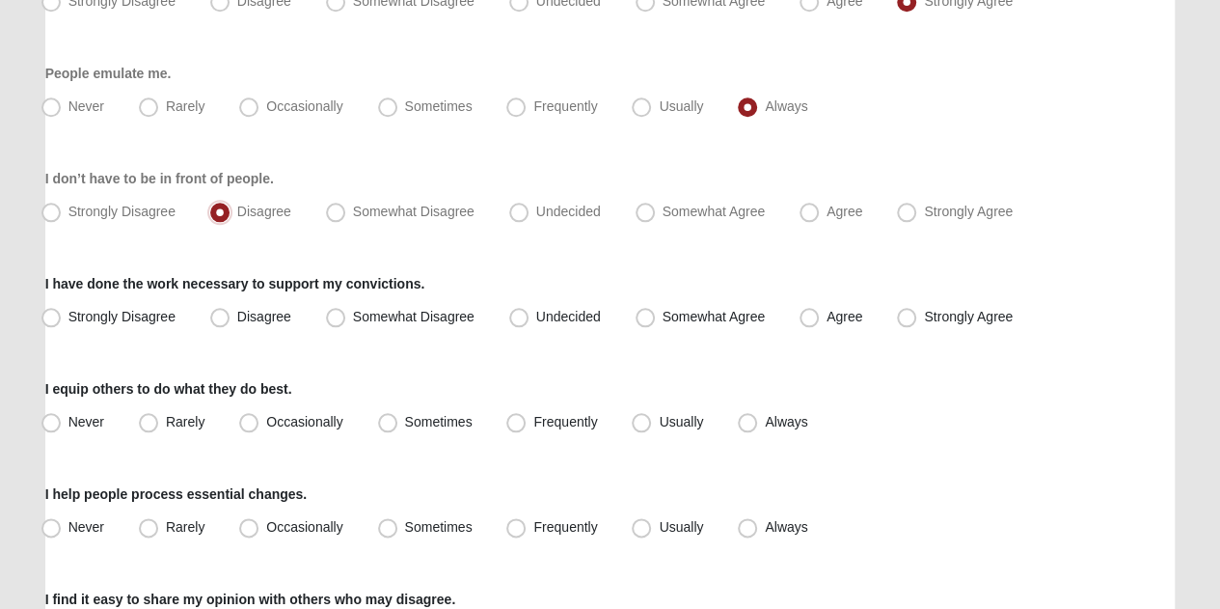
scroll to position [941, 0]
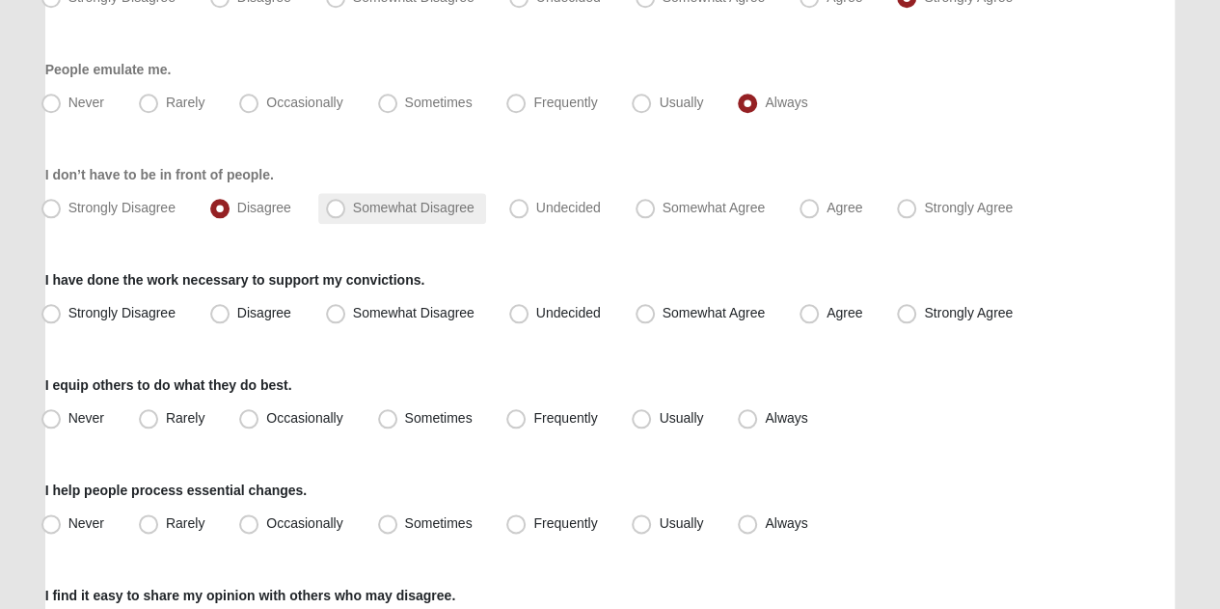
click at [385, 201] on span "Somewhat Disagree" at bounding box center [414, 207] width 122 height 15
click at [346, 202] on input "Somewhat Disagree" at bounding box center [340, 208] width 13 height 13
radio input "true"
click at [924, 319] on span "Strongly Agree" at bounding box center [968, 312] width 89 height 15
click at [907, 319] on input "Strongly Agree" at bounding box center [911, 313] width 13 height 13
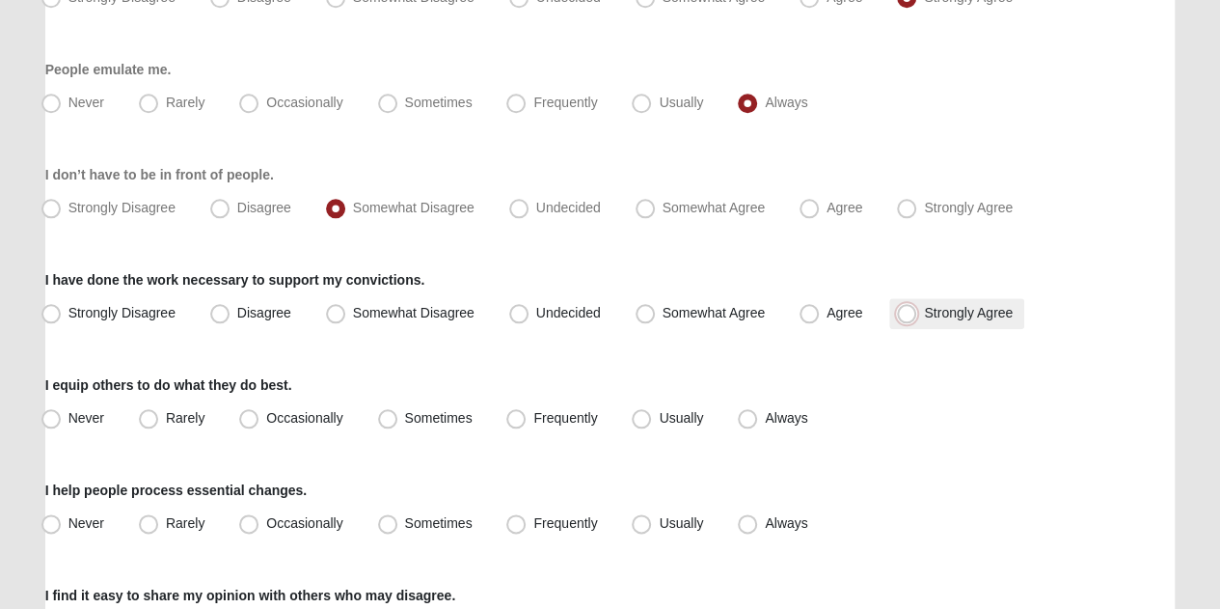
radio input "true"
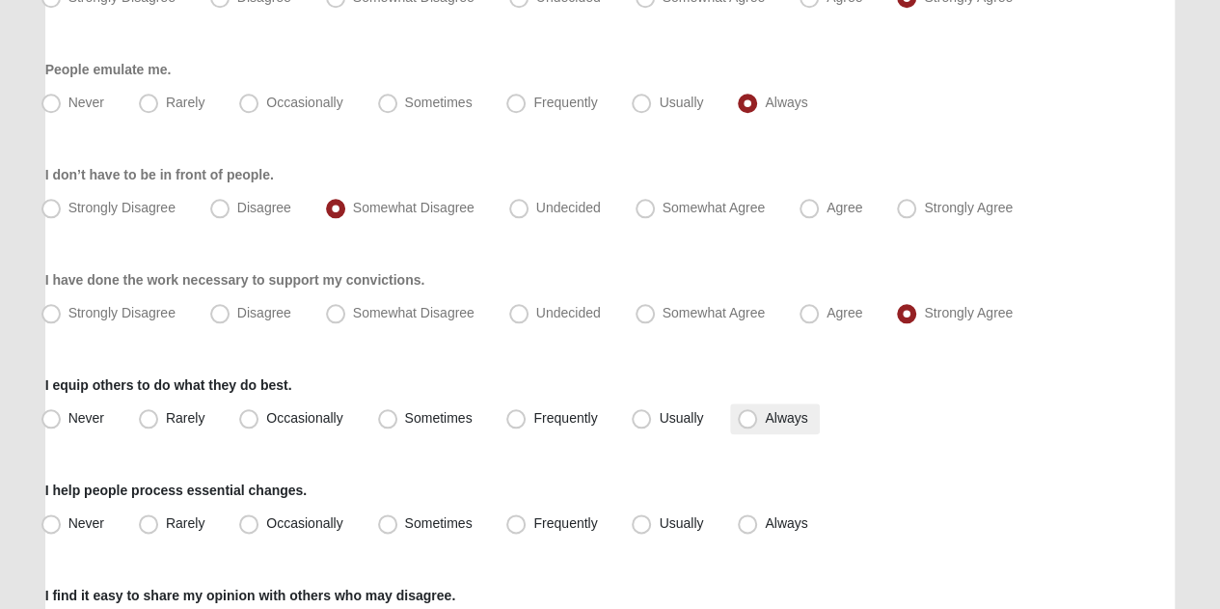
click at [736, 415] on label "Always" at bounding box center [774, 418] width 89 height 31
click at [746, 415] on input "Always" at bounding box center [752, 418] width 13 height 13
radio input "true"
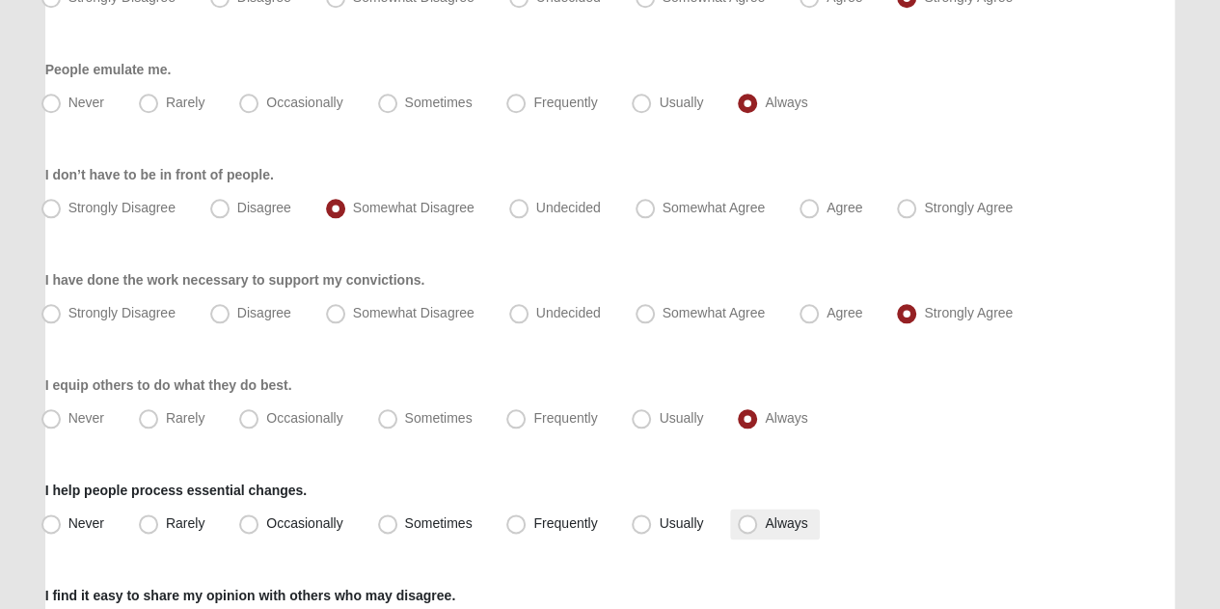
click at [765, 526] on span "Always" at bounding box center [786, 522] width 42 height 15
click at [746, 526] on input "Always" at bounding box center [752, 523] width 13 height 13
radio input "true"
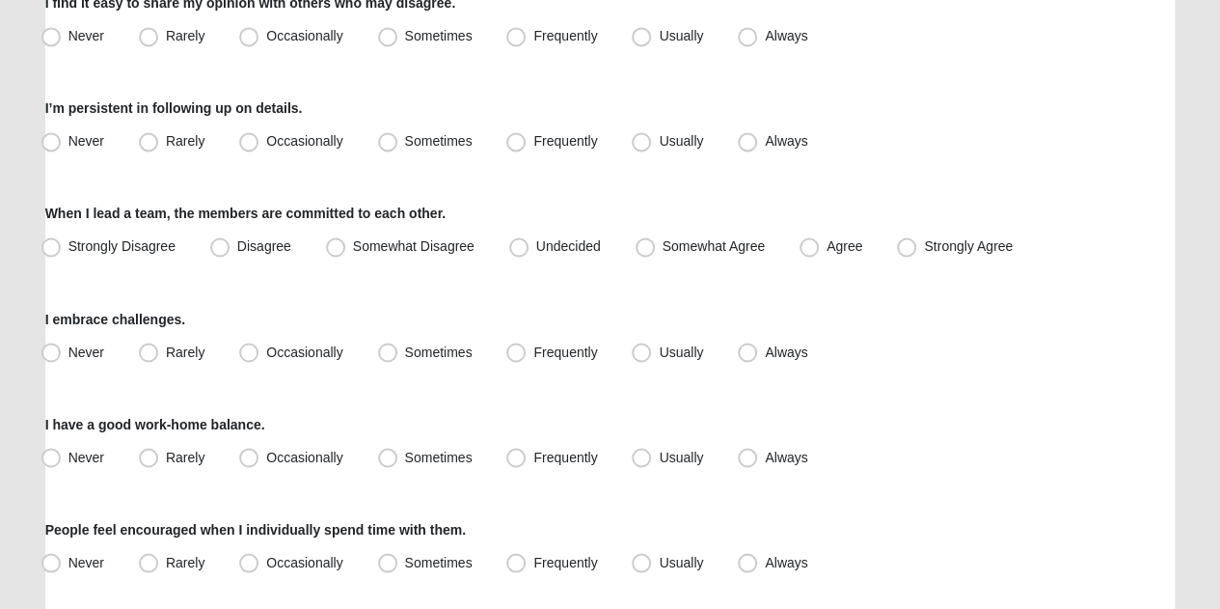
scroll to position [1500, 0]
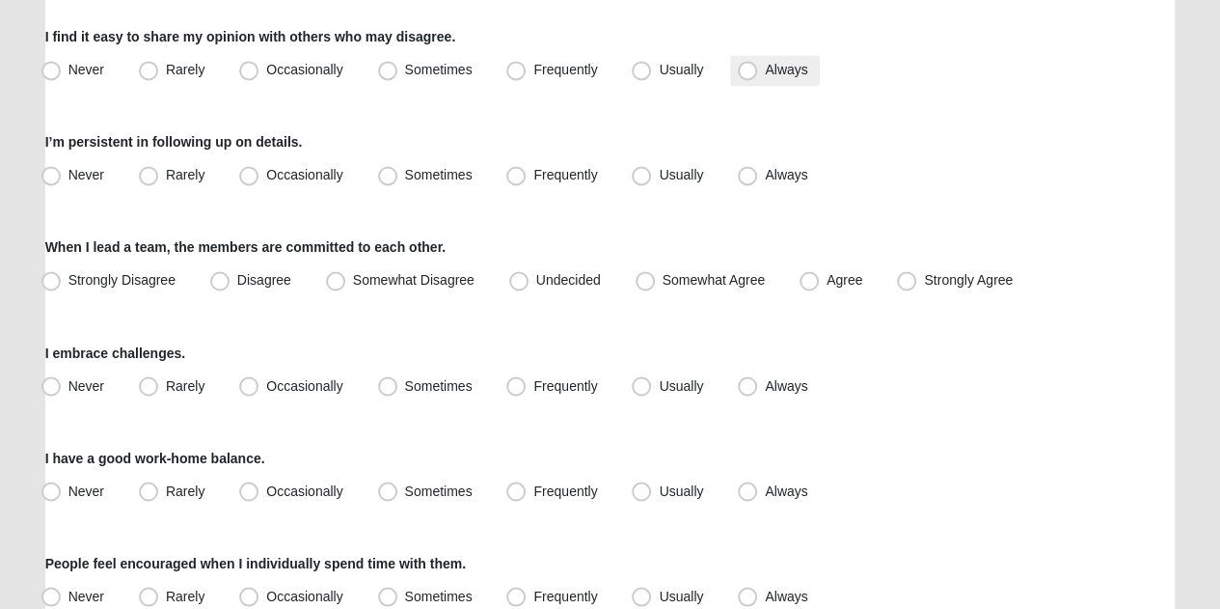
click at [765, 71] on span "Always" at bounding box center [786, 69] width 42 height 15
click at [746, 71] on input "Always" at bounding box center [752, 70] width 13 height 13
radio input "true"
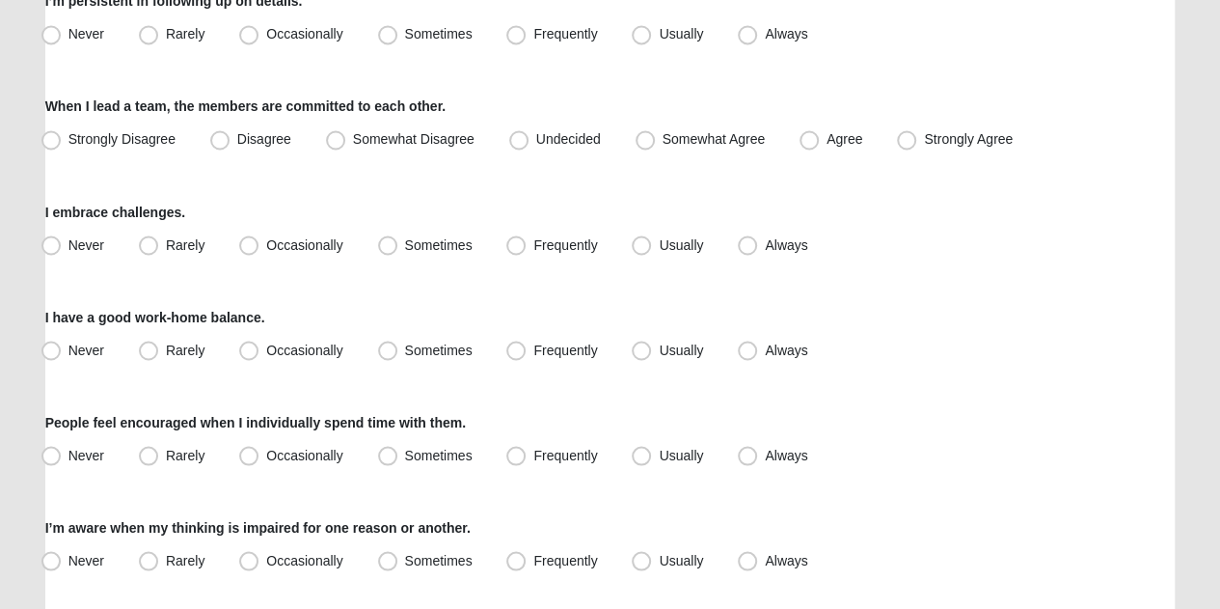
scroll to position [1624, 0]
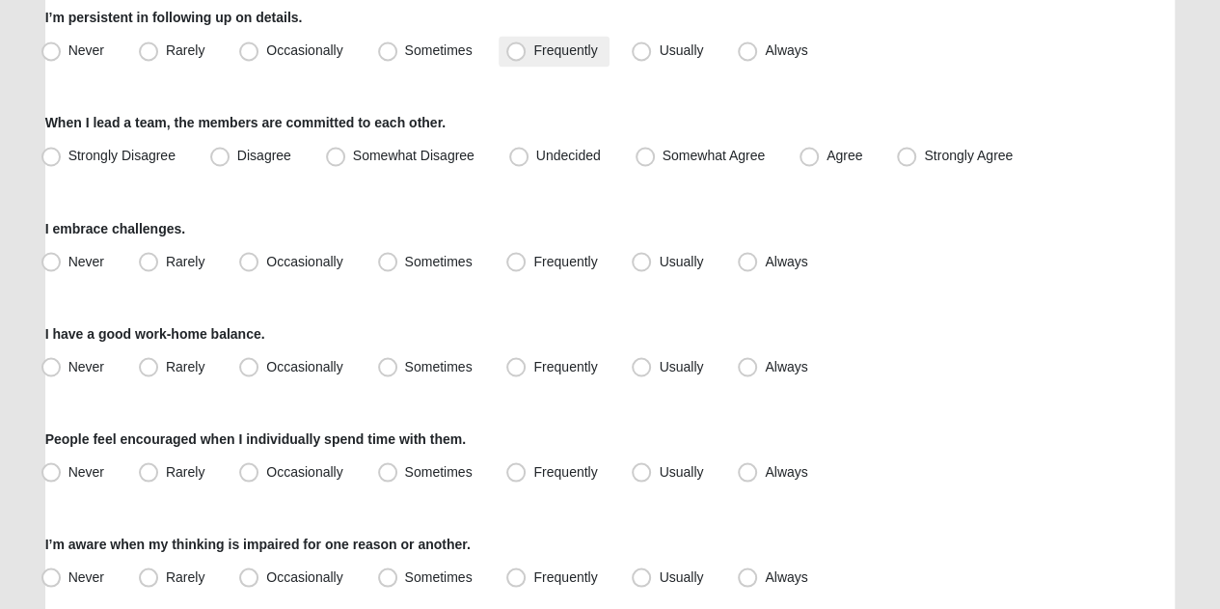
click at [527, 51] on label "Frequently" at bounding box center [554, 51] width 110 height 31
click at [527, 51] on input "Frequently" at bounding box center [520, 50] width 13 height 13
radio input "true"
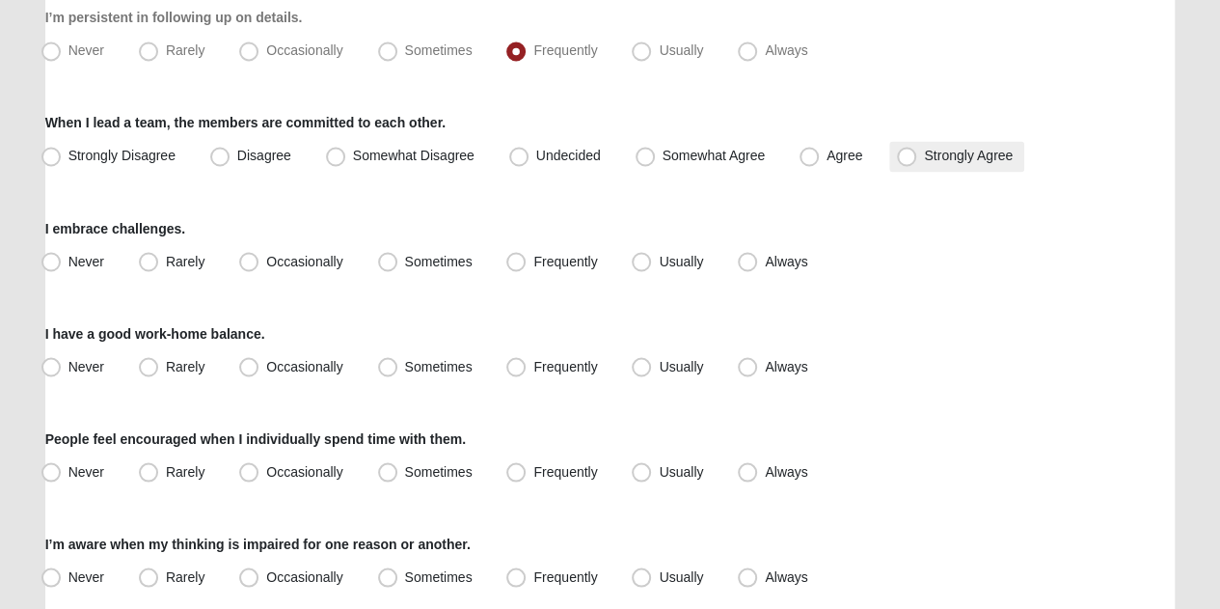
click at [924, 157] on span "Strongly Agree" at bounding box center [968, 155] width 89 height 15
click at [905, 157] on input "Strongly Agree" at bounding box center [911, 156] width 13 height 13
radio input "true"
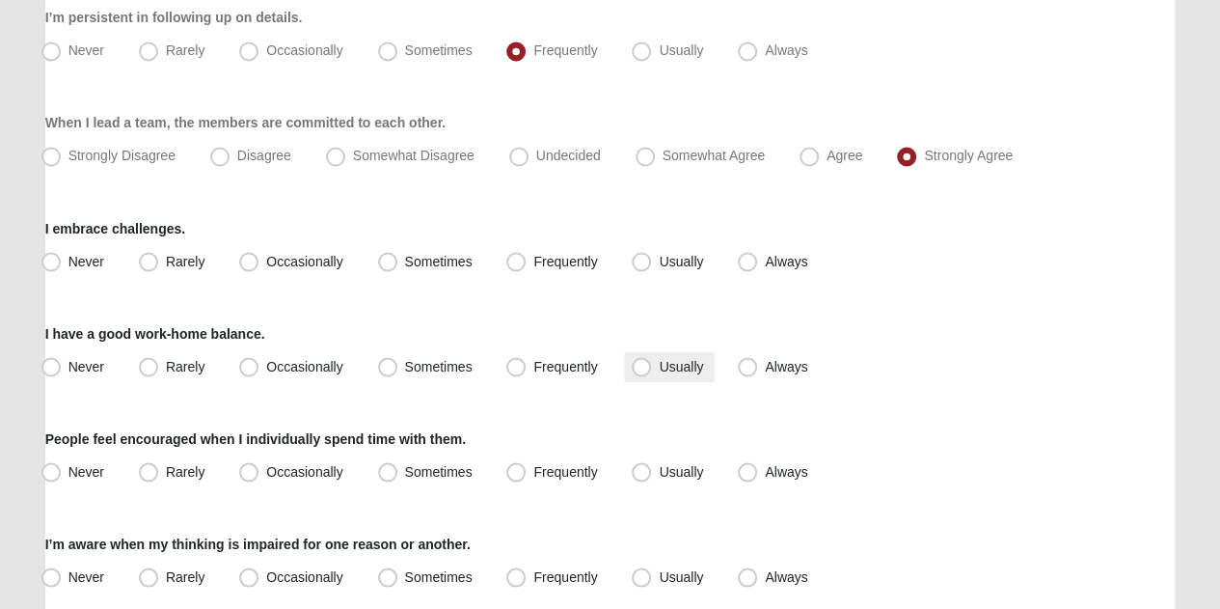
click at [664, 358] on span "Usually" at bounding box center [681, 365] width 44 height 15
click at [652, 360] on input "Usually" at bounding box center [645, 366] width 13 height 13
radio input "true"
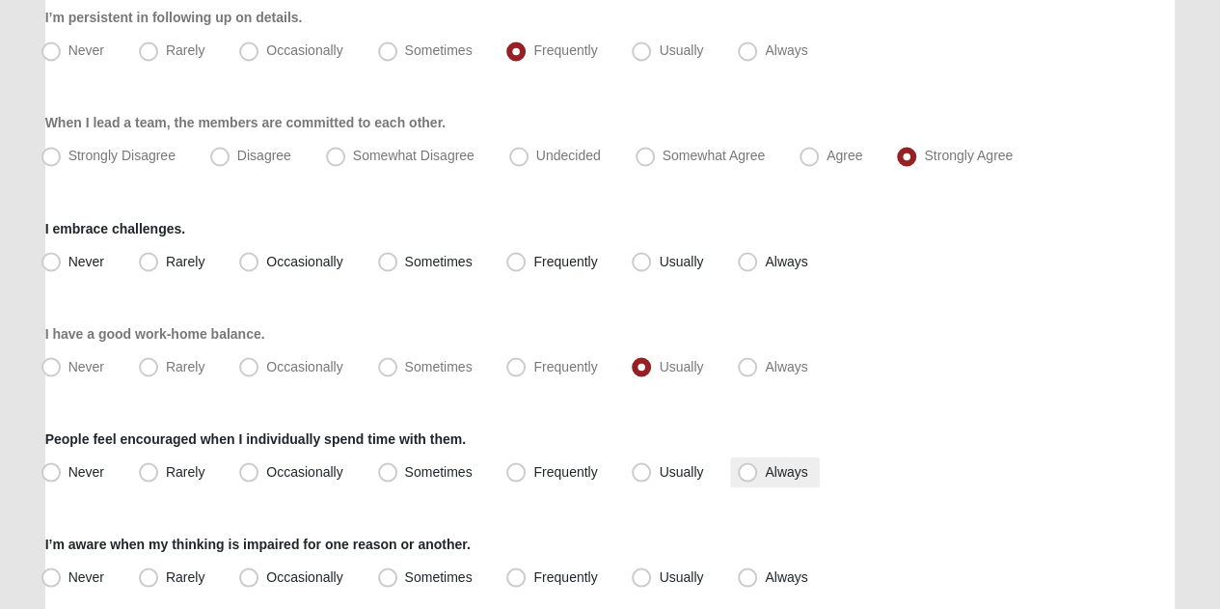
click at [765, 464] on span "Always" at bounding box center [786, 470] width 42 height 15
click at [747, 465] on input "Always" at bounding box center [752, 471] width 13 height 13
radio input "true"
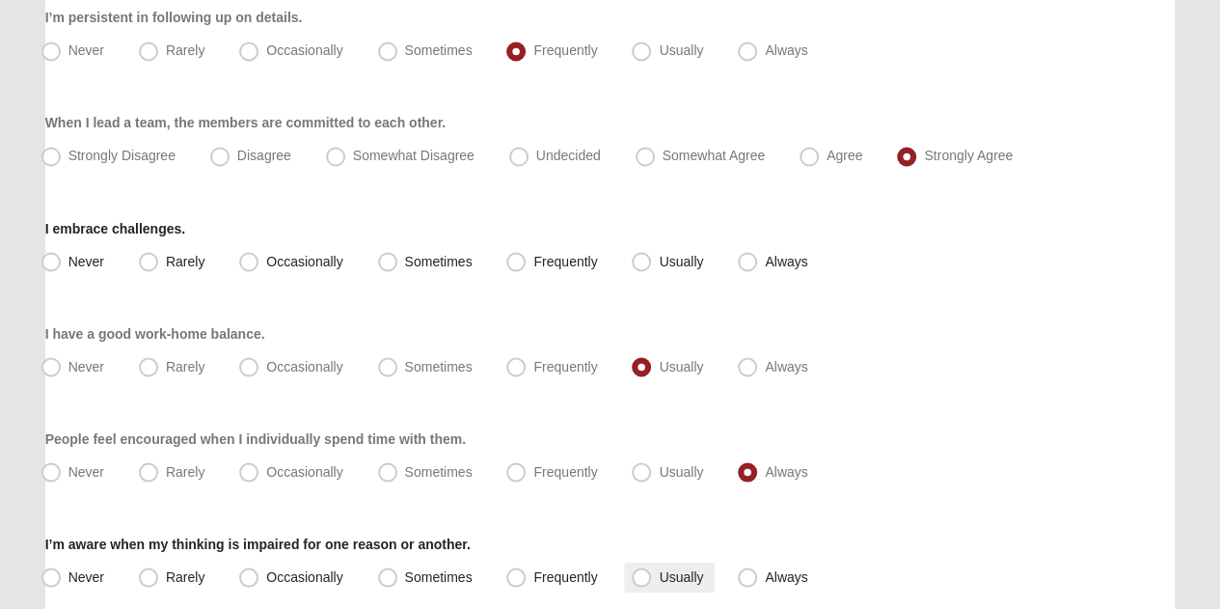
click at [659, 570] on span "Usually" at bounding box center [681, 575] width 44 height 15
click at [641, 570] on input "Usually" at bounding box center [645, 576] width 13 height 13
radio input "true"
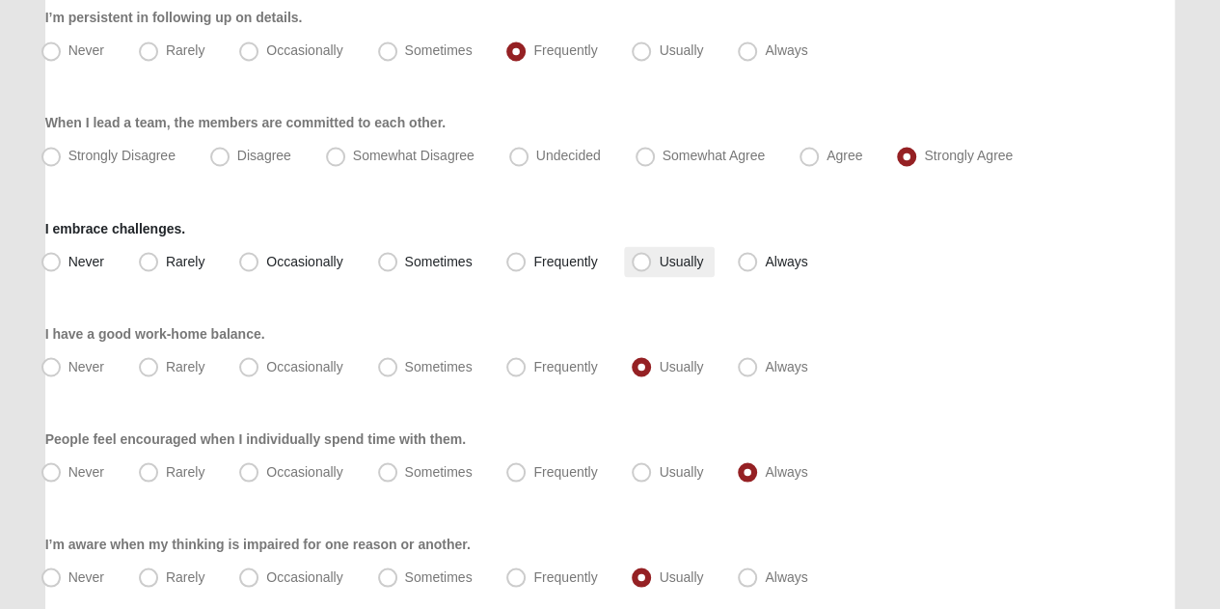
click at [659, 264] on span "Usually" at bounding box center [681, 260] width 44 height 15
click at [640, 264] on input "Usually" at bounding box center [645, 261] width 13 height 13
radio input "true"
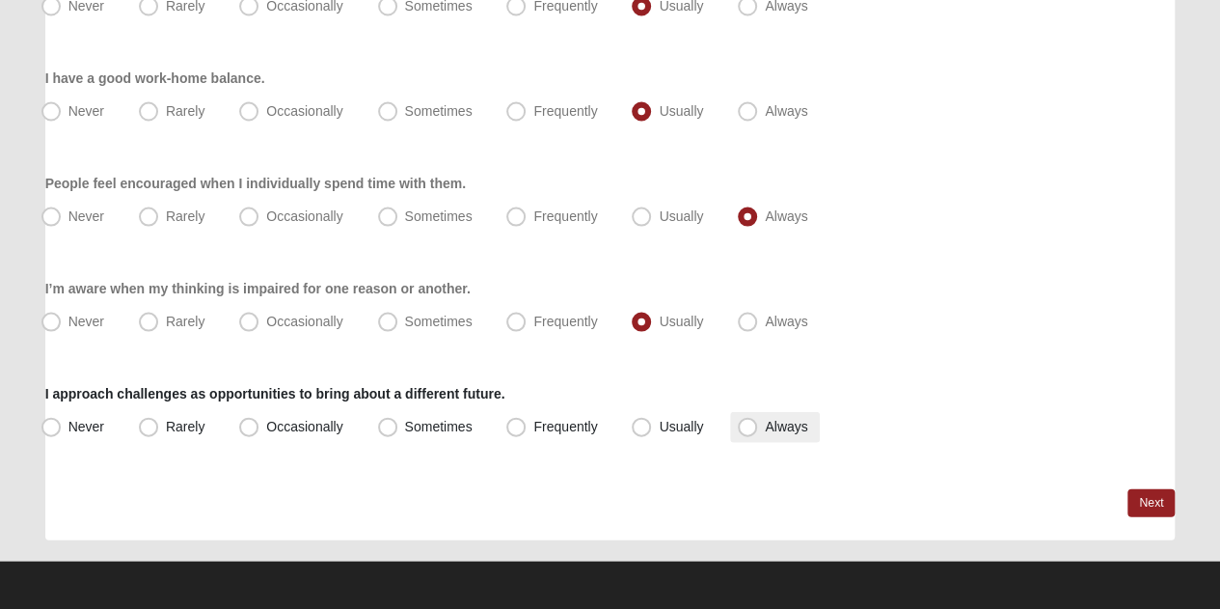
click at [765, 422] on span "Always" at bounding box center [786, 426] width 42 height 15
click at [750, 422] on input "Always" at bounding box center [752, 427] width 13 height 13
radio input "true"
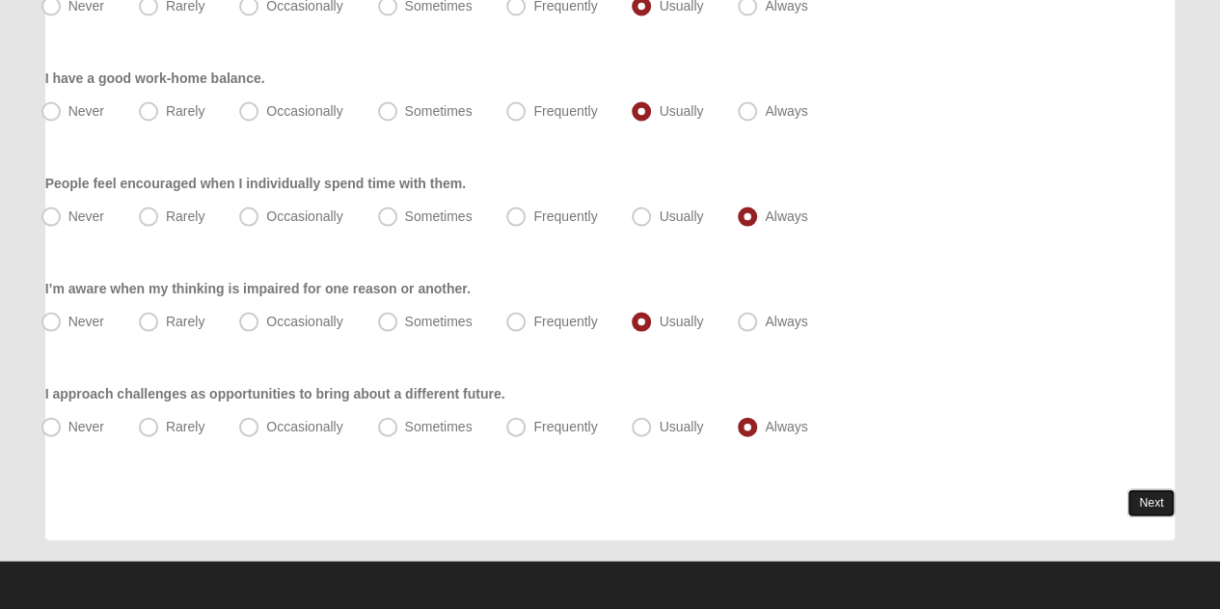
click at [1139, 499] on link "Next" at bounding box center [1151, 503] width 47 height 28
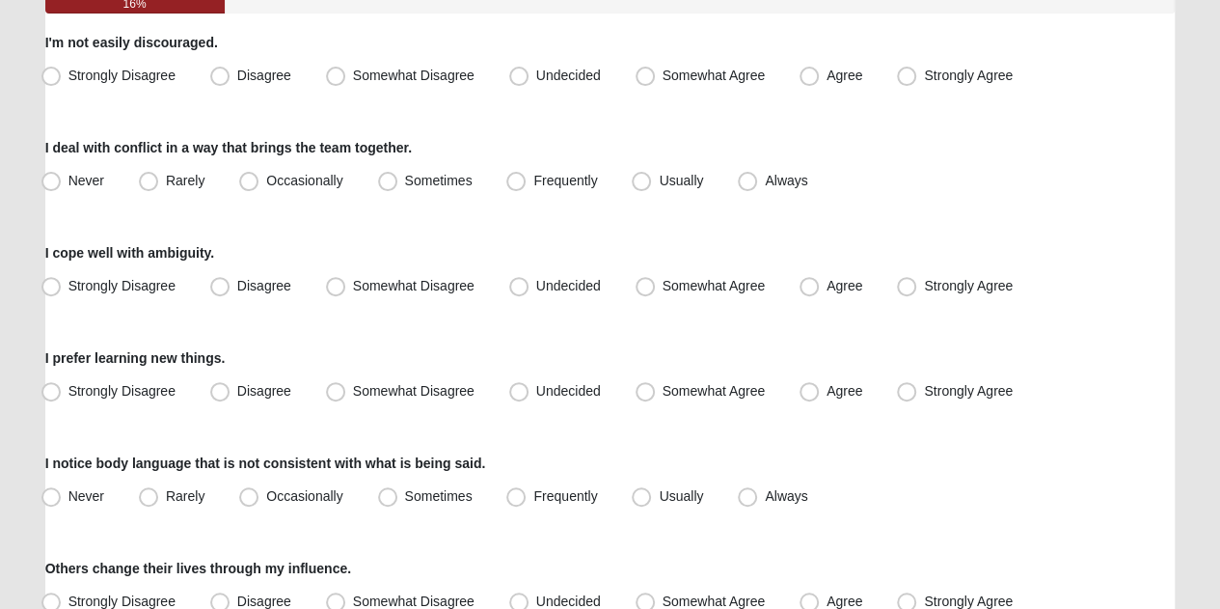
scroll to position [235, 0]
